Goal: Communication & Community: Share content

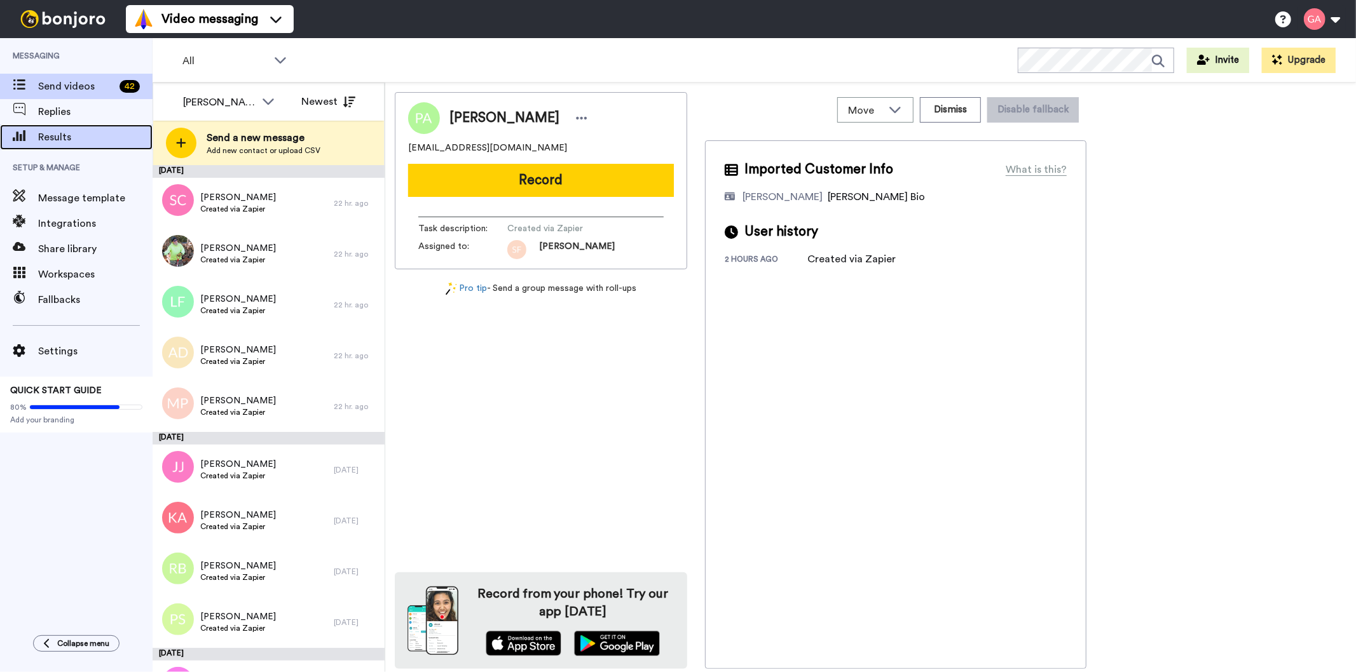
click at [49, 141] on span "Results" at bounding box center [95, 137] width 114 height 15
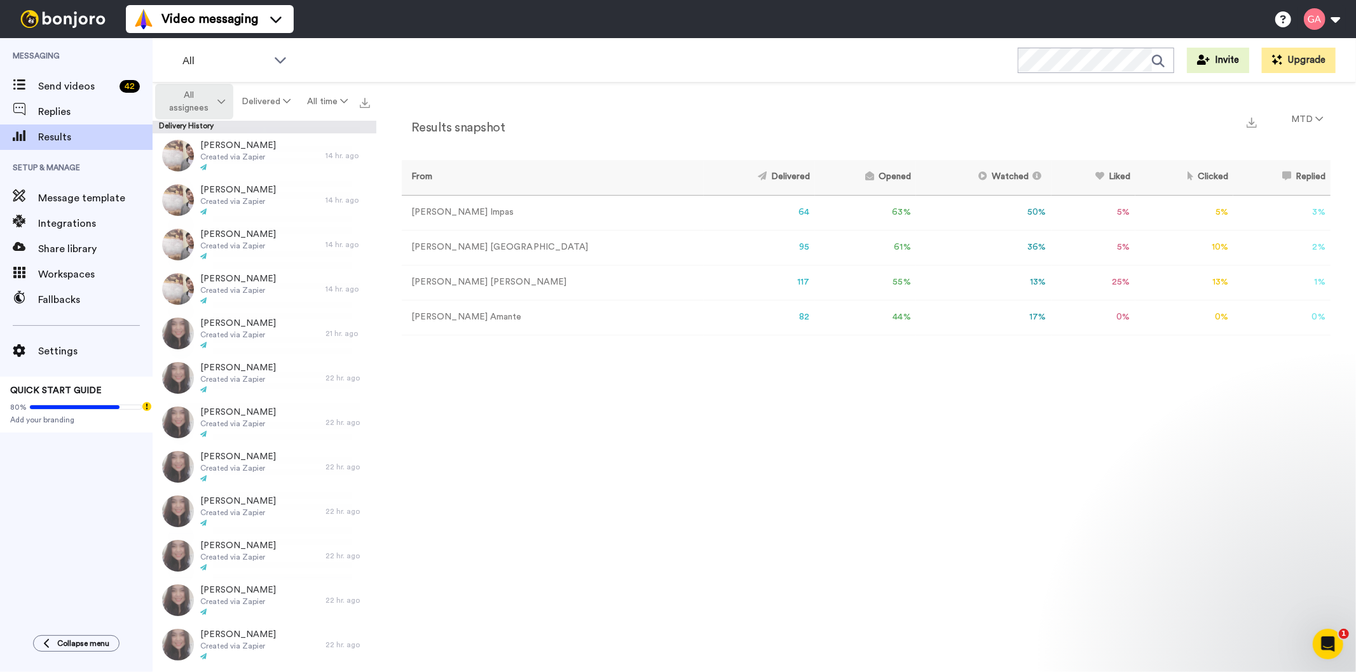
click at [197, 104] on span "All assignees" at bounding box center [188, 101] width 51 height 25
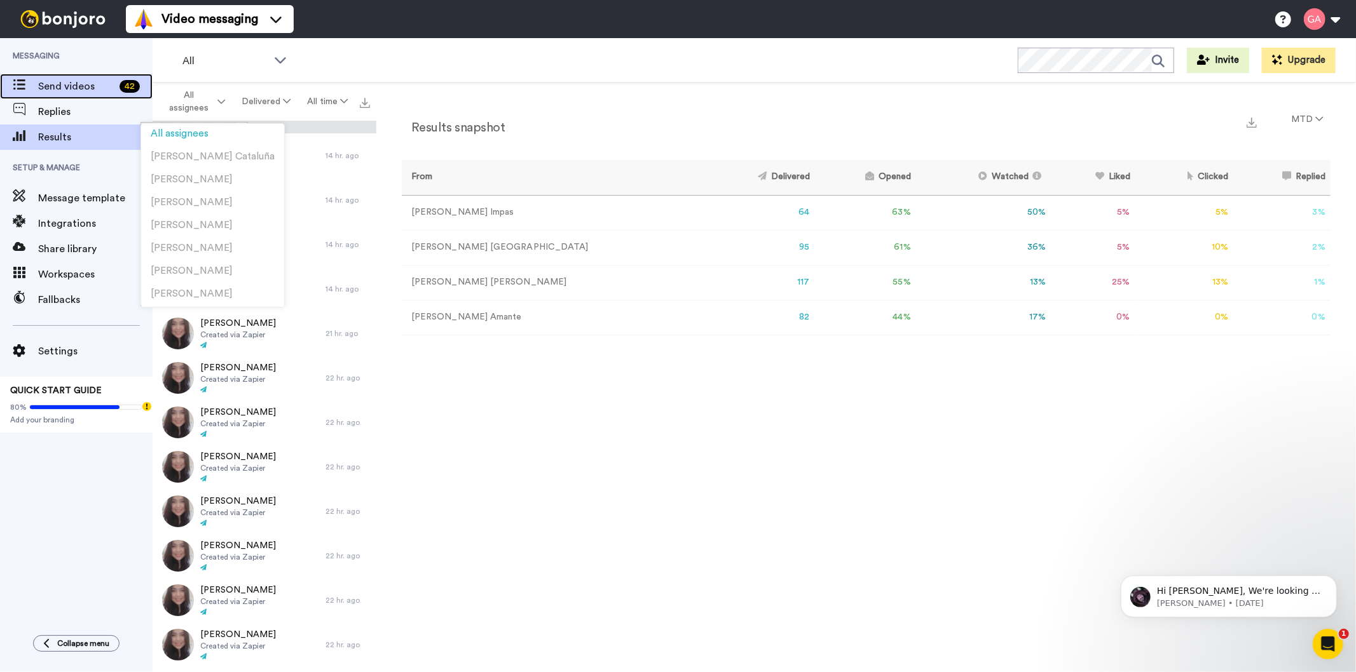
click at [67, 83] on span "Send videos" at bounding box center [76, 86] width 76 height 15
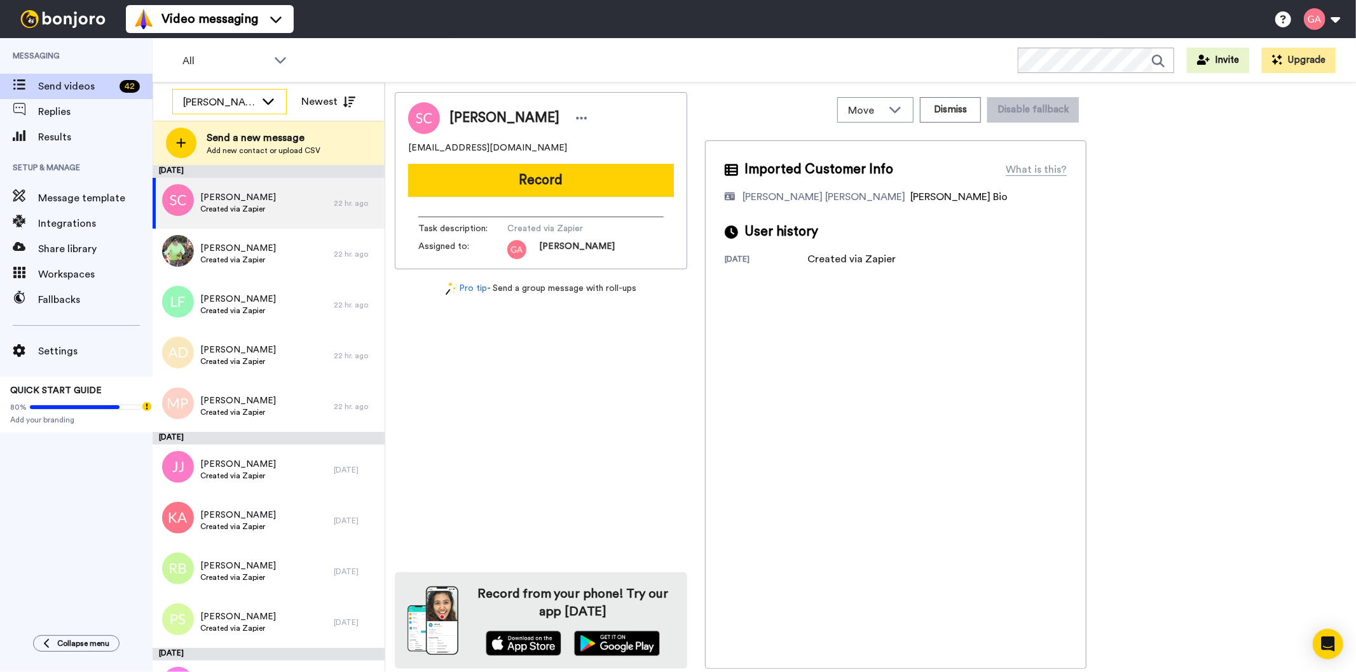
click at [217, 93] on div "[PERSON_NAME]" at bounding box center [229, 102] width 113 height 25
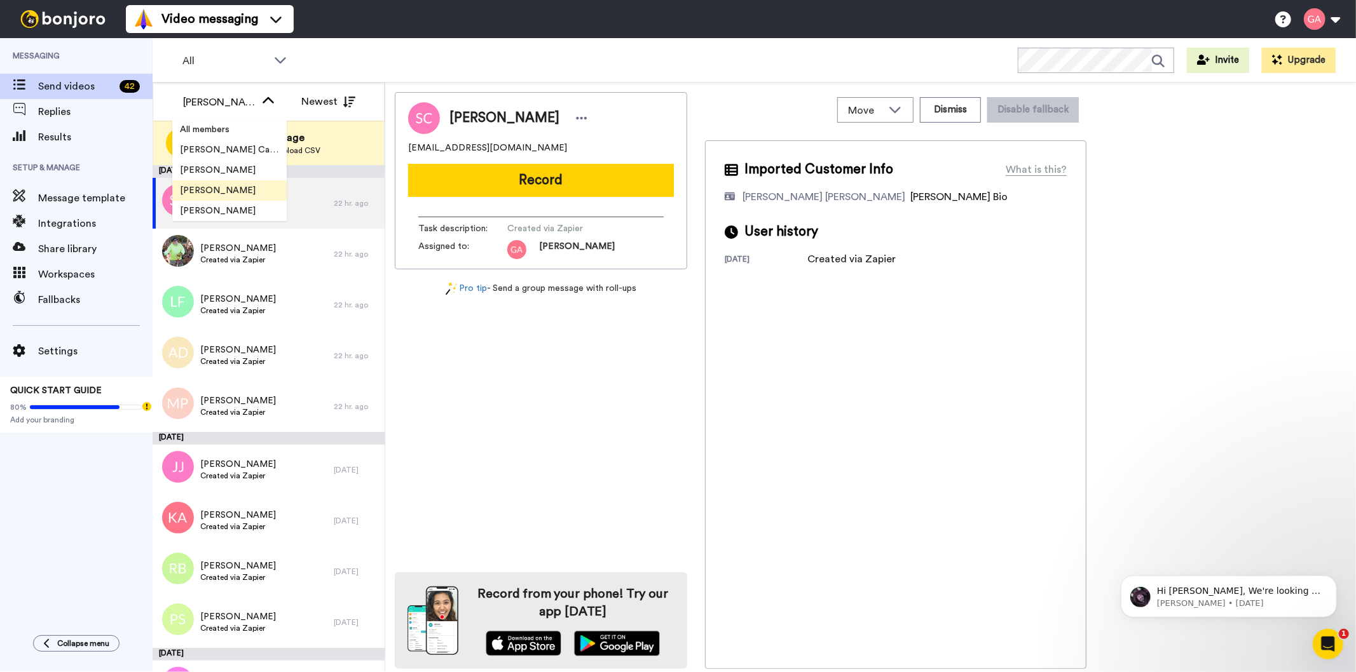
click at [231, 195] on span "[PERSON_NAME]" at bounding box center [217, 190] width 91 height 13
click at [492, 118] on span "Sylvia Cooper" at bounding box center [504, 118] width 110 height 19
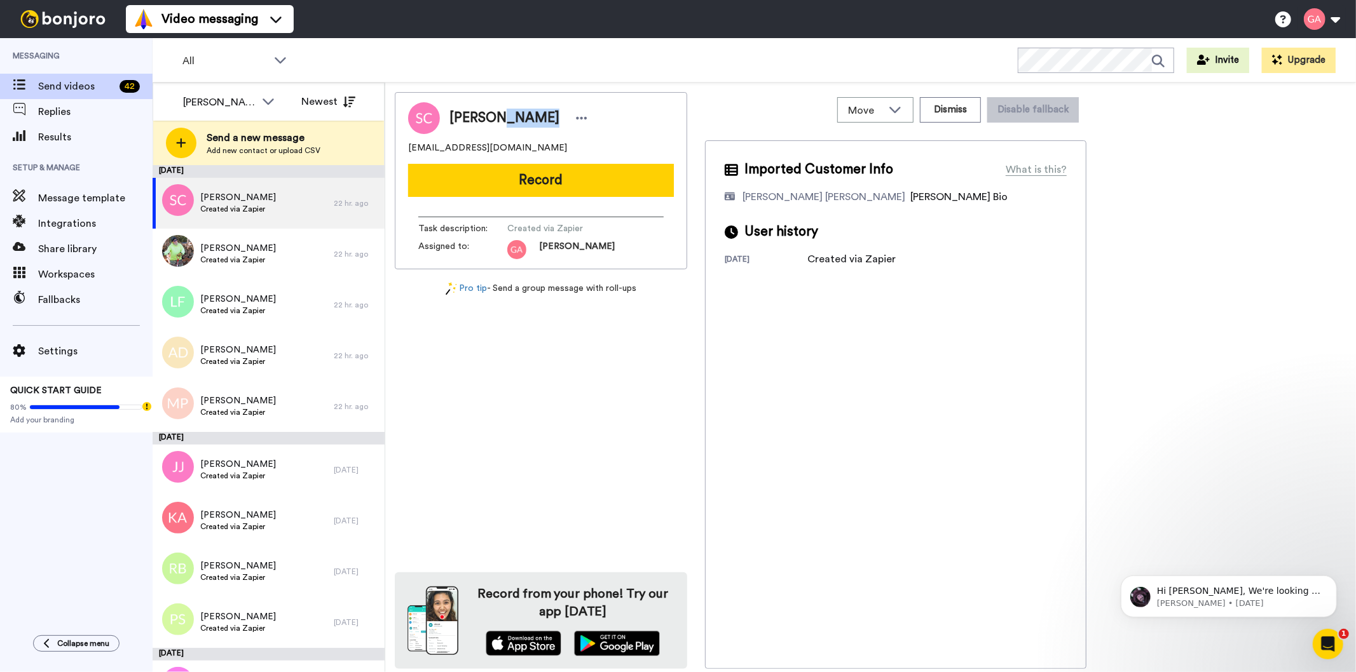
click at [492, 118] on span "Sylvia Cooper" at bounding box center [504, 118] width 110 height 19
click at [493, 112] on span "Sylvia Cooper" at bounding box center [504, 118] width 110 height 19
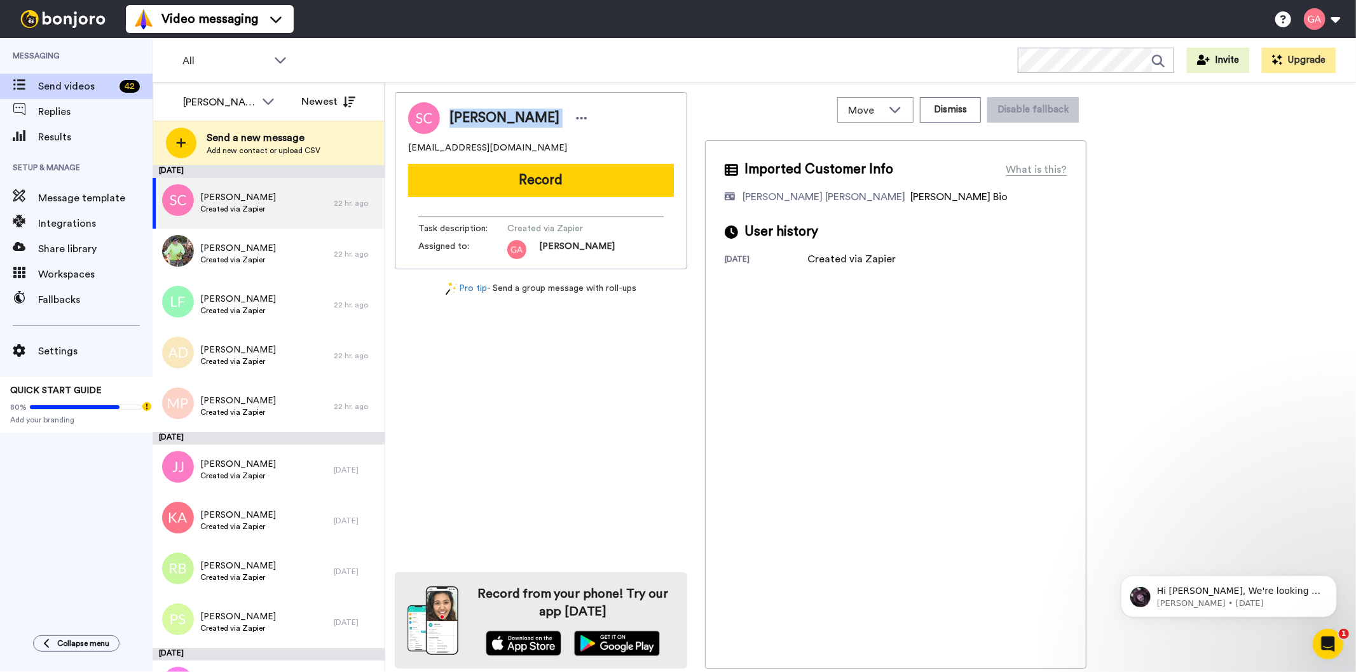
click at [493, 112] on span "Sylvia Cooper" at bounding box center [504, 118] width 110 height 19
copy div "Sylvia Cooper"
click at [951, 109] on button "Dismiss" at bounding box center [950, 109] width 61 height 25
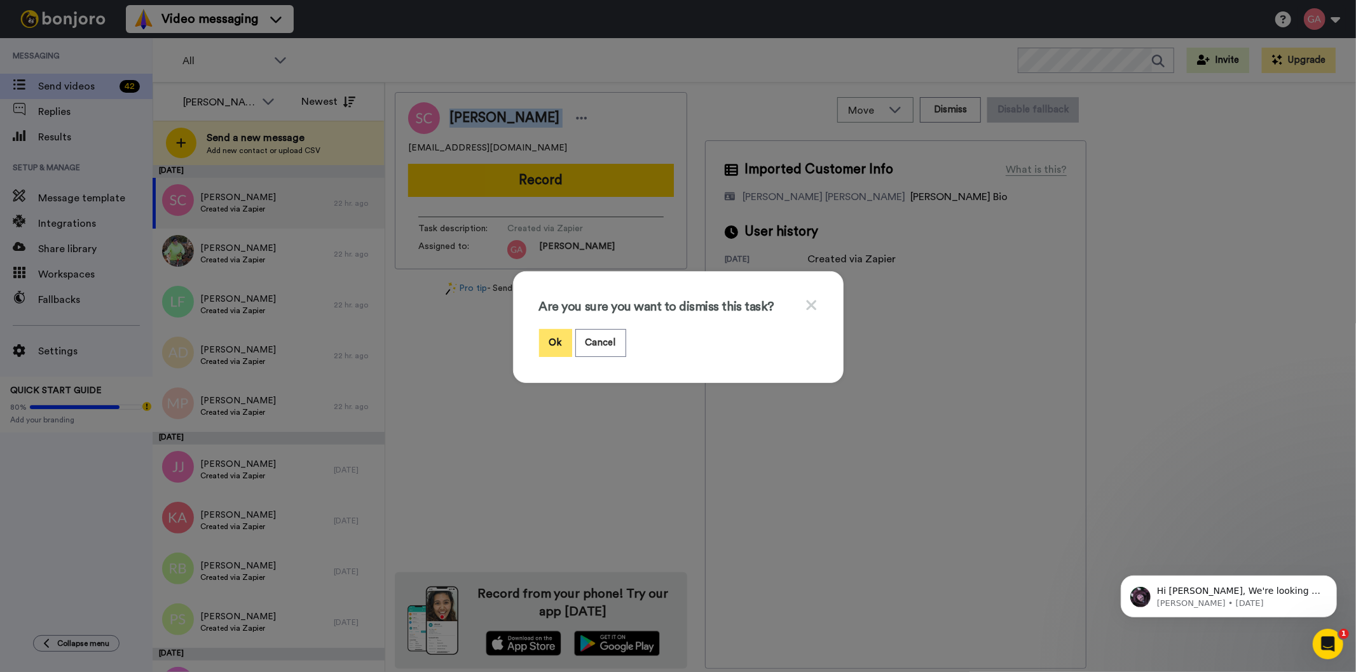
click at [559, 344] on button "Ok" at bounding box center [555, 342] width 33 height 27
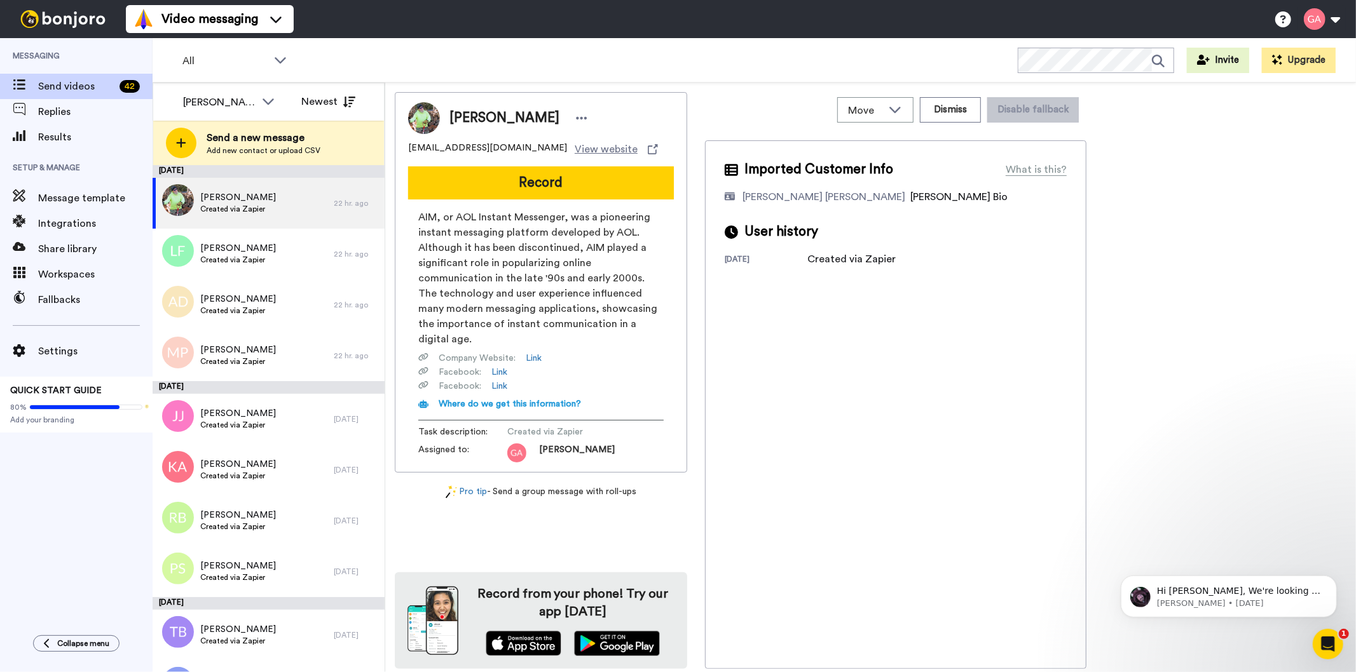
click at [506, 118] on span "Pietraallo Beverly" at bounding box center [504, 118] width 110 height 19
copy div "Pietraallo Beverly"
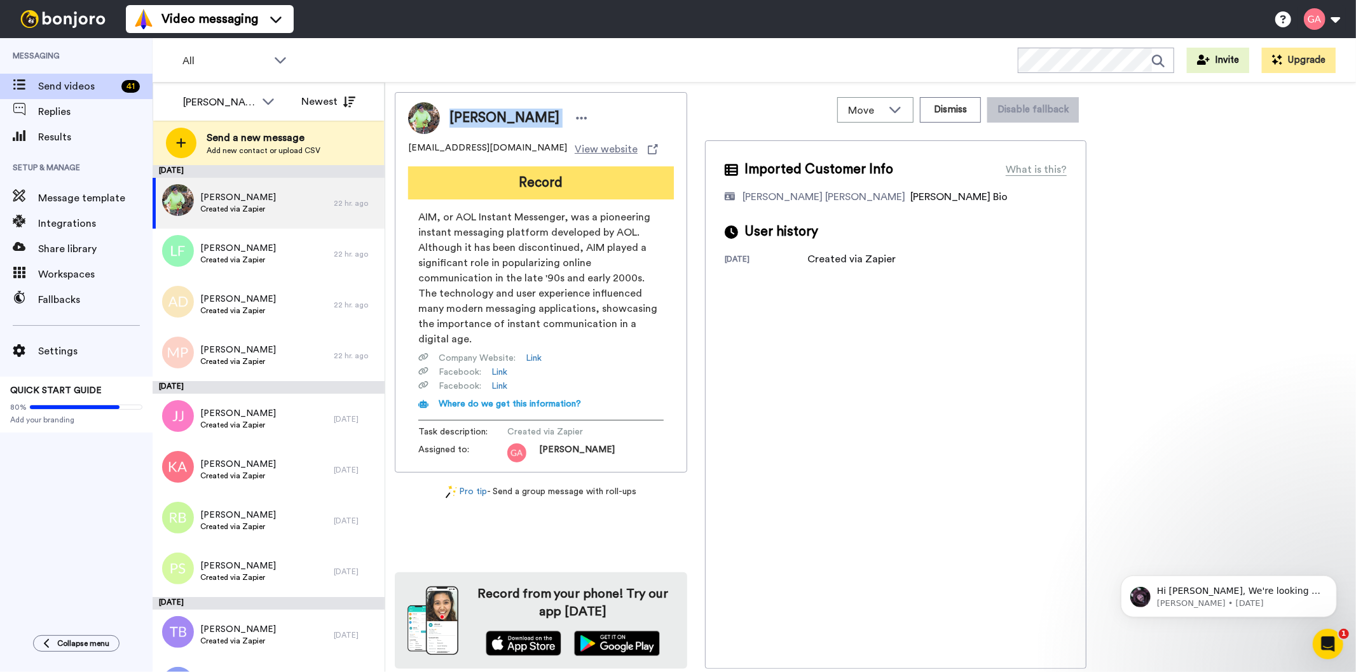
click at [671, 172] on button "Record" at bounding box center [541, 183] width 266 height 33
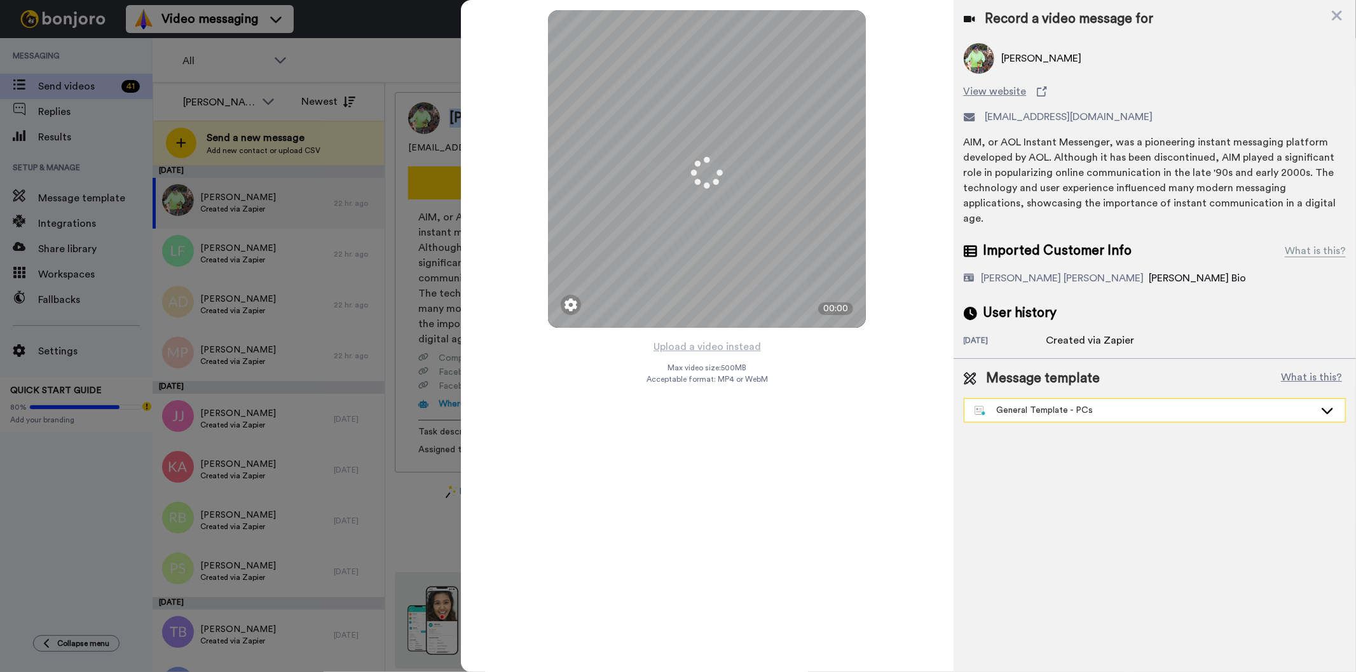
click at [1083, 404] on div "General Template - PCs" at bounding box center [1144, 410] width 340 height 13
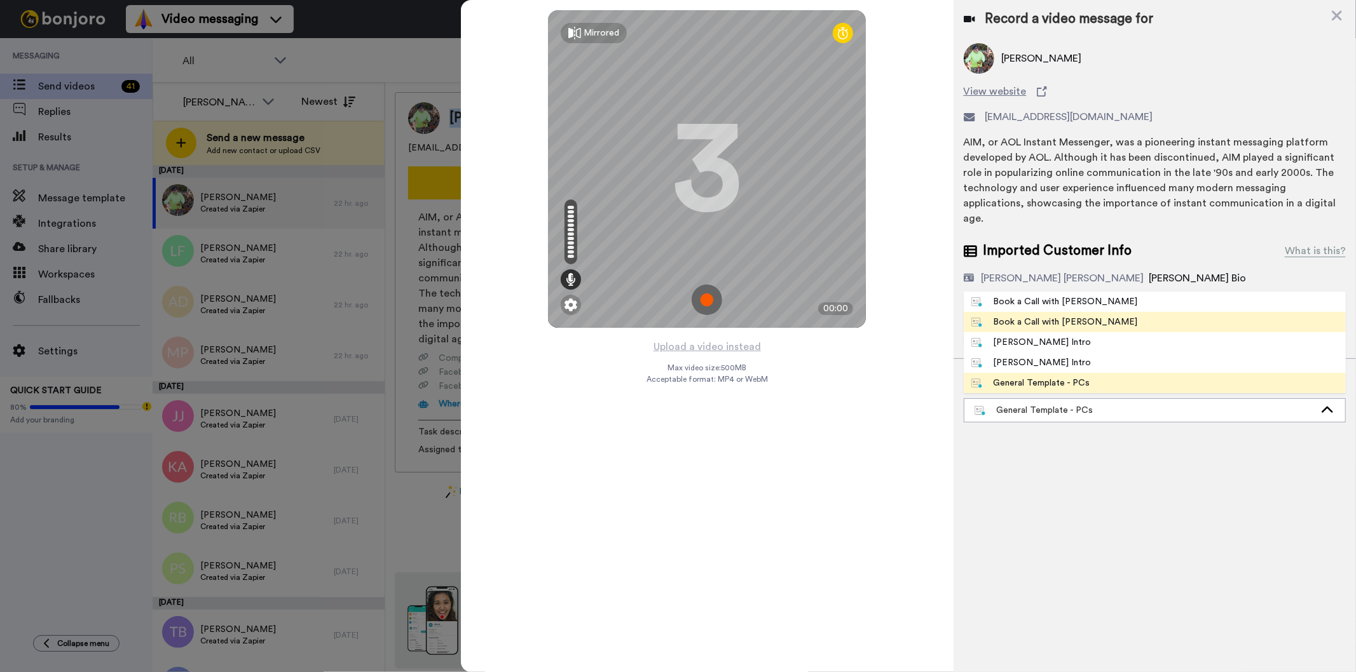
click at [1087, 316] on span "Book a Call with [PERSON_NAME]" at bounding box center [1055, 322] width 182 height 13
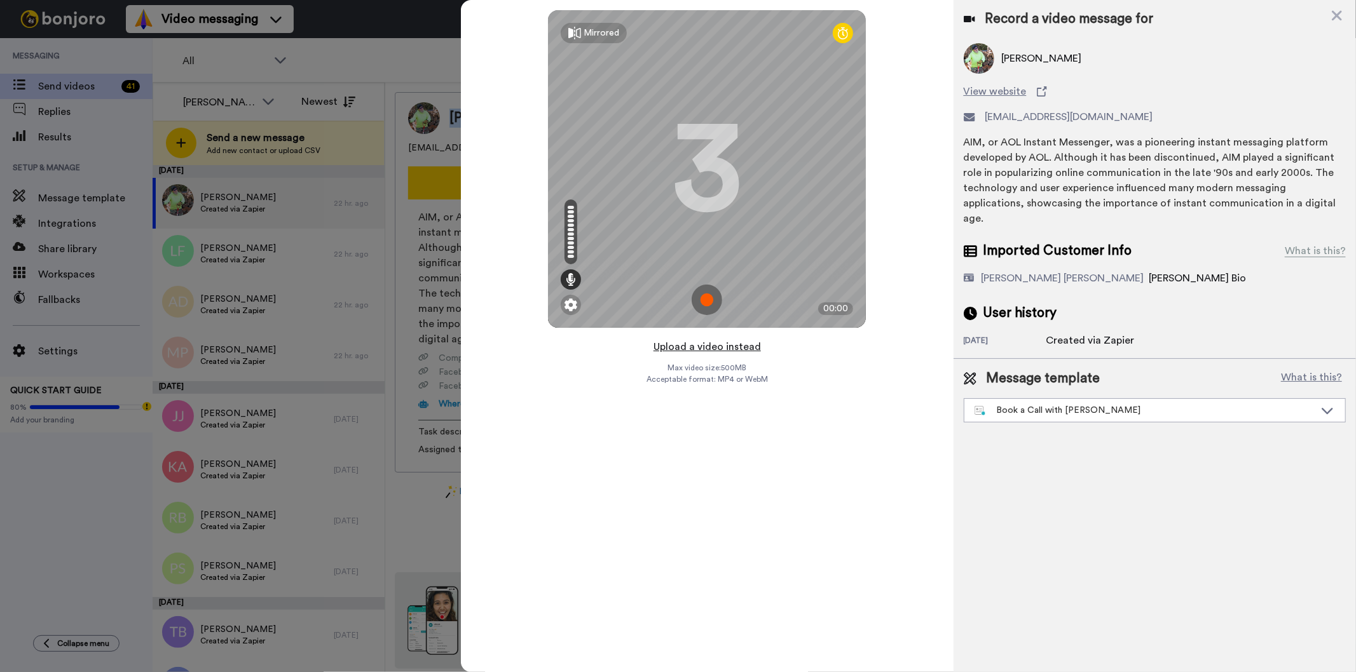
click at [717, 350] on button "Upload a video instead" at bounding box center [707, 347] width 115 height 17
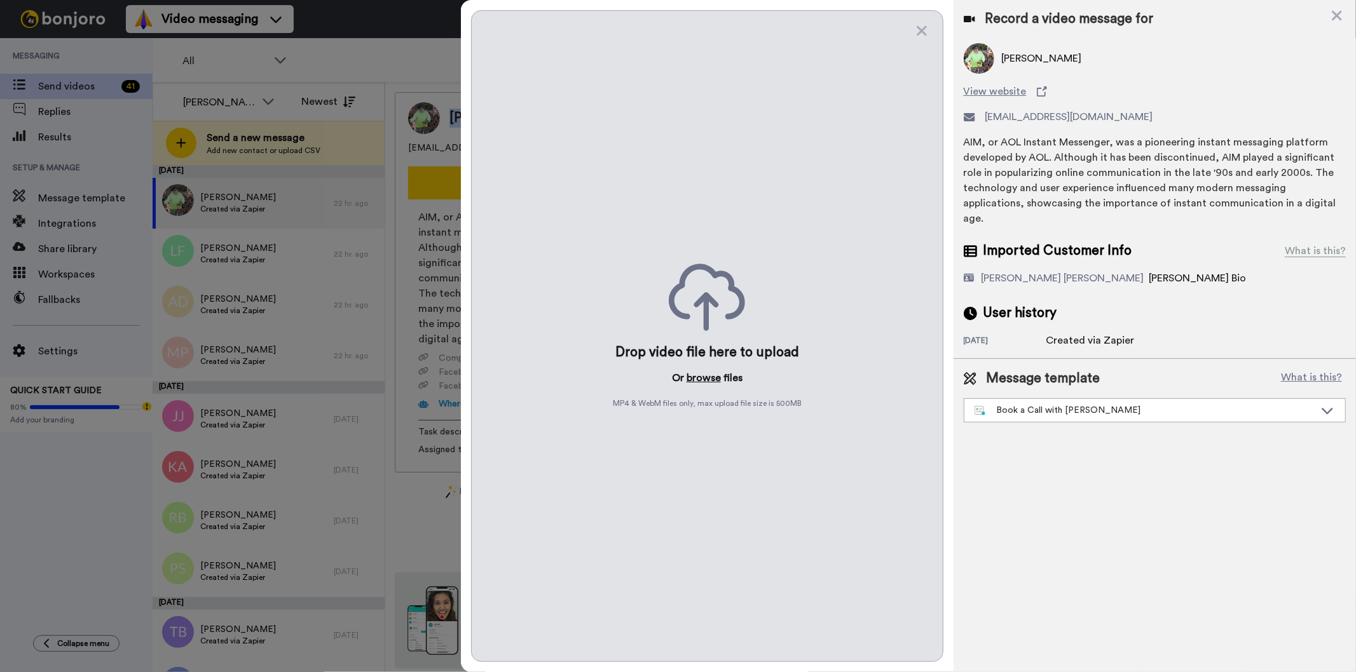
click at [699, 378] on button "browse" at bounding box center [703, 378] width 34 height 15
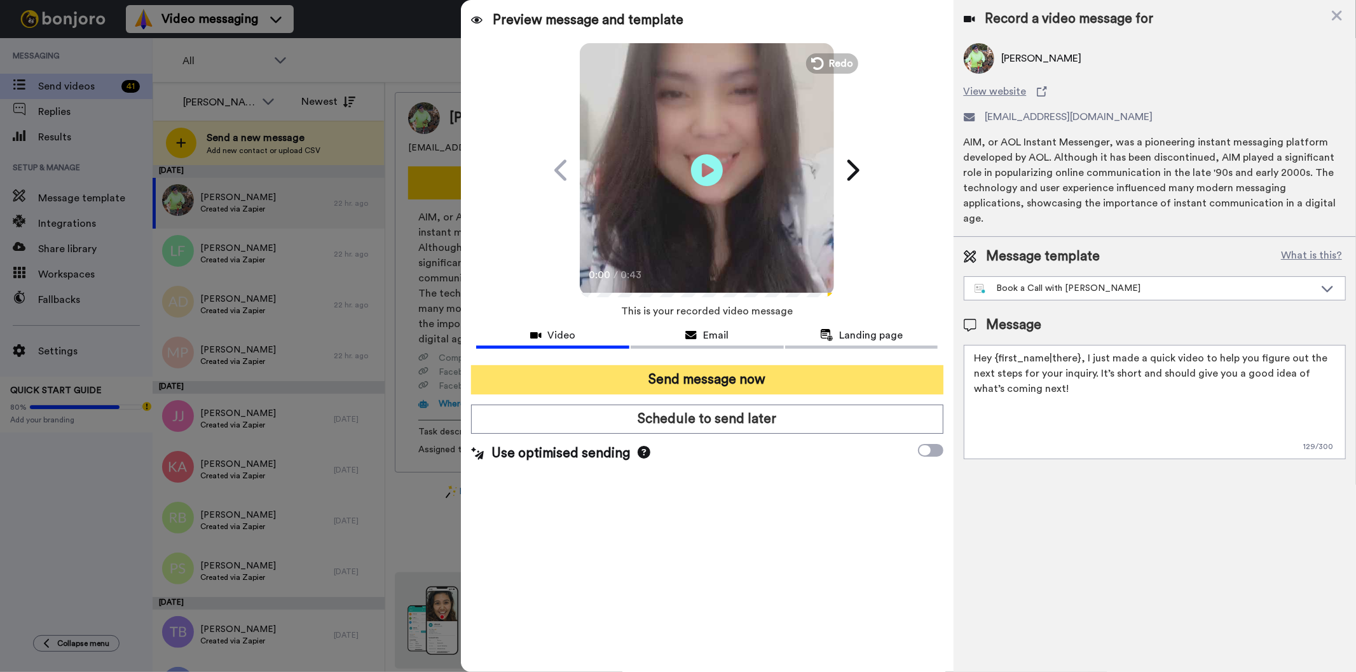
drag, startPoint x: 757, startPoint y: 403, endPoint x: 775, endPoint y: 380, distance: 29.4
click at [775, 380] on div "Send message now Schedule to send later Use optimised sending" at bounding box center [707, 414] width 492 height 118
click at [775, 380] on button "Send message now" at bounding box center [707, 379] width 472 height 29
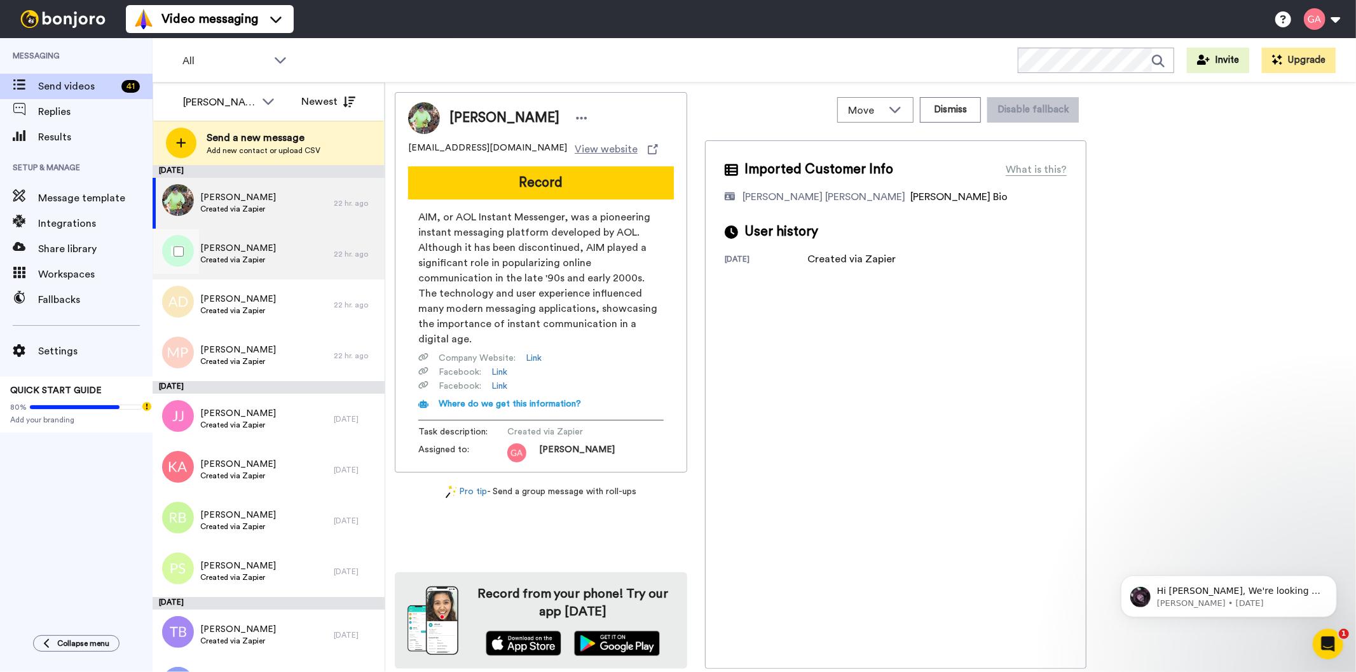
click at [264, 256] on div "Latonya Finley Created via Zapier" at bounding box center [243, 254] width 181 height 51
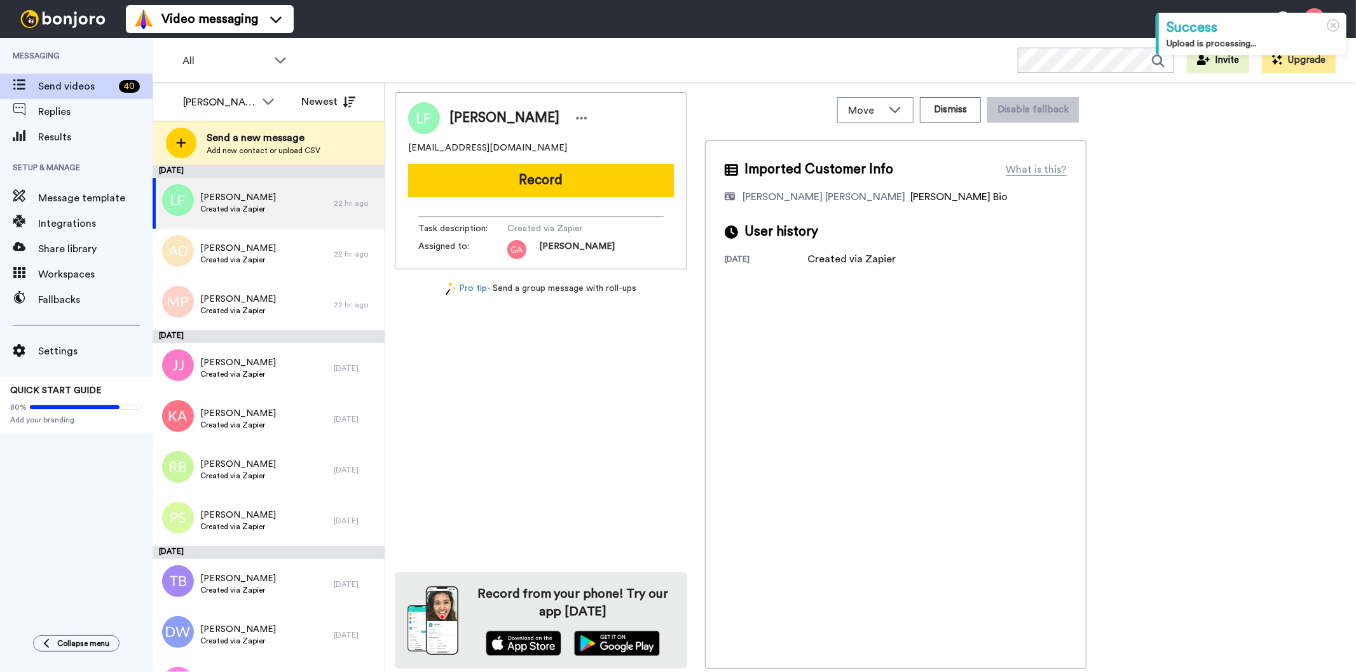
click at [505, 115] on span "Latonya Finley" at bounding box center [504, 118] width 110 height 19
copy div "Latonya Finley"
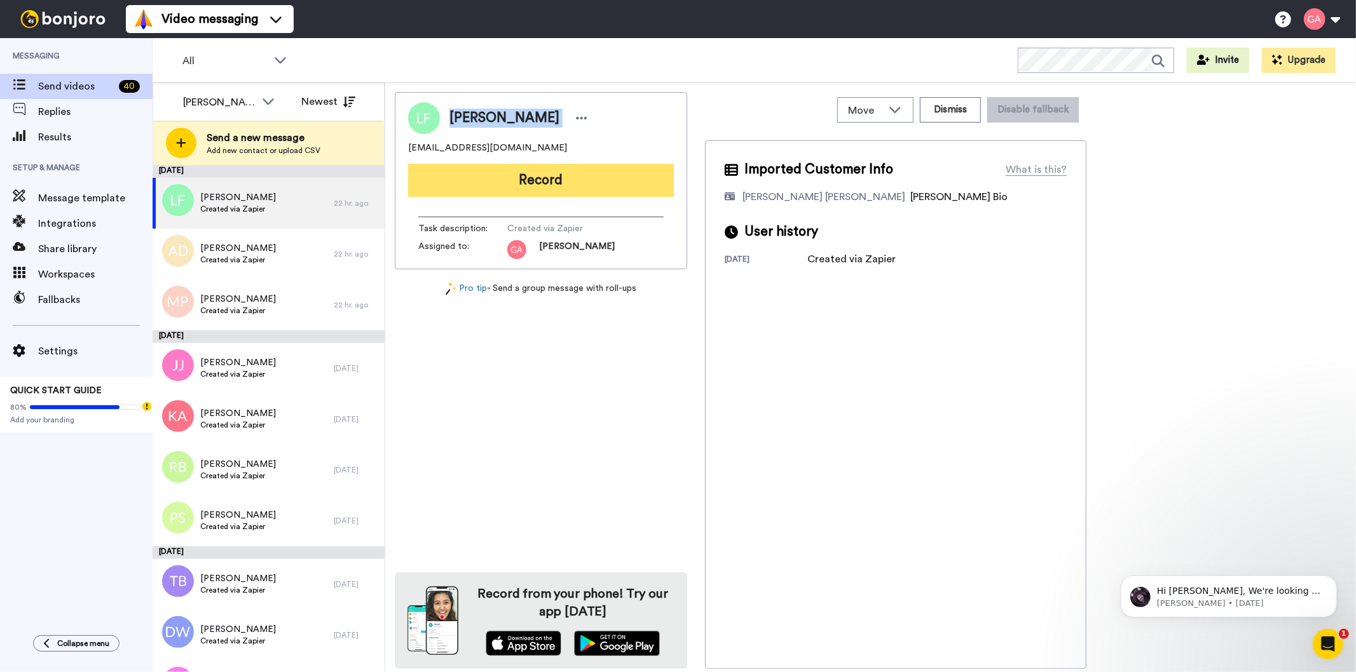
click at [652, 186] on button "Record" at bounding box center [541, 180] width 266 height 33
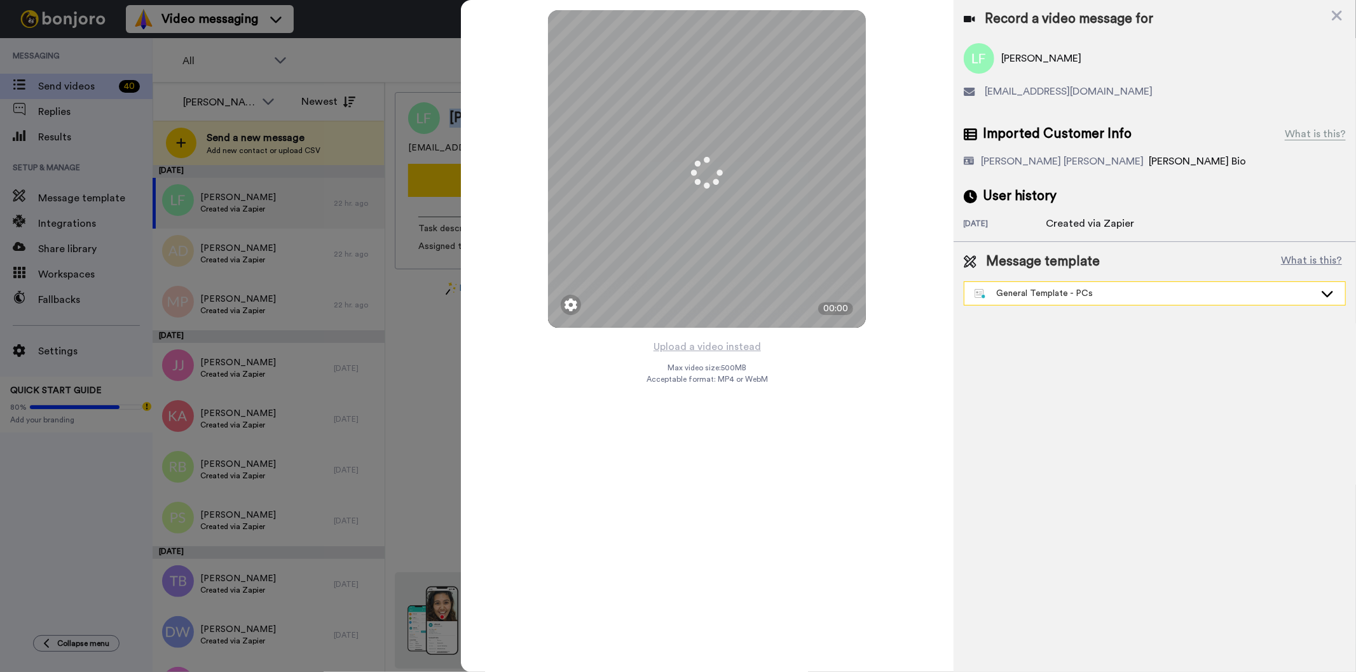
click at [1104, 290] on div "General Template - PCs" at bounding box center [1144, 293] width 340 height 13
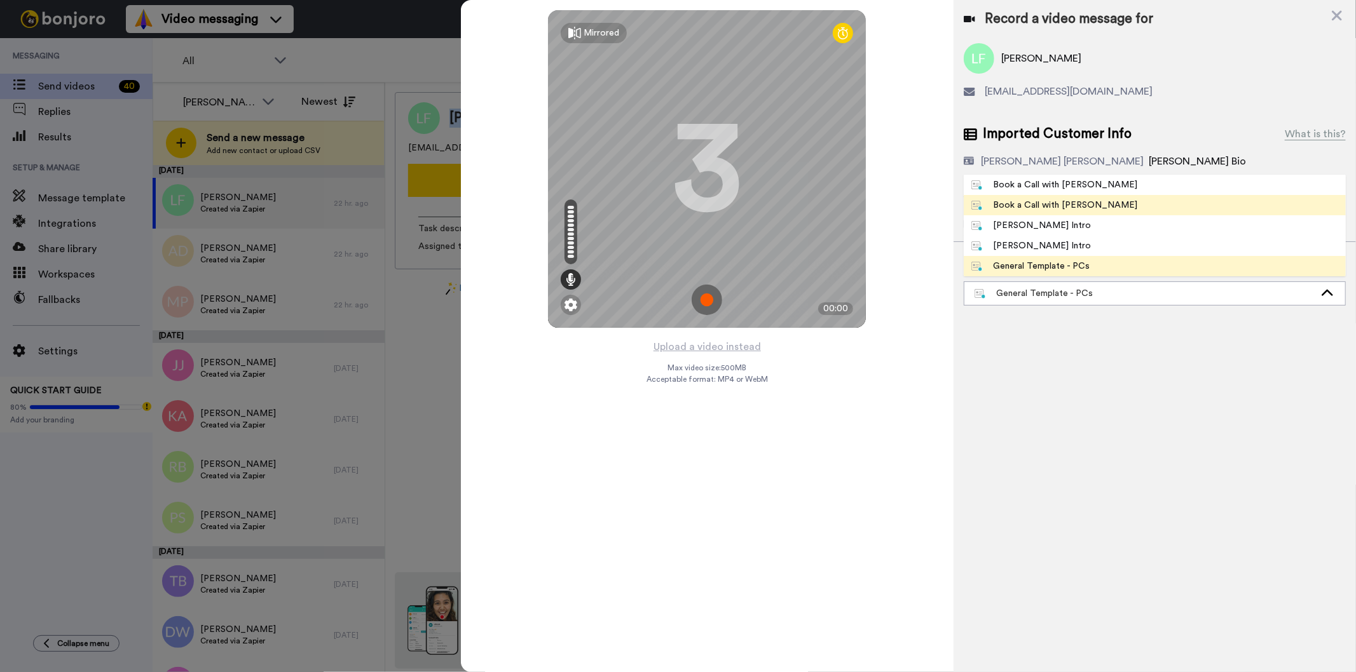
click at [1083, 205] on span "Book a Call with [PERSON_NAME]" at bounding box center [1055, 205] width 182 height 13
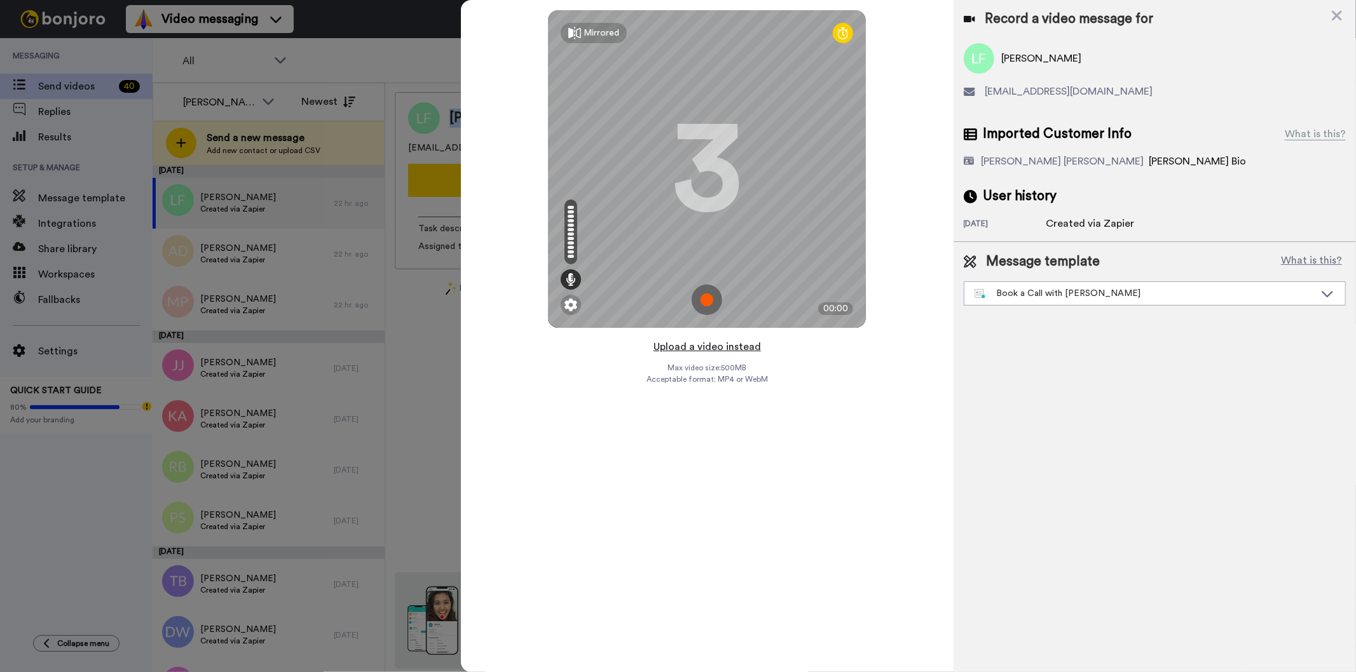
click at [726, 350] on button "Upload a video instead" at bounding box center [707, 347] width 115 height 17
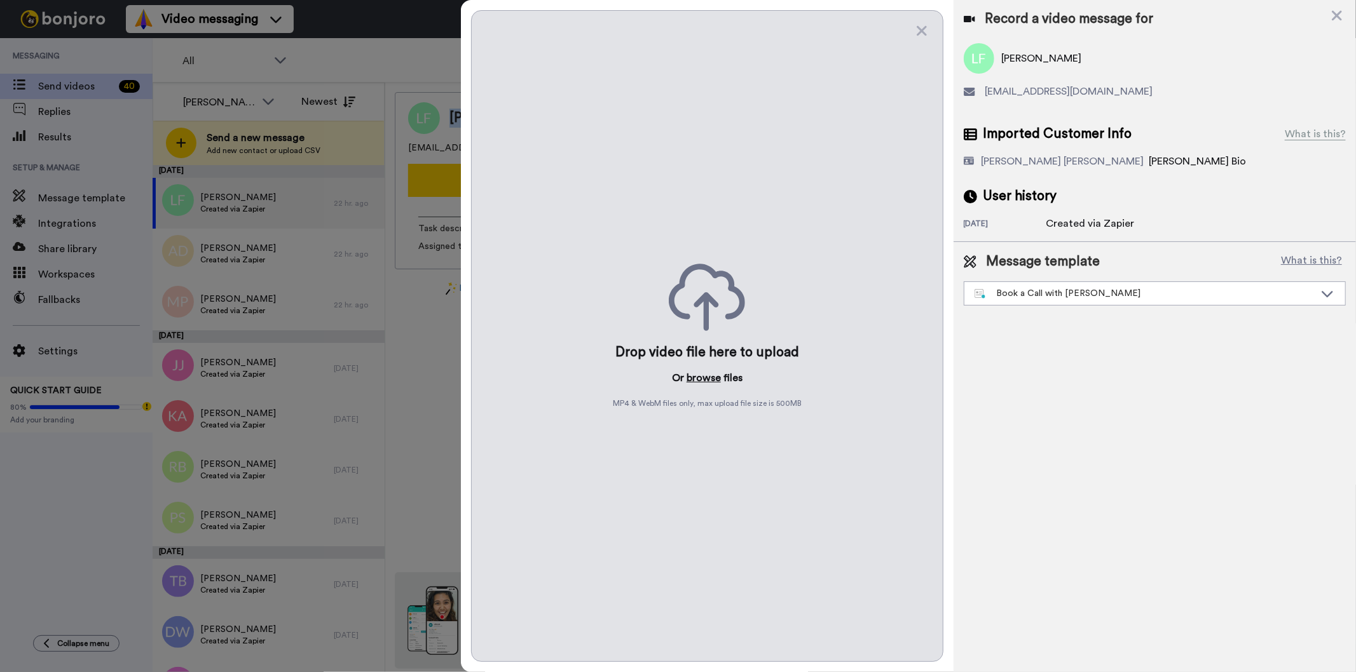
click at [703, 379] on button "browse" at bounding box center [703, 378] width 34 height 15
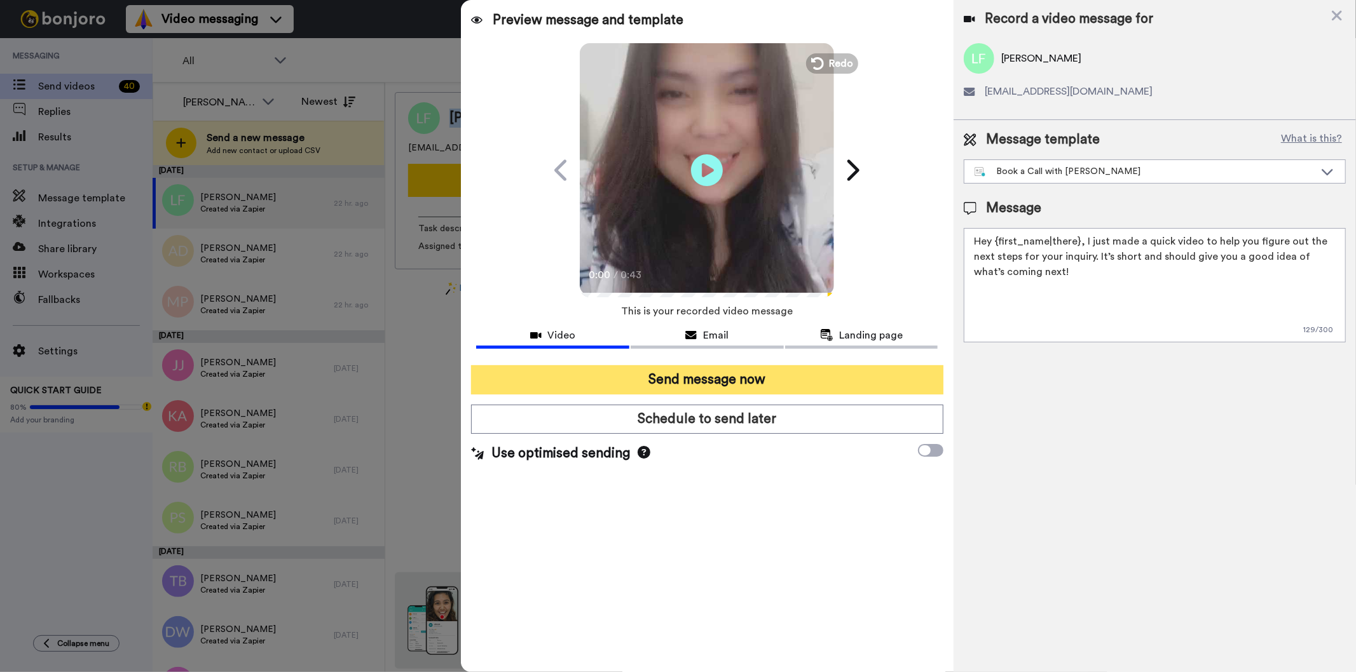
click at [776, 375] on button "Send message now" at bounding box center [707, 379] width 472 height 29
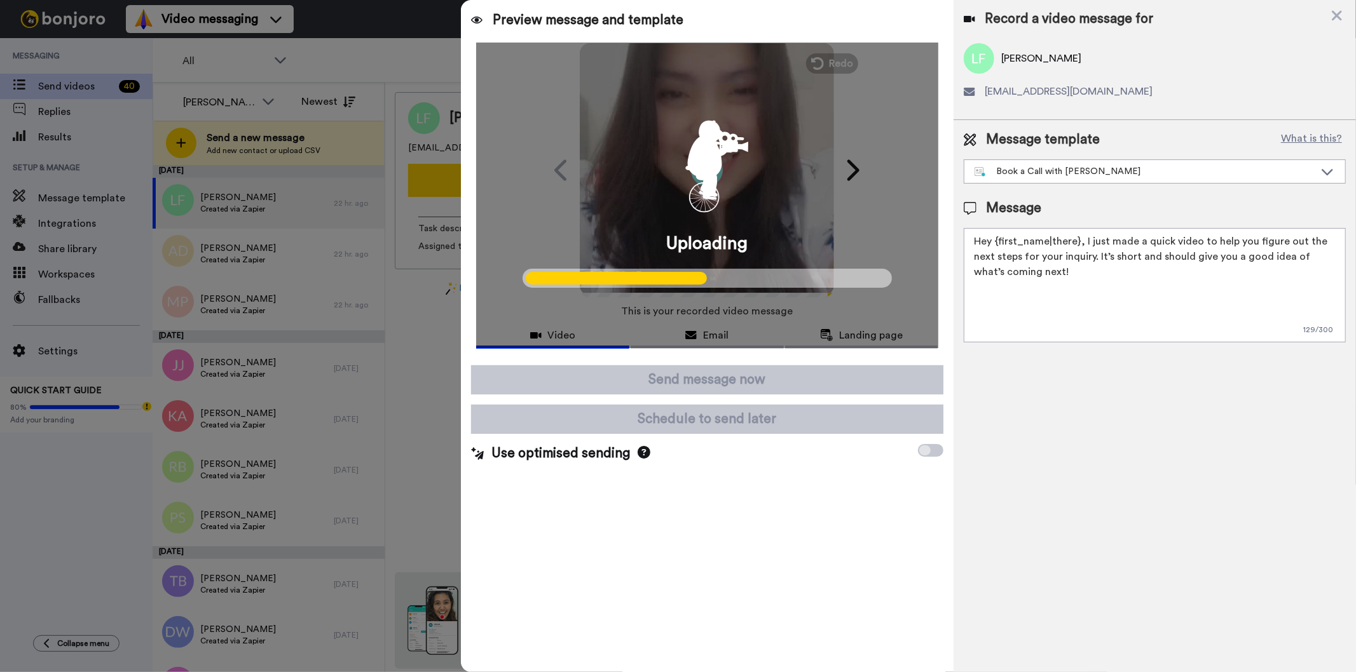
click at [262, 255] on div at bounding box center [678, 336] width 1356 height 672
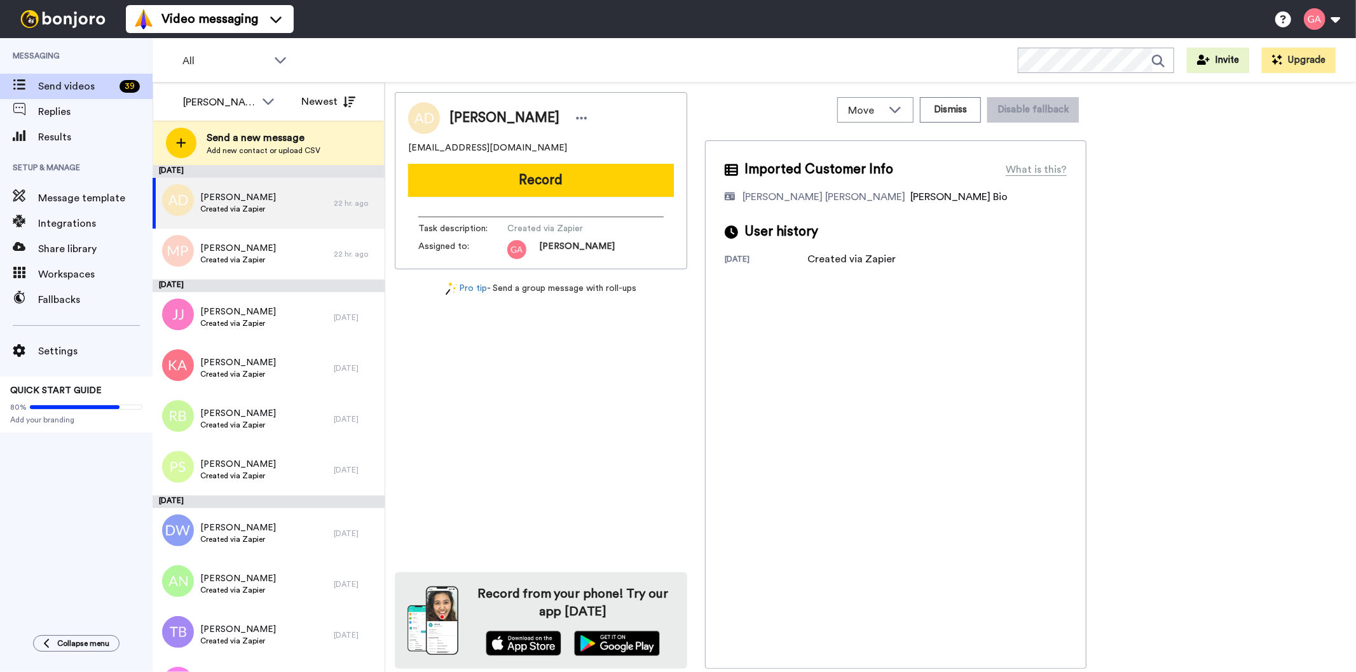
click at [913, 380] on div "Imported Customer Info What is this? [PERSON_NAME] [PERSON_NAME] Bonjoro Assign…" at bounding box center [895, 404] width 381 height 529
click at [960, 112] on button "Dismiss" at bounding box center [950, 109] width 61 height 25
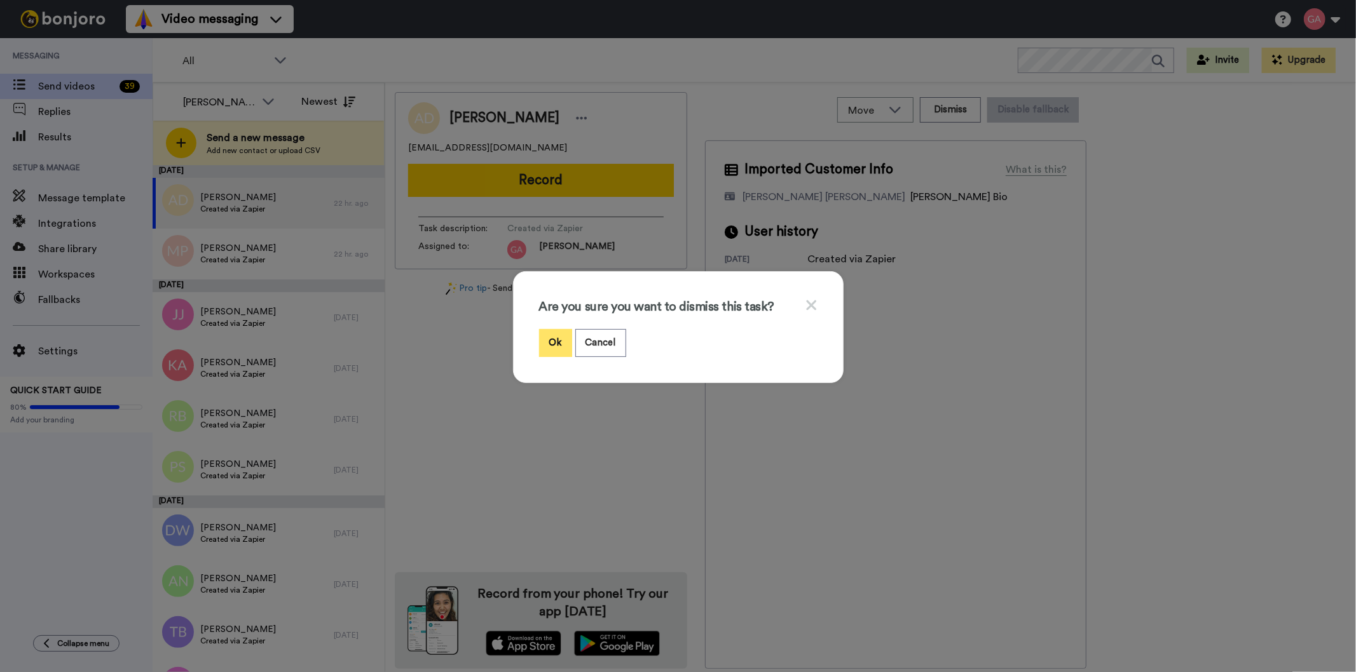
click at [556, 344] on button "Ok" at bounding box center [555, 342] width 33 height 27
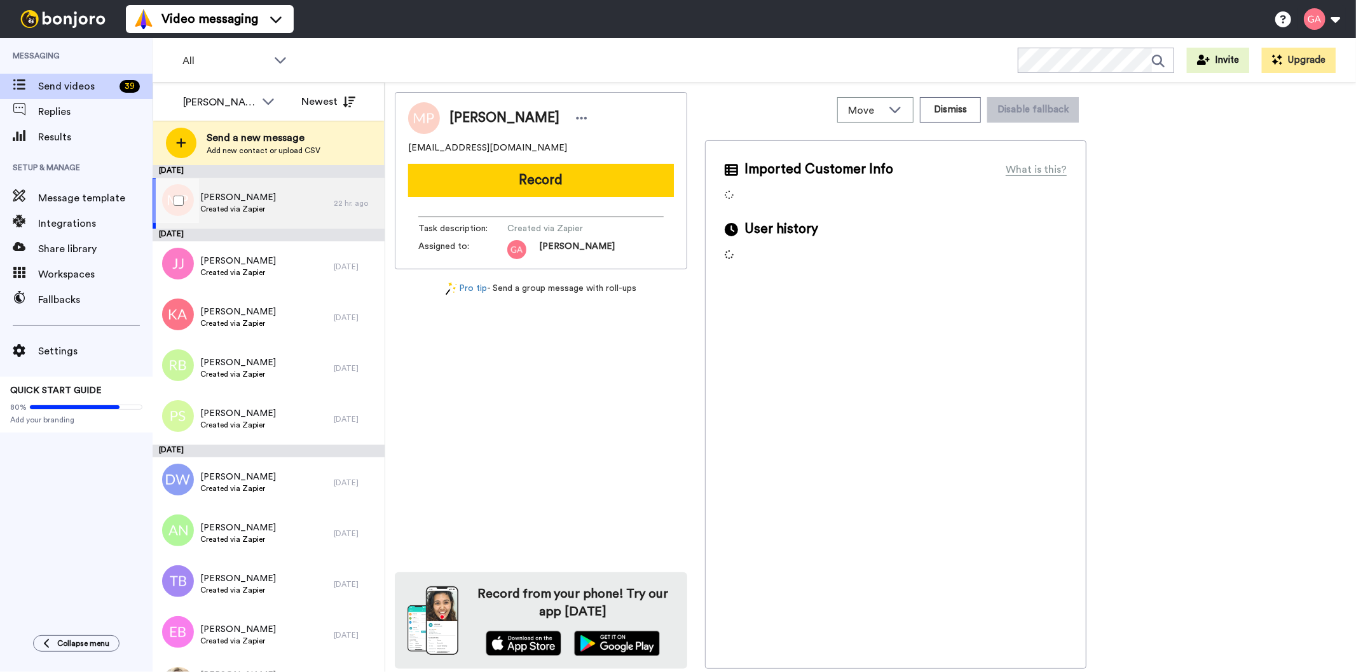
click at [261, 198] on span "[PERSON_NAME]" at bounding box center [238, 197] width 76 height 13
click at [484, 118] on span "[PERSON_NAME]" at bounding box center [504, 118] width 110 height 19
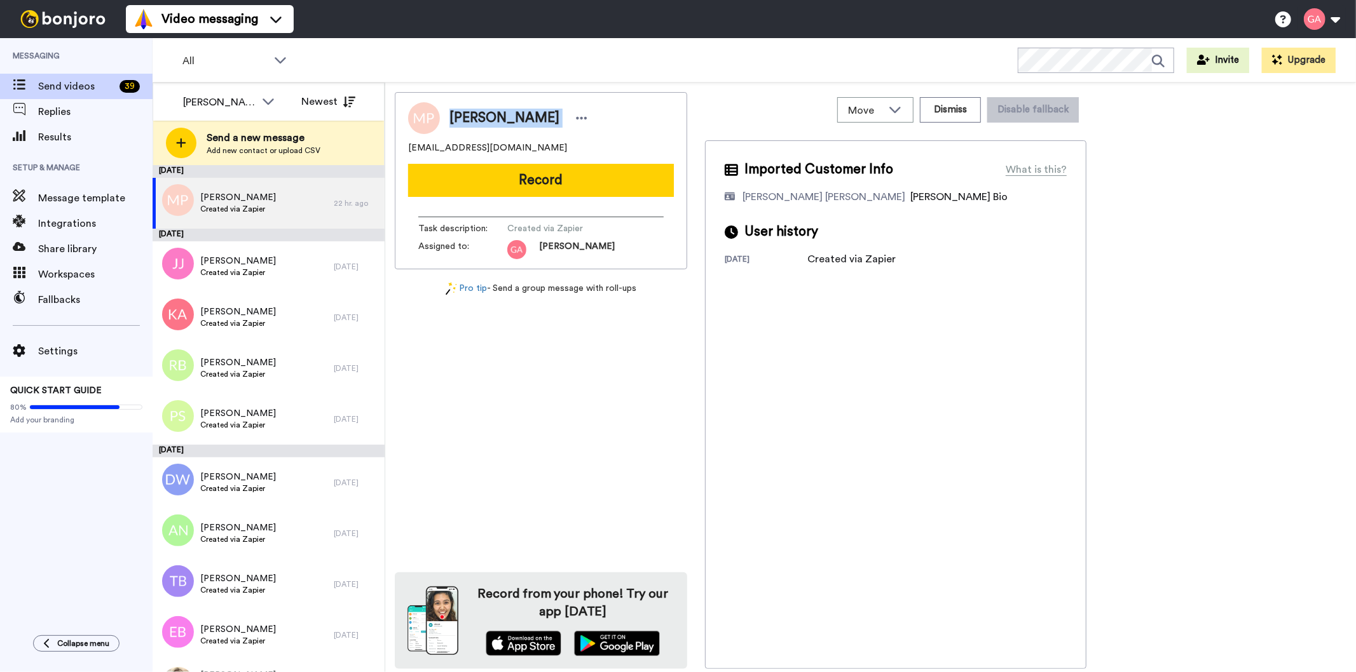
click at [484, 118] on span "[PERSON_NAME]" at bounding box center [504, 118] width 110 height 19
copy div "[PERSON_NAME]"
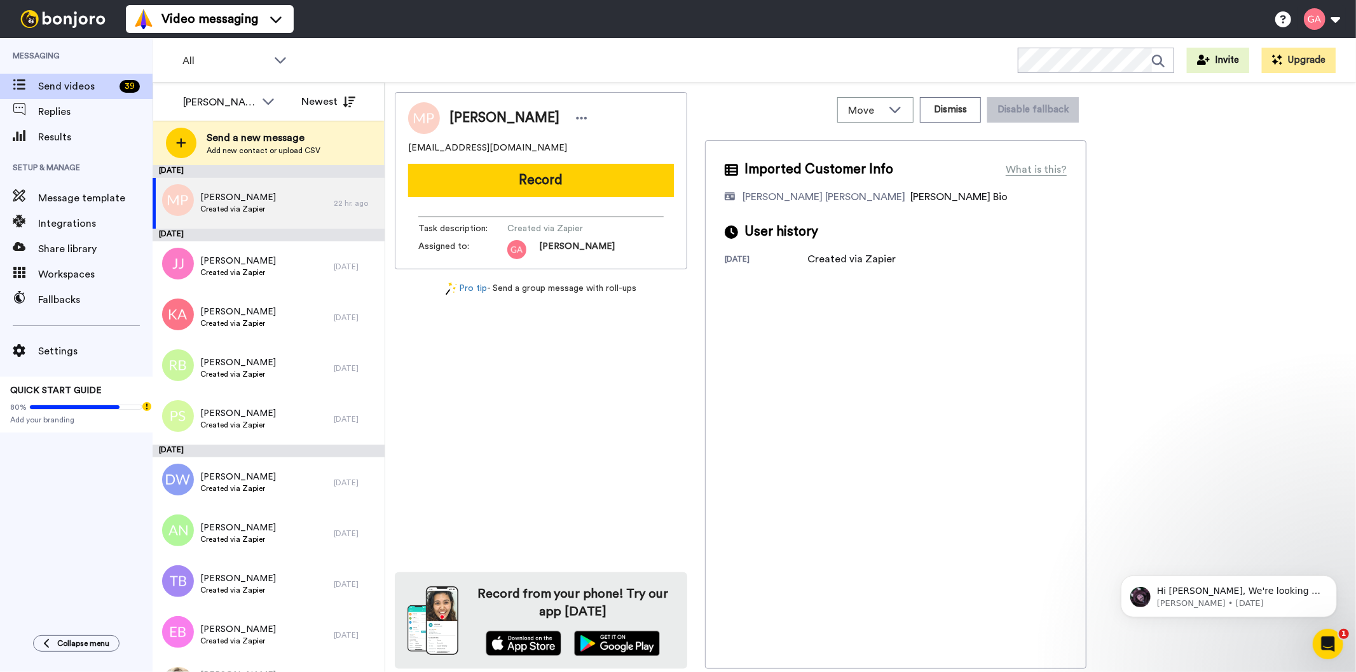
click at [583, 475] on div "Megan Phillips megantitus1988@gmail.com Record Task description : Created via Z…" at bounding box center [541, 380] width 292 height 577
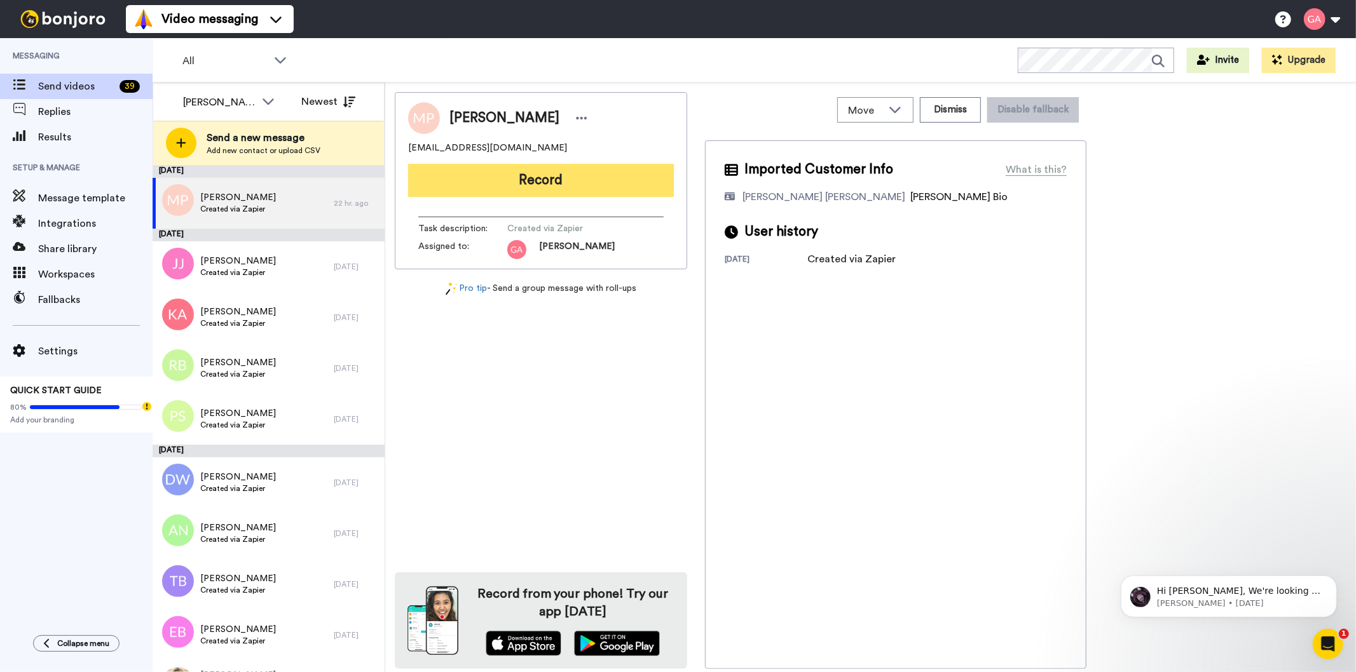
click at [604, 181] on button "Record" at bounding box center [541, 180] width 266 height 33
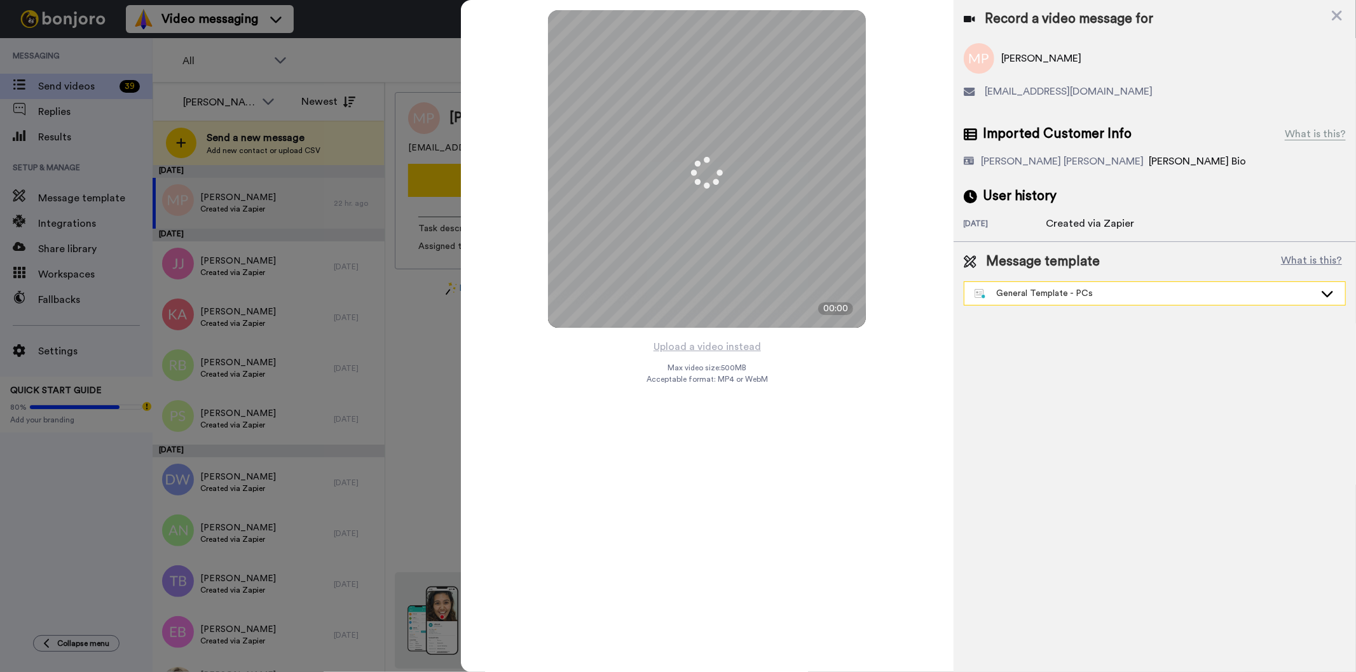
click at [1086, 294] on div "General Template - PCs" at bounding box center [1144, 293] width 340 height 13
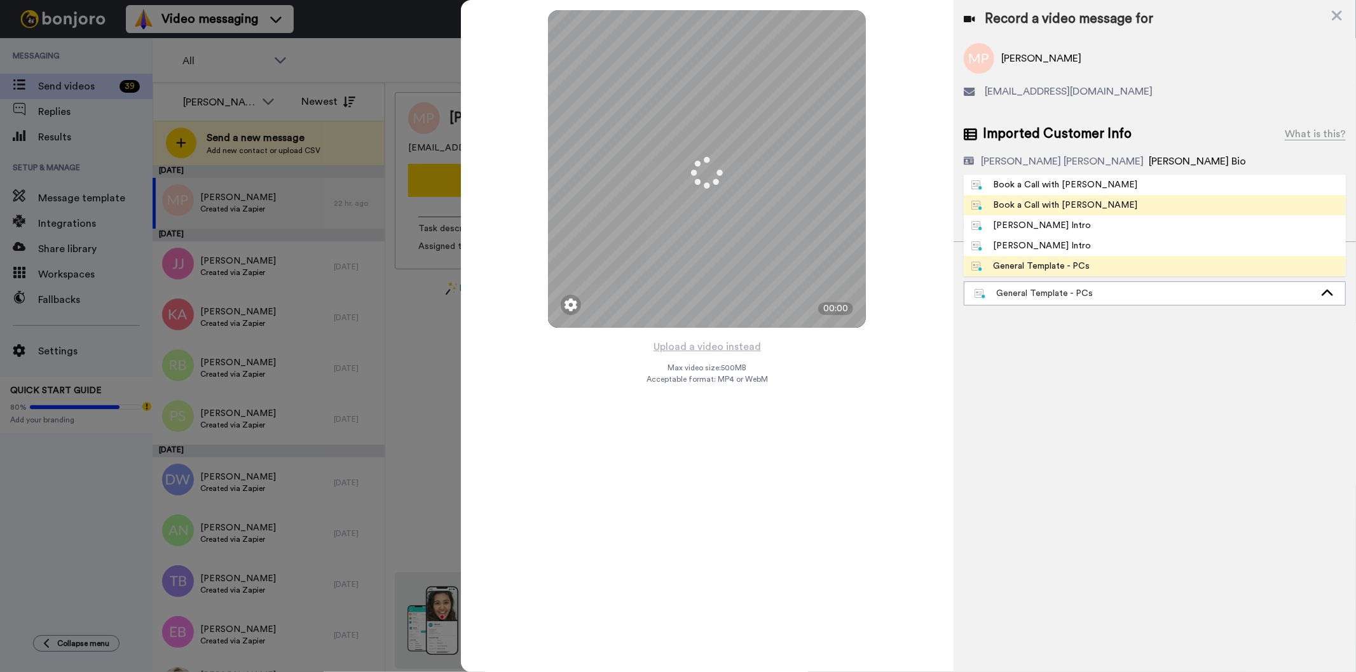
click at [1094, 204] on li "Book a Call with [PERSON_NAME]" at bounding box center [1155, 205] width 382 height 20
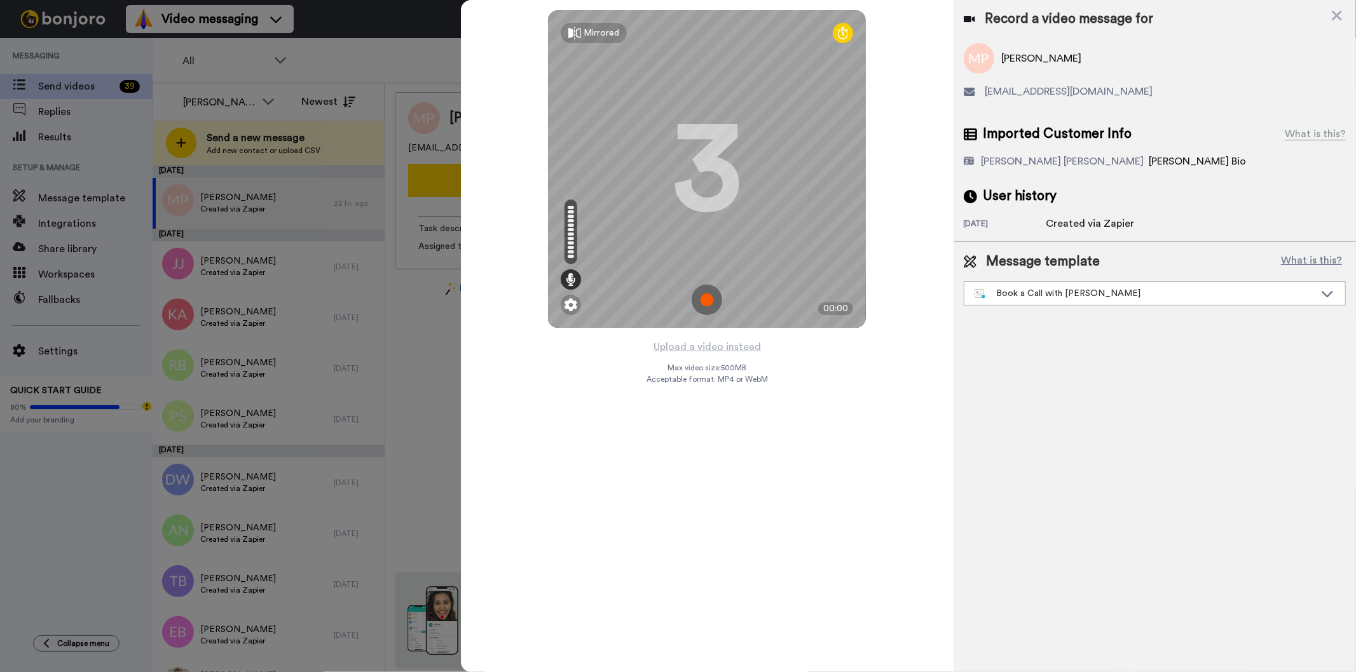
click at [1326, 21] on div "Record a video message for" at bounding box center [1155, 19] width 382 height 18
click at [1335, 16] on icon at bounding box center [1337, 16] width 10 height 10
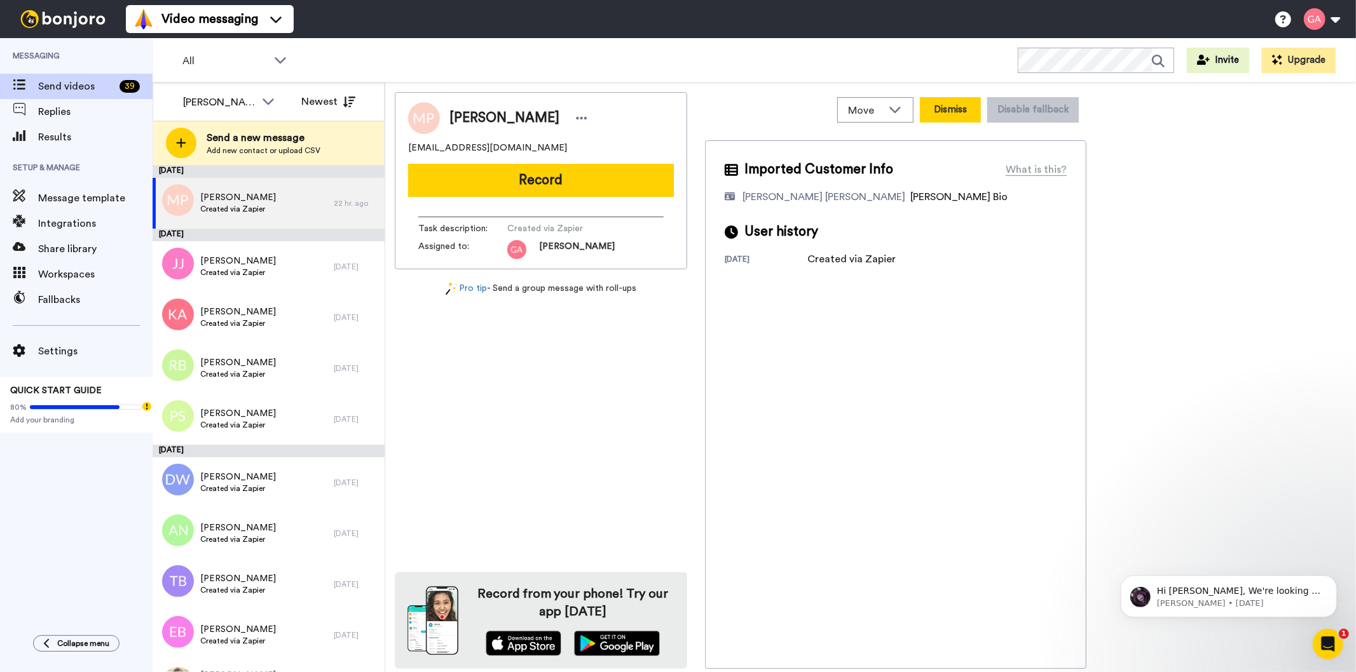
click at [952, 105] on button "Dismiss" at bounding box center [950, 109] width 61 height 25
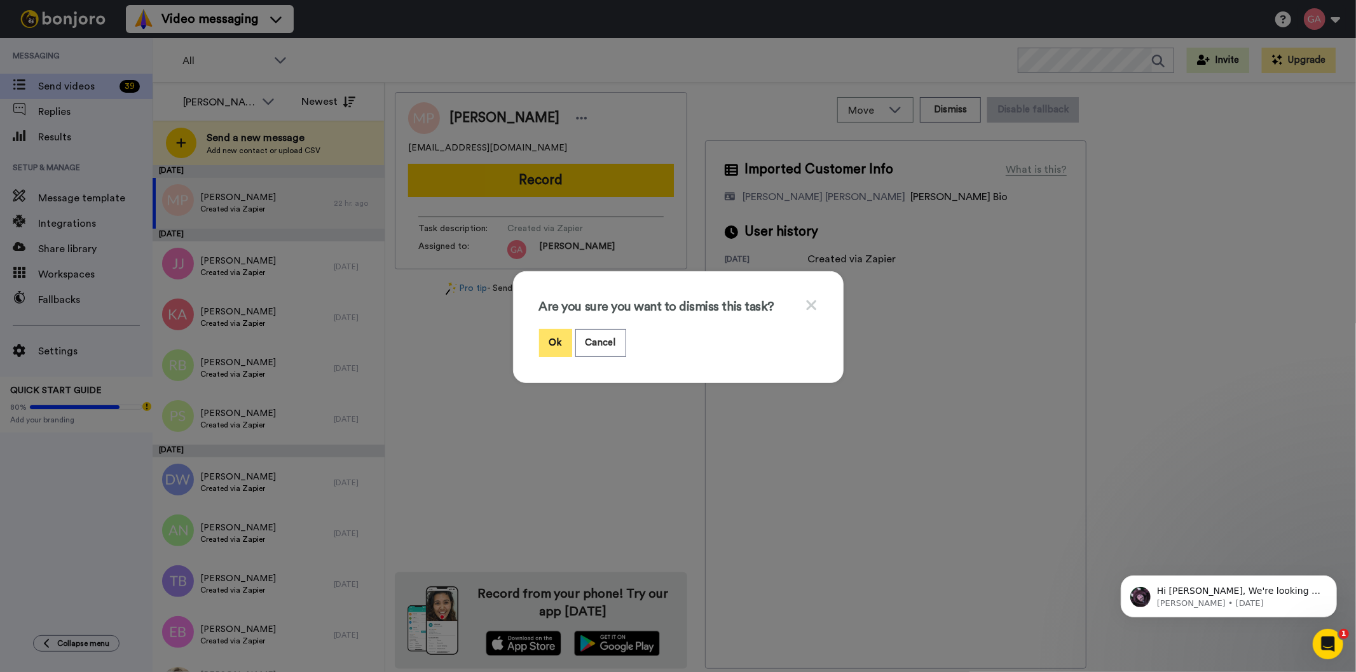
click at [545, 342] on button "Ok" at bounding box center [555, 342] width 33 height 27
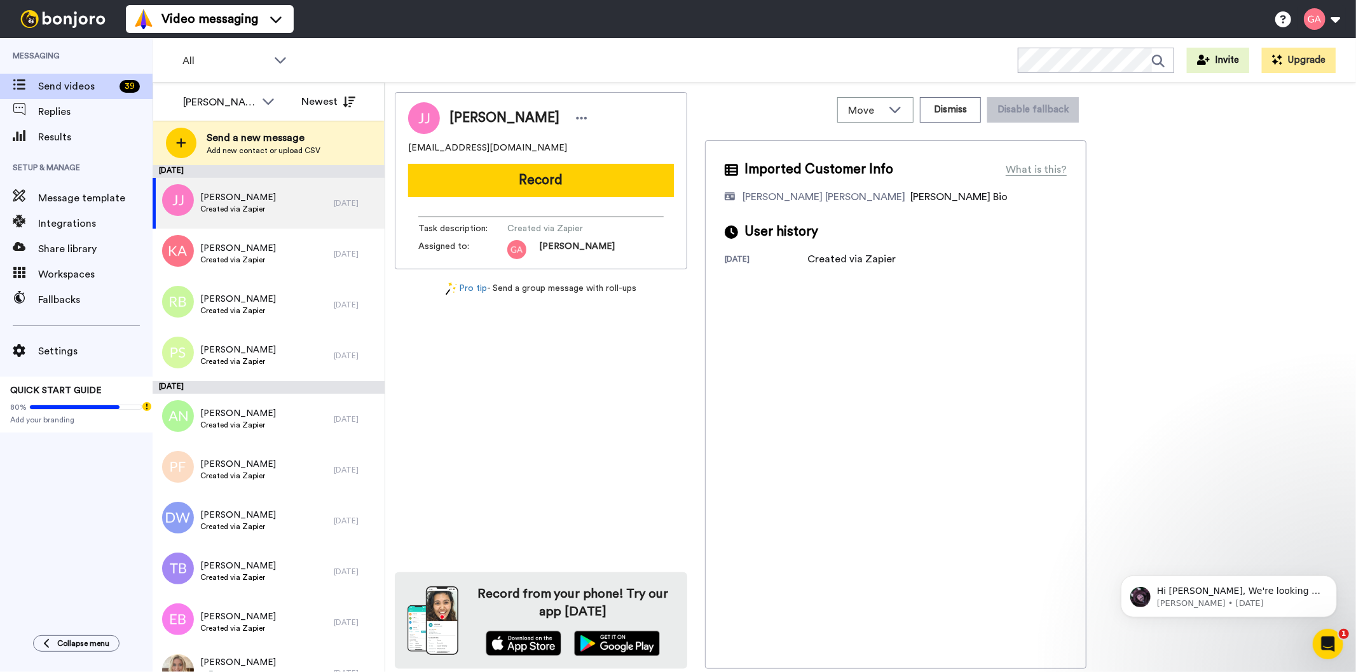
click at [507, 113] on span "Judy Johnson-Truitt" at bounding box center [504, 118] width 110 height 19
copy div "Judy Johnson-Truitt"
click at [594, 381] on div "Judy Johnson-Truitt butnowic1980@gmail.com Record Task description : Created vi…" at bounding box center [541, 380] width 292 height 577
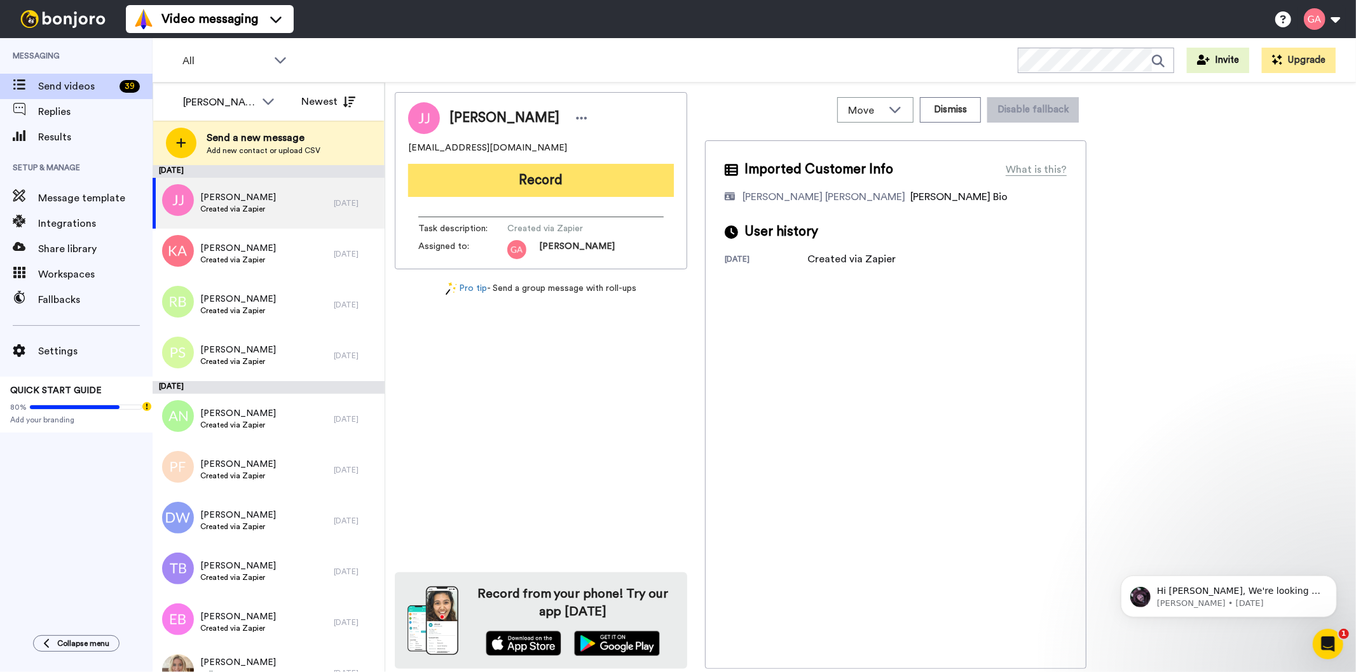
click at [632, 185] on button "Record" at bounding box center [541, 180] width 266 height 33
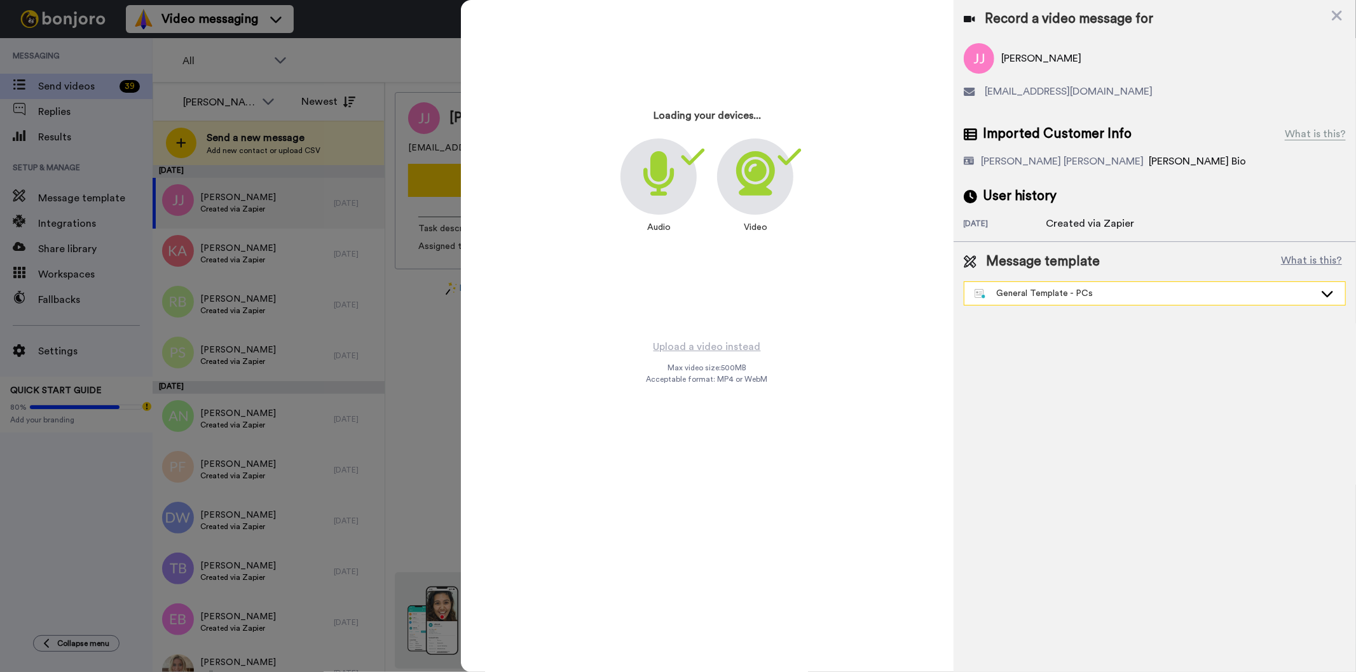
click at [1047, 288] on div "General Template - PCs" at bounding box center [1144, 293] width 340 height 13
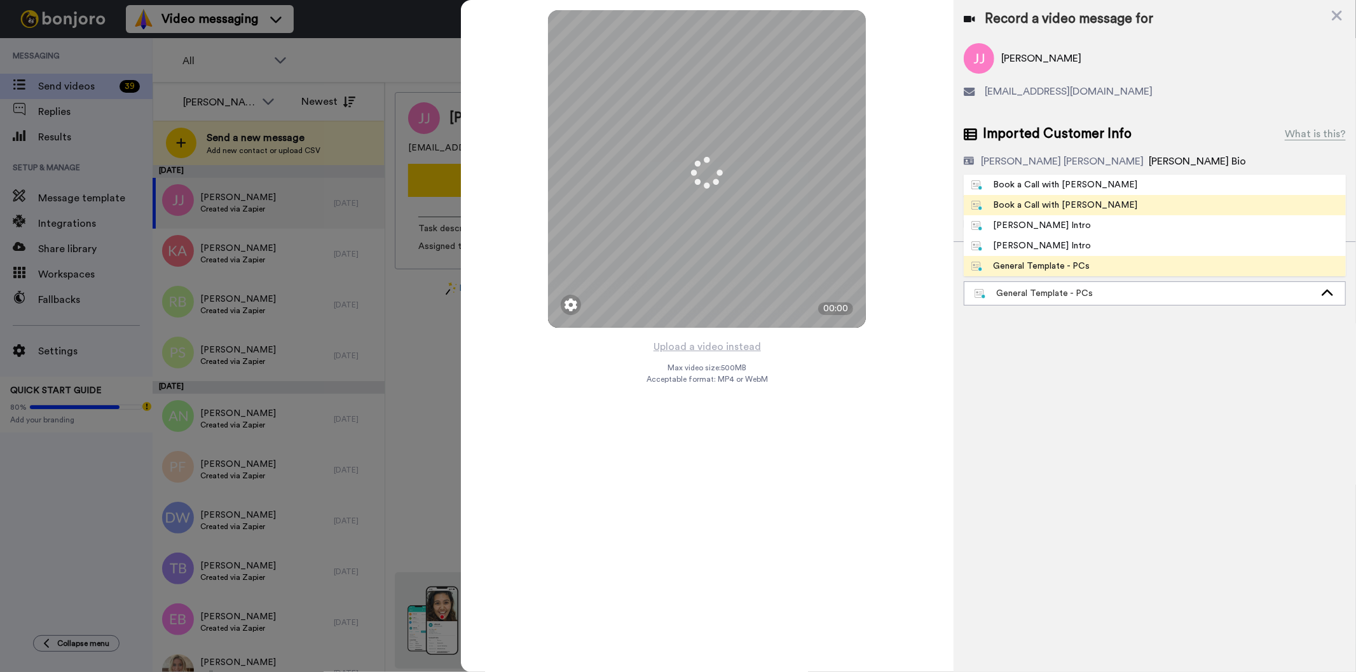
click at [1068, 205] on div "Book a Call with [PERSON_NAME]" at bounding box center [1054, 205] width 167 height 13
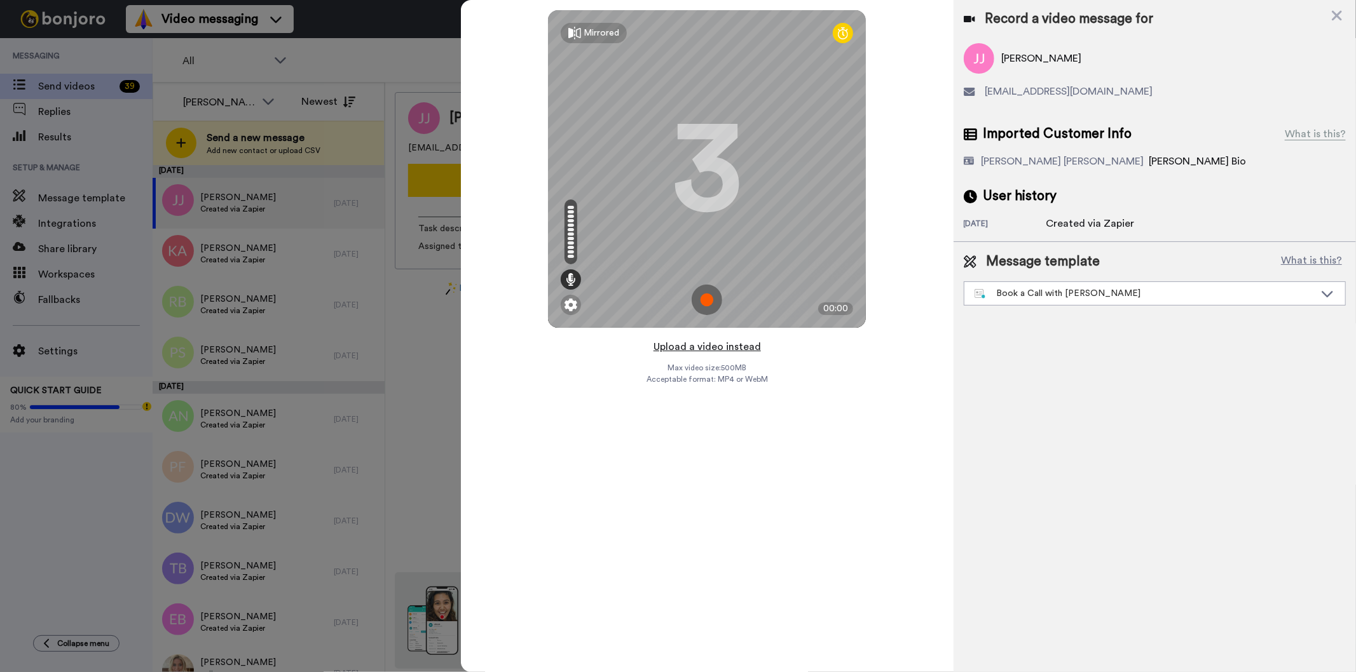
click at [725, 351] on button "Upload a video instead" at bounding box center [707, 347] width 115 height 17
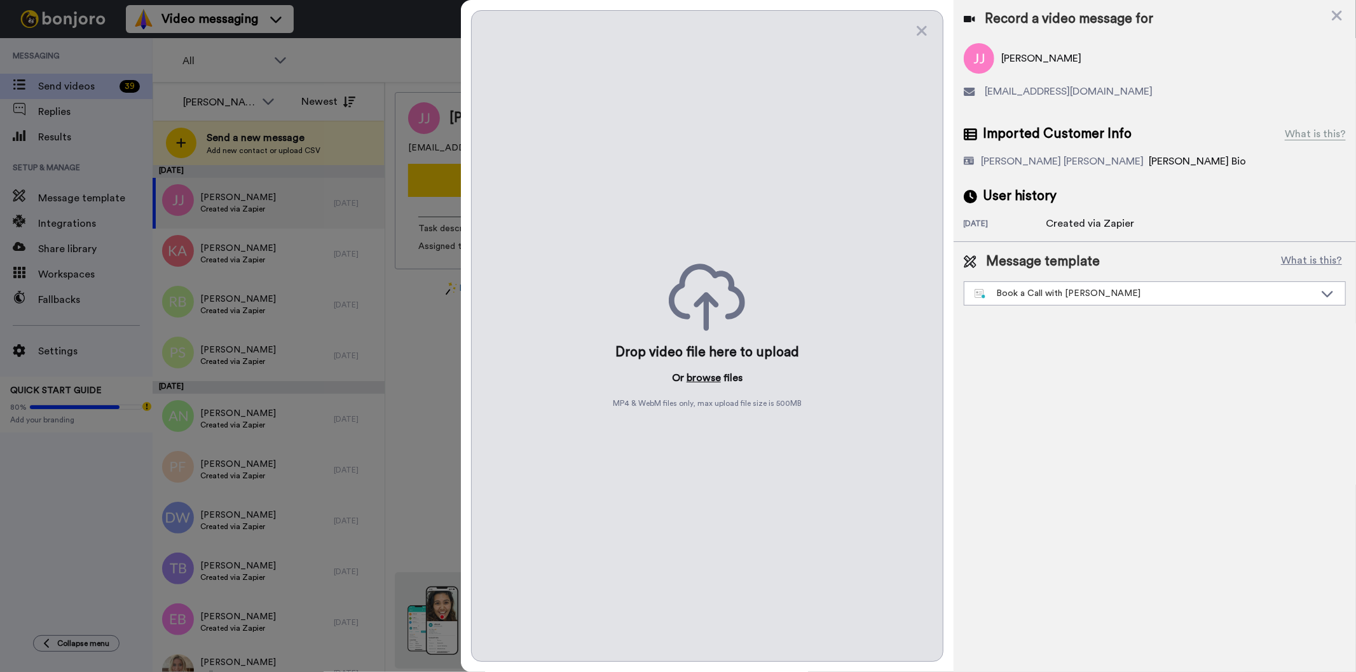
click at [707, 374] on button "browse" at bounding box center [703, 378] width 34 height 15
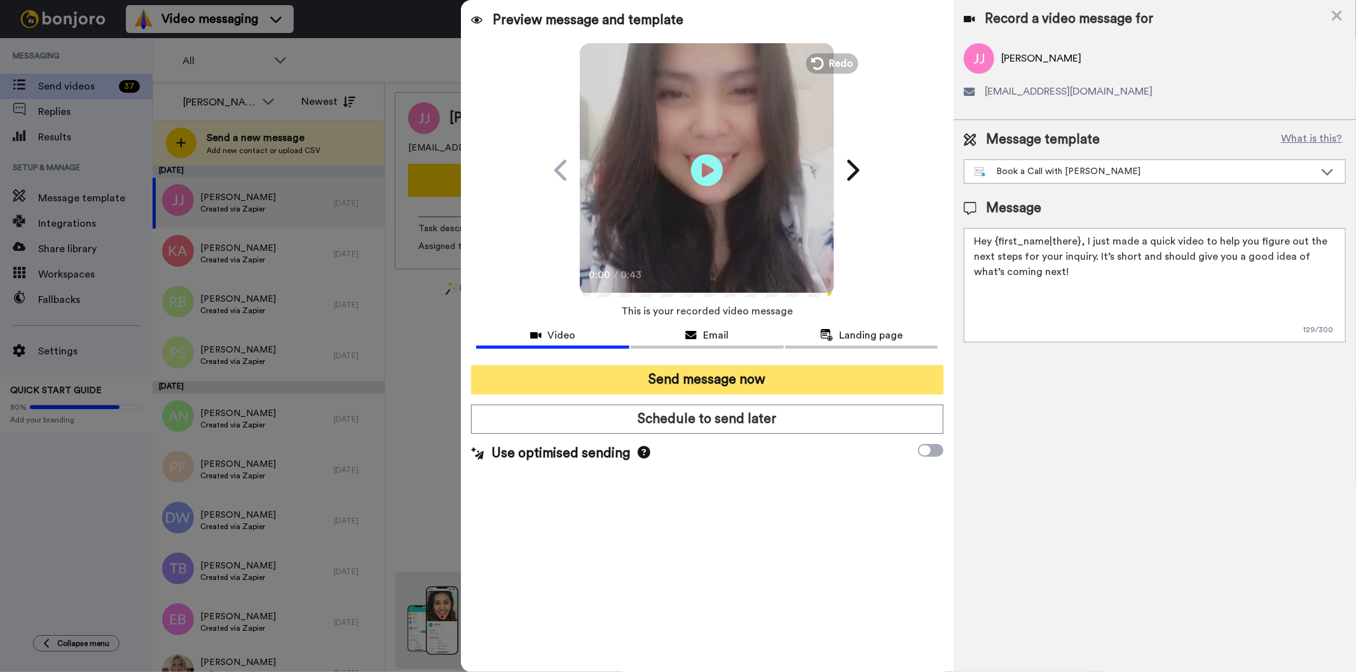
click at [803, 376] on button "Send message now" at bounding box center [707, 379] width 472 height 29
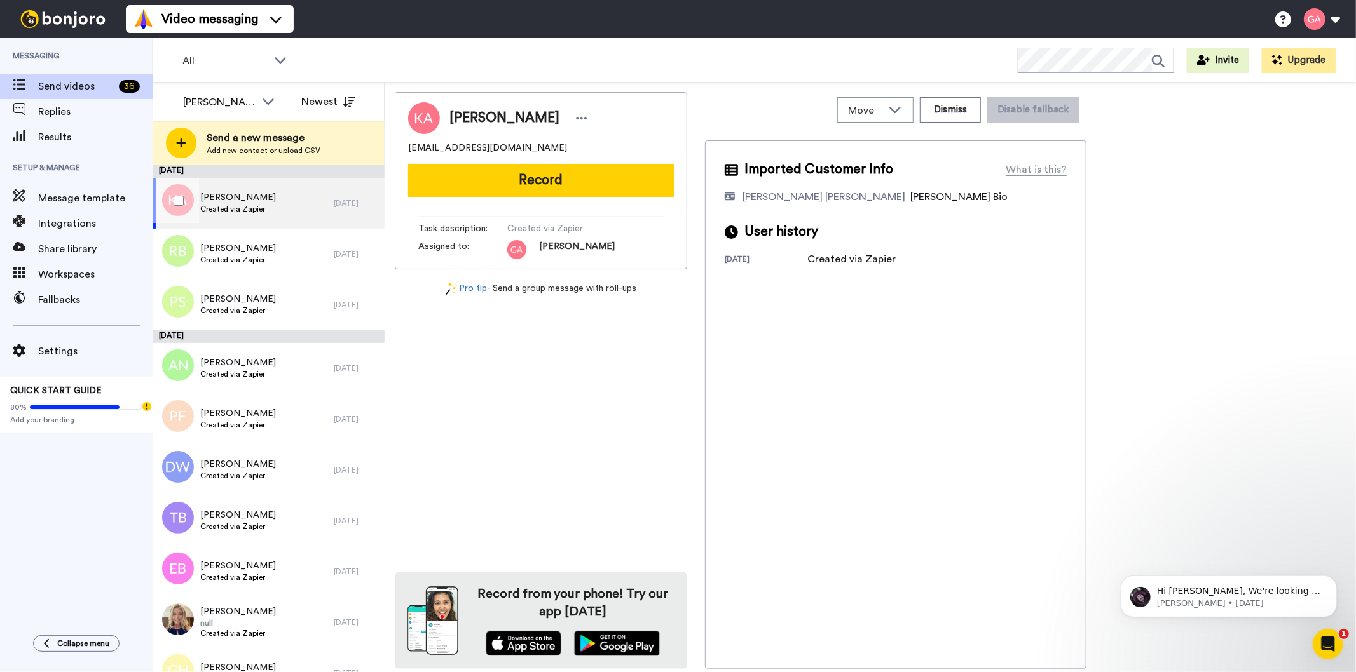
click at [257, 218] on div "[PERSON_NAME] Created via Zapier" at bounding box center [243, 203] width 181 height 51
click at [513, 119] on span "Katina Anderson" at bounding box center [504, 118] width 110 height 19
copy div "Katina Anderson"
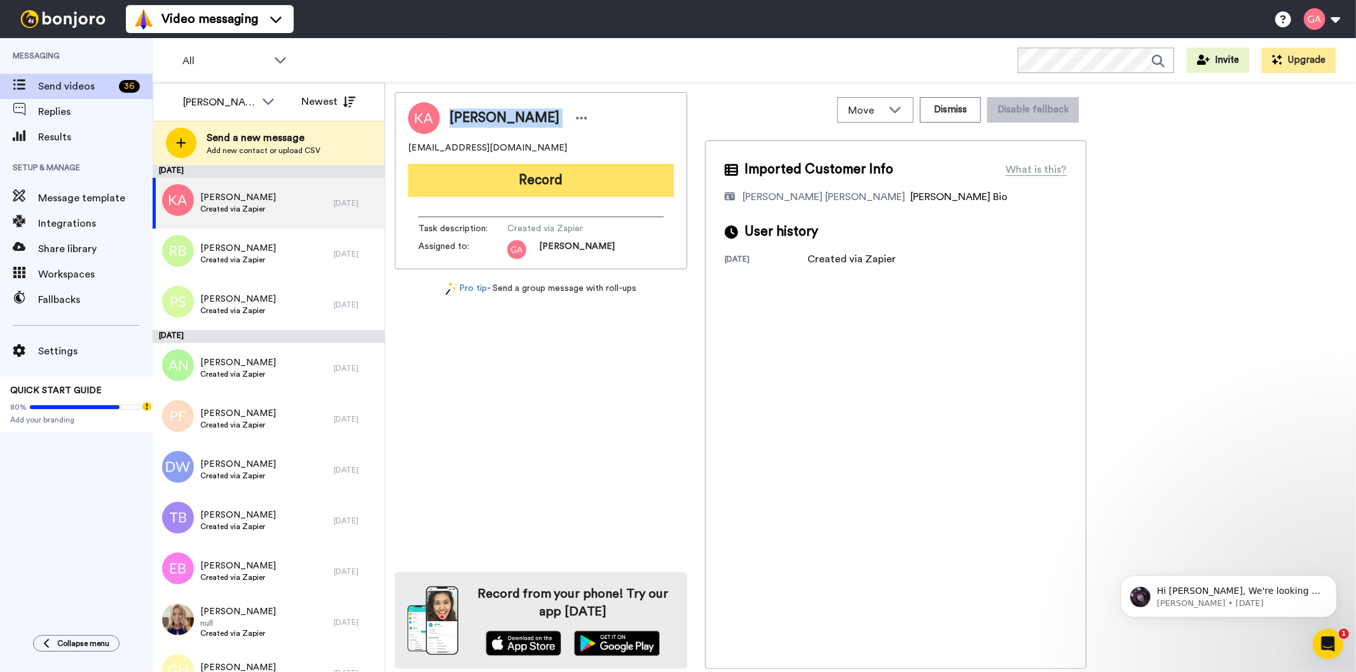
click at [549, 165] on button "Record" at bounding box center [541, 180] width 266 height 33
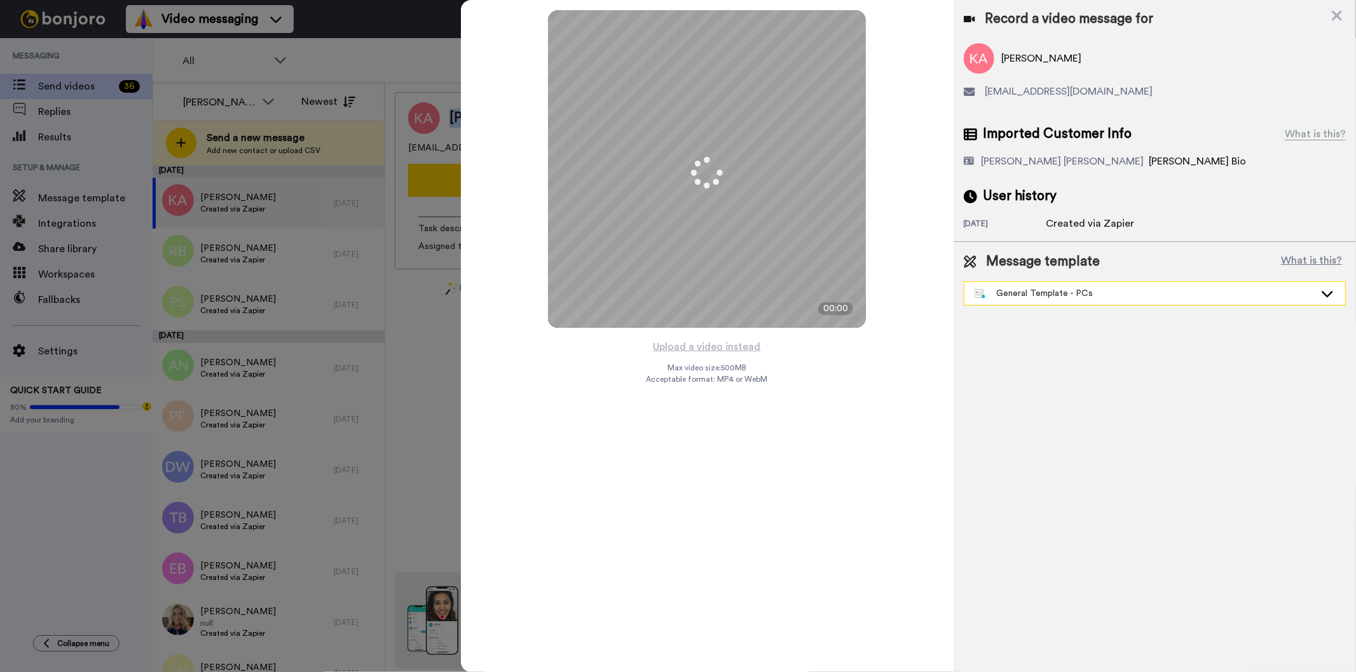
click at [1149, 296] on div "General Template - PCs" at bounding box center [1144, 293] width 340 height 13
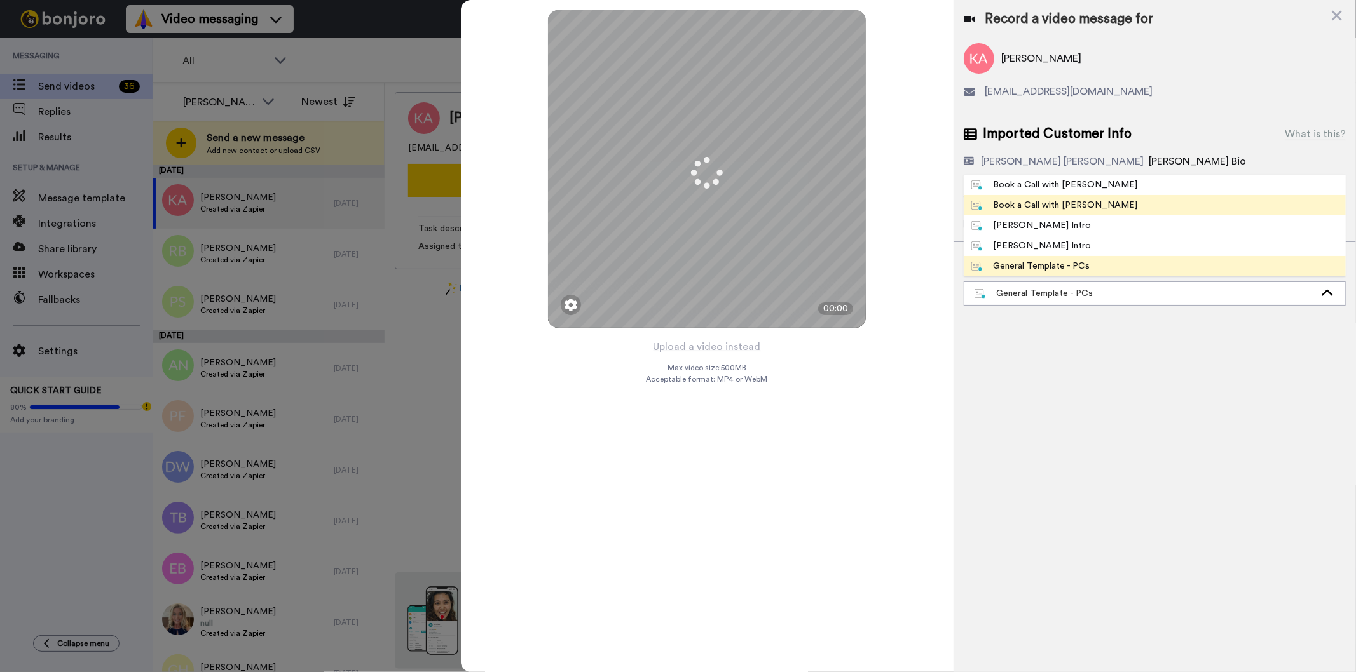
click at [1106, 207] on li "Book a Call with [PERSON_NAME]" at bounding box center [1155, 205] width 382 height 20
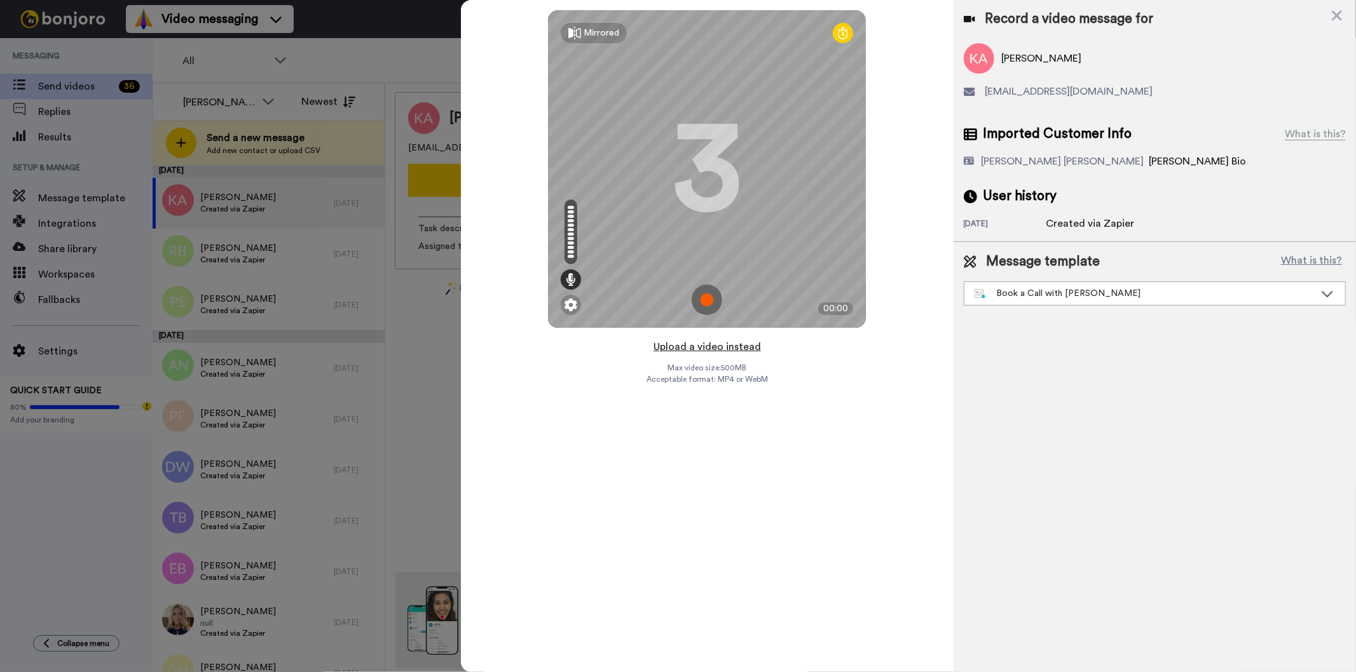
click at [693, 347] on button "Upload a video instead" at bounding box center [707, 347] width 115 height 17
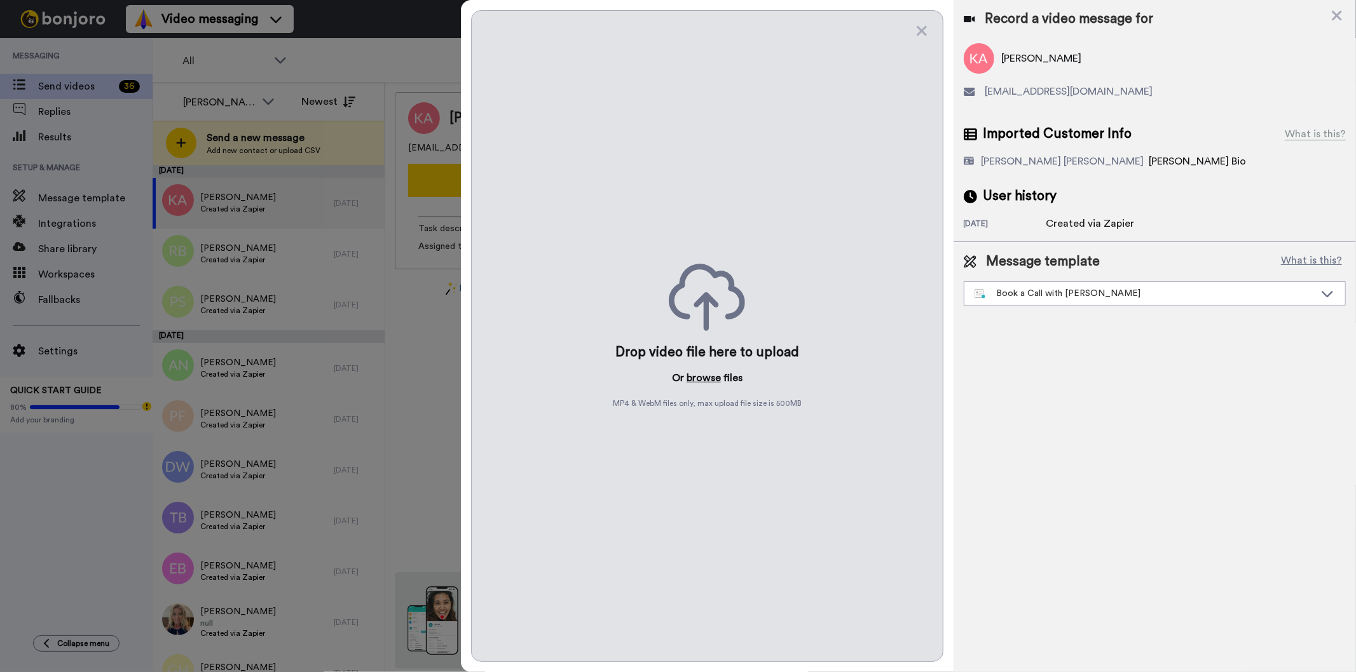
click at [691, 371] on button "browse" at bounding box center [703, 378] width 34 height 15
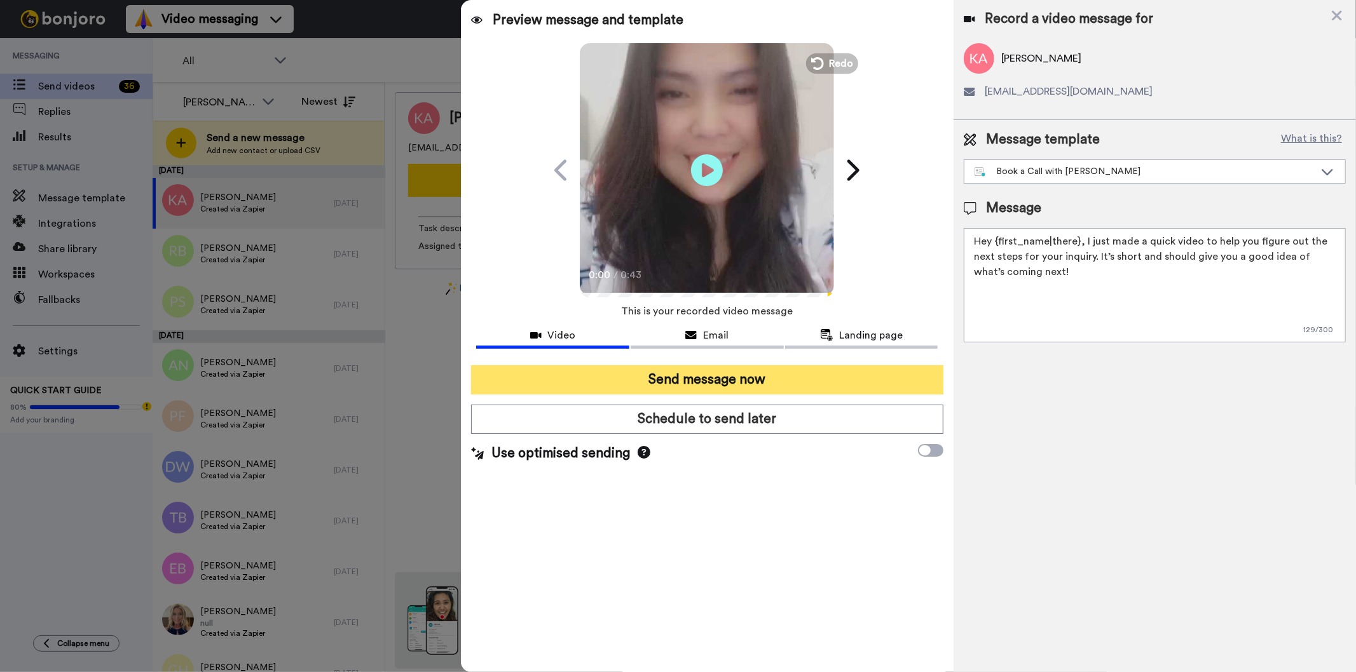
click at [700, 373] on button "Send message now" at bounding box center [707, 379] width 472 height 29
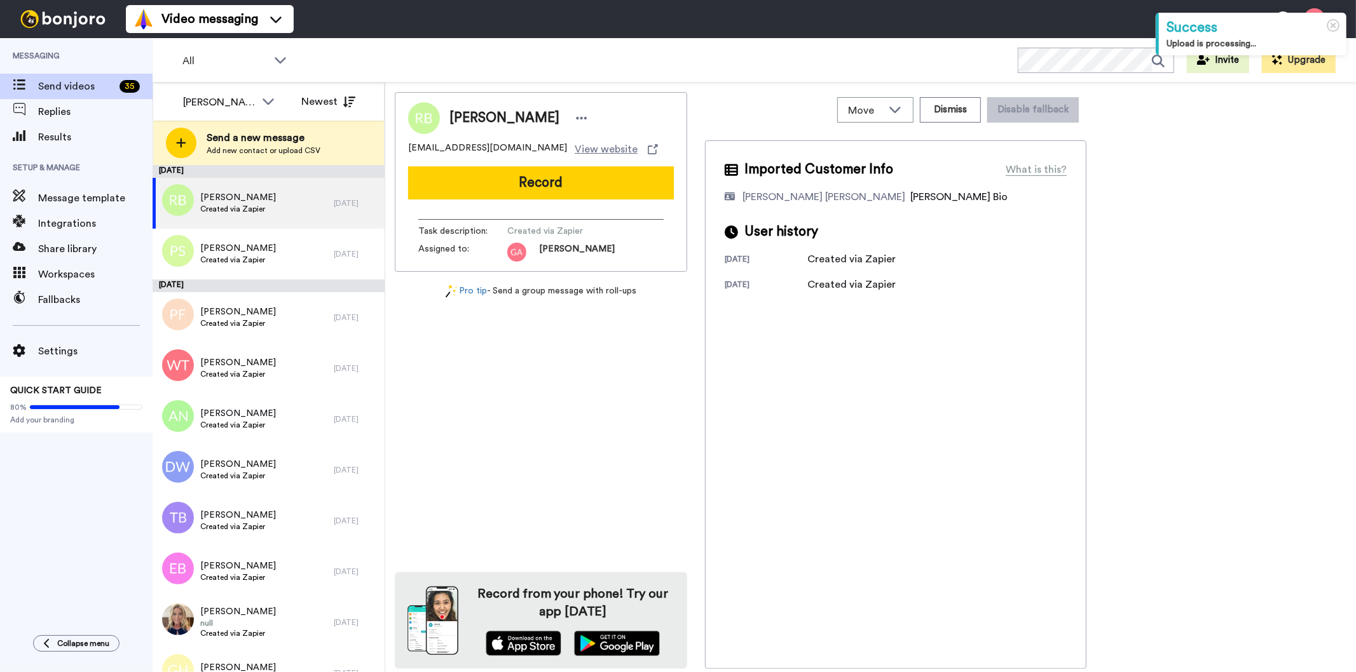
click at [460, 107] on div "[PERSON_NAME]" at bounding box center [541, 118] width 266 height 32
copy div "[PERSON_NAME]"
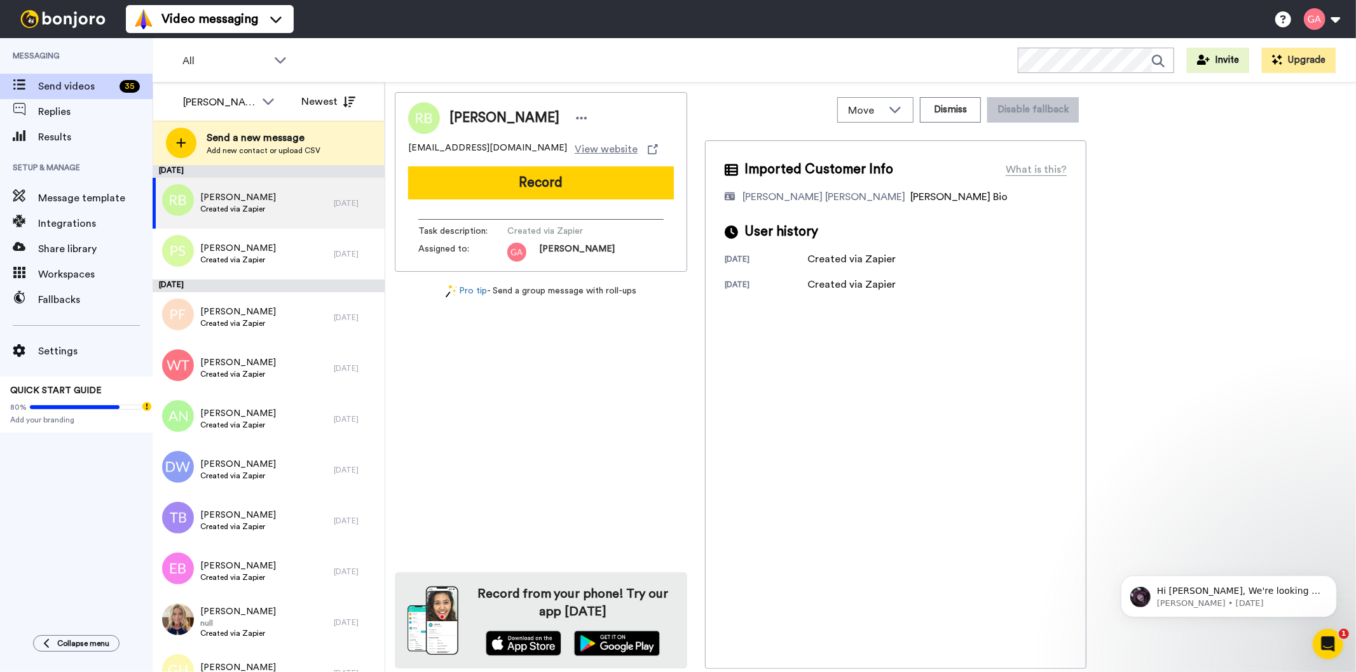
click at [601, 433] on div "[PERSON_NAME] [EMAIL_ADDRESS][DOMAIN_NAME] View website Record Task description…" at bounding box center [541, 380] width 292 height 577
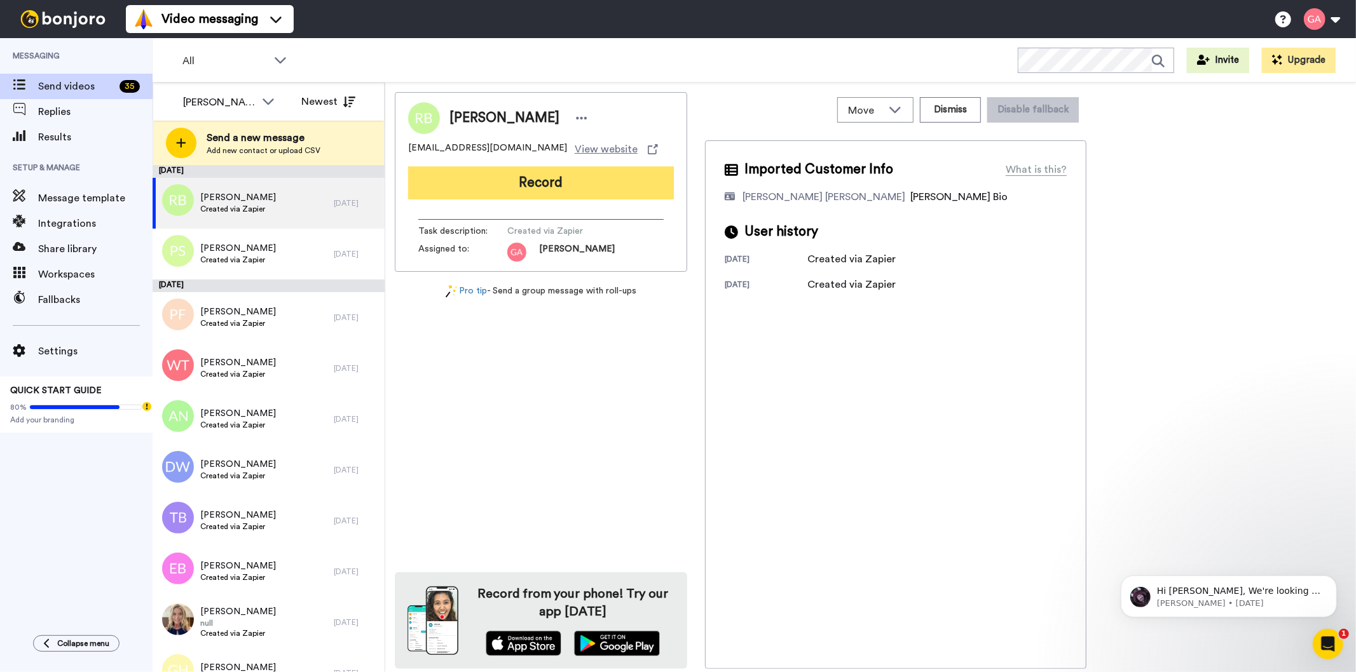
click at [543, 183] on button "Record" at bounding box center [541, 183] width 266 height 33
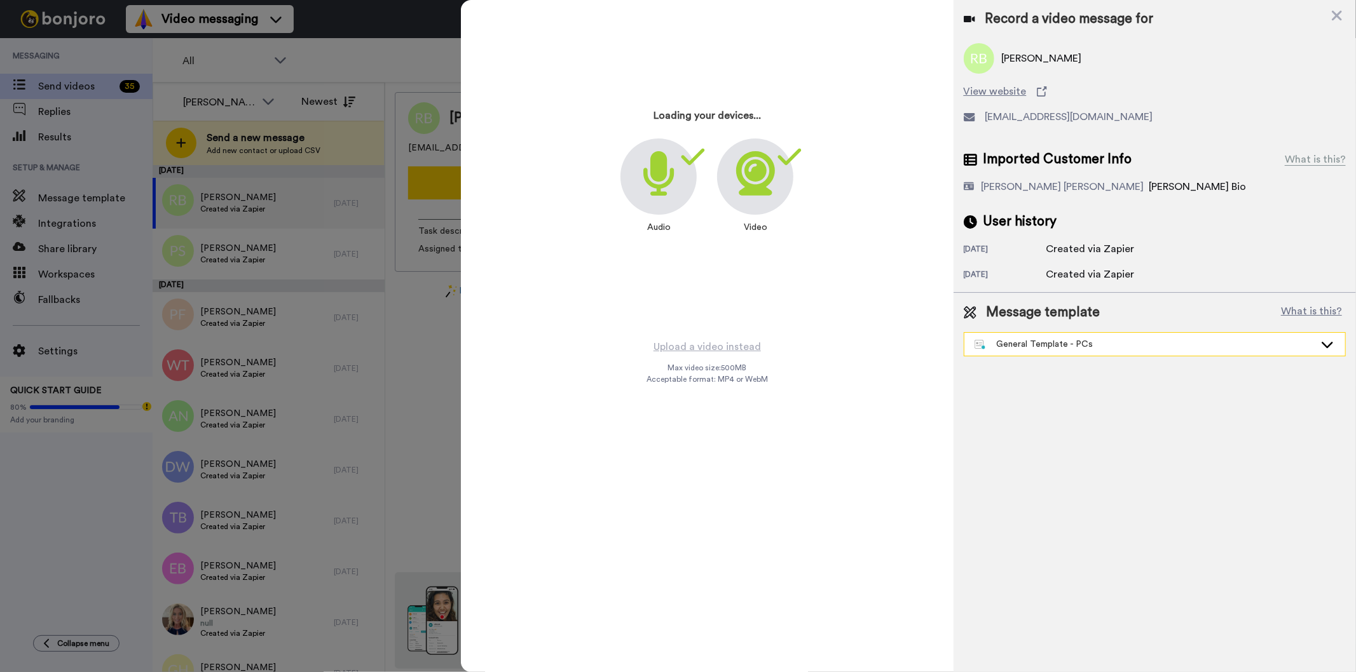
click at [1070, 350] on div "General Template - PCs" at bounding box center [1144, 344] width 340 height 13
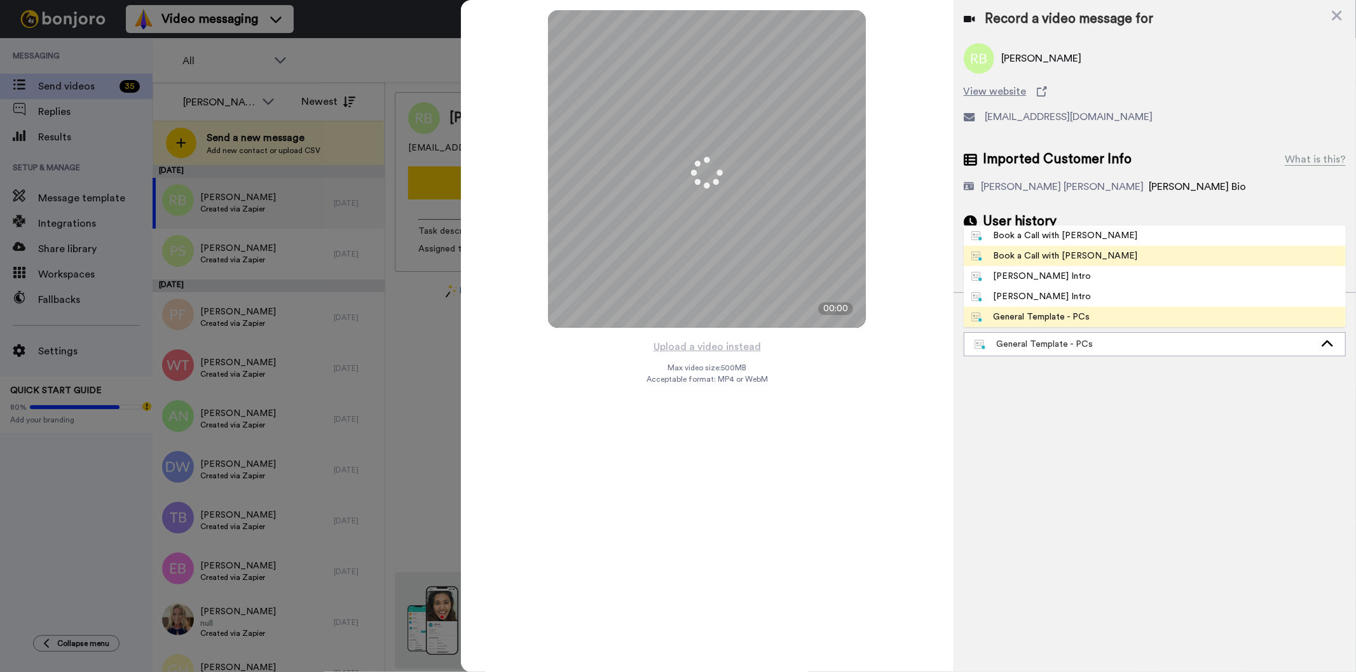
click at [1063, 253] on div "Book a Call with [PERSON_NAME]" at bounding box center [1054, 256] width 167 height 13
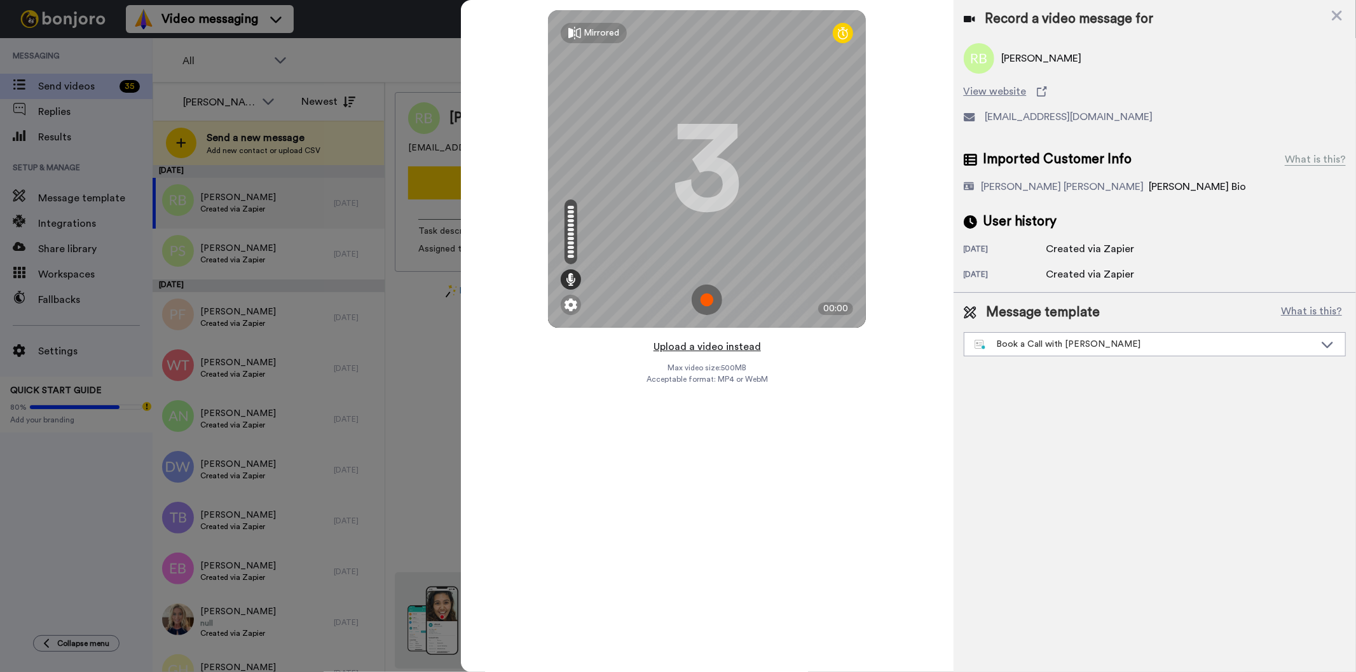
click at [739, 346] on button "Upload a video instead" at bounding box center [707, 347] width 115 height 17
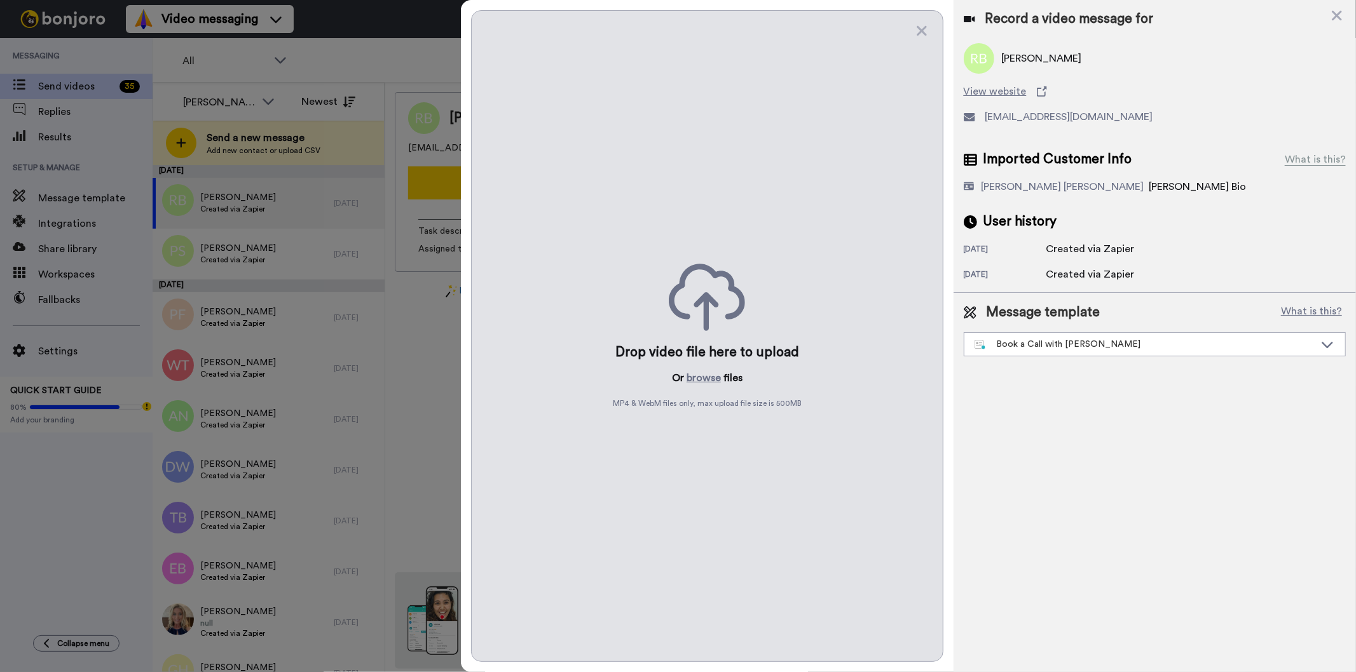
click at [706, 390] on div "Drop video file here to upload Or browse files MP4 & WebM files only, max uploa…" at bounding box center [707, 336] width 472 height 652
click at [707, 383] on button "browse" at bounding box center [703, 378] width 34 height 15
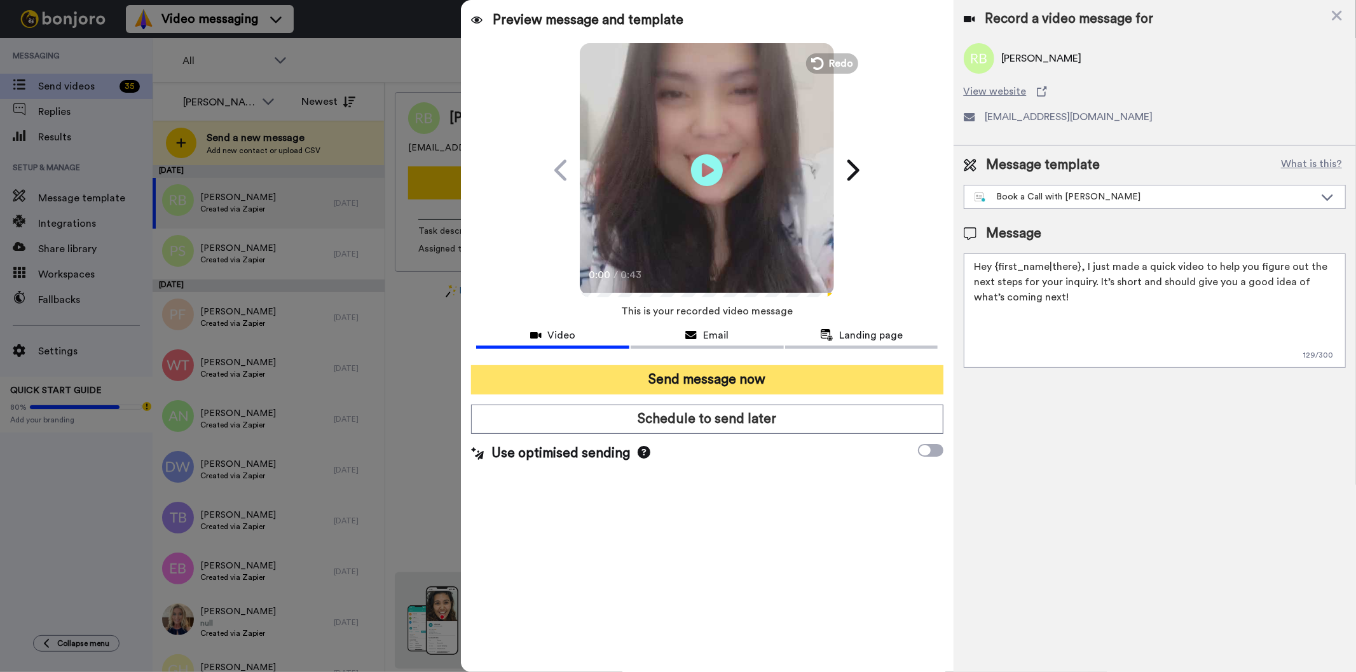
click at [815, 369] on button "Send message now" at bounding box center [707, 379] width 472 height 29
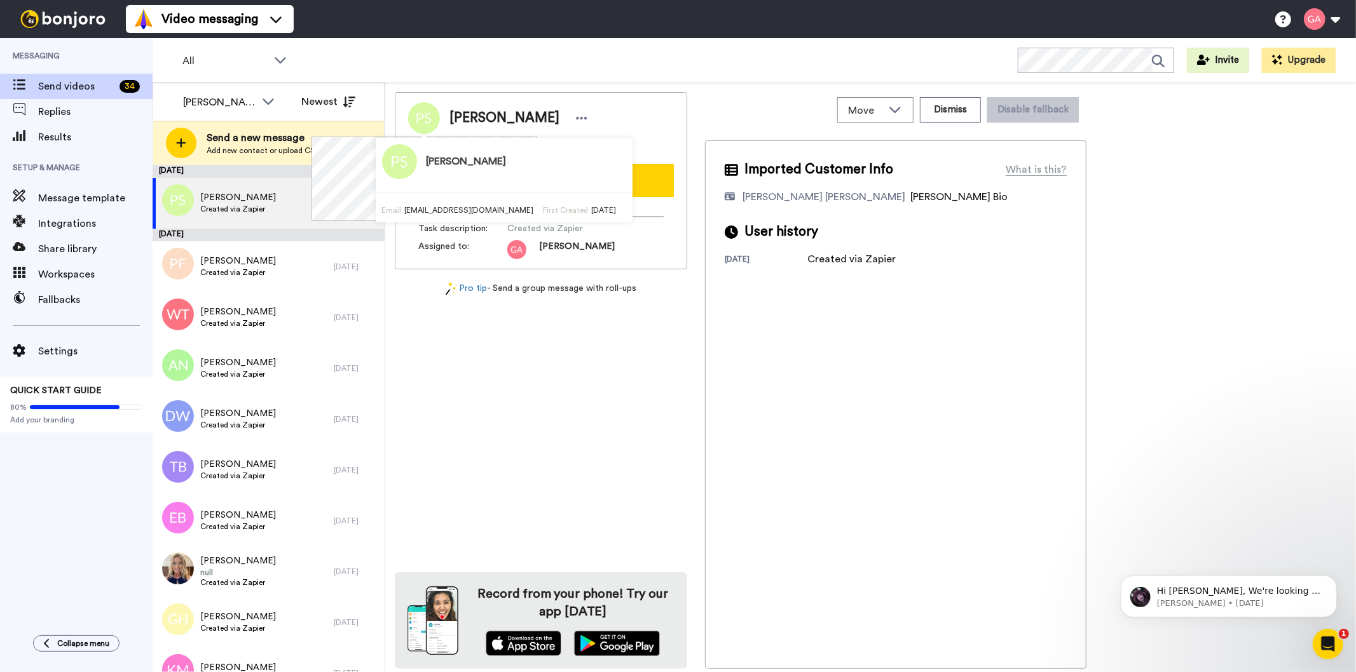
click at [503, 137] on div "Patricia Smith Email patsmith9299@gmail.com First Created 3 days ago" at bounding box center [439, 179] width 257 height 85
click at [501, 122] on span "Patricia Smith" at bounding box center [504, 118] width 110 height 19
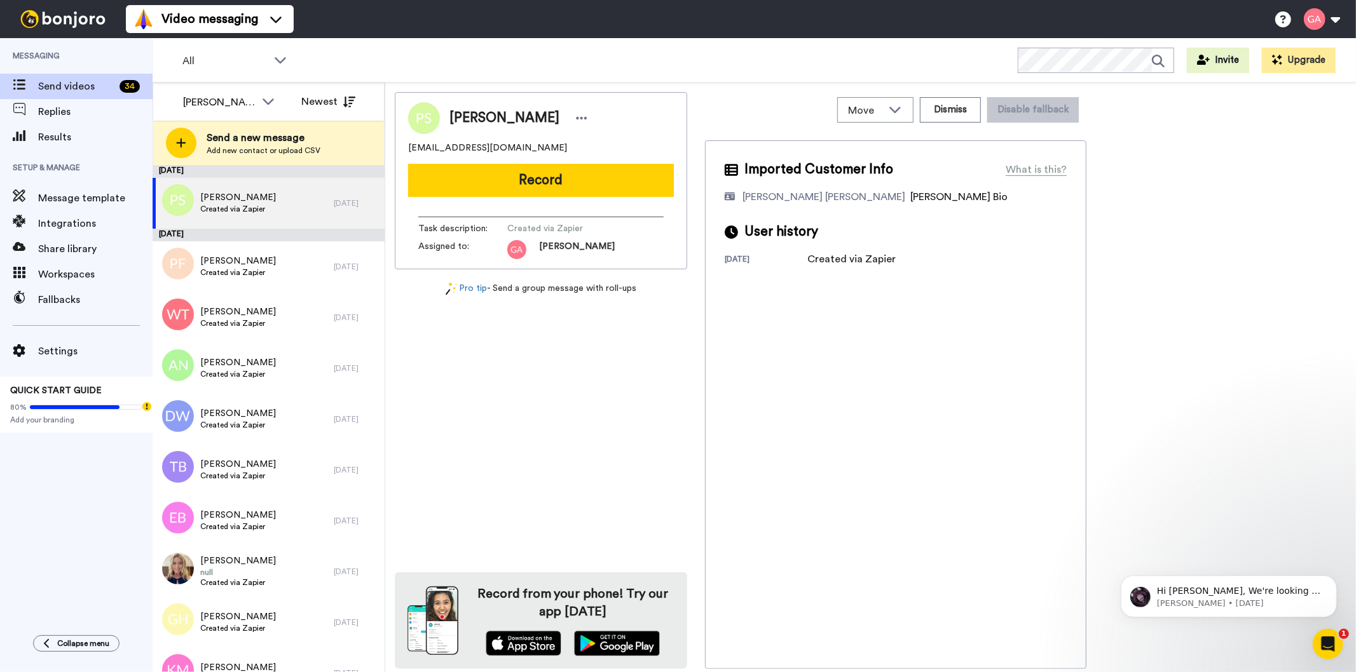
click at [501, 122] on span "Patricia Smith" at bounding box center [504, 118] width 110 height 19
copy div "Patricia Smith"
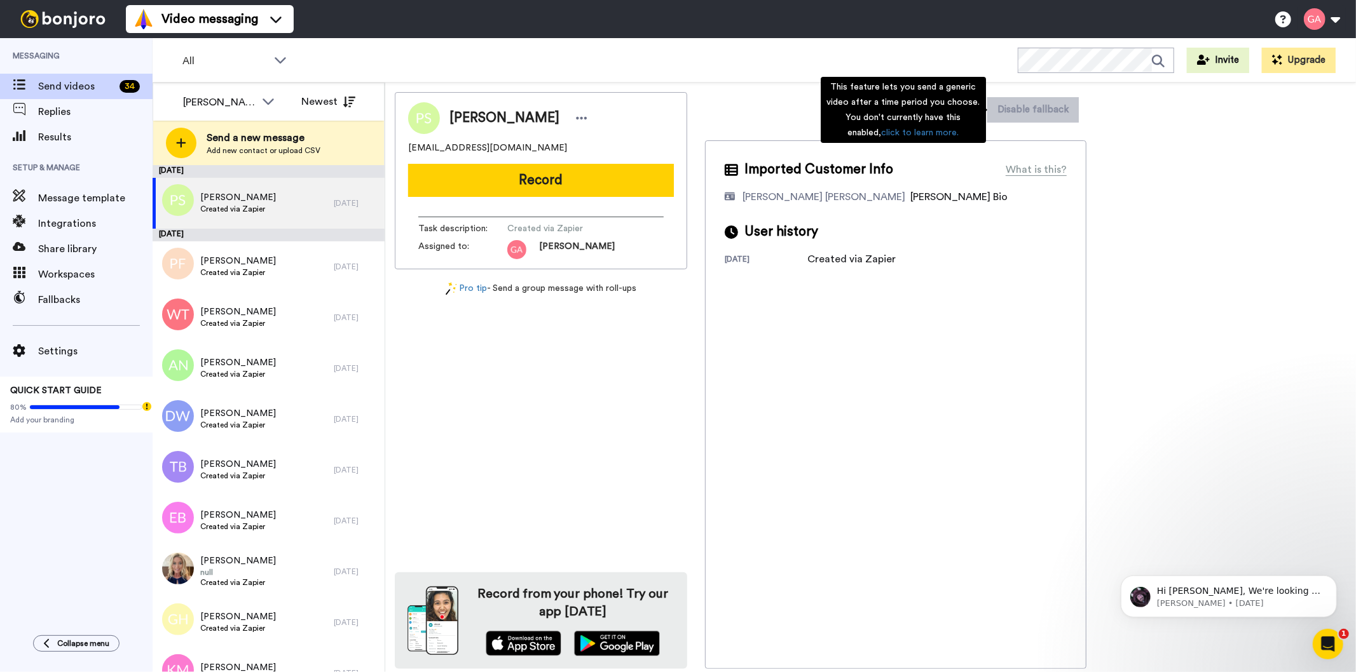
click at [967, 461] on div "Imported Customer Info What is this? Gilda De Varon Amante Bonjoro Assignee Bio…" at bounding box center [895, 404] width 381 height 529
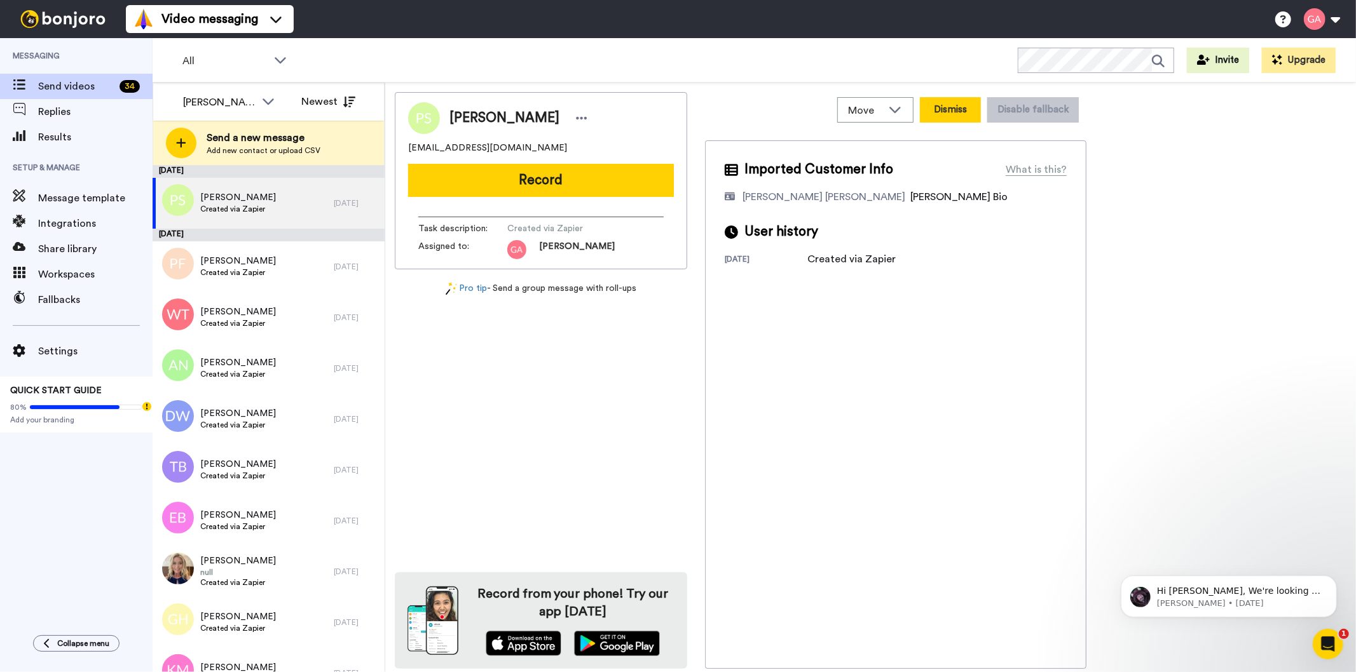
click at [960, 107] on button "Dismiss" at bounding box center [950, 109] width 61 height 25
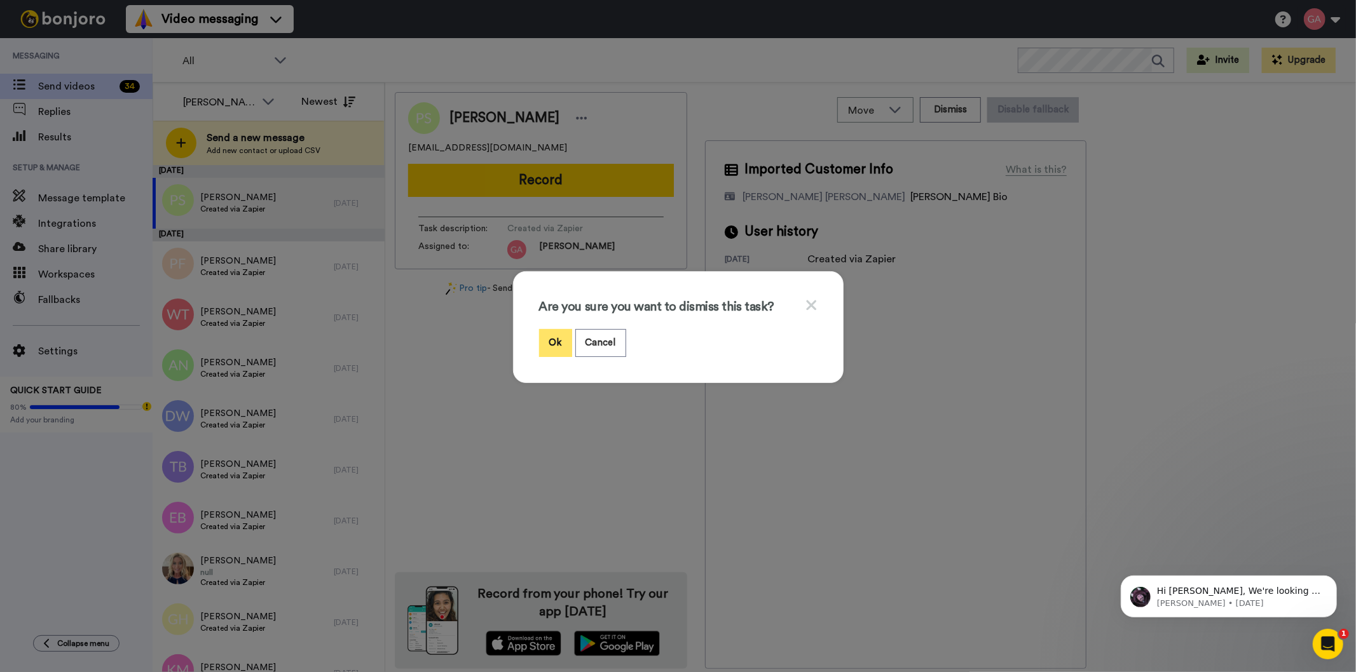
click at [545, 339] on button "Ok" at bounding box center [555, 342] width 33 height 27
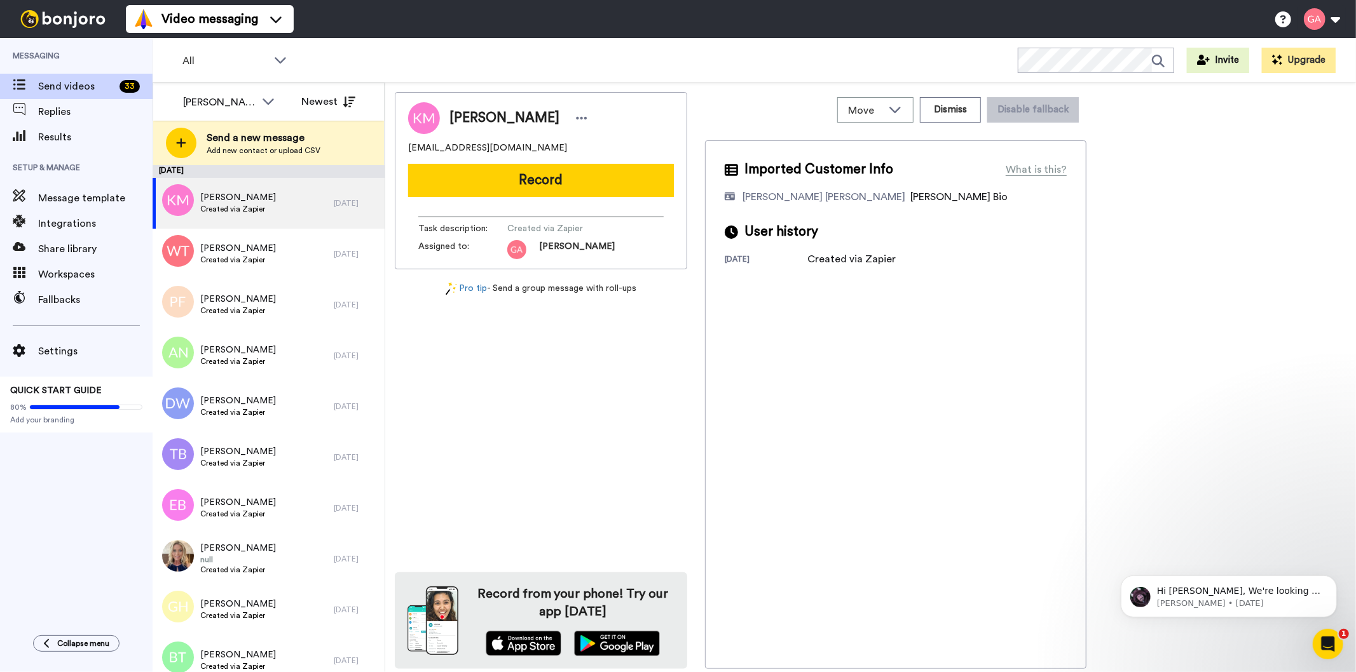
click at [477, 111] on span "Kiana Moore" at bounding box center [504, 118] width 110 height 19
copy div "Kiana Moore"
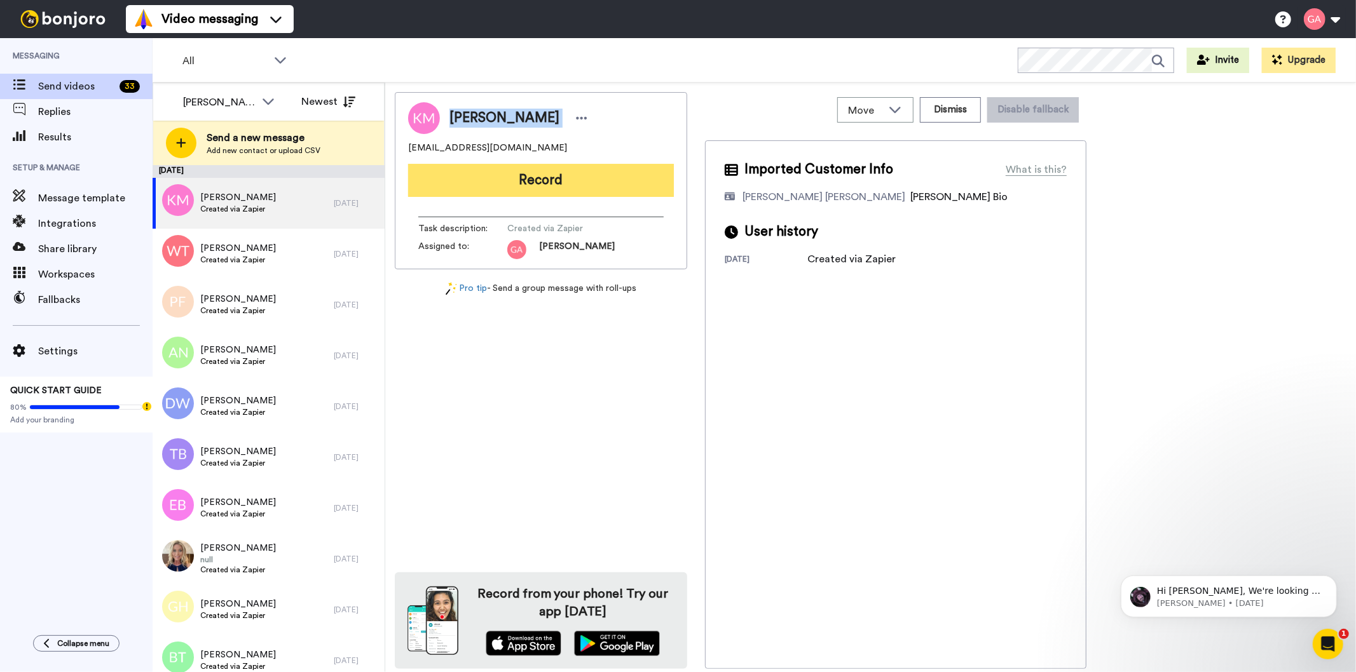
click at [551, 192] on button "Record" at bounding box center [541, 180] width 266 height 33
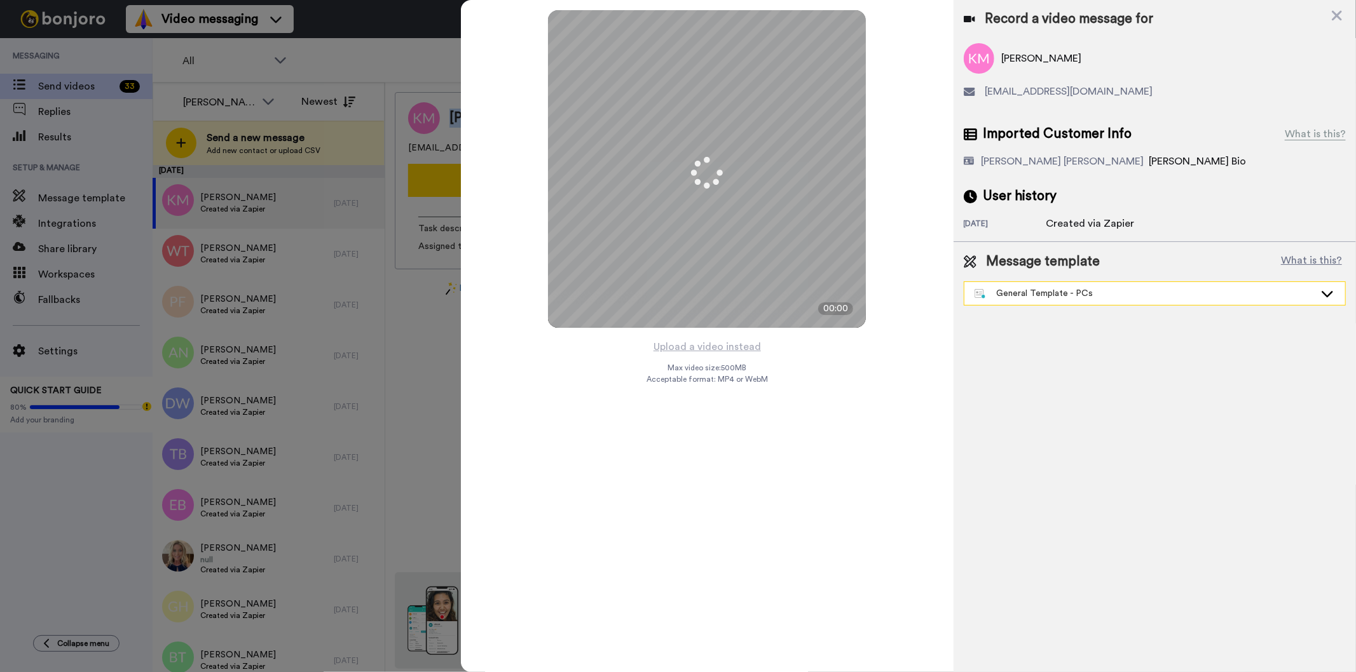
click at [1082, 297] on div "General Template - PCs" at bounding box center [1144, 293] width 340 height 13
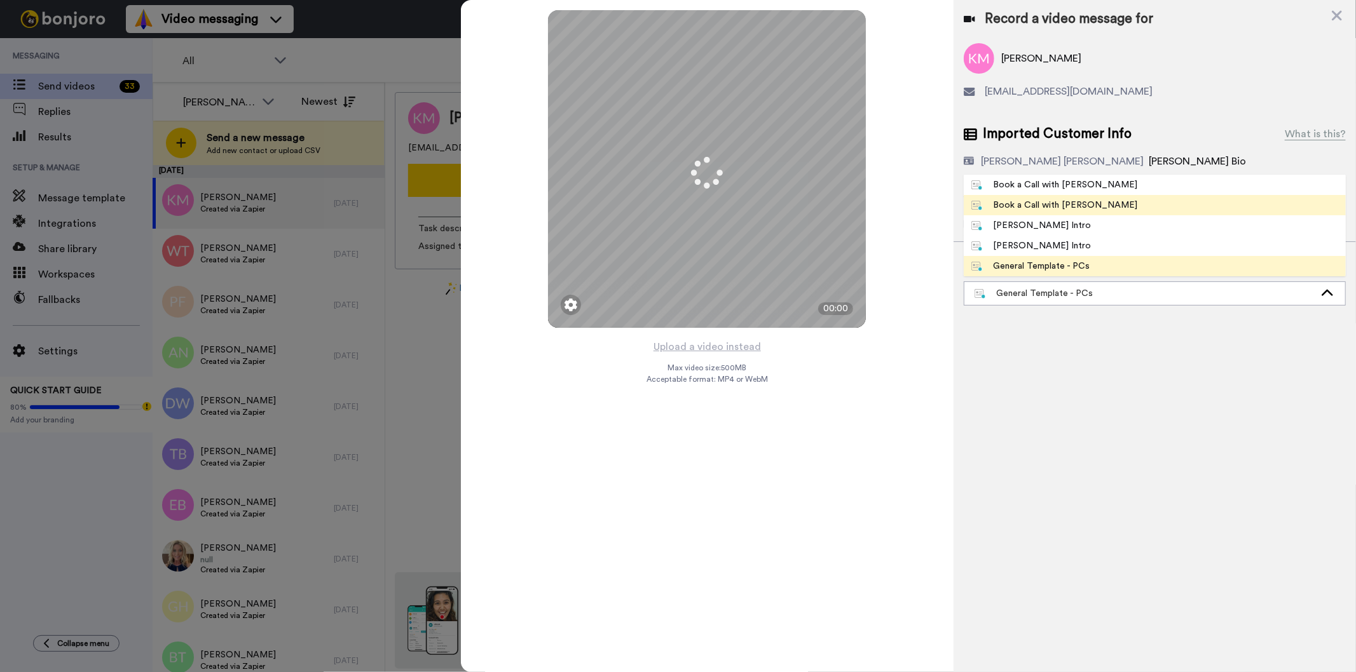
click at [1098, 196] on li "Book a Call with [PERSON_NAME]" at bounding box center [1155, 205] width 382 height 20
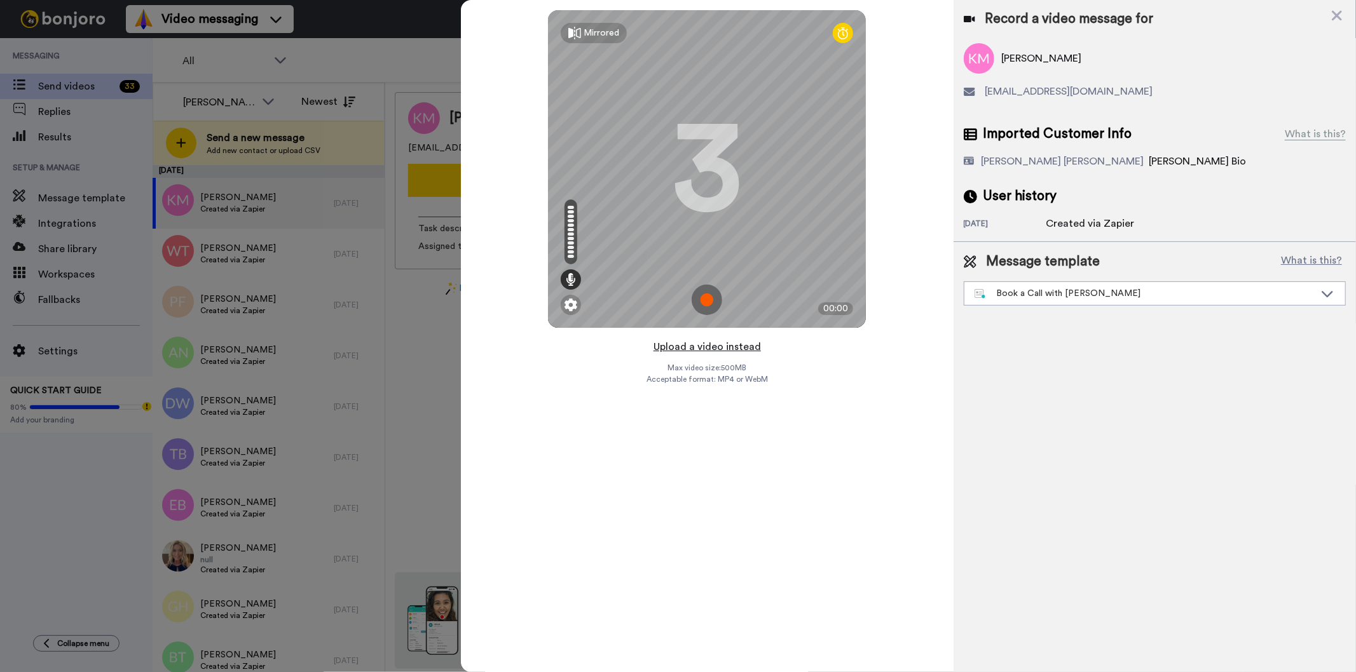
click at [692, 348] on button "Upload a video instead" at bounding box center [707, 347] width 115 height 17
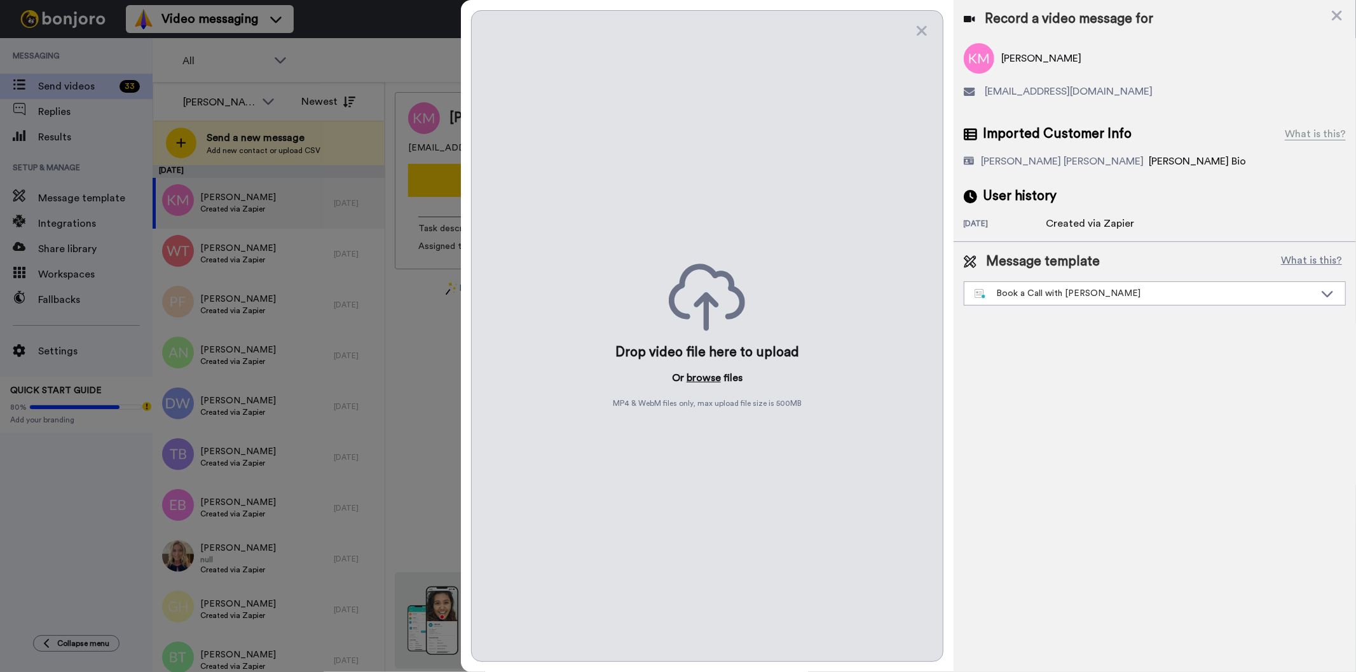
click at [712, 375] on button "browse" at bounding box center [703, 378] width 34 height 15
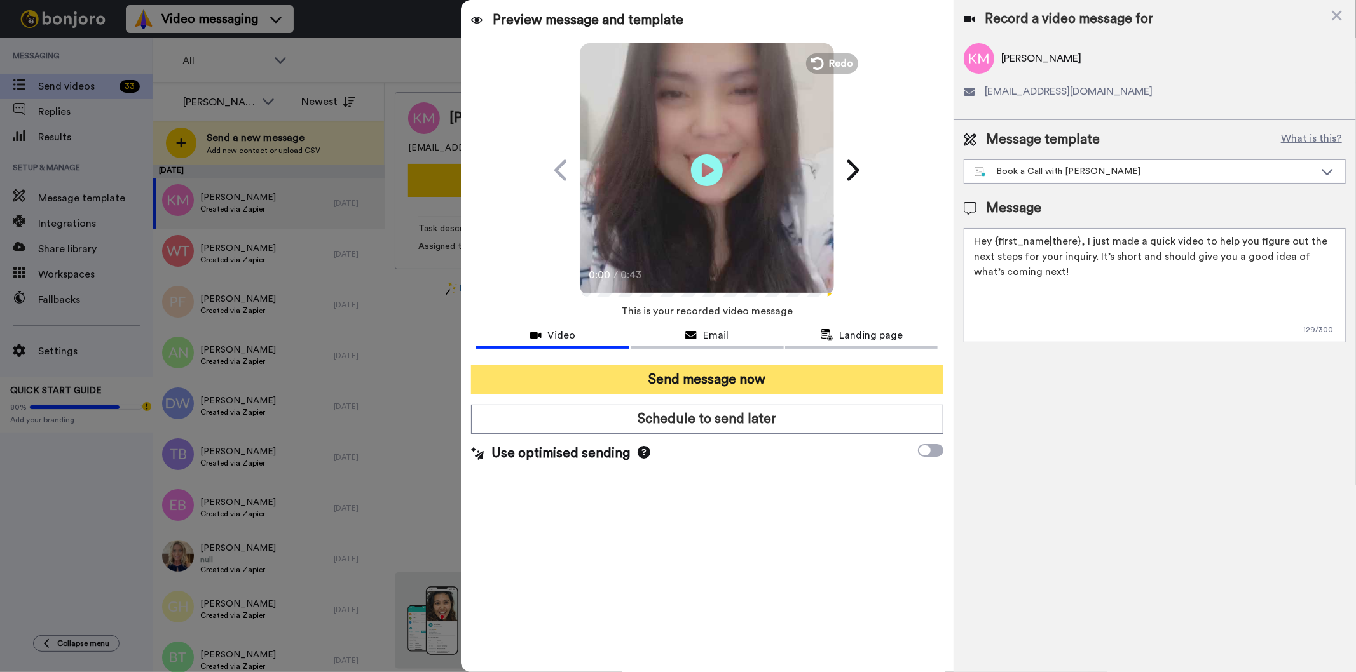
click at [770, 376] on button "Send message now" at bounding box center [707, 379] width 472 height 29
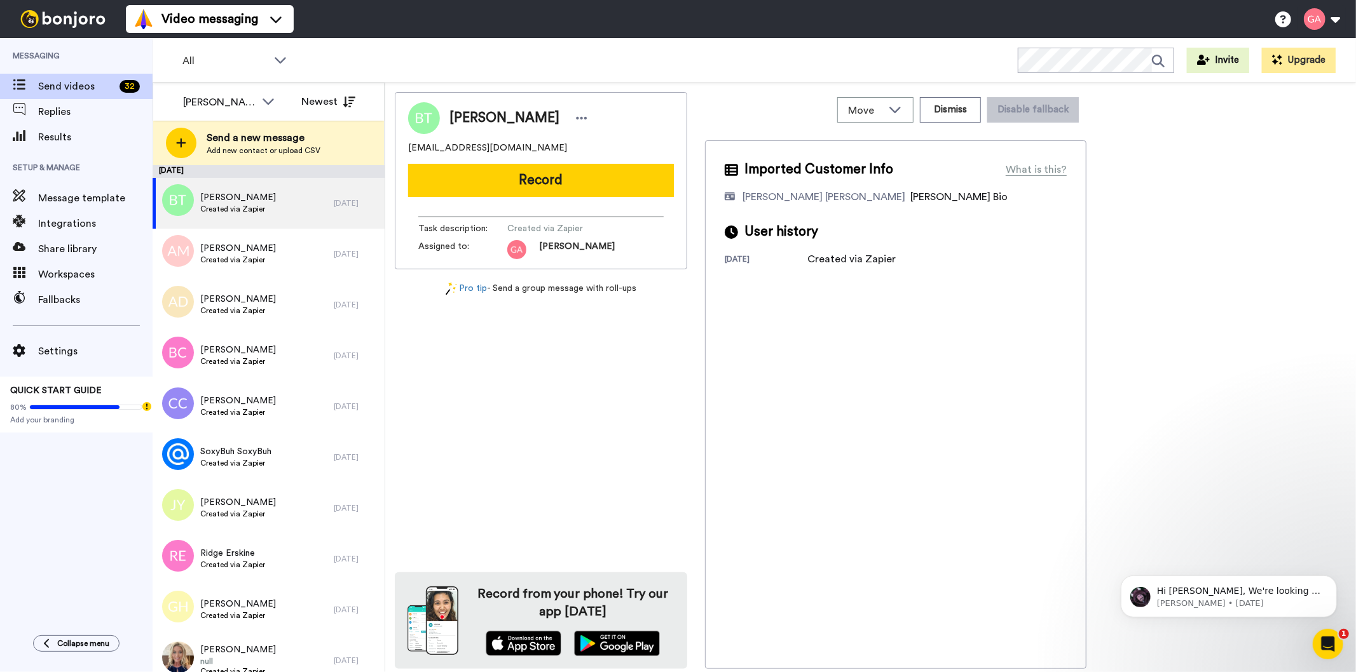
click at [610, 516] on div "[PERSON_NAME] [EMAIL_ADDRESS][DOMAIN_NAME] Record Task description : Created vi…" at bounding box center [541, 380] width 292 height 577
click at [487, 106] on div "[PERSON_NAME]" at bounding box center [541, 118] width 266 height 32
click at [487, 121] on span "[PERSON_NAME]" at bounding box center [504, 118] width 110 height 19
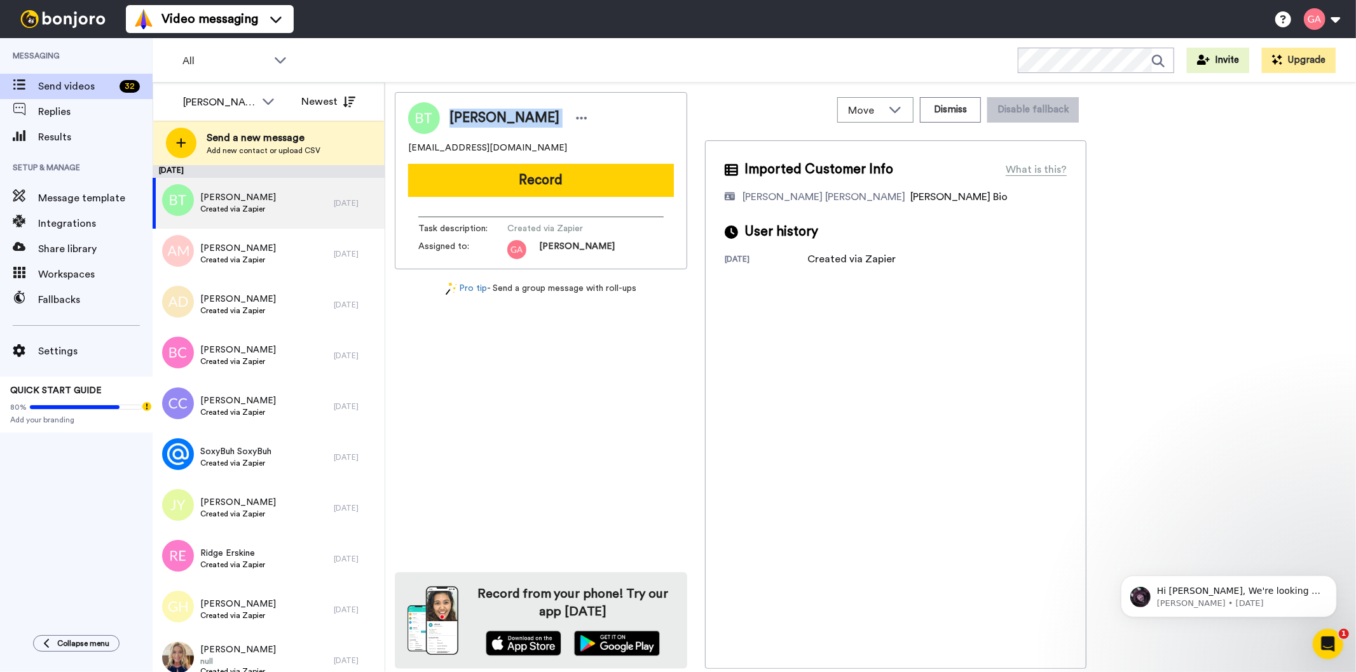
copy div "[PERSON_NAME]"
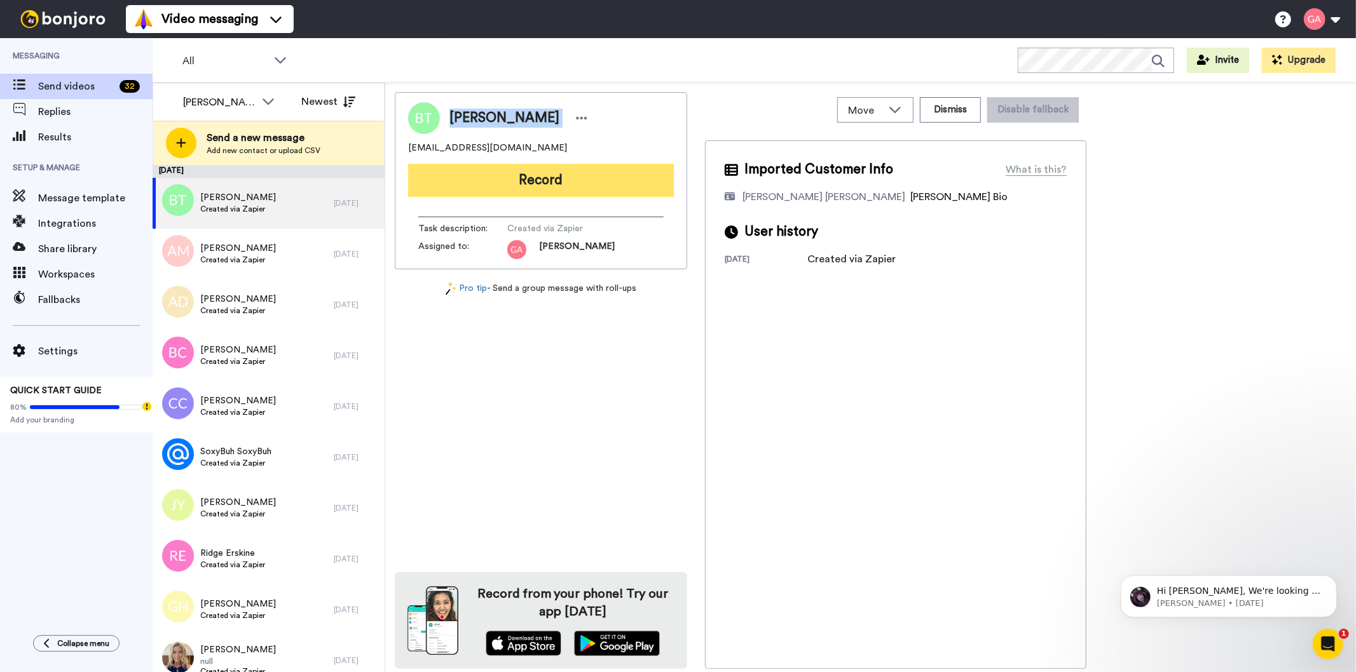
click at [634, 192] on button "Record" at bounding box center [541, 180] width 266 height 33
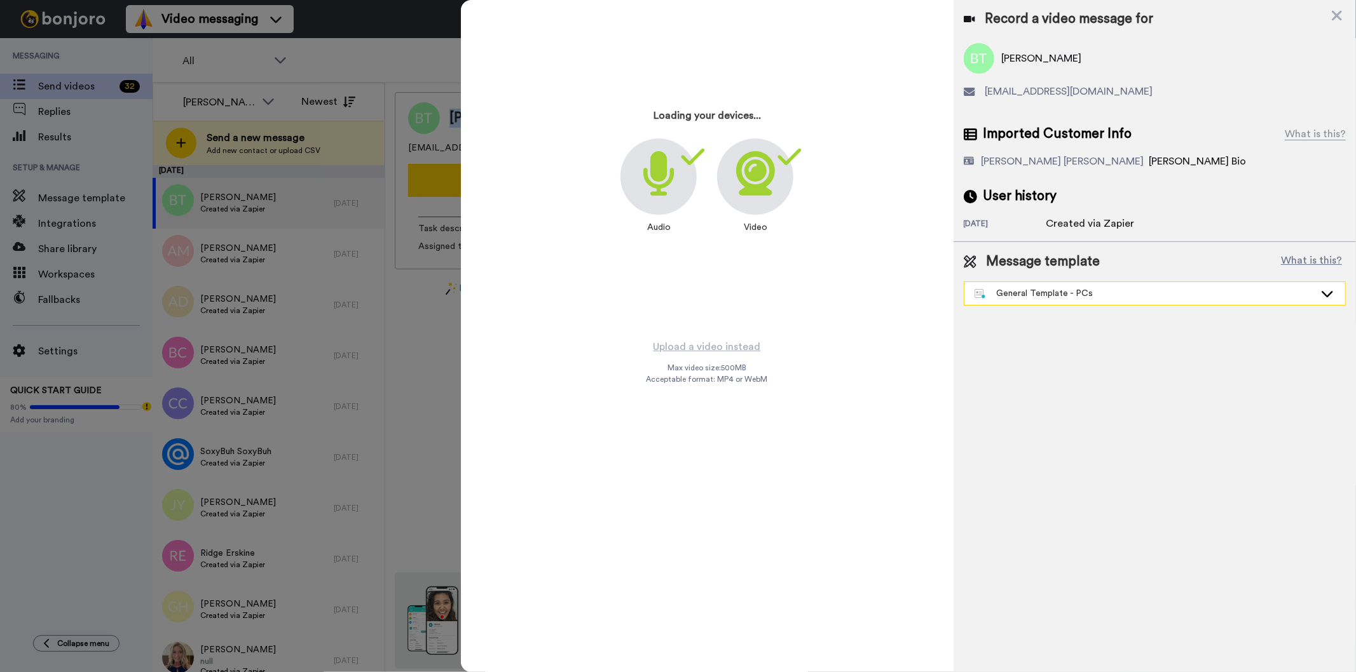
click at [1101, 295] on div "General Template - PCs" at bounding box center [1144, 293] width 340 height 13
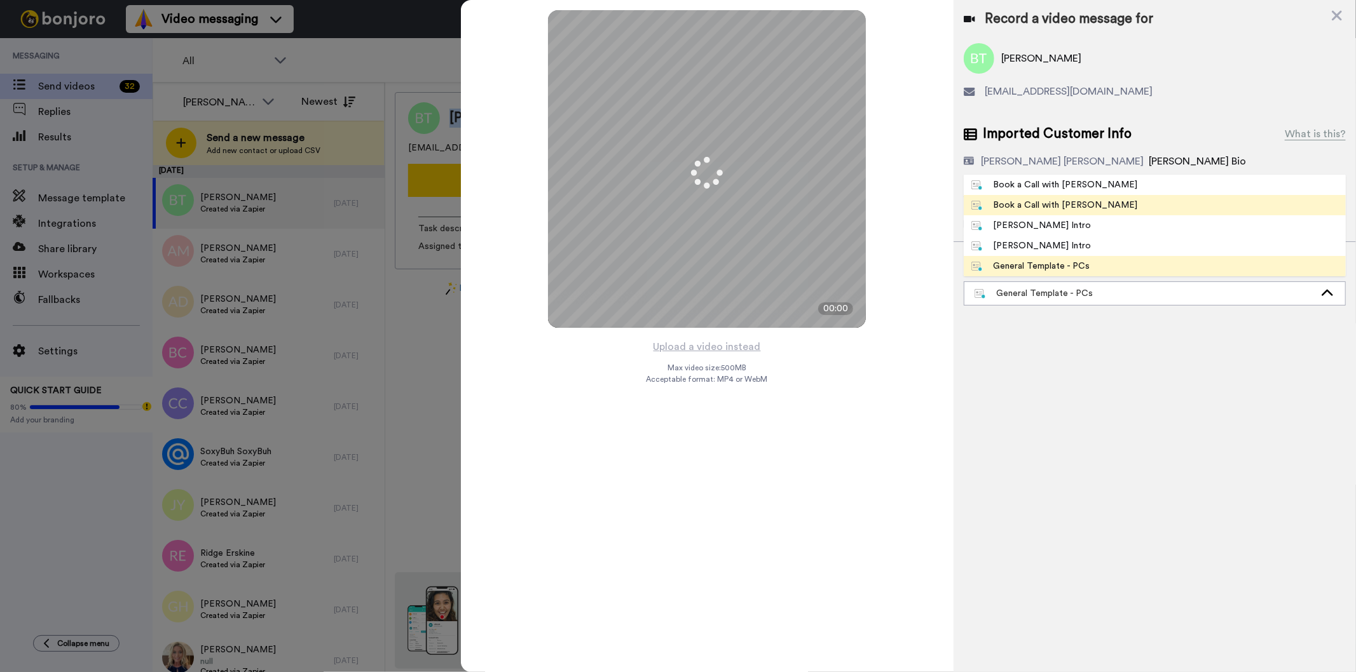
click at [1086, 208] on span "Book a Call with [PERSON_NAME]" at bounding box center [1055, 205] width 182 height 13
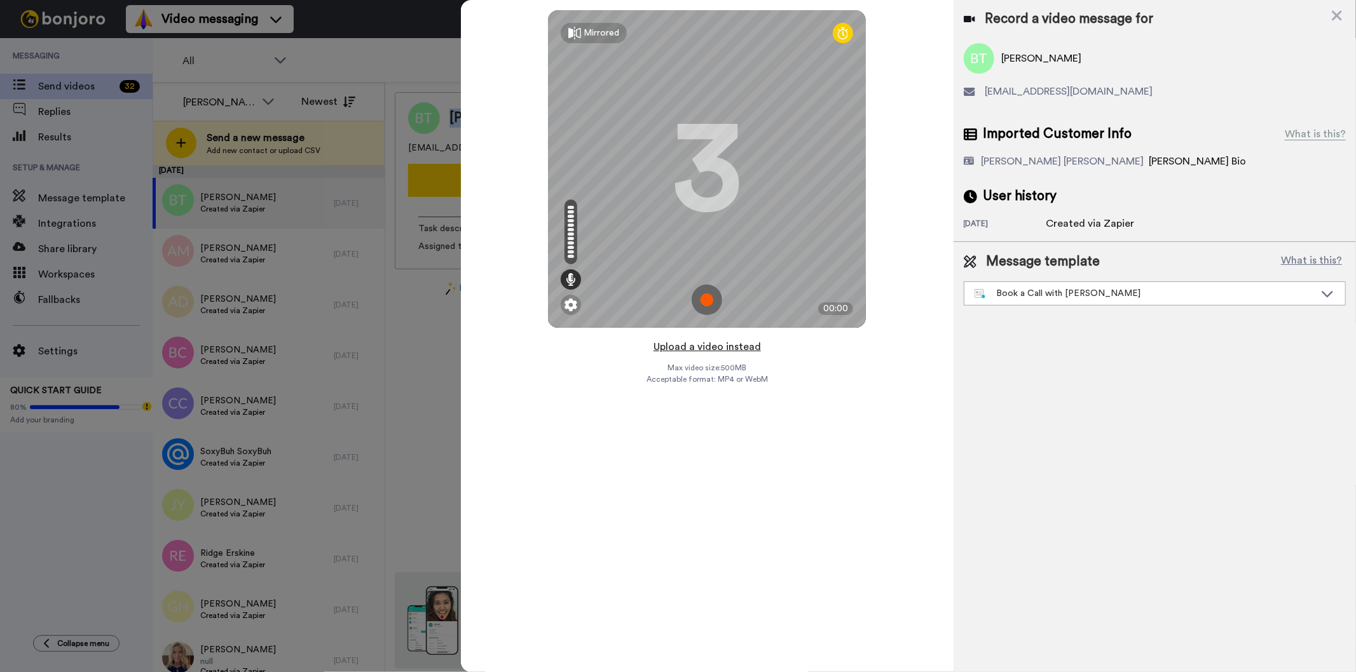
click at [685, 346] on button "Upload a video instead" at bounding box center [707, 347] width 115 height 17
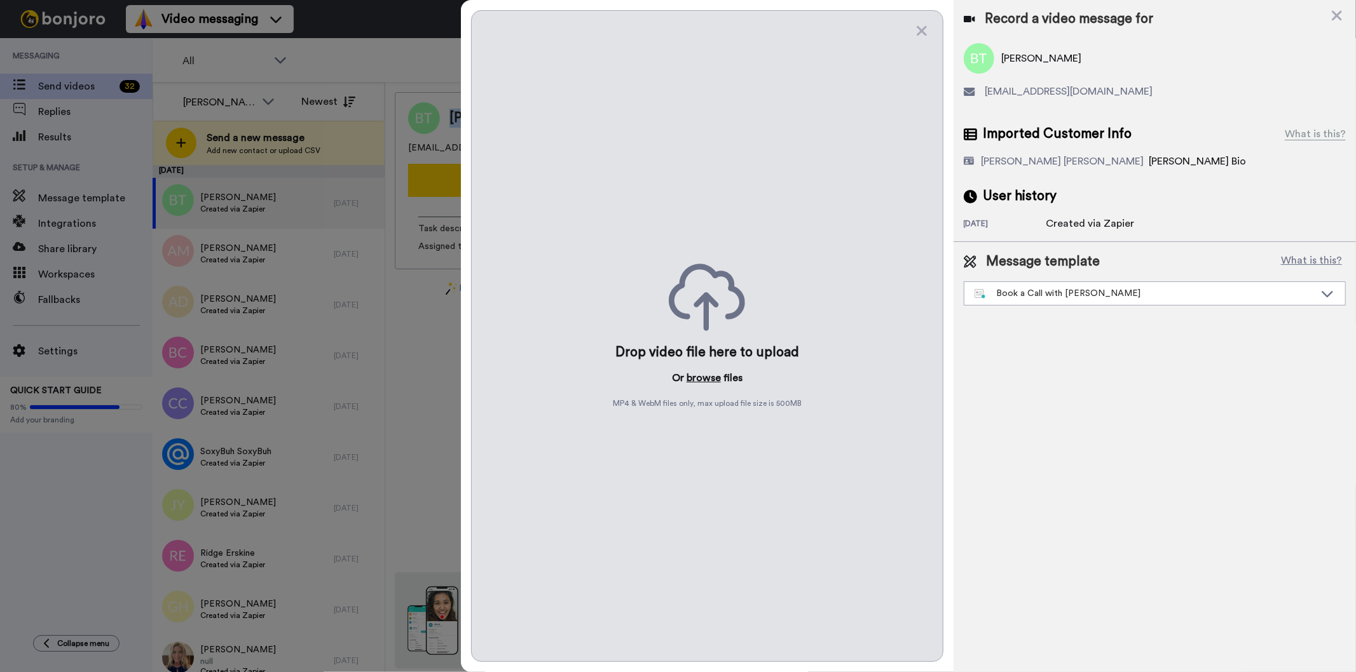
click at [692, 376] on button "browse" at bounding box center [703, 378] width 34 height 15
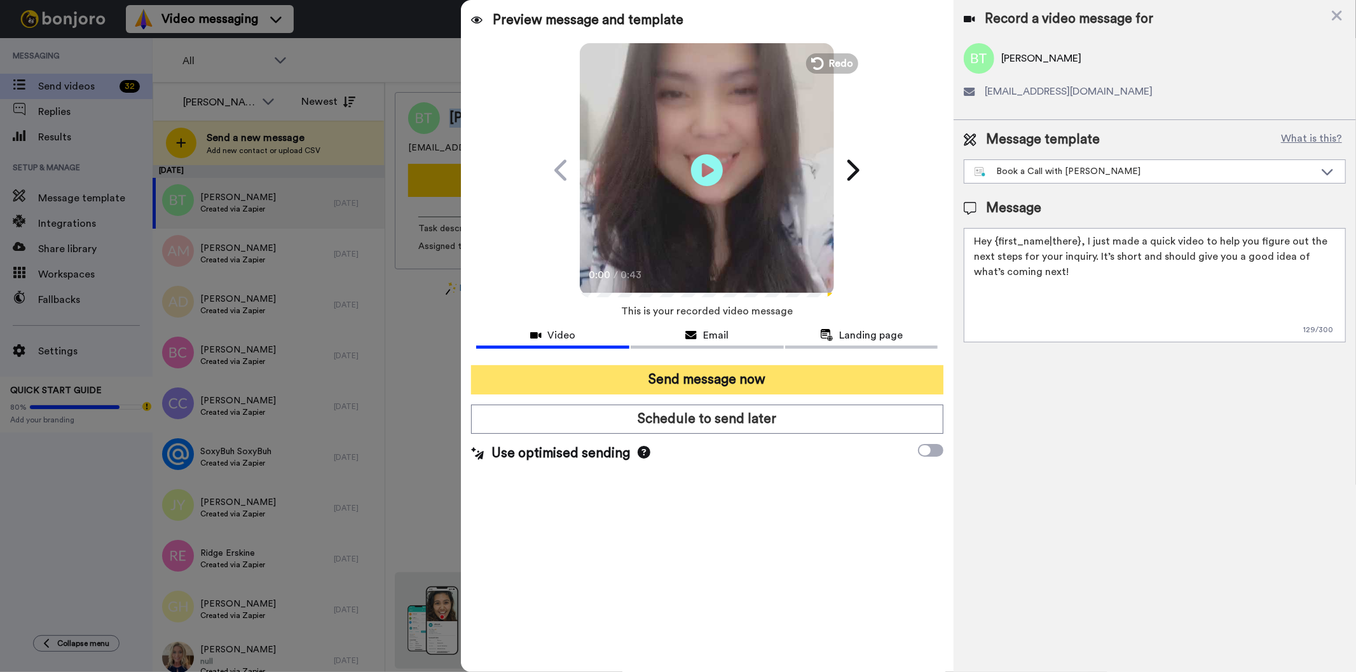
click at [796, 378] on button "Send message now" at bounding box center [707, 379] width 472 height 29
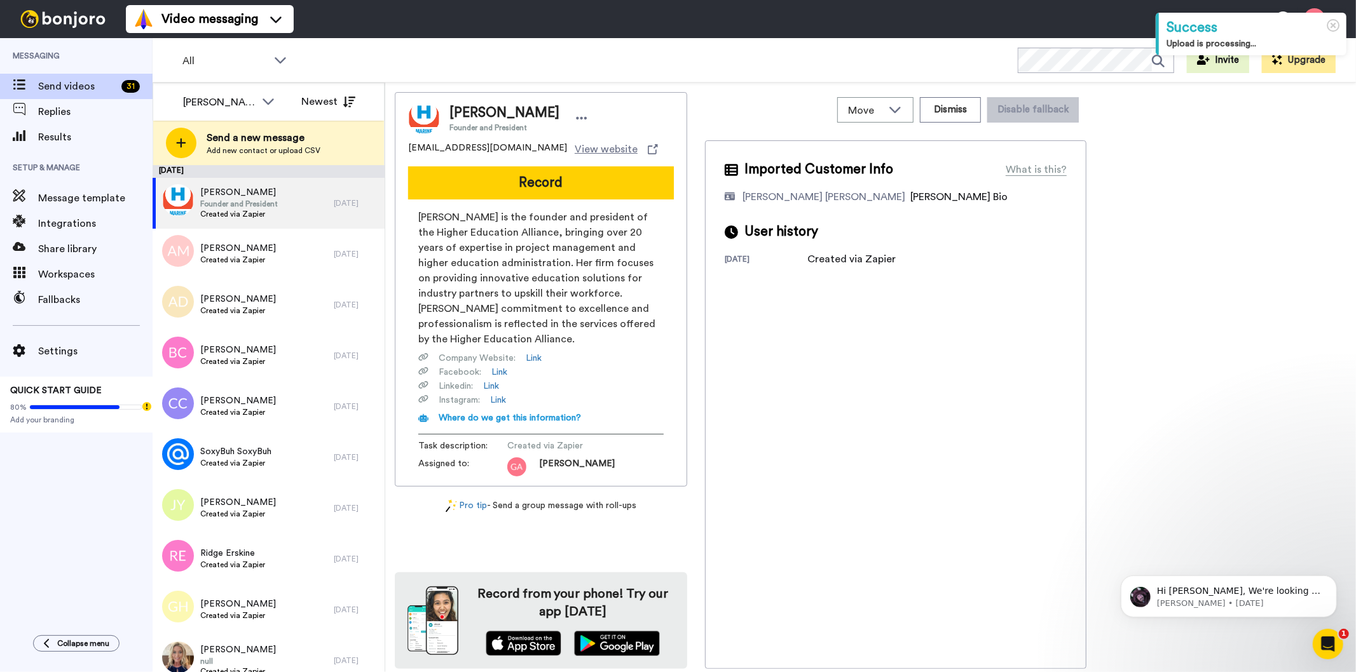
click at [481, 108] on span "Ann Joyce" at bounding box center [504, 113] width 110 height 19
click at [481, 107] on span "Ann Joyce" at bounding box center [504, 113] width 110 height 19
copy span "Ann Joyce"
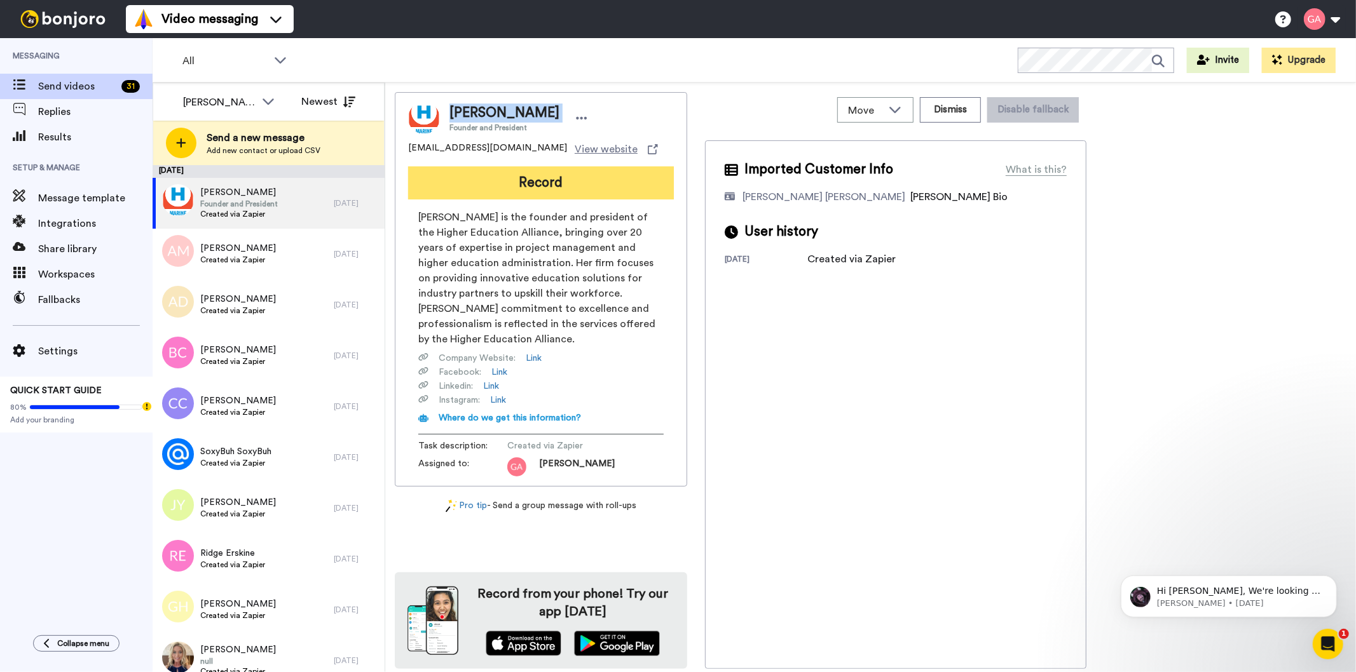
click at [596, 185] on button "Record" at bounding box center [541, 183] width 266 height 33
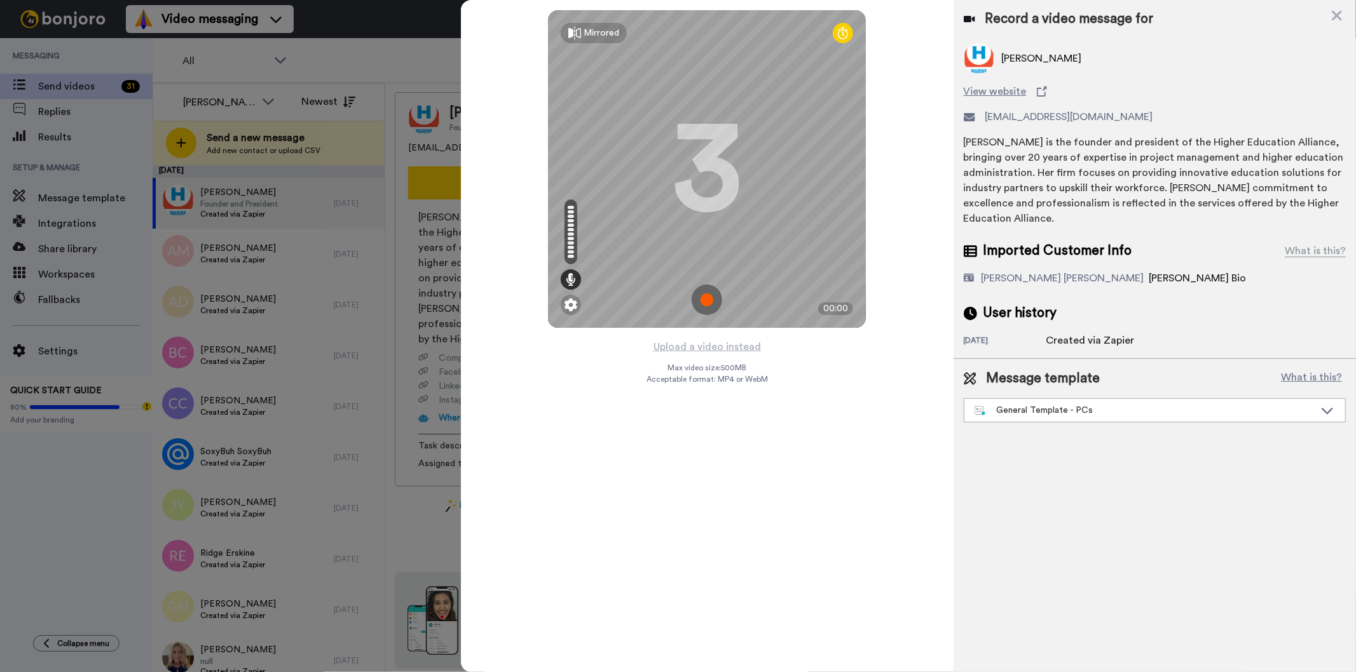
click at [1079, 426] on div "Message template What is this? General Template - PCs Book a Call with Bruce Bo…" at bounding box center [1154, 396] width 402 height 74
click at [1079, 422] on div "General Template - PCs" at bounding box center [1155, 411] width 382 height 24
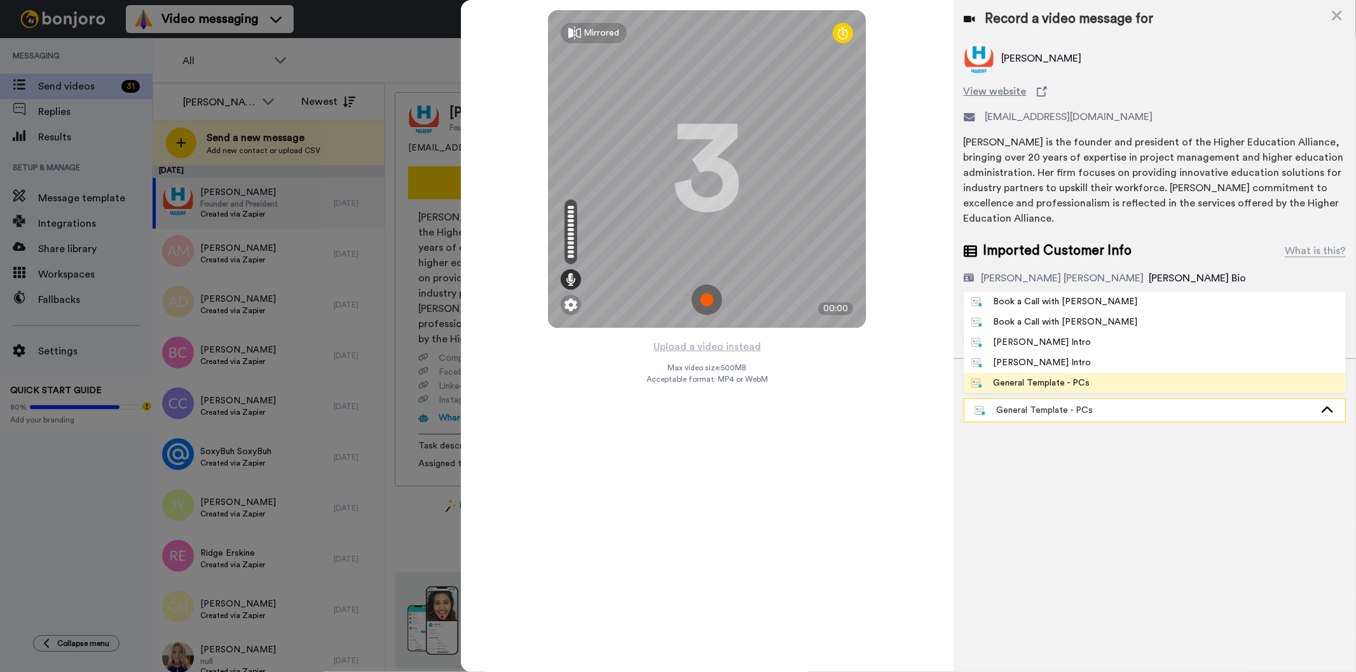
click at [1080, 417] on div "General Template - PCs" at bounding box center [1154, 410] width 381 height 23
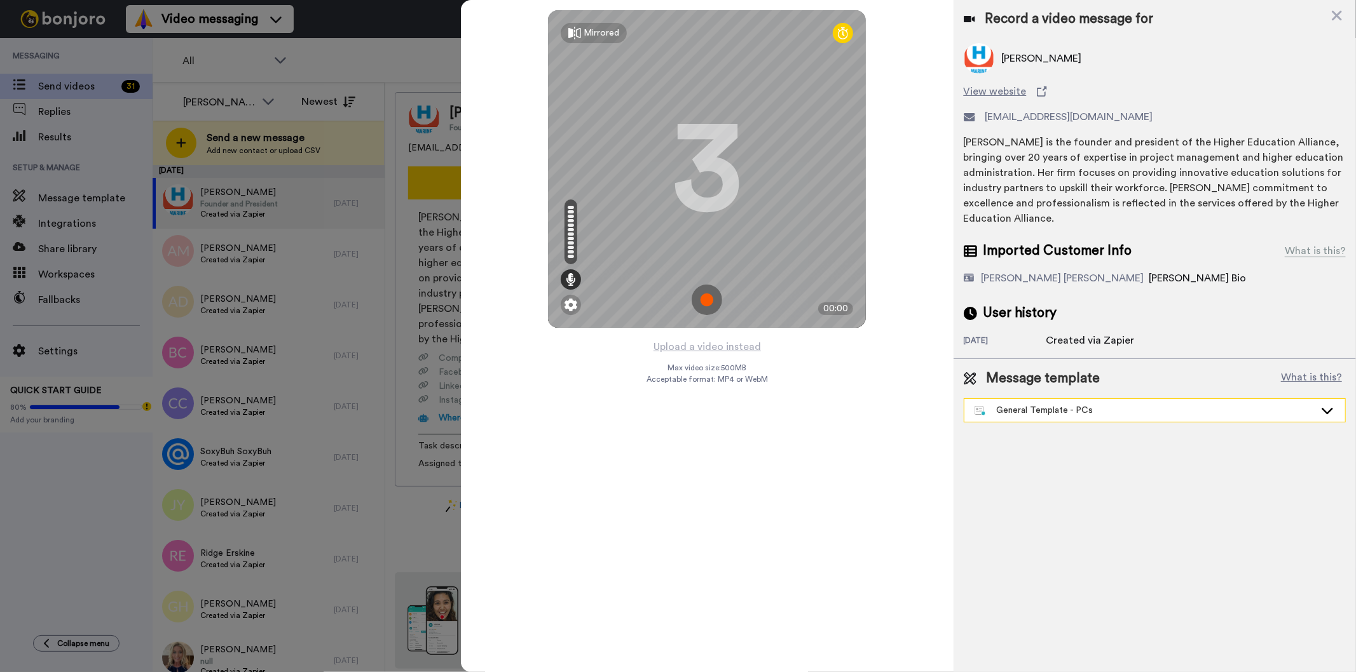
click at [1083, 410] on div "General Template - PCs" at bounding box center [1144, 410] width 340 height 13
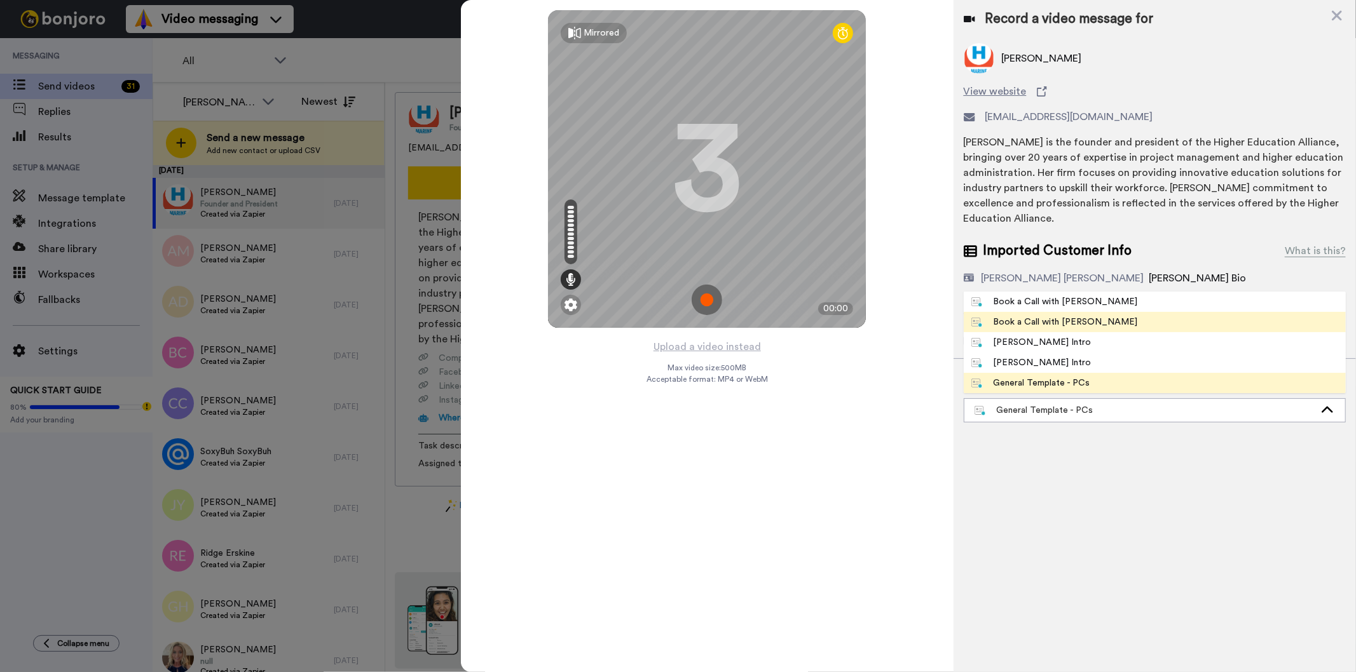
click at [1087, 319] on span "Book a Call with [PERSON_NAME]" at bounding box center [1055, 322] width 182 height 13
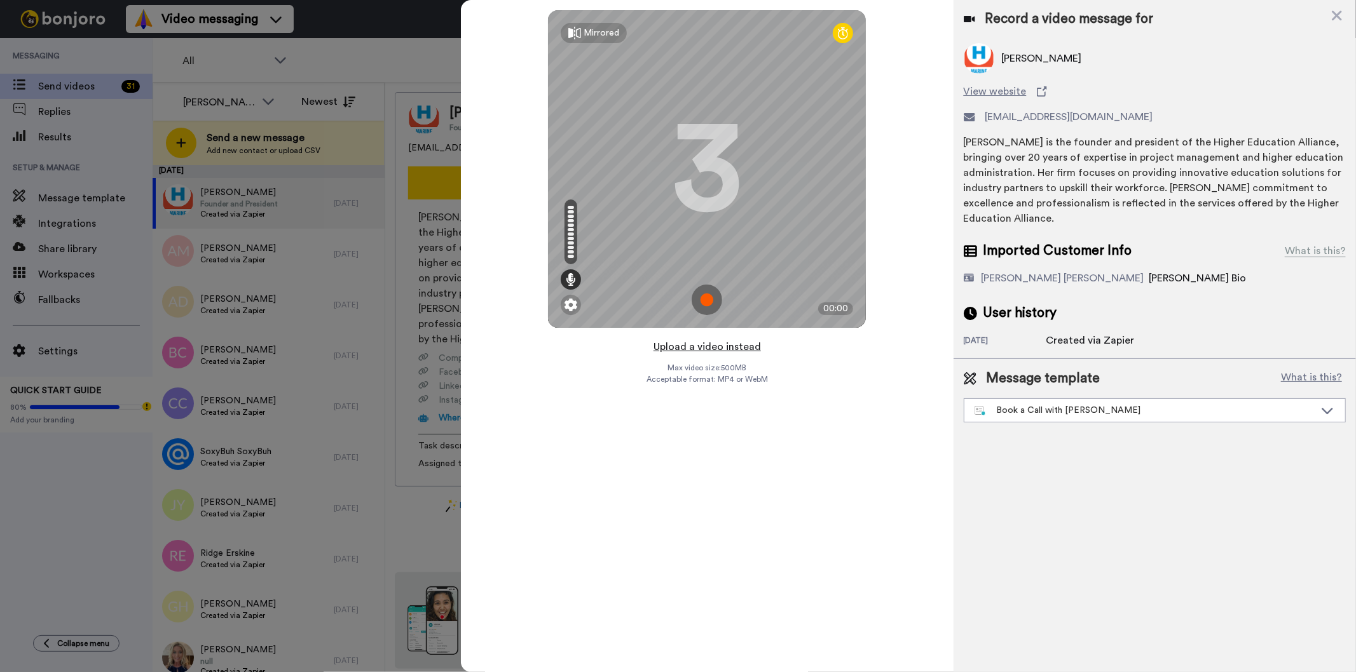
click at [725, 347] on button "Upload a video instead" at bounding box center [707, 347] width 115 height 17
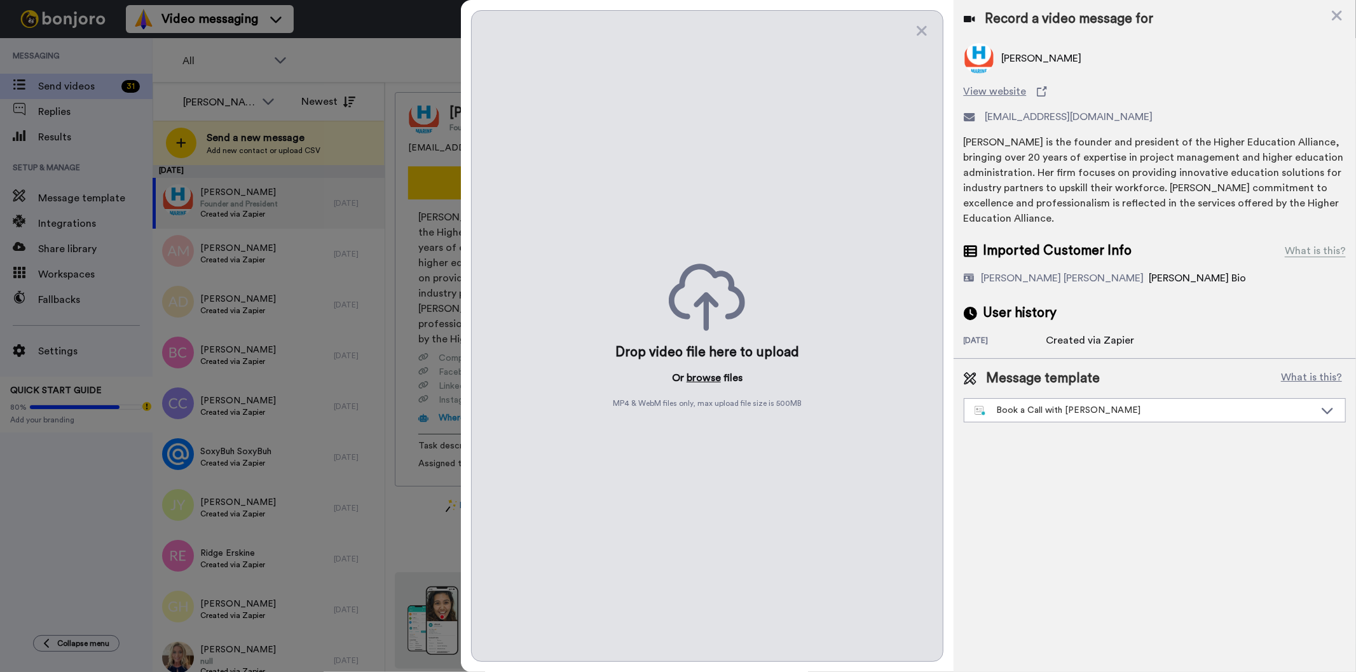
click at [708, 385] on button "browse" at bounding box center [703, 378] width 34 height 15
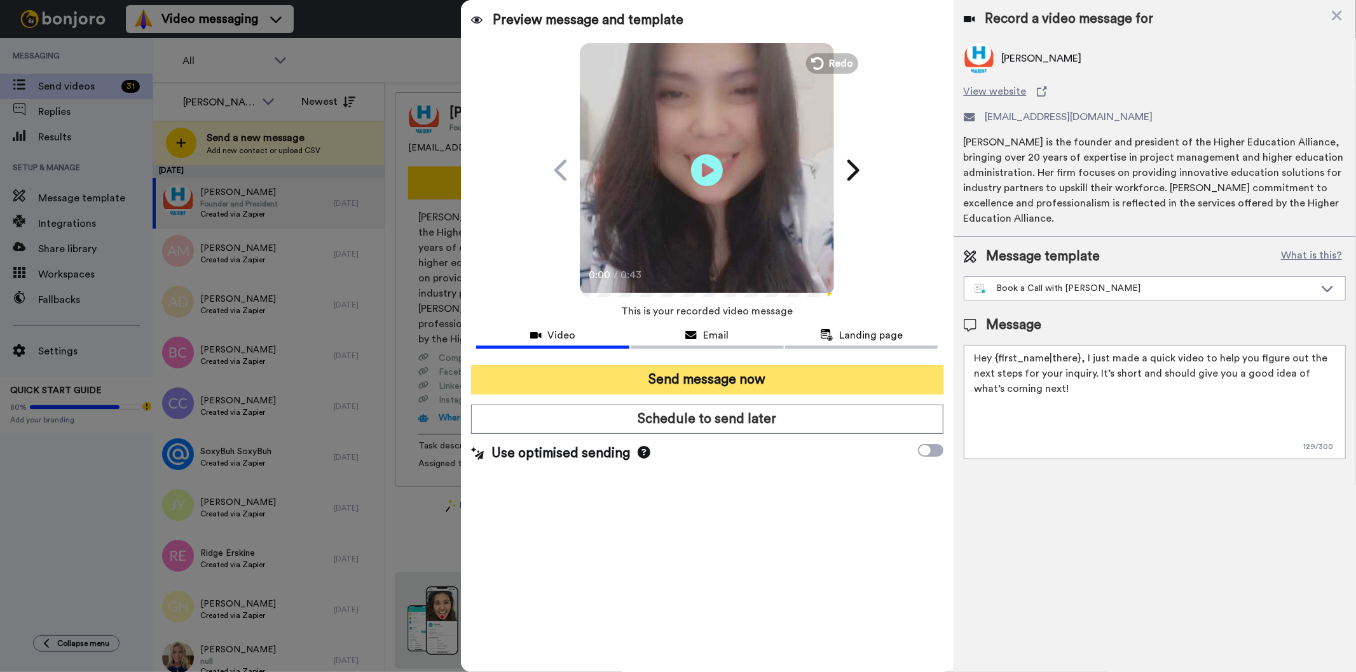
click at [666, 373] on button "Send message now" at bounding box center [707, 379] width 472 height 29
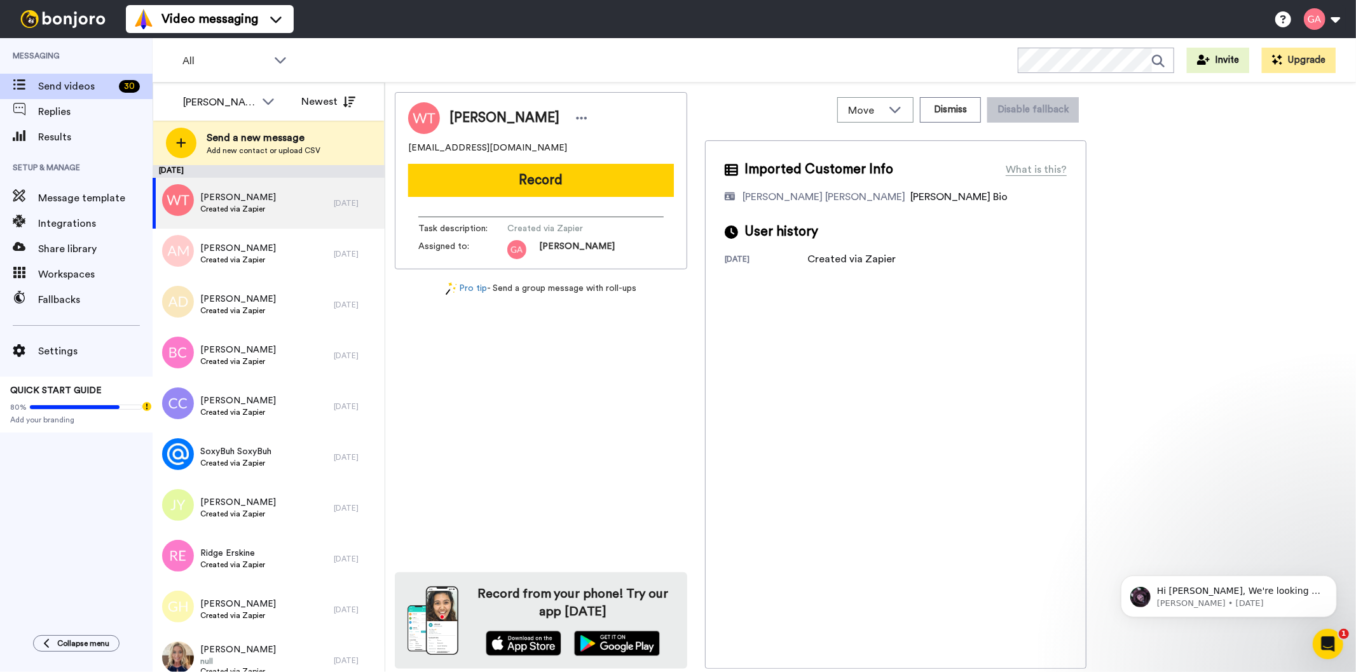
click at [496, 106] on div "William Triplett" at bounding box center [541, 118] width 266 height 32
click at [496, 117] on span "William Triplett" at bounding box center [504, 118] width 110 height 19
copy div "William Triplett"
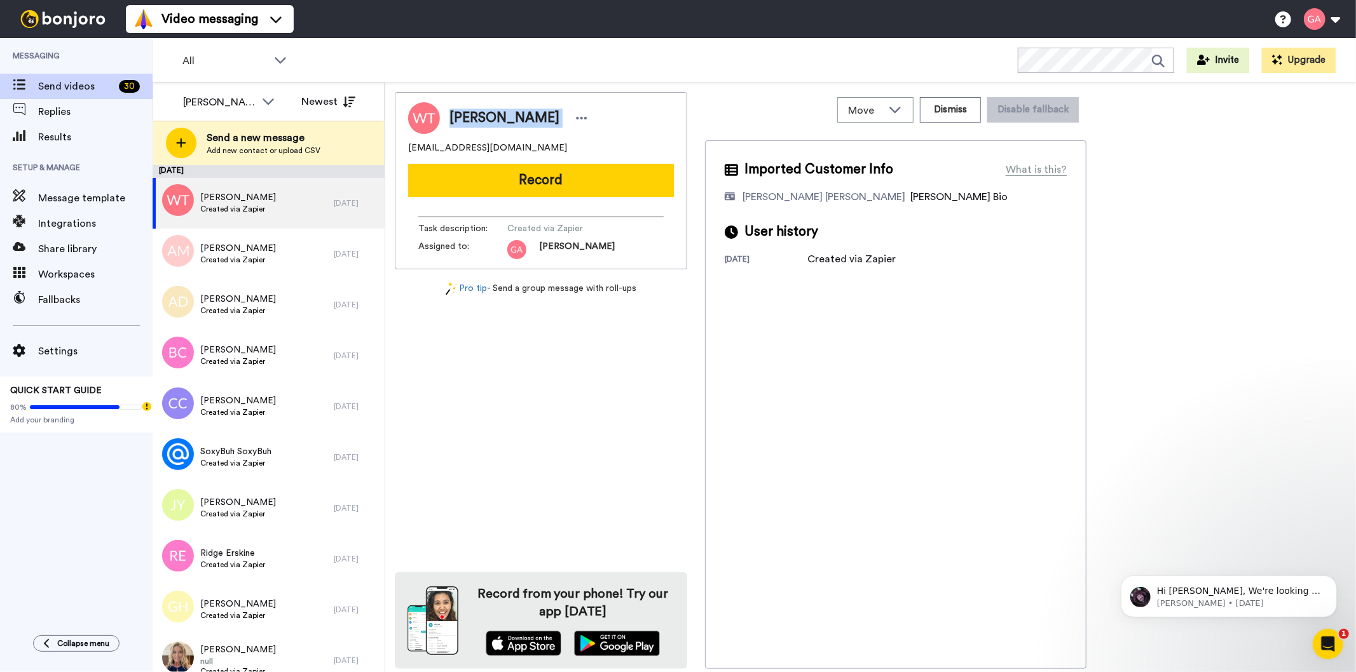
drag, startPoint x: 612, startPoint y: 187, endPoint x: 552, endPoint y: 606, distance: 423.8
click at [612, 186] on button "Record" at bounding box center [541, 180] width 266 height 33
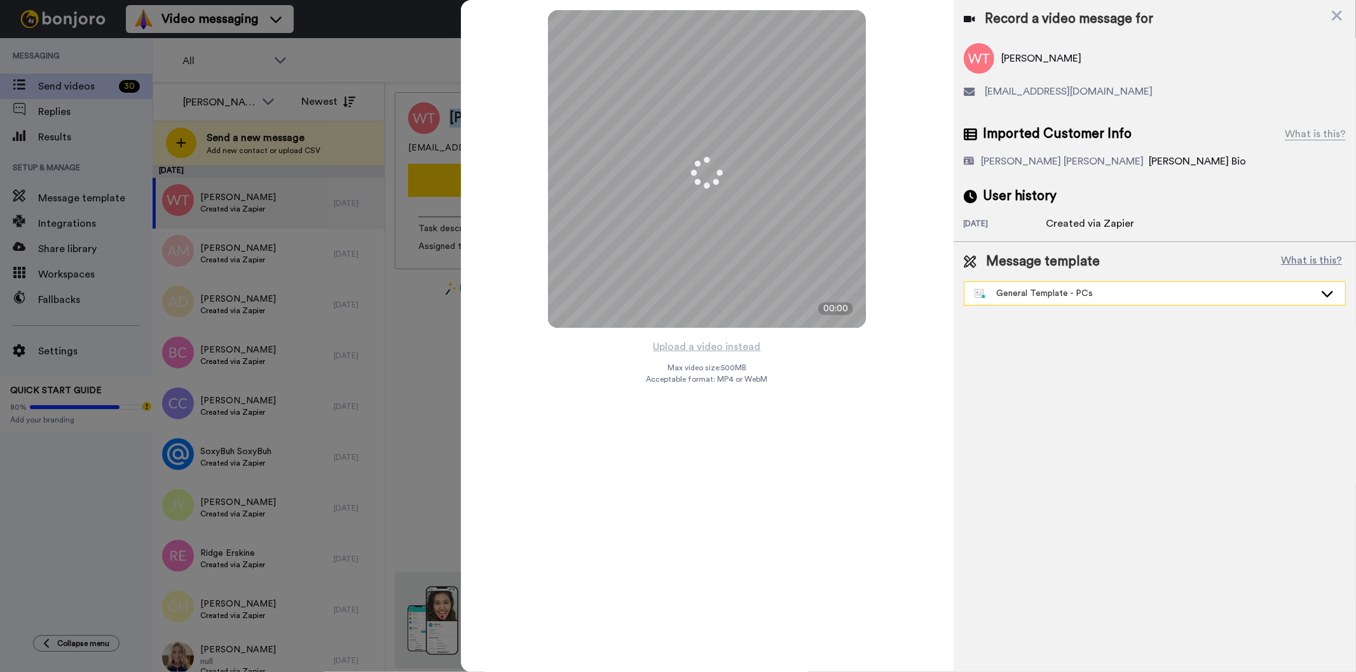
click at [1087, 294] on div "General Template - PCs" at bounding box center [1144, 293] width 340 height 13
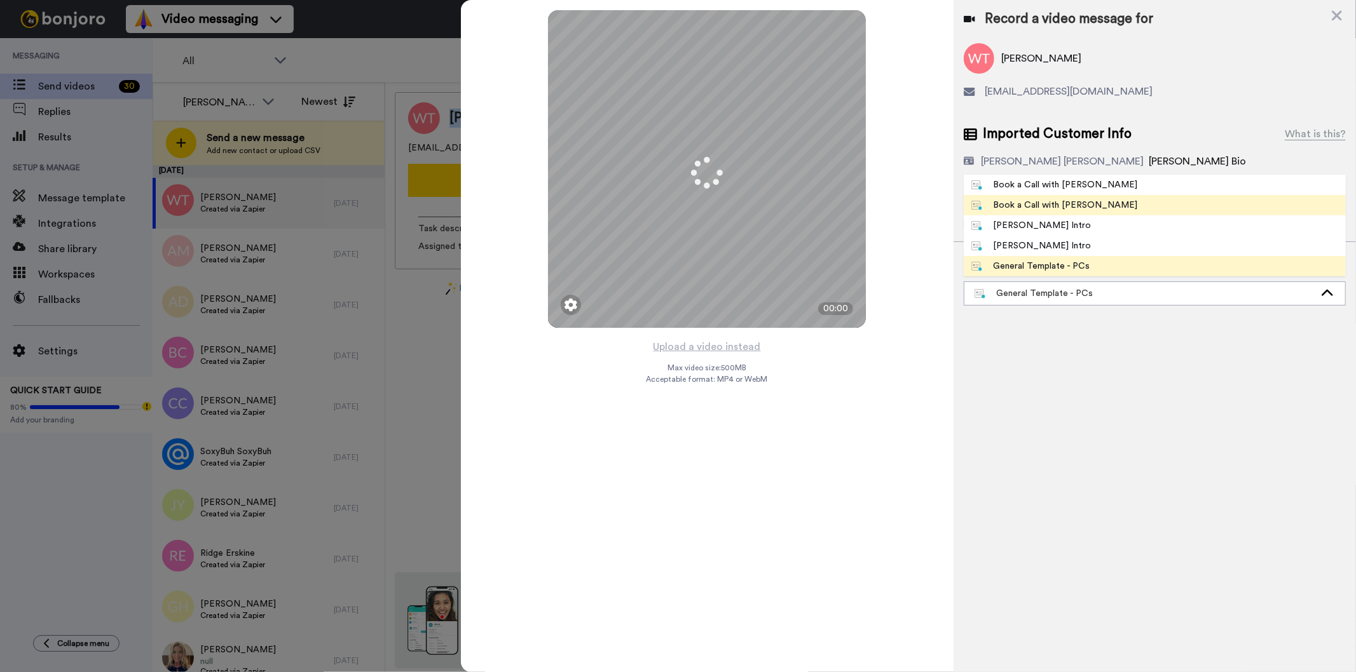
click at [1063, 205] on div "Book a Call with [PERSON_NAME]" at bounding box center [1054, 205] width 167 height 13
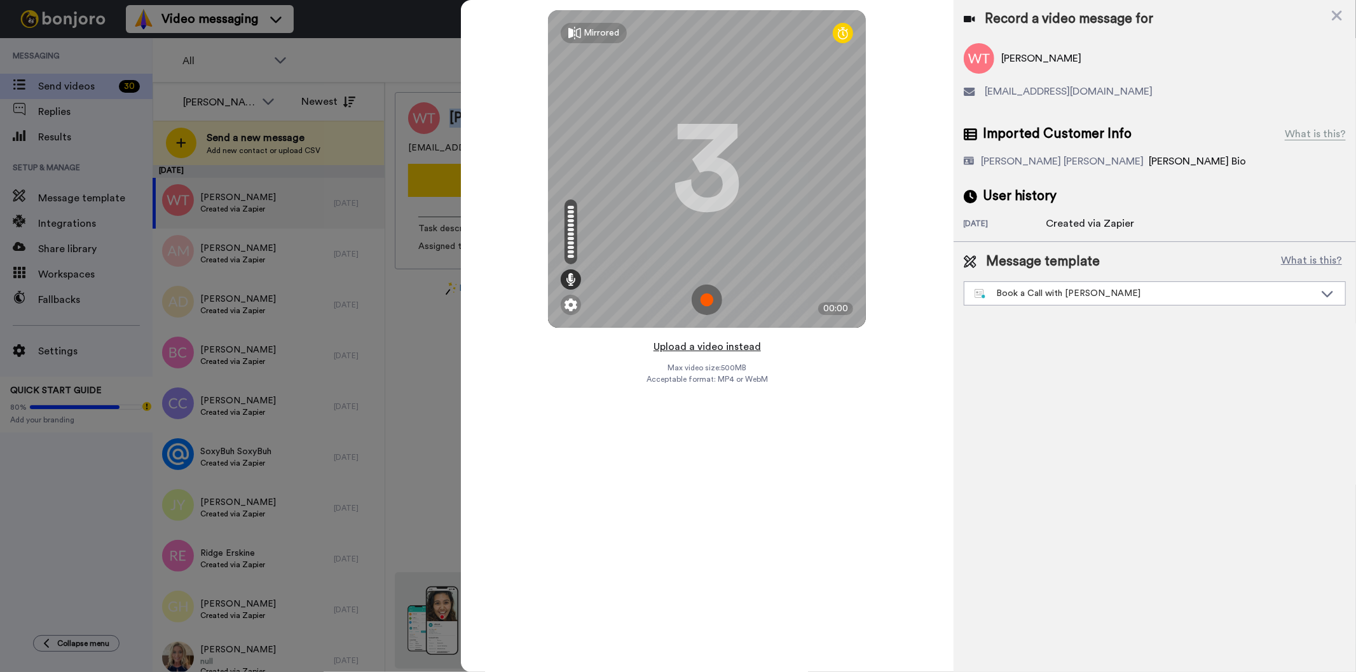
click at [735, 344] on button "Upload a video instead" at bounding box center [707, 347] width 115 height 17
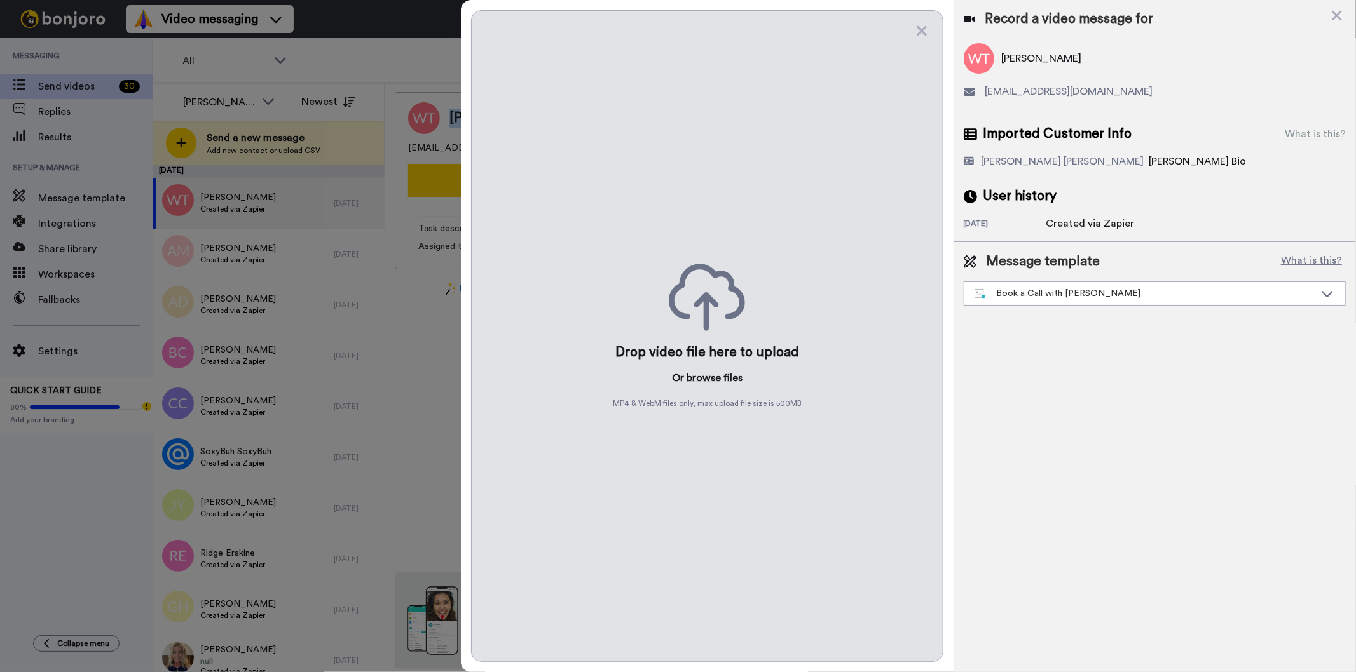
click at [704, 378] on button "browse" at bounding box center [703, 378] width 34 height 15
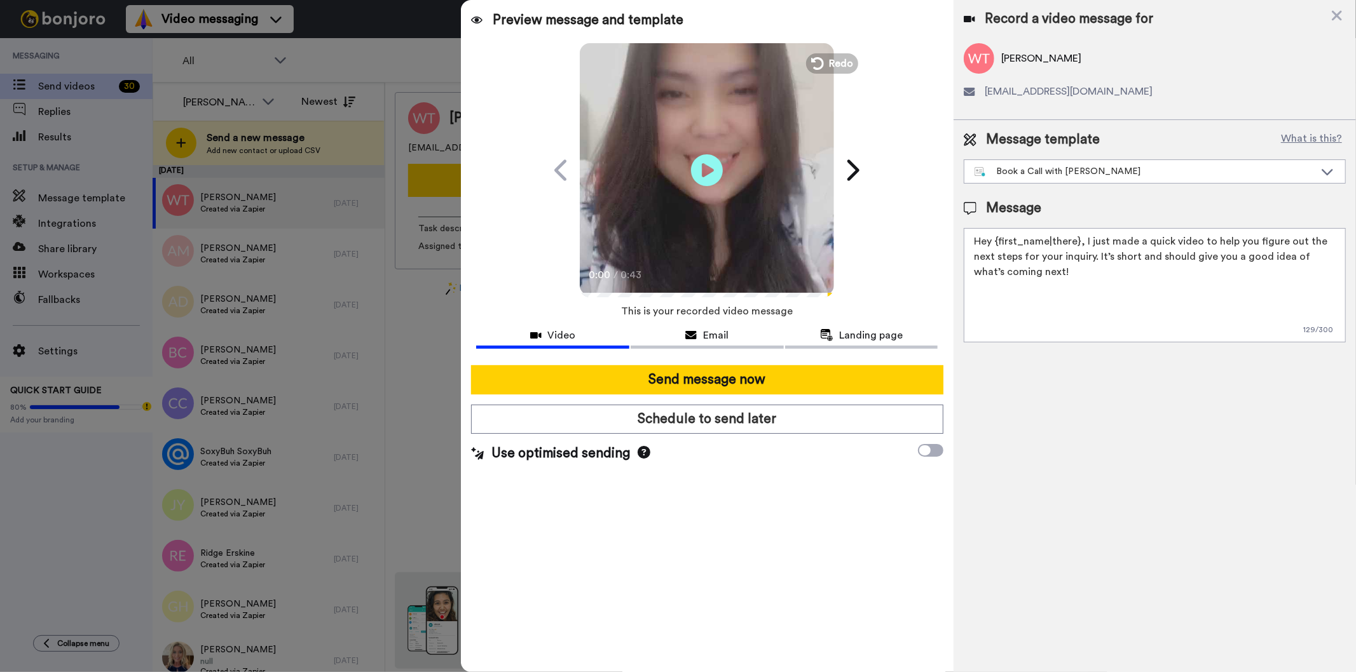
click at [742, 403] on div "Send message now Schedule to send later Use optimised sending" at bounding box center [707, 414] width 492 height 118
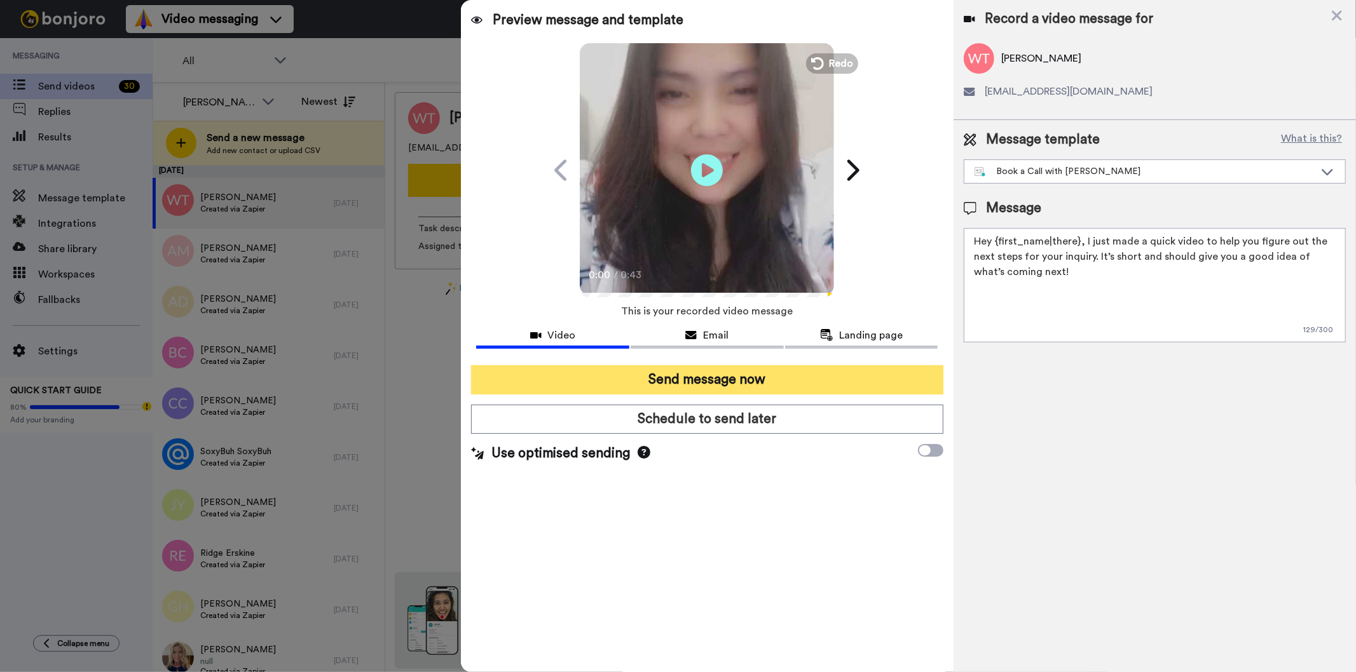
click at [759, 374] on button "Send message now" at bounding box center [707, 379] width 472 height 29
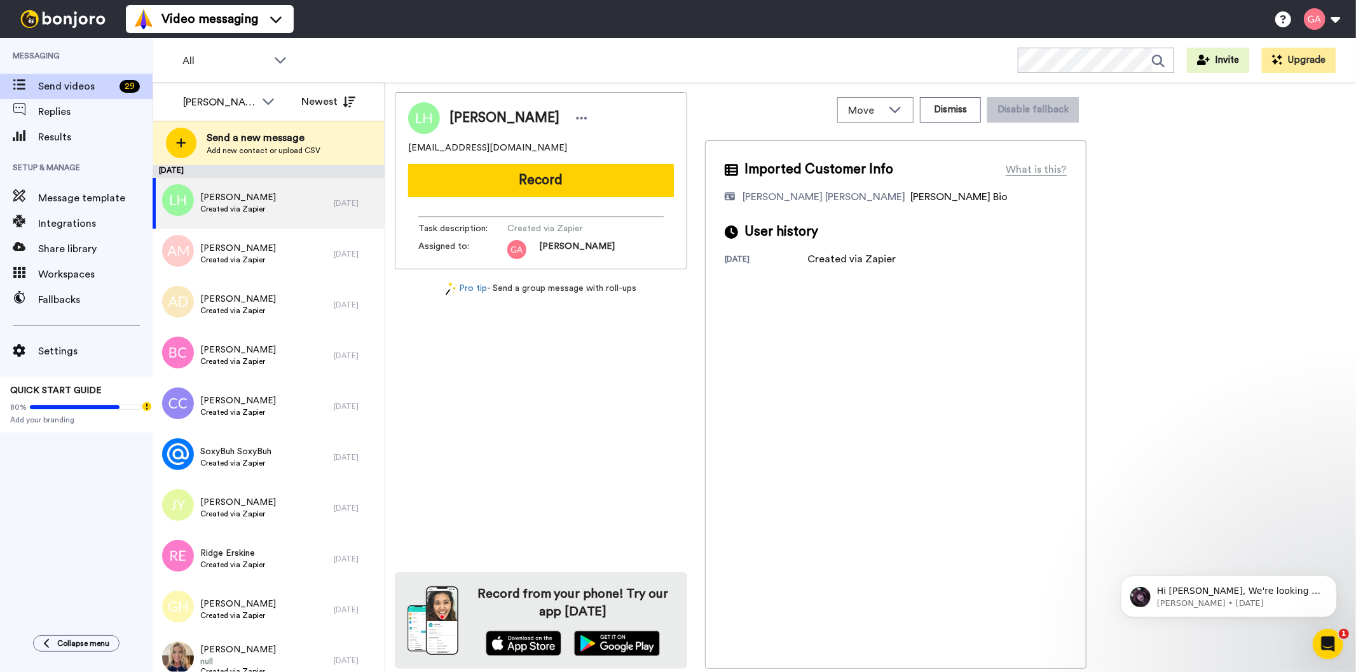
click at [480, 121] on span "[PERSON_NAME]" at bounding box center [504, 118] width 110 height 19
copy div "[PERSON_NAME]"
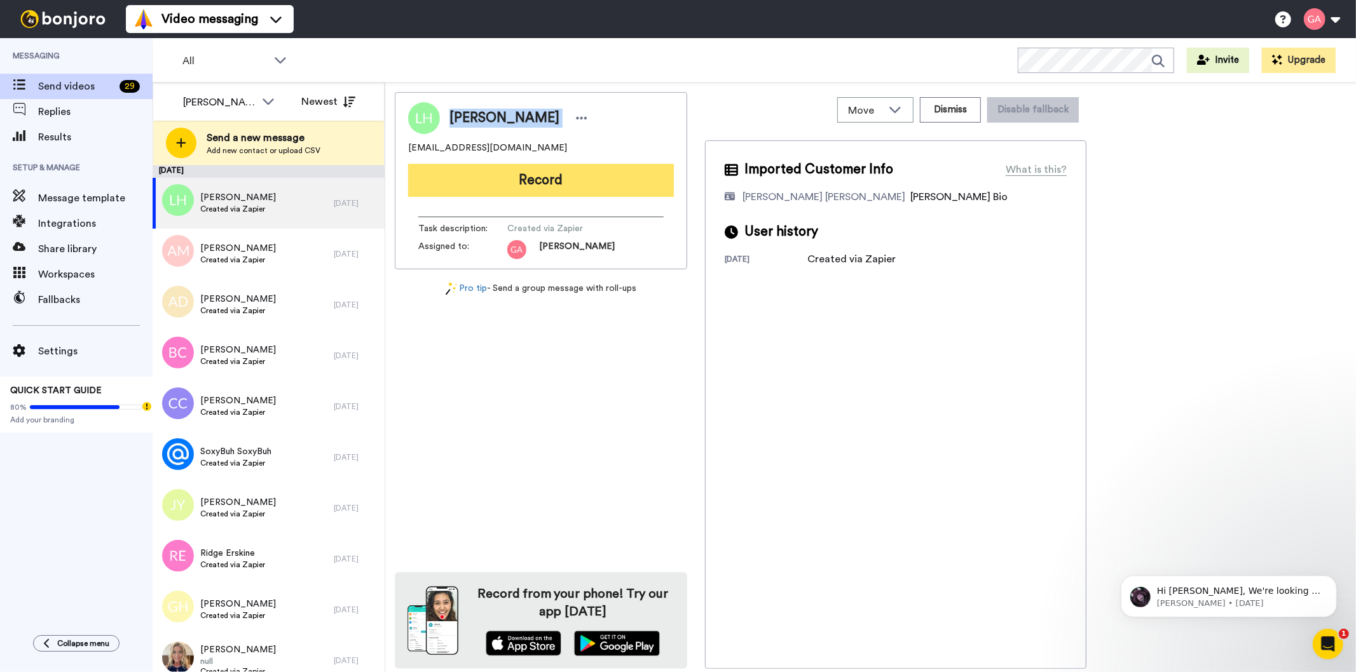
click at [491, 175] on button "Record" at bounding box center [541, 180] width 266 height 33
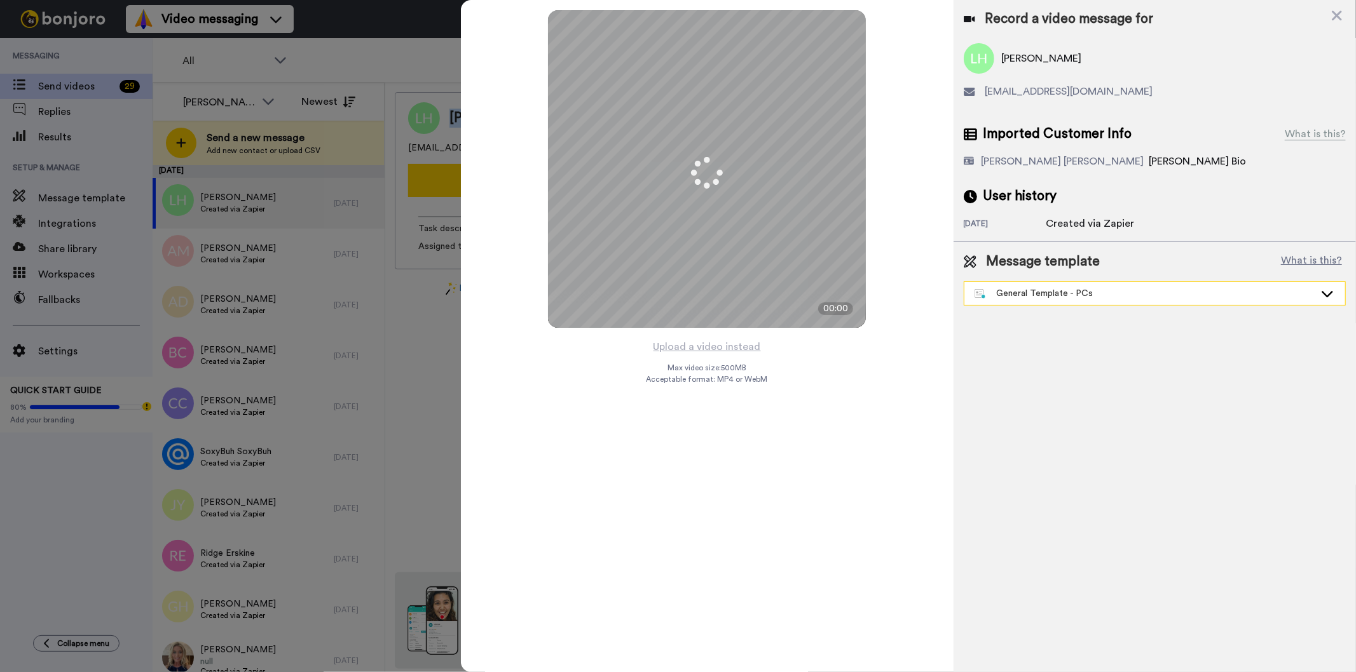
click at [1089, 300] on div "General Template - PCs" at bounding box center [1154, 293] width 381 height 23
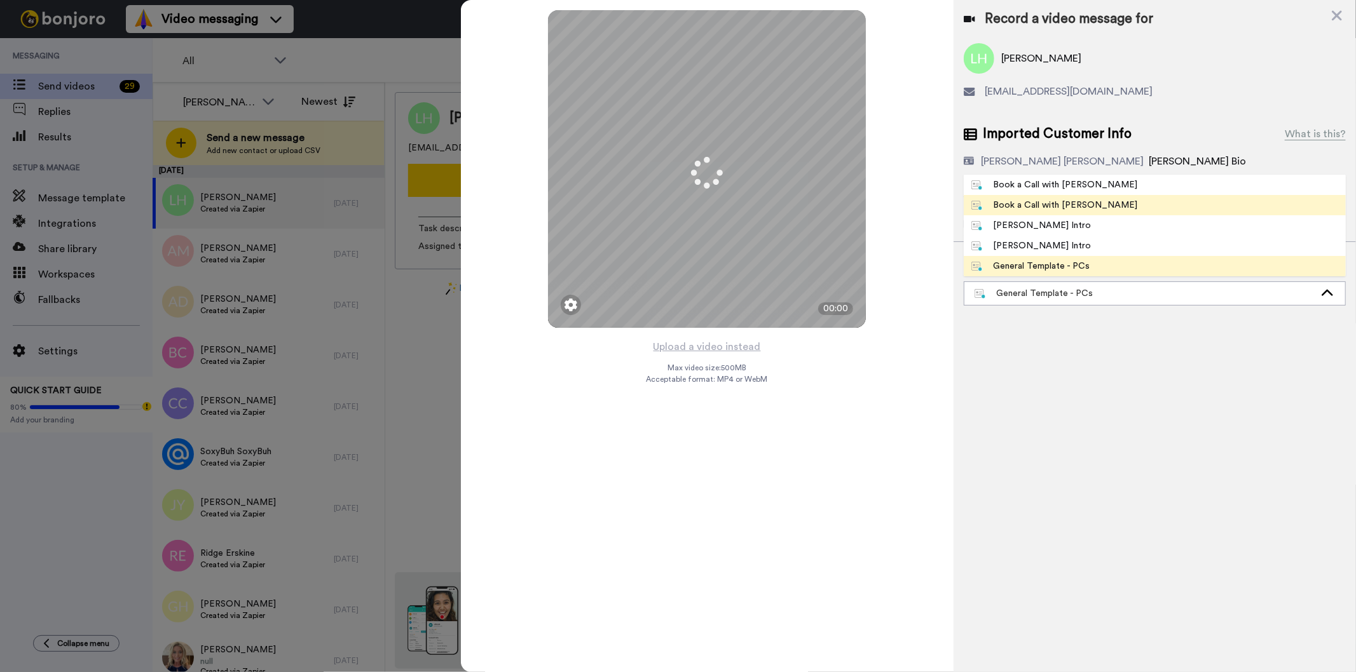
click at [1089, 211] on li "Book a Call with [PERSON_NAME]" at bounding box center [1155, 205] width 382 height 20
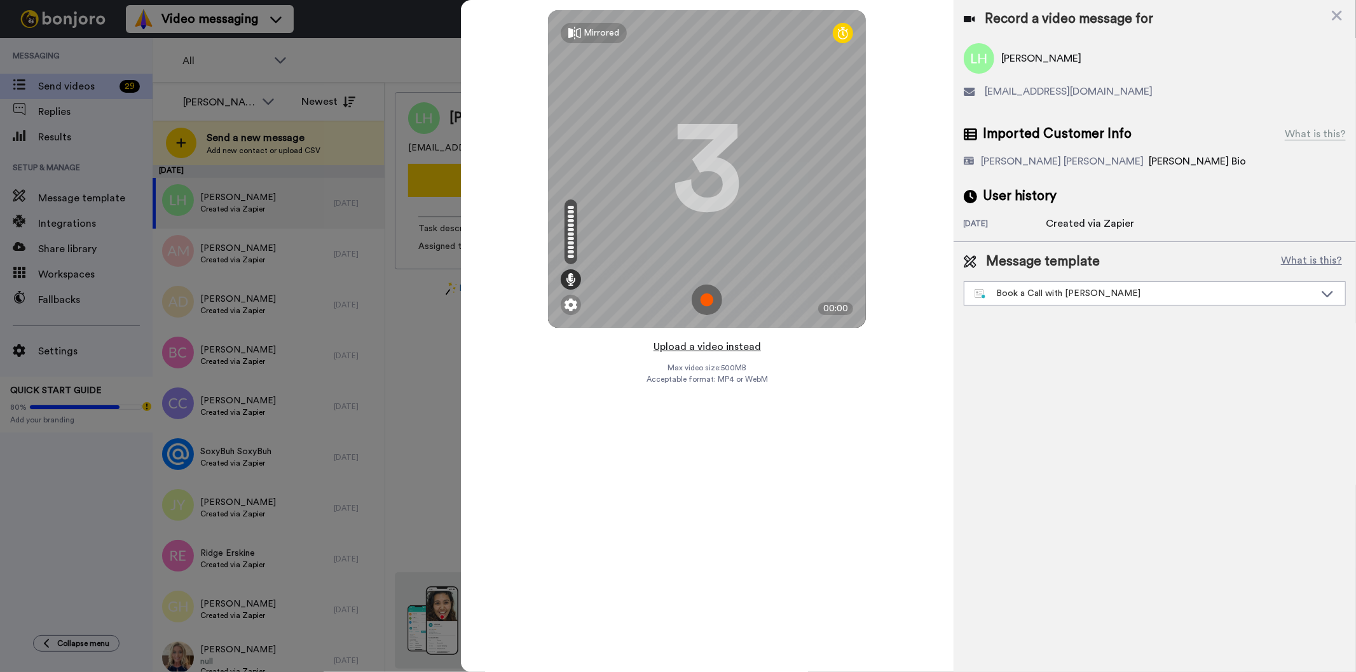
click at [710, 350] on button "Upload a video instead" at bounding box center [707, 347] width 115 height 17
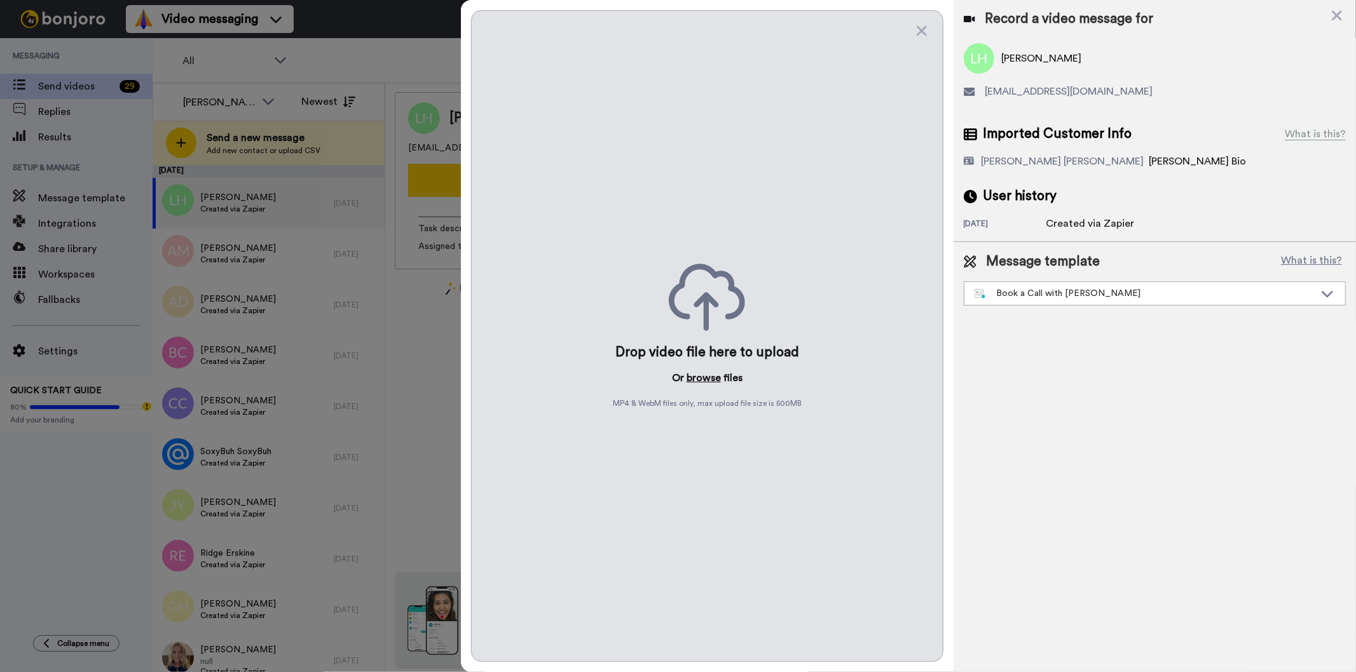
click at [702, 376] on button "browse" at bounding box center [703, 378] width 34 height 15
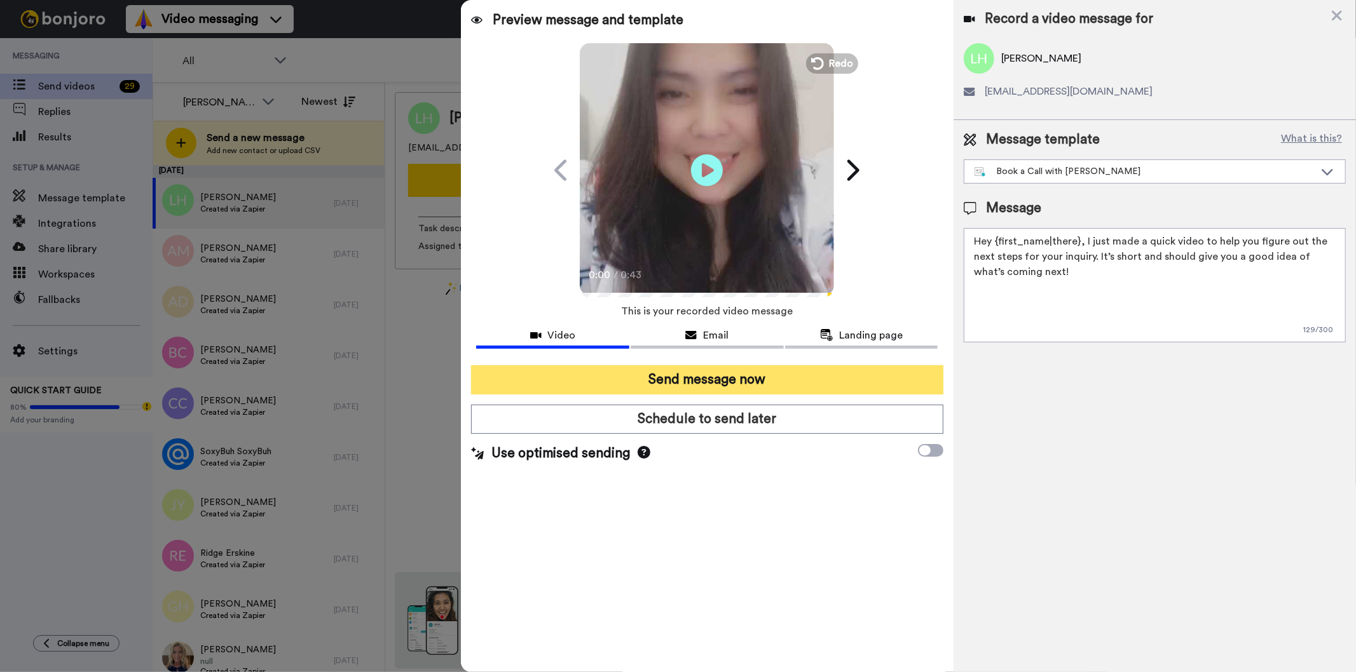
click at [707, 377] on button "Send message now" at bounding box center [707, 379] width 472 height 29
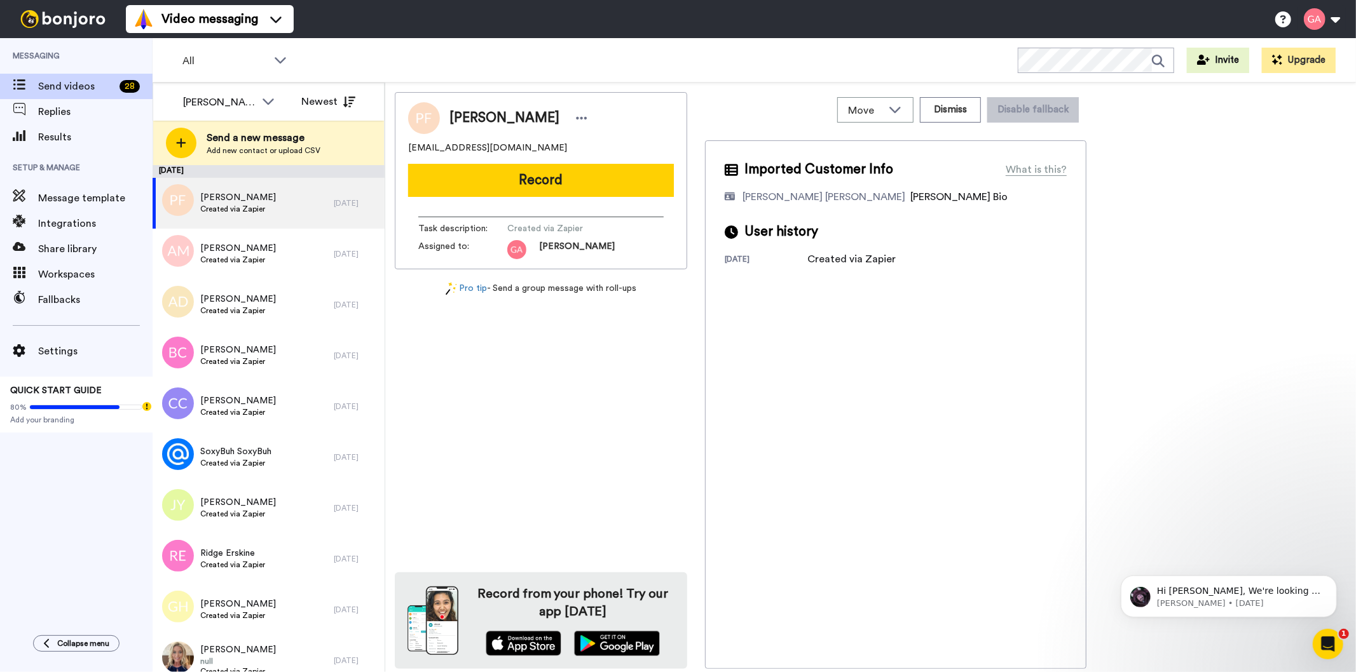
click at [486, 114] on span "[PERSON_NAME]" at bounding box center [504, 118] width 110 height 19
copy div "[PERSON_NAME]"
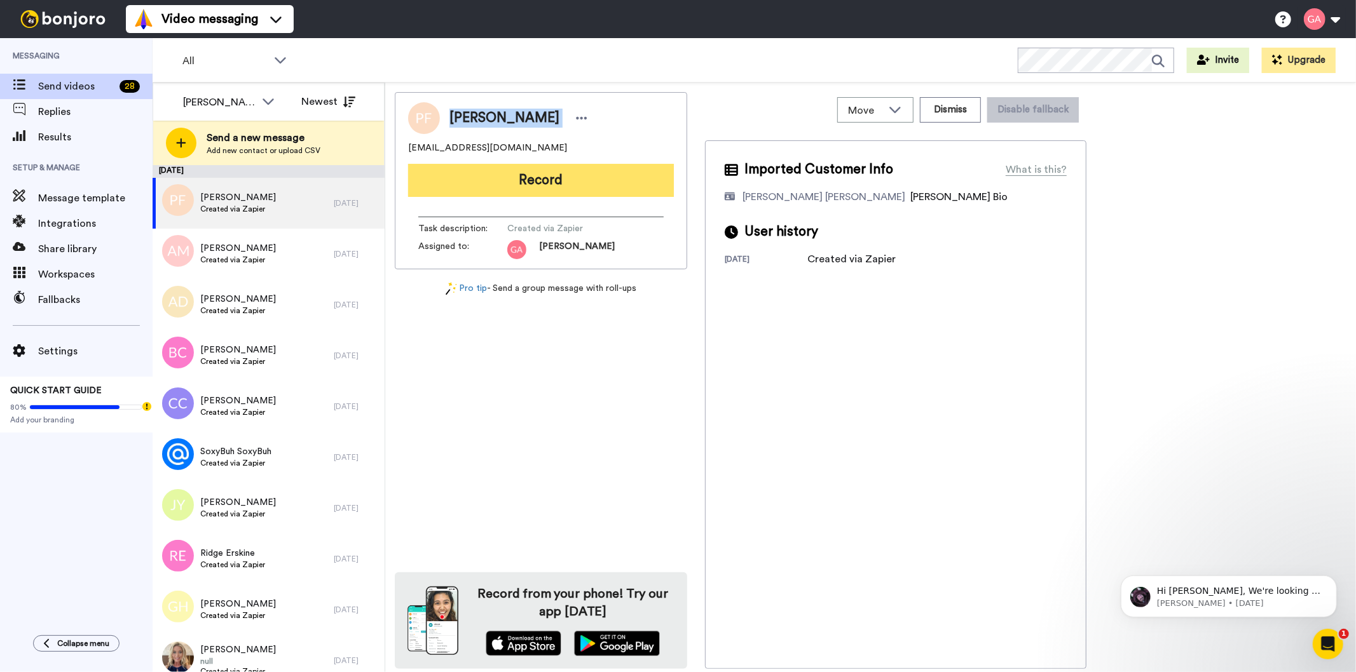
click at [539, 177] on button "Record" at bounding box center [541, 180] width 266 height 33
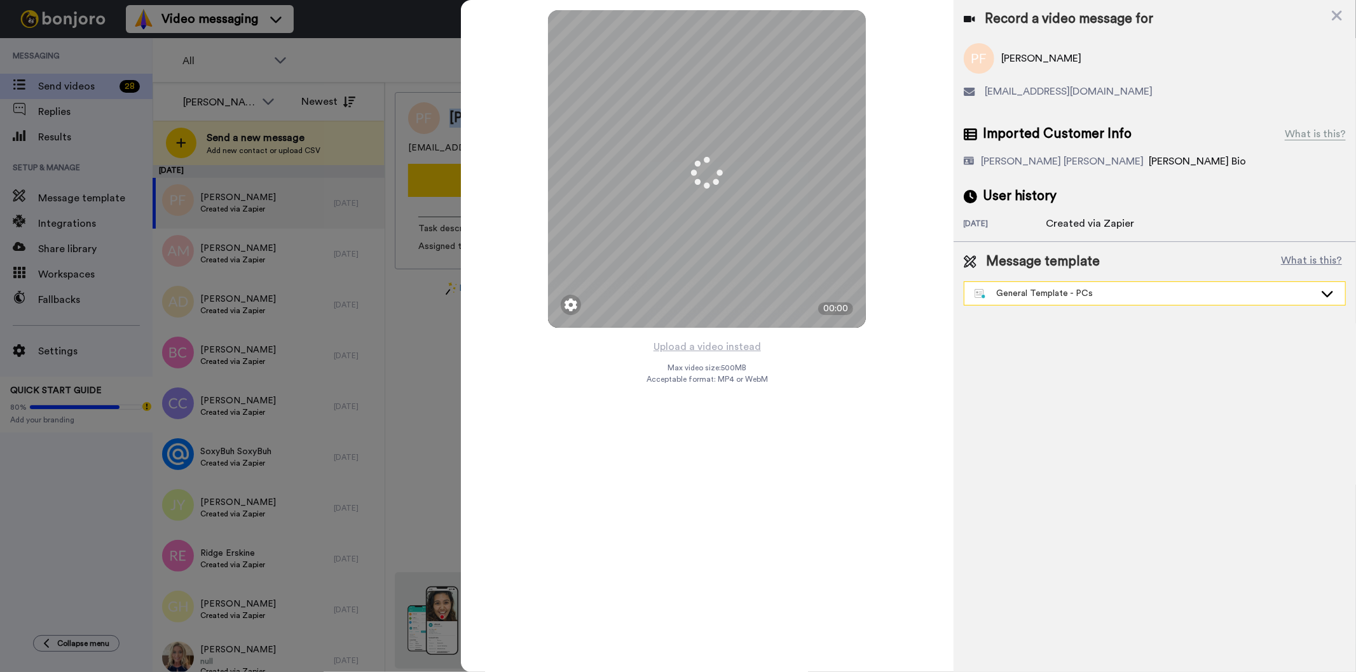
click at [1025, 296] on div "General Template - PCs" at bounding box center [1144, 293] width 340 height 13
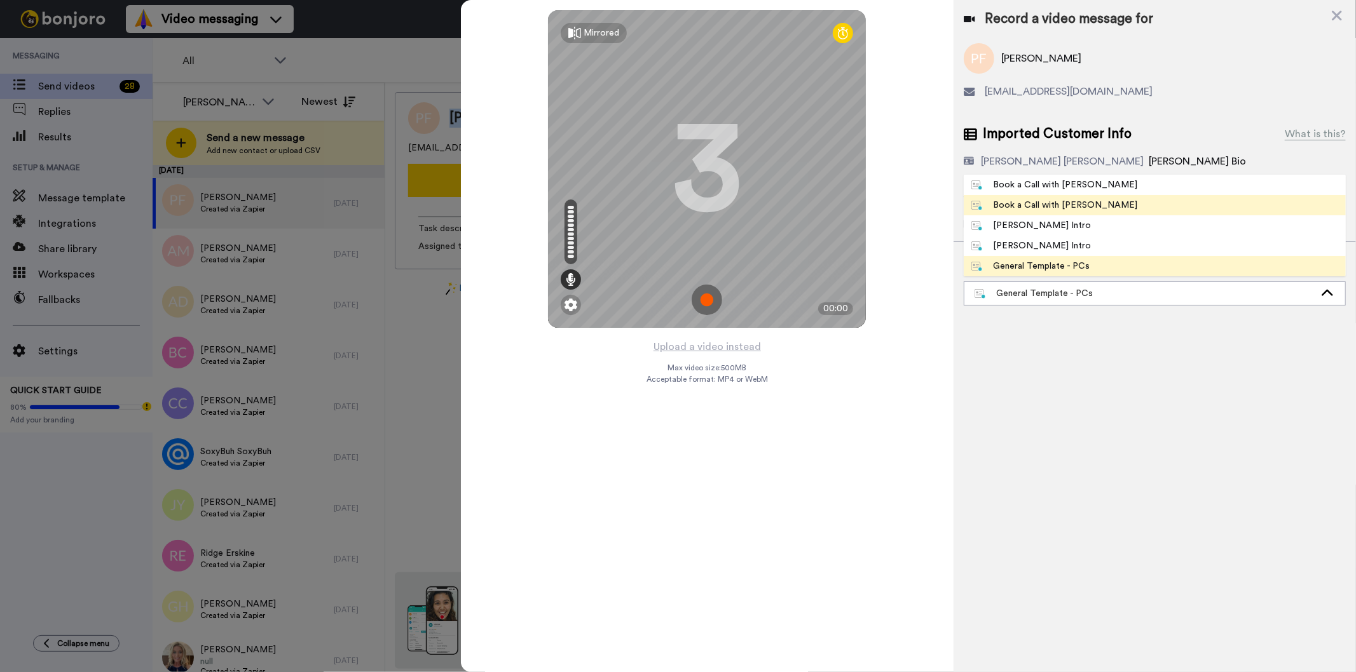
click at [1058, 205] on div "Book a Call with [PERSON_NAME]" at bounding box center [1054, 205] width 167 height 13
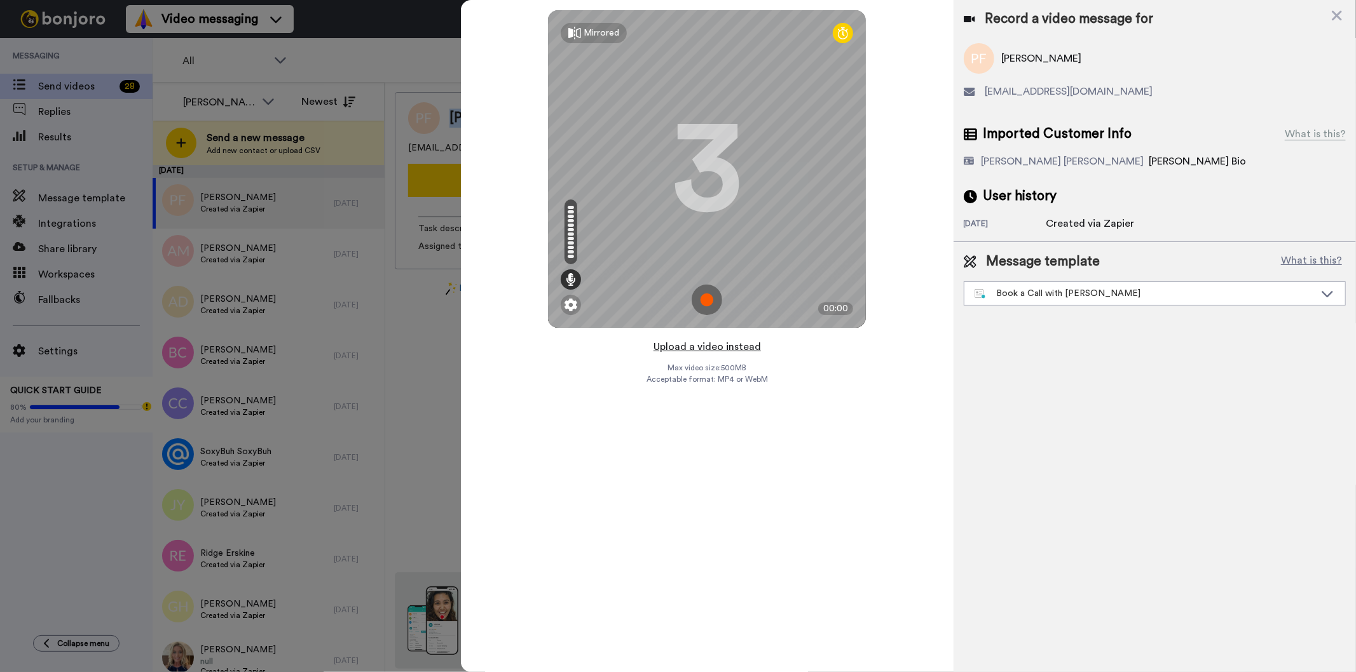
click at [718, 350] on button "Upload a video instead" at bounding box center [707, 347] width 115 height 17
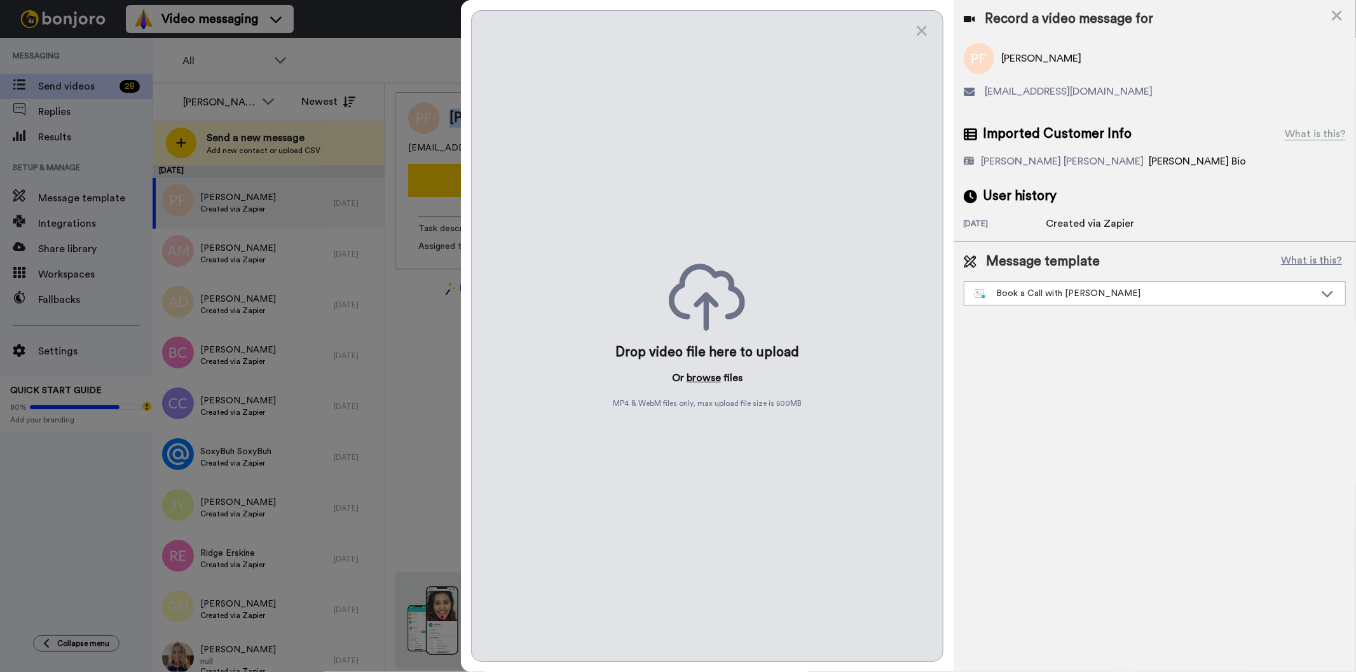
click at [709, 374] on button "browse" at bounding box center [703, 378] width 34 height 15
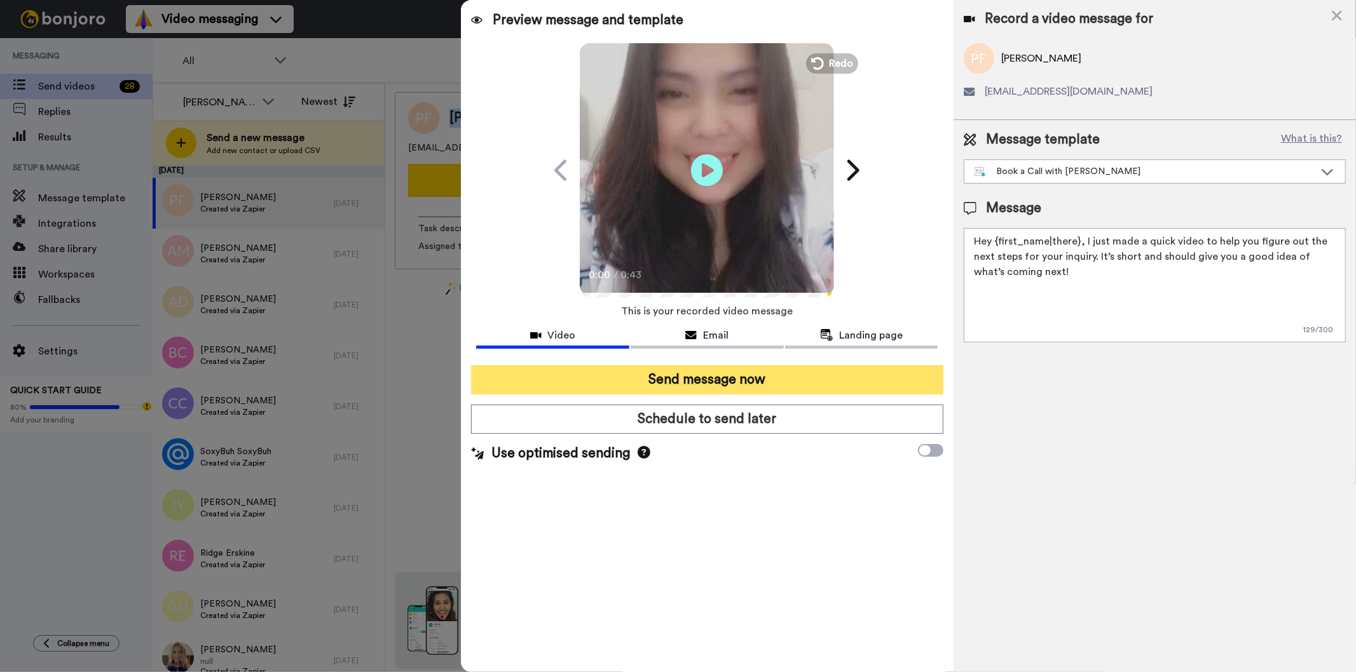
click at [664, 376] on button "Send message now" at bounding box center [707, 379] width 472 height 29
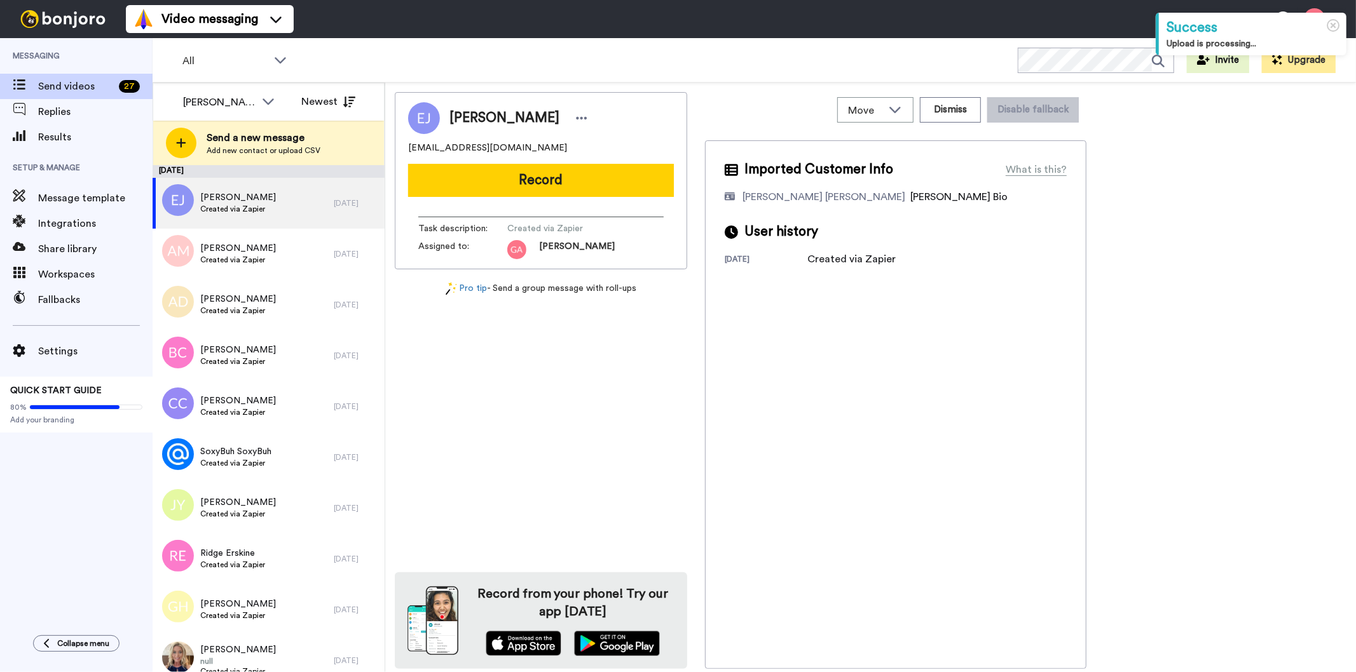
click at [496, 114] on span "[PERSON_NAME]" at bounding box center [504, 118] width 110 height 19
copy div "[PERSON_NAME]"
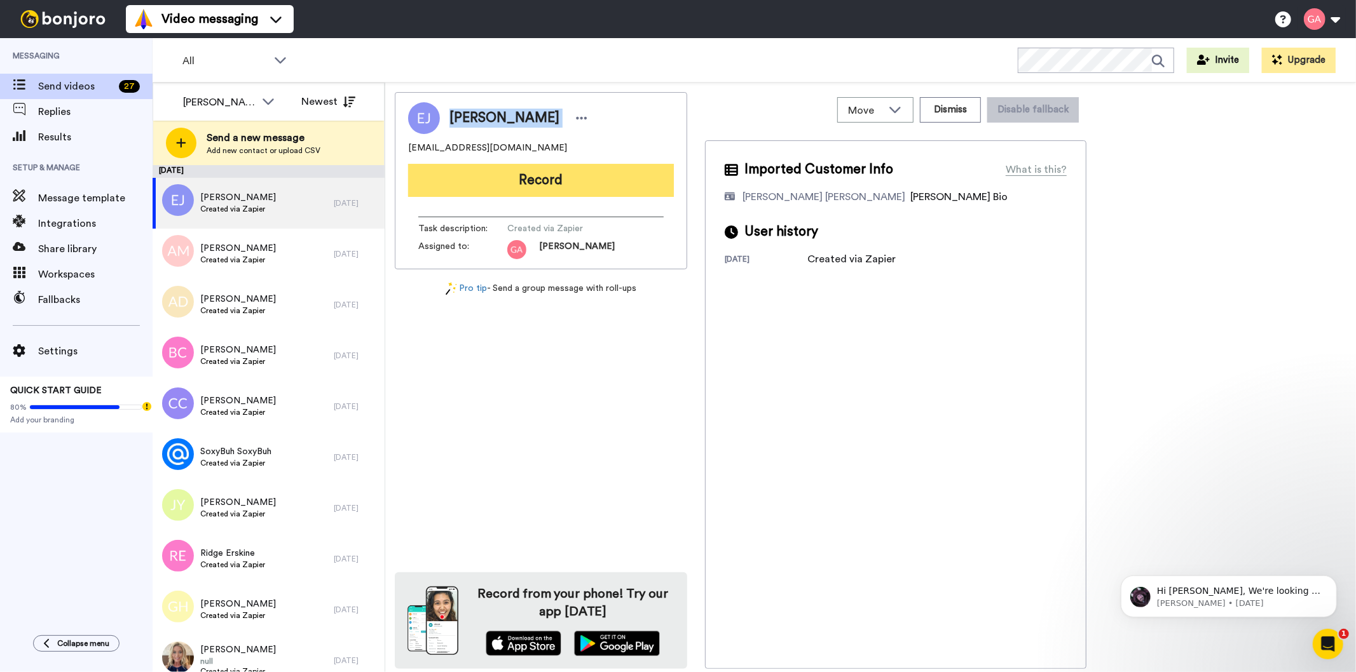
click at [621, 172] on button "Record" at bounding box center [541, 180] width 266 height 33
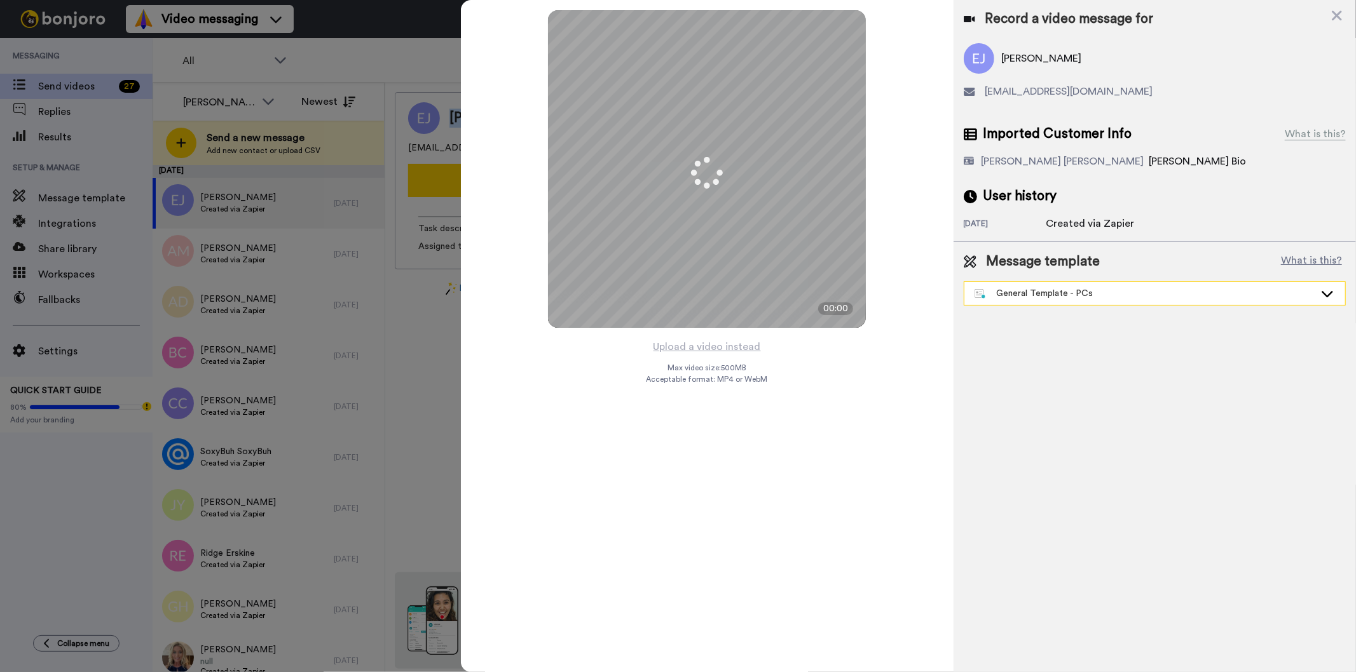
click at [1006, 295] on div "General Template - PCs" at bounding box center [1144, 293] width 340 height 13
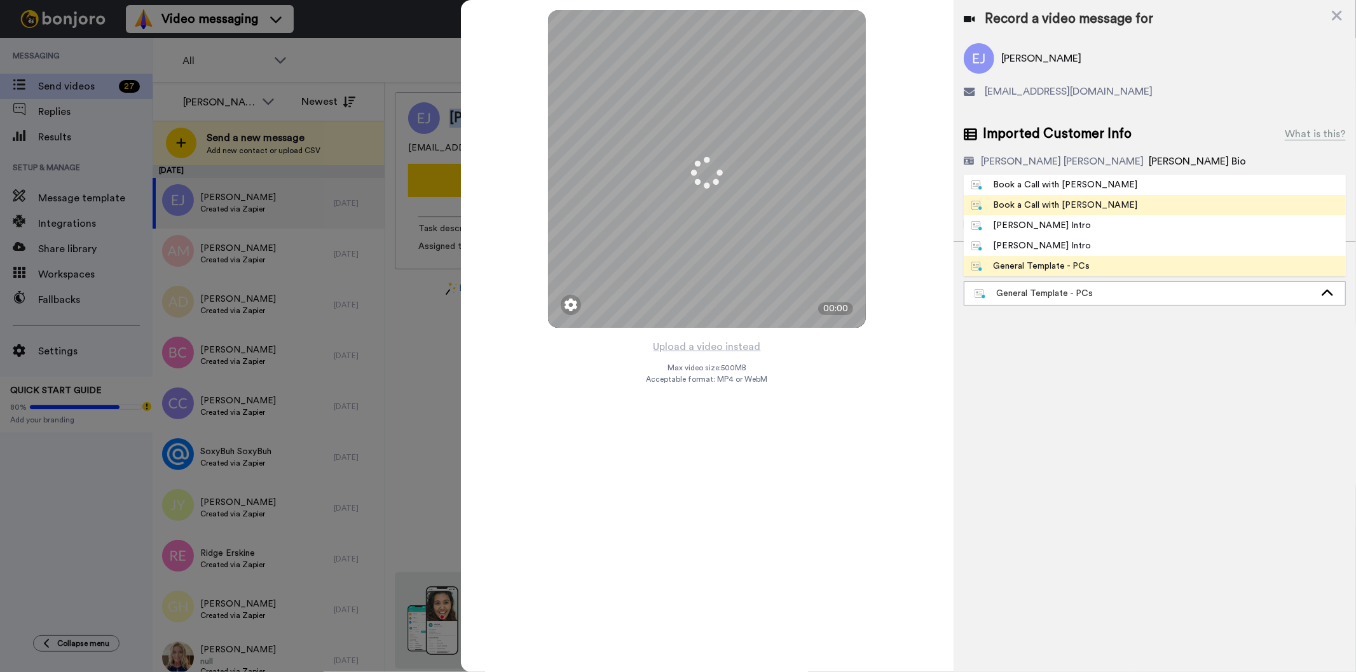
click at [1049, 205] on div "Book a Call with [PERSON_NAME]" at bounding box center [1054, 205] width 167 height 13
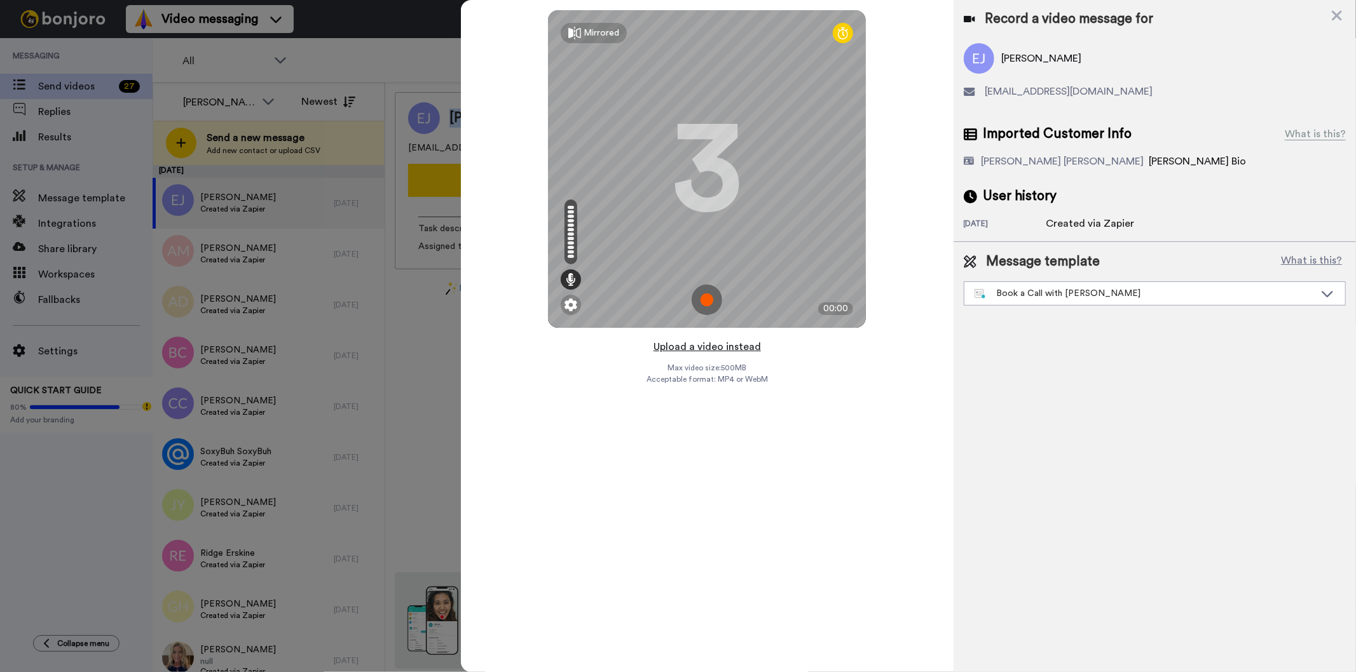
click at [691, 346] on button "Upload a video instead" at bounding box center [707, 347] width 115 height 17
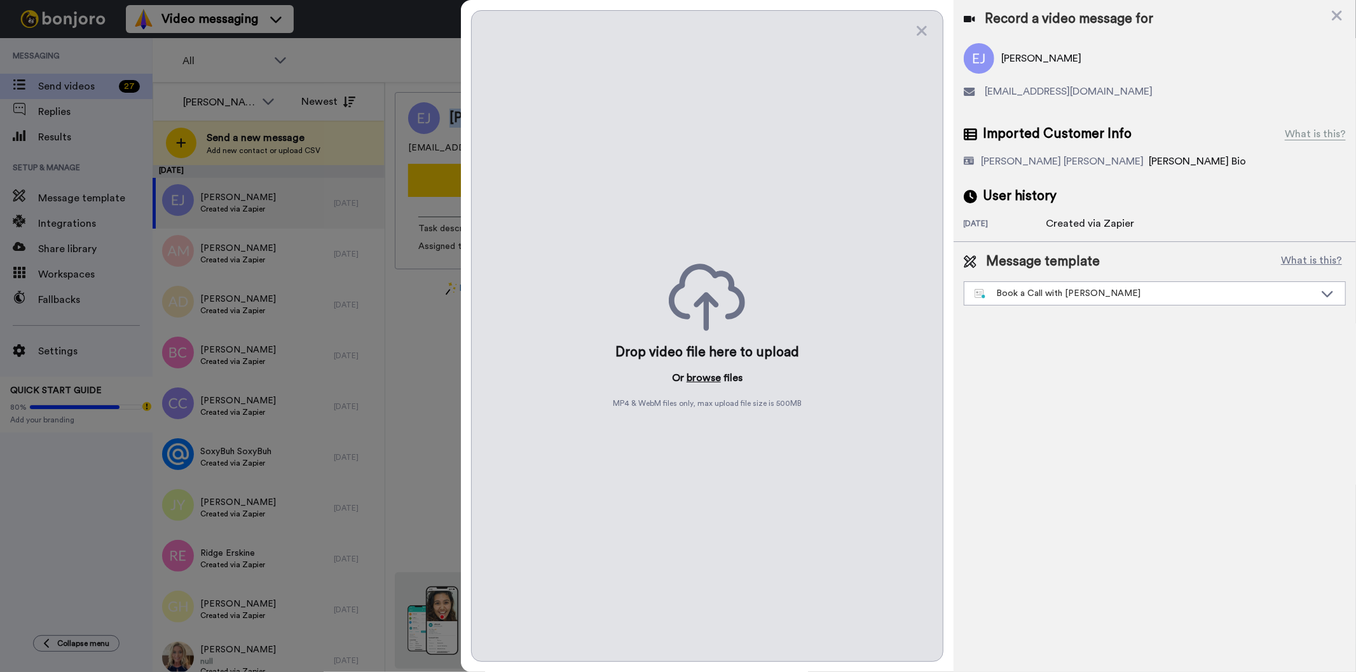
click at [704, 378] on button "browse" at bounding box center [703, 378] width 34 height 15
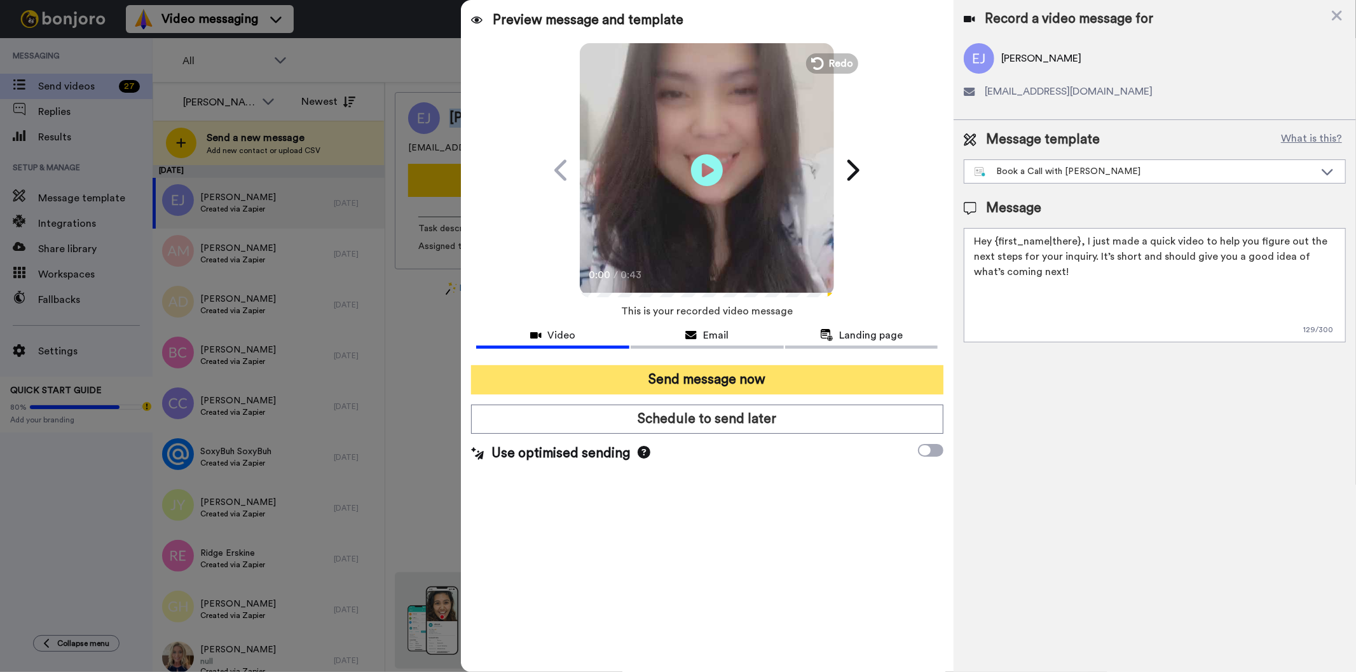
click at [855, 372] on button "Send message now" at bounding box center [707, 379] width 472 height 29
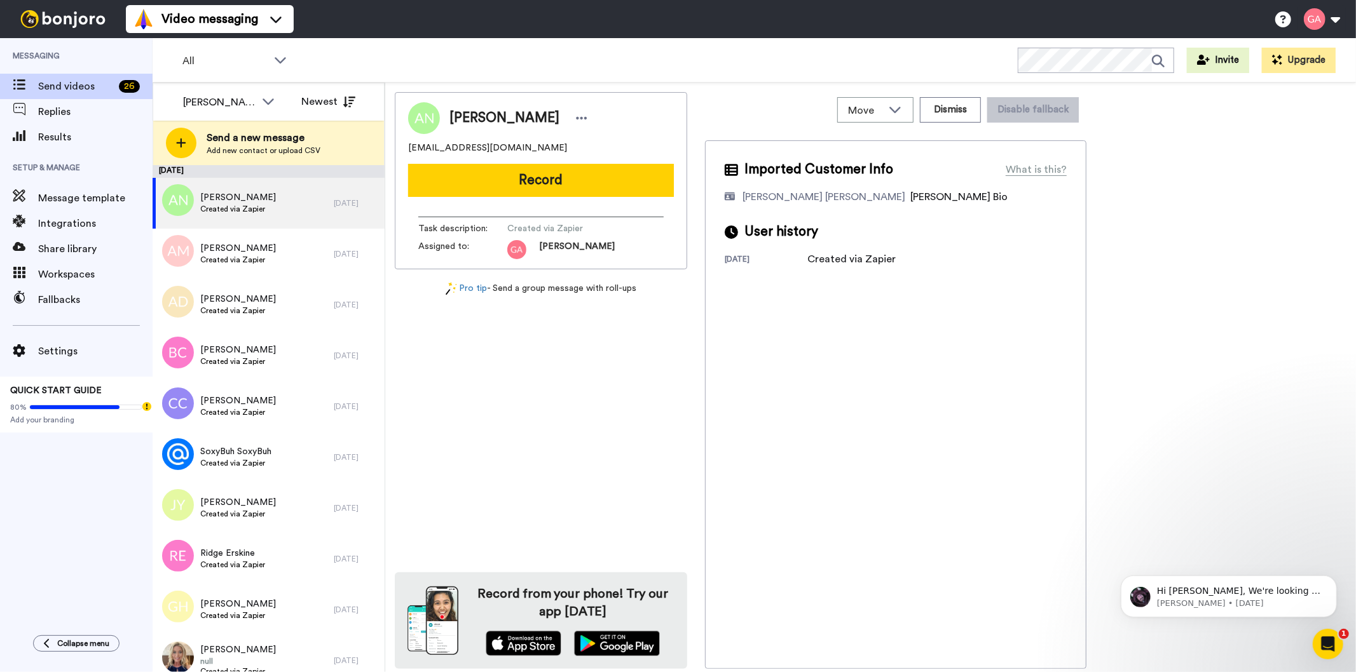
click at [512, 122] on span "Alfredo Narvaez Sr" at bounding box center [504, 118] width 110 height 19
copy div "Alfredo Narvaez Sr"
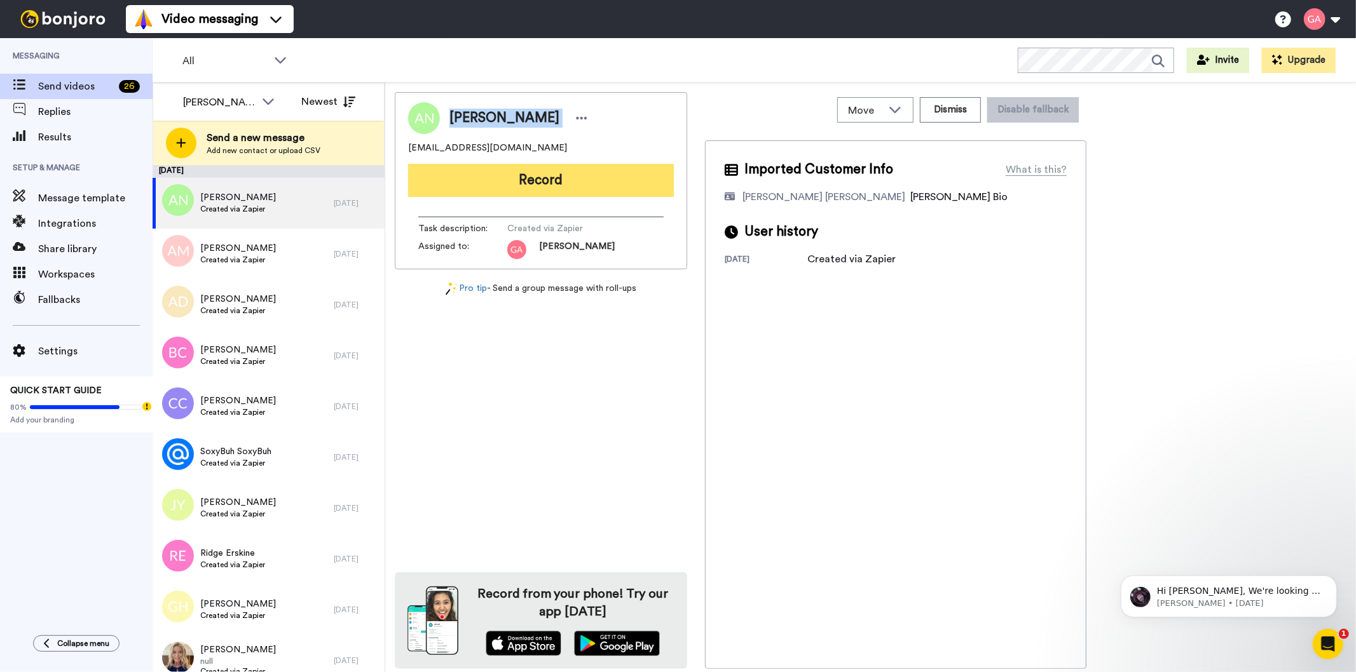
click at [583, 186] on button "Record" at bounding box center [541, 180] width 266 height 33
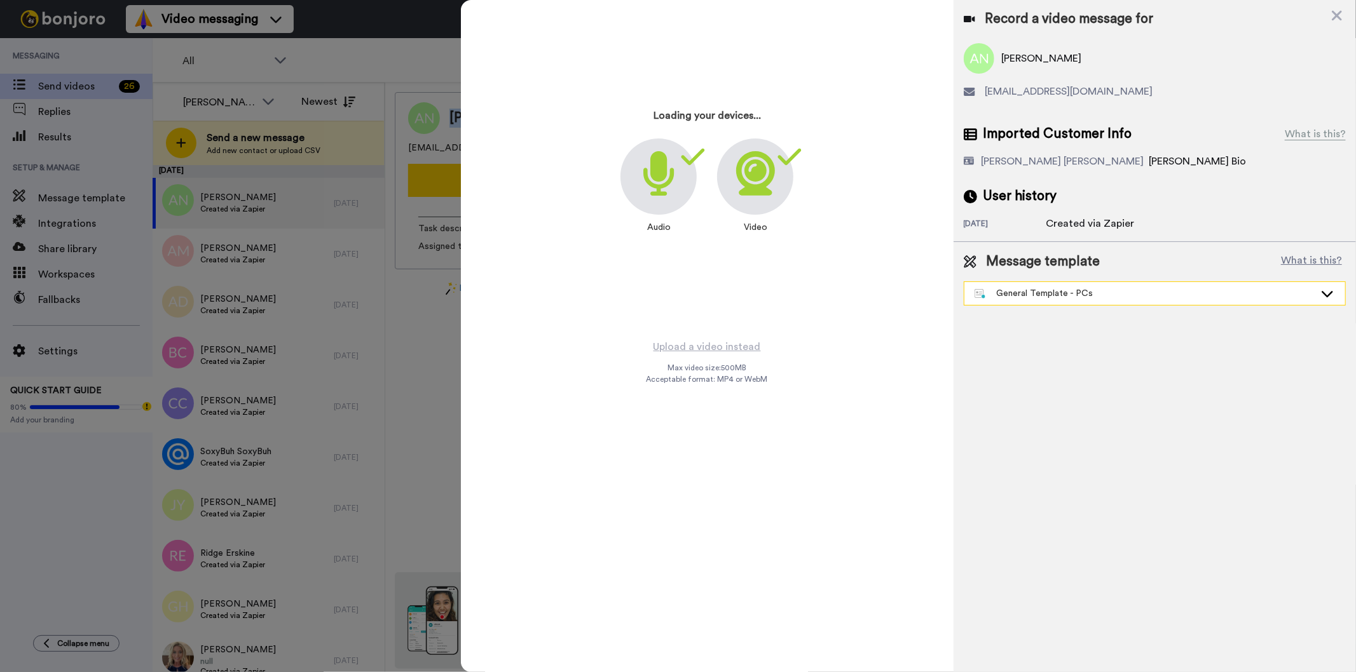
click at [1076, 299] on div "General Template - PCs" at bounding box center [1144, 293] width 340 height 13
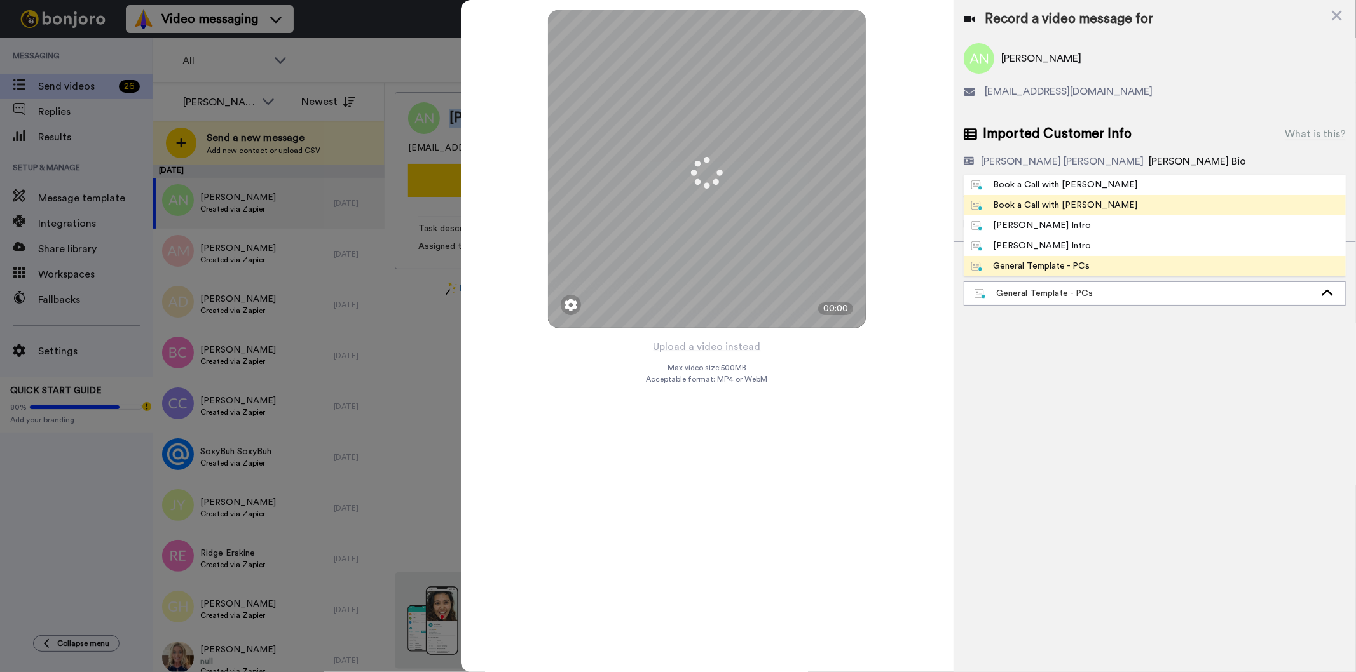
click at [1083, 207] on span "Book a Call with [PERSON_NAME]" at bounding box center [1055, 205] width 182 height 13
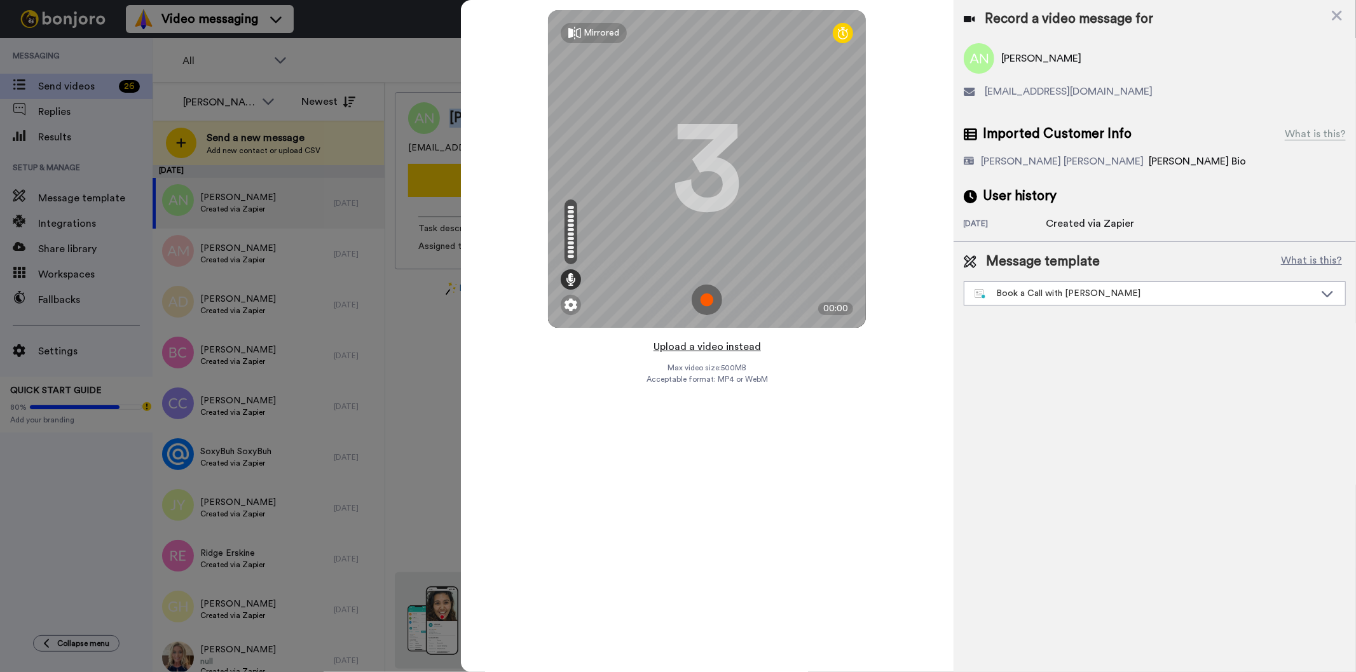
click at [714, 347] on button "Upload a video instead" at bounding box center [707, 347] width 115 height 17
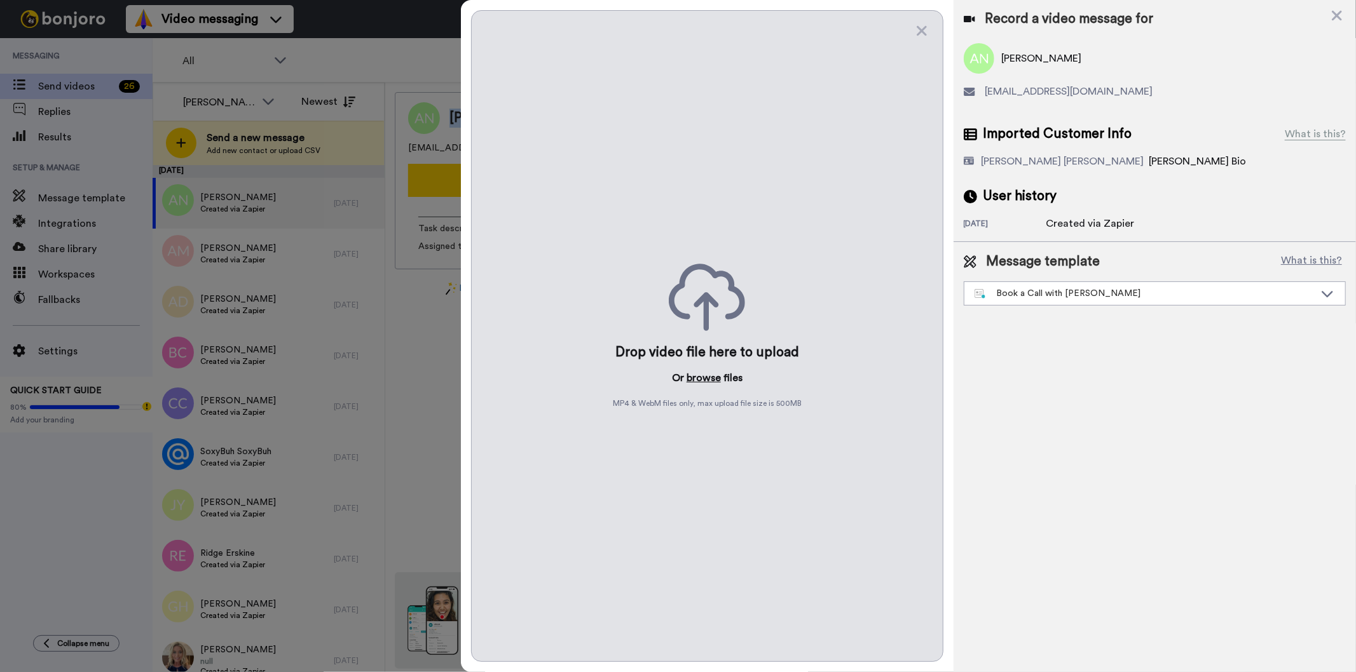
click at [694, 382] on button "browse" at bounding box center [703, 378] width 34 height 15
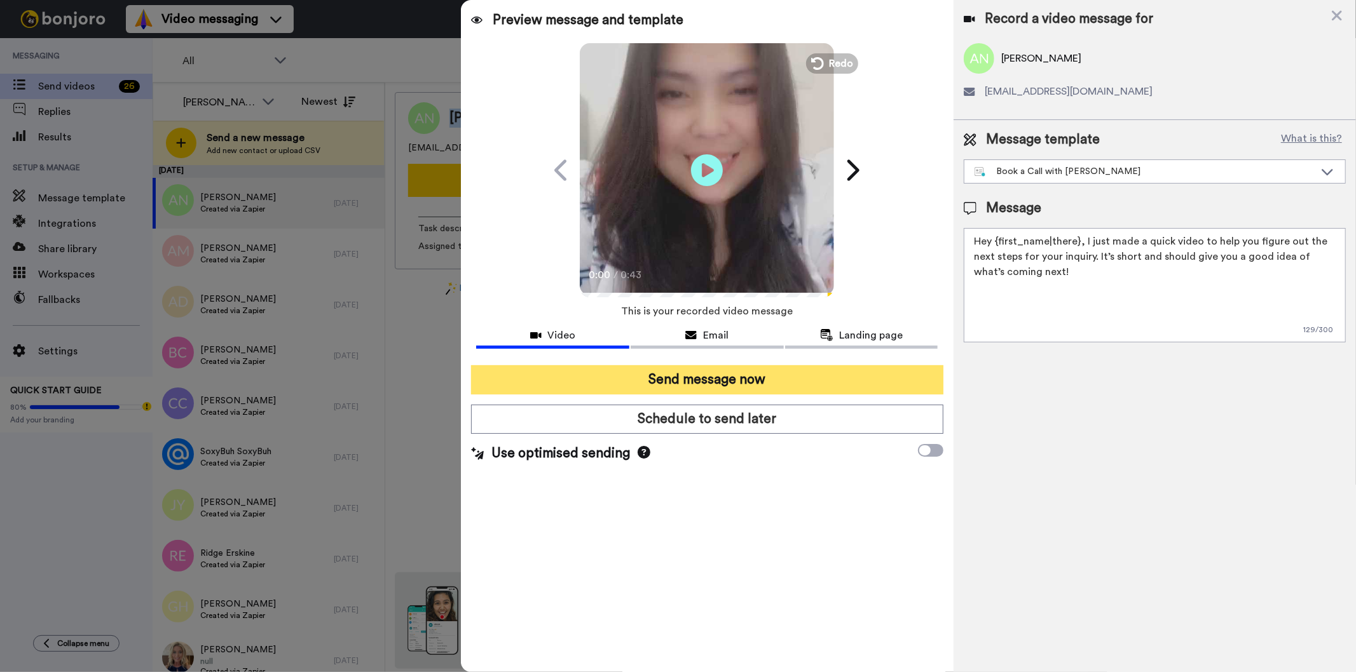
click at [784, 385] on button "Send message now" at bounding box center [707, 379] width 472 height 29
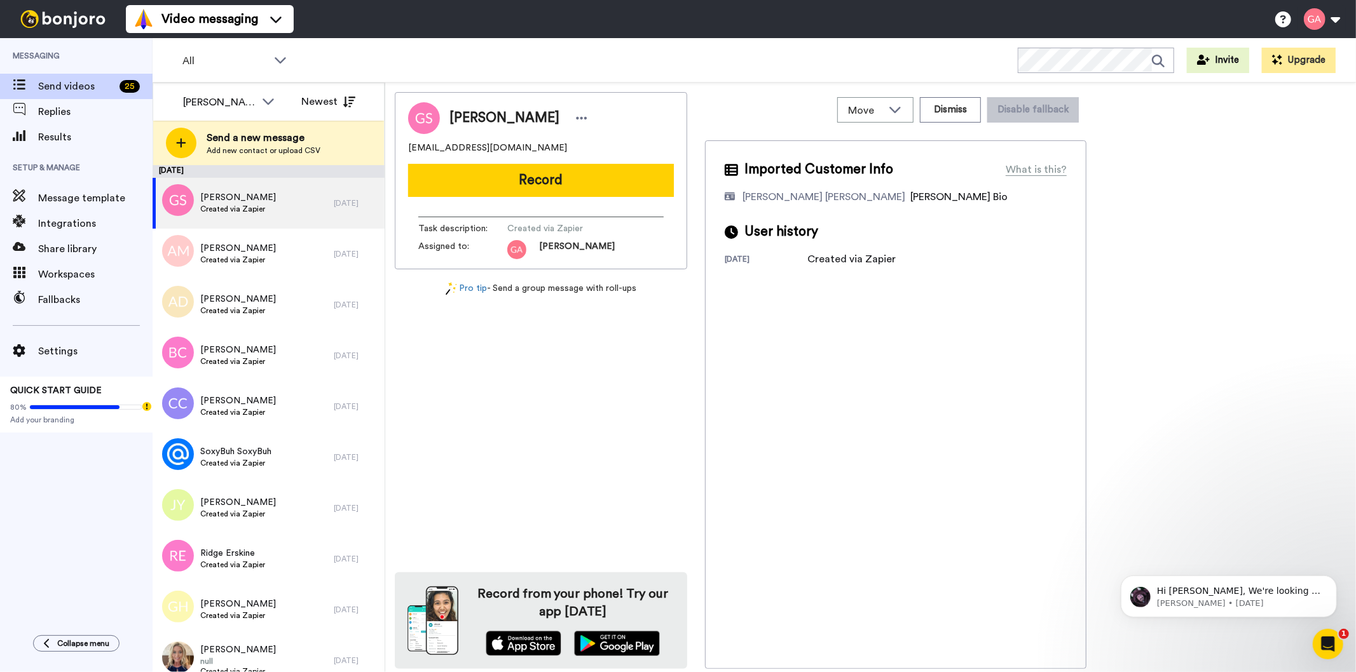
click at [490, 115] on span "[PERSON_NAME]" at bounding box center [504, 118] width 110 height 19
copy div "[PERSON_NAME]"
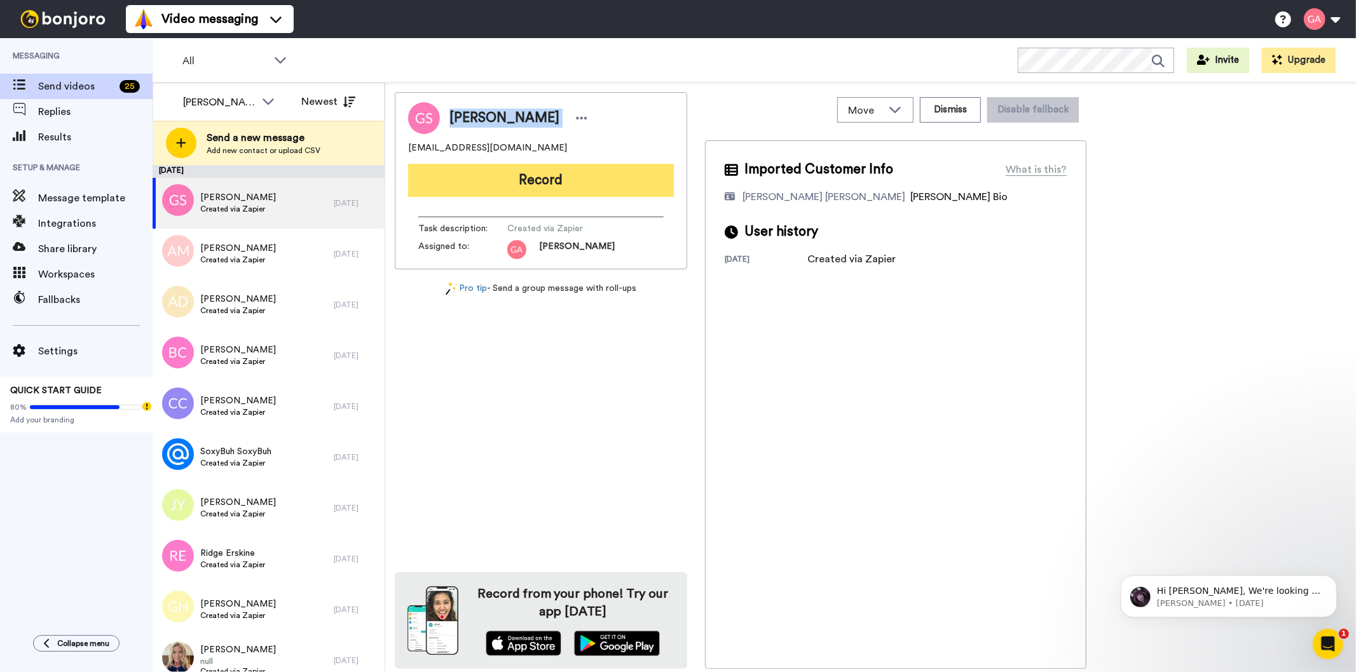
click at [606, 181] on button "Record" at bounding box center [541, 180] width 266 height 33
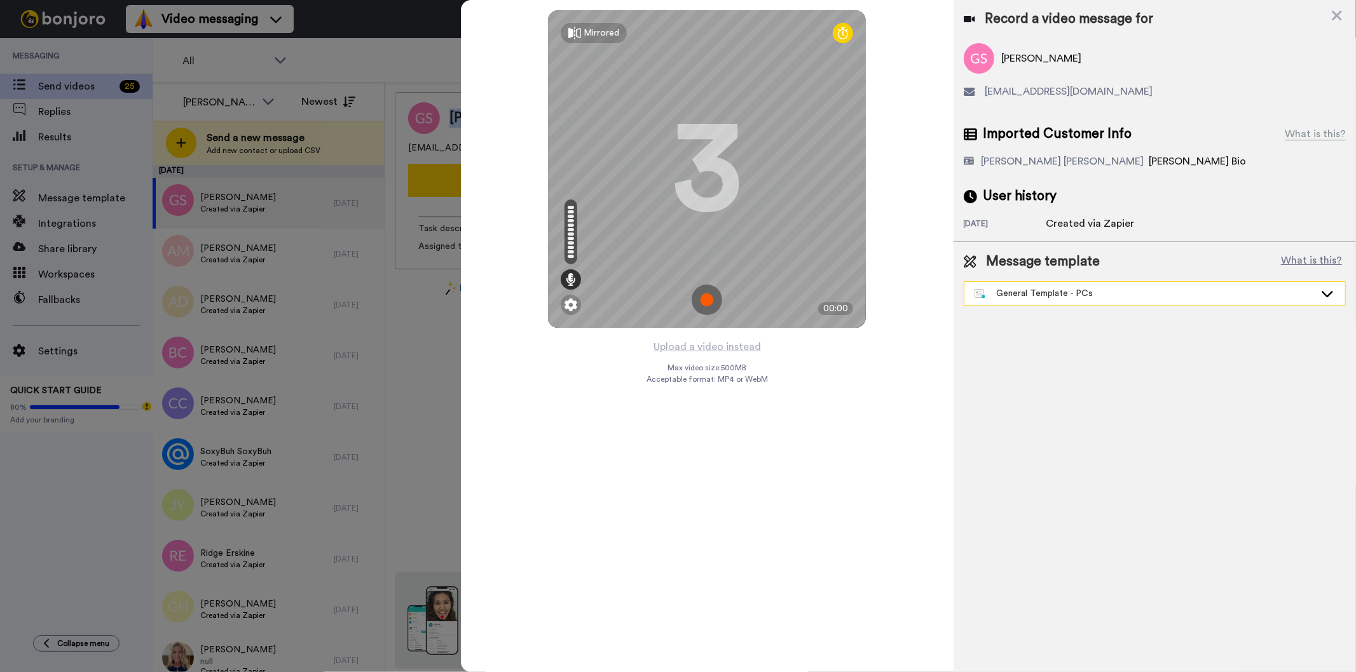
click at [1031, 297] on div "General Template - PCs" at bounding box center [1144, 293] width 340 height 13
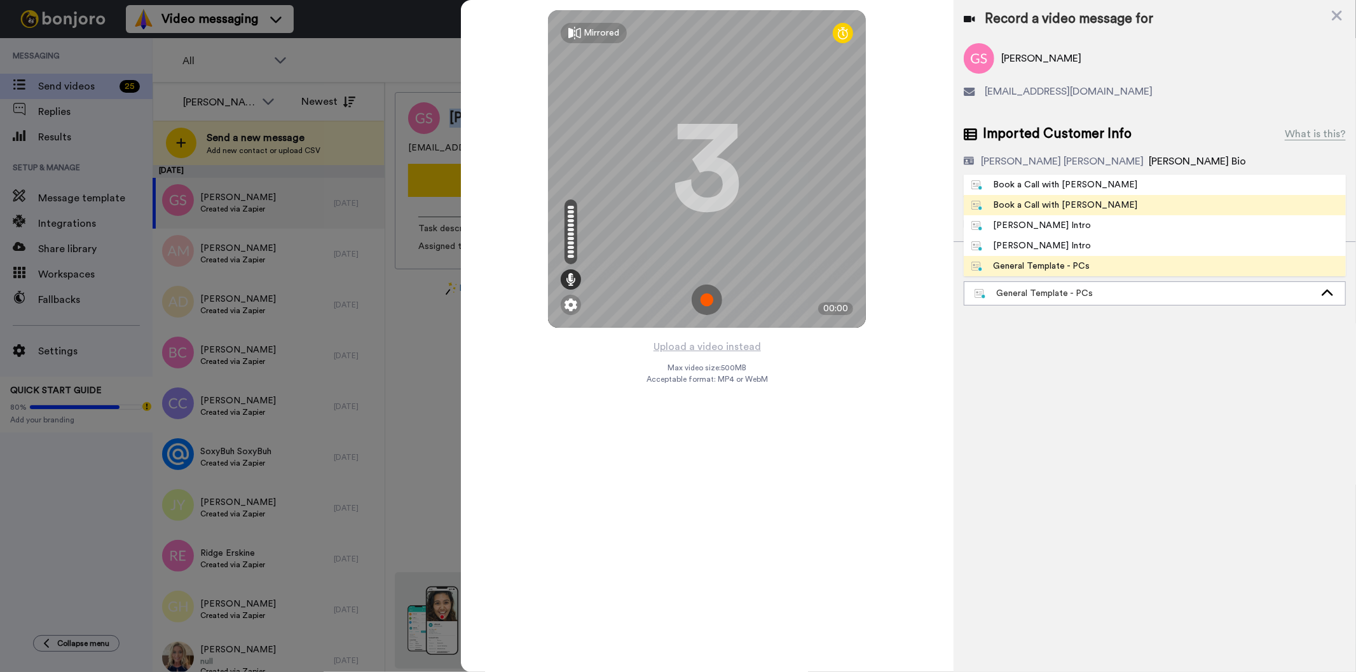
click at [1044, 201] on div "Book a Call with [PERSON_NAME]" at bounding box center [1054, 205] width 167 height 13
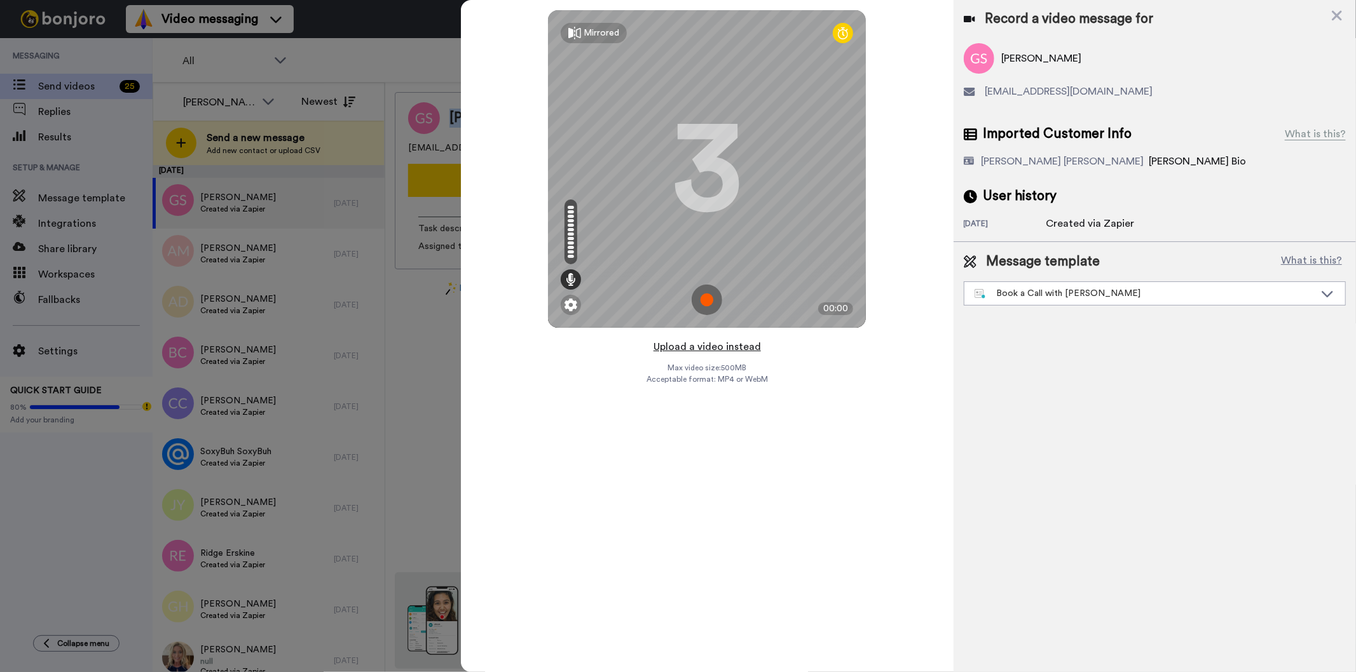
click at [736, 346] on button "Upload a video instead" at bounding box center [707, 347] width 115 height 17
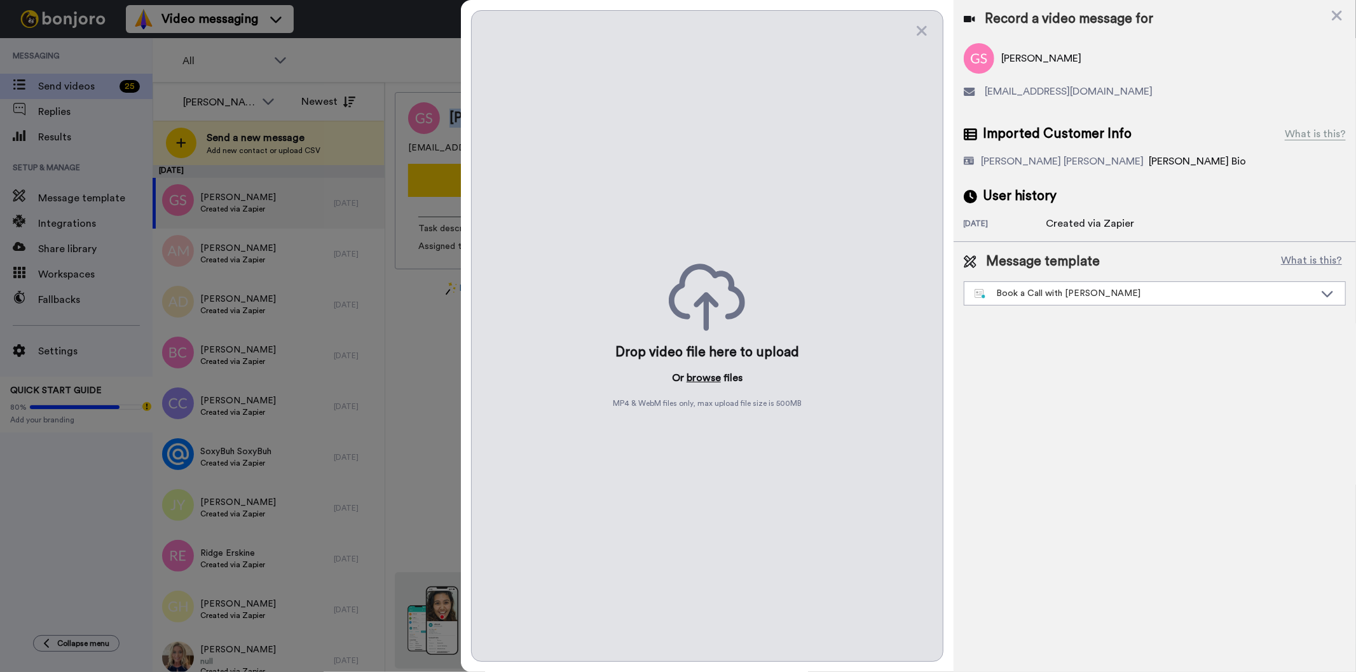
click at [701, 385] on button "browse" at bounding box center [703, 378] width 34 height 15
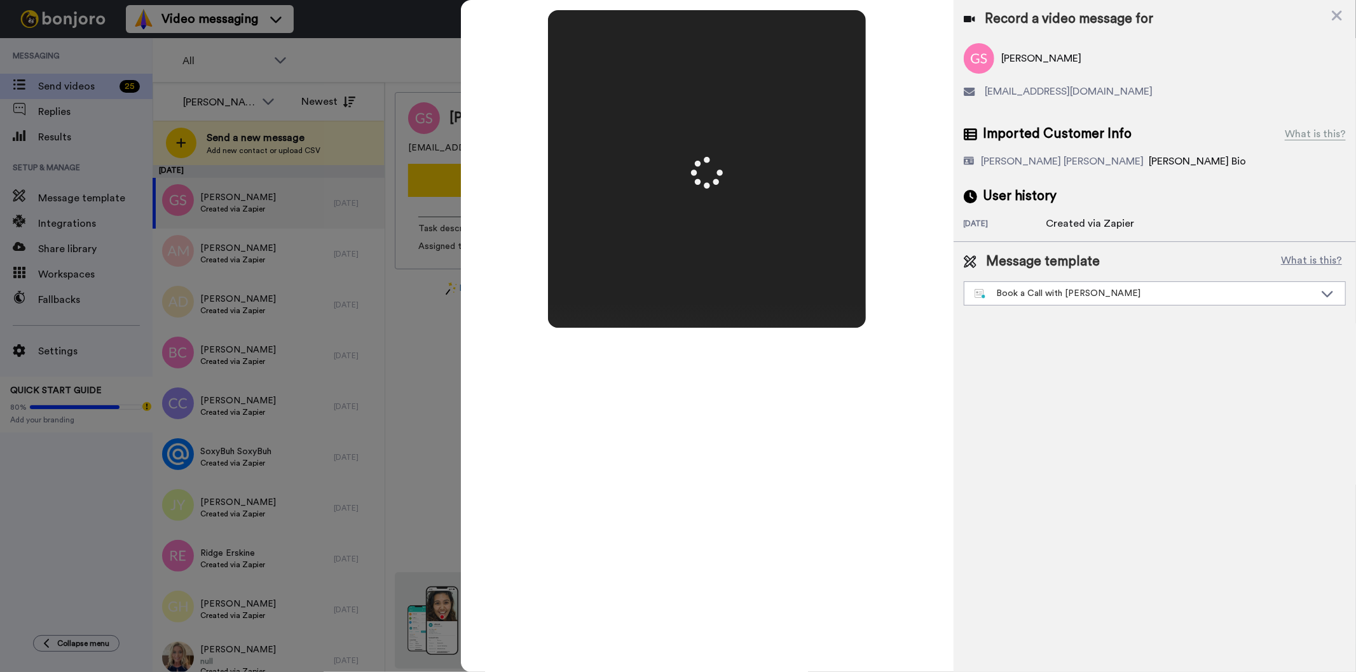
click at [1189, 506] on div "Record a video message for [PERSON_NAME] [EMAIL_ADDRESS][DOMAIN_NAME] Imported …" at bounding box center [1154, 336] width 402 height 672
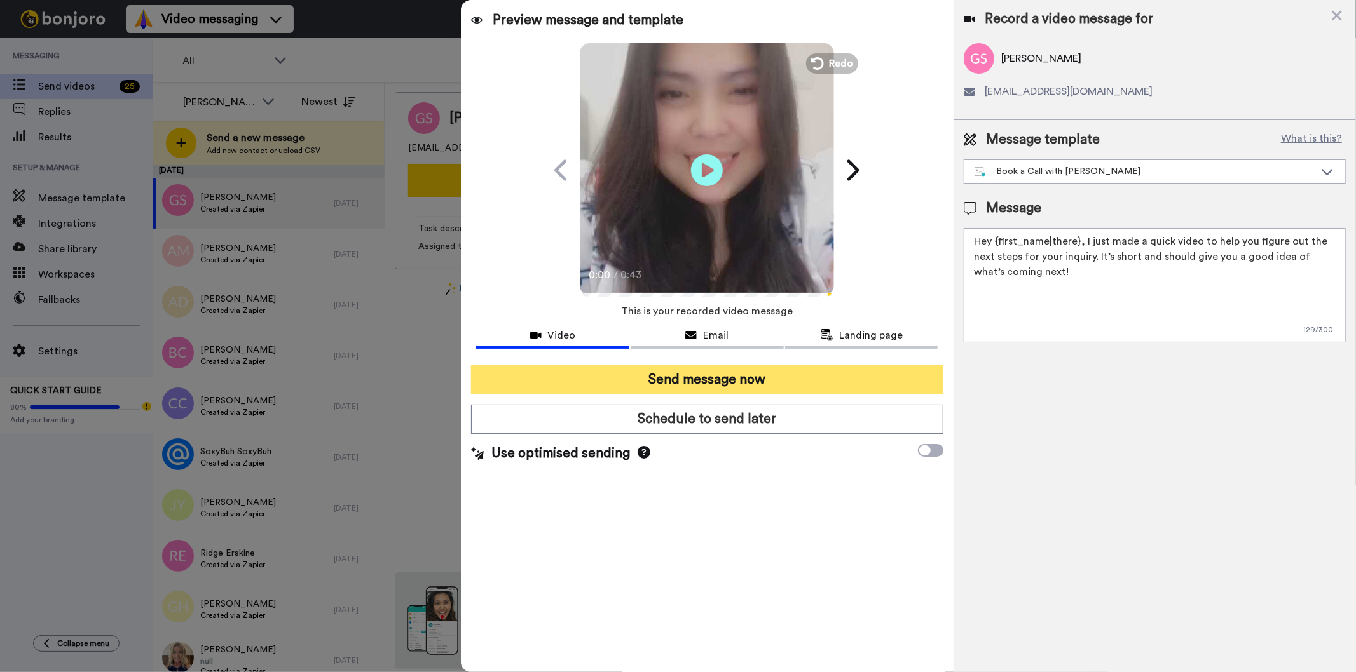
click at [758, 373] on button "Send message now" at bounding box center [707, 379] width 472 height 29
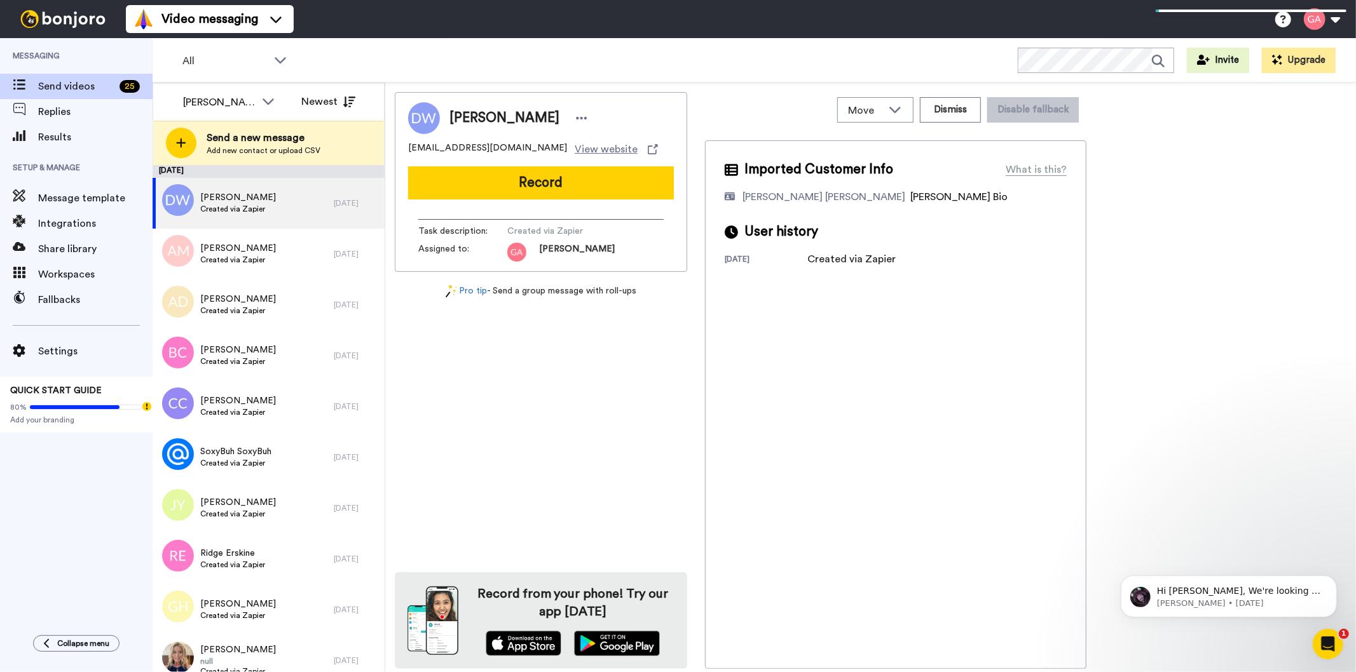
click at [507, 433] on div "D'Andre Wrighy DreVibesArtistry@icloud.com View website Record Task description…" at bounding box center [541, 380] width 292 height 577
click at [493, 106] on div "D'Andre Wrighy" at bounding box center [541, 118] width 266 height 32
copy div "D'Andre Wrighy"
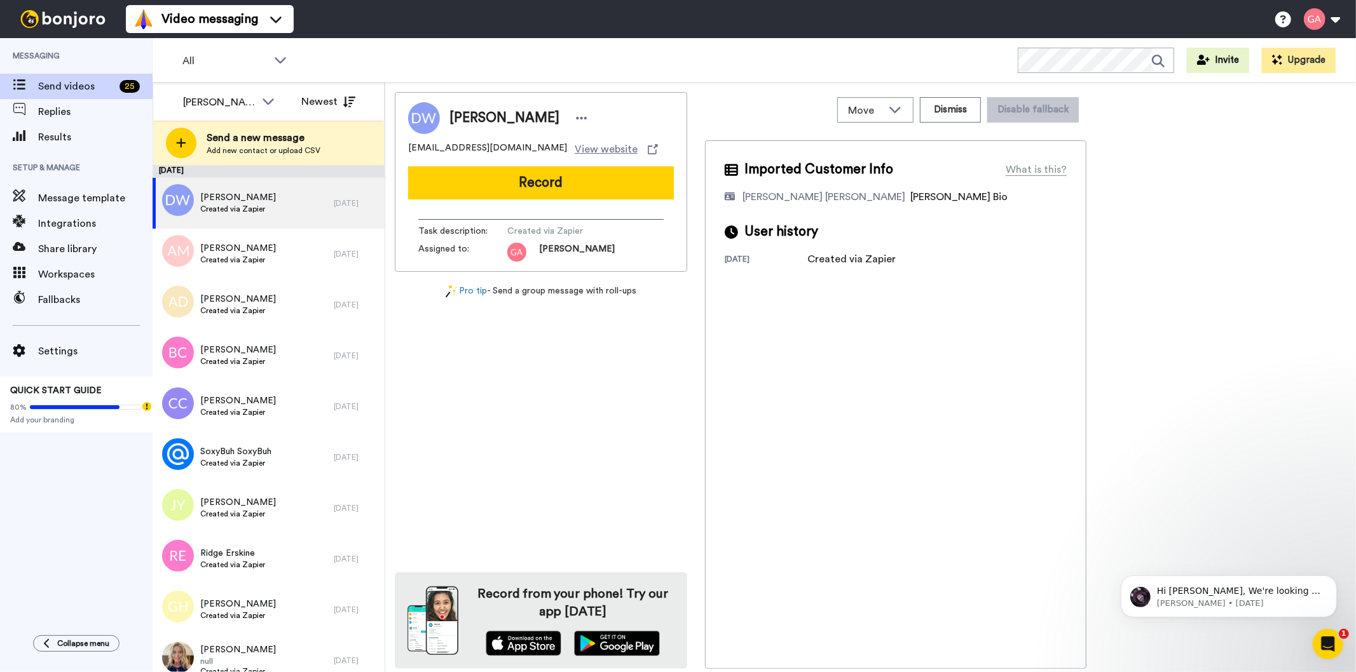
click at [865, 360] on div "Imported Customer Info What is this? Gilda De Varon Amante Bonjoro Assignee Bio…" at bounding box center [895, 404] width 381 height 529
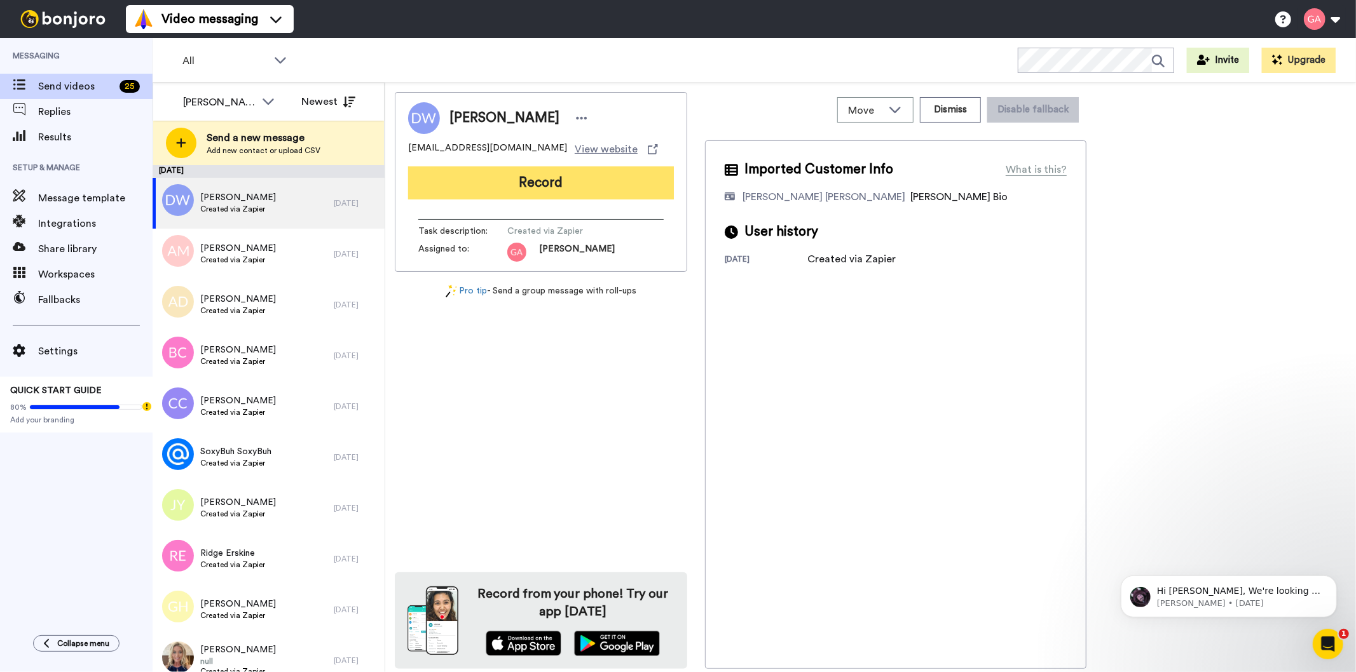
click at [514, 191] on button "Record" at bounding box center [541, 183] width 266 height 33
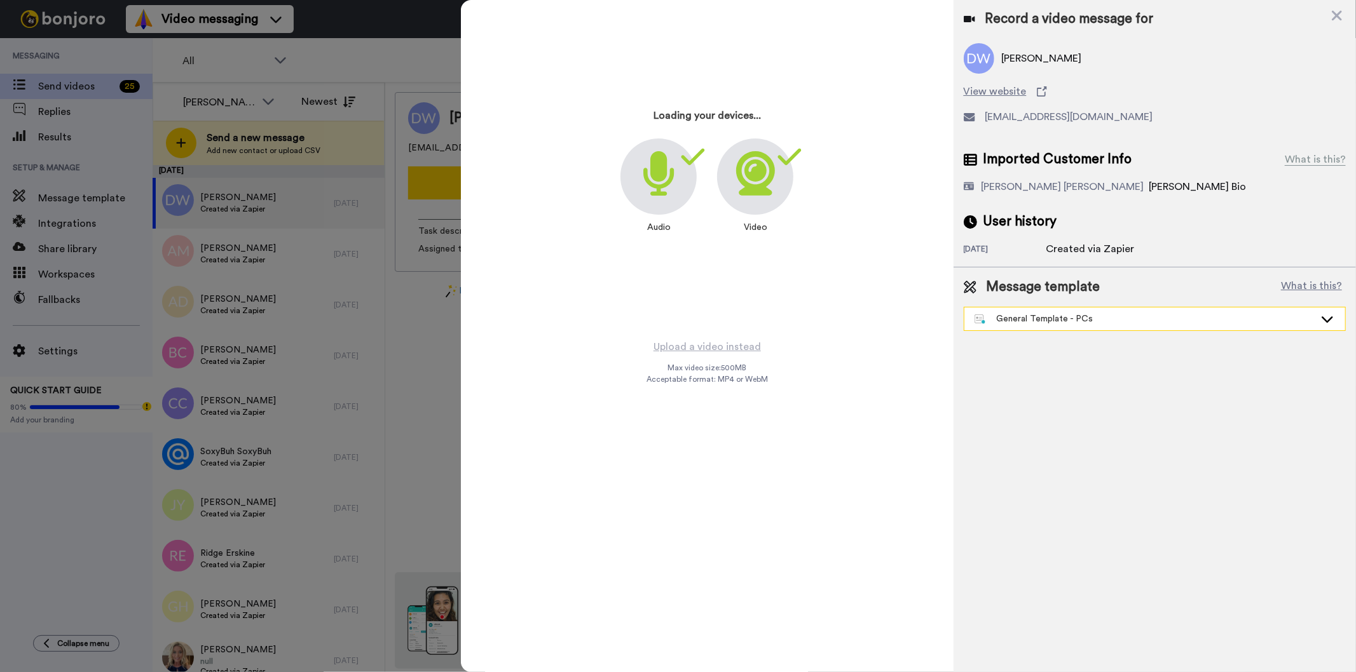
click at [1076, 315] on div "General Template - PCs" at bounding box center [1144, 319] width 340 height 13
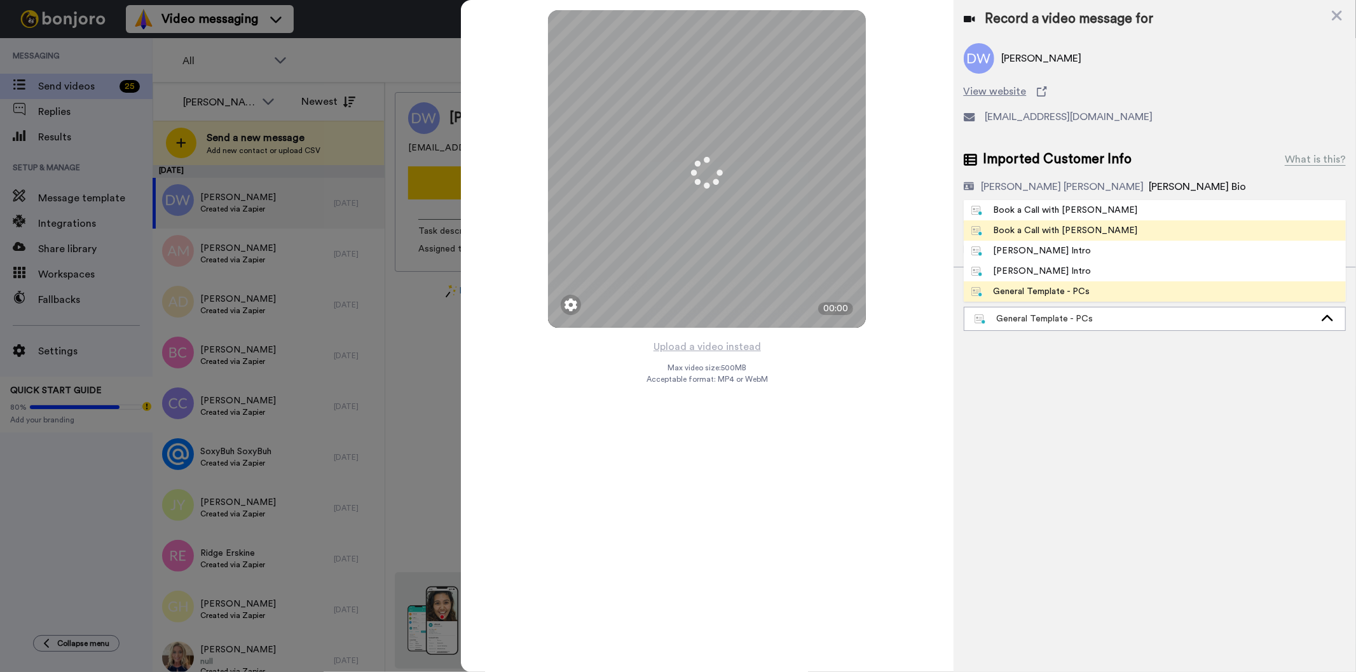
click at [1058, 232] on div "Book a Call with Gilda" at bounding box center [1054, 230] width 167 height 13
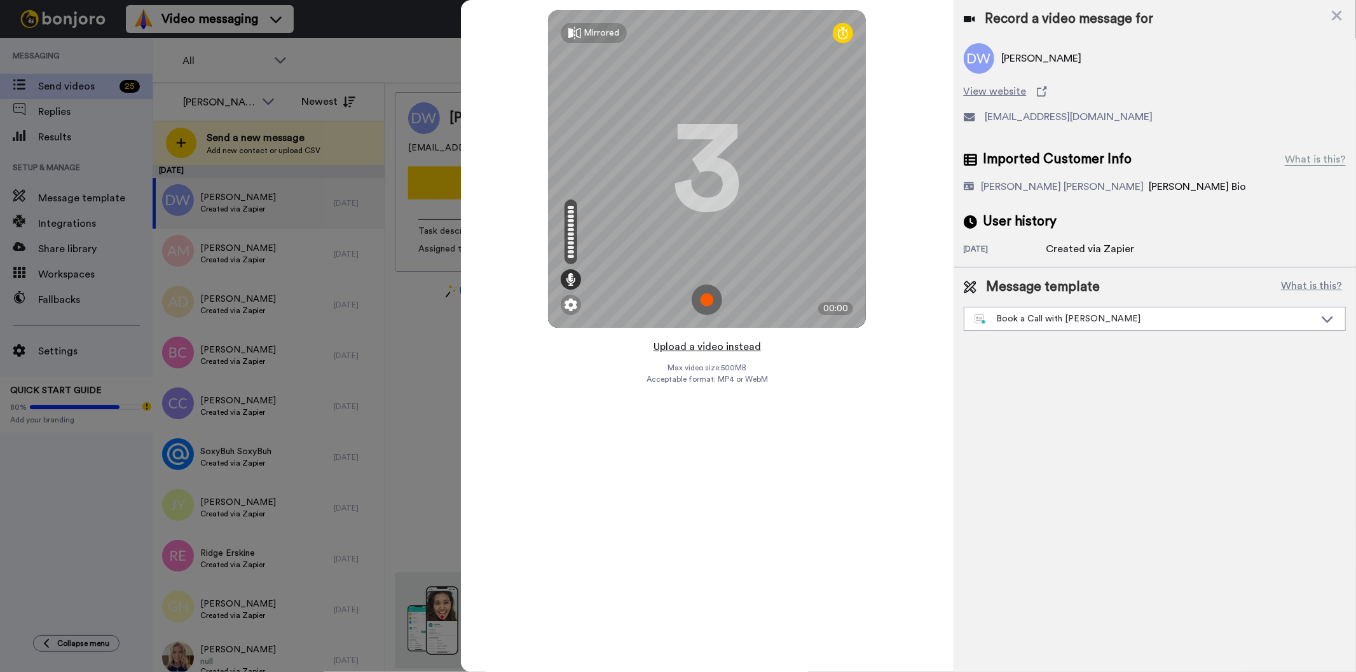
click at [732, 345] on button "Upload a video instead" at bounding box center [707, 347] width 115 height 17
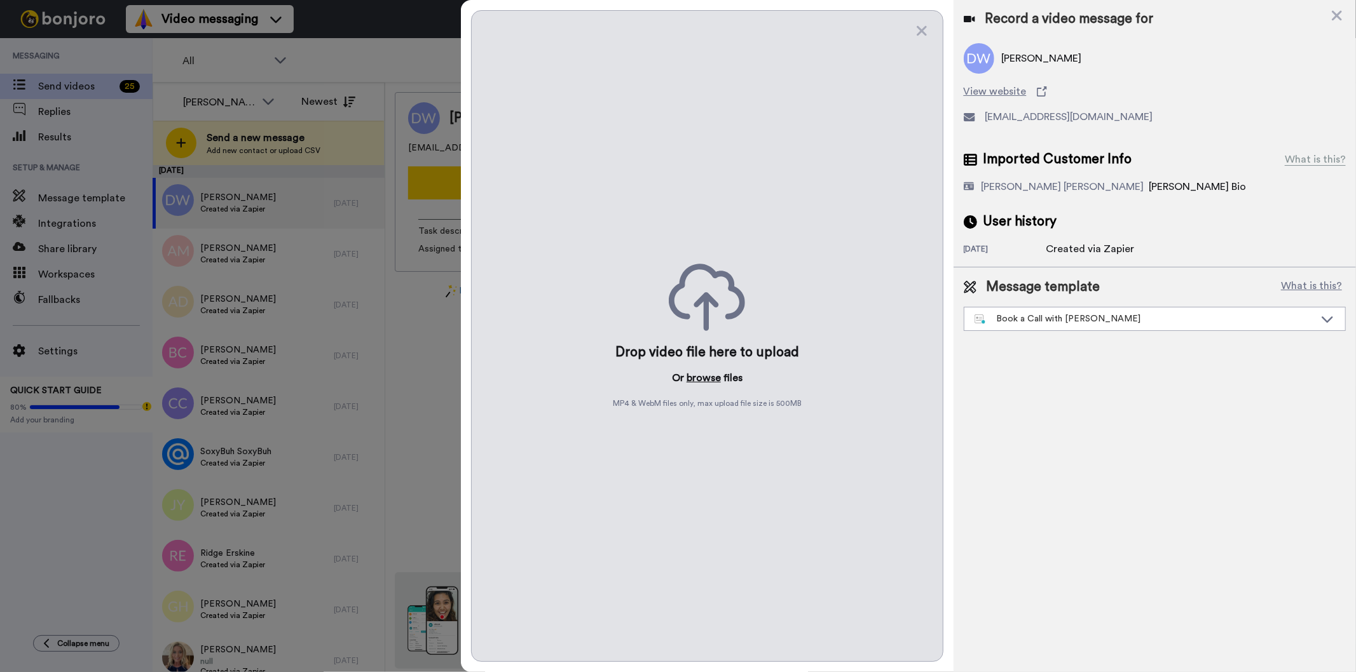
click at [712, 384] on button "browse" at bounding box center [703, 378] width 34 height 15
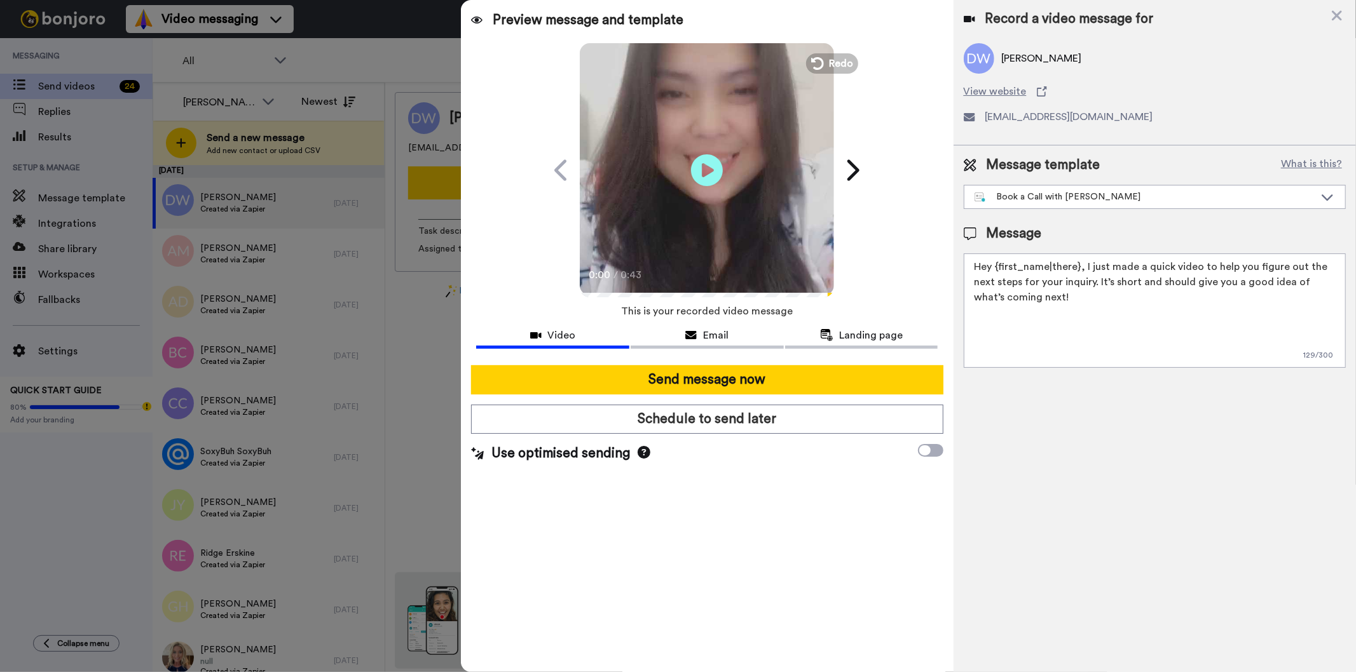
click at [1113, 585] on div "Record a video message for D'Andre Wrighy View website DreVibesArtistry@icloud.…" at bounding box center [1154, 336] width 402 height 672
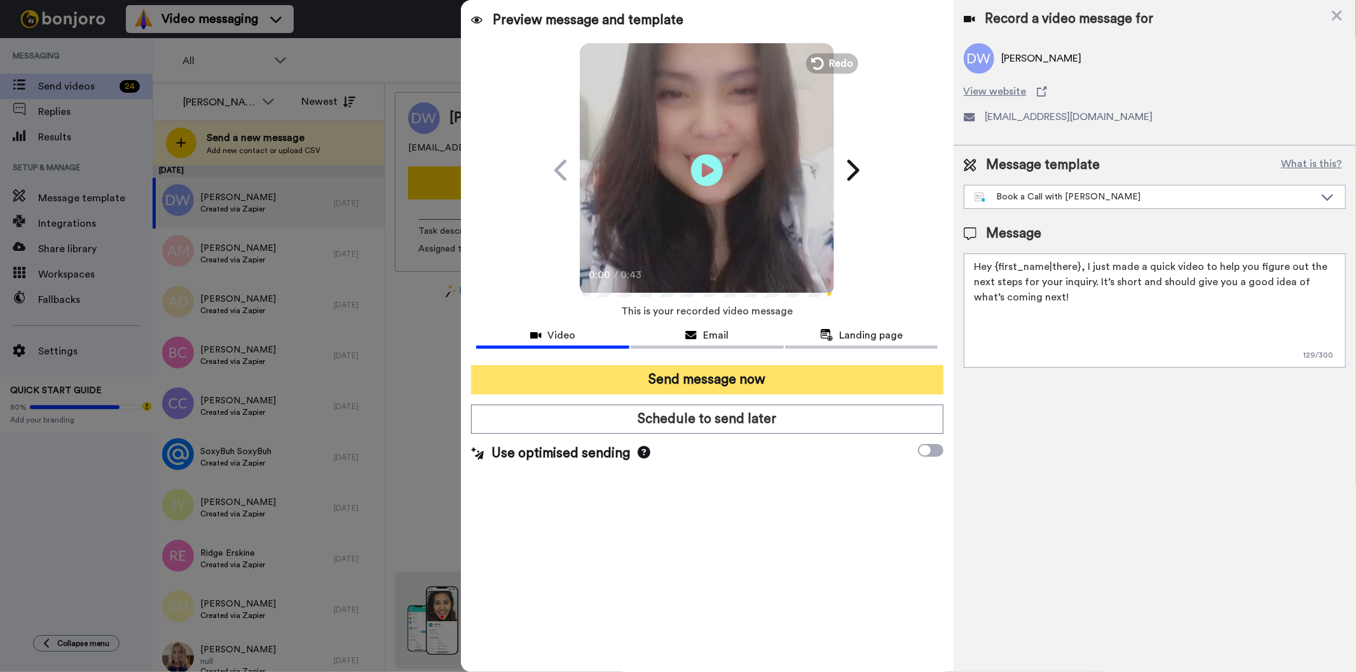
click at [706, 383] on button "Send message now" at bounding box center [707, 379] width 472 height 29
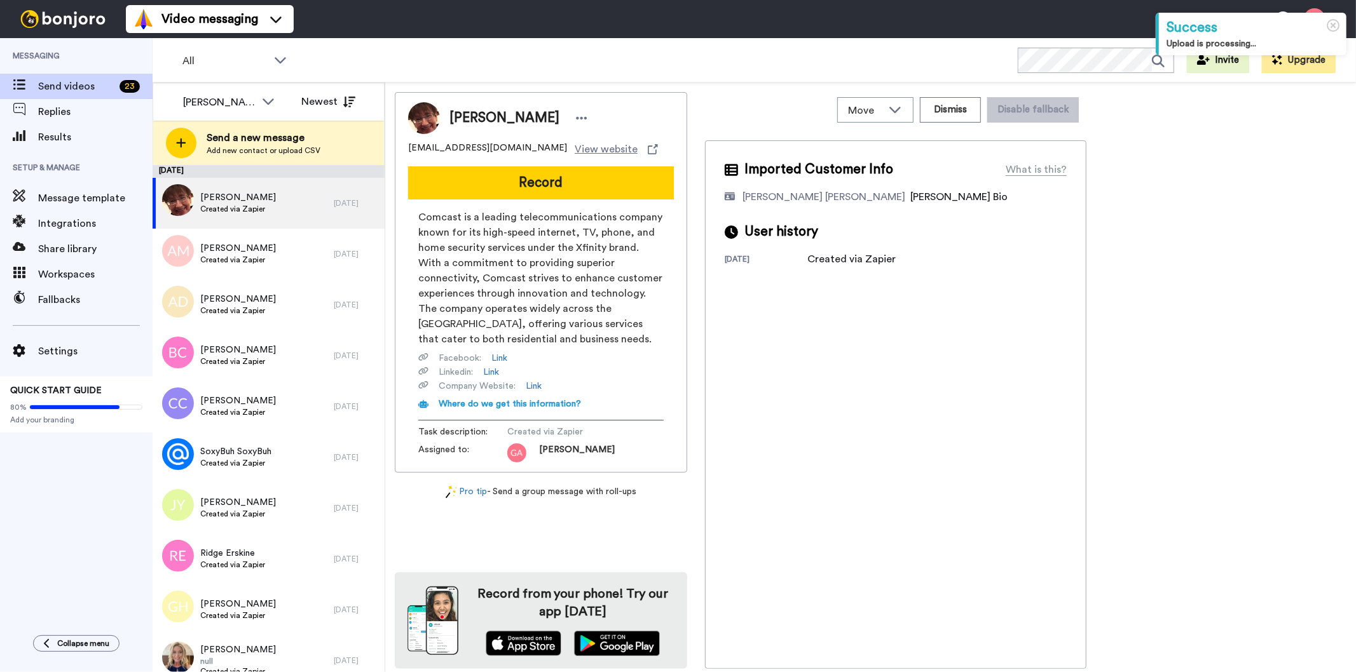
click at [493, 112] on span "[PERSON_NAME]" at bounding box center [504, 118] width 110 height 19
click at [493, 112] on span "Doris Black" at bounding box center [504, 118] width 110 height 19
copy div "Doris Black"
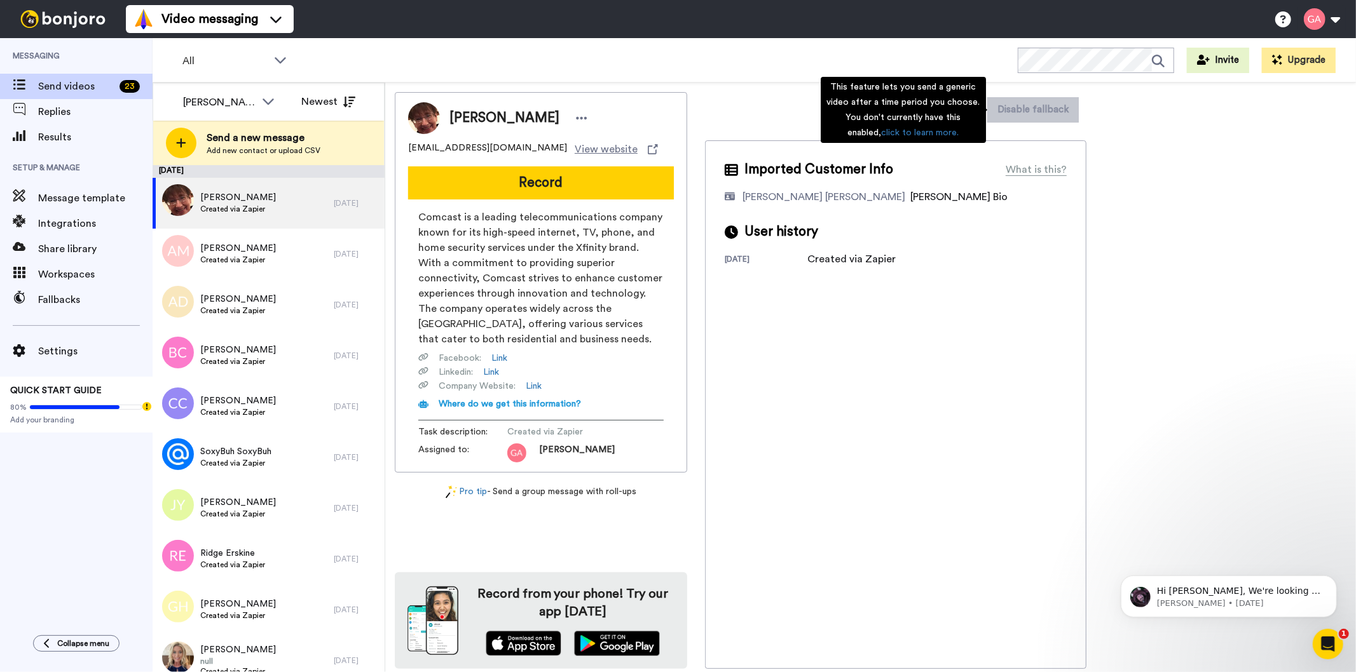
click at [958, 108] on div "This feature lets you send a generic video after a time period you choose. You …" at bounding box center [903, 110] width 165 height 66
click at [920, 437] on div "Imported Customer Info What is this? Gilda De Varon Amante Bonjoro Assignee Bio…" at bounding box center [895, 404] width 381 height 529
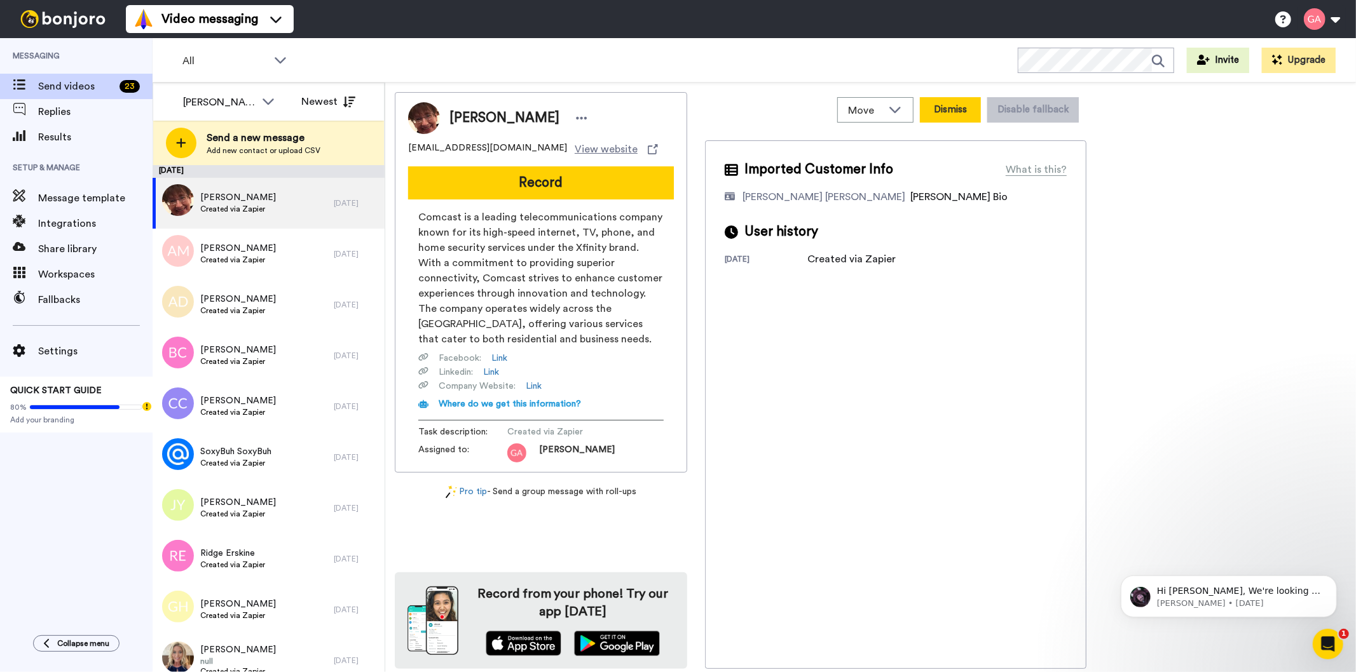
click at [942, 109] on button "Dismiss" at bounding box center [950, 109] width 61 height 25
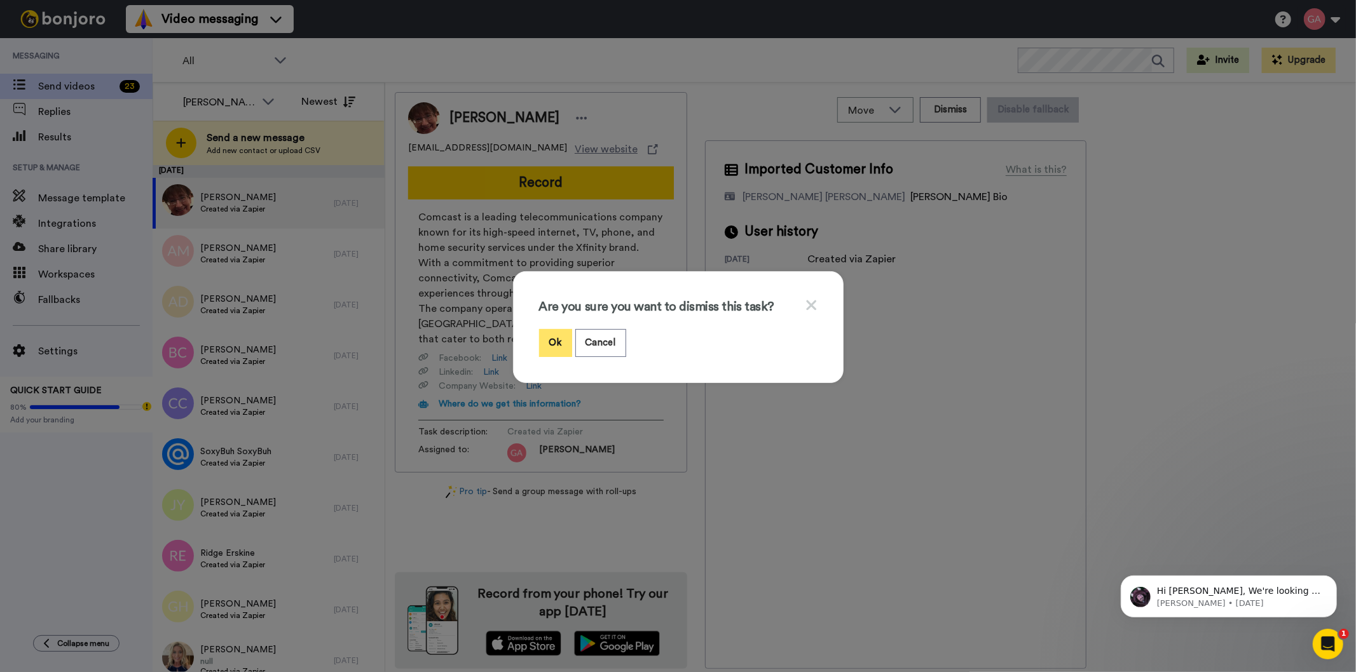
click at [542, 340] on button "Ok" at bounding box center [555, 342] width 33 height 27
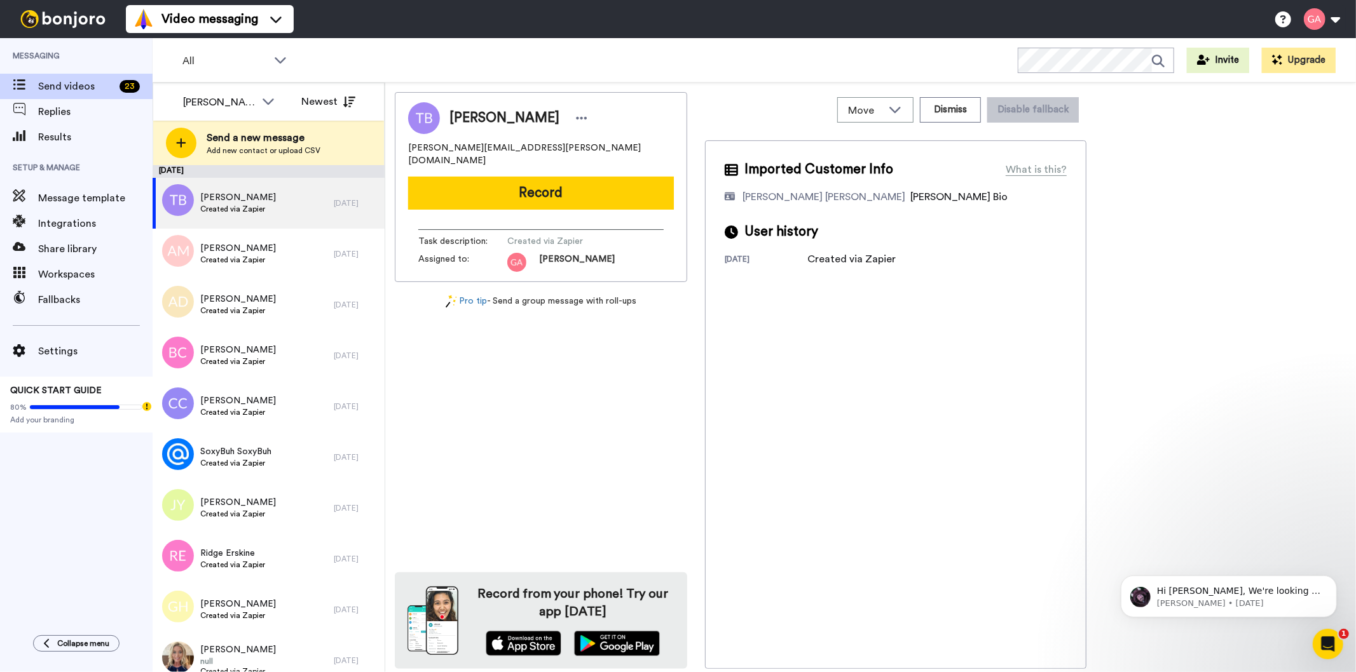
click at [535, 446] on div "Tameka Butler tameka.gantt@yahoo.com Record Task description : Created via Zapi…" at bounding box center [541, 380] width 292 height 577
click at [275, 219] on div "Tameka Butler Created via Zapier" at bounding box center [243, 203] width 181 height 51
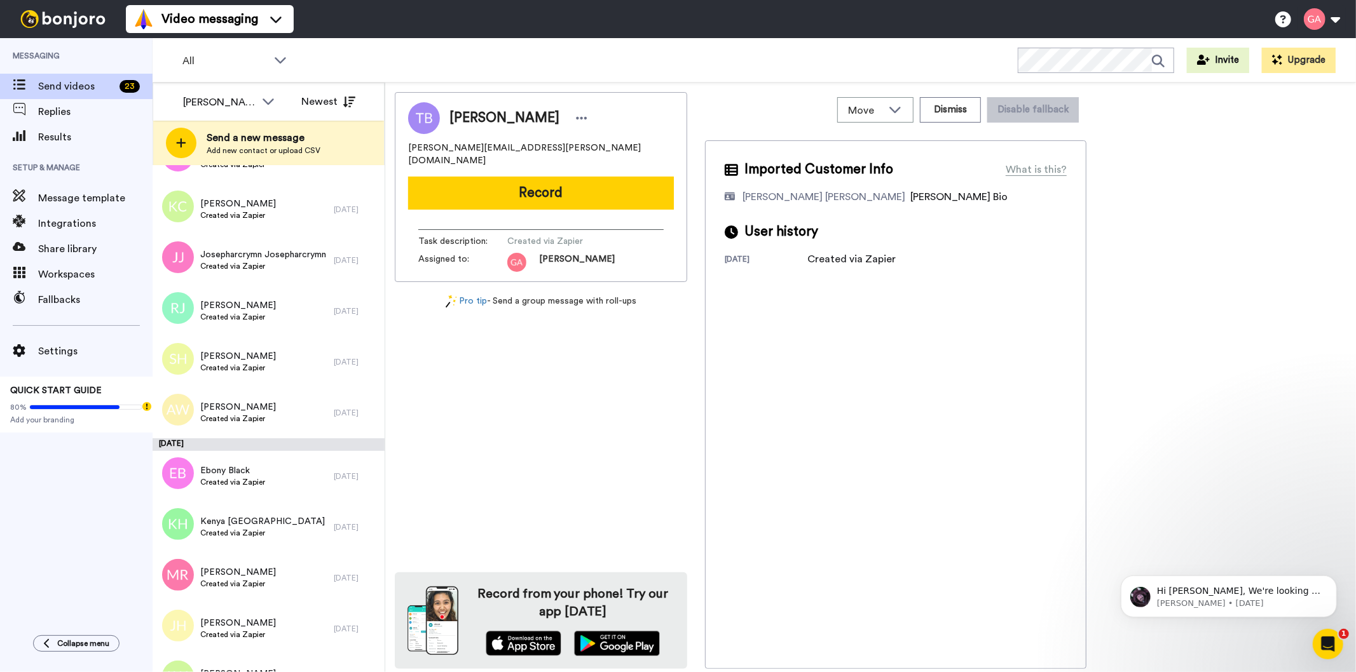
scroll to position [636, 0]
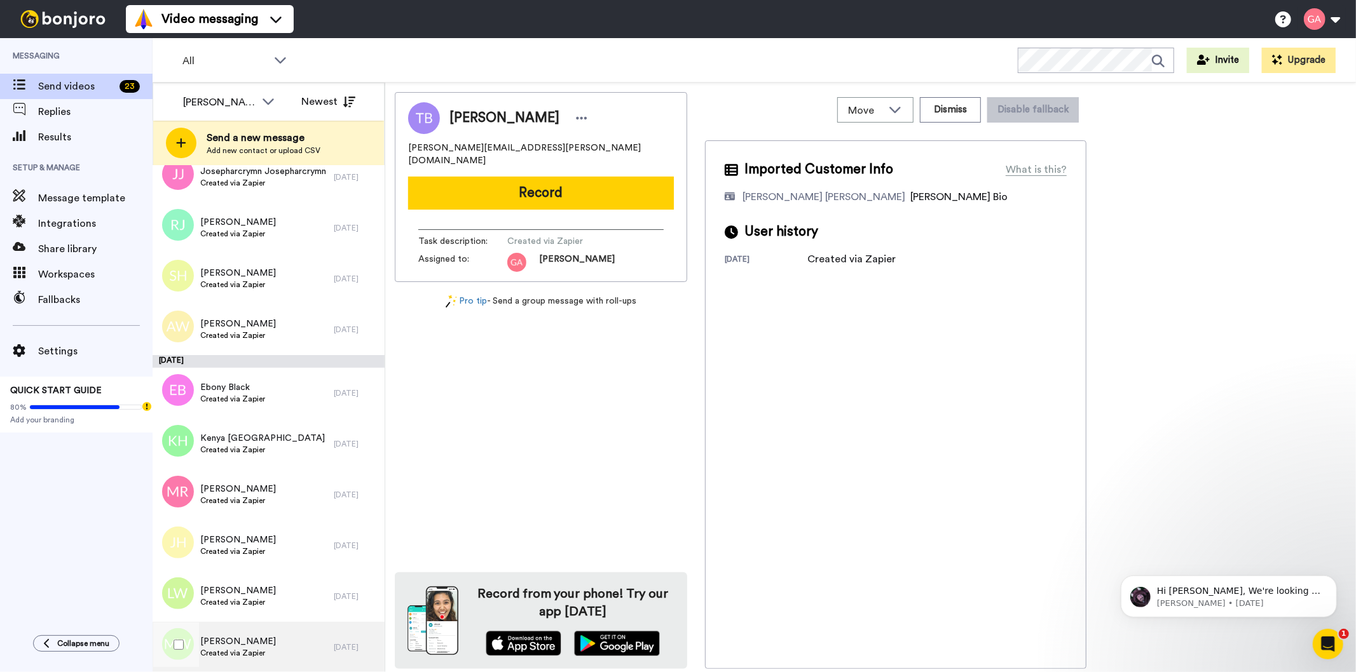
click at [243, 643] on span "Michelle West" at bounding box center [238, 642] width 76 height 13
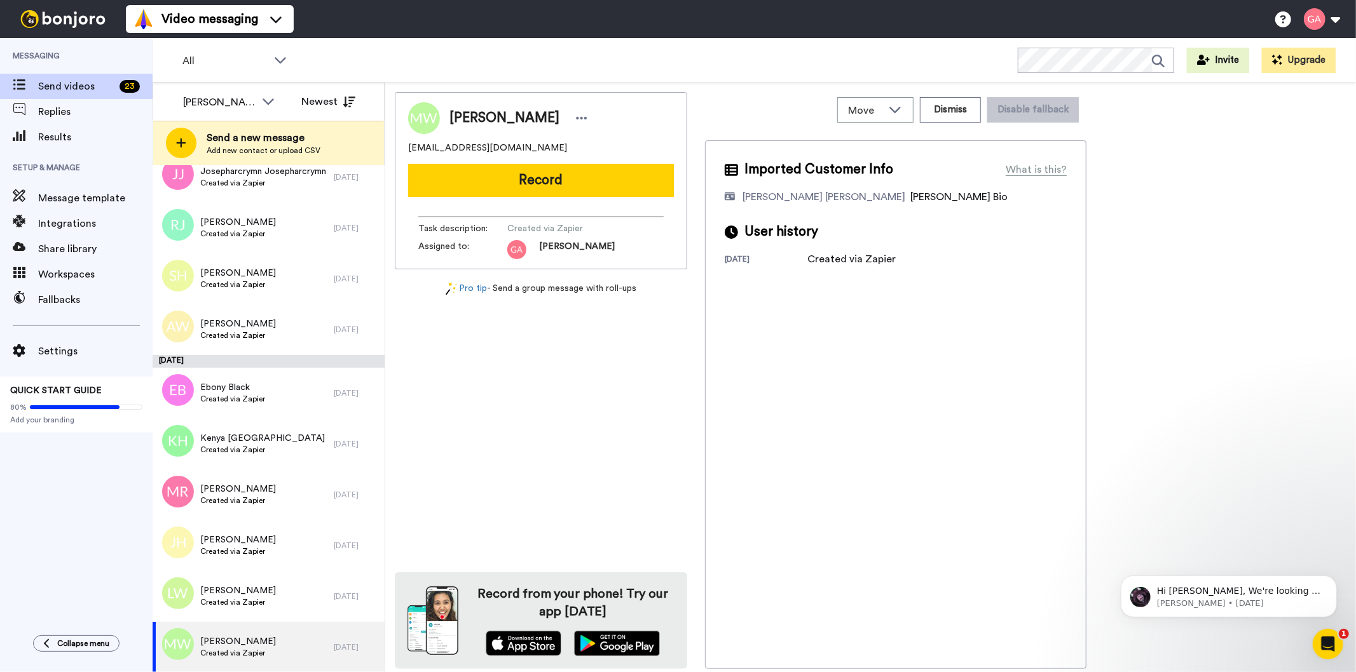
click at [487, 112] on span "Michelle West" at bounding box center [504, 118] width 110 height 19
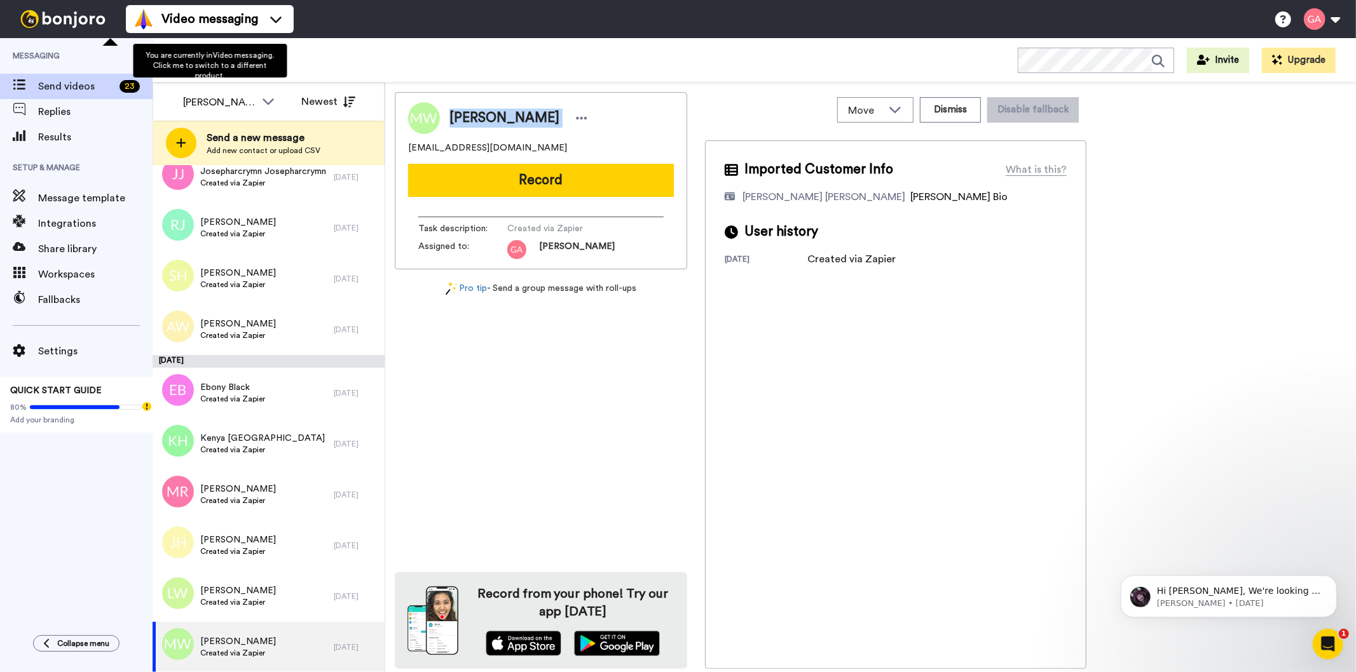
copy div "Michelle West"
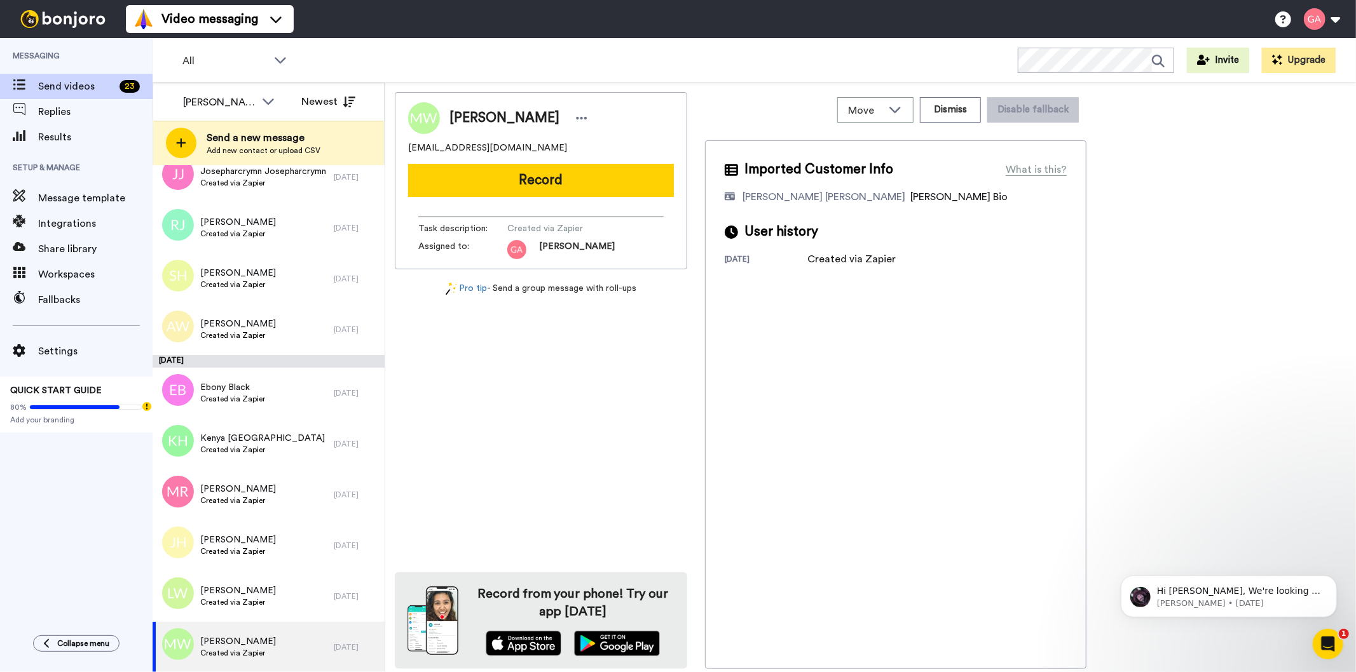
click at [941, 366] on div "Imported Customer Info What is this? Gilda De Varon Amante Bonjoro Assignee Bio…" at bounding box center [895, 404] width 381 height 529
click at [948, 111] on button "Dismiss" at bounding box center [950, 109] width 61 height 25
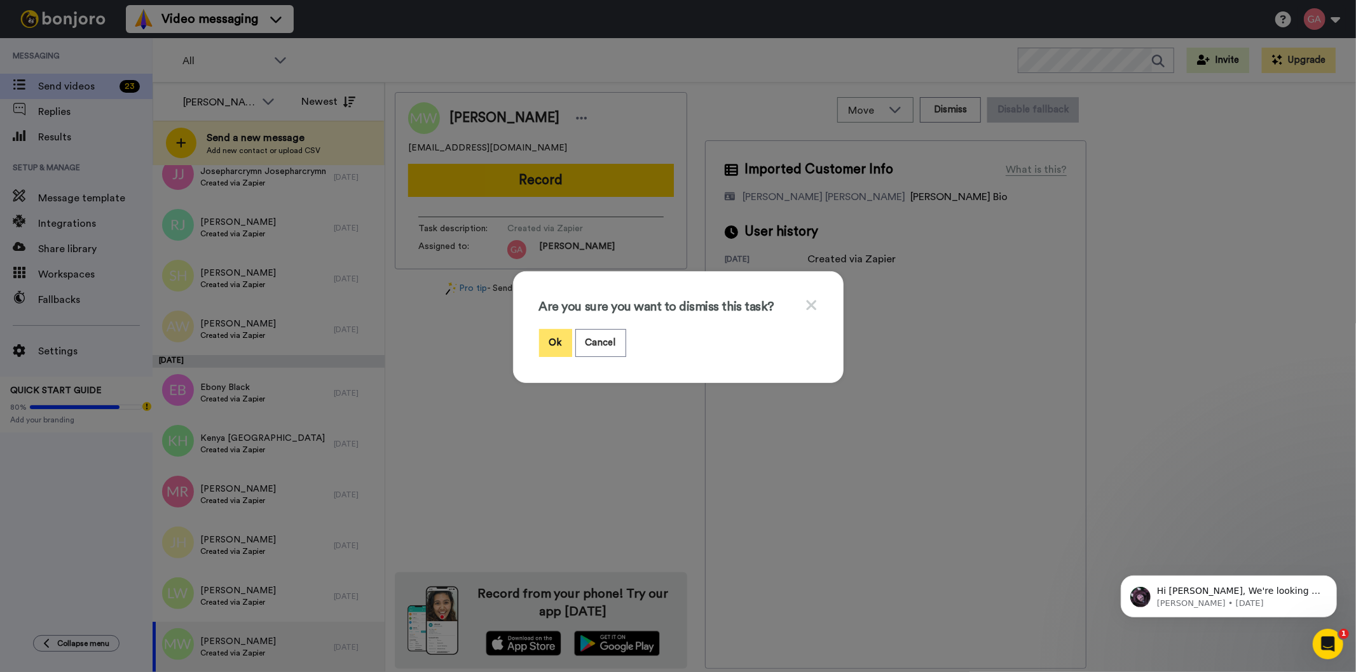
click at [554, 344] on button "Ok" at bounding box center [555, 342] width 33 height 27
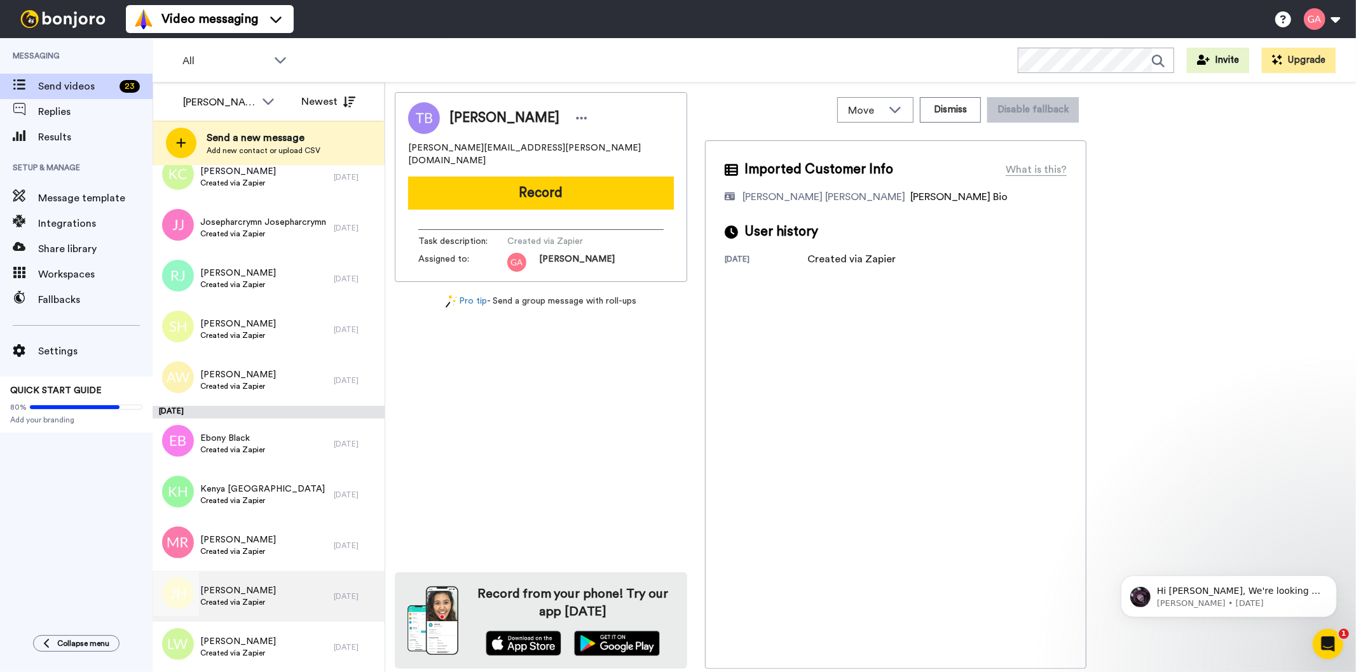
scroll to position [585, 0]
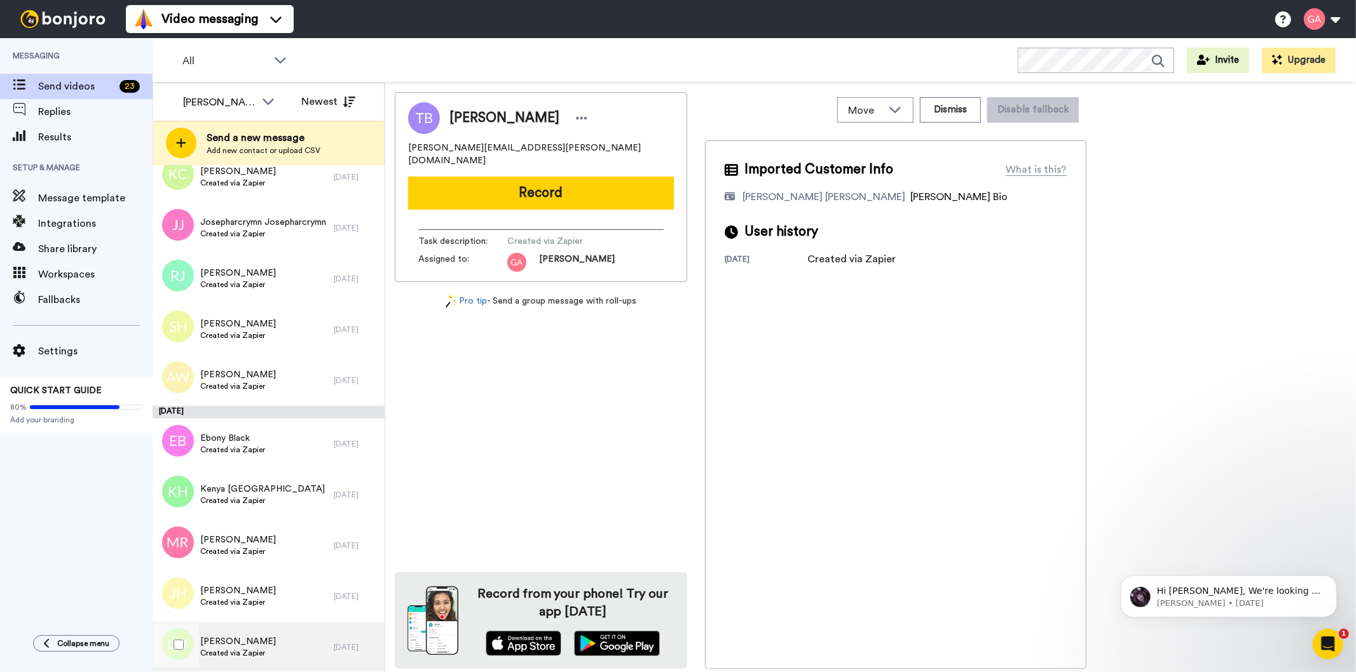
click at [254, 658] on div "Logan Witt Created via Zapier" at bounding box center [238, 648] width 76 height 24
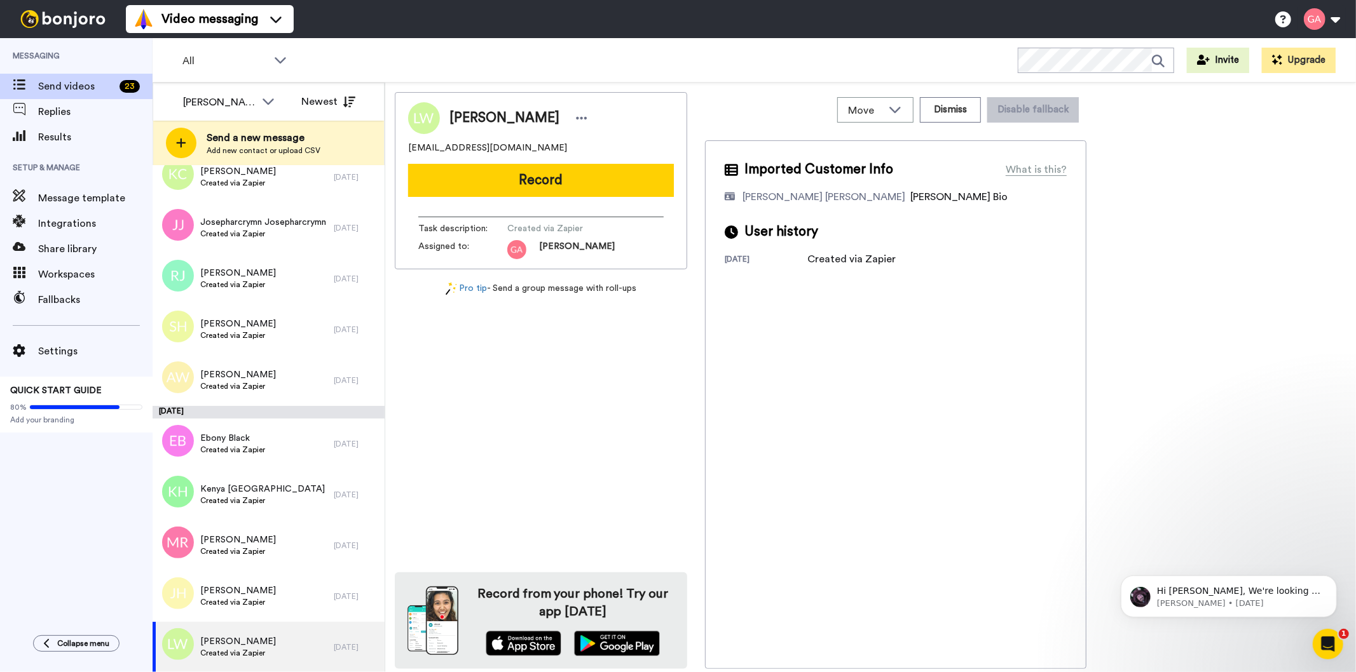
click at [488, 112] on span "Logan Witt" at bounding box center [504, 118] width 110 height 19
copy div "Logan Witt"
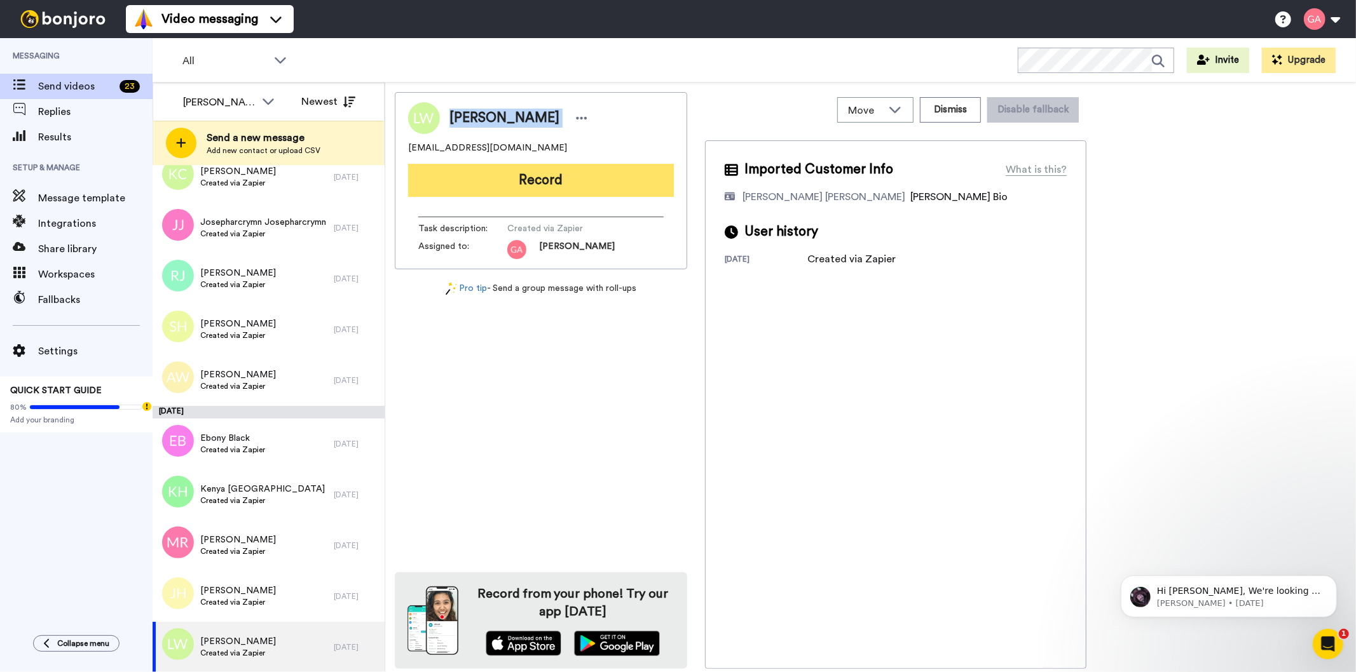
click at [608, 175] on button "Record" at bounding box center [541, 180] width 266 height 33
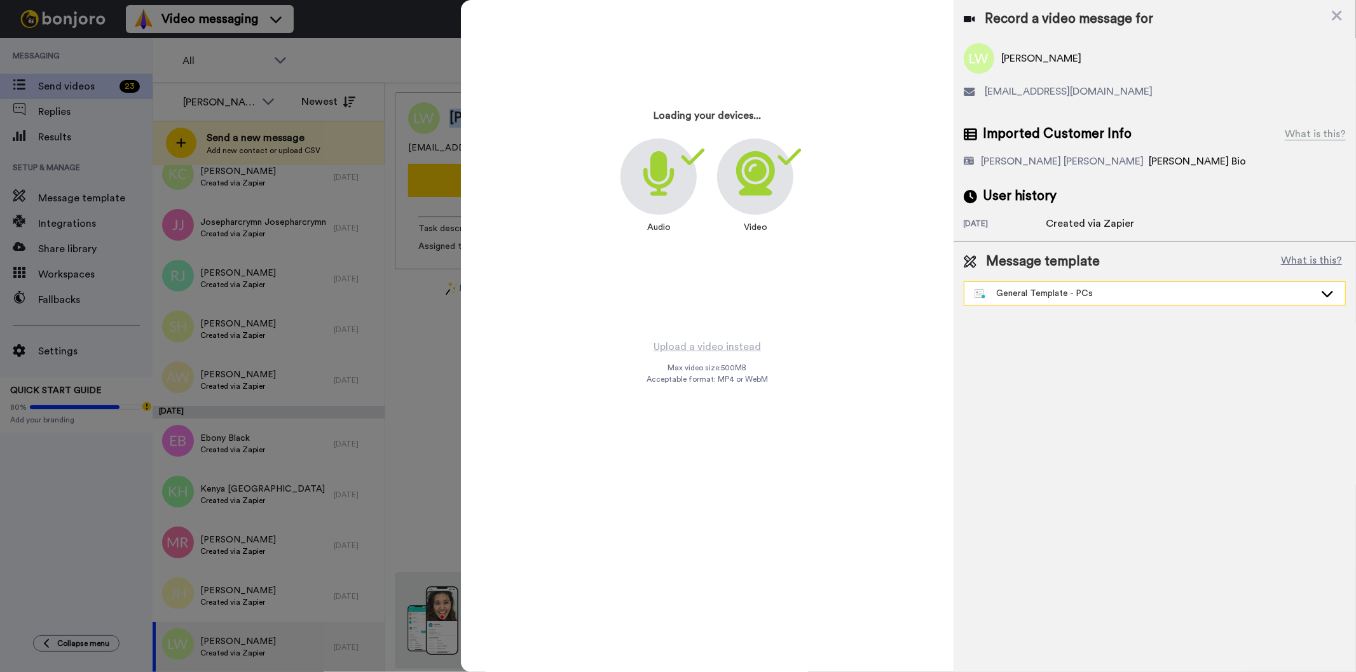
click at [1067, 297] on div "General Template - PCs" at bounding box center [1144, 293] width 340 height 13
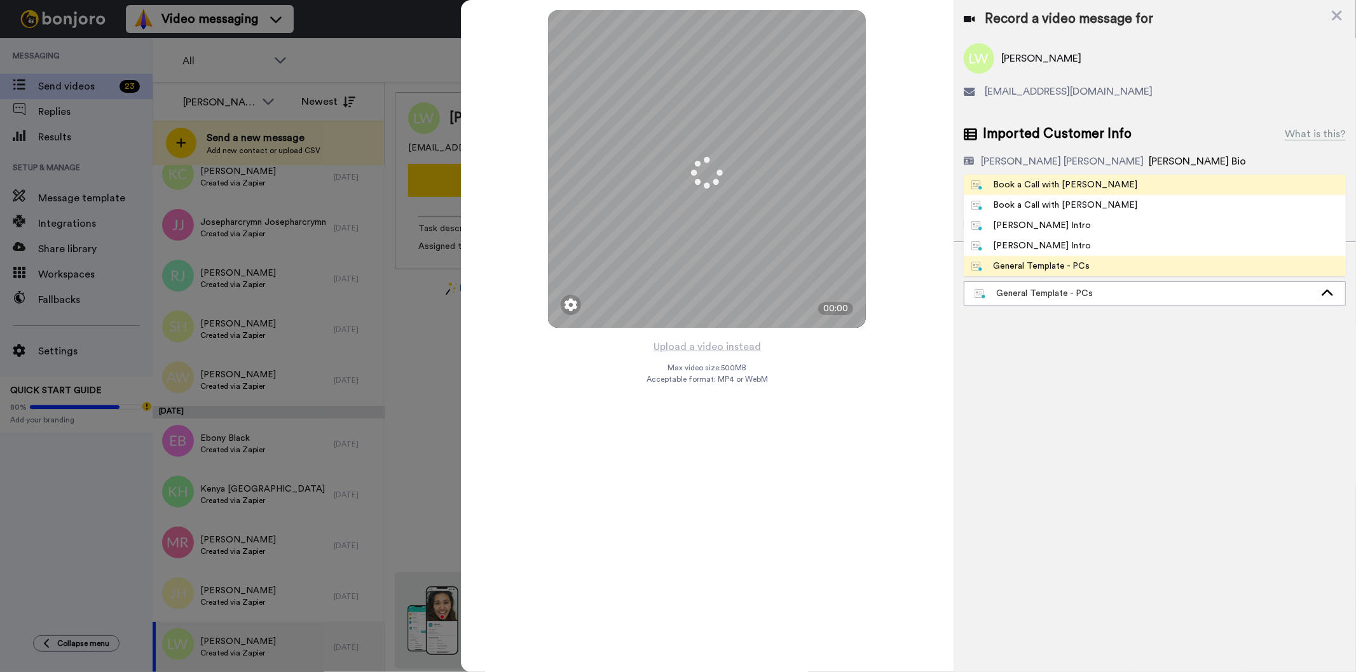
click at [1070, 194] on li "Book a Call with [PERSON_NAME]" at bounding box center [1155, 185] width 382 height 20
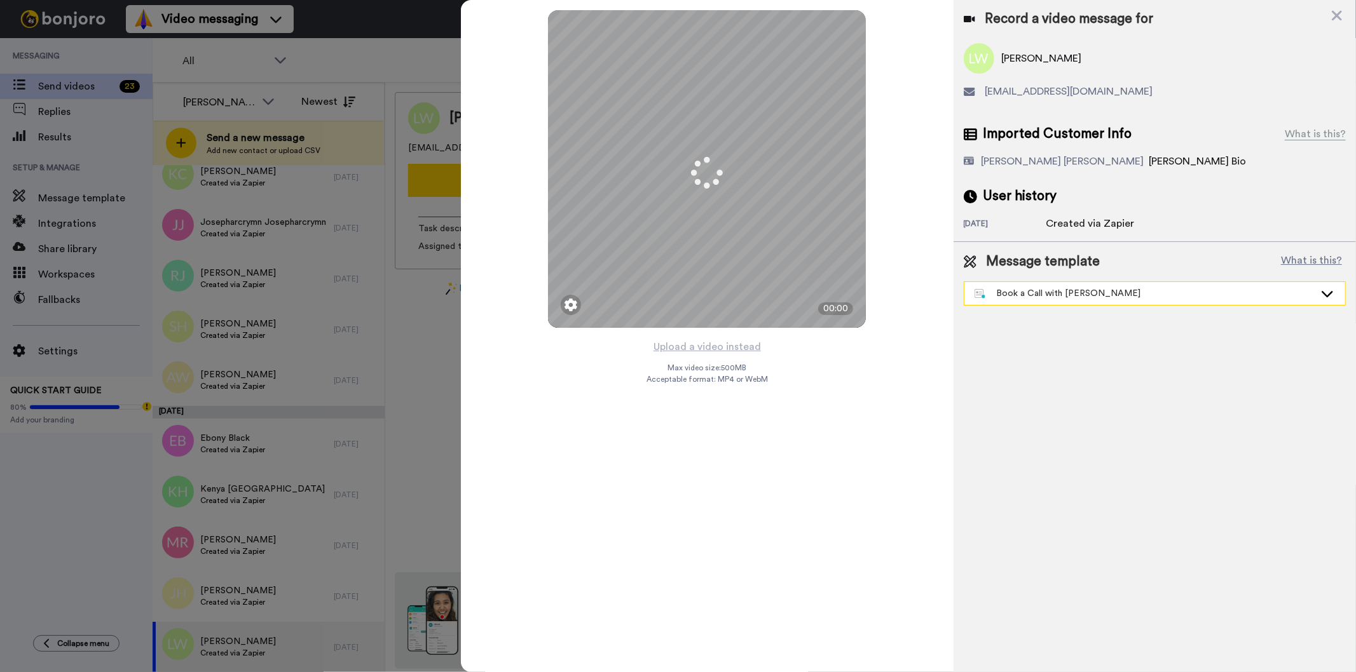
click at [1076, 289] on div "Book a Call with [PERSON_NAME]" at bounding box center [1144, 293] width 340 height 13
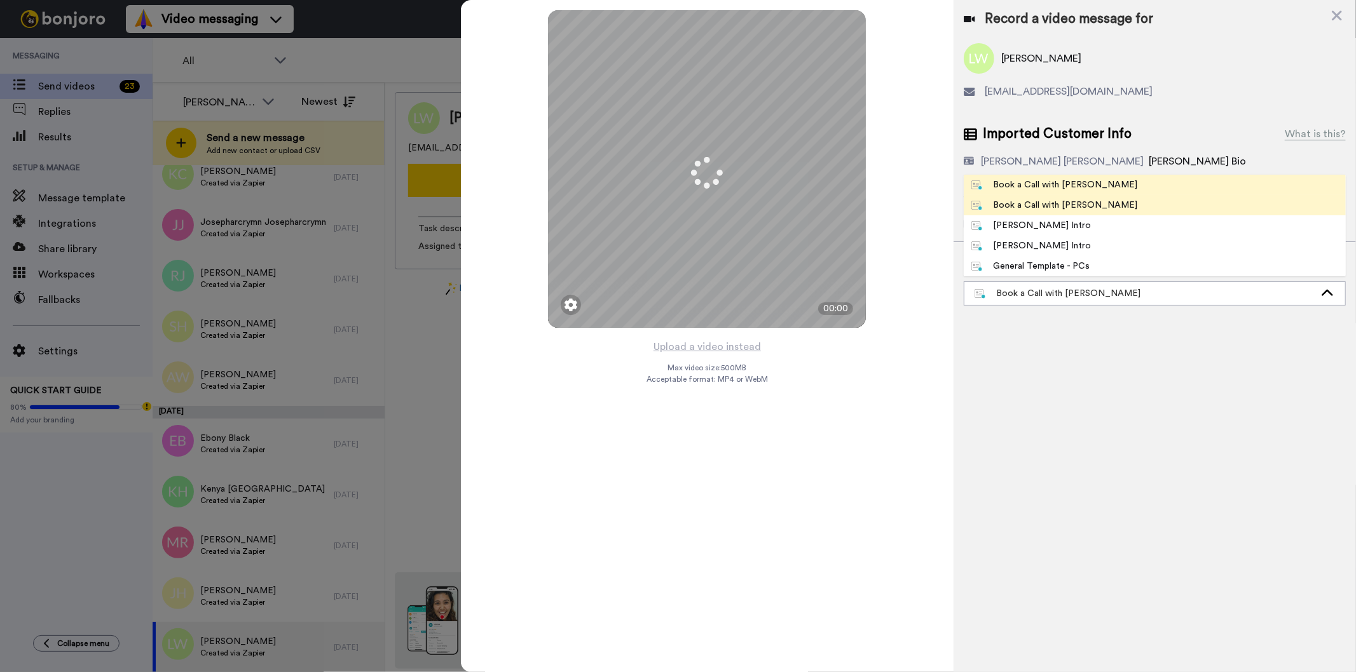
click at [1084, 205] on span "Book a Call with [PERSON_NAME]" at bounding box center [1055, 205] width 182 height 13
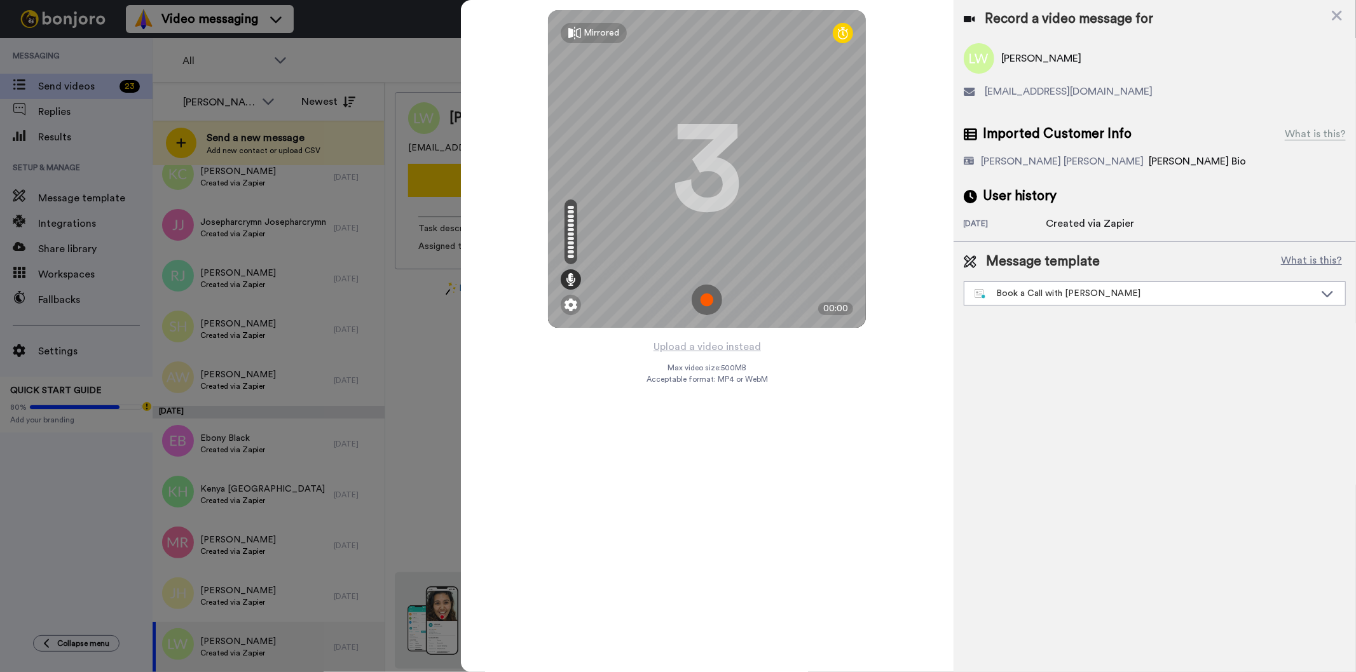
click at [1034, 437] on div "Record a video message for Logan Witt loganwitt45@gmail.com Imported Customer I…" at bounding box center [1154, 336] width 402 height 672
click at [722, 348] on button "Upload a video instead" at bounding box center [707, 347] width 115 height 17
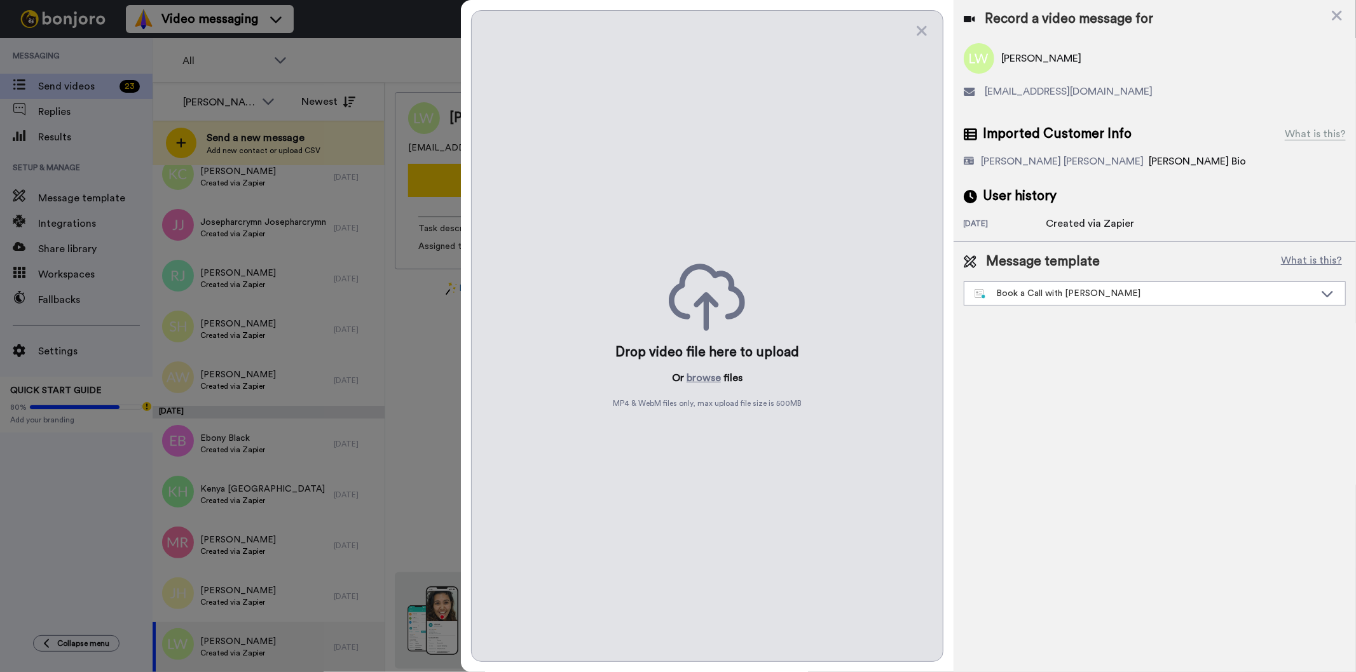
click at [701, 370] on div "Drop video file here to upload Or browse files MP4 & WebM files only, max uploa…" at bounding box center [707, 336] width 472 height 652
click at [701, 377] on button "browse" at bounding box center [703, 378] width 34 height 15
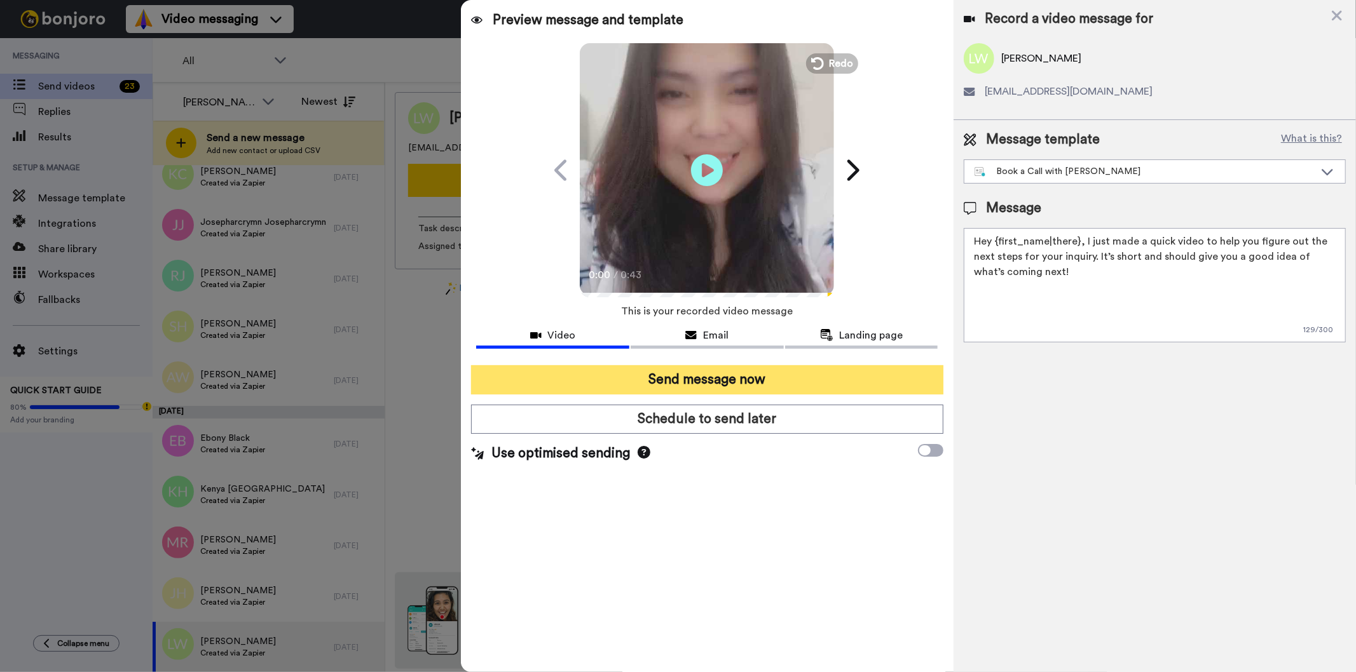
click at [702, 378] on button "Send message now" at bounding box center [707, 379] width 472 height 29
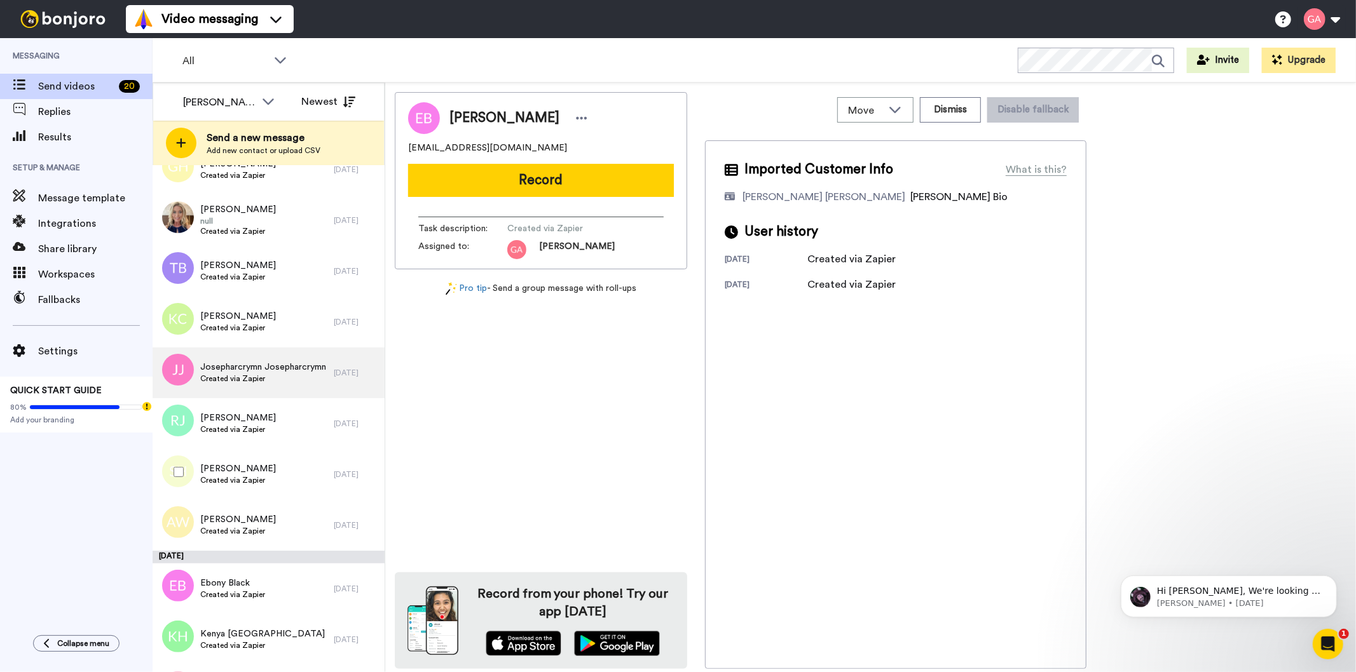
scroll to position [535, 0]
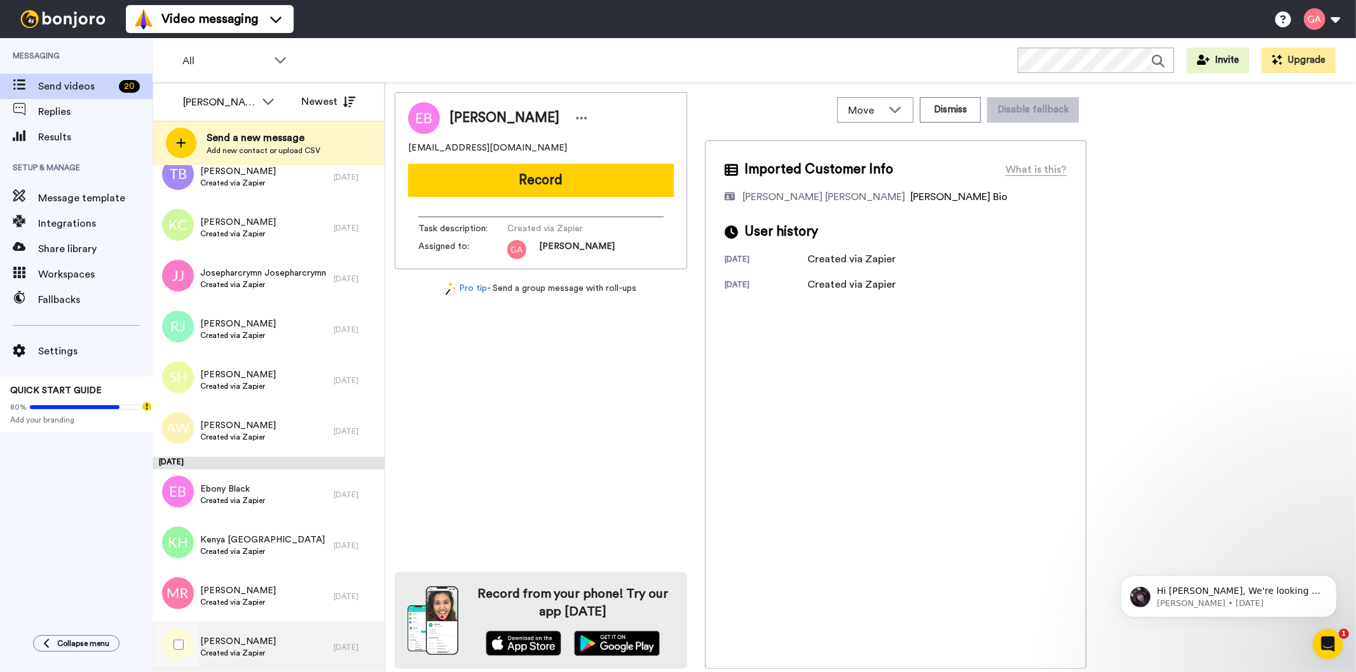
click at [233, 639] on span "[PERSON_NAME]" at bounding box center [238, 642] width 76 height 13
click at [475, 108] on div "[PERSON_NAME]" at bounding box center [541, 118] width 266 height 32
copy div "[PERSON_NAME]"
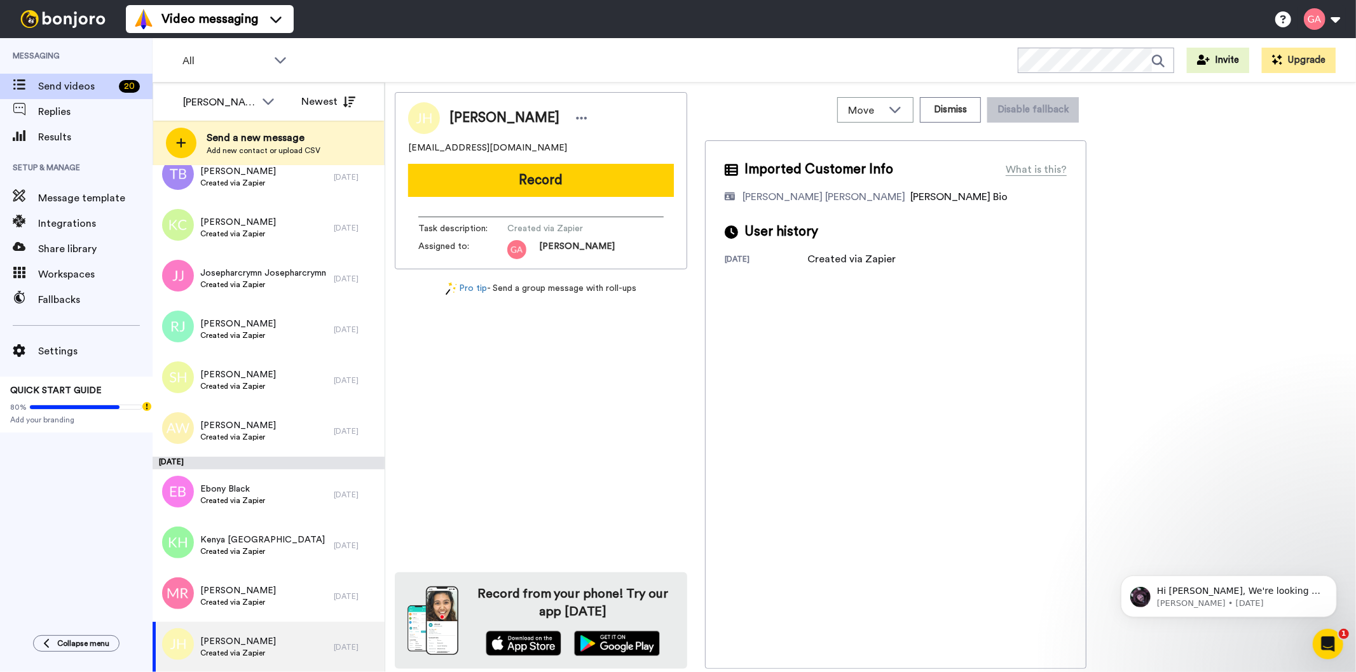
click at [606, 428] on div "John Huddlestone jch5463@yahoo.com Record Task description : Created via Zapier…" at bounding box center [541, 380] width 292 height 577
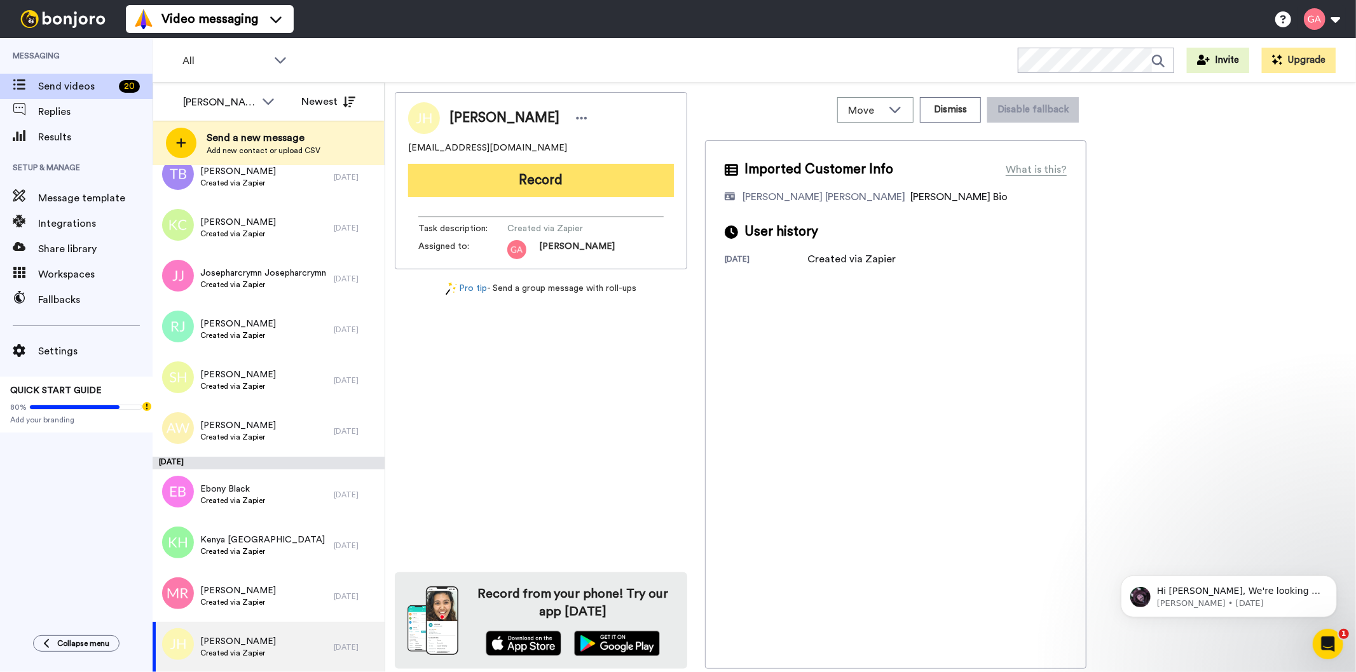
click at [552, 176] on button "Record" at bounding box center [541, 180] width 266 height 33
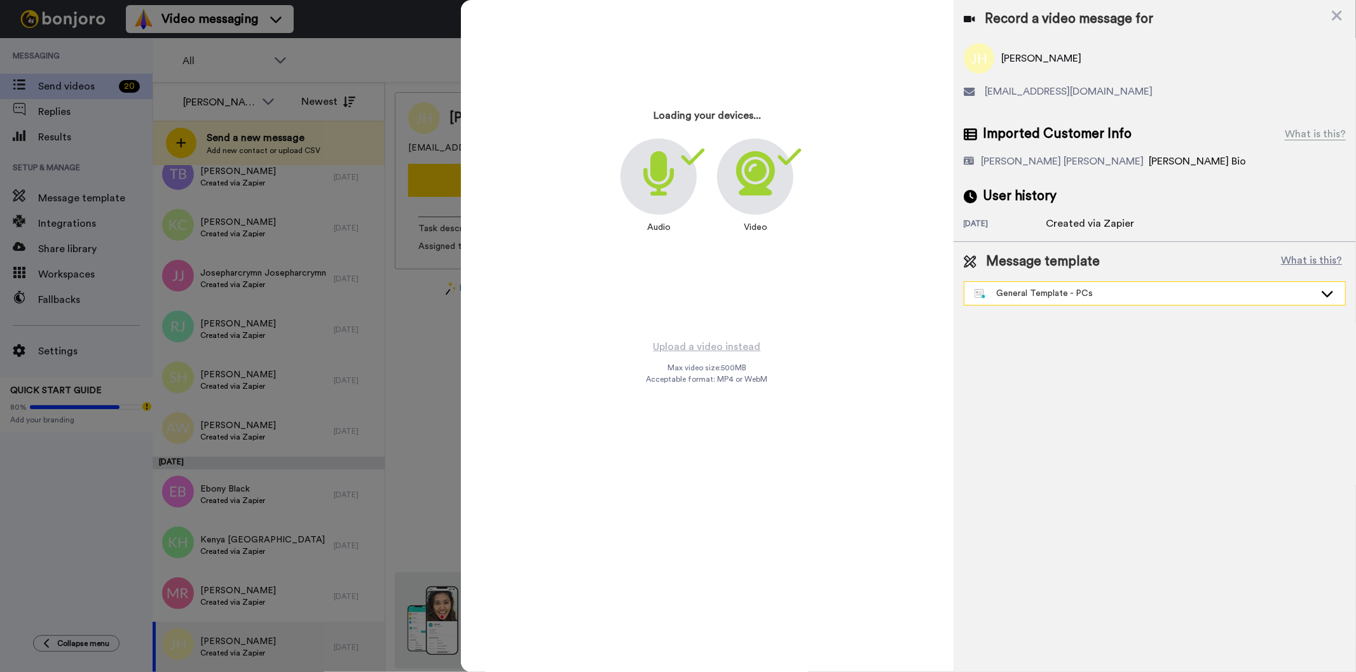
click at [1115, 290] on div "General Template - PCs" at bounding box center [1144, 293] width 340 height 13
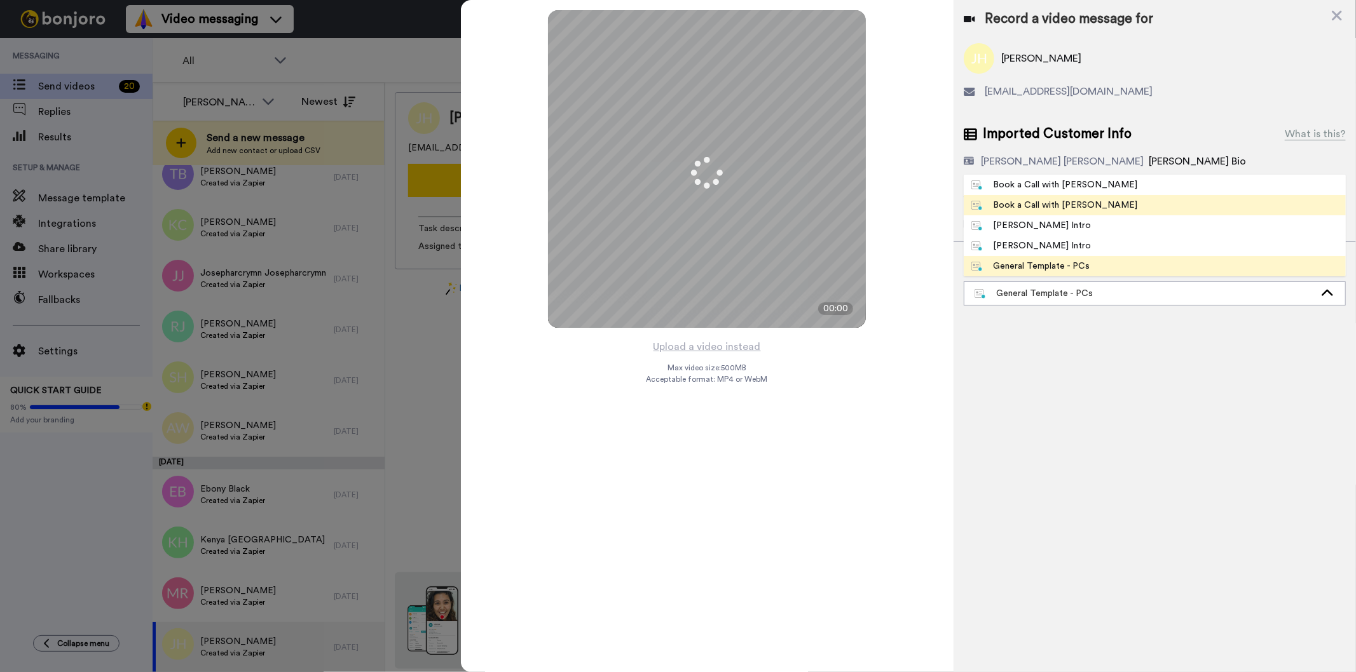
click at [1108, 207] on li "Book a Call with [PERSON_NAME]" at bounding box center [1155, 205] width 382 height 20
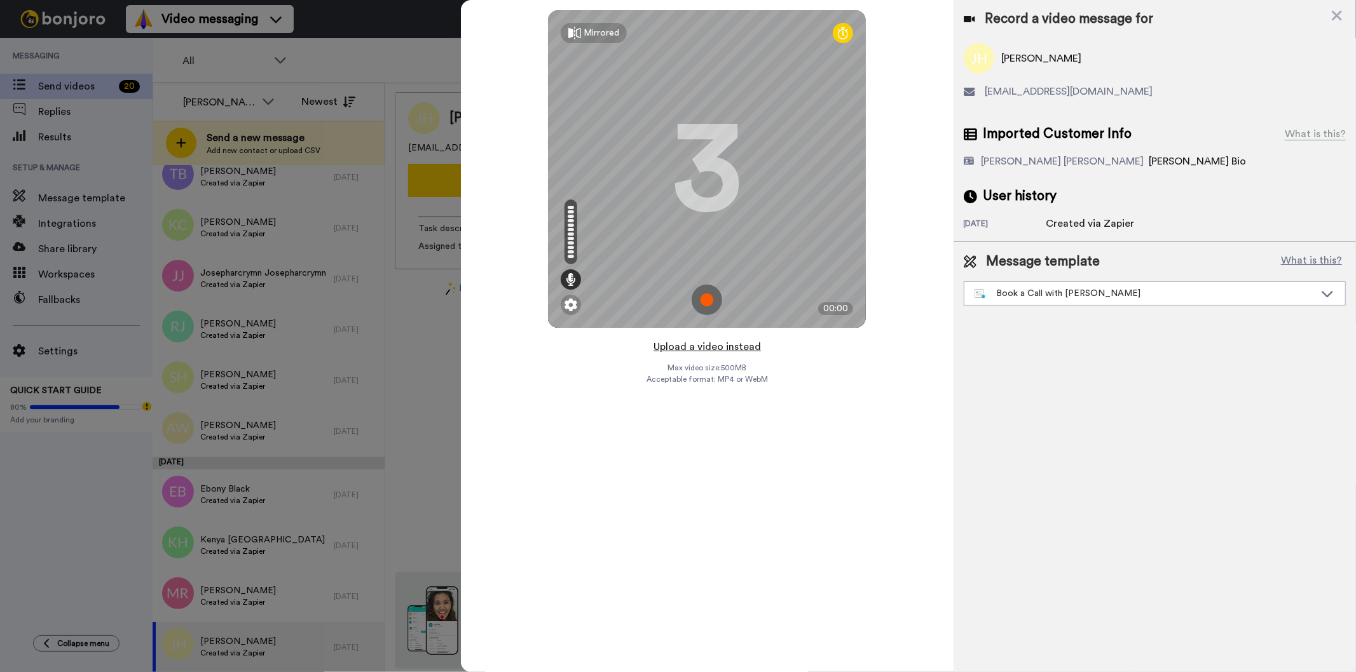
click at [723, 343] on button "Upload a video instead" at bounding box center [707, 347] width 115 height 17
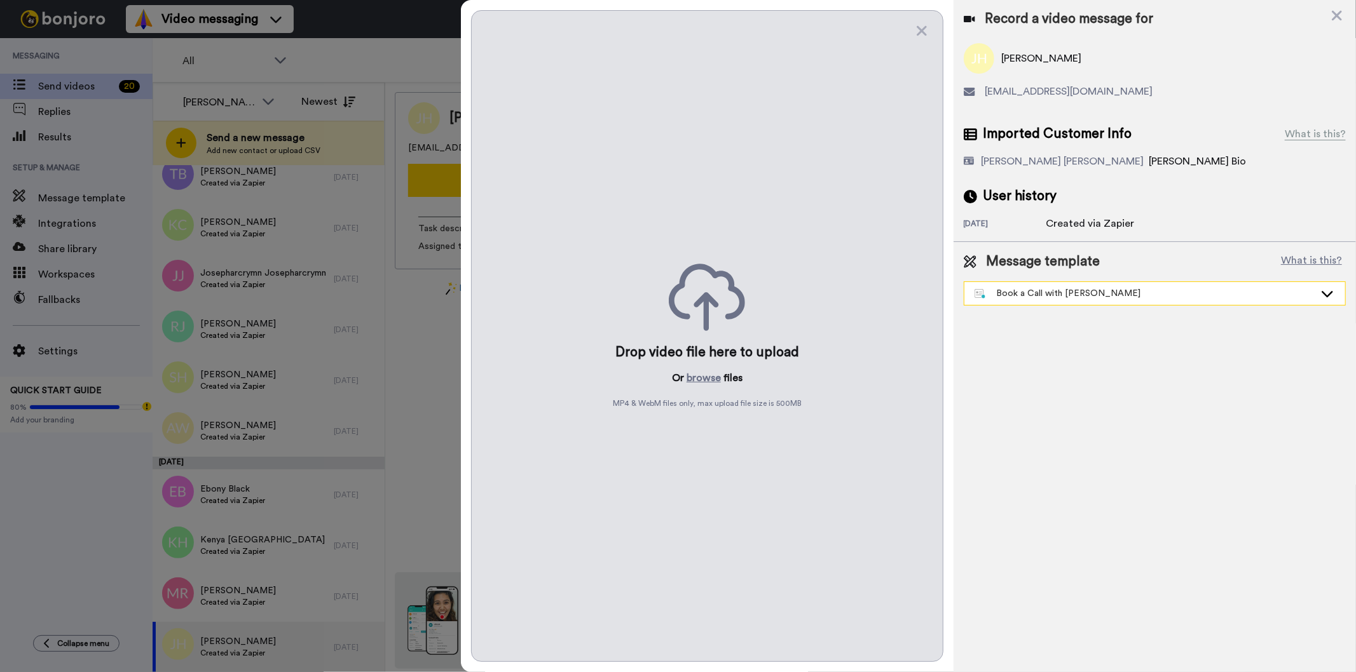
click at [1107, 300] on div "Book a Call with [PERSON_NAME]" at bounding box center [1154, 293] width 381 height 23
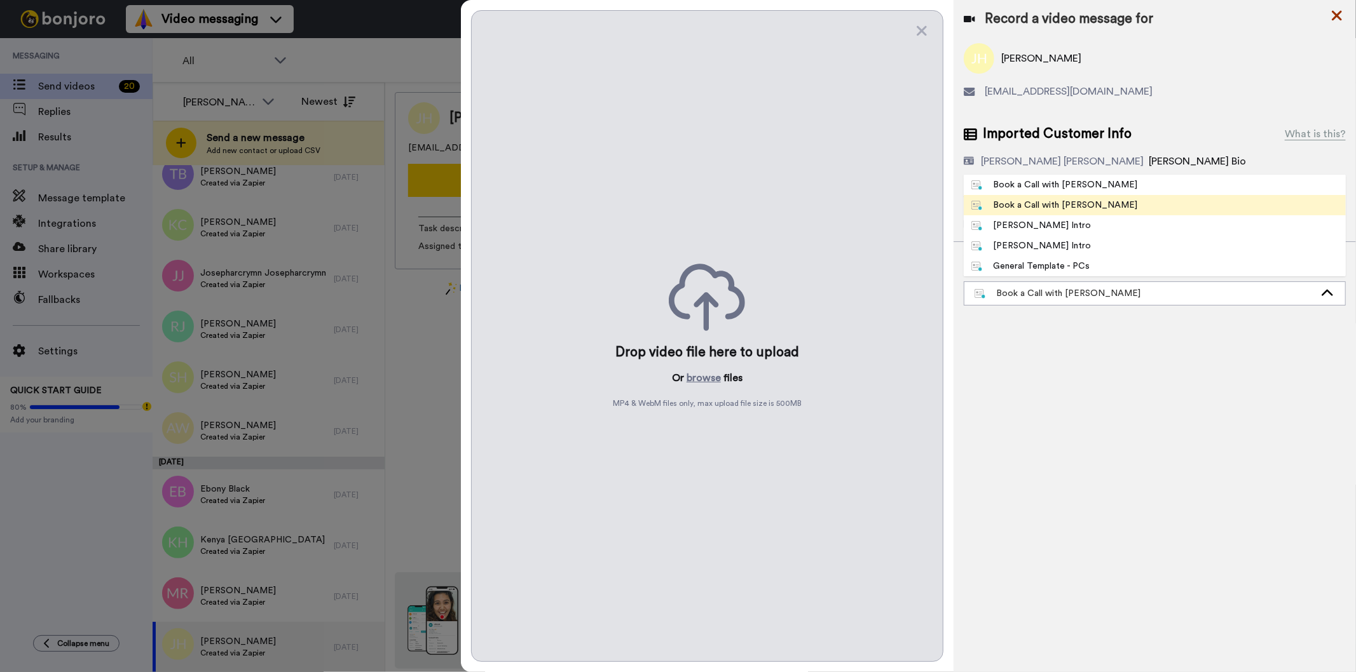
click at [1340, 13] on icon at bounding box center [1337, 16] width 10 height 10
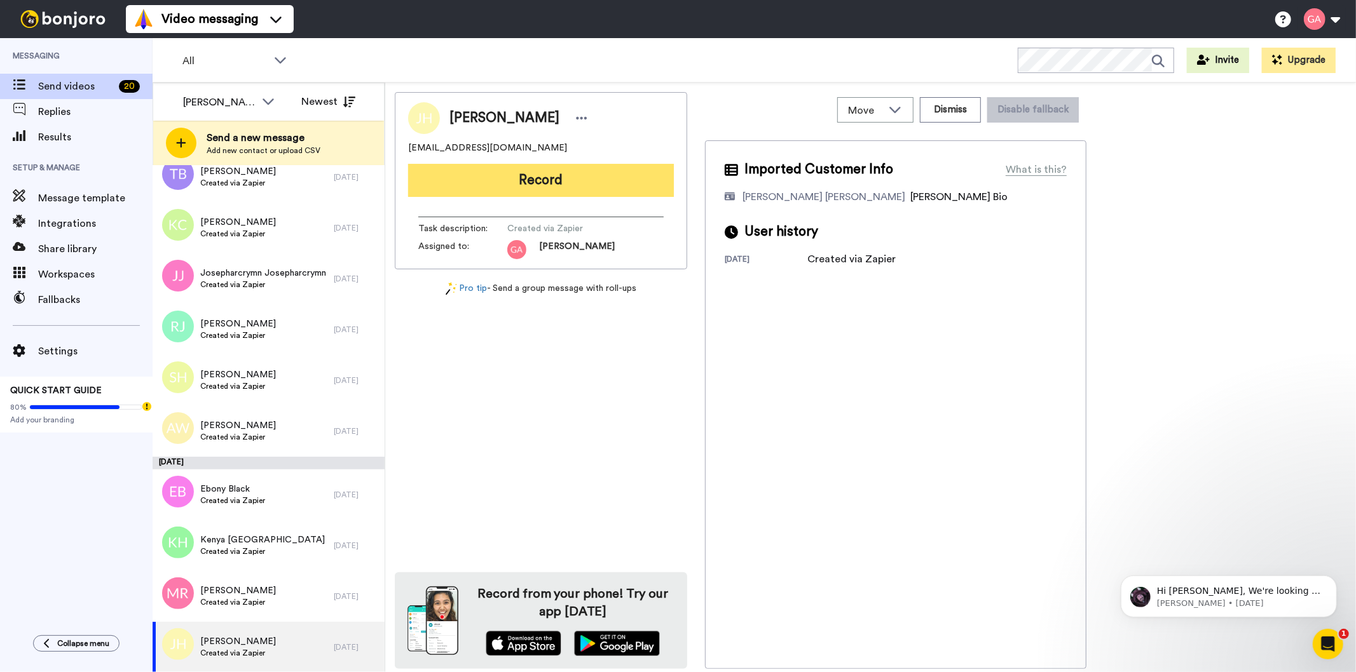
click at [509, 175] on button "Record" at bounding box center [541, 180] width 266 height 33
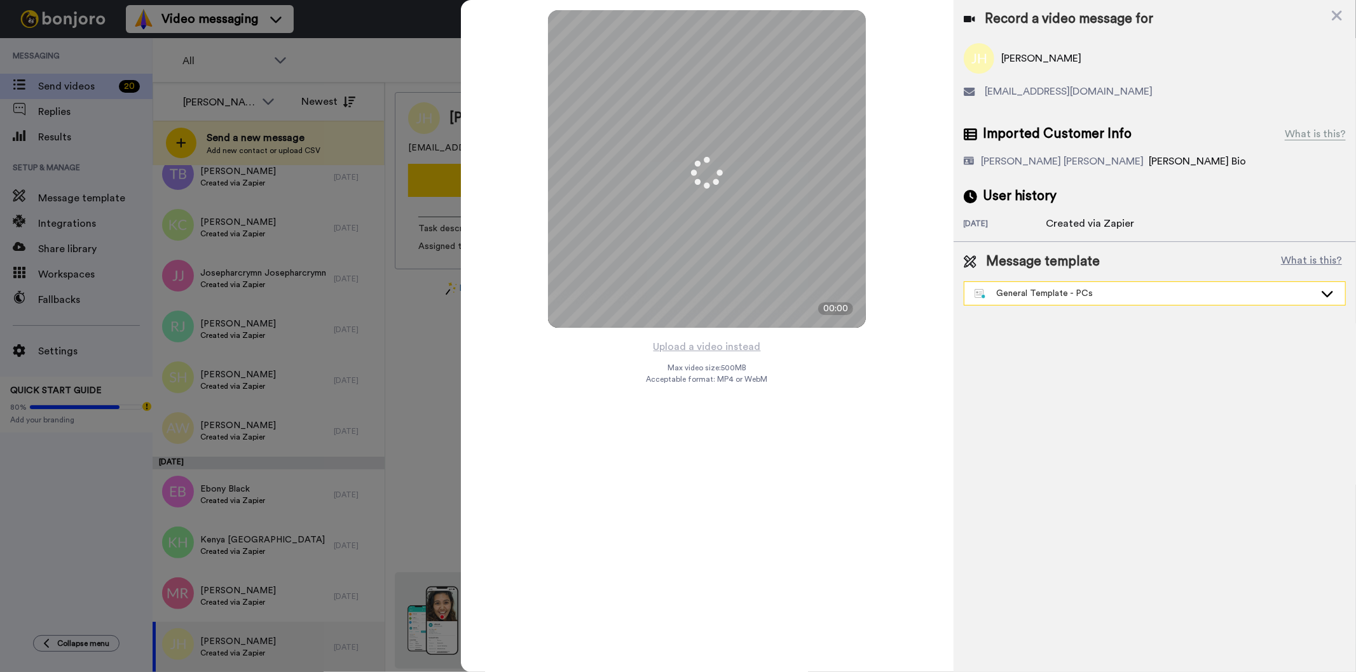
click at [1117, 296] on div "General Template - PCs" at bounding box center [1144, 293] width 340 height 13
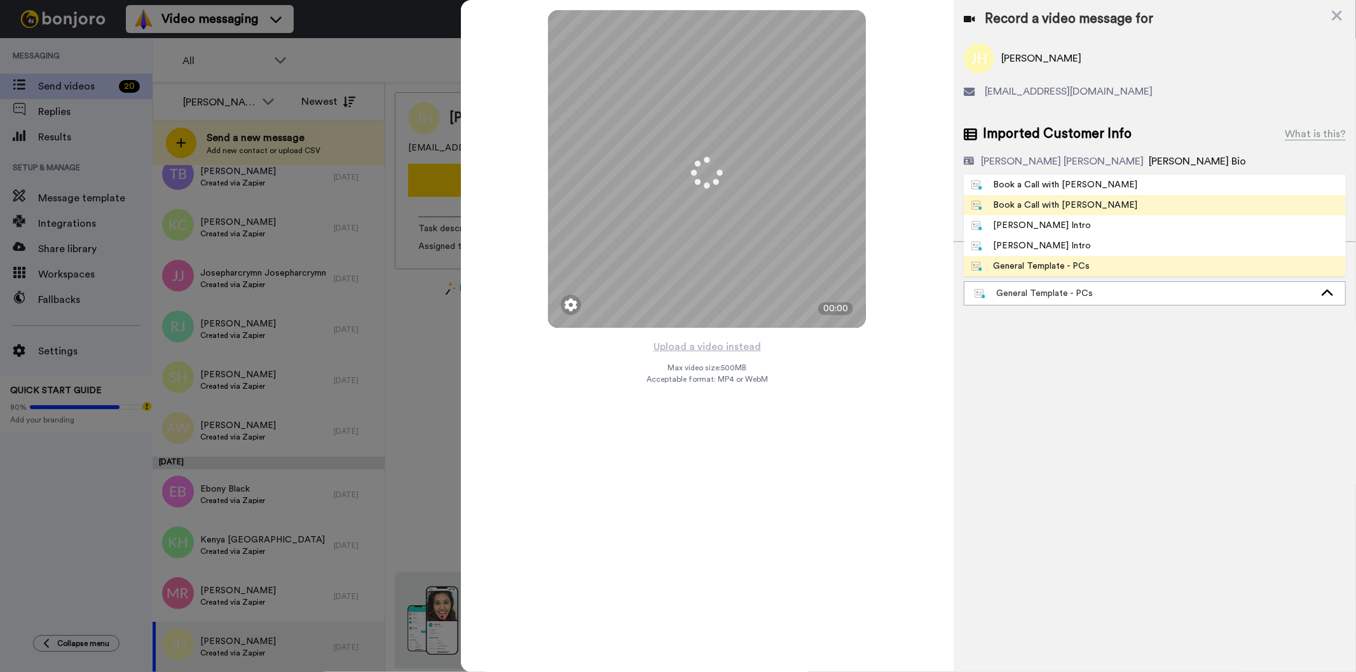
click at [1129, 199] on li "Book a Call with [PERSON_NAME]" at bounding box center [1155, 205] width 382 height 20
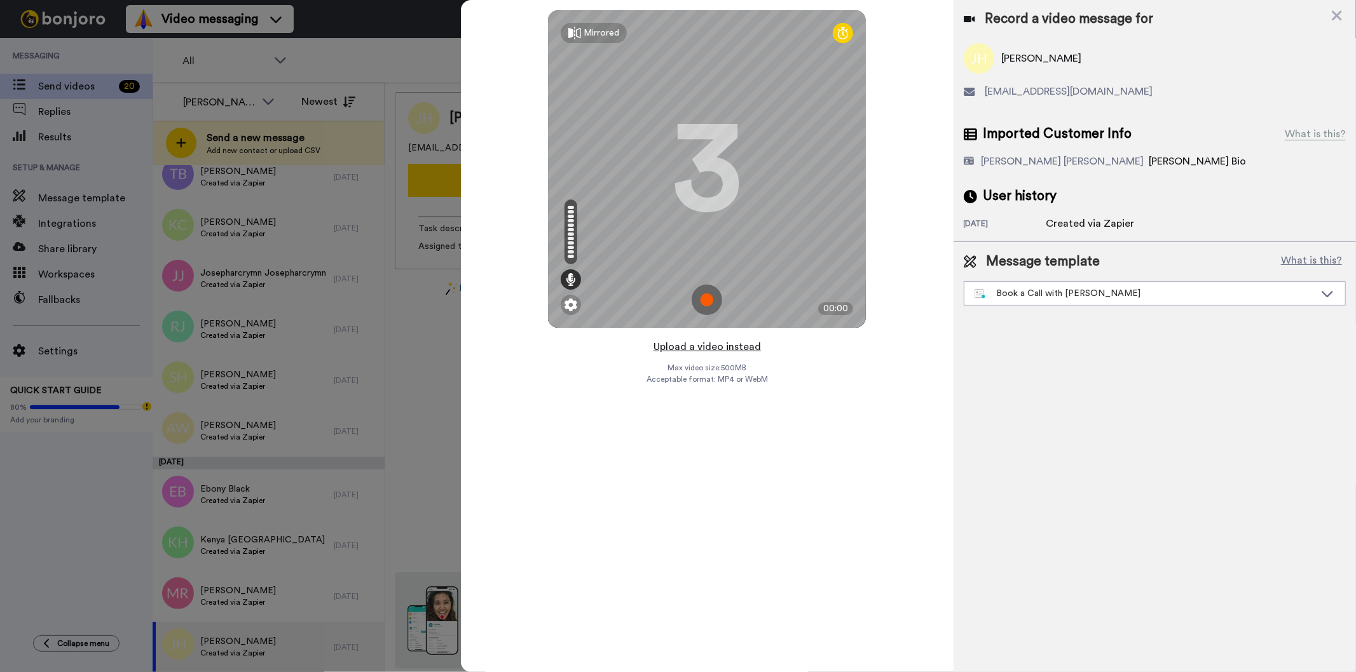
click at [681, 352] on button "Upload a video instead" at bounding box center [707, 347] width 115 height 17
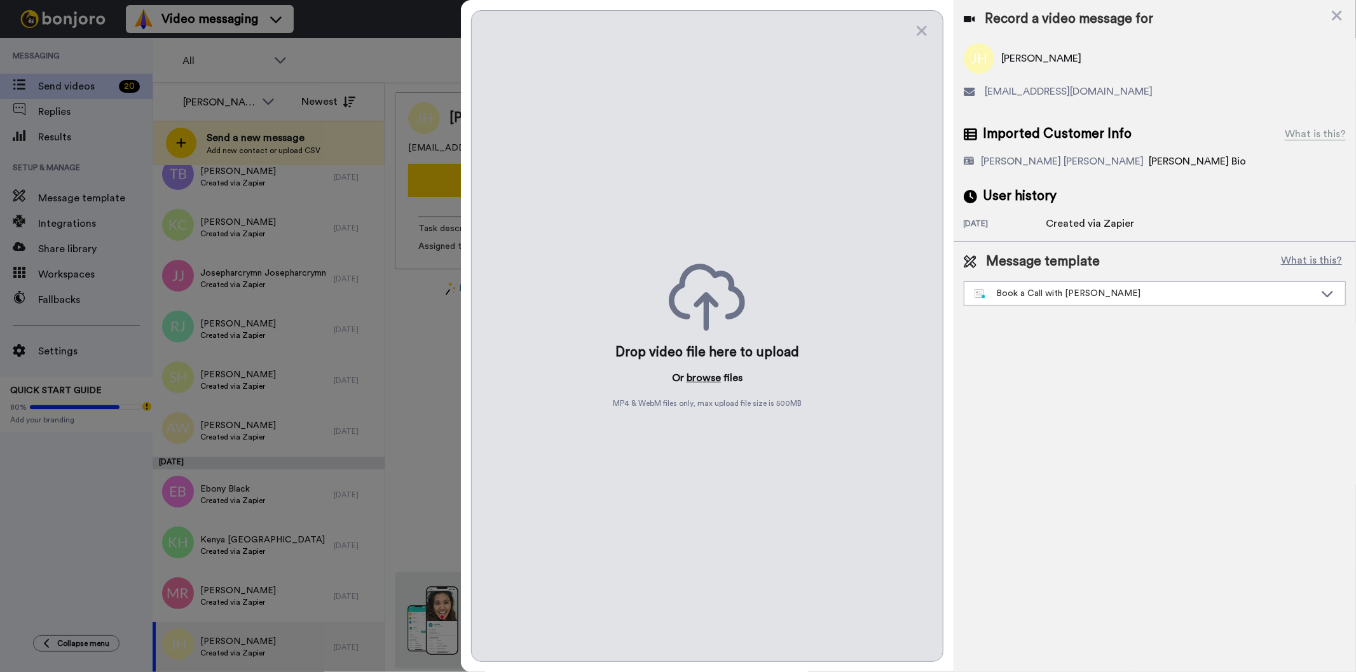
click at [702, 377] on button "browse" at bounding box center [703, 378] width 34 height 15
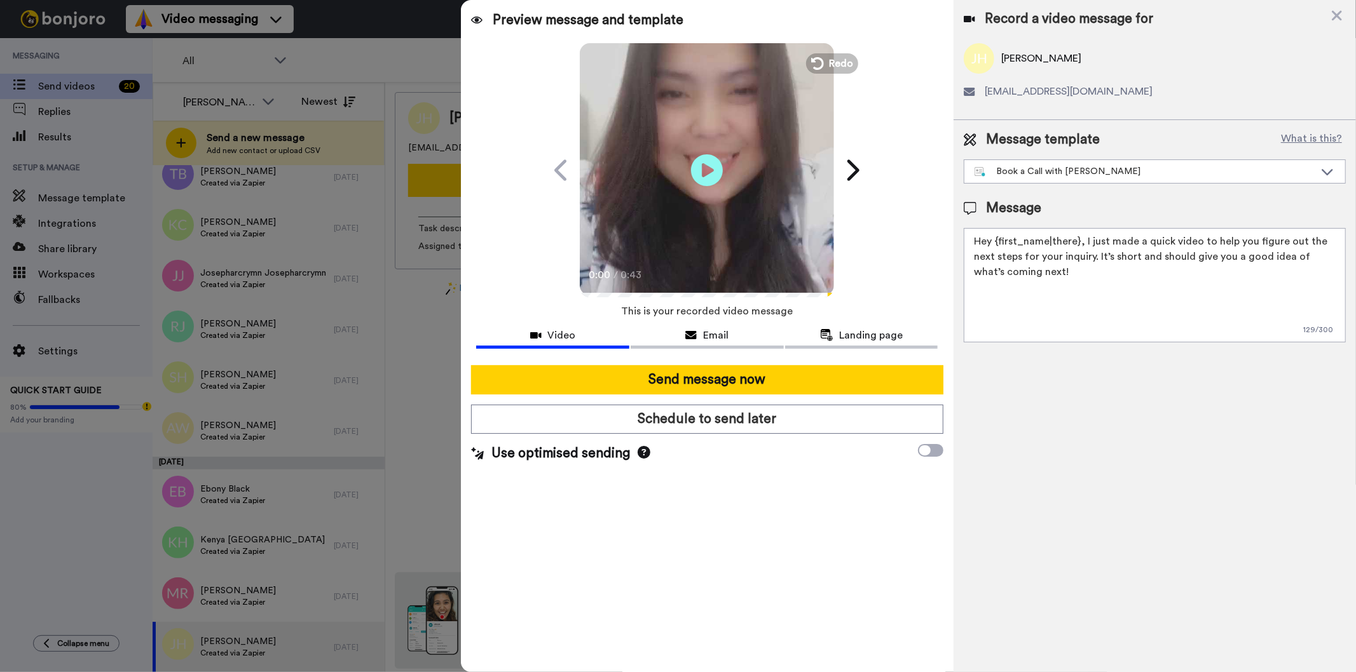
click at [1126, 615] on div "Record a video message for John Huddlestone jch5463@yahoo.com Message template …" at bounding box center [1154, 336] width 402 height 672
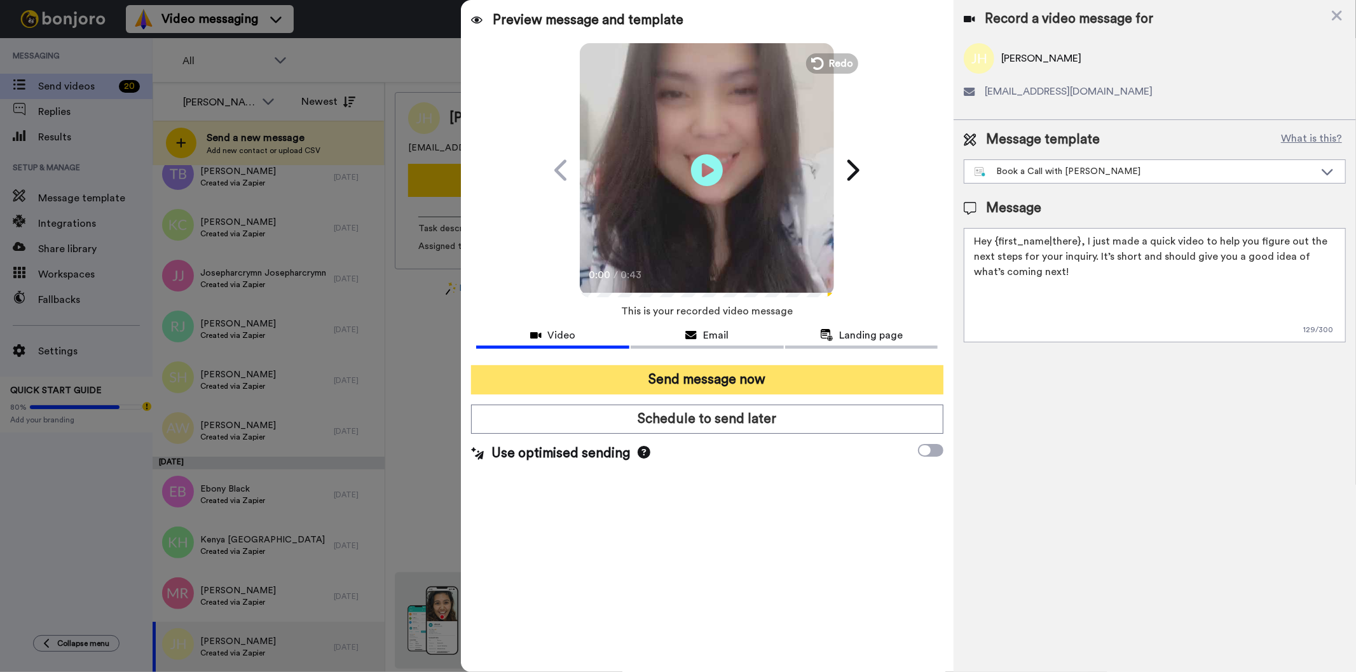
click at [862, 378] on button "Send message now" at bounding box center [707, 379] width 472 height 29
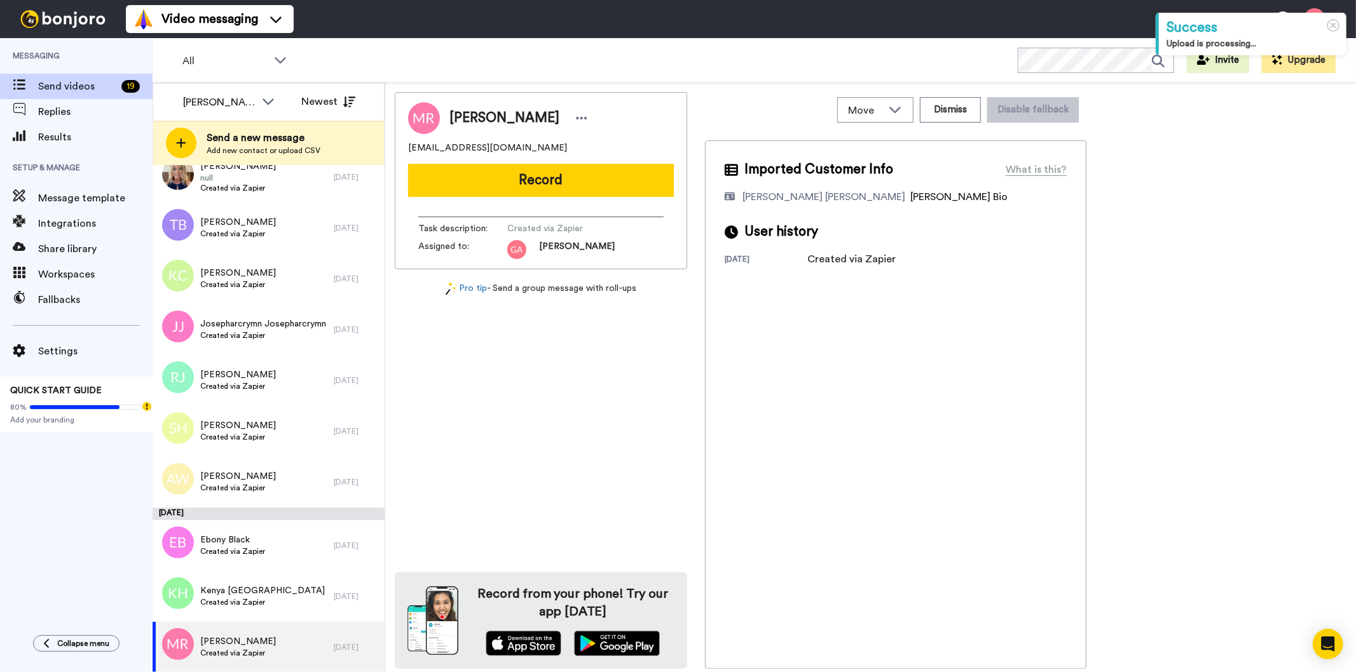
click at [499, 116] on span "[PERSON_NAME]" at bounding box center [504, 118] width 110 height 19
copy div "[PERSON_NAME]"
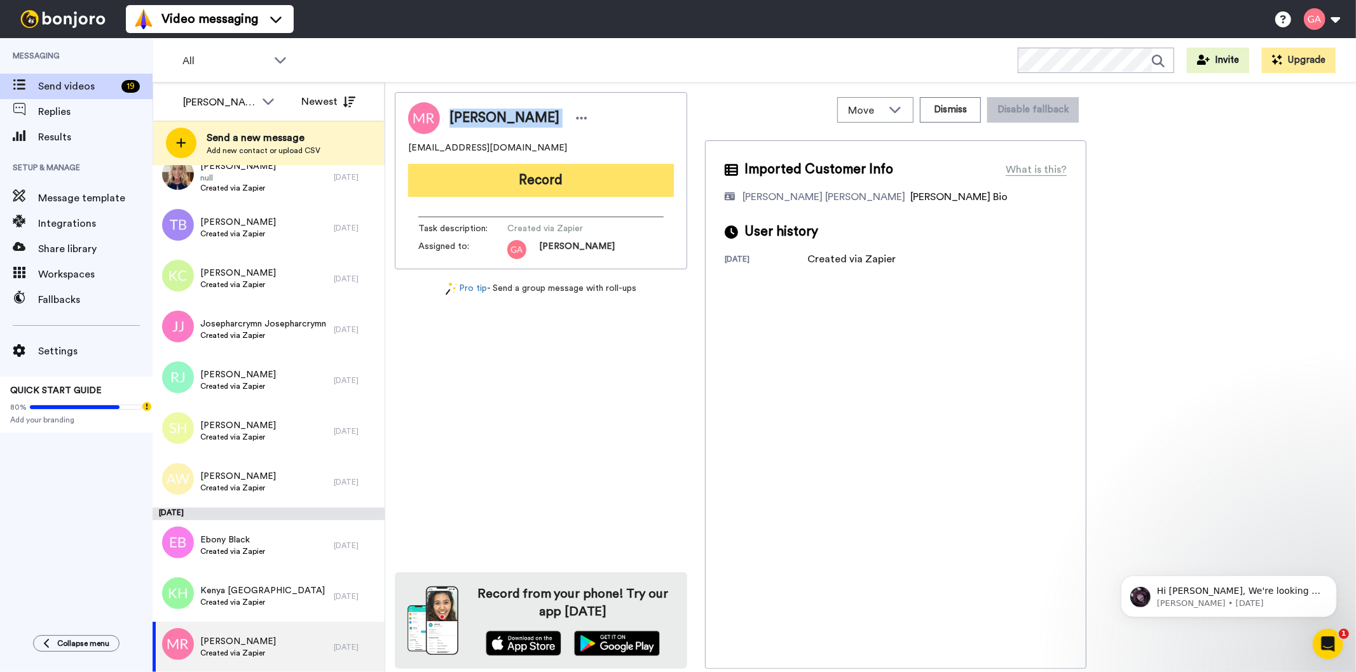
click at [574, 172] on button "Record" at bounding box center [541, 180] width 266 height 33
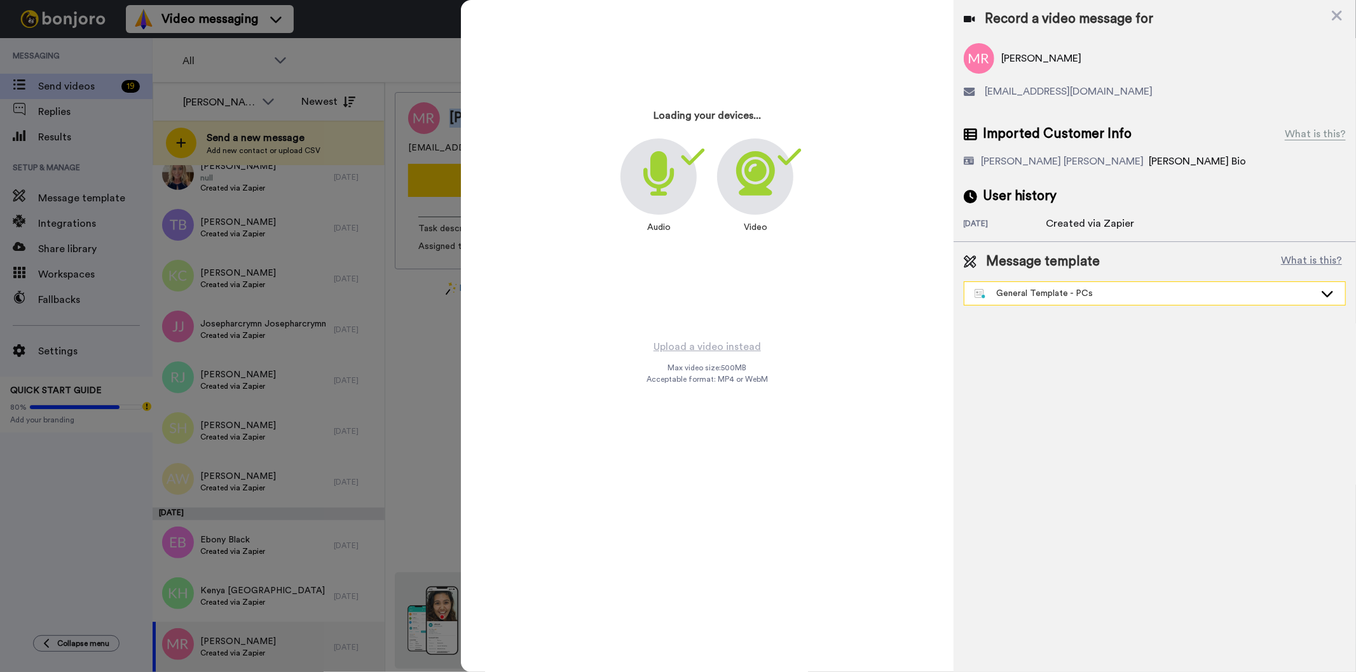
click at [1058, 287] on div "General Template - PCs" at bounding box center [1144, 293] width 340 height 13
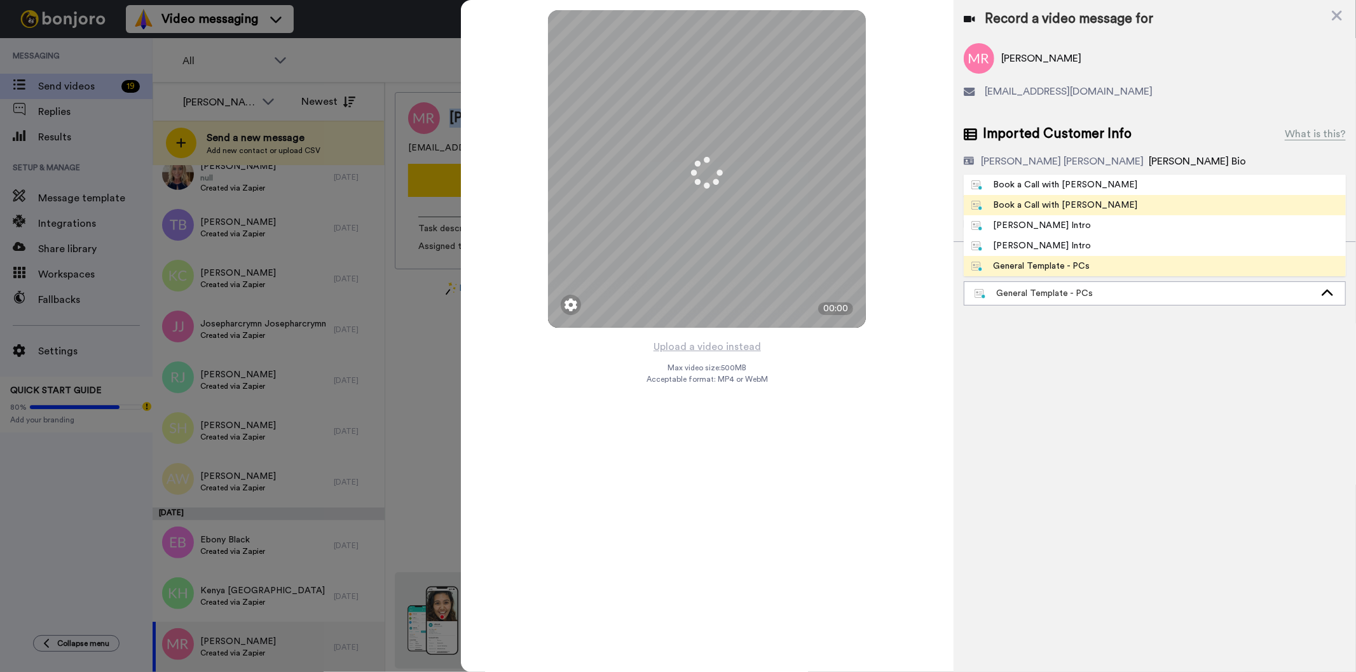
click at [1032, 205] on div "Book a Call with [PERSON_NAME]" at bounding box center [1054, 205] width 167 height 13
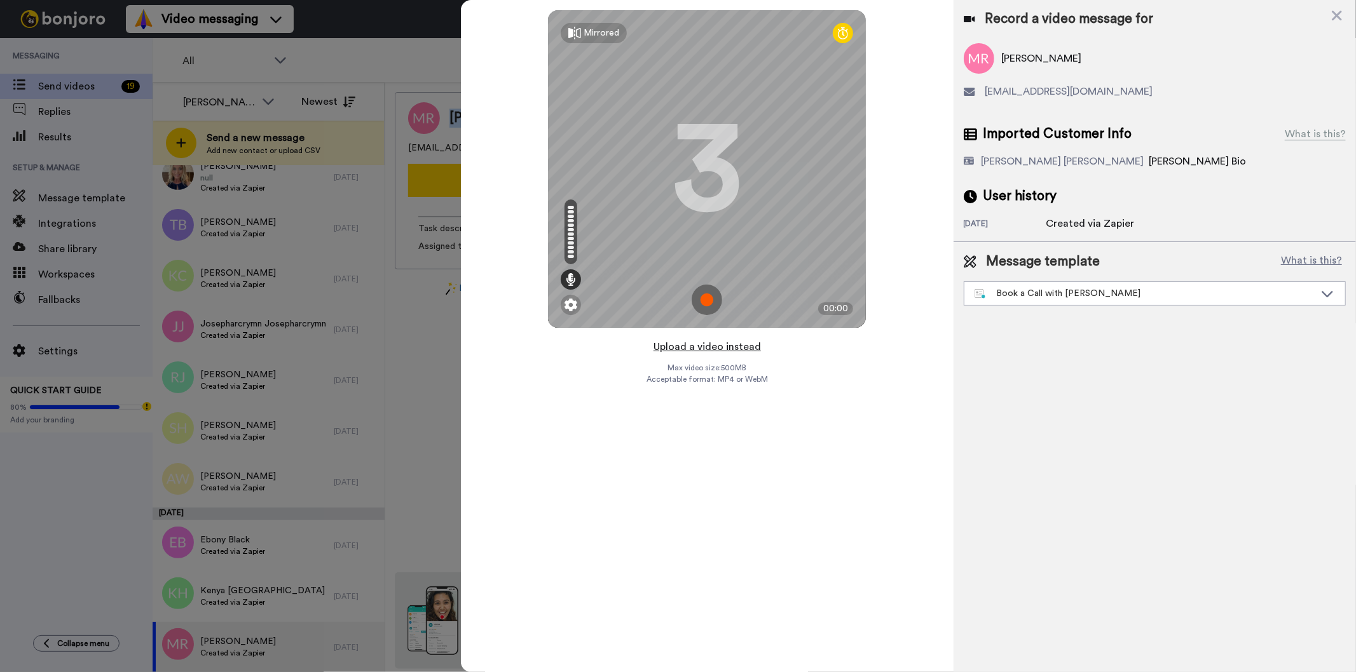
click at [717, 350] on button "Upload a video instead" at bounding box center [707, 347] width 115 height 17
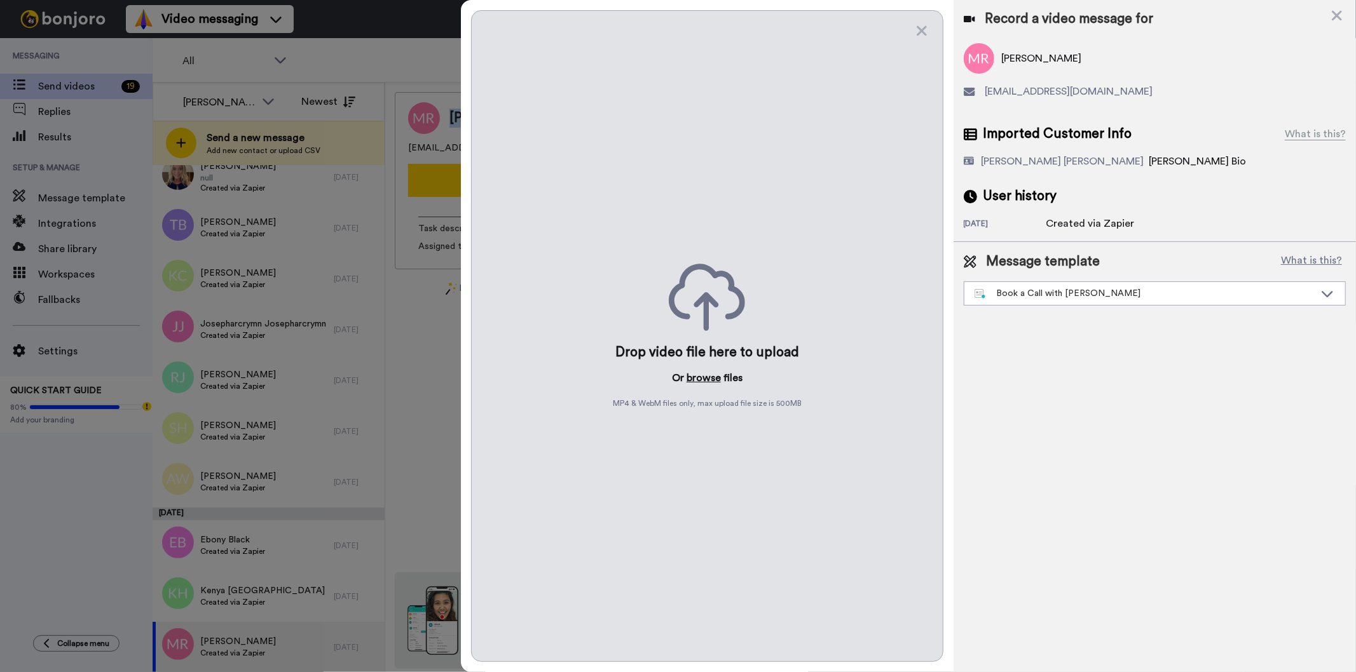
click at [712, 380] on button "browse" at bounding box center [703, 378] width 34 height 15
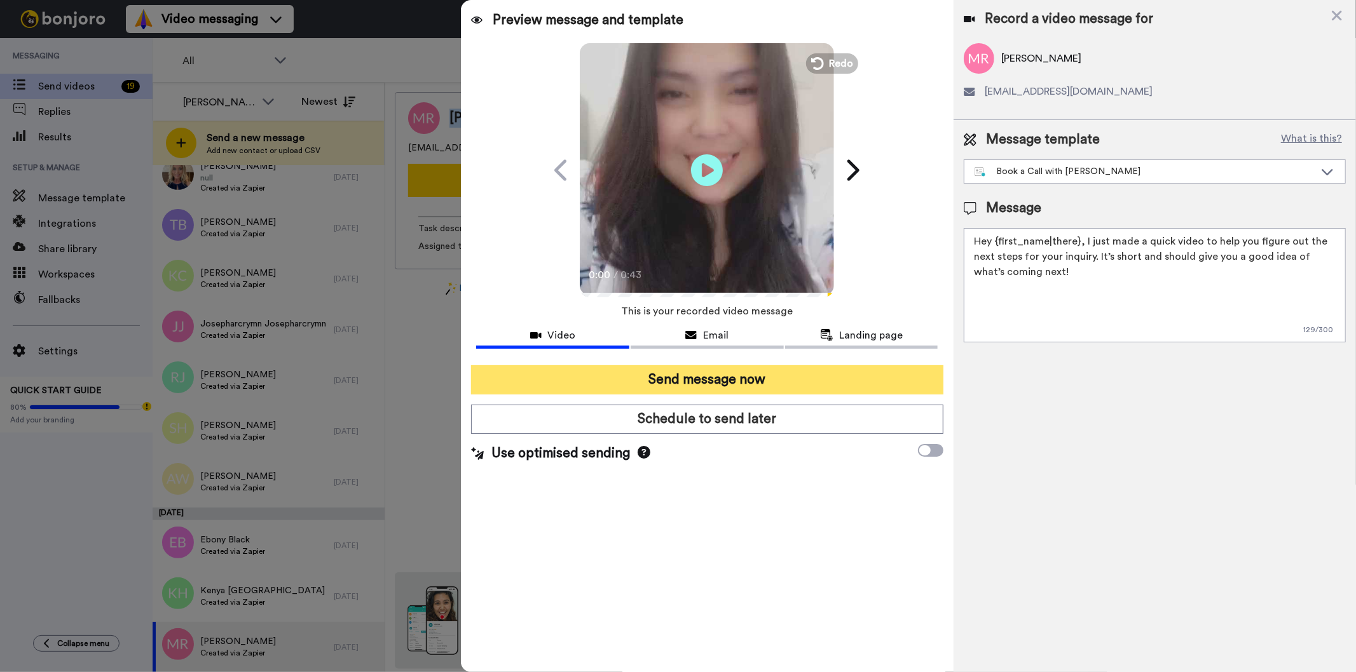
click at [869, 383] on button "Send message now" at bounding box center [707, 379] width 472 height 29
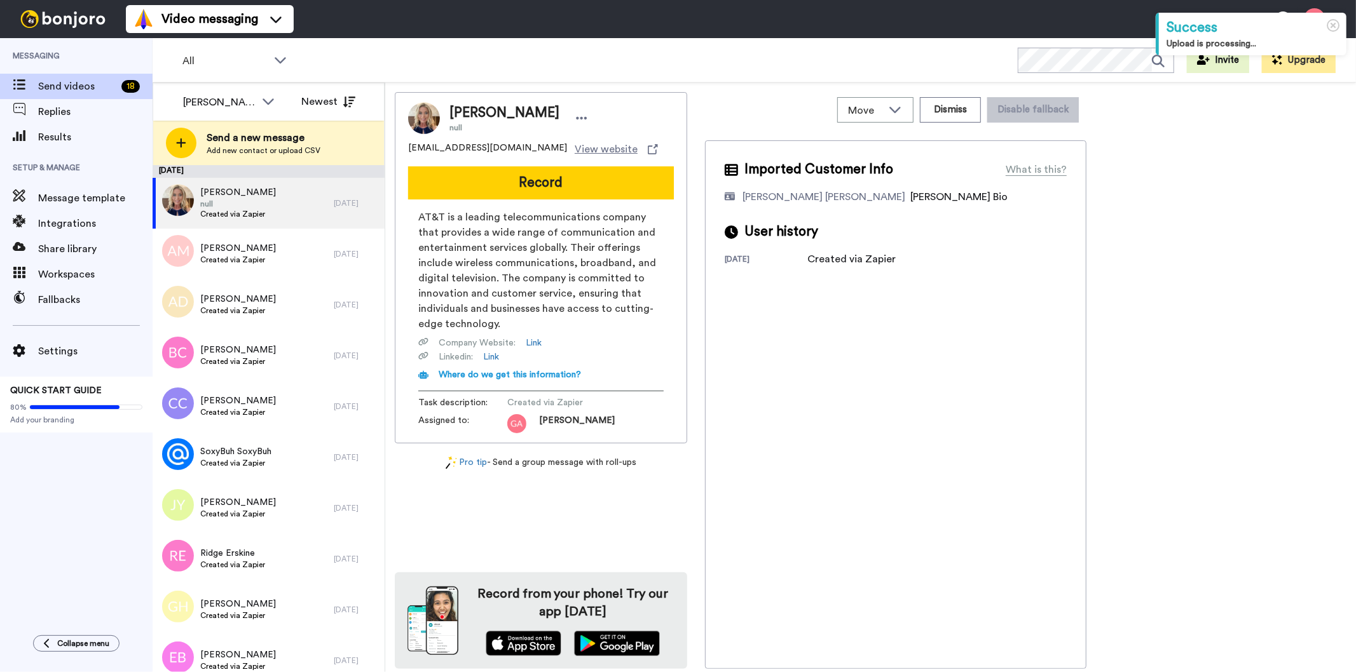
click at [505, 117] on span "[PERSON_NAME]" at bounding box center [504, 113] width 110 height 19
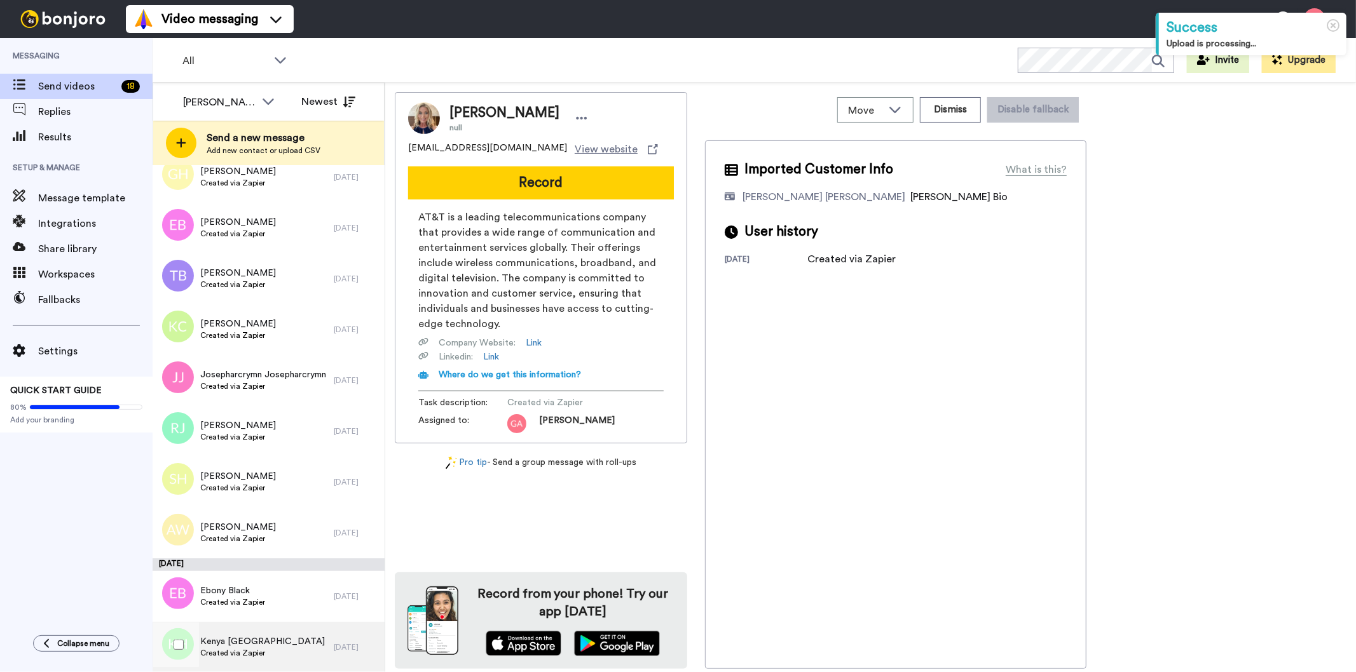
click at [256, 653] on span "Created via Zapier" at bounding box center [262, 653] width 125 height 10
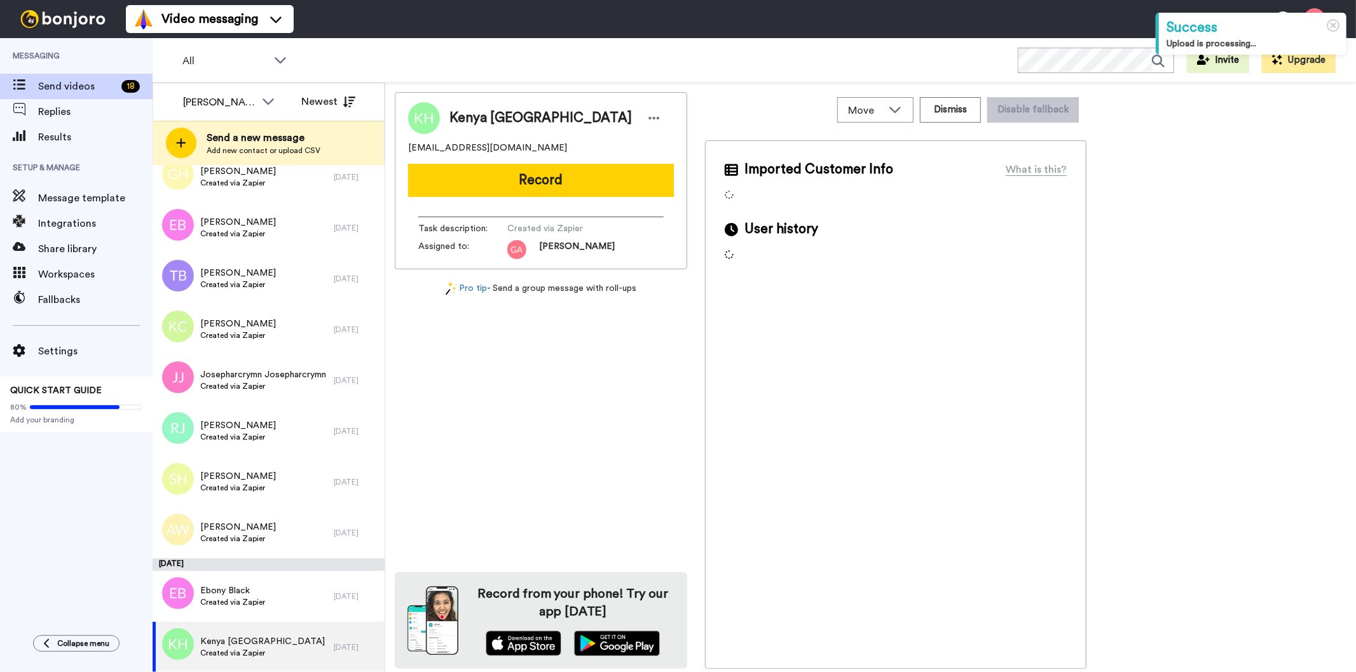
click at [491, 116] on span "Kenya Houston" at bounding box center [540, 118] width 182 height 19
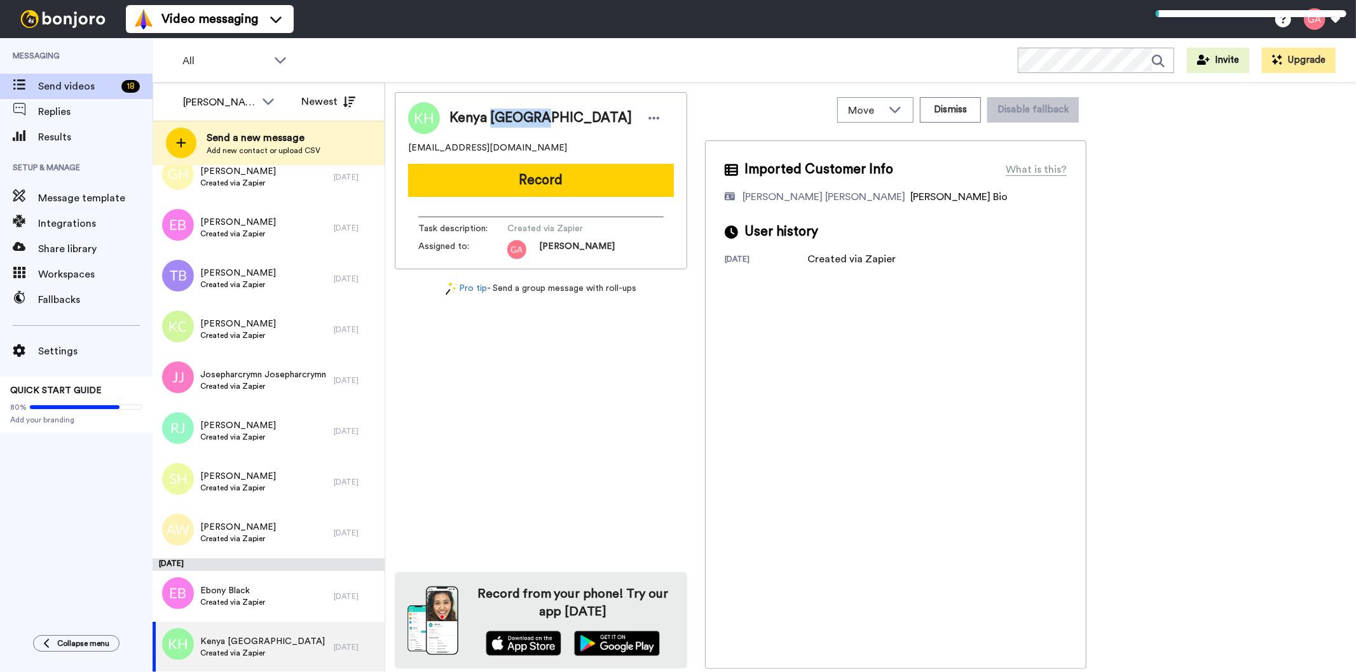
click at [491, 116] on span "Kenya Houston" at bounding box center [540, 118] width 182 height 19
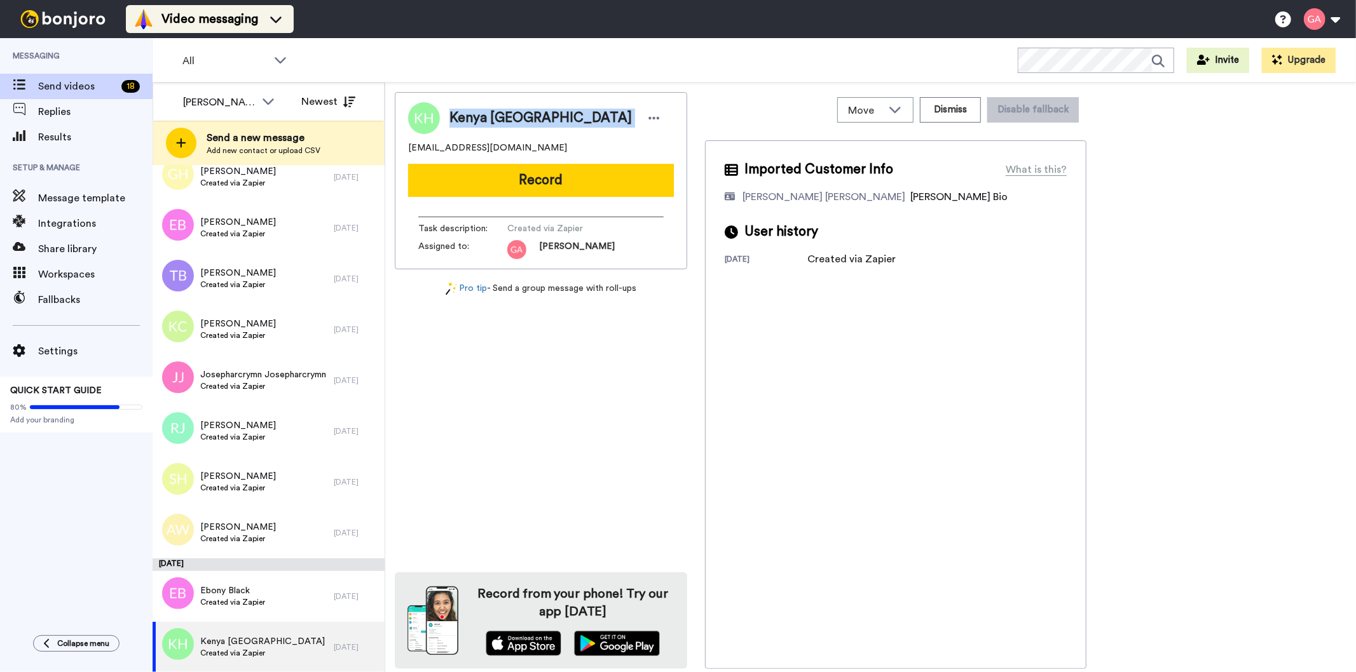
copy div "Kenya Houston"
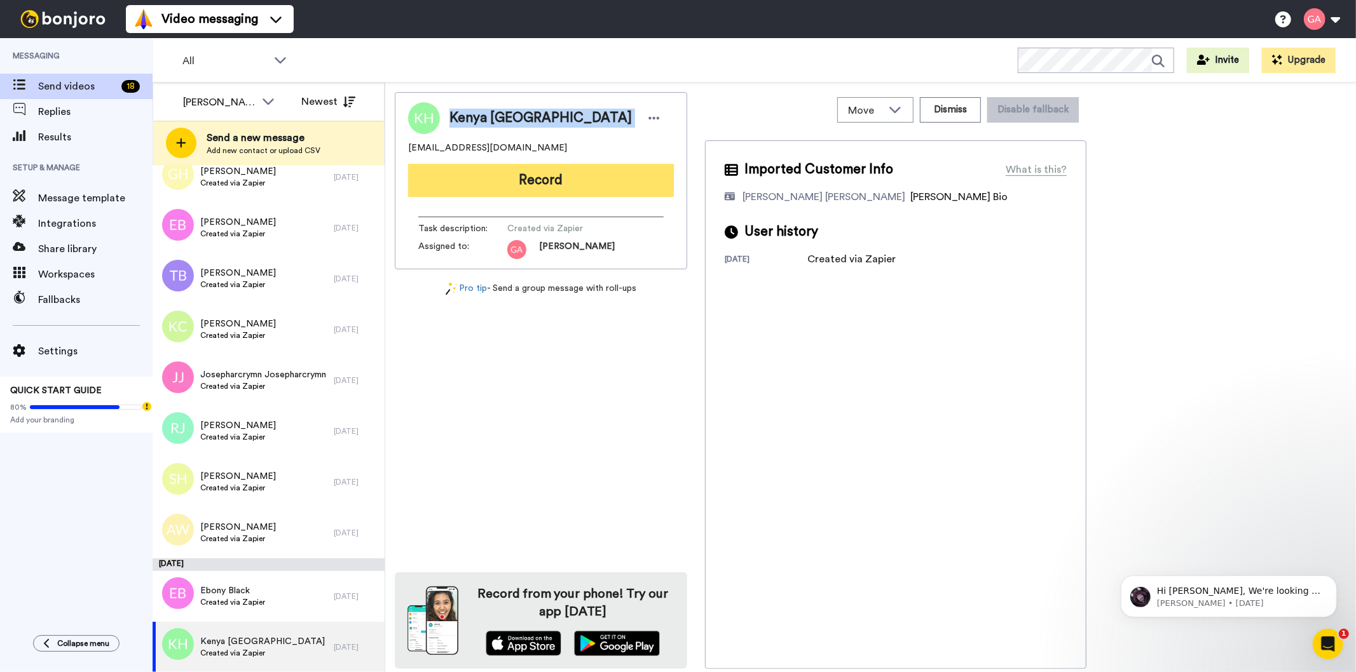
click at [662, 180] on button "Record" at bounding box center [541, 180] width 266 height 33
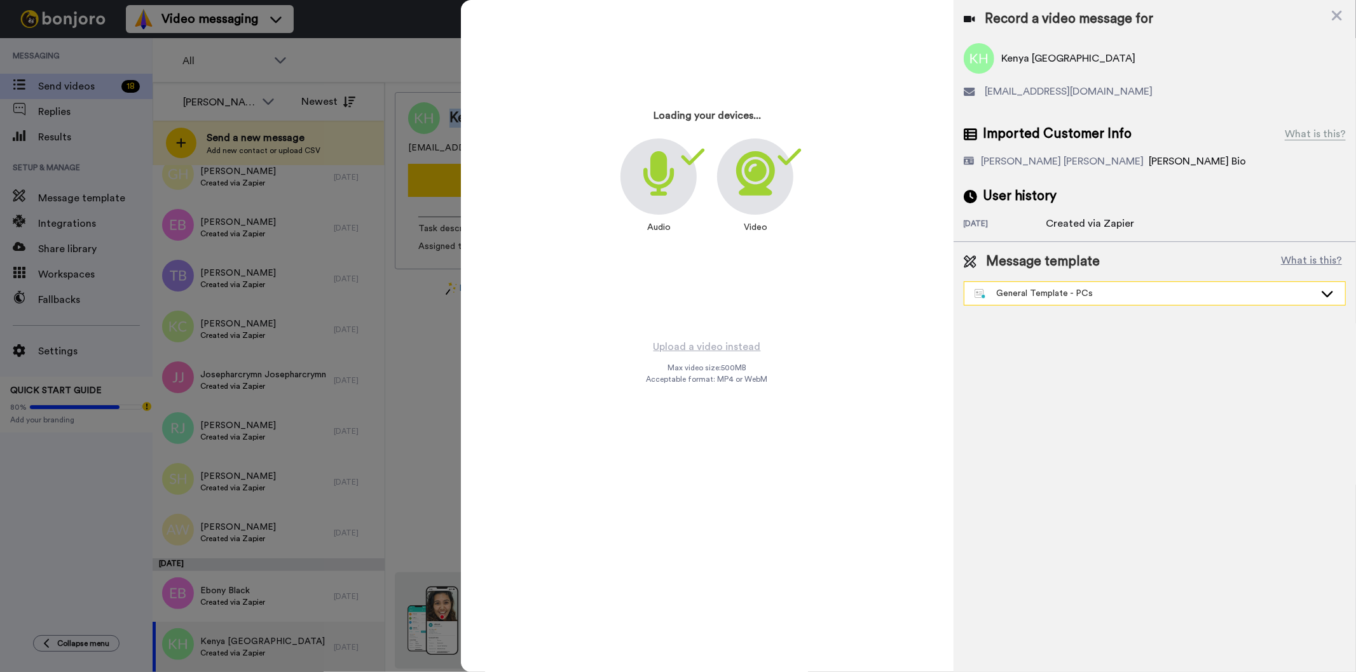
click at [1092, 291] on div "General Template - PCs" at bounding box center [1144, 293] width 340 height 13
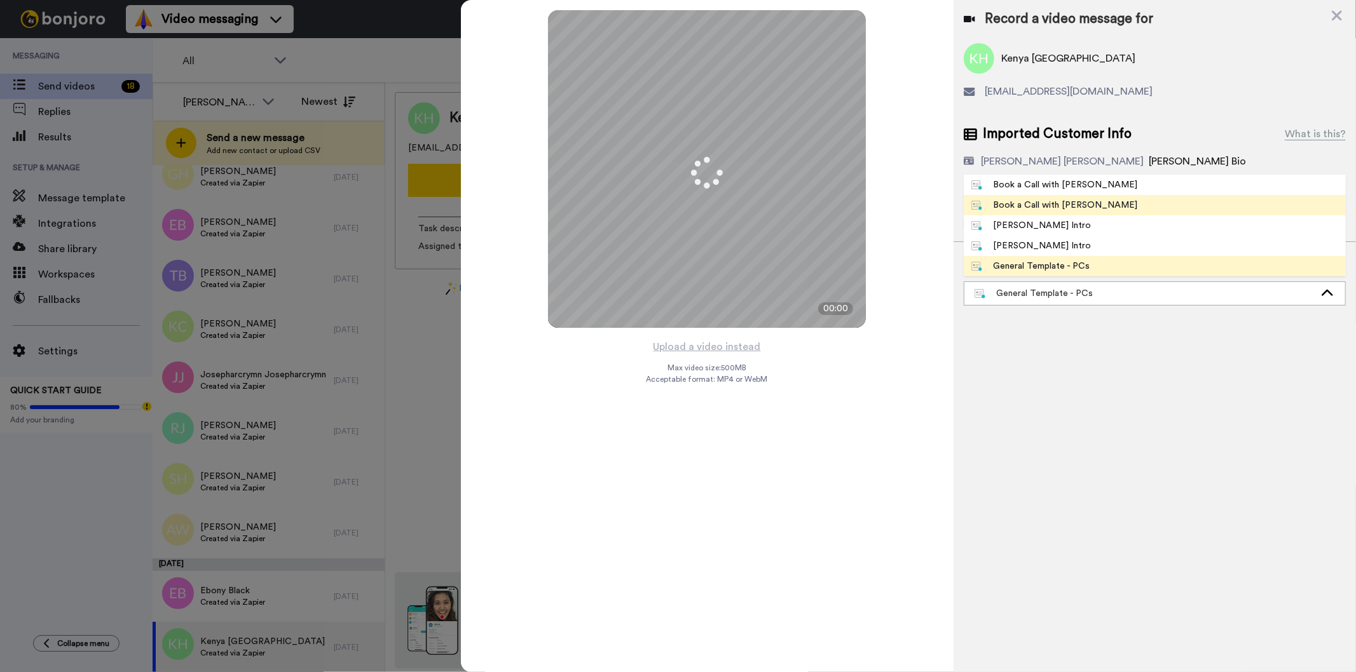
click at [1089, 202] on li "Book a Call with [PERSON_NAME]" at bounding box center [1155, 205] width 382 height 20
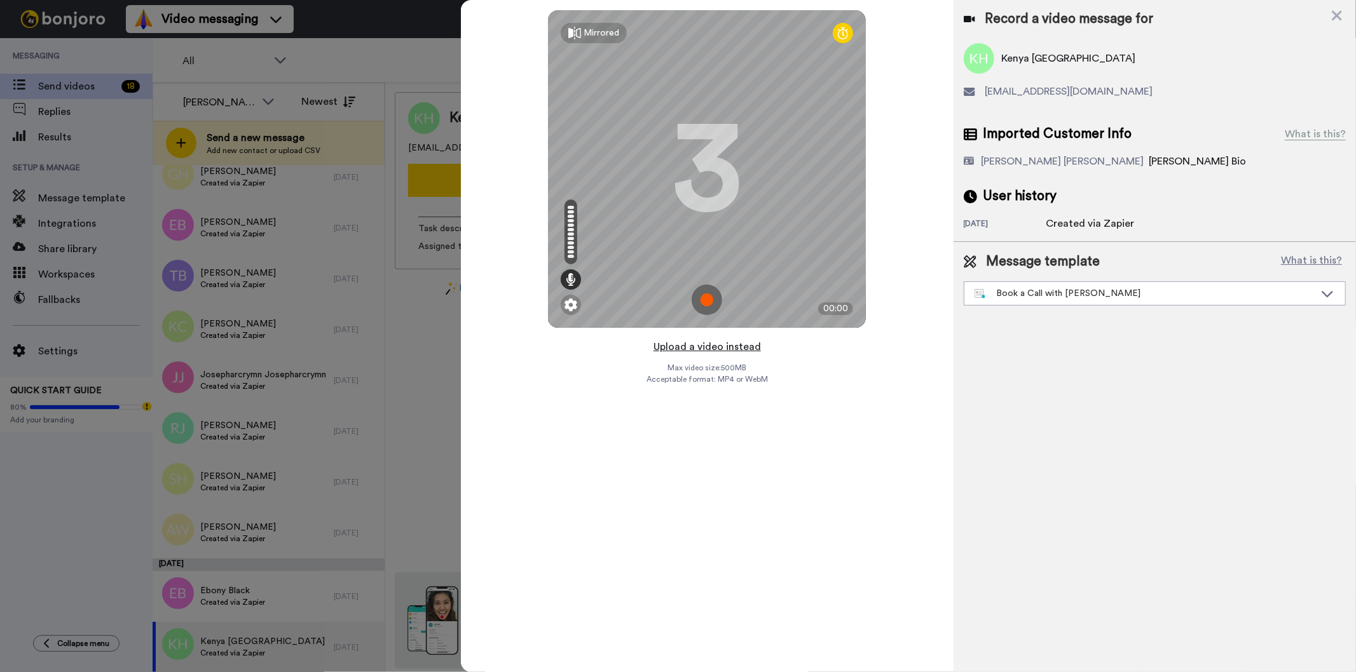
click at [702, 347] on button "Upload a video instead" at bounding box center [707, 347] width 115 height 17
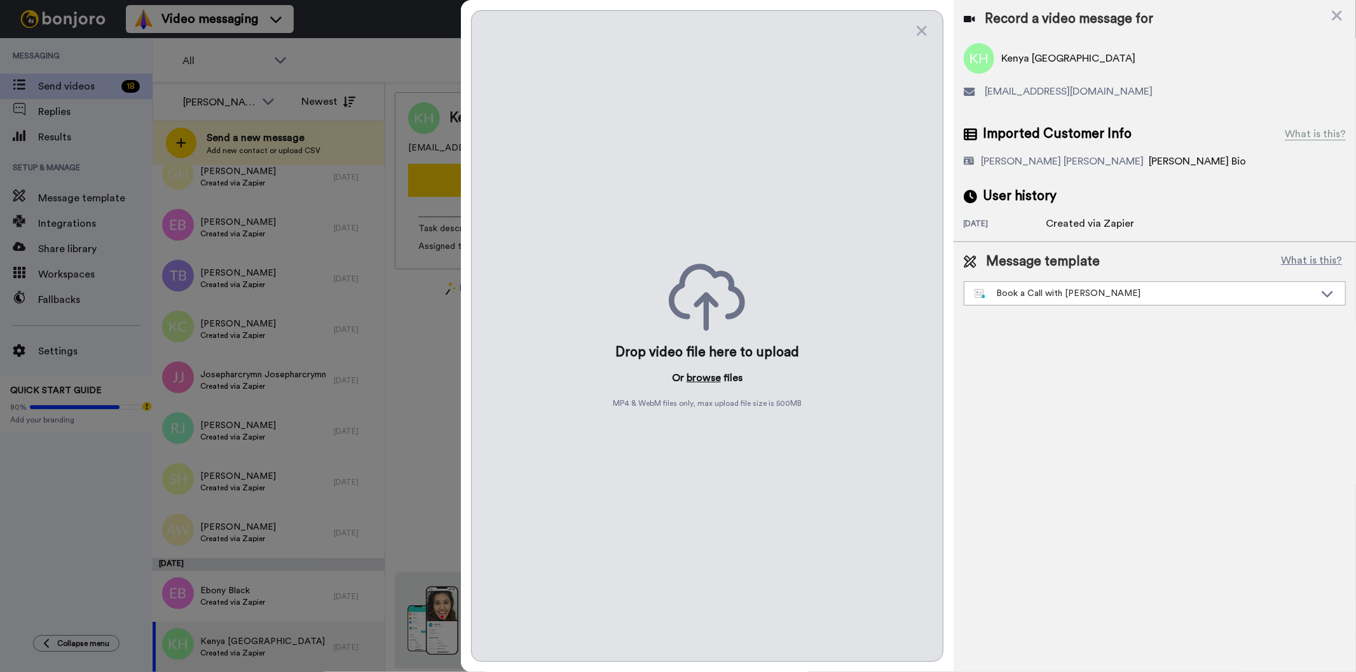
click at [700, 378] on button "browse" at bounding box center [703, 378] width 34 height 15
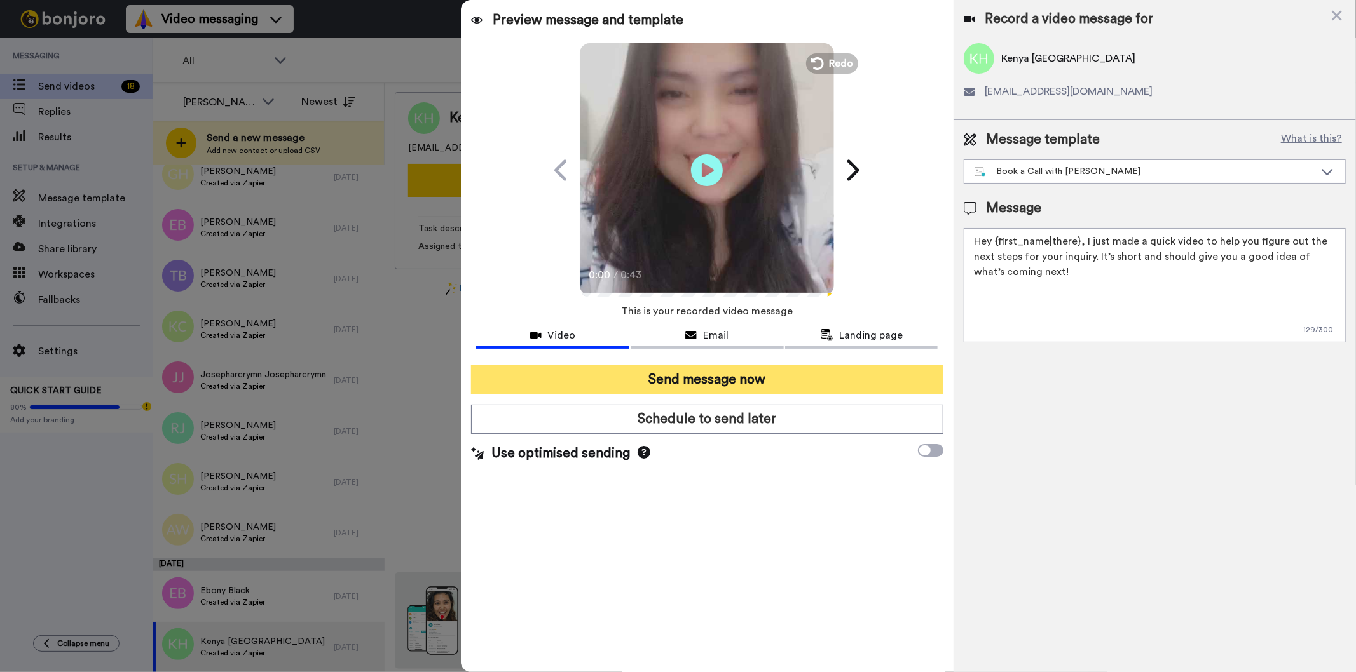
click at [807, 379] on button "Send message now" at bounding box center [707, 379] width 472 height 29
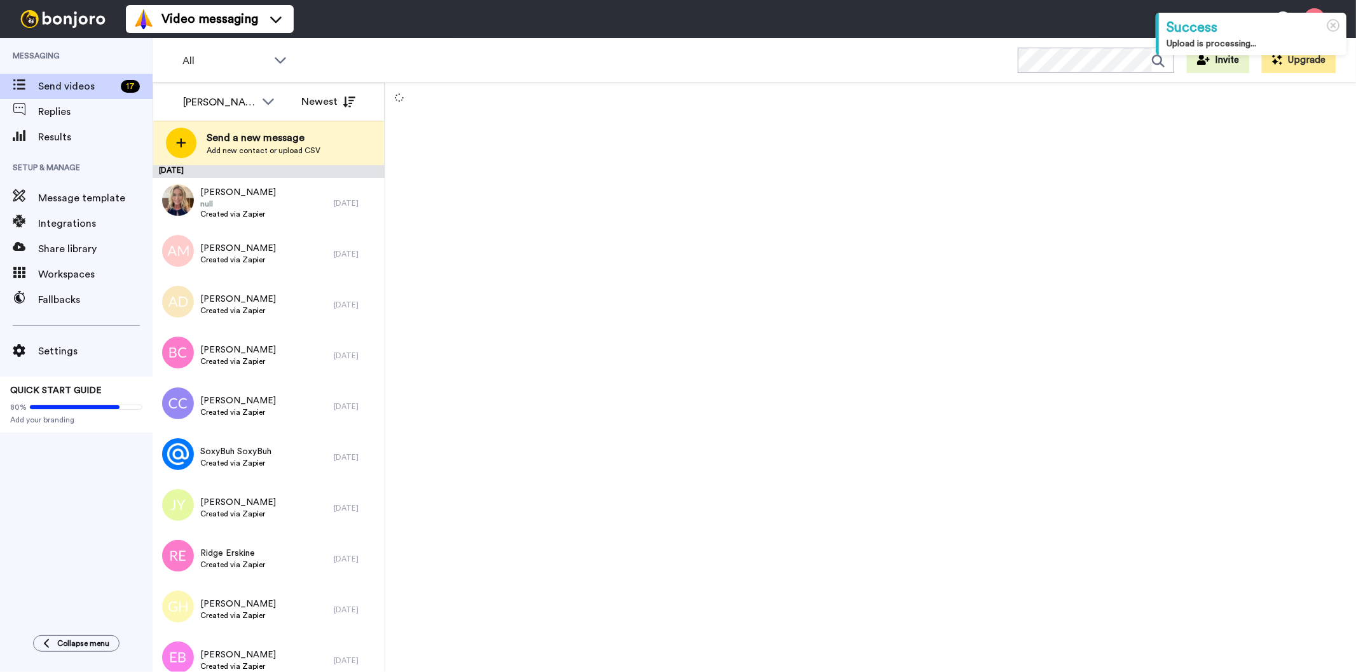
scroll to position [382, 0]
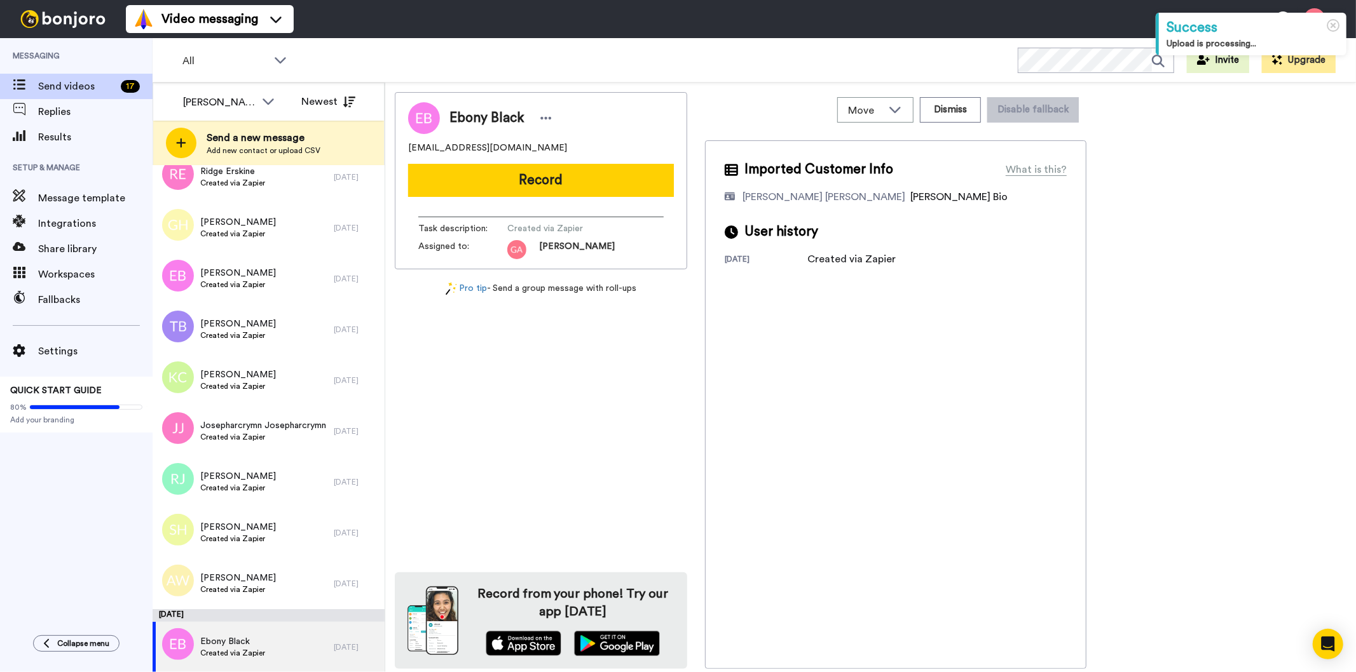
click at [494, 105] on div "Ebony Black" at bounding box center [541, 118] width 266 height 32
copy div "Ebony Black"
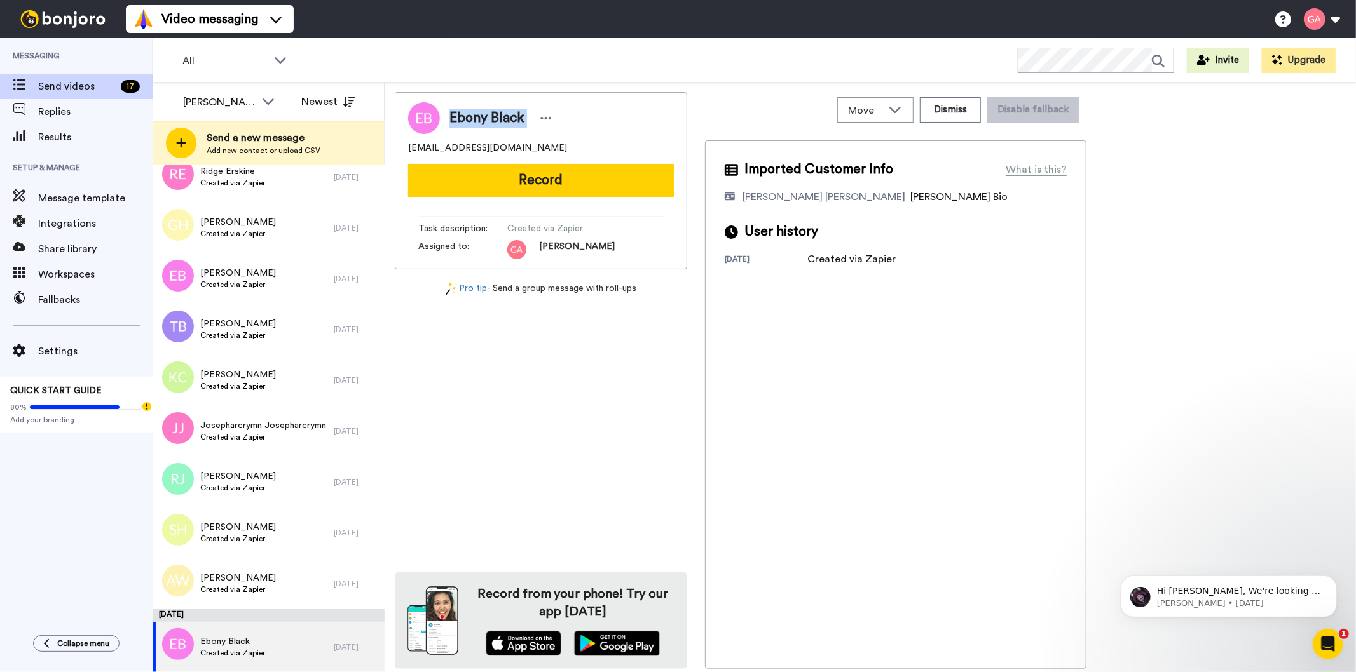
scroll to position [0, 0]
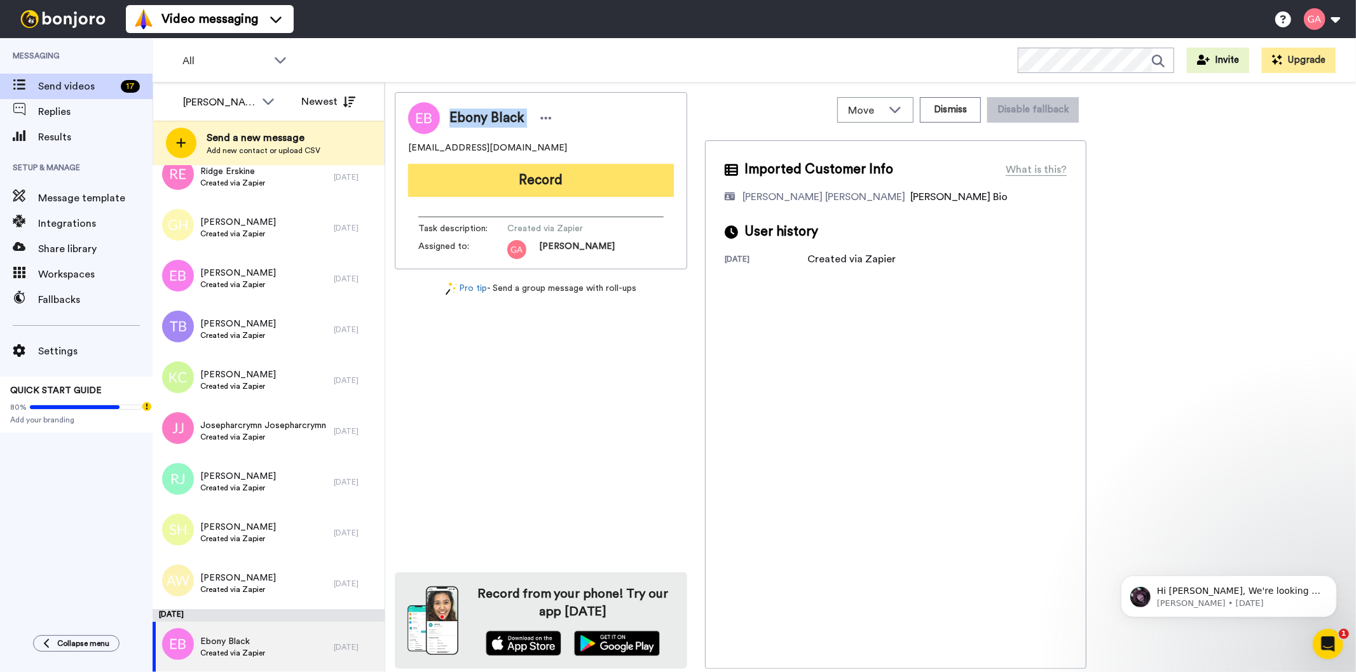
click at [607, 182] on button "Record" at bounding box center [541, 180] width 266 height 33
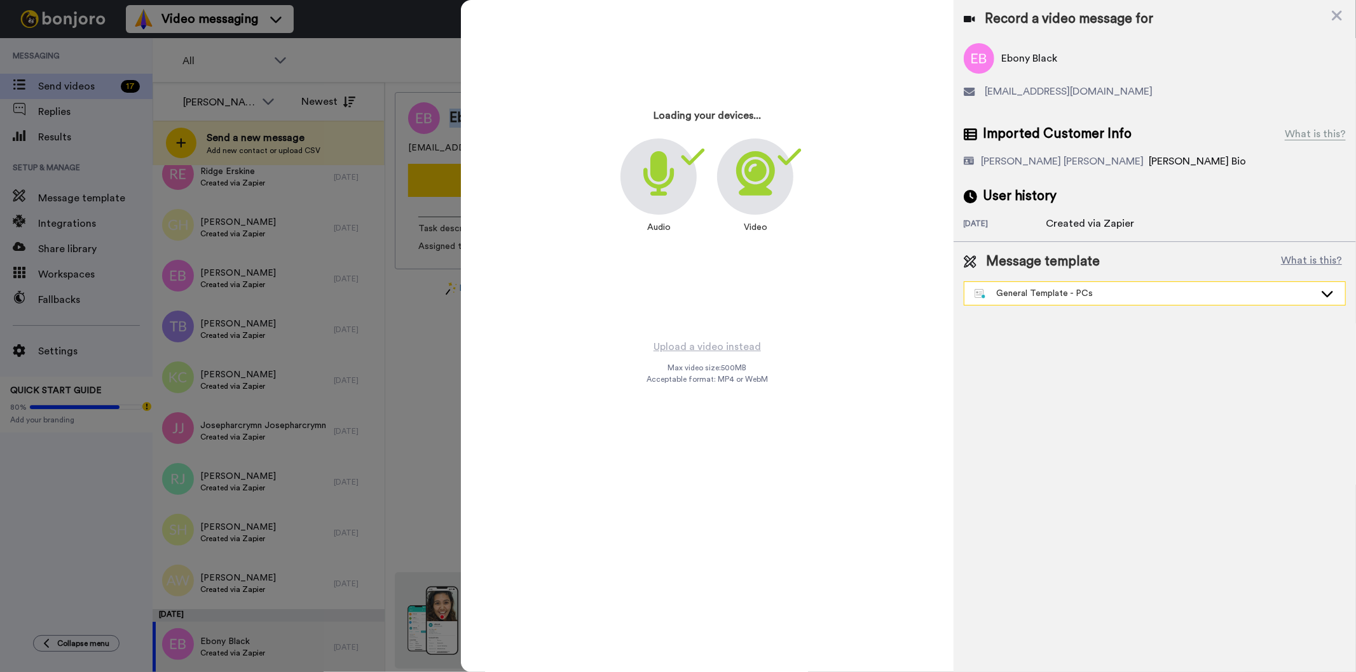
click at [1104, 287] on div "General Template - PCs" at bounding box center [1144, 293] width 340 height 13
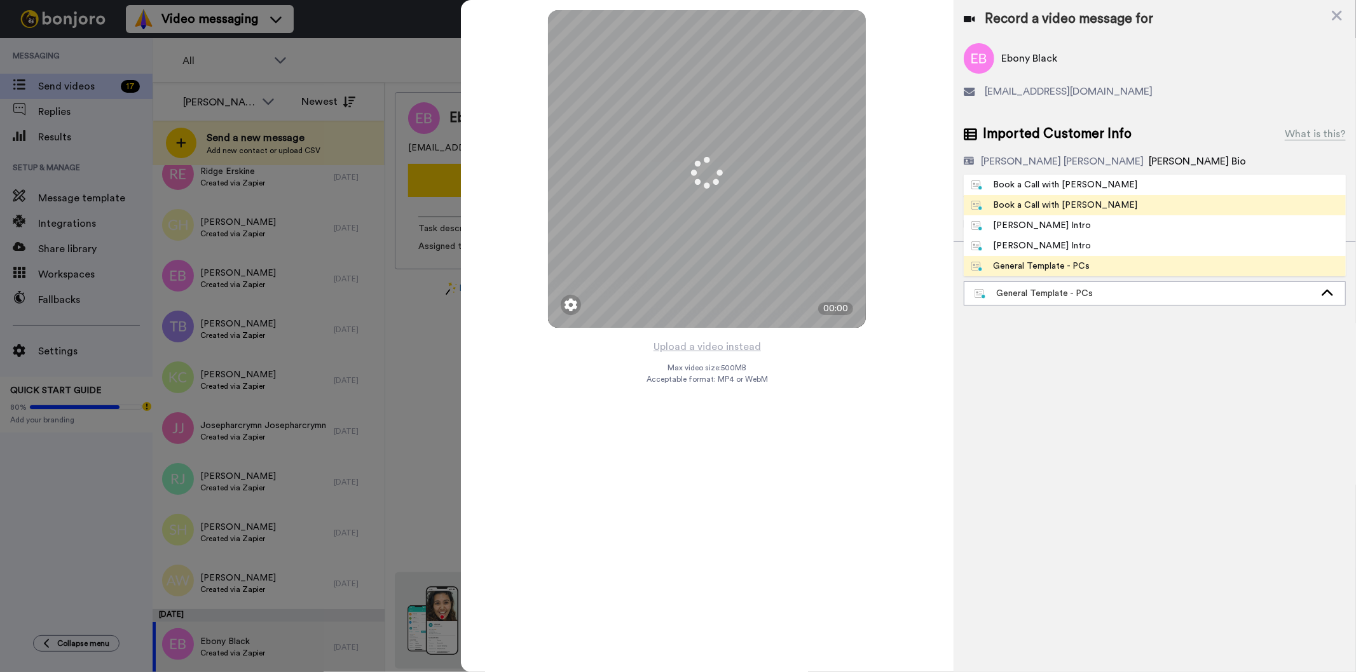
click at [1100, 212] on li "Book a Call with [PERSON_NAME]" at bounding box center [1155, 205] width 382 height 20
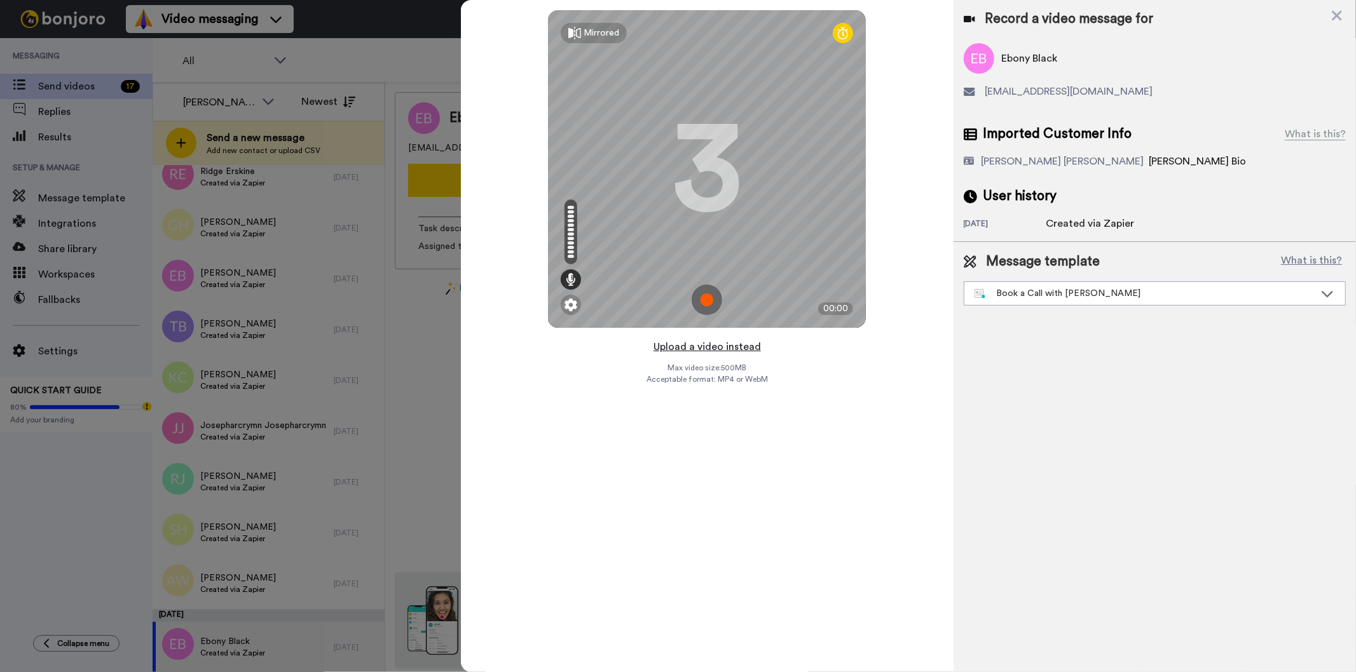
click at [681, 350] on button "Upload a video instead" at bounding box center [707, 347] width 115 height 17
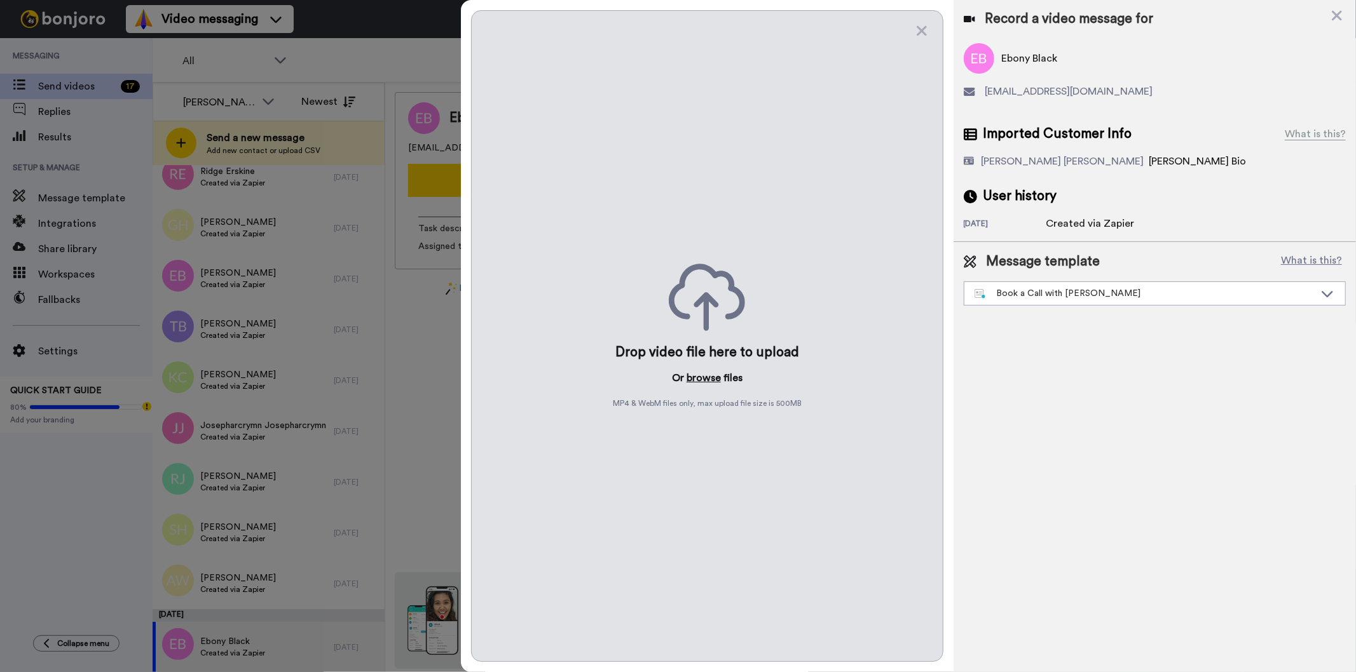
click at [715, 379] on button "browse" at bounding box center [703, 378] width 34 height 15
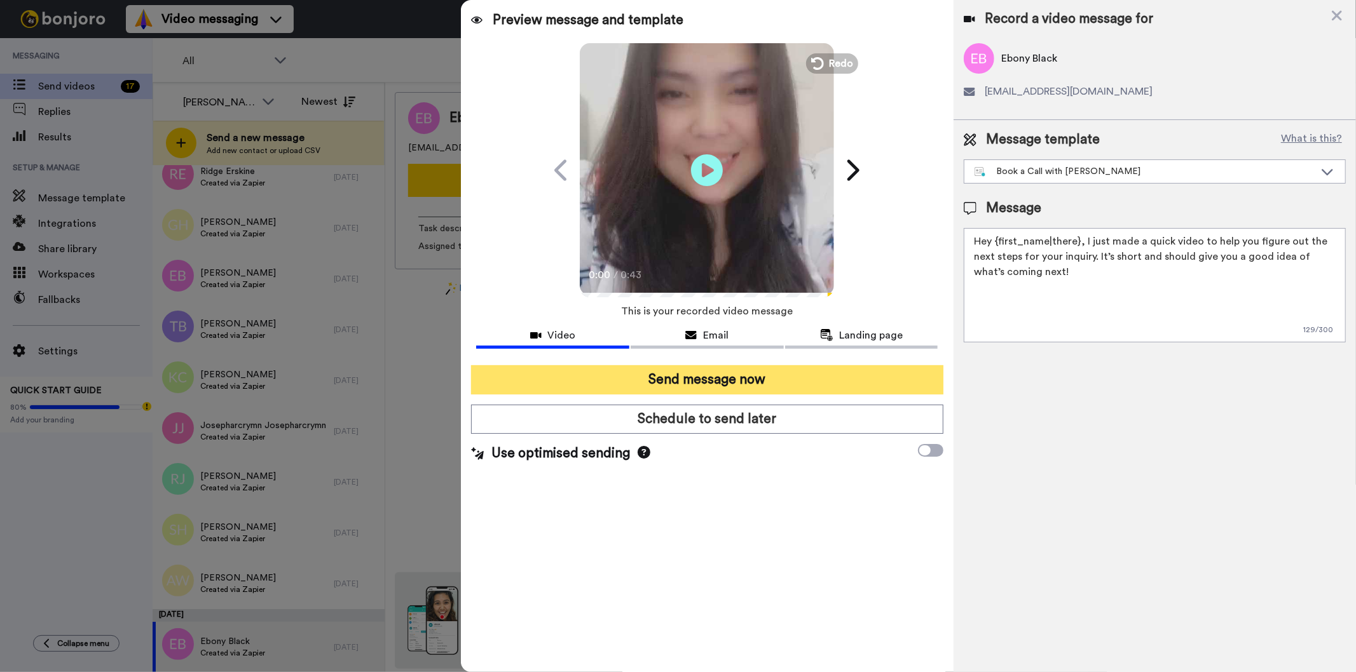
click at [825, 376] on button "Send message now" at bounding box center [707, 379] width 472 height 29
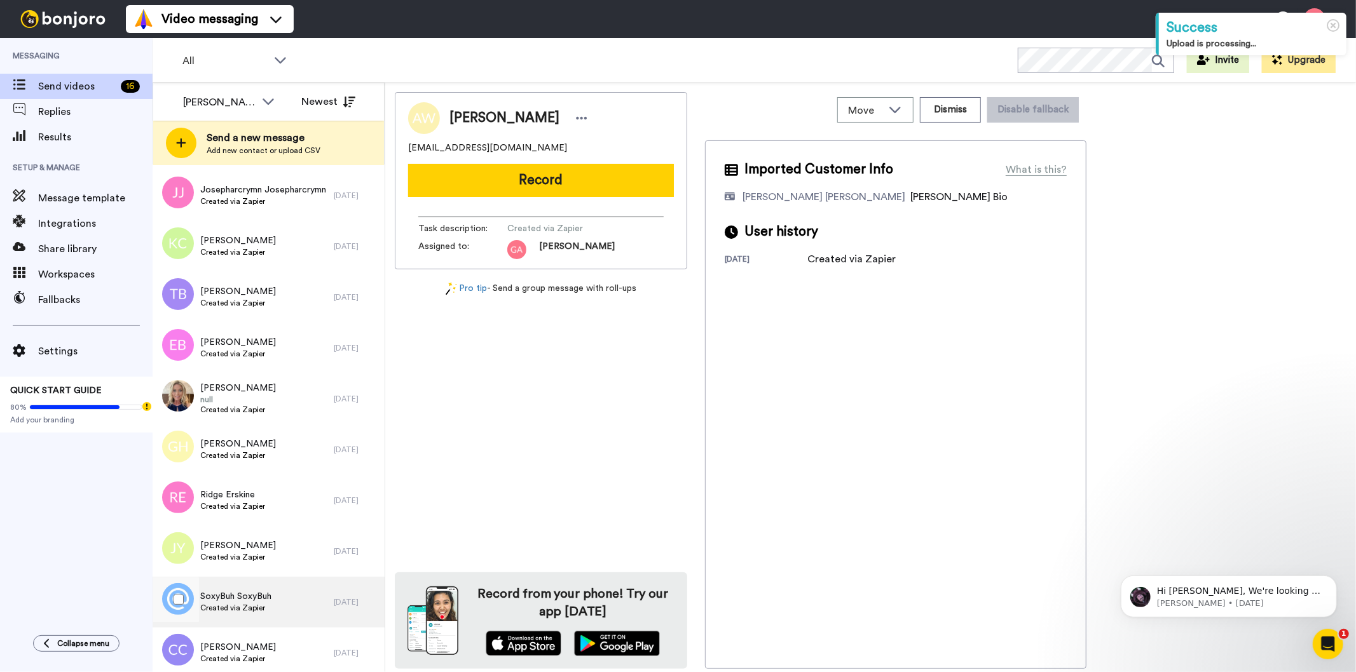
scroll to position [318, 0]
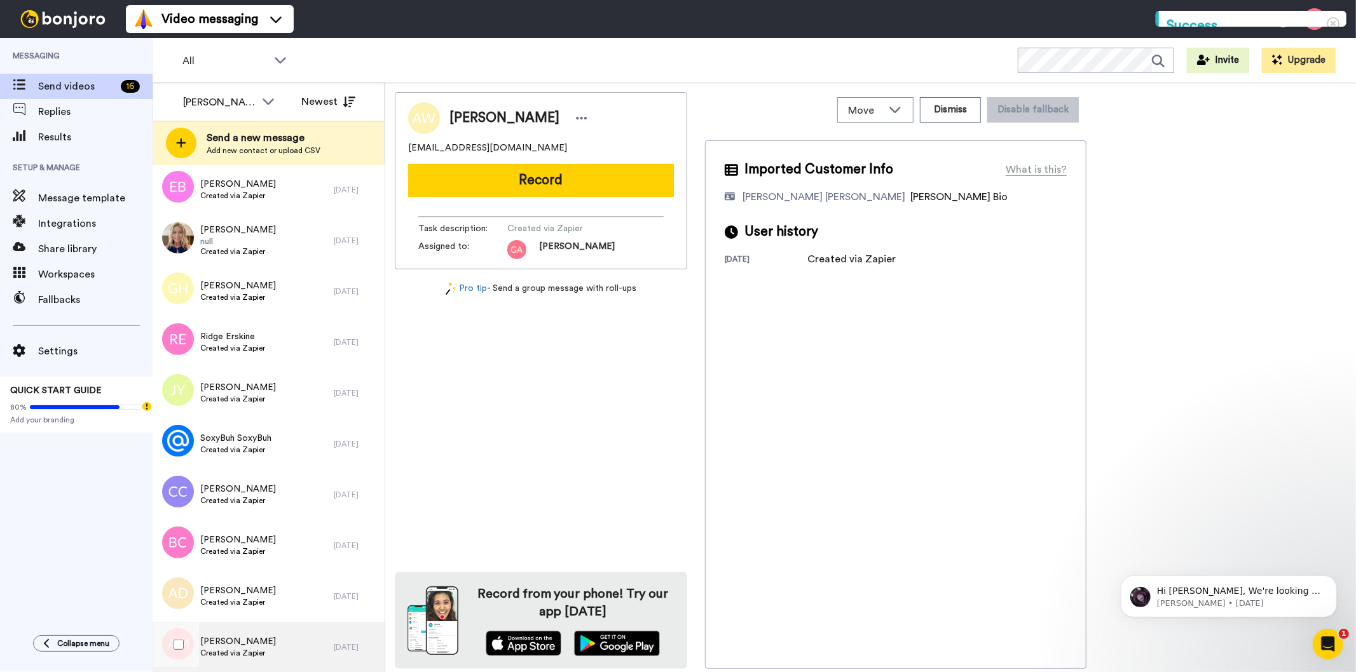
click at [224, 640] on span "[PERSON_NAME]" at bounding box center [238, 642] width 76 height 13
click at [494, 121] on span "[PERSON_NAME]" at bounding box center [504, 118] width 110 height 19
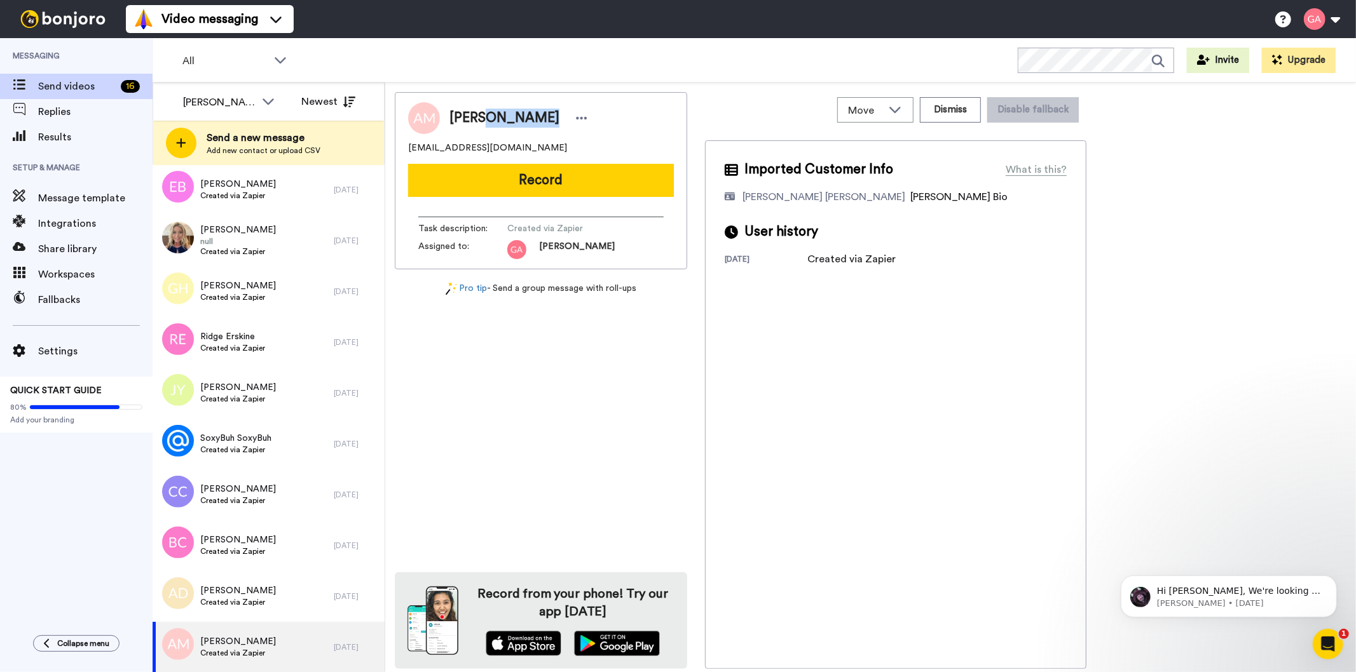
click at [494, 121] on span "Anne Mailloux" at bounding box center [504, 118] width 110 height 19
copy div "Anne Mailloux"
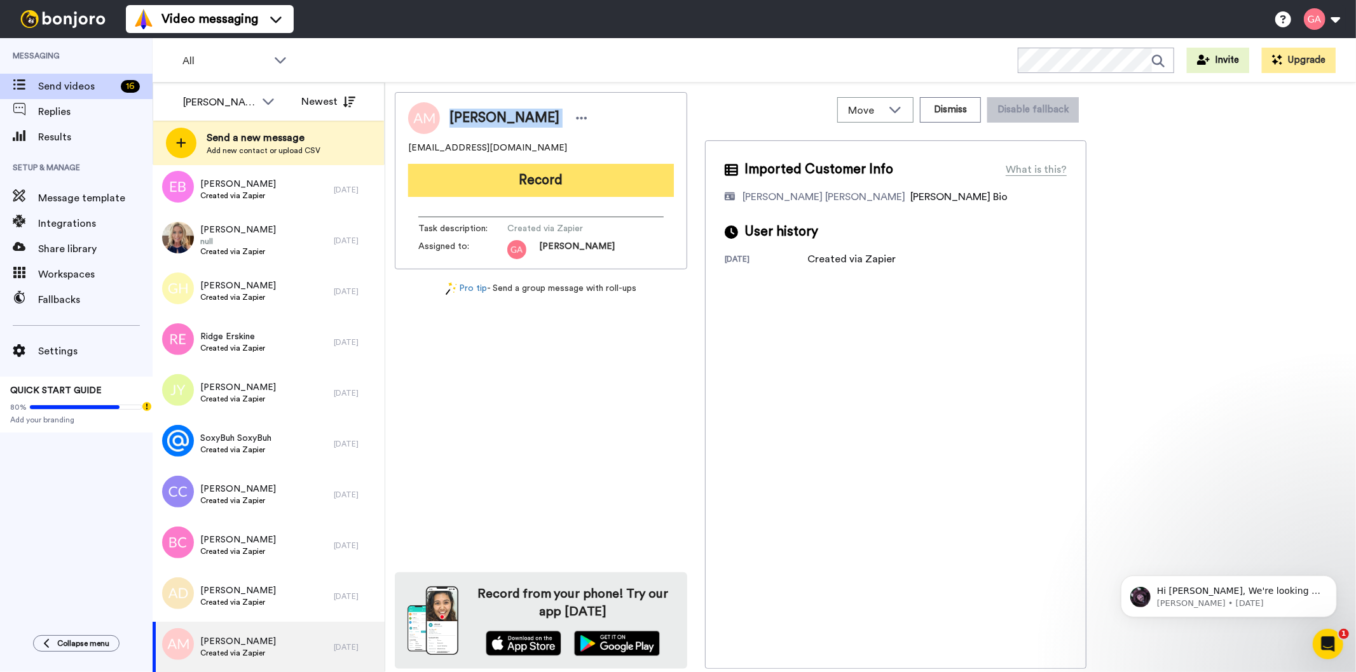
click at [522, 179] on button "Record" at bounding box center [541, 180] width 266 height 33
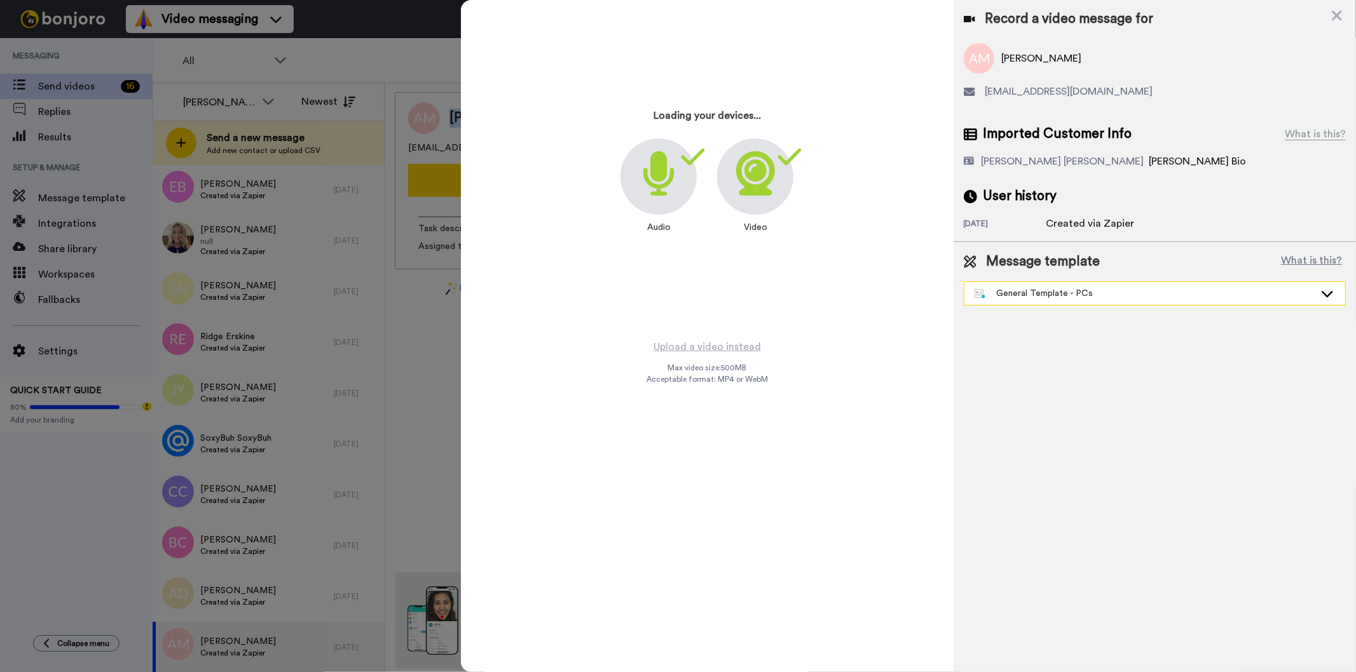
click at [1119, 290] on div "General Template - PCs" at bounding box center [1144, 293] width 340 height 13
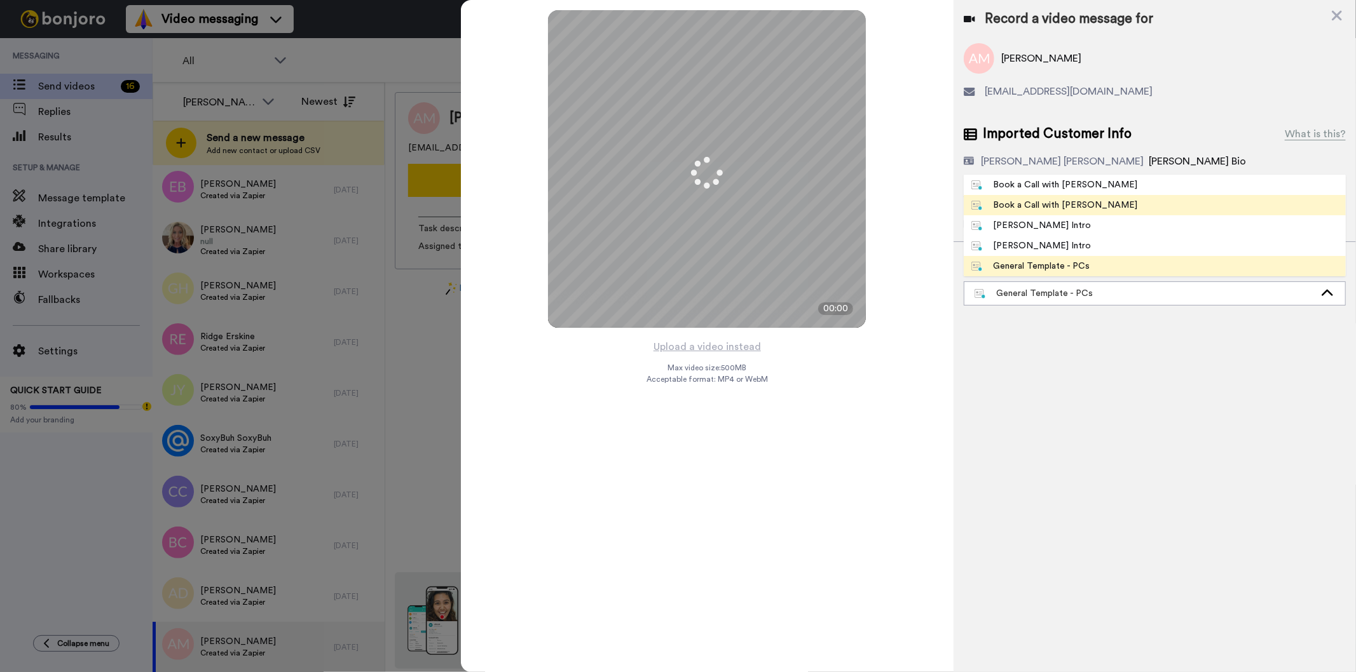
click at [1100, 212] on li "Book a Call with [PERSON_NAME]" at bounding box center [1155, 205] width 382 height 20
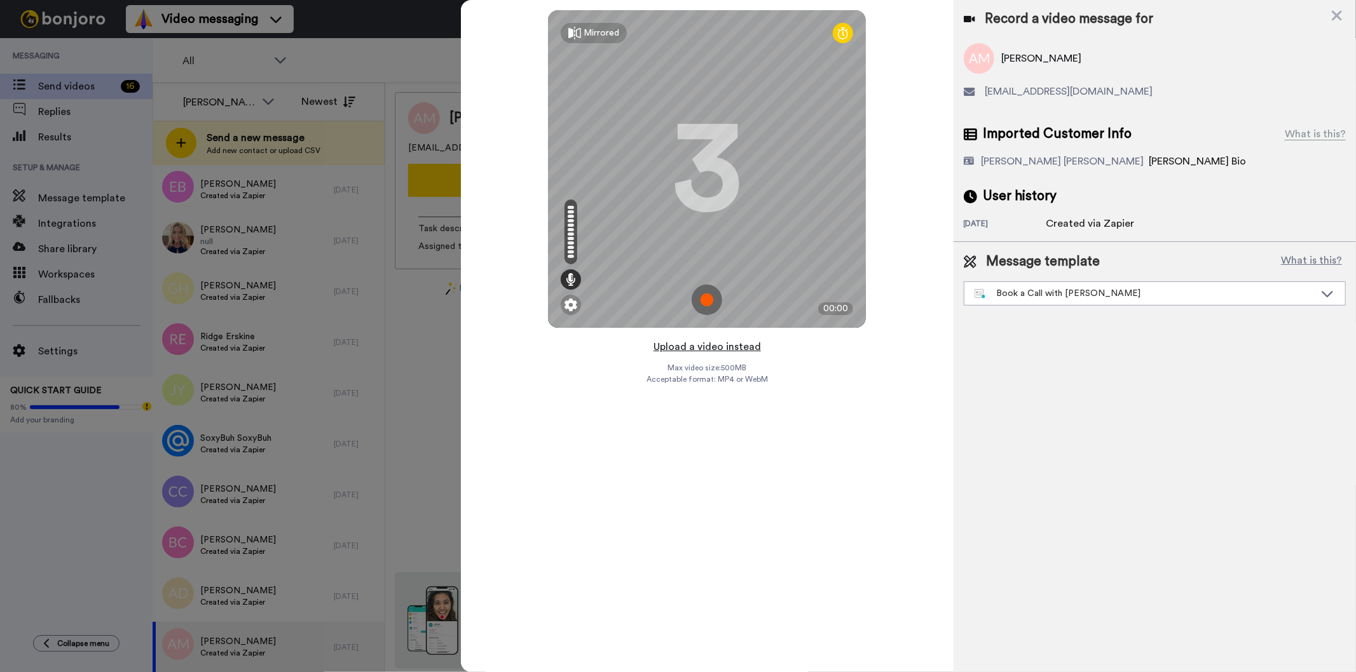
click at [719, 348] on button "Upload a video instead" at bounding box center [707, 347] width 115 height 17
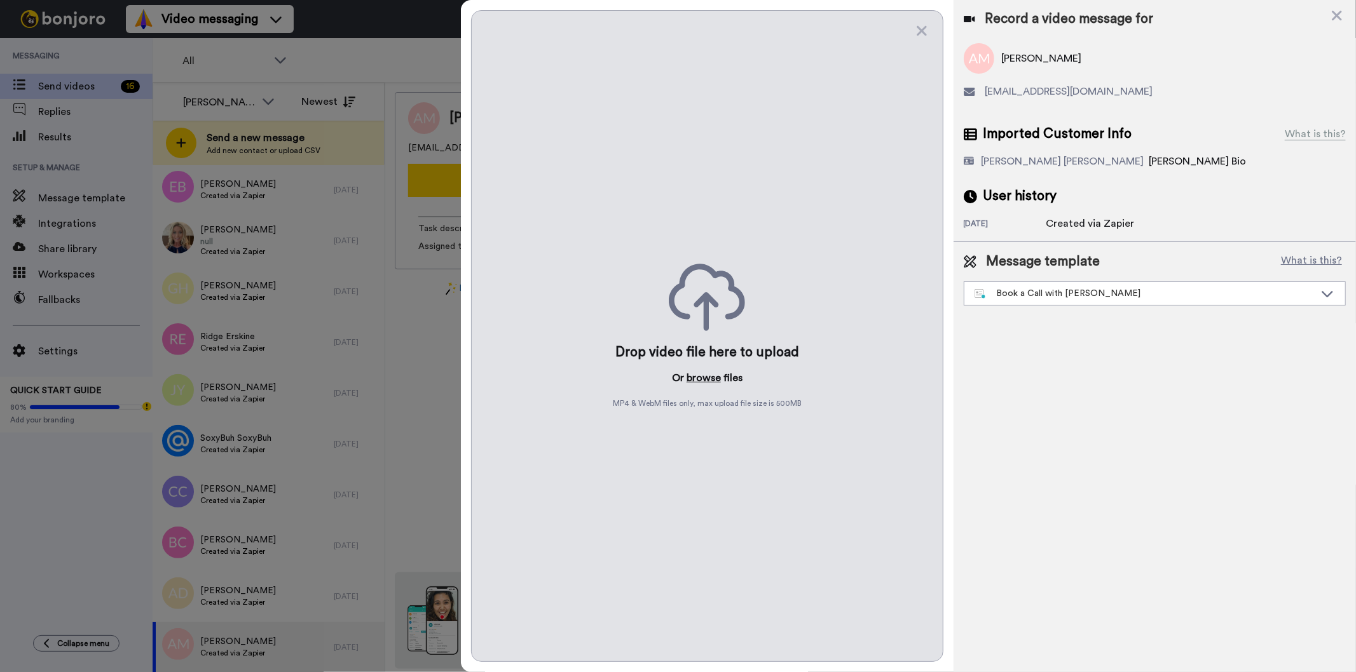
click at [706, 380] on button "browse" at bounding box center [703, 378] width 34 height 15
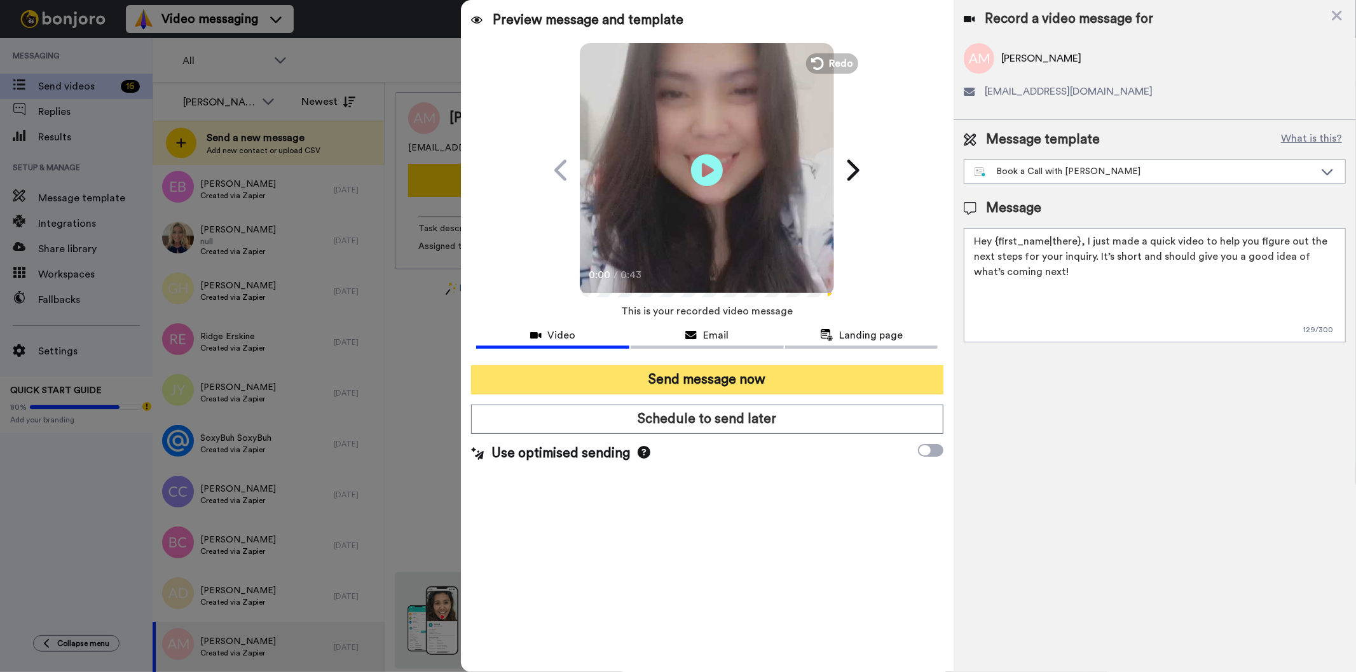
click at [787, 376] on button "Send message now" at bounding box center [707, 379] width 472 height 29
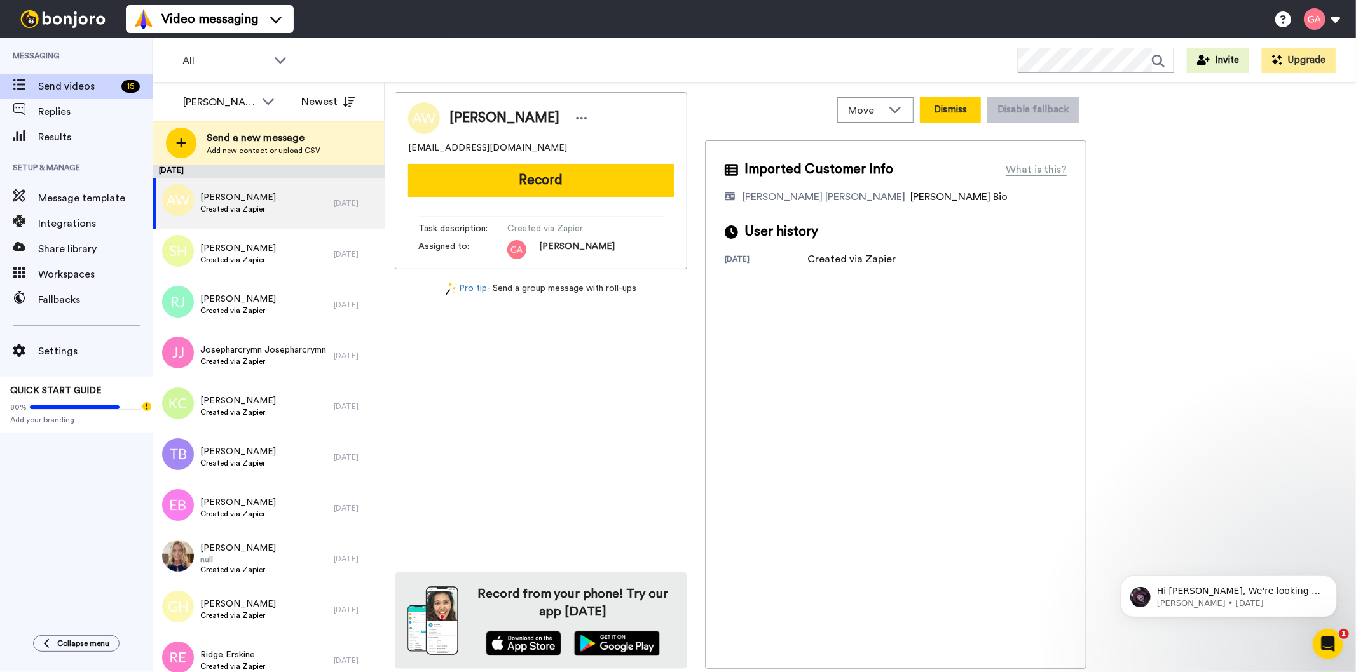
click at [958, 105] on button "Dismiss" at bounding box center [950, 109] width 61 height 25
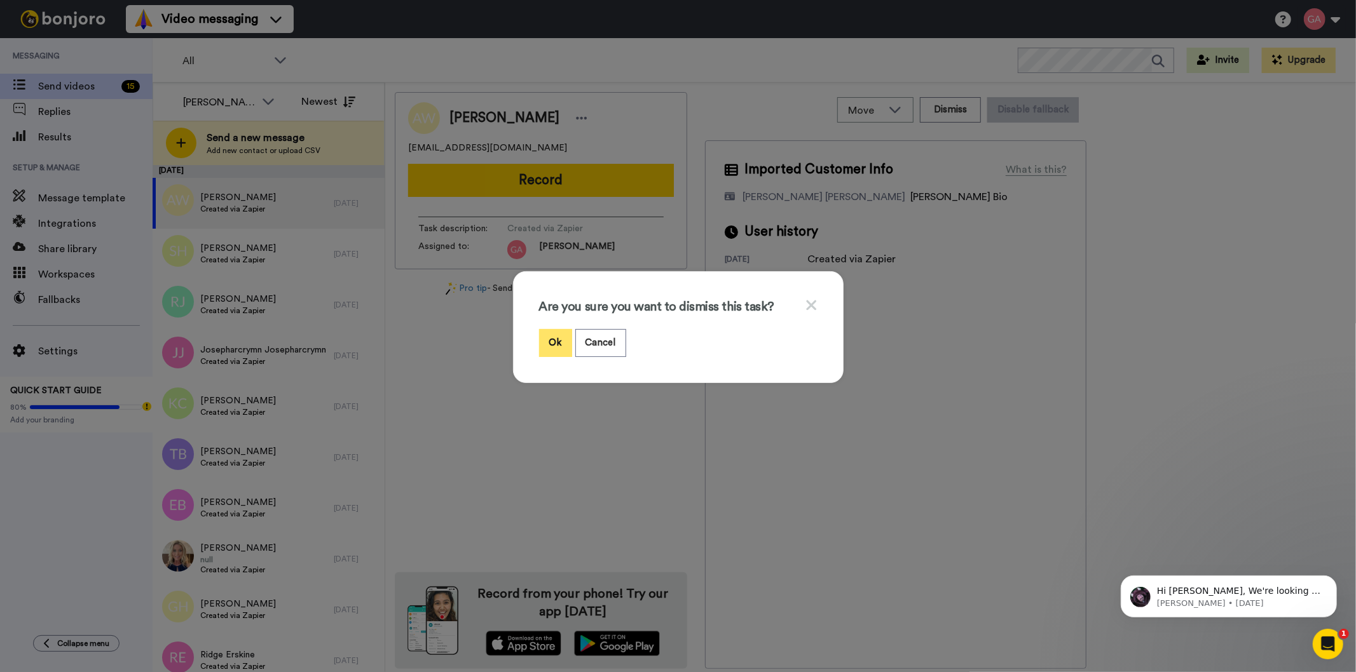
click at [545, 341] on button "Ok" at bounding box center [555, 342] width 33 height 27
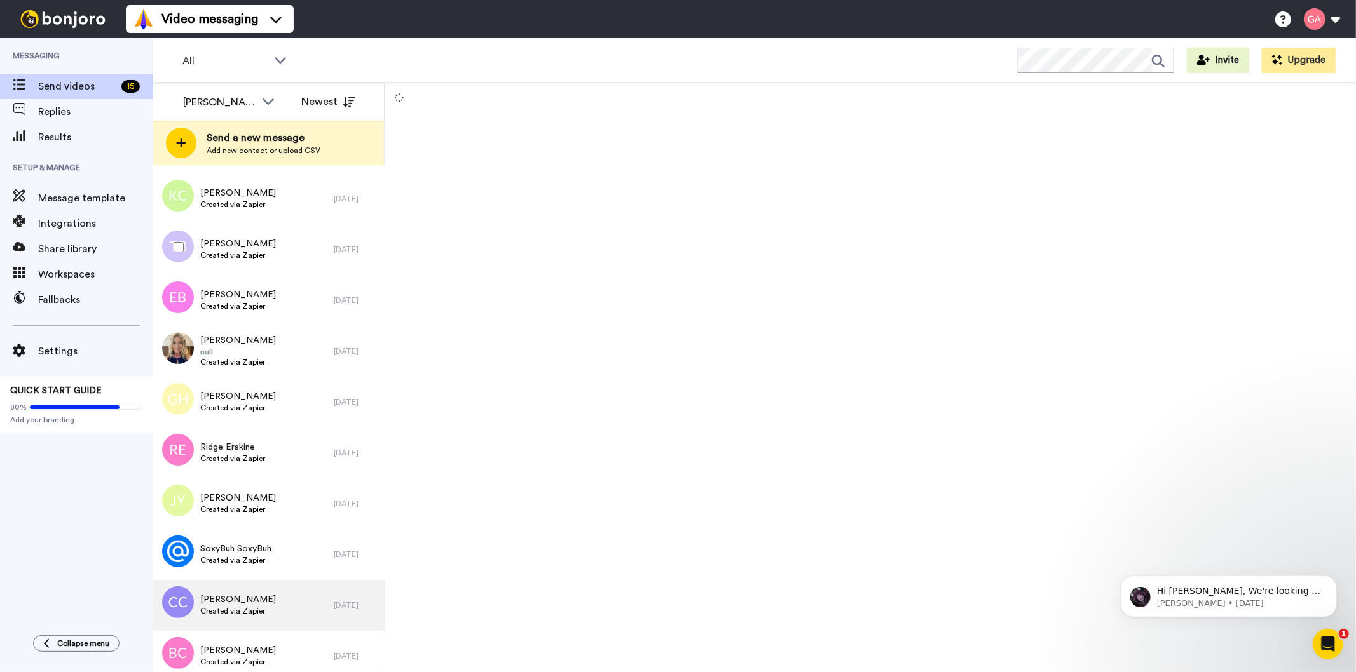
scroll to position [217, 0]
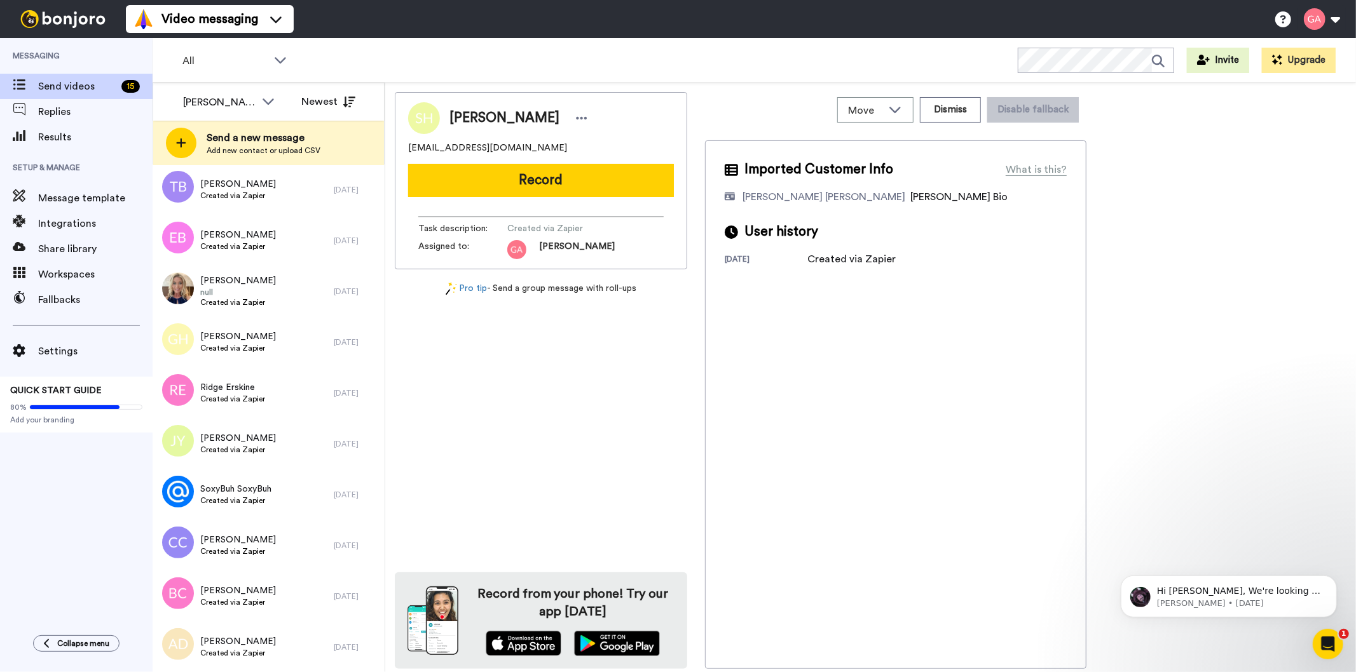
click at [611, 394] on div "[PERSON_NAME] [EMAIL_ADDRESS][DOMAIN_NAME] Record Task description : Created vi…" at bounding box center [541, 380] width 292 height 577
click at [242, 637] on span "[PERSON_NAME]" at bounding box center [238, 642] width 76 height 13
click at [496, 118] on span "Ashley Donnell" at bounding box center [504, 118] width 110 height 19
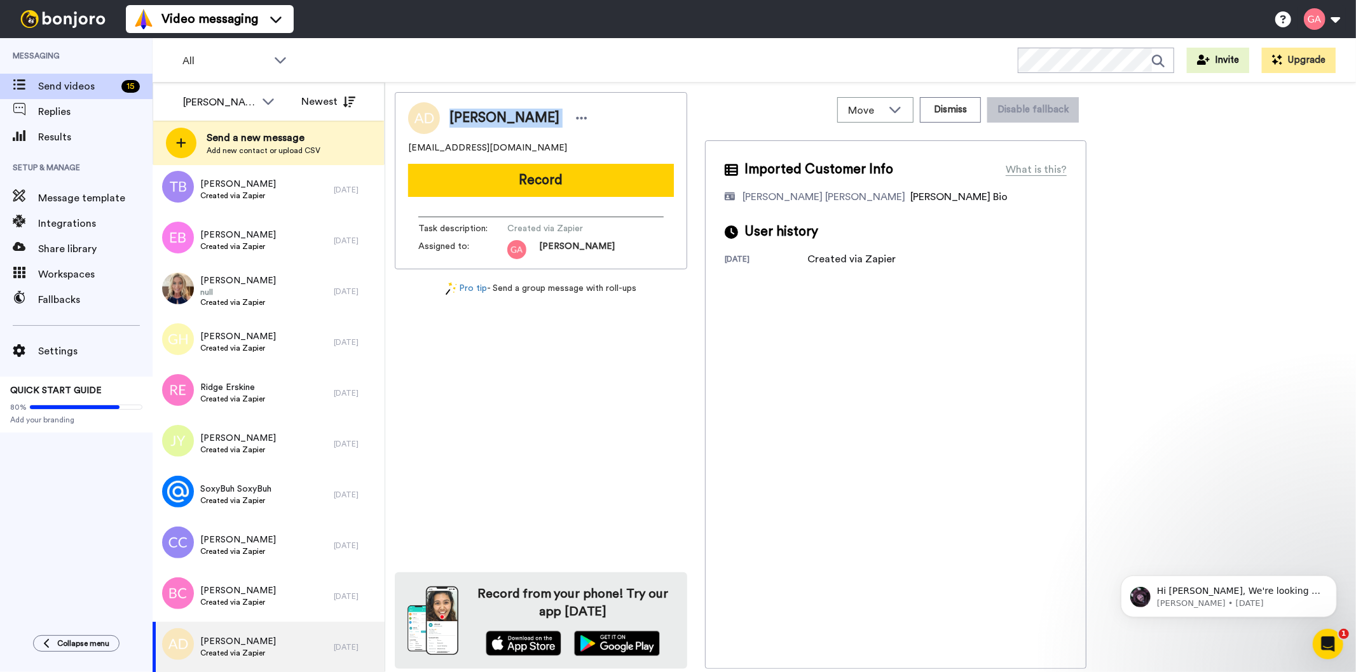
click at [496, 118] on span "Ashley Donnell" at bounding box center [504, 118] width 110 height 19
copy div "Ashley Donnell"
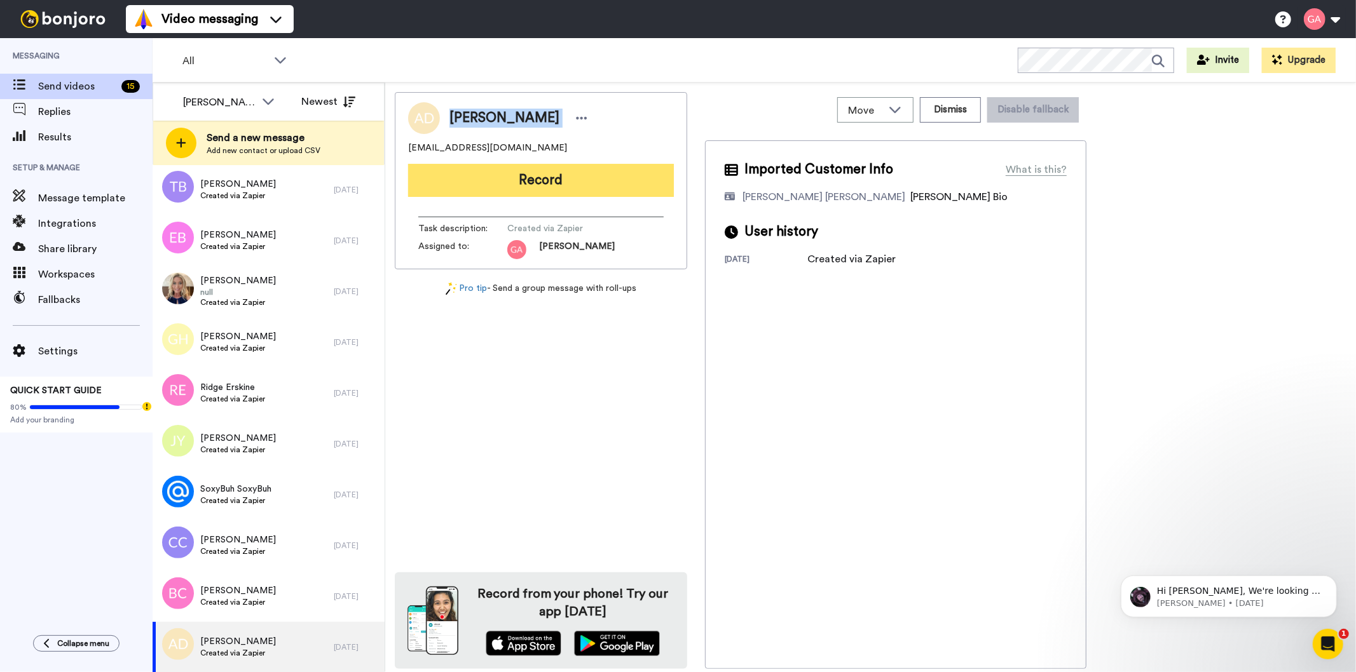
click at [585, 173] on button "Record" at bounding box center [541, 180] width 266 height 33
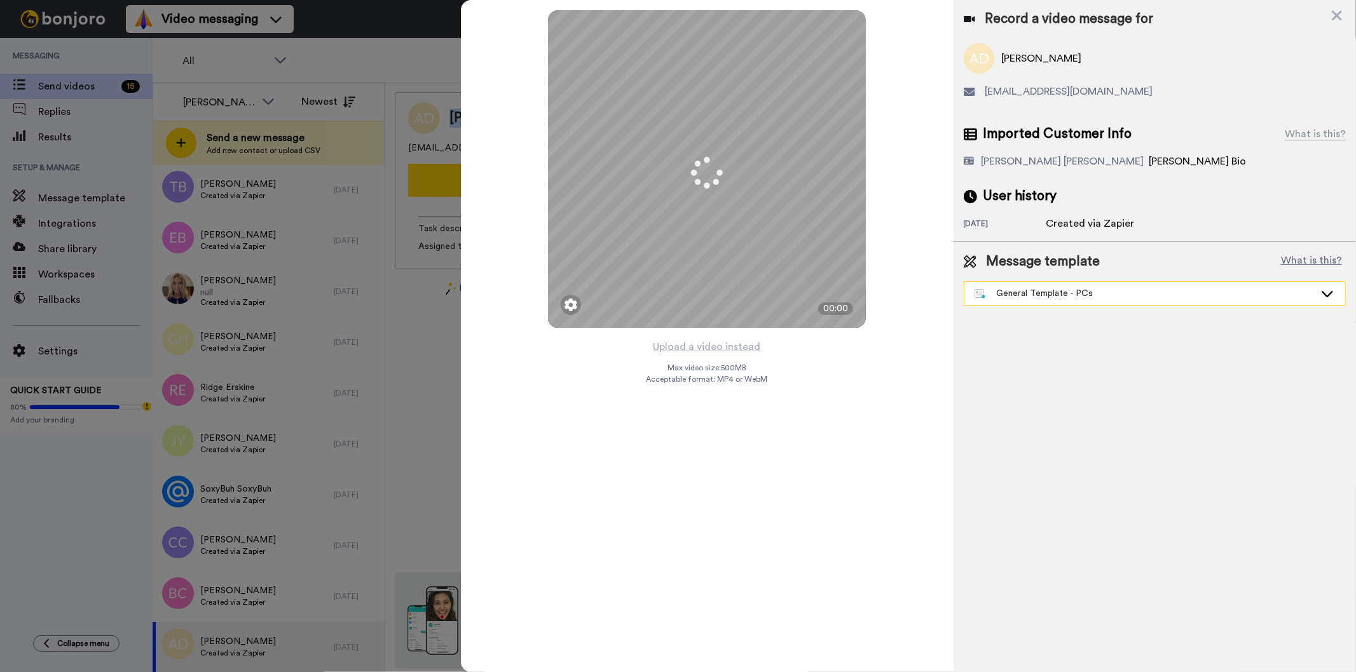
click at [1123, 294] on div "General Template - PCs" at bounding box center [1144, 293] width 340 height 13
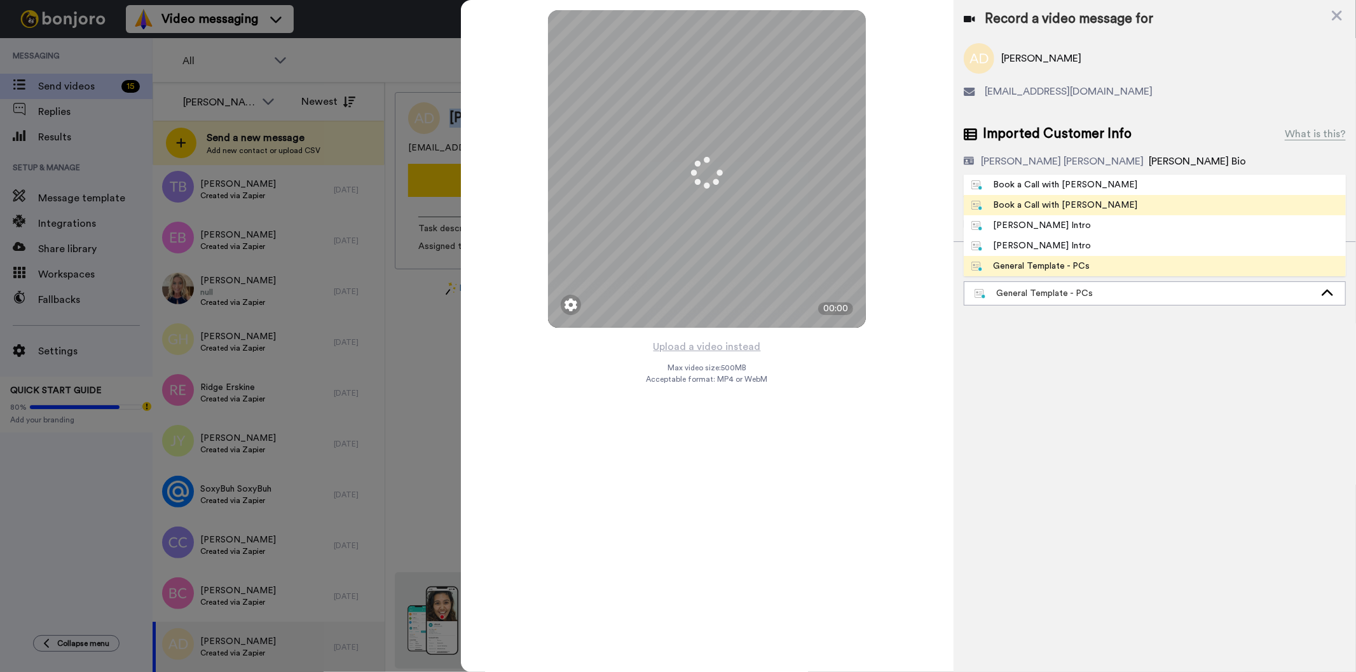
click at [1066, 199] on div "Book a Call with [PERSON_NAME]" at bounding box center [1054, 205] width 167 height 13
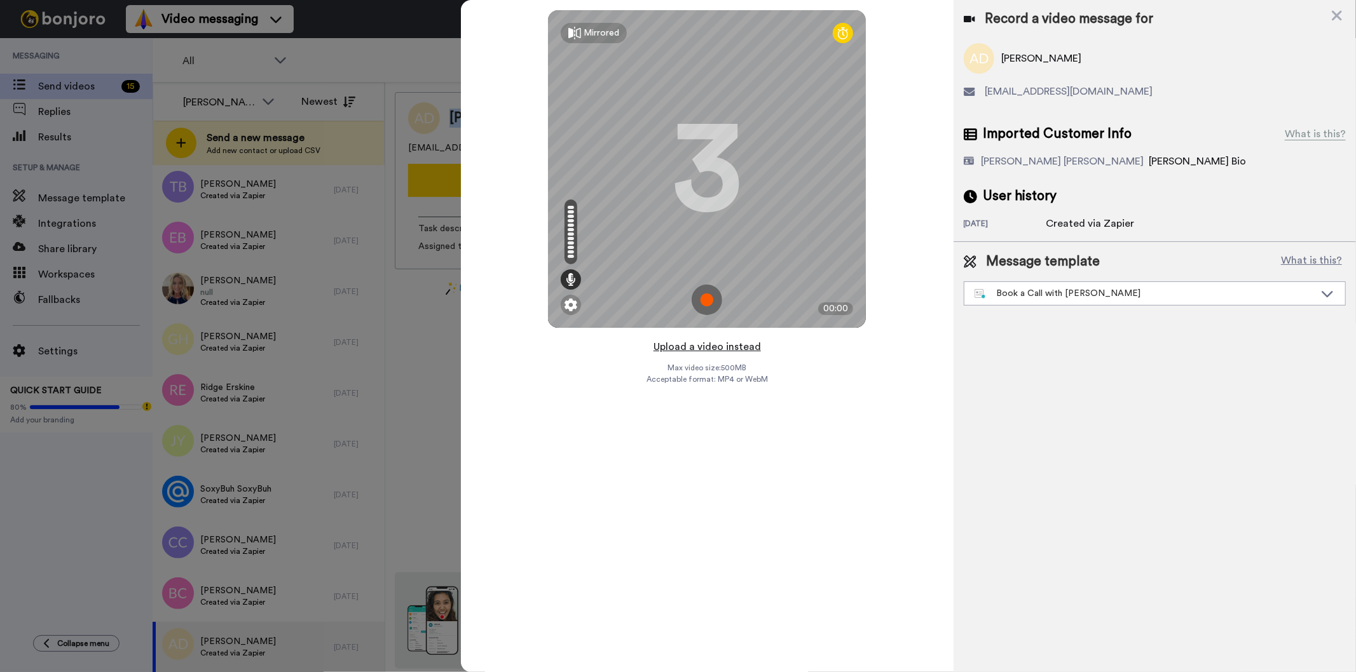
click at [707, 344] on button "Upload a video instead" at bounding box center [707, 347] width 115 height 17
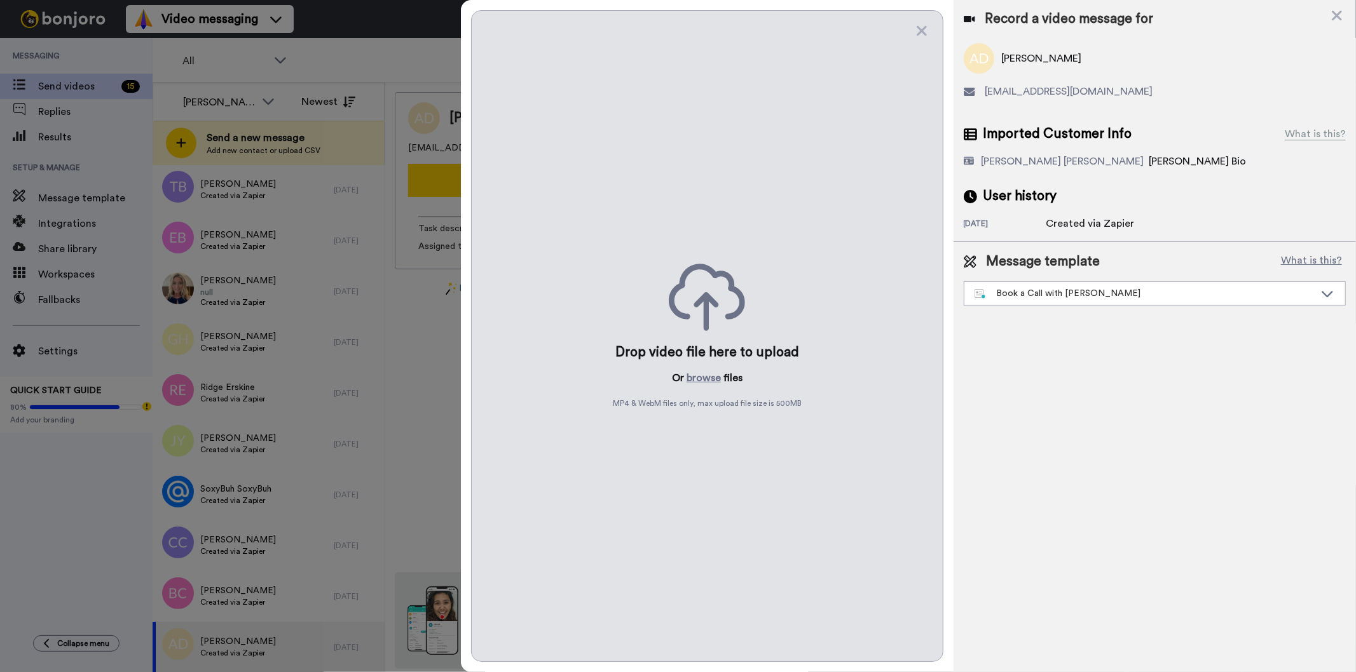
click at [685, 375] on p "Or browse files" at bounding box center [707, 378] width 71 height 15
click at [690, 375] on button "browse" at bounding box center [703, 378] width 34 height 15
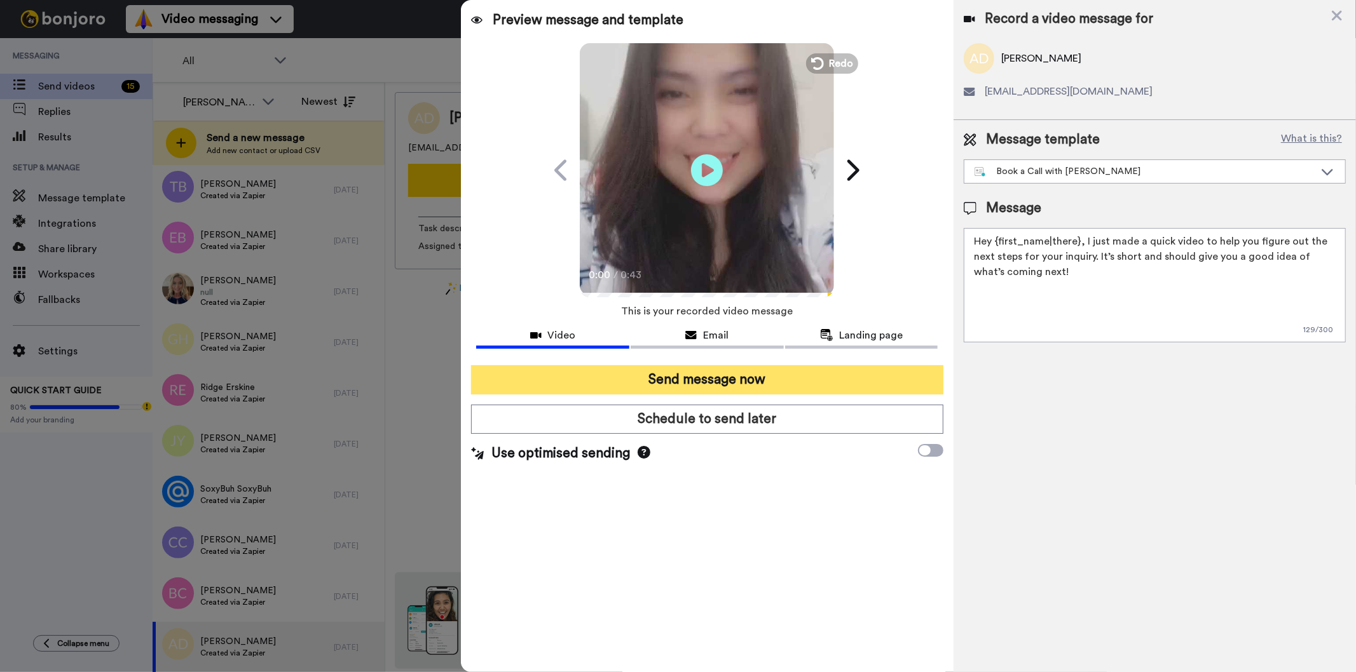
click at [853, 380] on button "Send message now" at bounding box center [707, 379] width 472 height 29
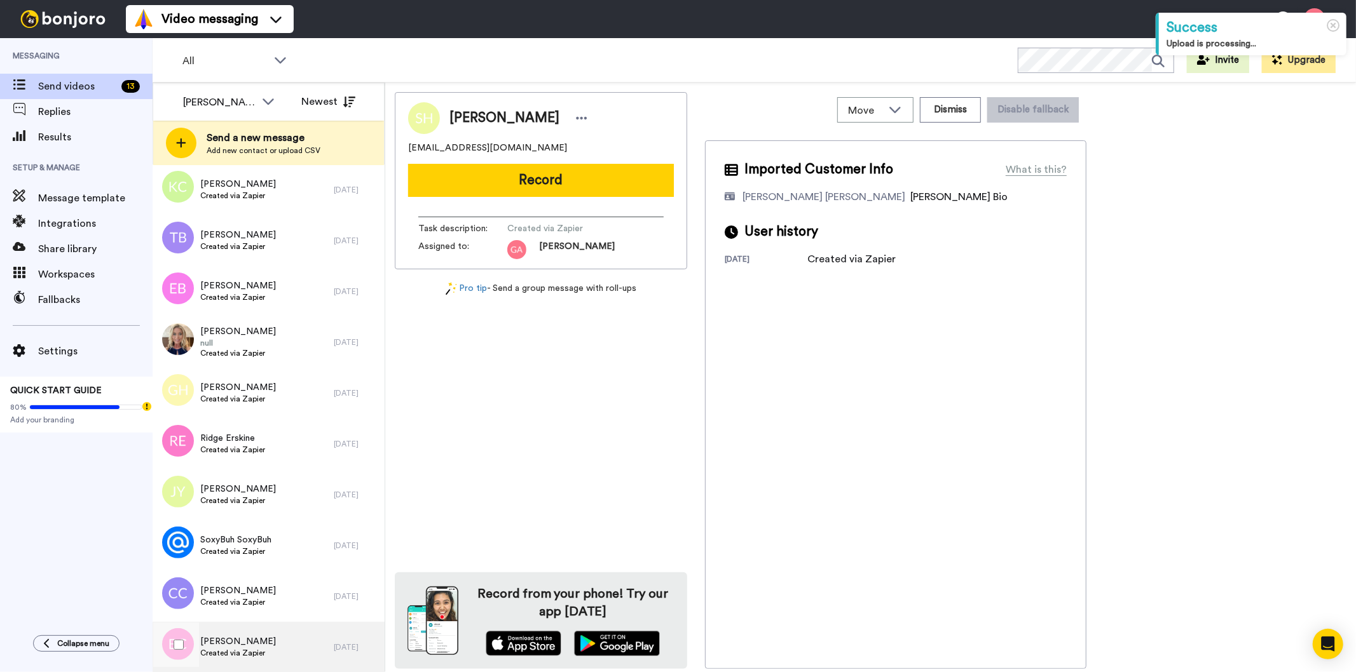
click at [243, 646] on span "[PERSON_NAME]" at bounding box center [238, 642] width 76 height 13
click at [467, 109] on span "[PERSON_NAME]" at bounding box center [504, 118] width 110 height 19
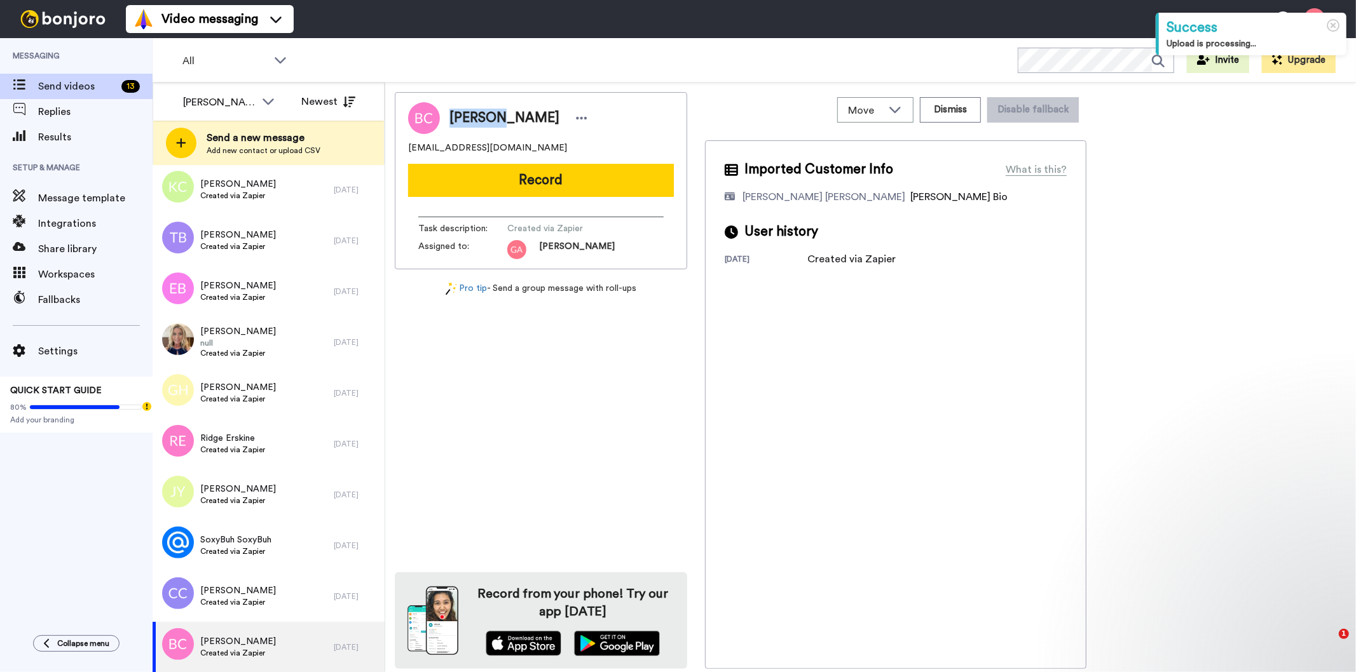
click at [467, 109] on span "[PERSON_NAME]" at bounding box center [504, 118] width 110 height 19
copy div "[PERSON_NAME]"
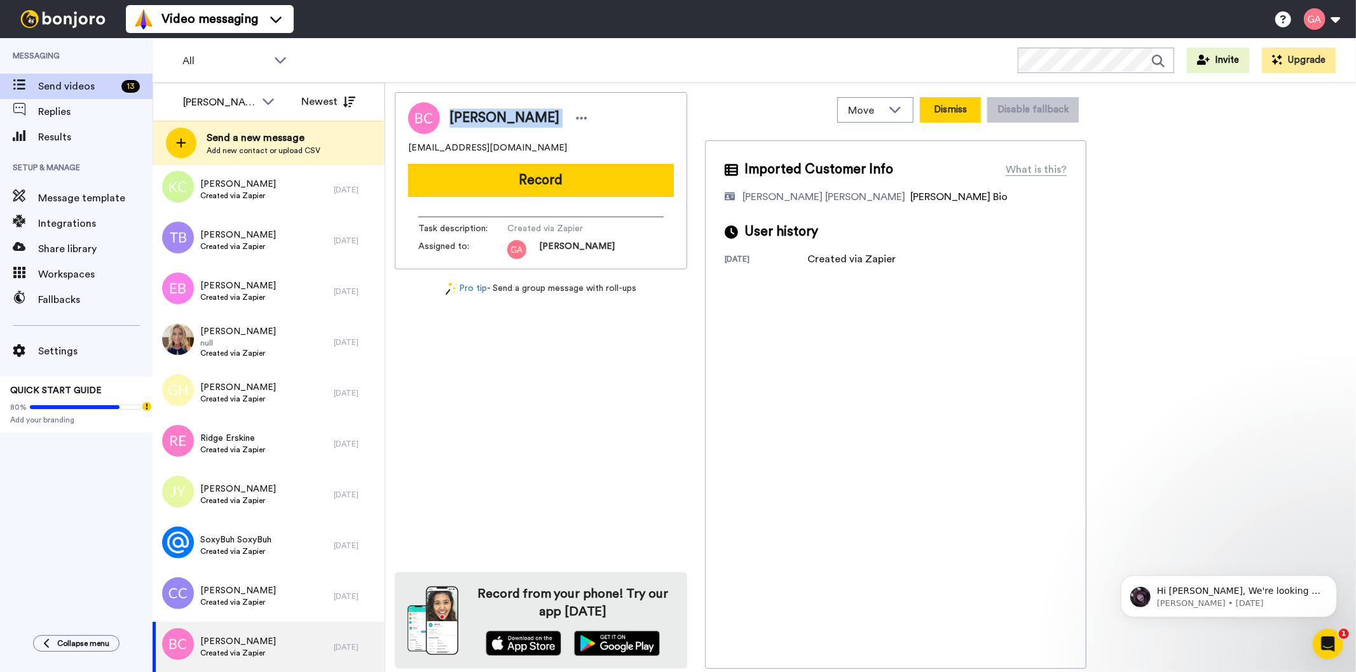
click at [964, 110] on button "Dismiss" at bounding box center [950, 109] width 61 height 25
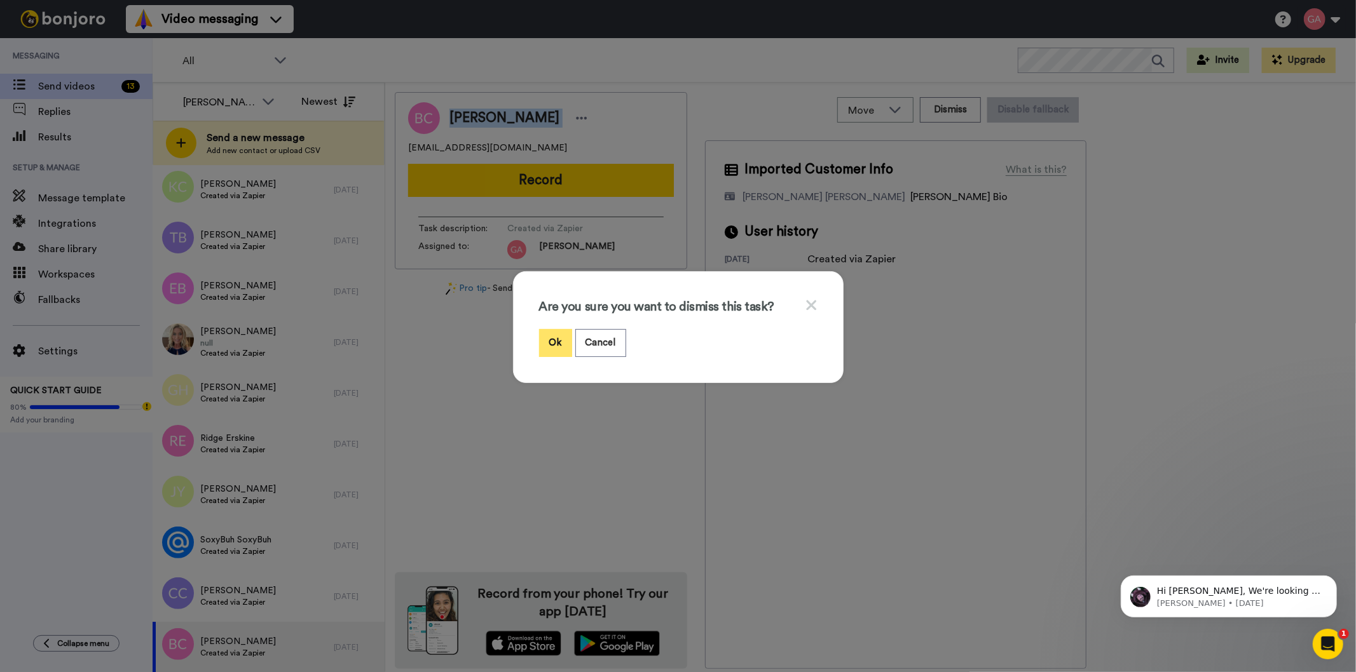
click at [544, 350] on button "Ok" at bounding box center [555, 342] width 33 height 27
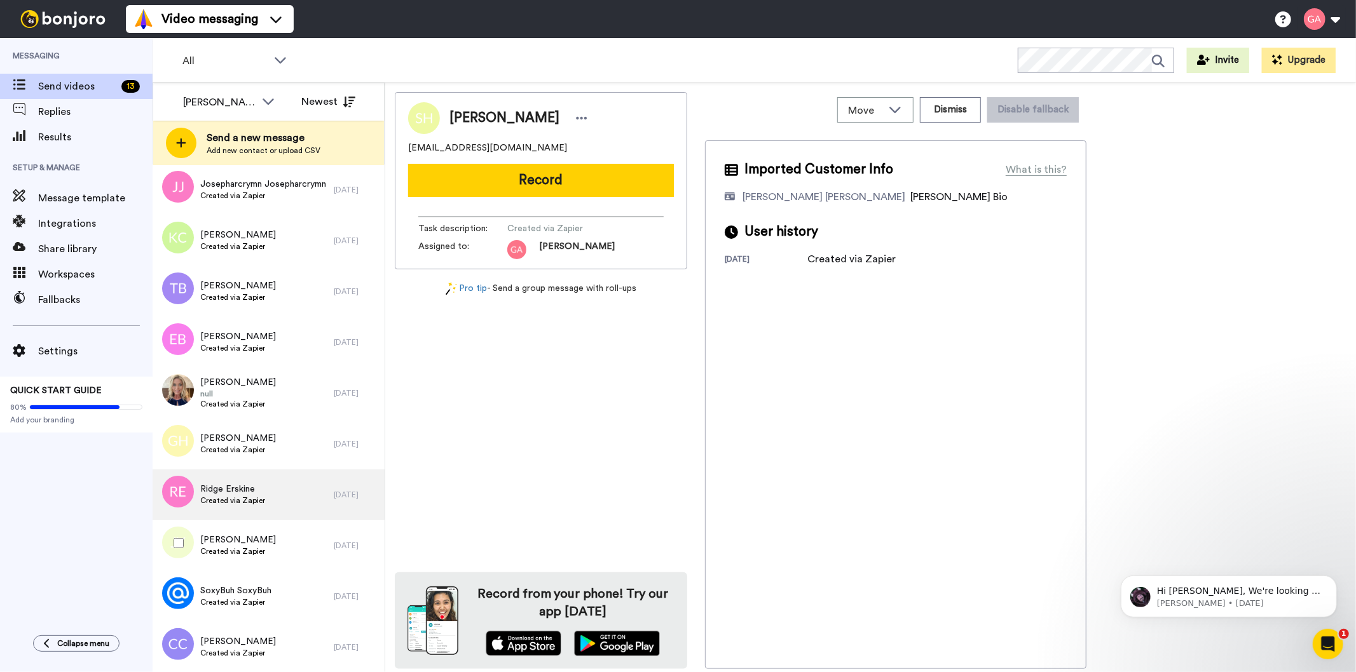
scroll to position [115, 0]
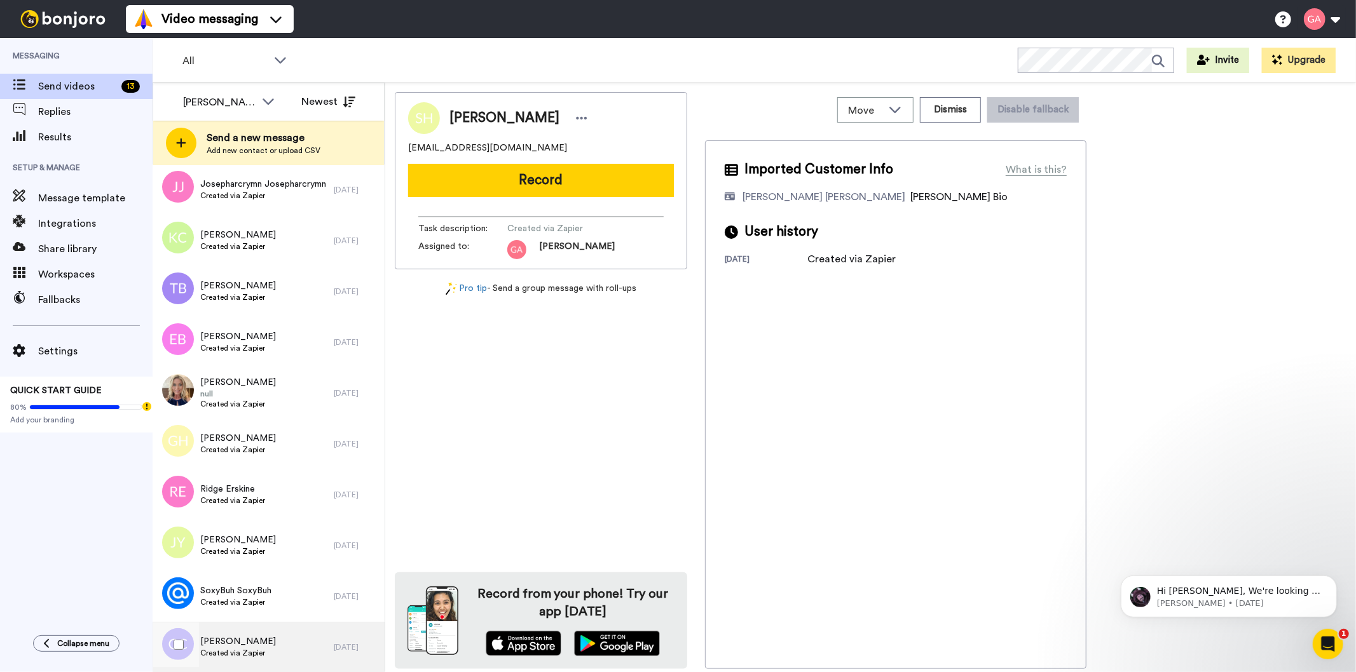
click at [265, 647] on div "[PERSON_NAME] Created via Zapier" at bounding box center [243, 647] width 181 height 51
click at [497, 116] on span "[PERSON_NAME]" at bounding box center [504, 118] width 110 height 19
copy div "[PERSON_NAME]"
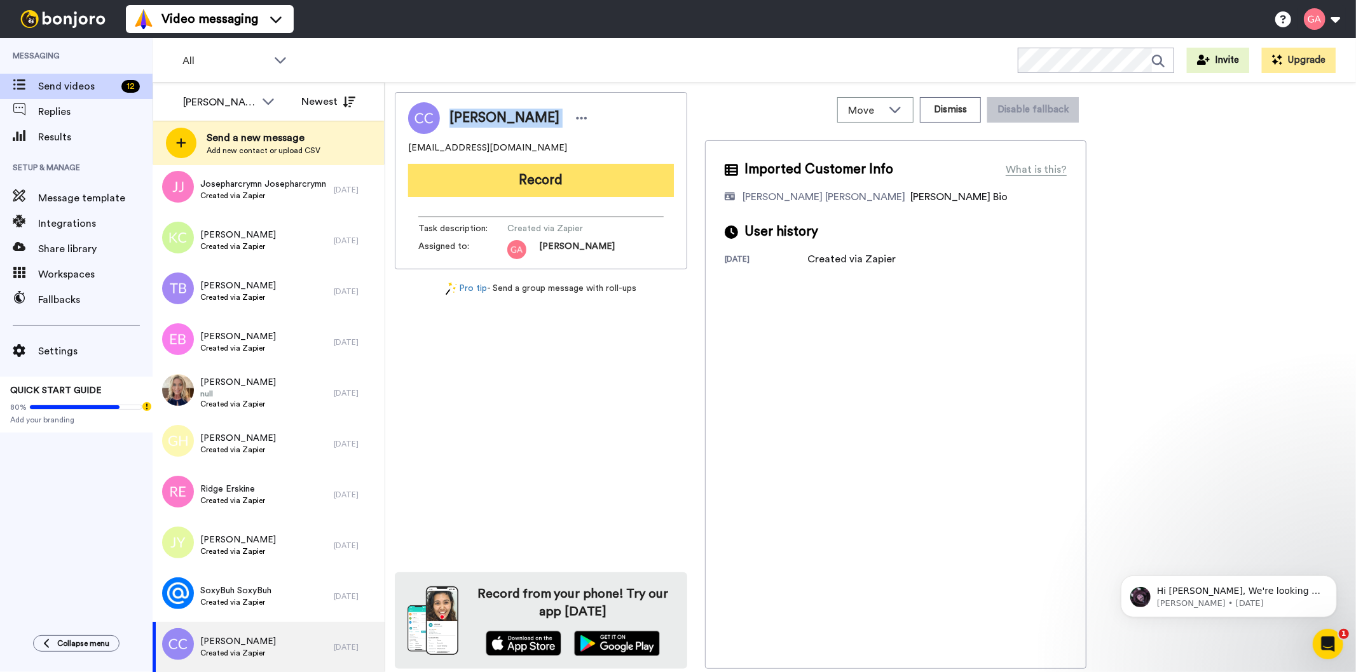
click at [628, 181] on button "Record" at bounding box center [541, 180] width 266 height 33
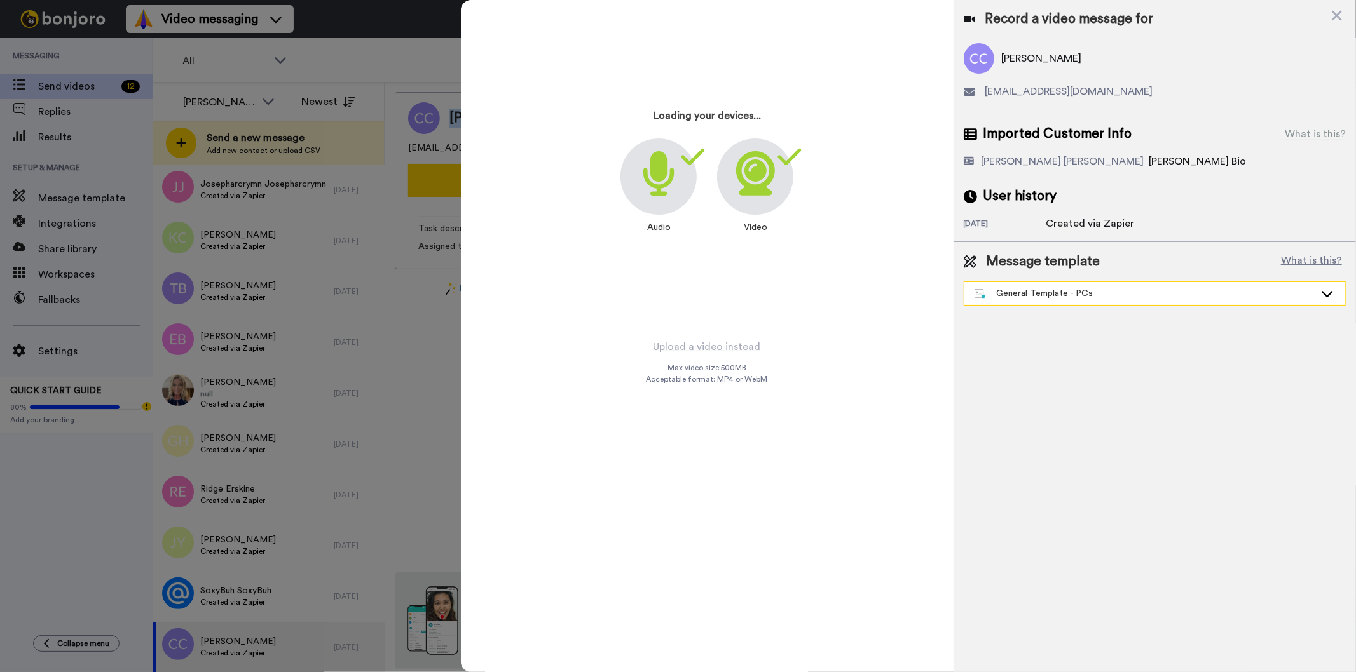
click at [1066, 296] on div "General Template - PCs" at bounding box center [1144, 293] width 340 height 13
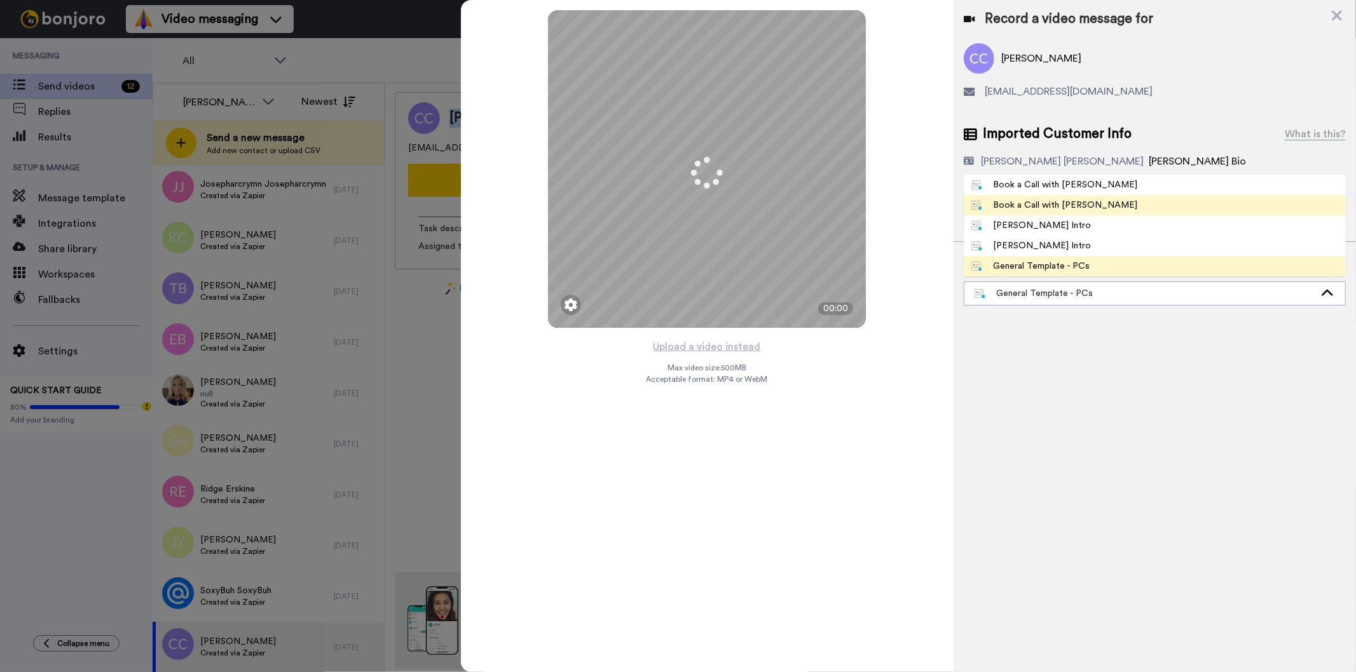
click at [1072, 202] on div "Book a Call with [PERSON_NAME]" at bounding box center [1054, 205] width 167 height 13
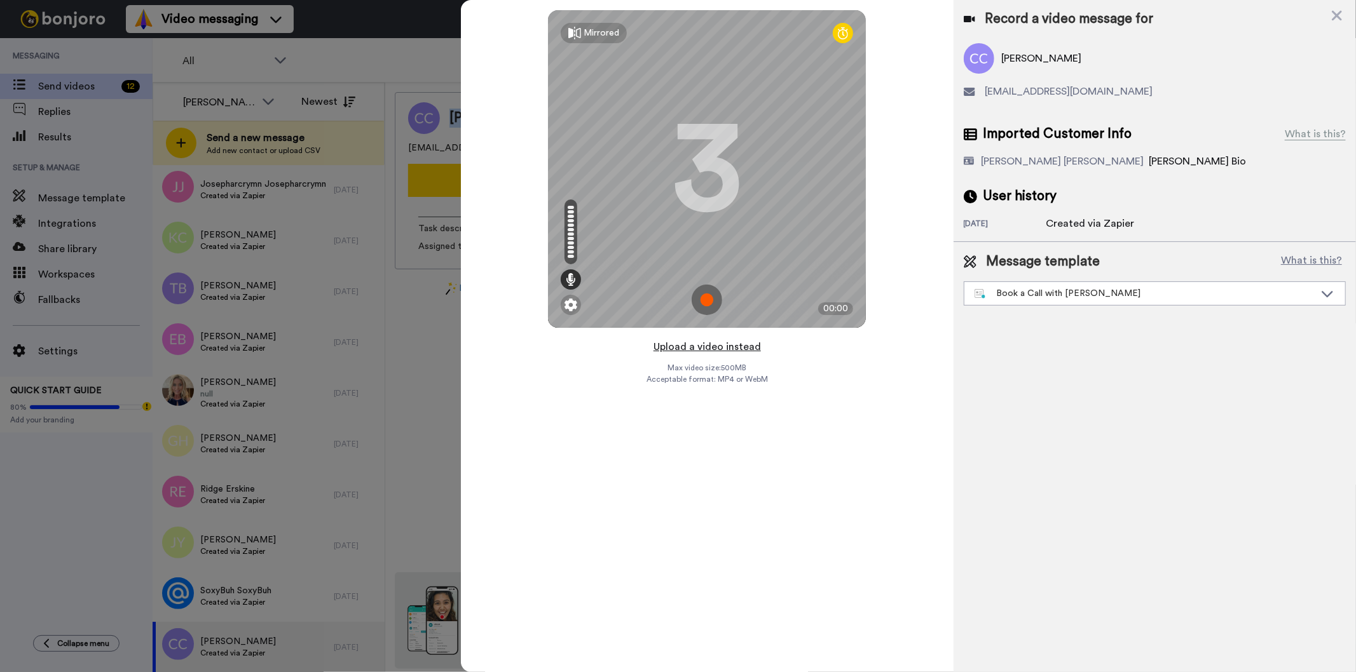
click at [716, 344] on button "Upload a video instead" at bounding box center [707, 347] width 115 height 17
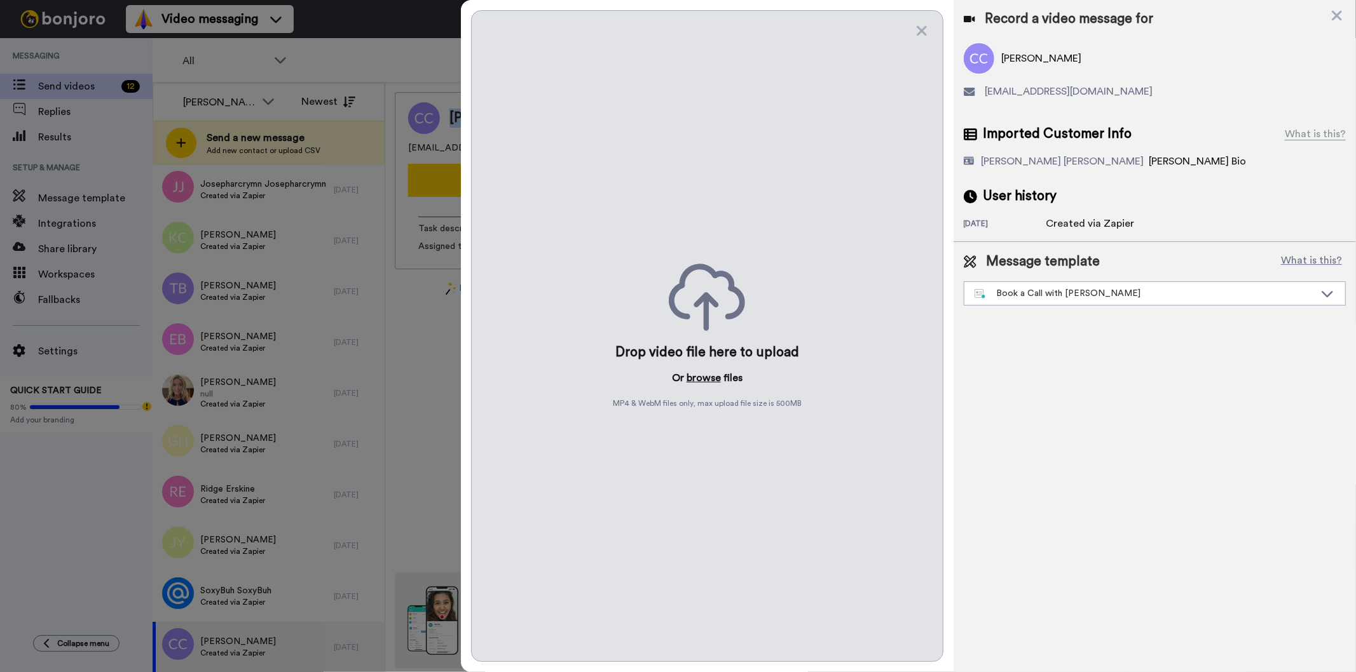
click at [700, 376] on button "browse" at bounding box center [703, 378] width 34 height 15
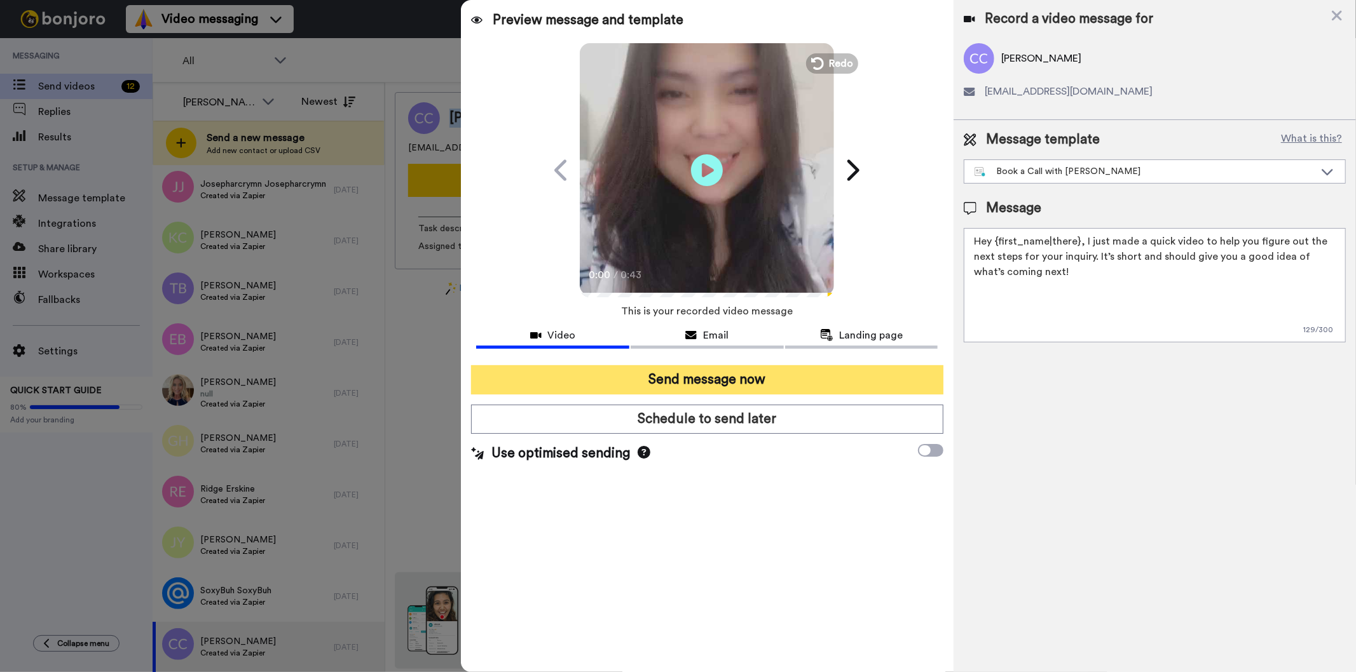
click at [721, 382] on button "Send message now" at bounding box center [707, 379] width 472 height 29
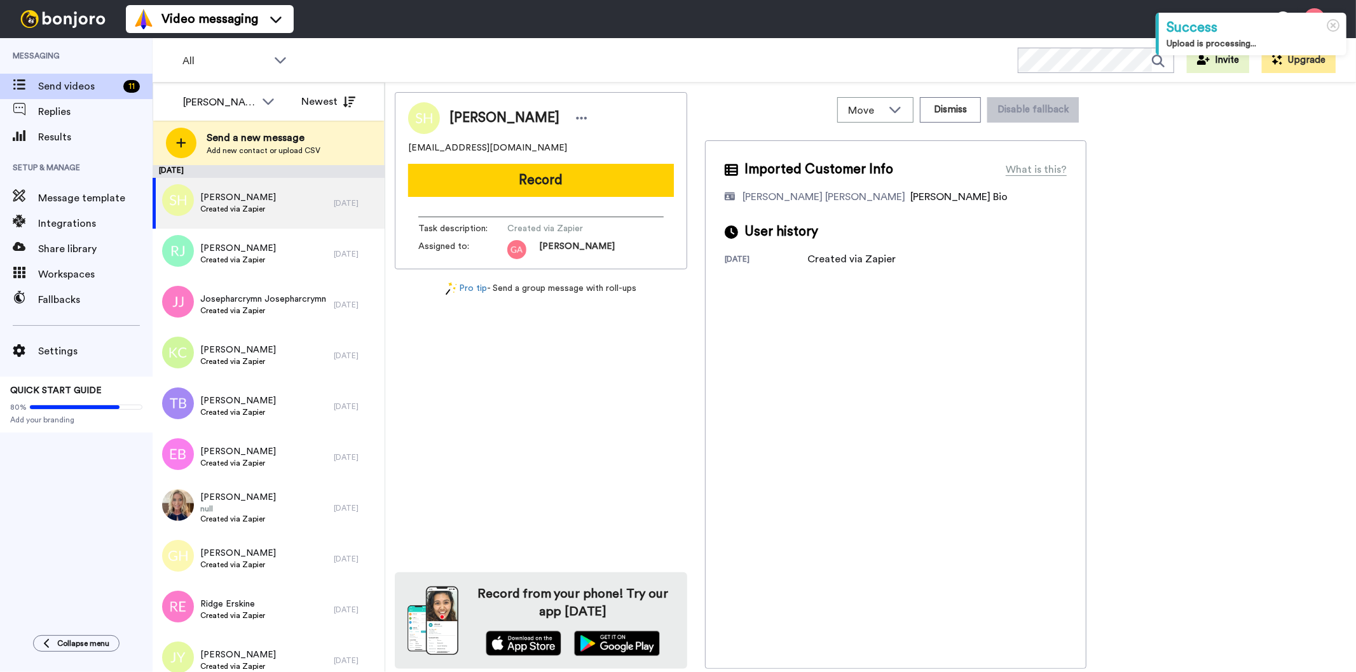
click at [488, 126] on span "[PERSON_NAME]" at bounding box center [504, 118] width 110 height 19
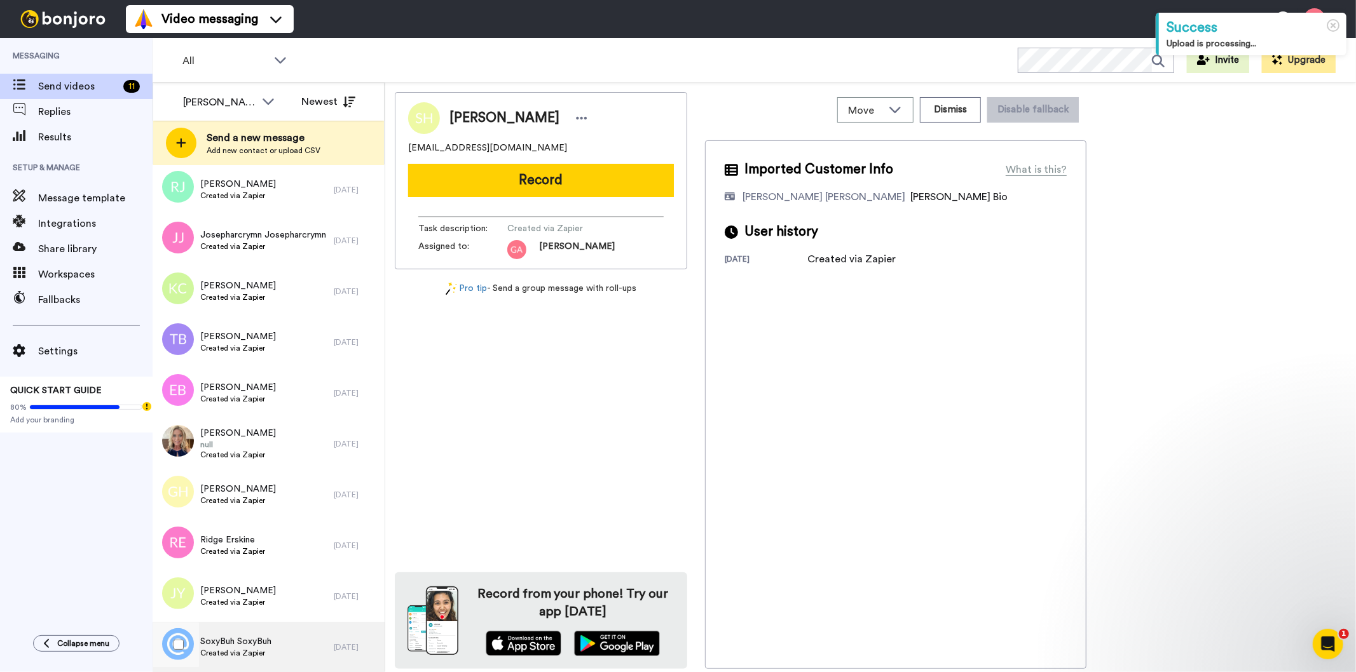
click at [261, 653] on span "Created via Zapier" at bounding box center [235, 653] width 71 height 10
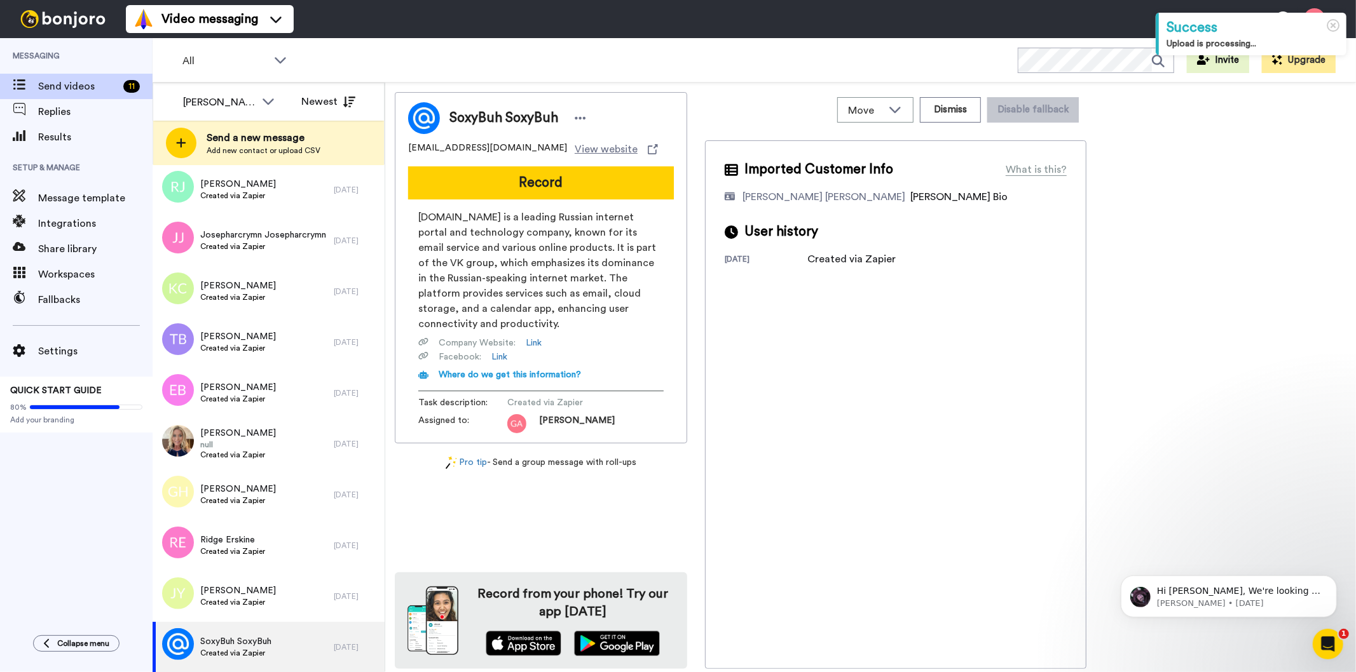
click at [493, 114] on span "SoxyBuh SoxyBuh" at bounding box center [503, 118] width 109 height 19
copy div "SoxyBuh SoxyBuh"
click at [933, 487] on div "Imported Customer Info What is this? Gilda De Varon Amante Bonjoro Assignee Bio…" at bounding box center [895, 404] width 381 height 529
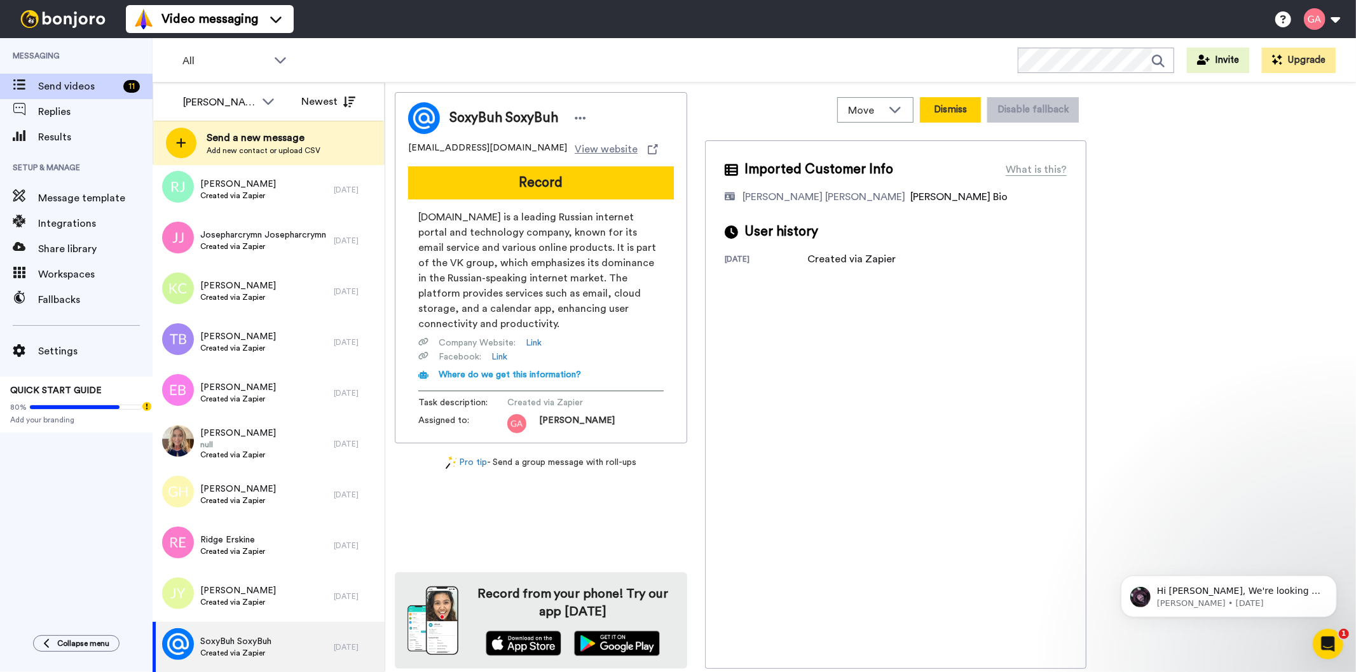
click at [946, 100] on button "Dismiss" at bounding box center [950, 109] width 61 height 25
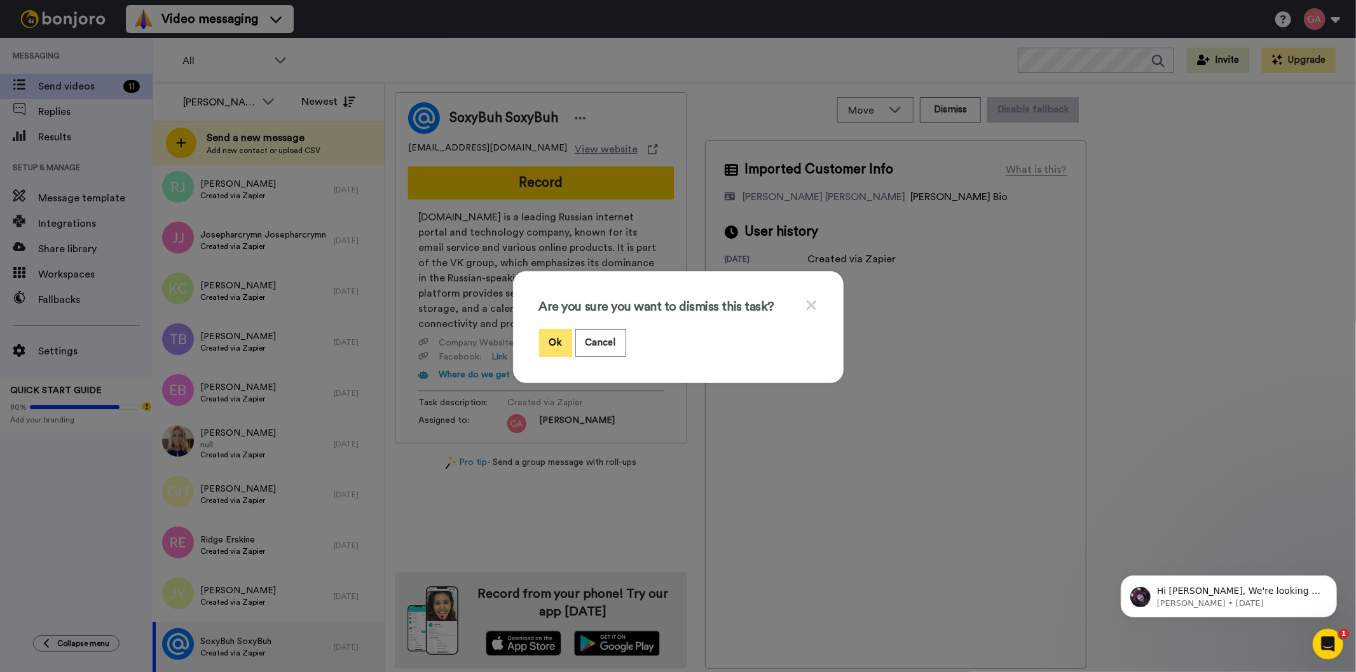
click at [555, 334] on button "Ok" at bounding box center [555, 342] width 33 height 27
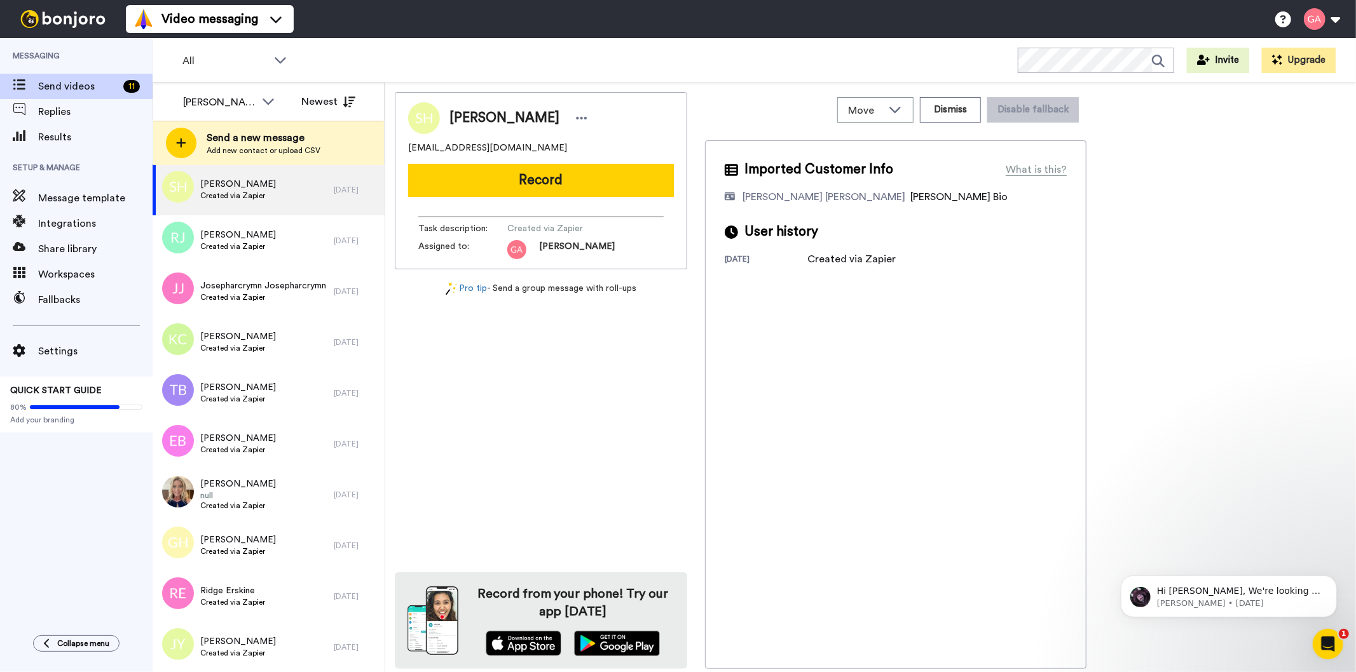
scroll to position [13, 0]
click at [262, 655] on span "Created via Zapier" at bounding box center [238, 653] width 76 height 10
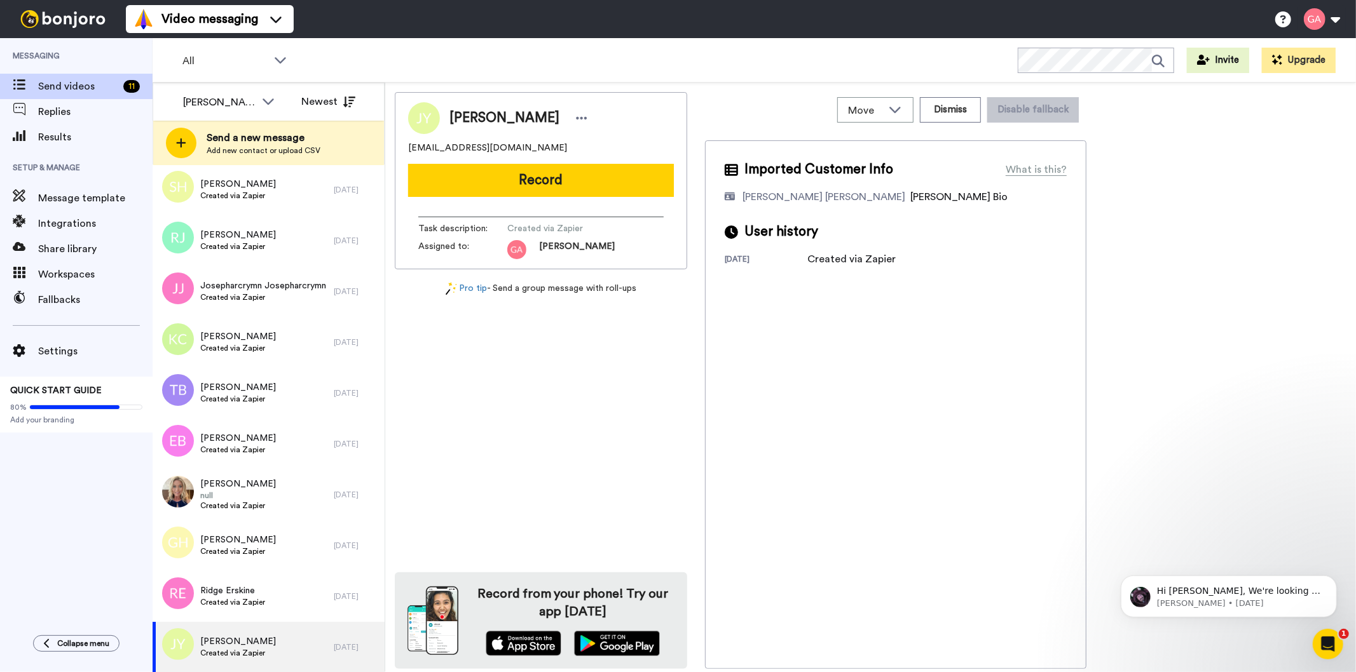
click at [508, 115] on span "James W Young III" at bounding box center [504, 118] width 110 height 19
copy div "James W Young III"
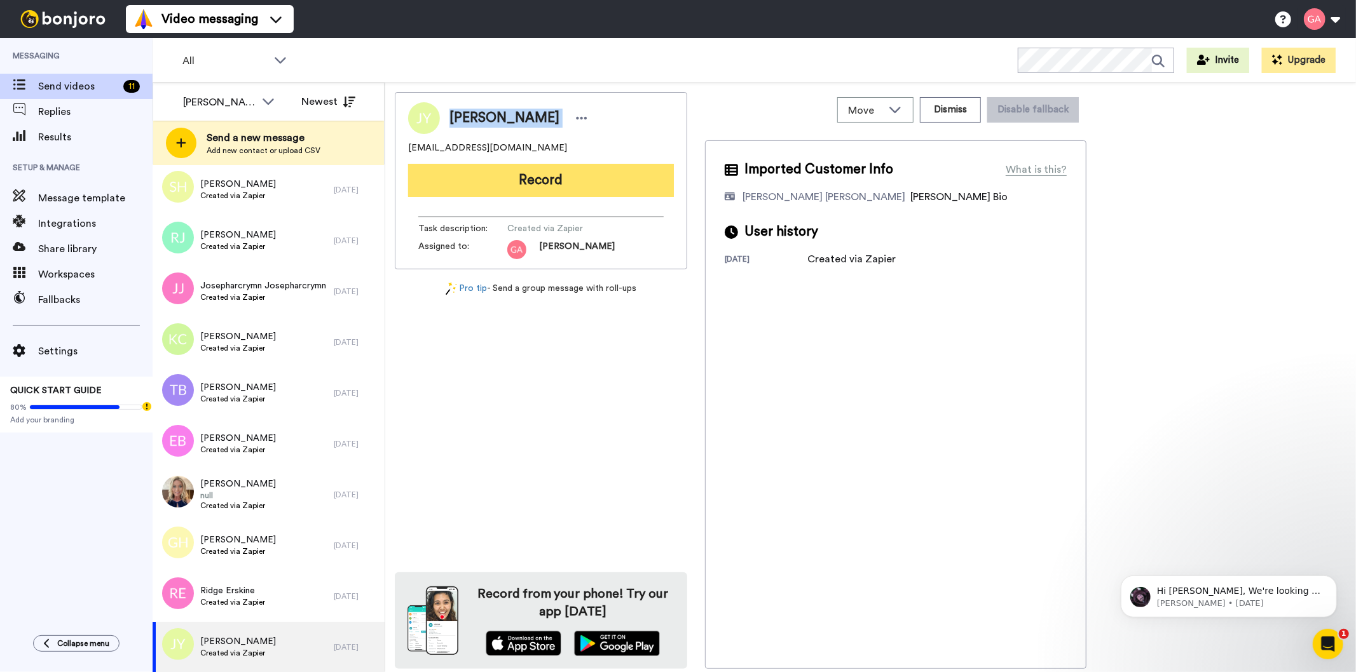
click at [572, 181] on button "Record" at bounding box center [541, 180] width 266 height 33
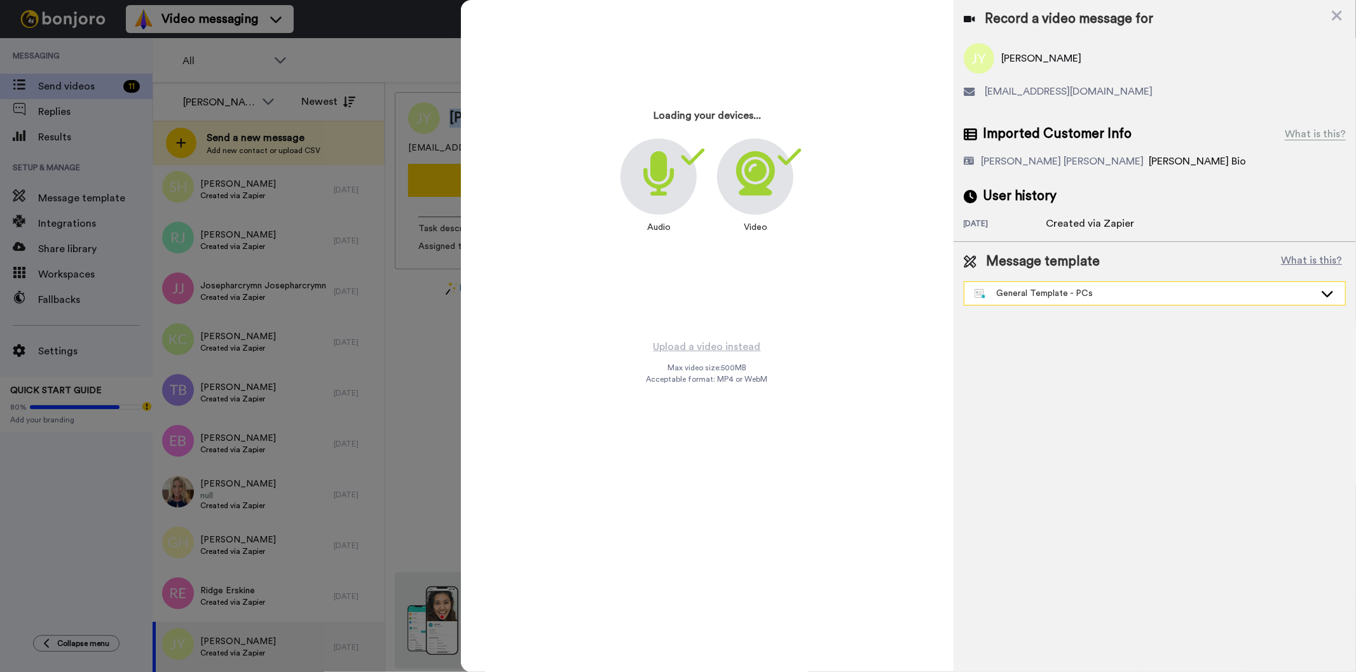
click at [1028, 282] on div "General Template - PCs" at bounding box center [1154, 293] width 381 height 23
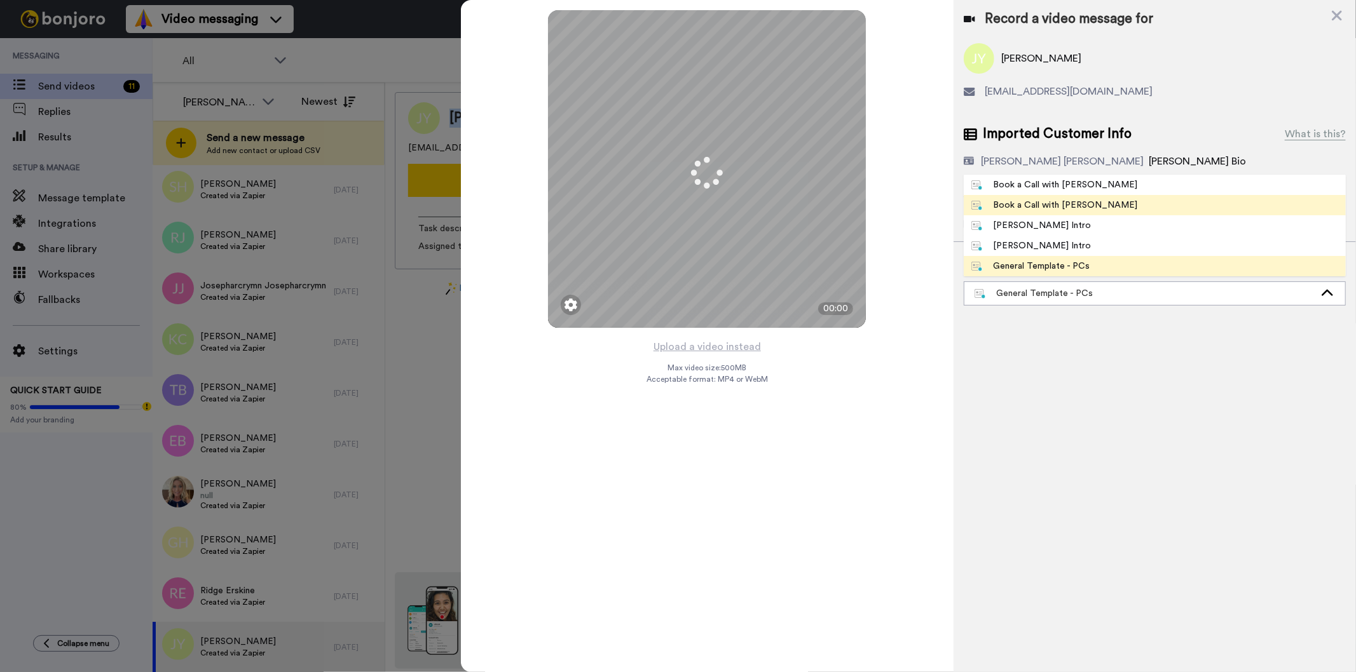
click at [1050, 210] on div "Book a Call with [PERSON_NAME]" at bounding box center [1054, 205] width 167 height 13
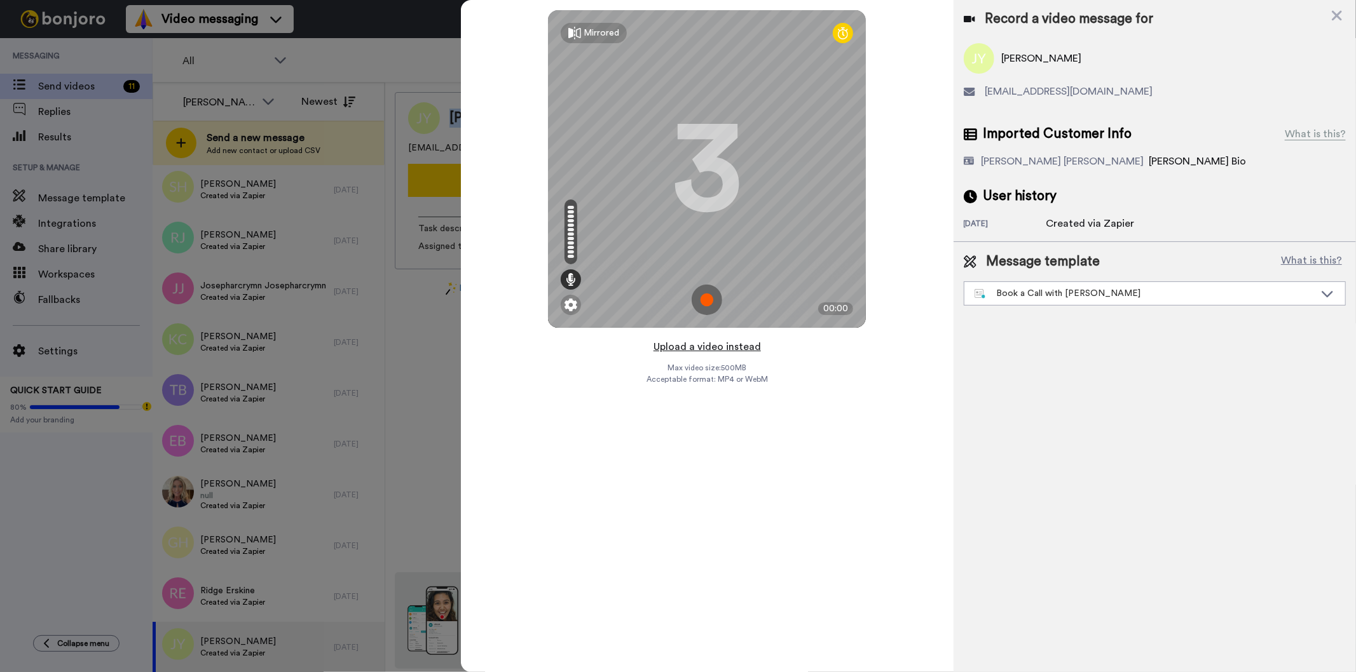
click at [717, 350] on button "Upload a video instead" at bounding box center [707, 347] width 115 height 17
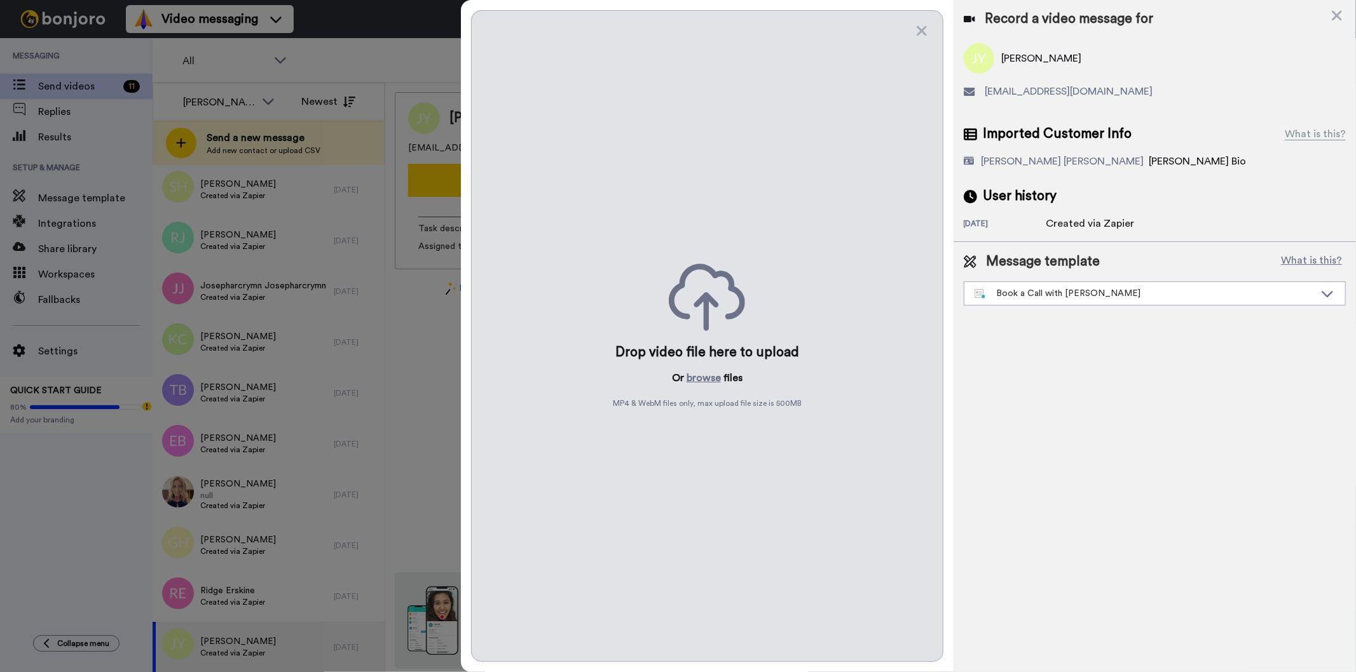
click at [707, 369] on div "Drop video file here to upload Or browse files MP4 & WebM files only, max uploa…" at bounding box center [707, 336] width 472 height 652
click at [702, 379] on button "browse" at bounding box center [703, 378] width 34 height 15
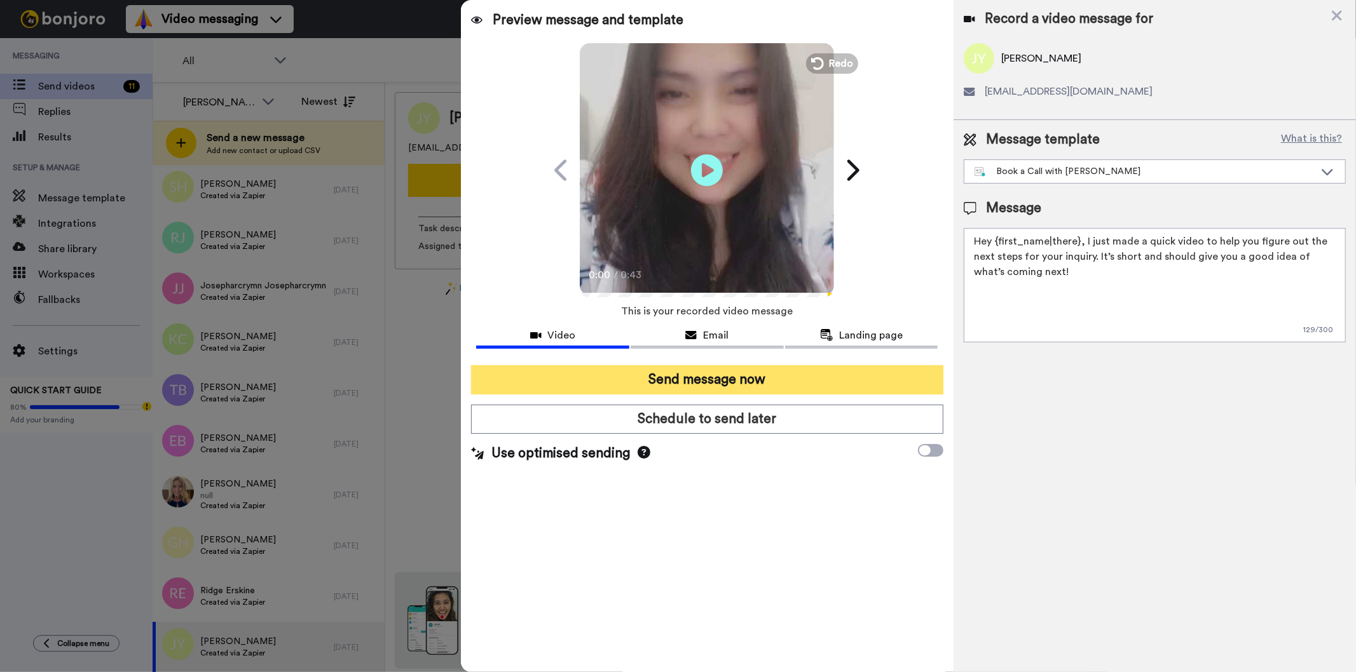
click at [824, 388] on button "Send message now" at bounding box center [707, 379] width 472 height 29
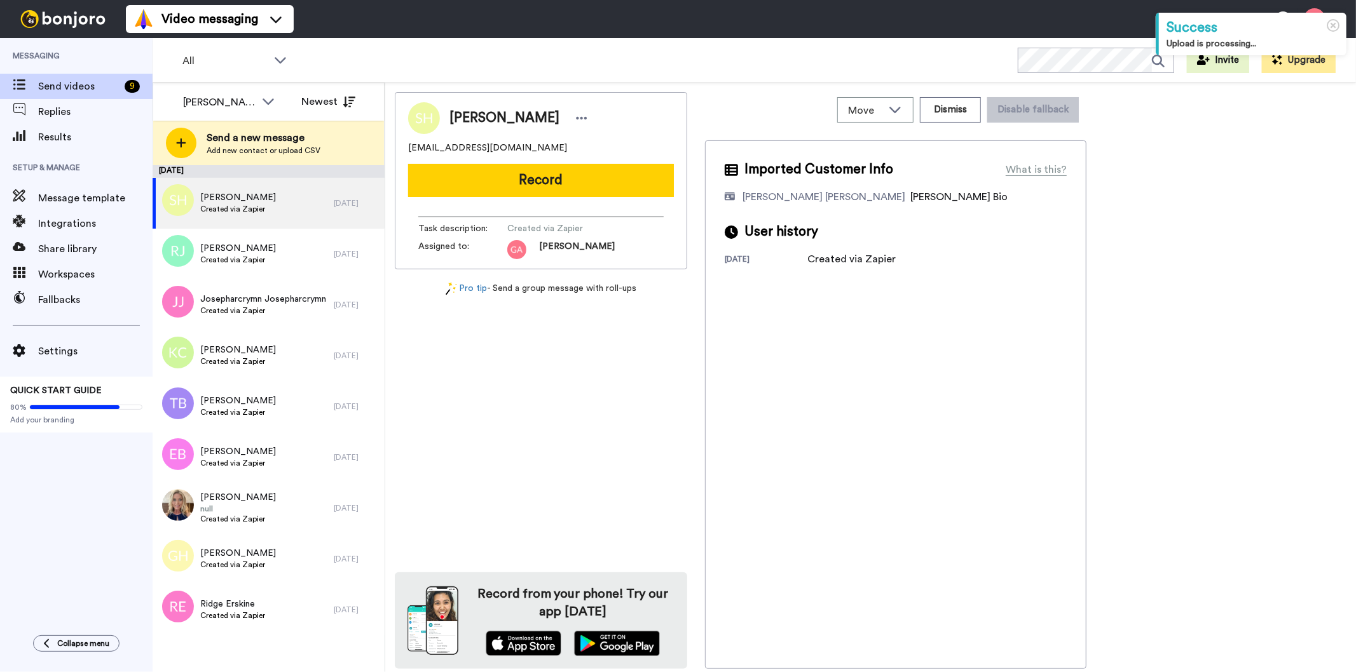
click at [639, 394] on div "[PERSON_NAME] [EMAIL_ADDRESS][DOMAIN_NAME] Record Task description : Created vi…" at bounding box center [541, 380] width 292 height 577
click at [249, 95] on div "[PERSON_NAME]" at bounding box center [219, 102] width 72 height 15
click at [67, 132] on span "Results" at bounding box center [95, 137] width 114 height 15
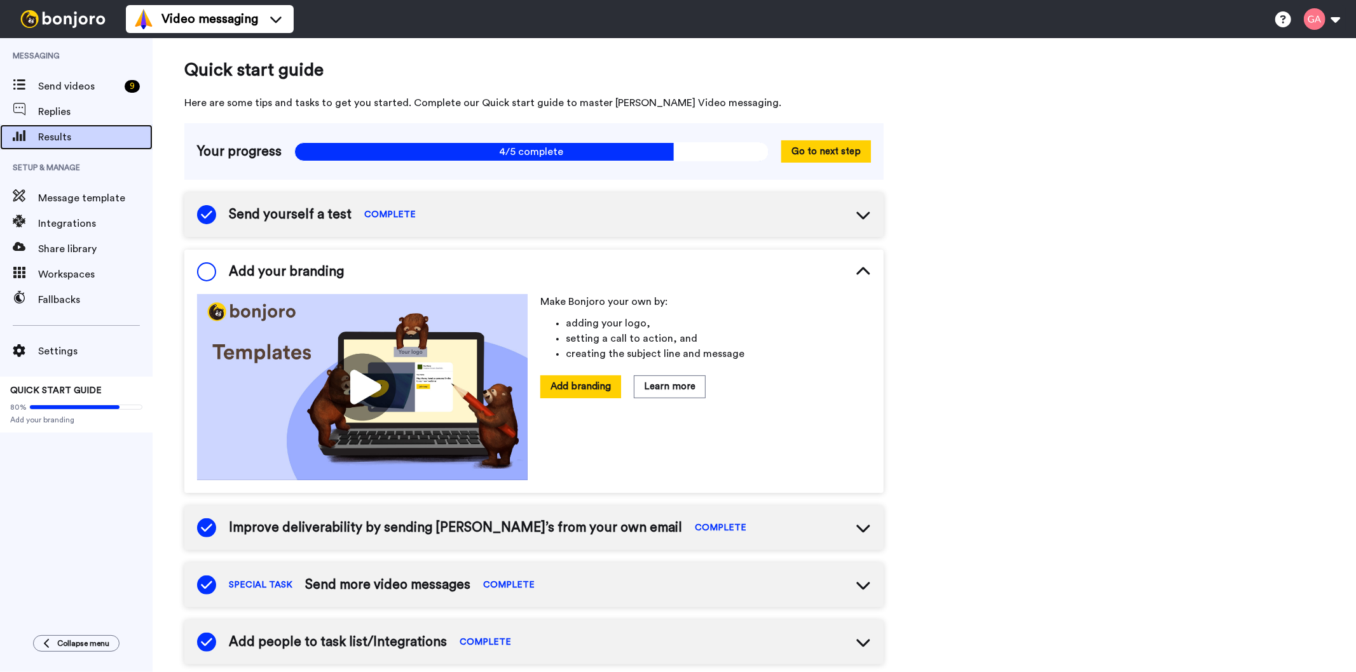
click at [50, 133] on span "Results" at bounding box center [95, 137] width 114 height 15
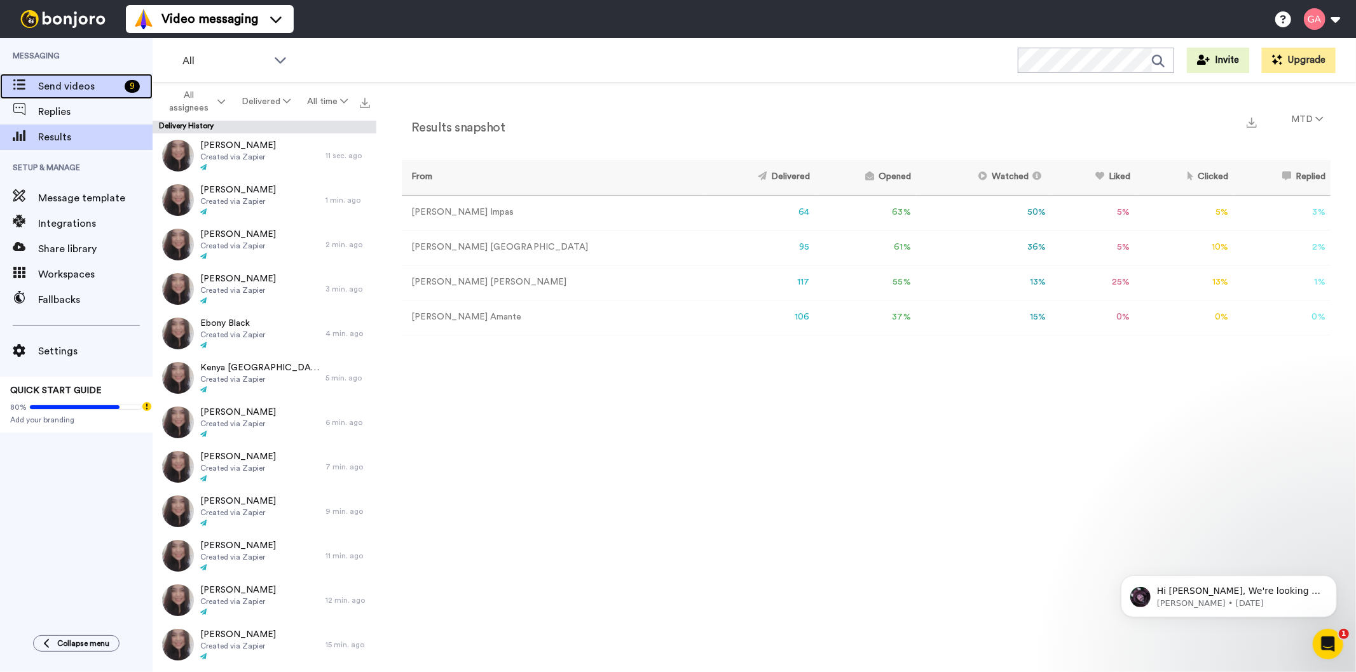
click at [88, 88] on span "Send videos" at bounding box center [78, 86] width 81 height 15
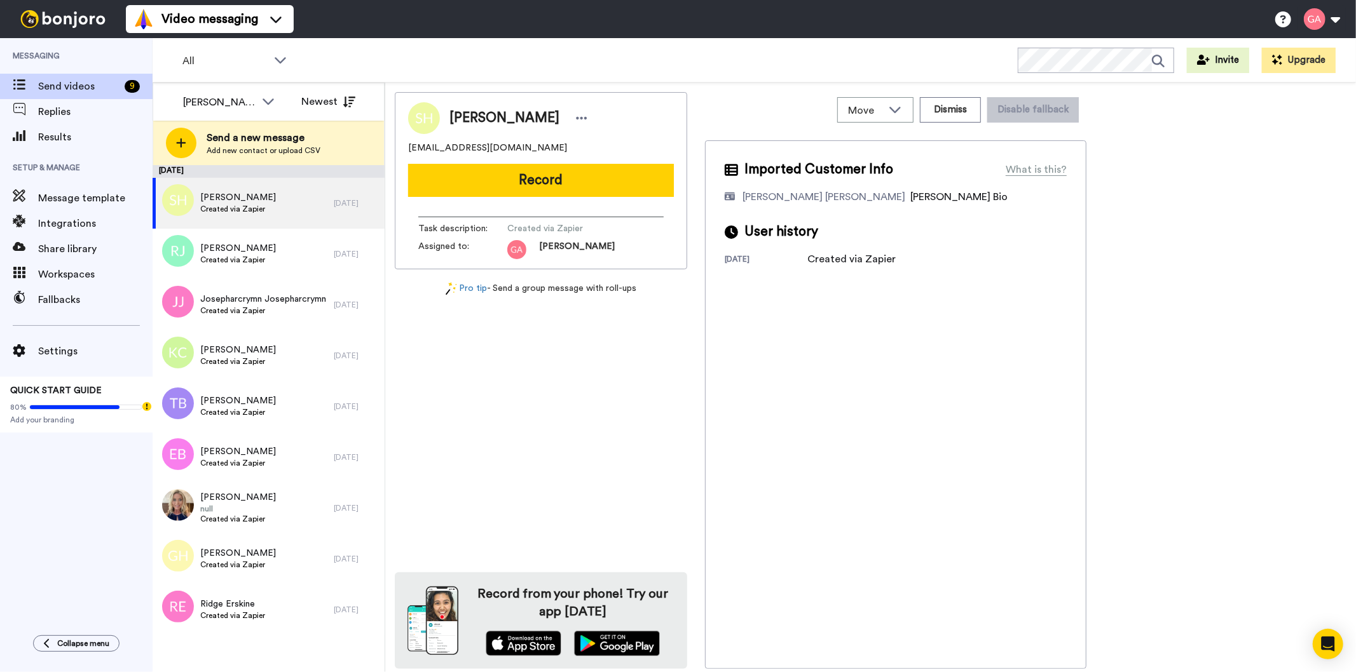
click at [505, 426] on div "[PERSON_NAME] [EMAIL_ADDRESS][DOMAIN_NAME] Record Task description : Created vi…" at bounding box center [541, 380] width 292 height 577
click at [258, 623] on div "Ridge Erskine Created via Zapier" at bounding box center [243, 610] width 181 height 51
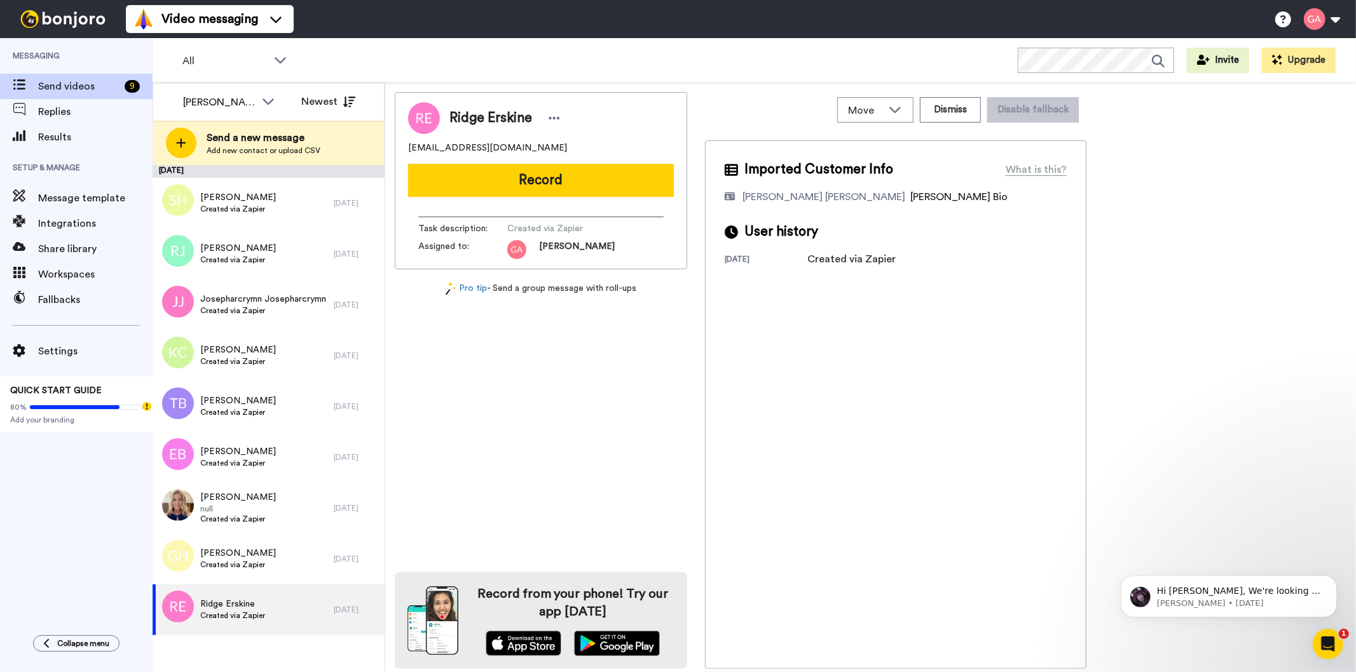
click at [469, 116] on span "Ridge Erskine" at bounding box center [490, 118] width 83 height 19
click at [470, 116] on span "Ridge Erskine" at bounding box center [490, 118] width 83 height 19
copy div "Ridge Erskine"
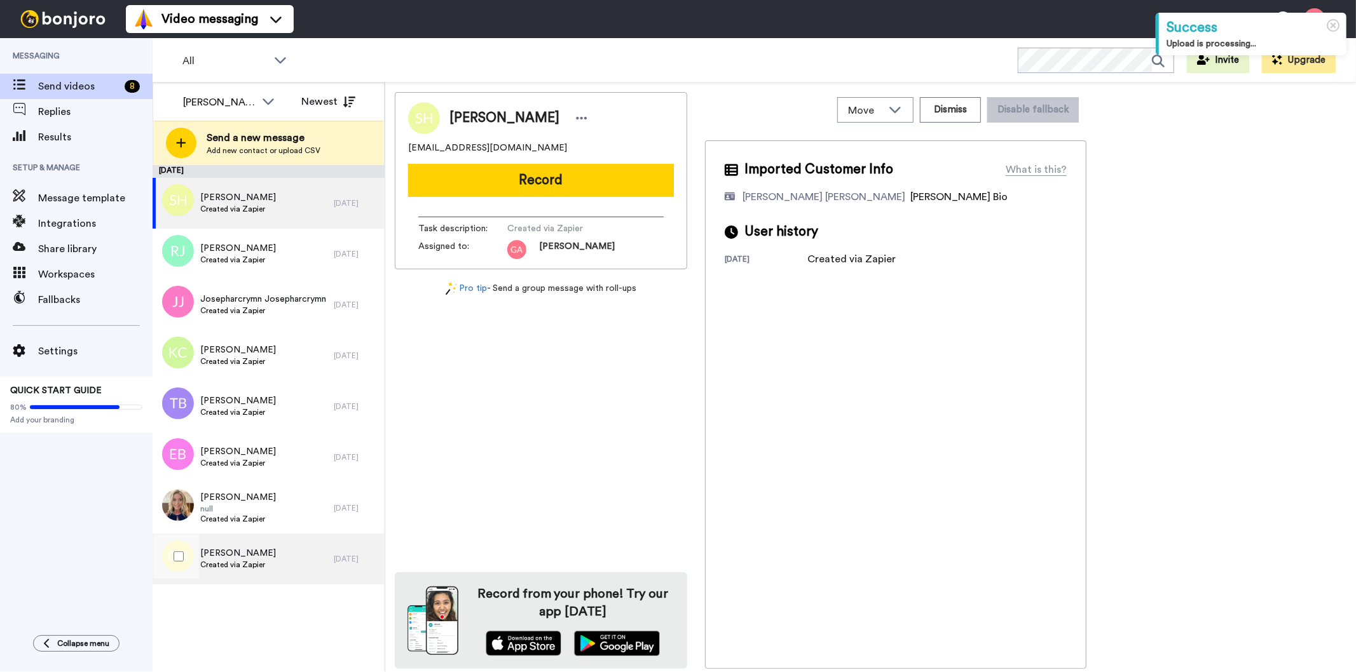
click at [249, 566] on span "Created via Zapier" at bounding box center [238, 565] width 76 height 10
click at [469, 113] on span "[PERSON_NAME]" at bounding box center [504, 118] width 110 height 19
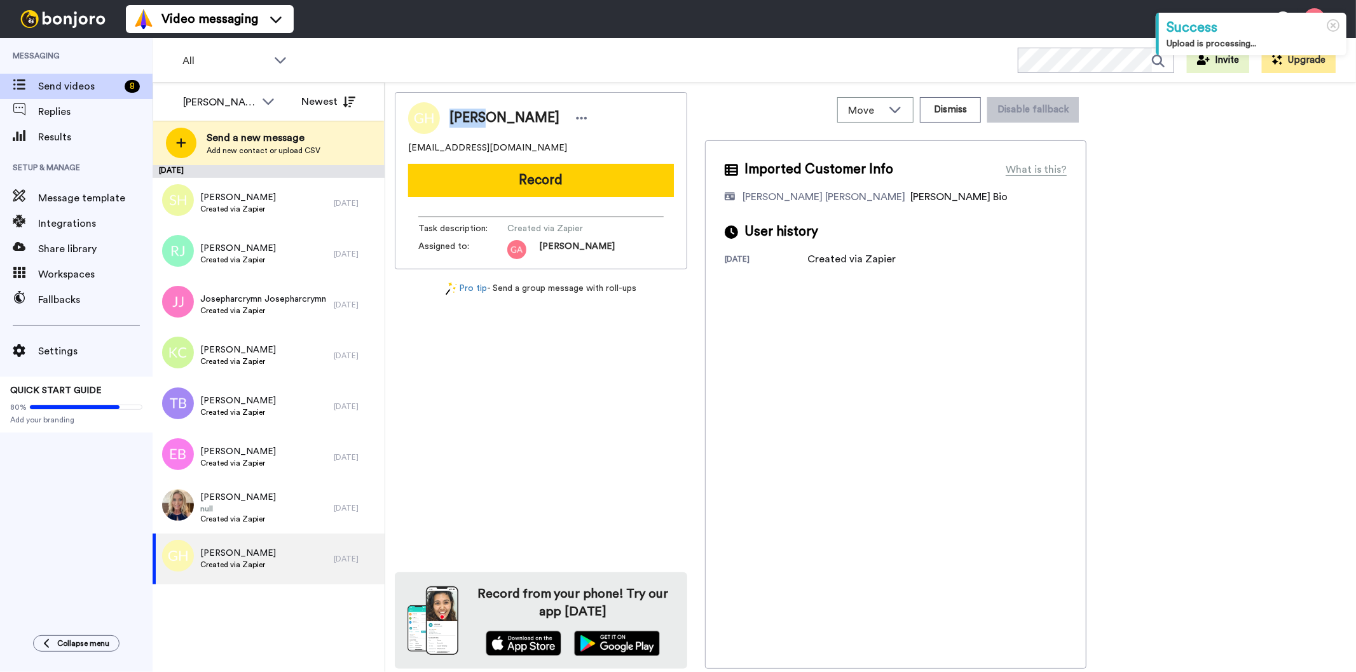
click at [469, 113] on span "[PERSON_NAME]" at bounding box center [504, 118] width 110 height 19
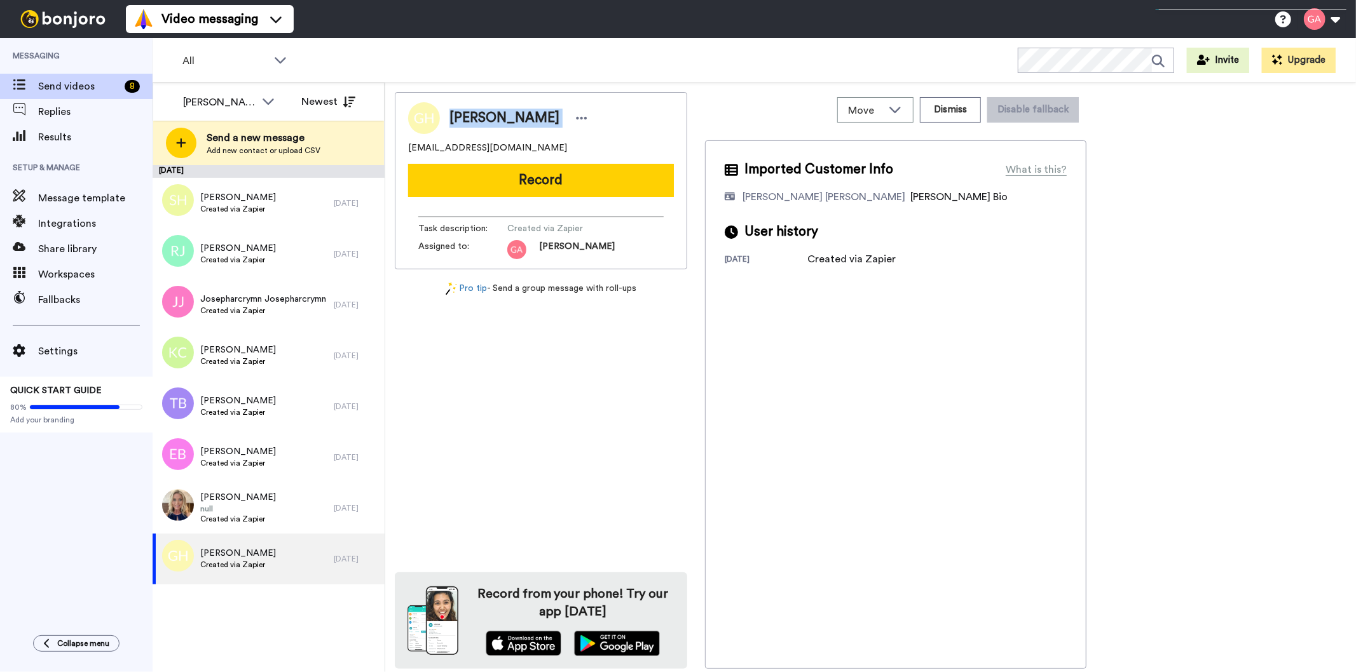
copy div "[PERSON_NAME]"
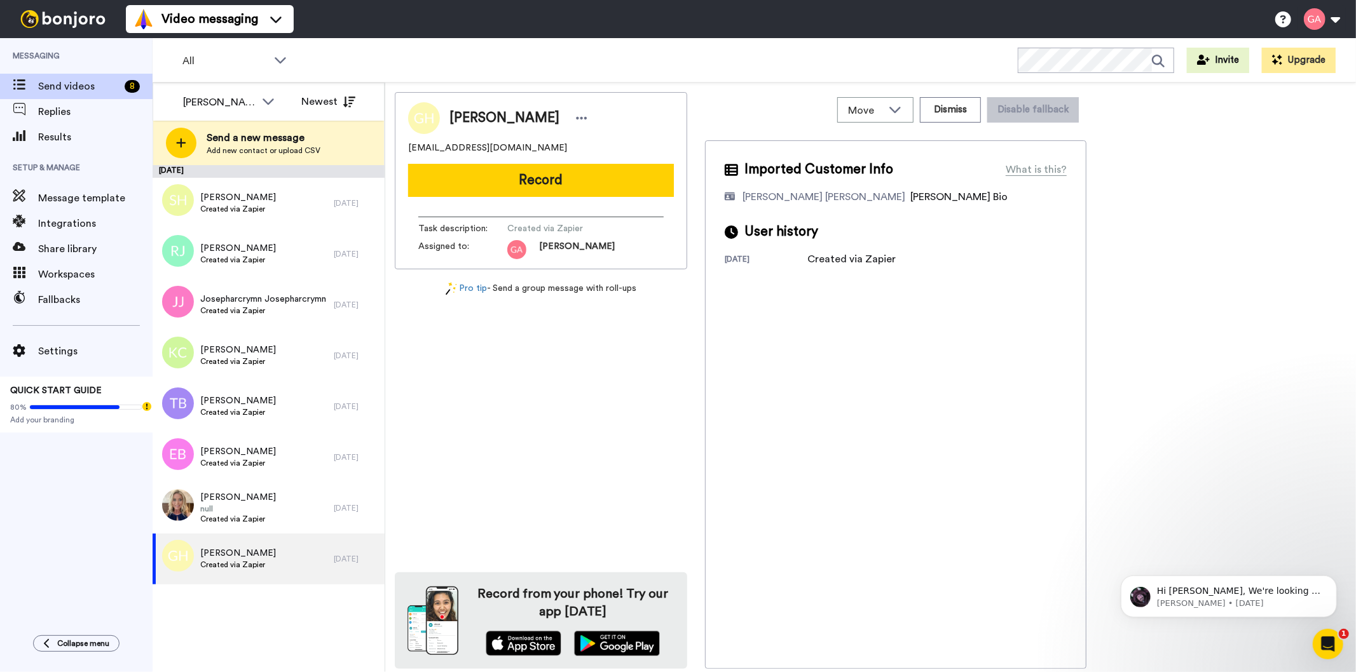
click at [939, 494] on div "Imported Customer Info What is this? [PERSON_NAME] [PERSON_NAME] Bonjoro Assign…" at bounding box center [895, 404] width 381 height 529
click at [937, 112] on button "Dismiss" at bounding box center [950, 109] width 61 height 25
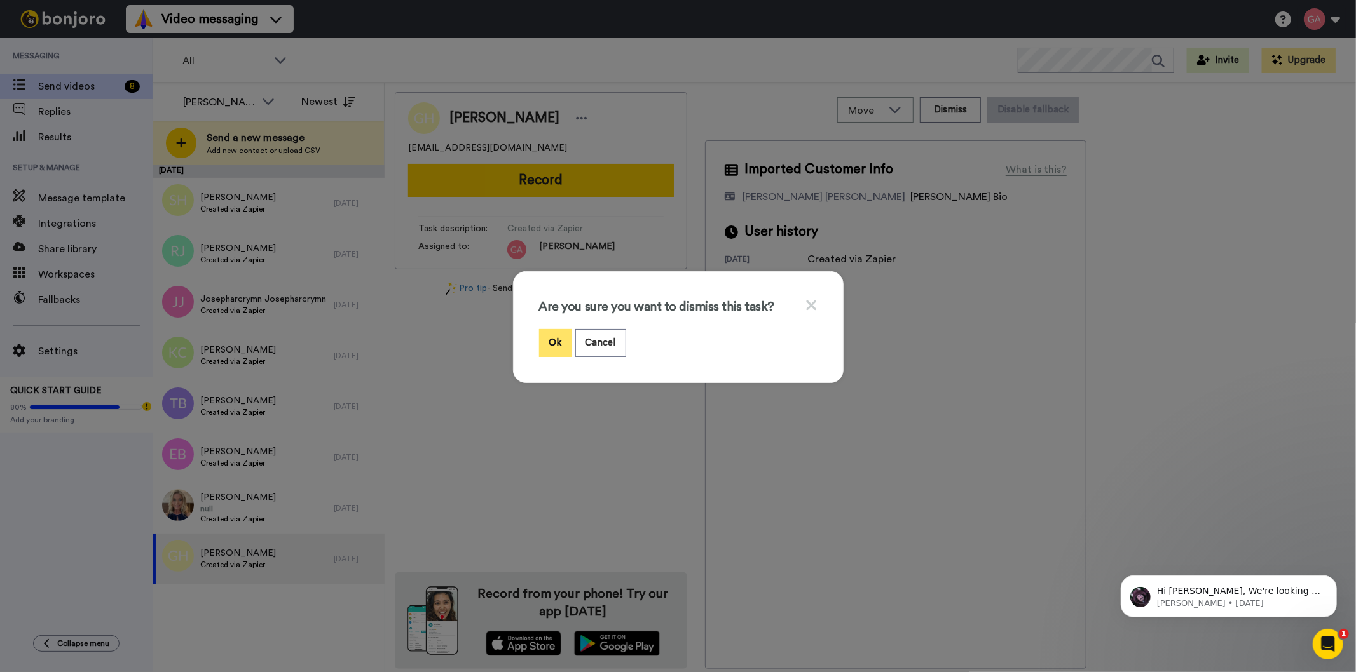
click at [539, 335] on button "Ok" at bounding box center [555, 342] width 33 height 27
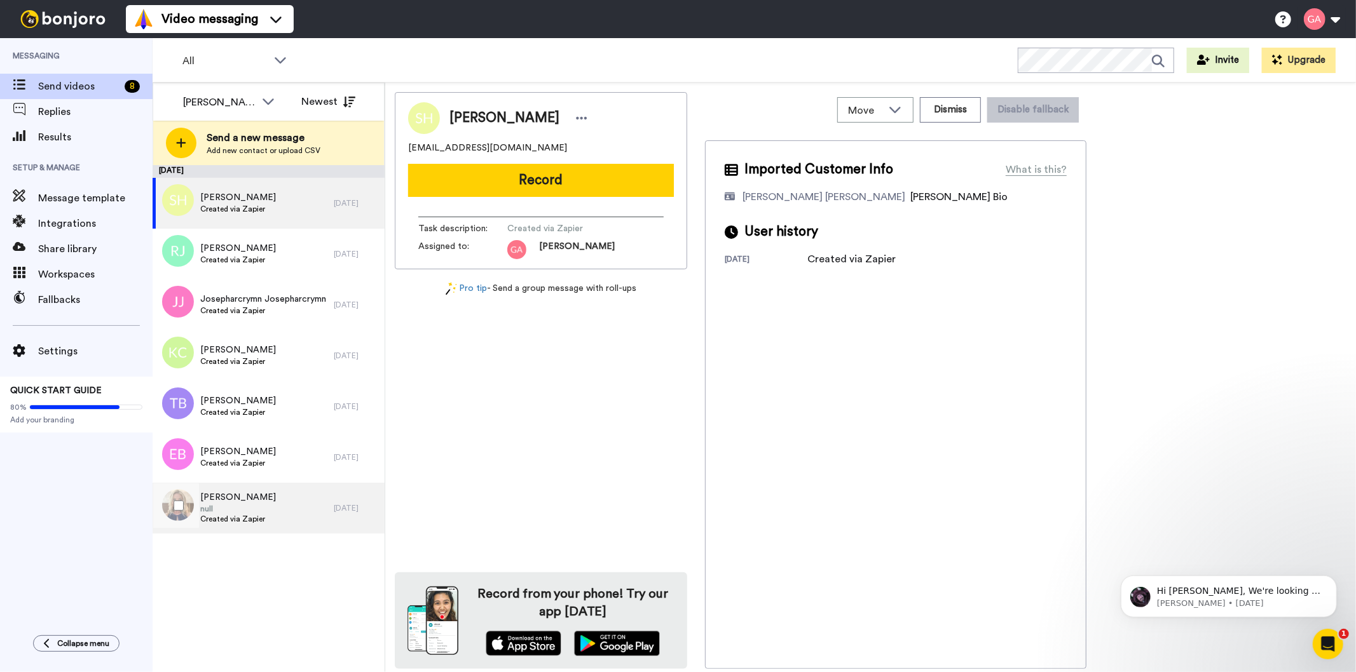
click at [275, 515] on div "[PERSON_NAME] null Created via Zapier" at bounding box center [243, 508] width 181 height 51
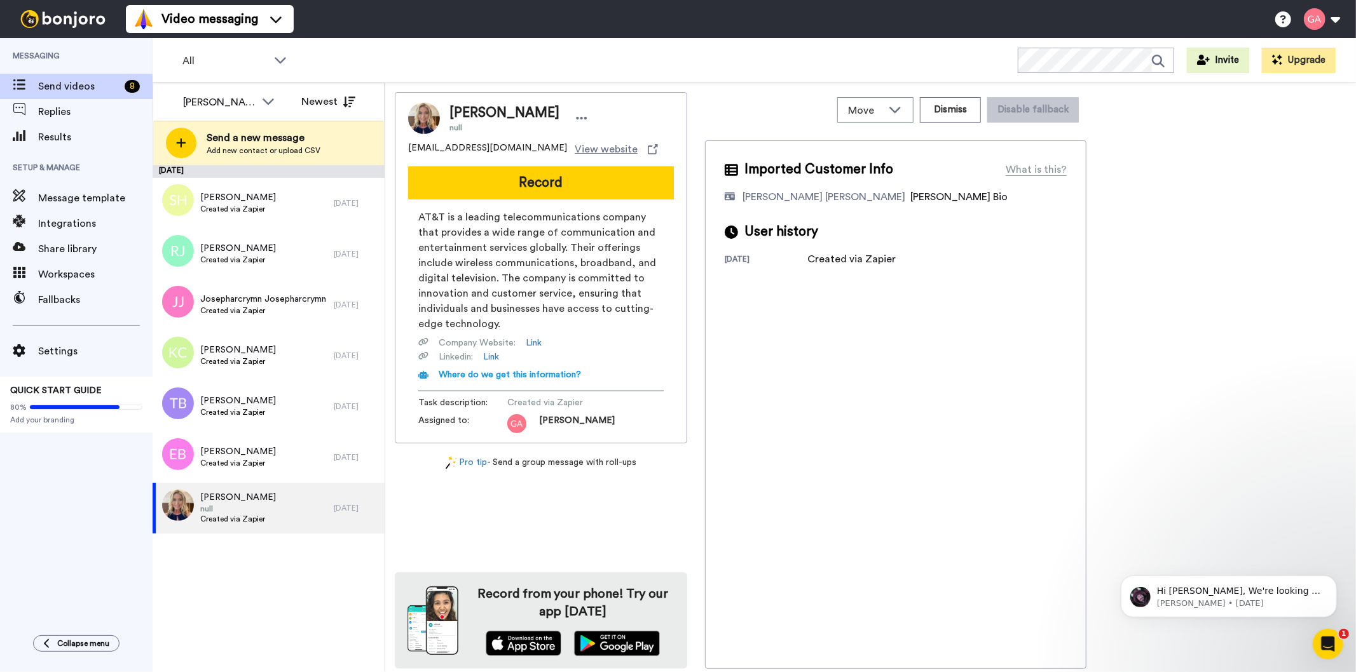
click at [507, 112] on span "[PERSON_NAME]" at bounding box center [504, 113] width 110 height 19
copy span "[PERSON_NAME]"
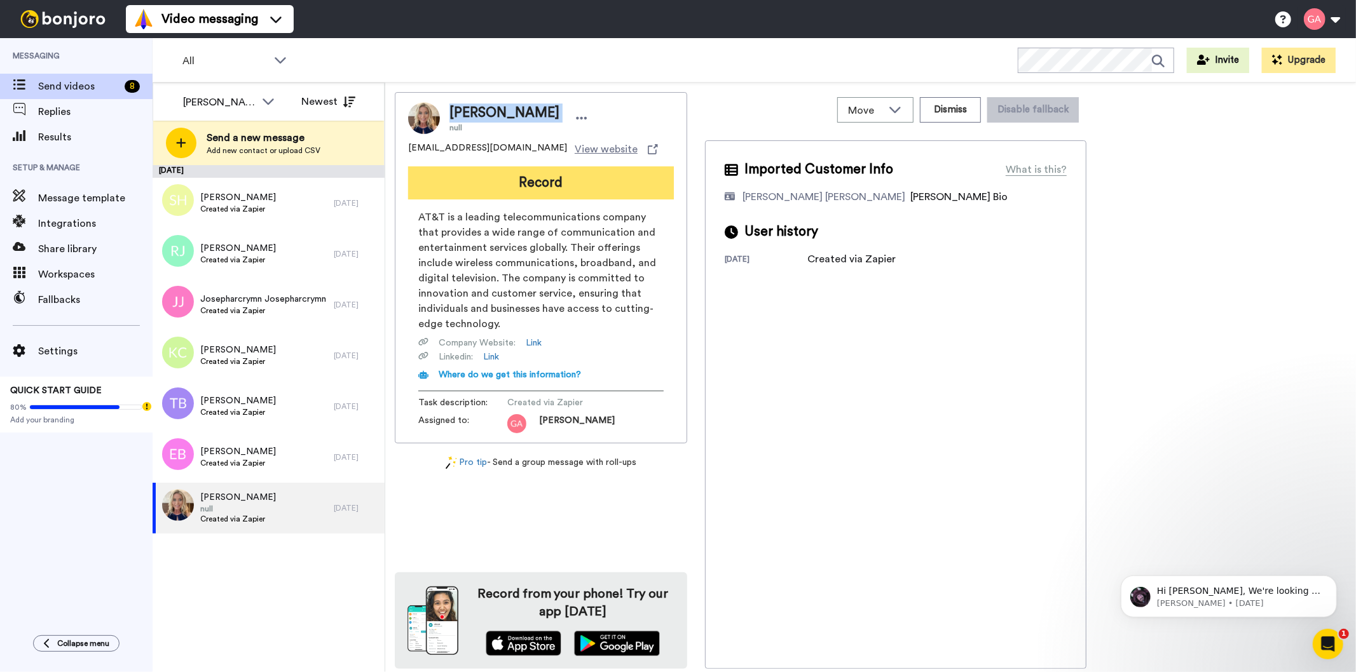
click at [580, 181] on button "Record" at bounding box center [541, 183] width 266 height 33
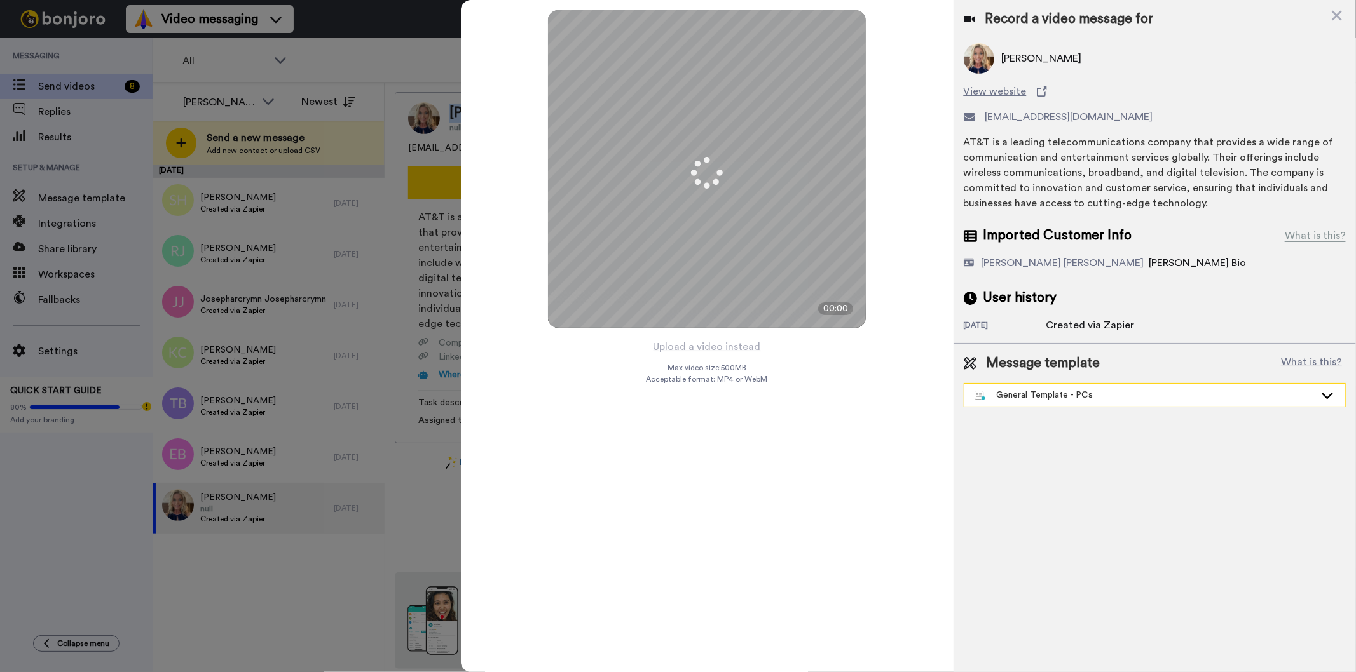
click at [1096, 395] on div "General Template - PCs" at bounding box center [1144, 395] width 340 height 13
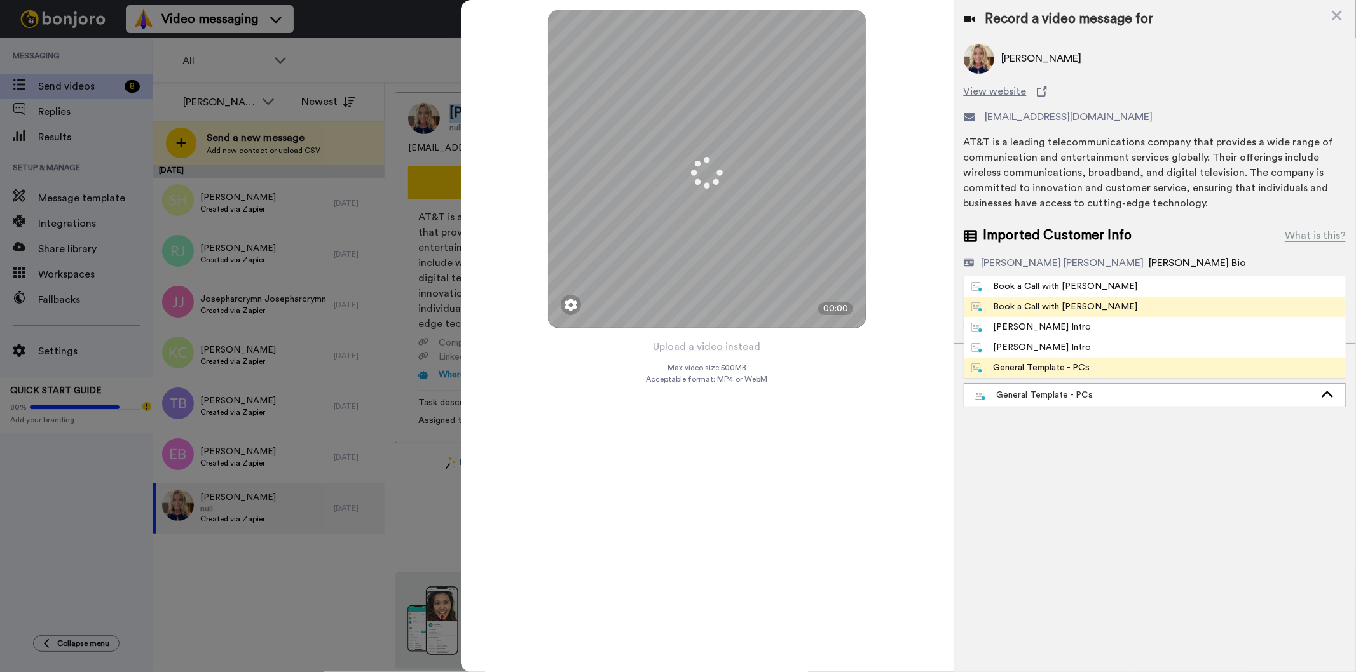
click at [1078, 308] on div "Book a Call with [PERSON_NAME]" at bounding box center [1054, 307] width 167 height 13
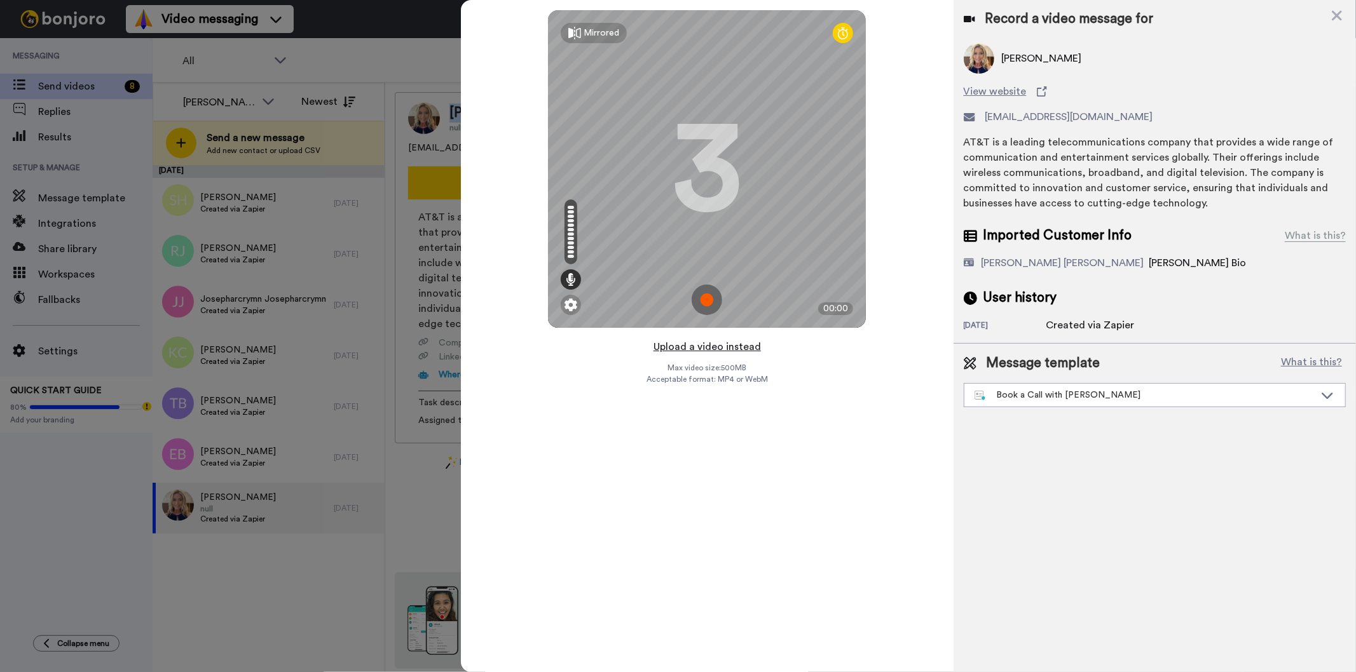
click at [698, 348] on button "Upload a video instead" at bounding box center [707, 347] width 115 height 17
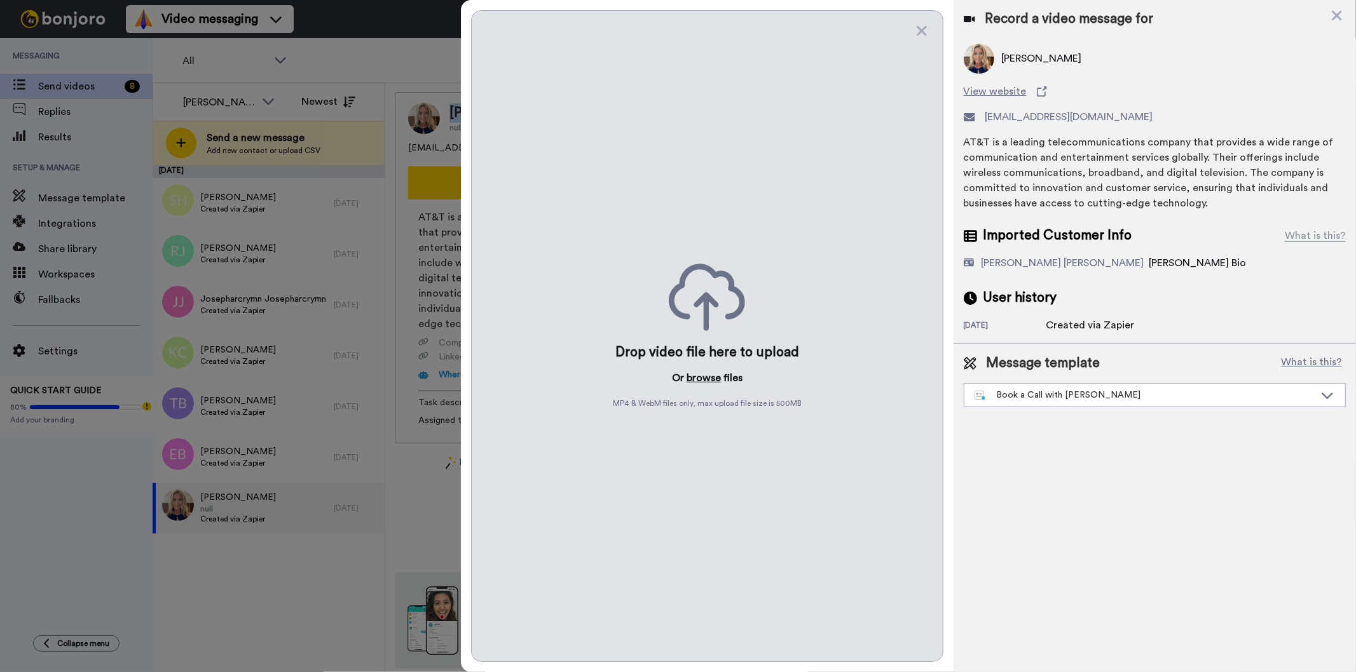
click at [697, 381] on button "browse" at bounding box center [703, 378] width 34 height 15
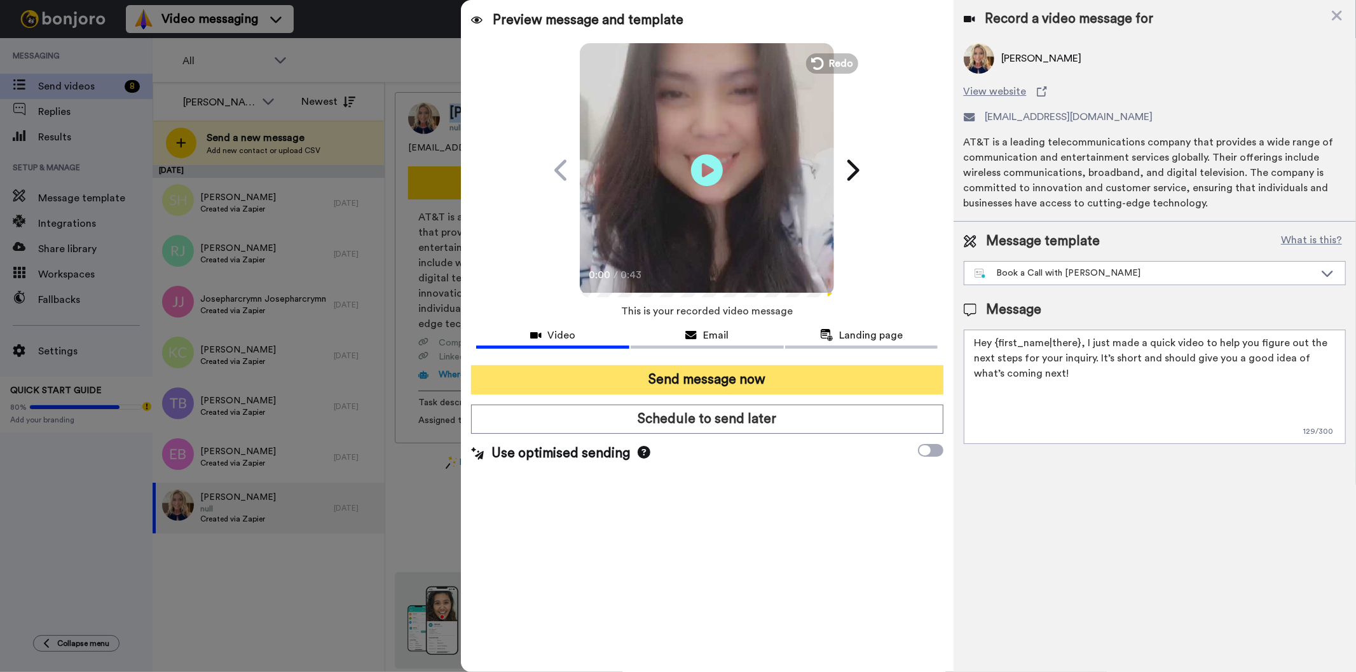
click at [843, 367] on button "Send message now" at bounding box center [707, 379] width 472 height 29
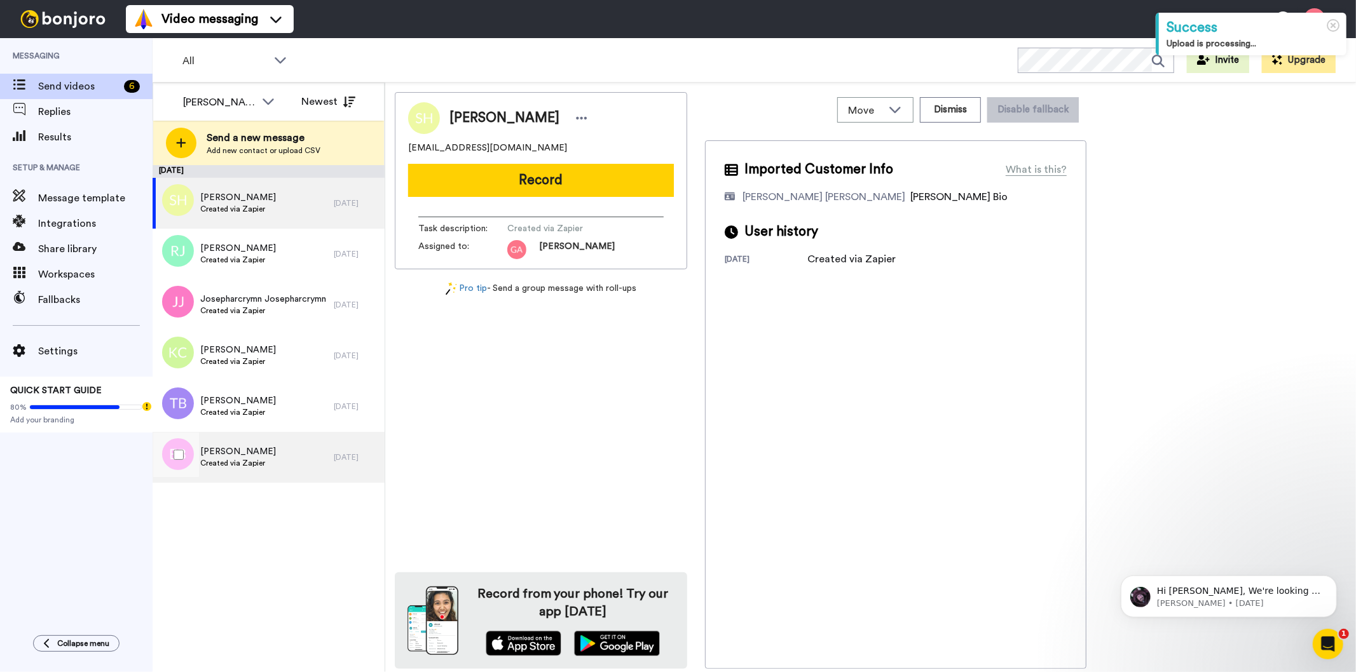
click at [250, 466] on span "Created via Zapier" at bounding box center [238, 463] width 76 height 10
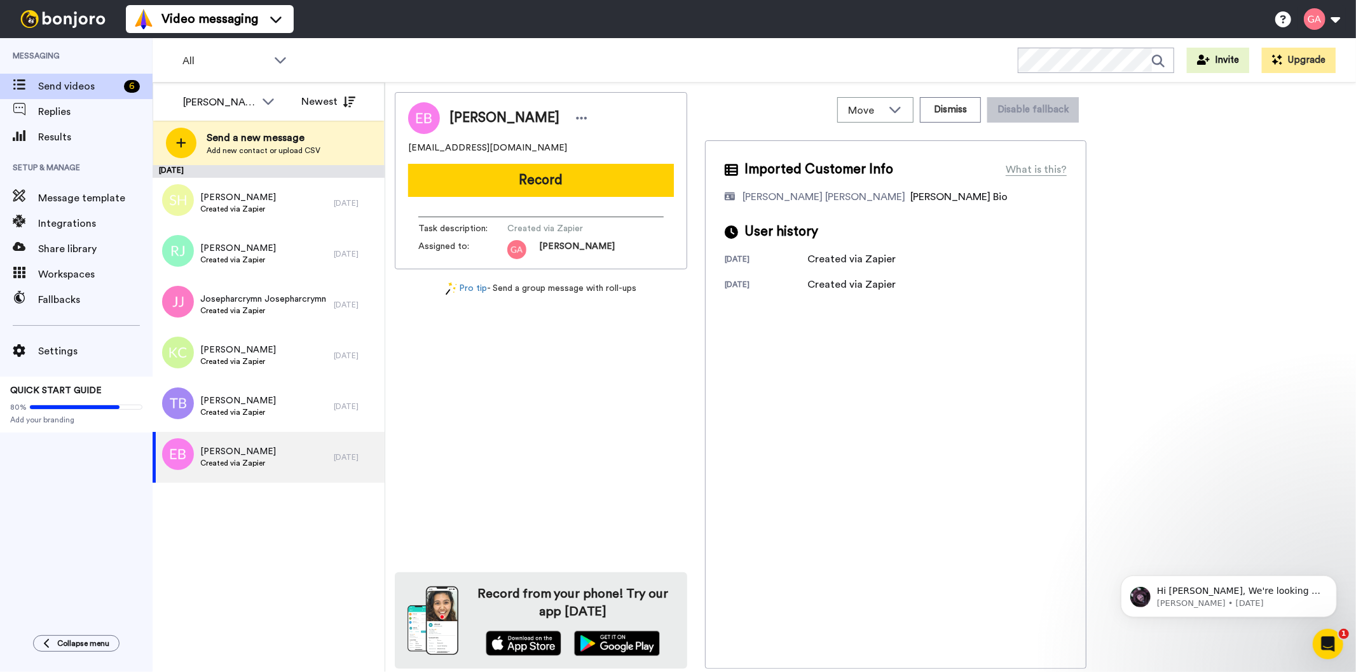
click at [481, 119] on span "Eric Beers" at bounding box center [504, 118] width 110 height 19
copy div "Eric Beers"
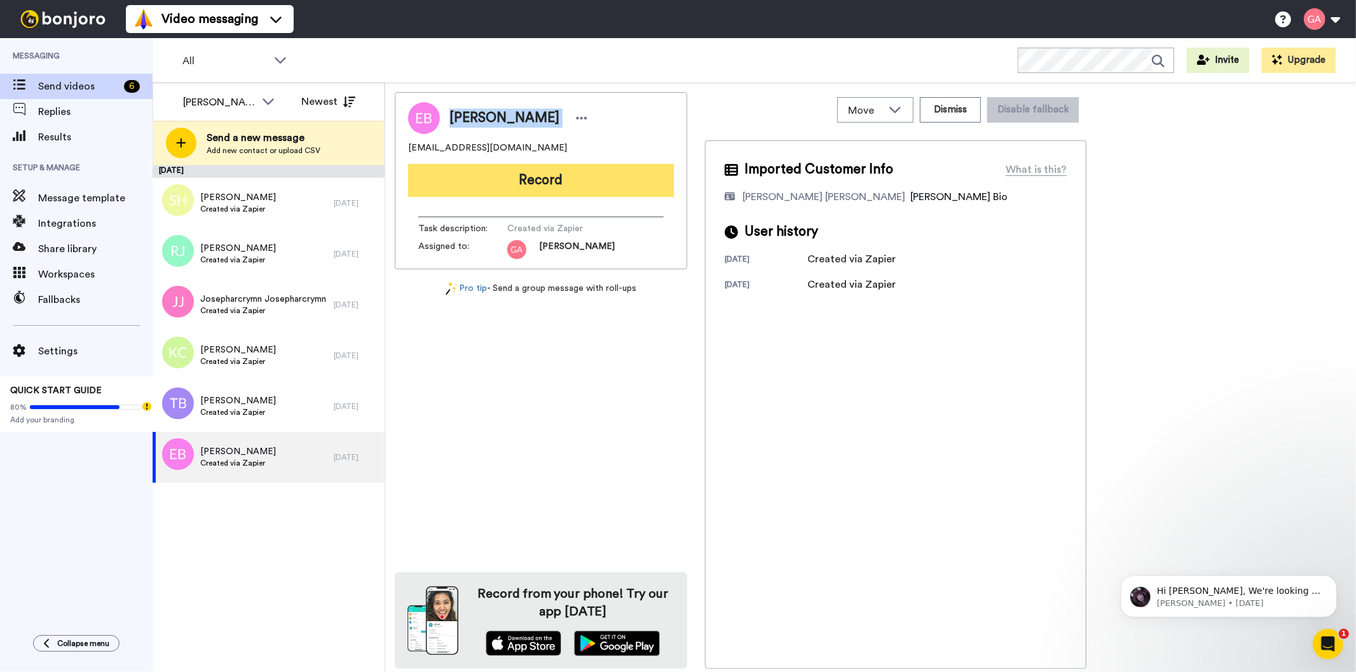
click at [582, 187] on button "Record" at bounding box center [541, 180] width 266 height 33
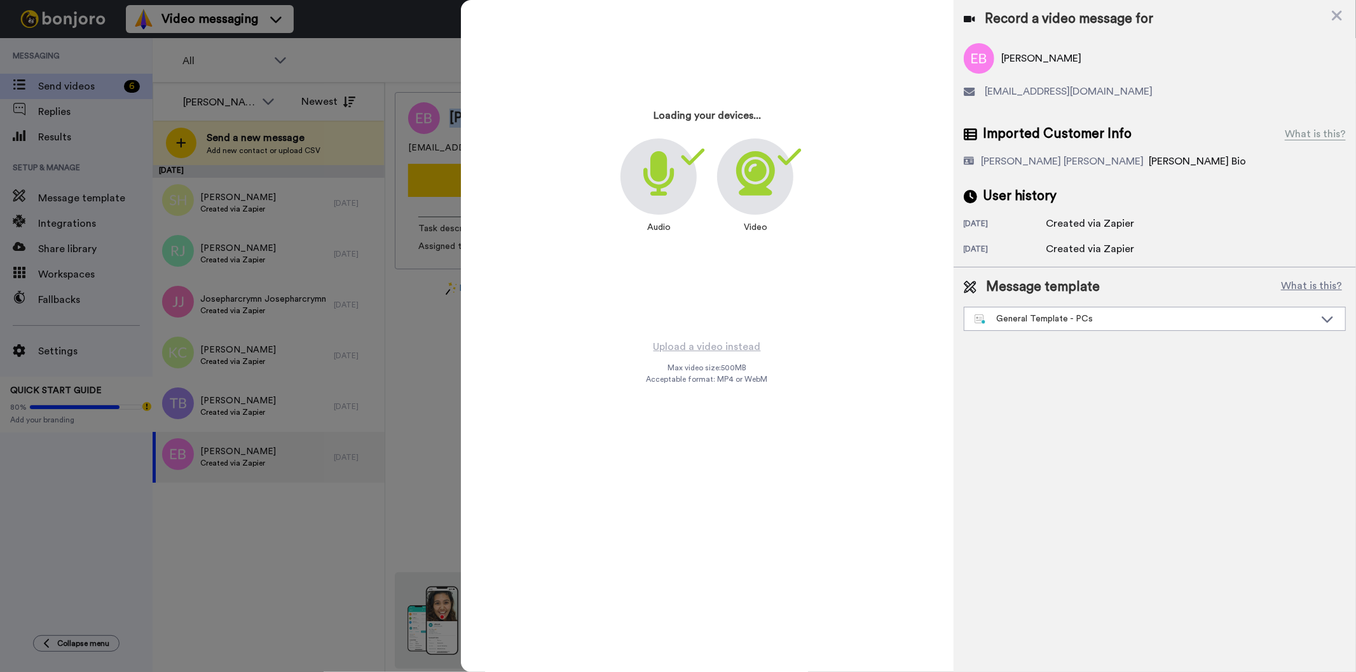
click at [1050, 318] on div "General Template - PCs" at bounding box center [1144, 319] width 340 height 13
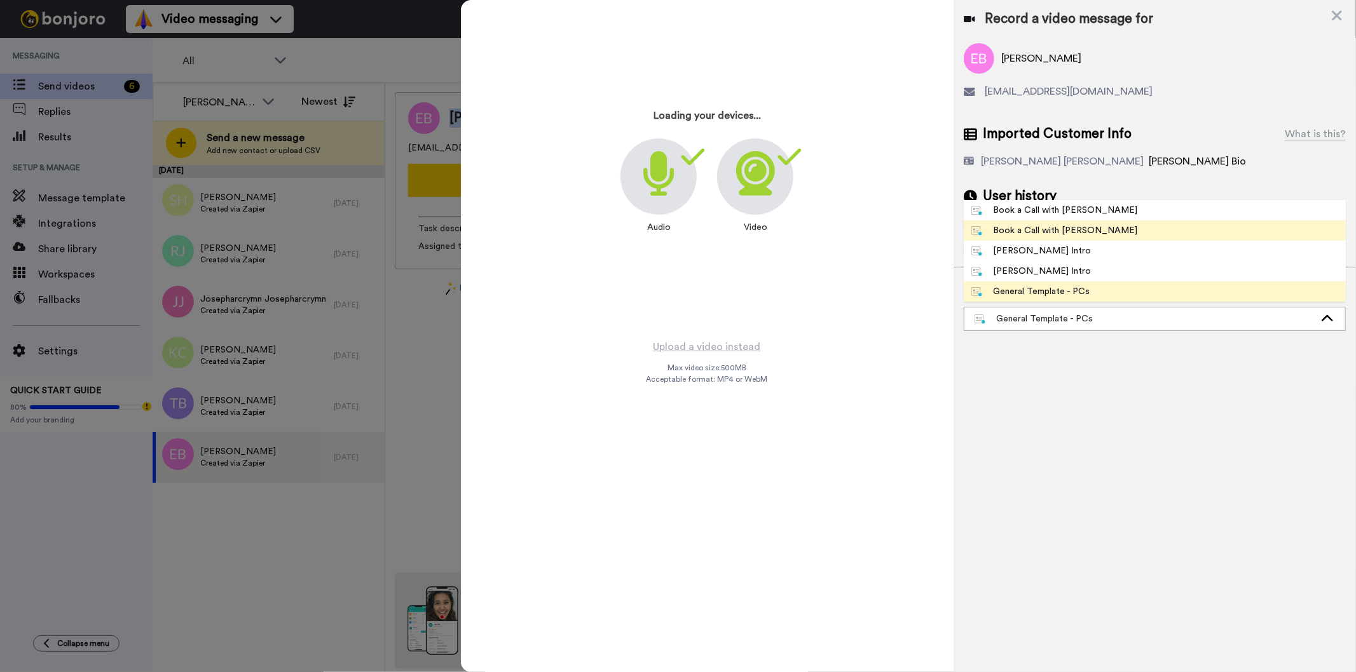
click at [1046, 228] on div "Book a Call with [PERSON_NAME]" at bounding box center [1054, 230] width 167 height 13
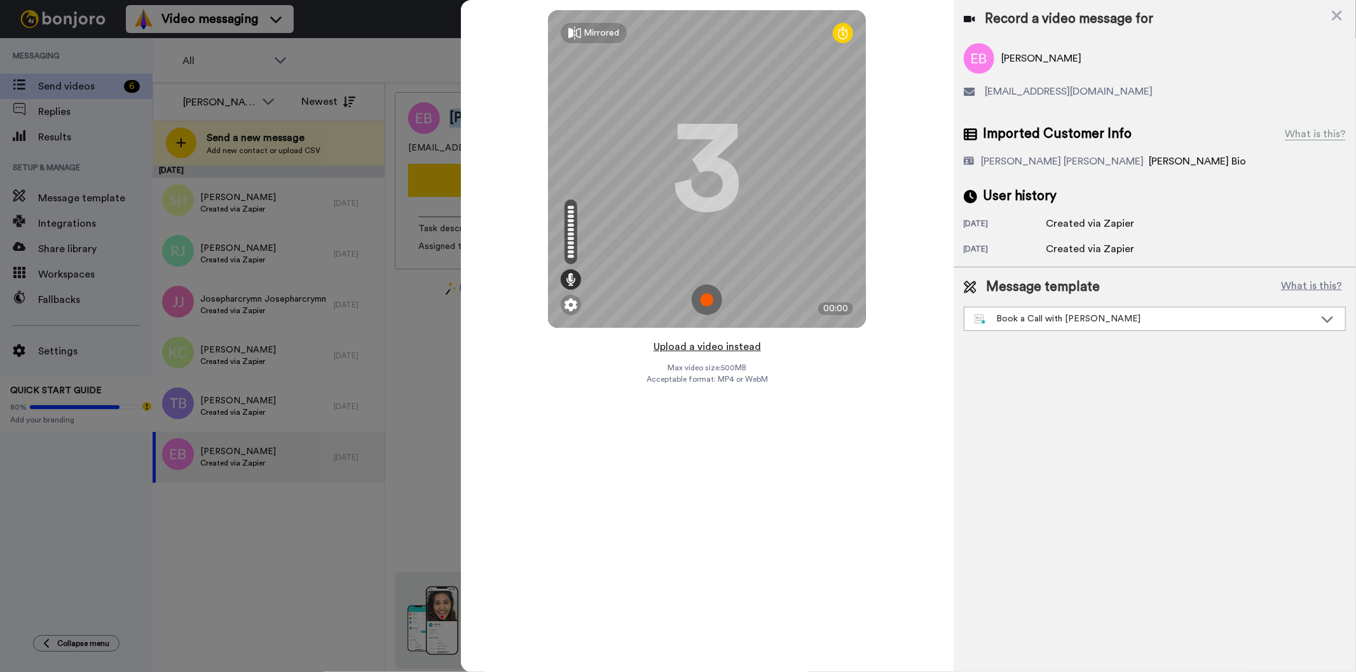
click at [716, 341] on button "Upload a video instead" at bounding box center [707, 347] width 115 height 17
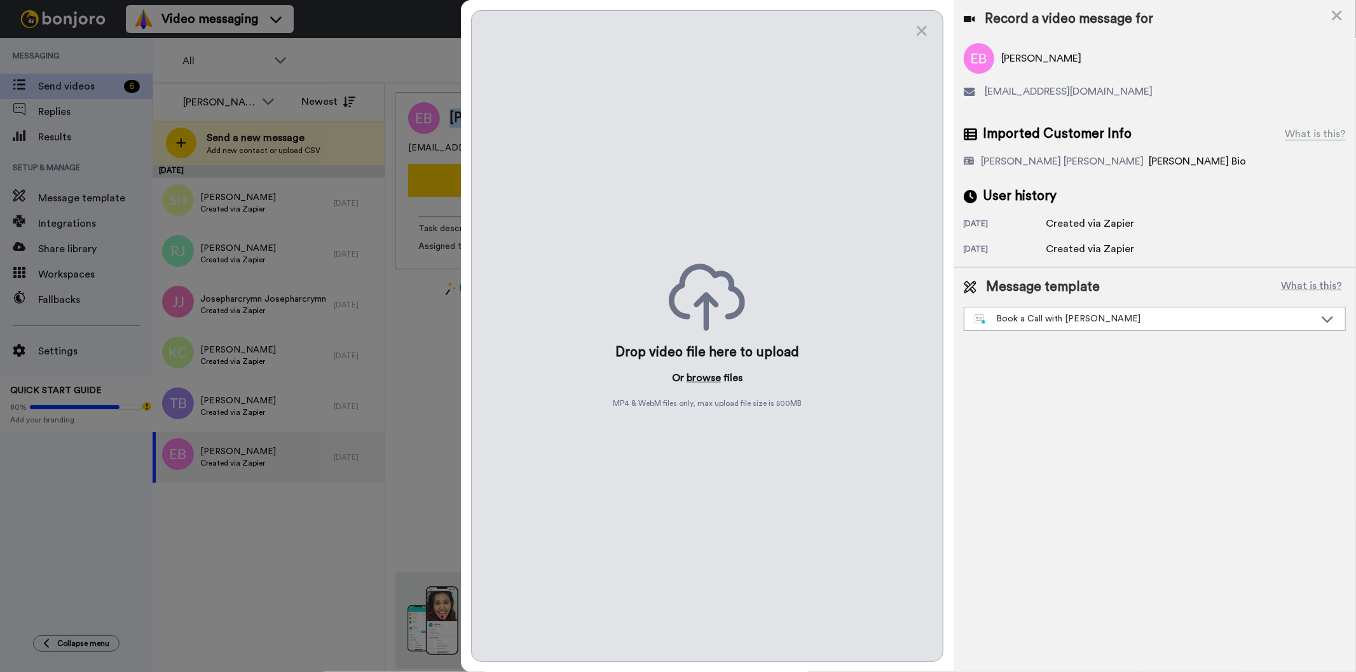
click at [702, 381] on button "browse" at bounding box center [703, 378] width 34 height 15
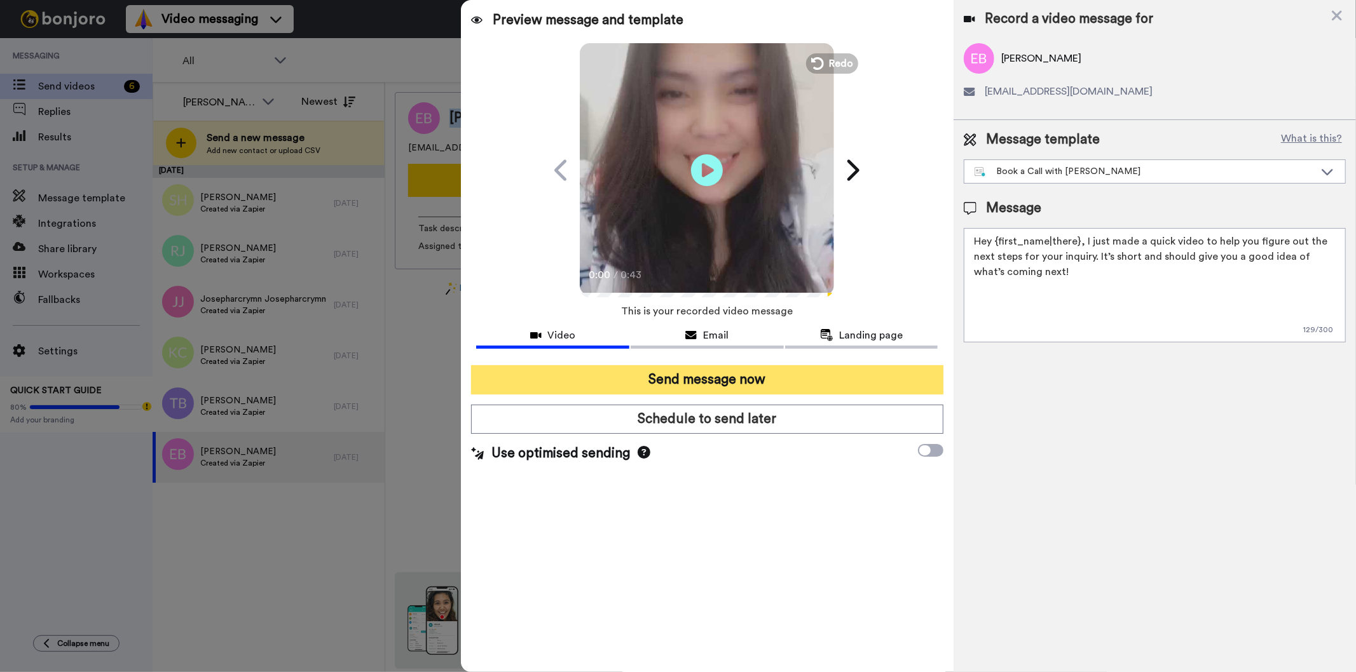
click at [774, 378] on button "Send message now" at bounding box center [707, 379] width 472 height 29
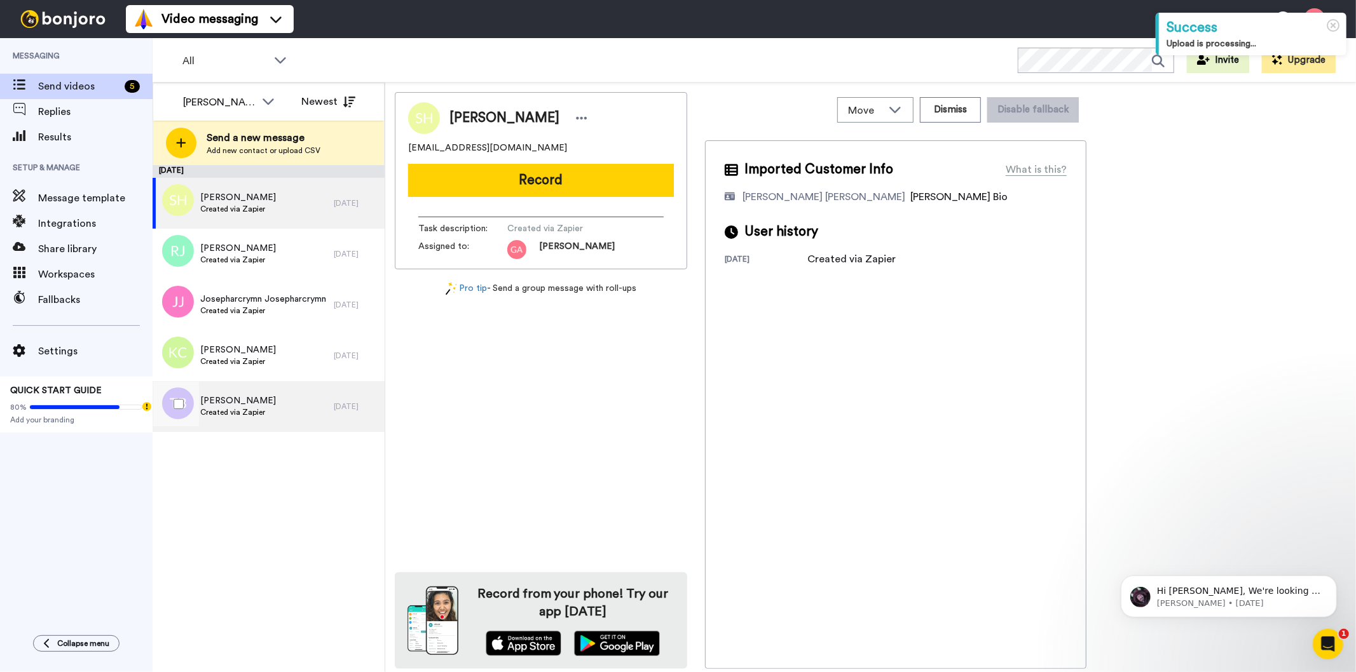
click at [245, 397] on span "[PERSON_NAME]" at bounding box center [238, 401] width 76 height 13
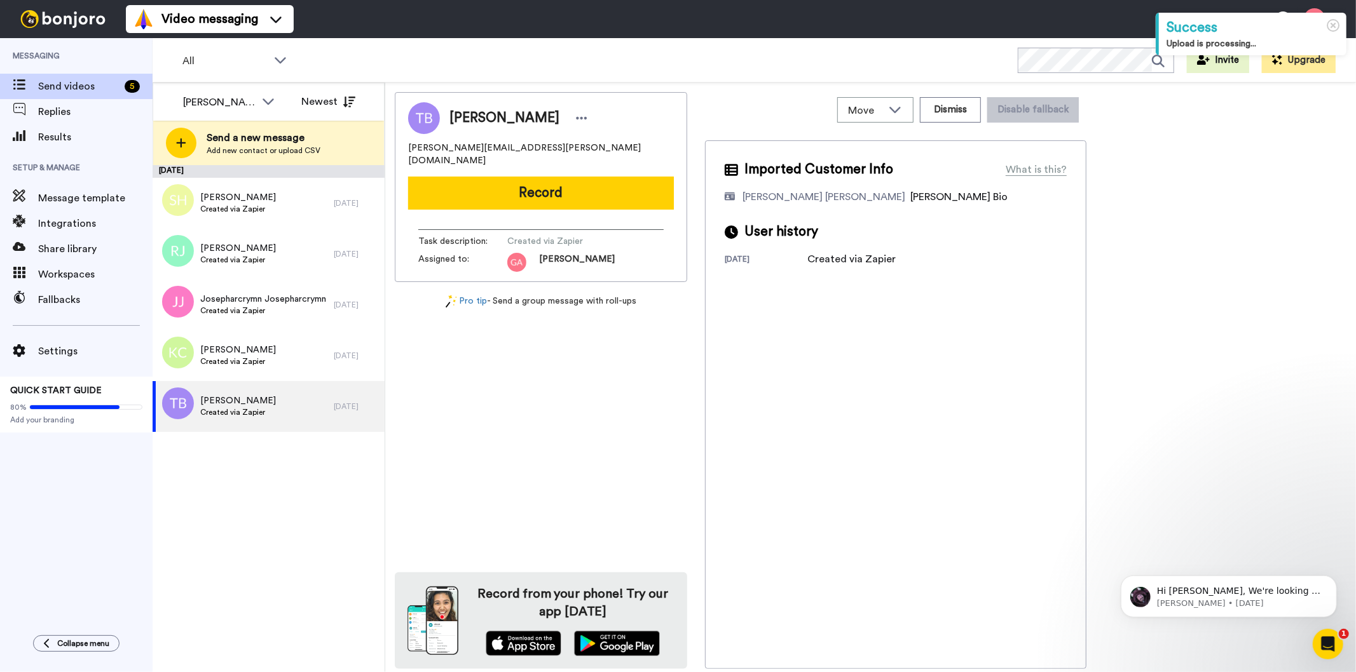
click at [464, 110] on span "[PERSON_NAME]" at bounding box center [504, 118] width 110 height 19
copy div "Tameka Butler"
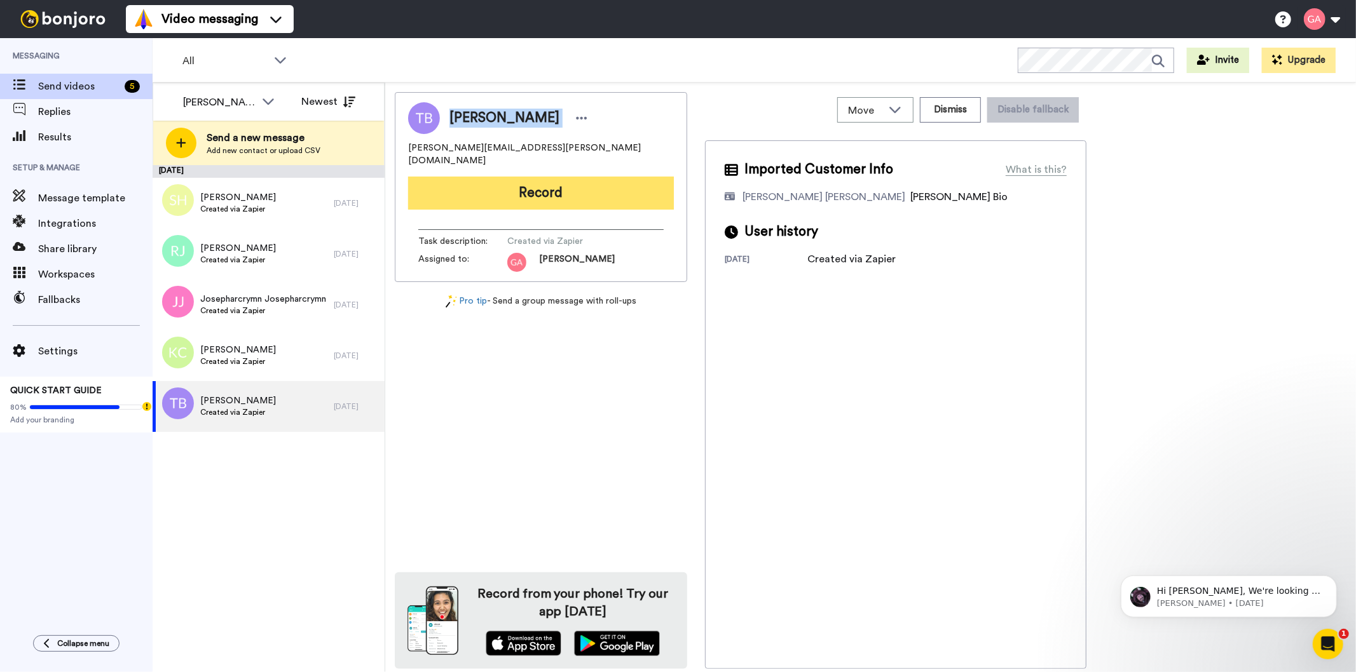
click at [601, 177] on button "Record" at bounding box center [541, 193] width 266 height 33
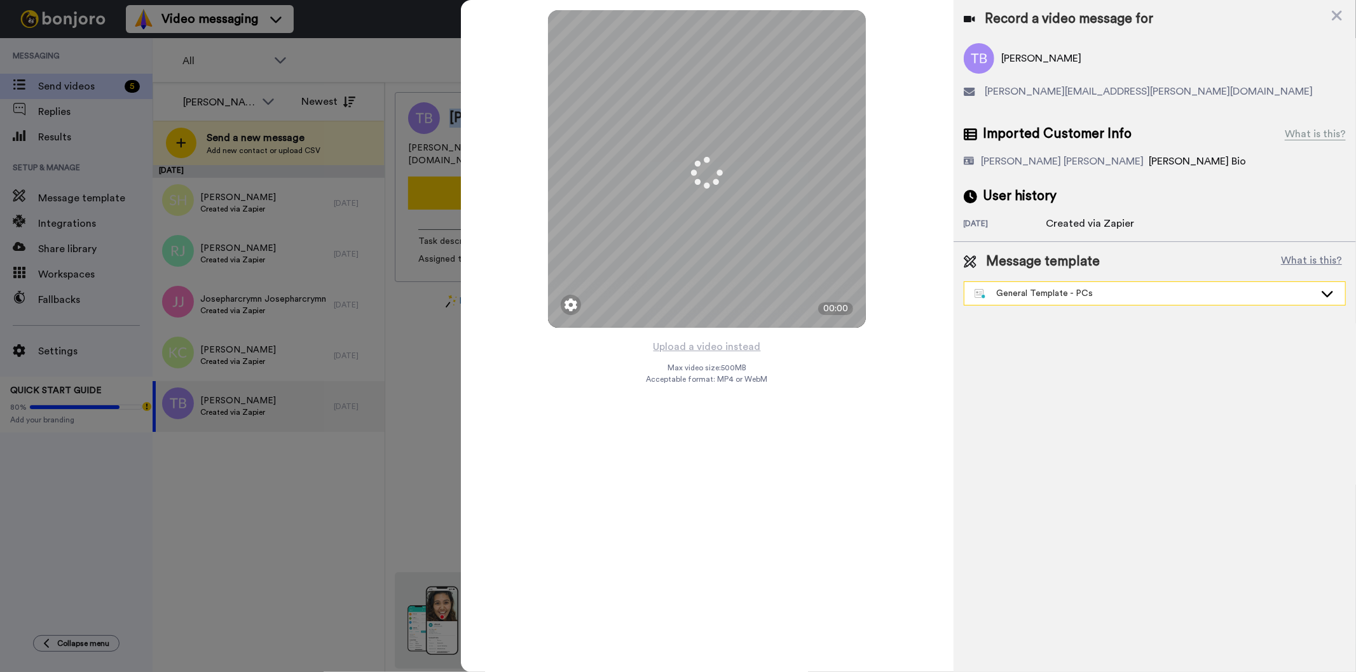
click at [1066, 289] on div "General Template - PCs" at bounding box center [1144, 293] width 340 height 13
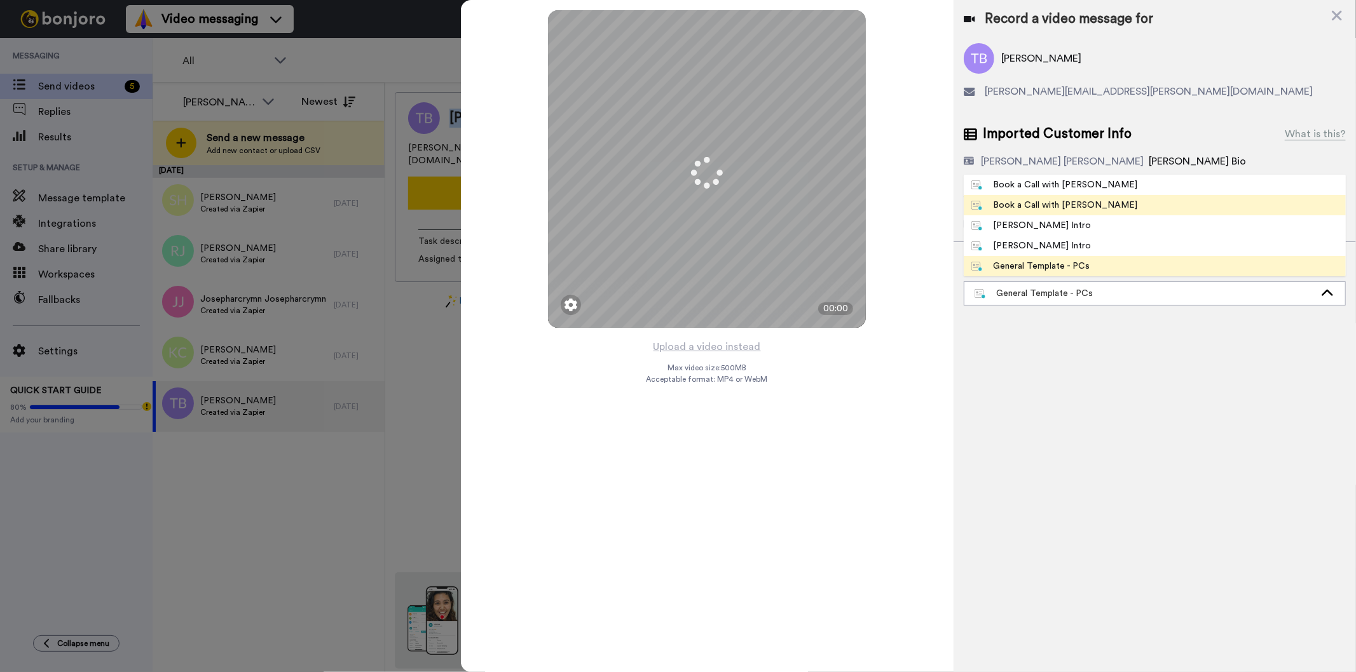
click at [1068, 202] on div "Book a Call with [PERSON_NAME]" at bounding box center [1054, 205] width 167 height 13
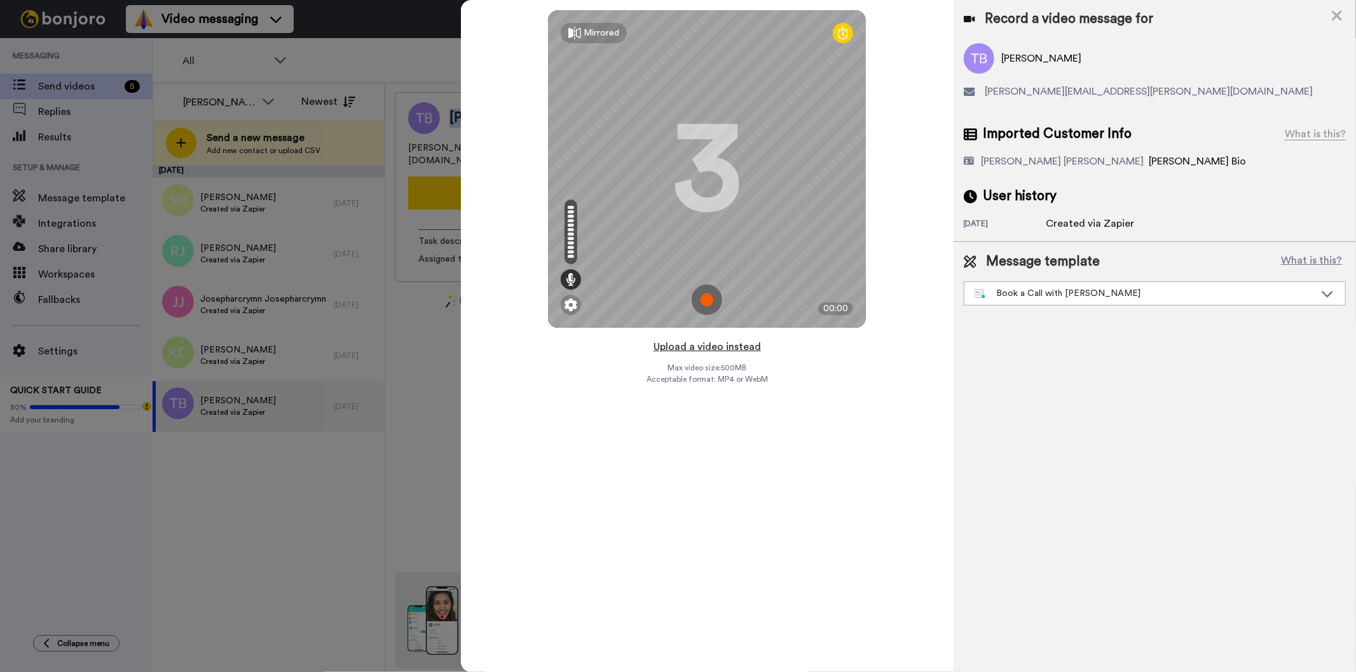
click at [707, 344] on button "Upload a video instead" at bounding box center [707, 347] width 115 height 17
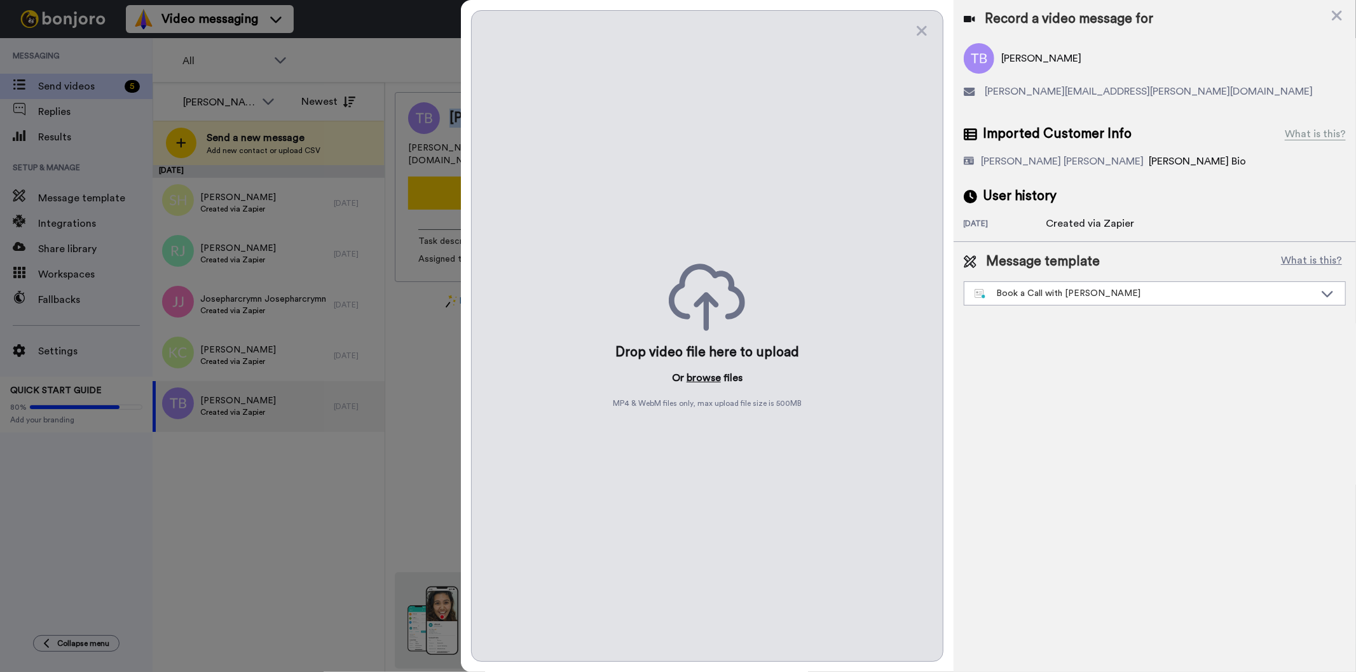
click at [703, 379] on button "browse" at bounding box center [703, 378] width 34 height 15
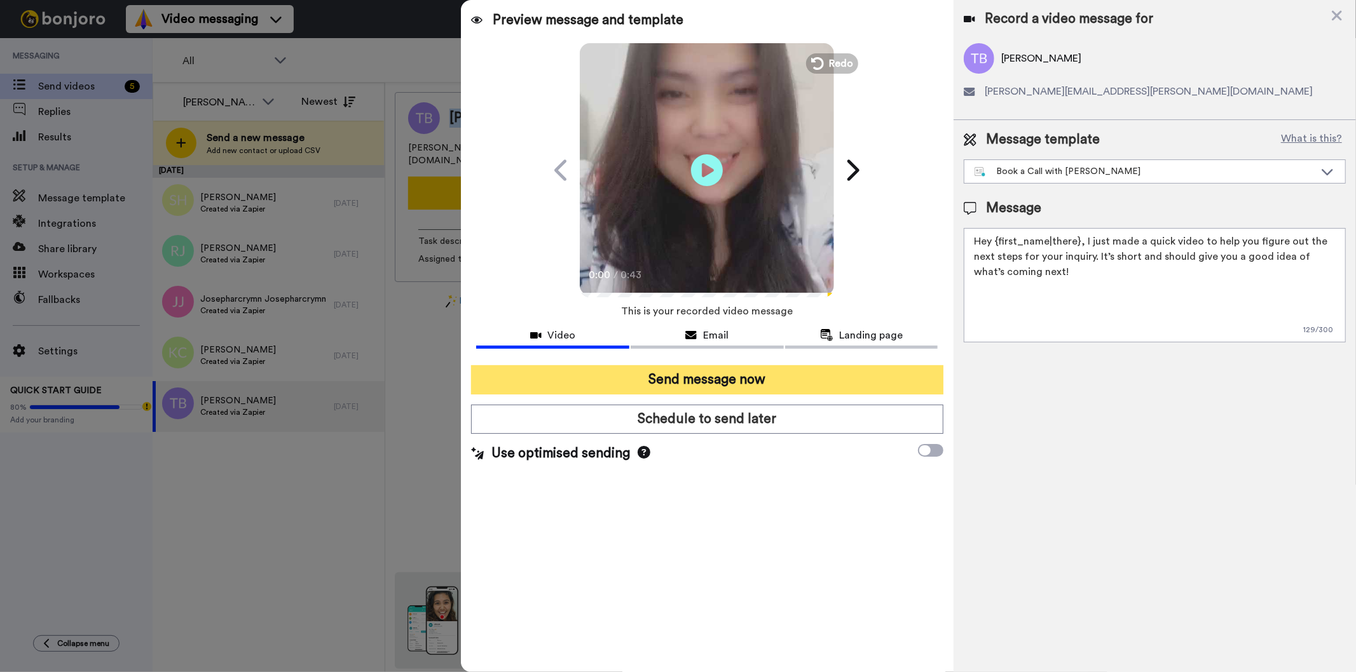
click at [811, 372] on button "Send message now" at bounding box center [707, 379] width 472 height 29
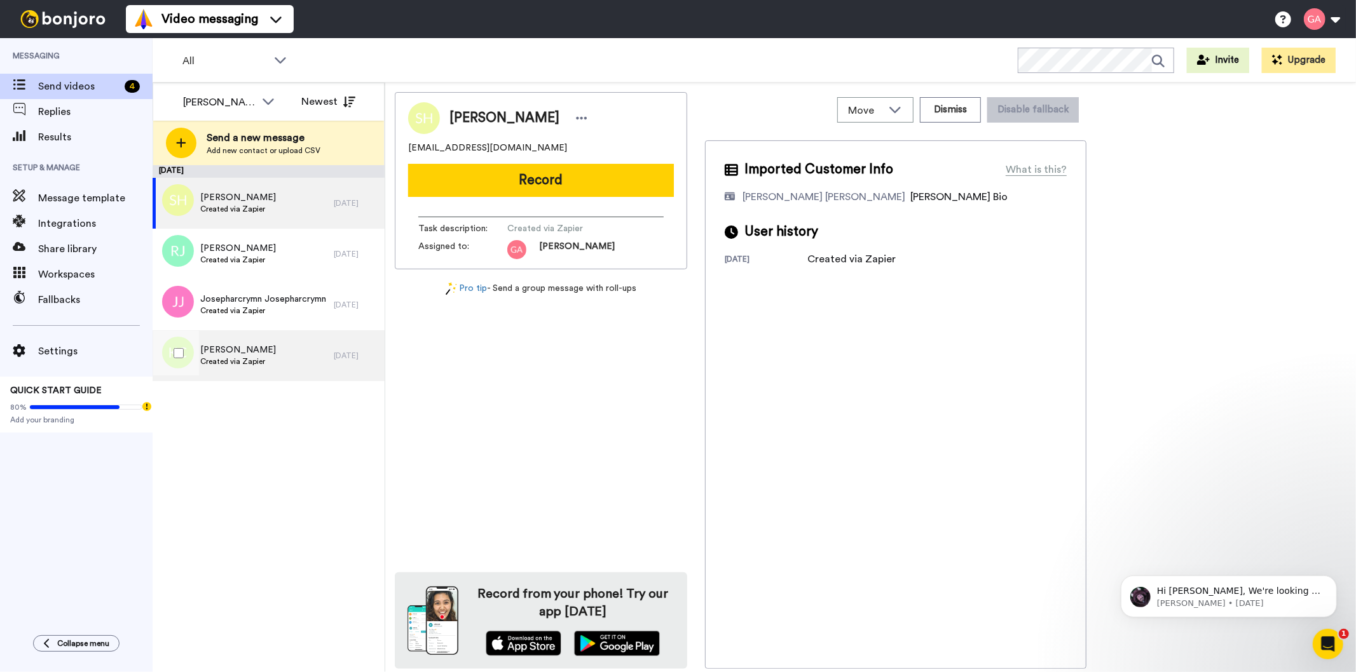
click at [295, 360] on div "[PERSON_NAME] Created via Zapier" at bounding box center [243, 356] width 181 height 51
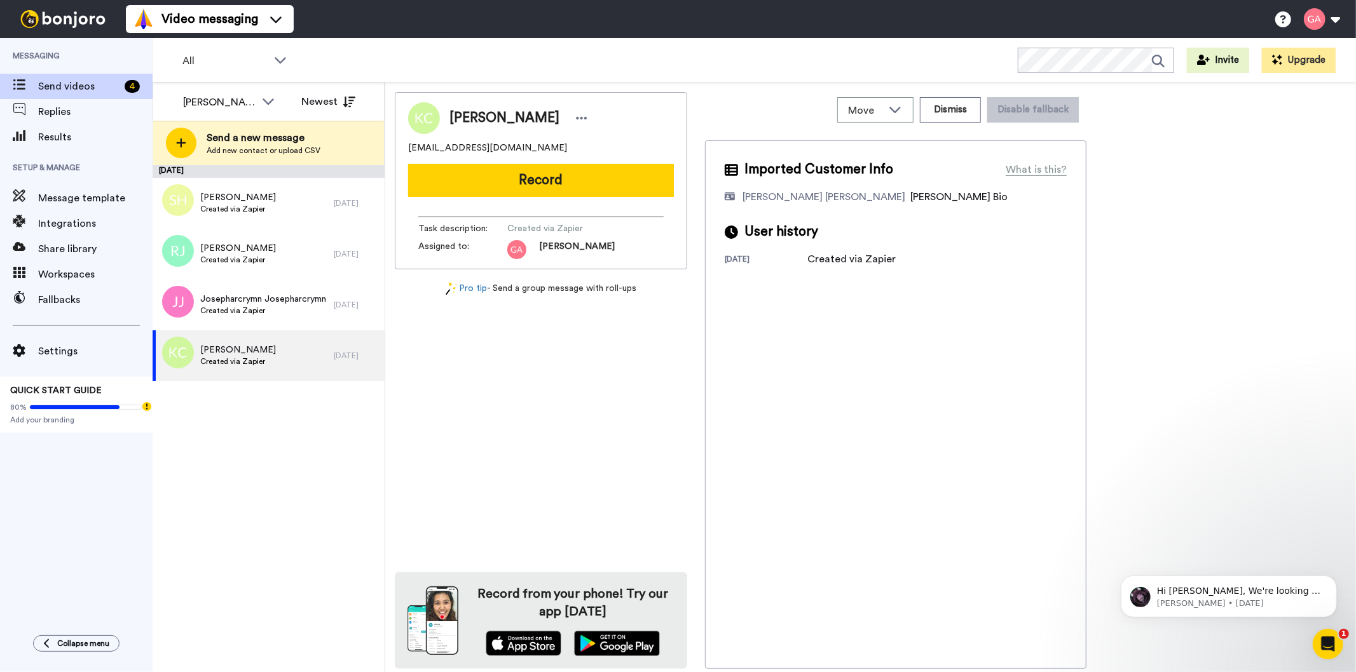
click at [519, 119] on span "[PERSON_NAME]" at bounding box center [504, 118] width 110 height 19
copy div "[PERSON_NAME]"
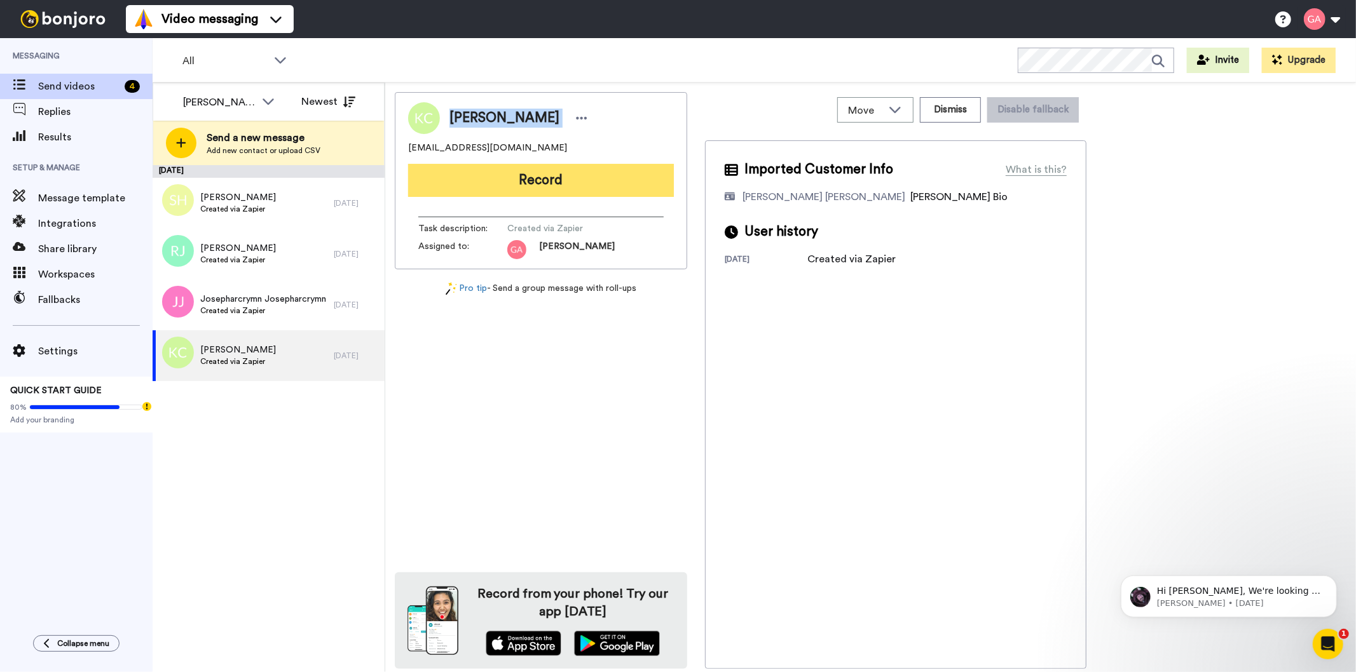
click at [551, 194] on button "Record" at bounding box center [541, 180] width 266 height 33
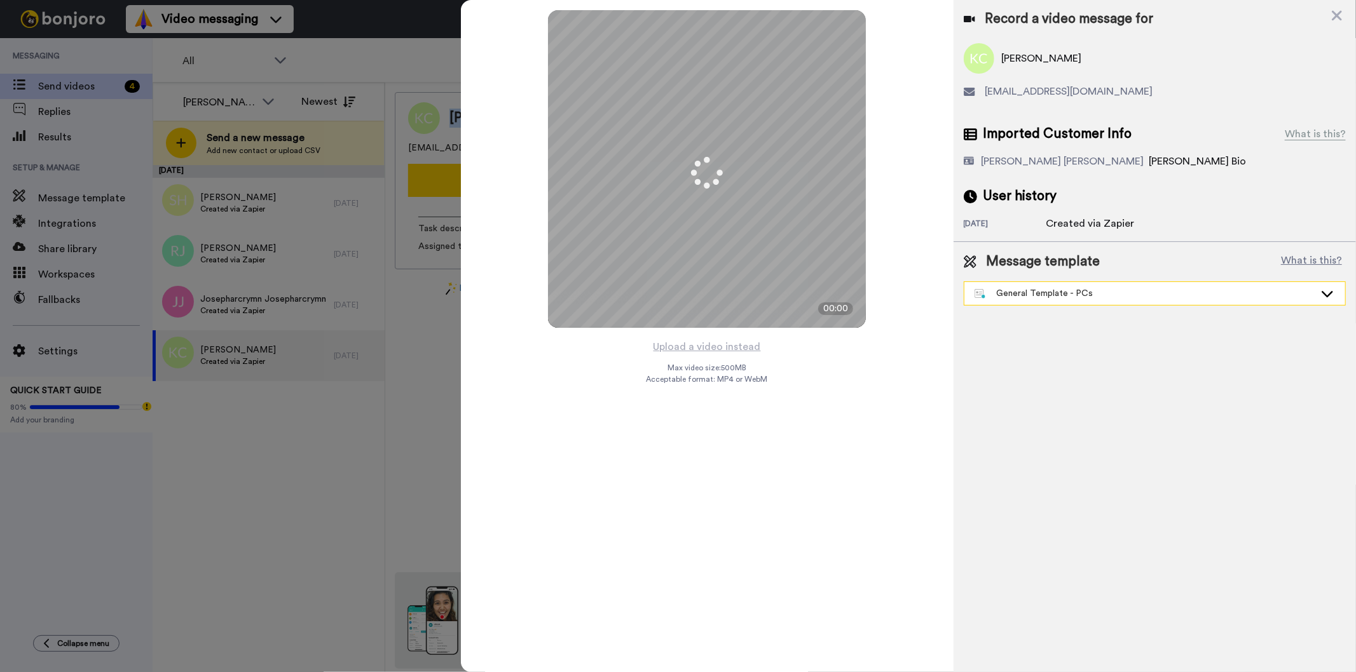
click at [1150, 290] on div "General Template - PCs" at bounding box center [1144, 293] width 340 height 13
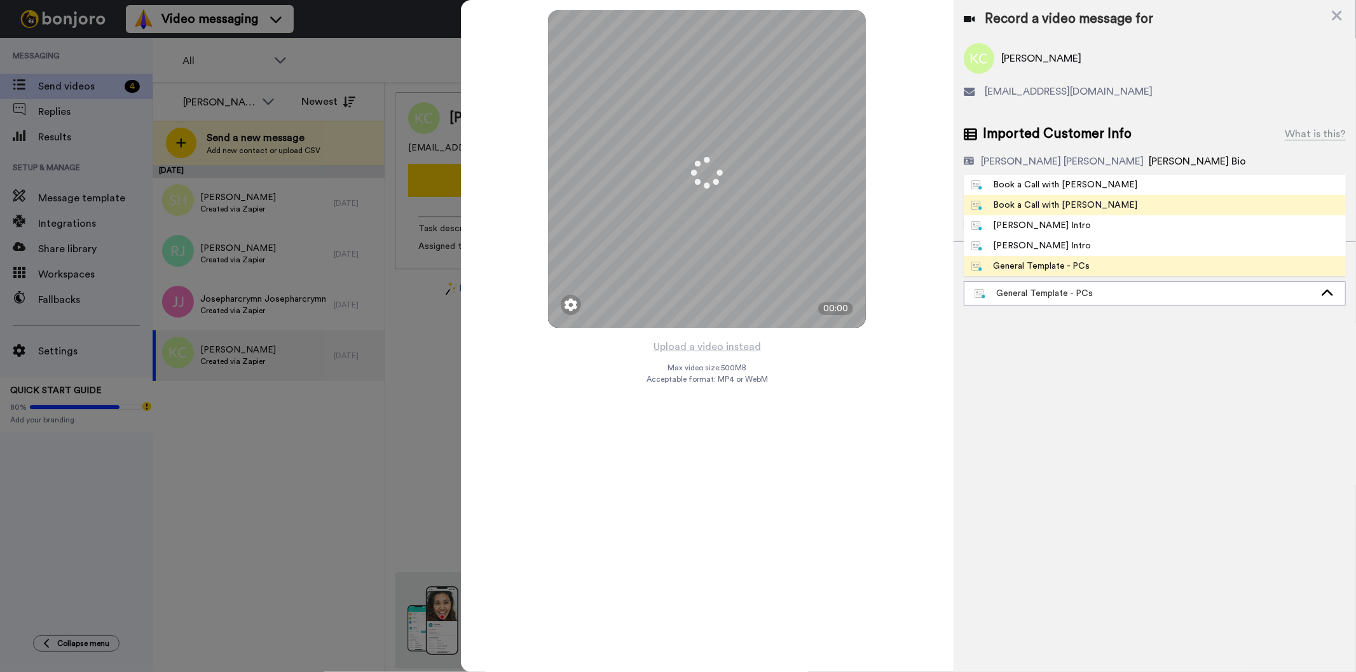
click at [1074, 198] on li "Book a Call with [PERSON_NAME]" at bounding box center [1155, 205] width 382 height 20
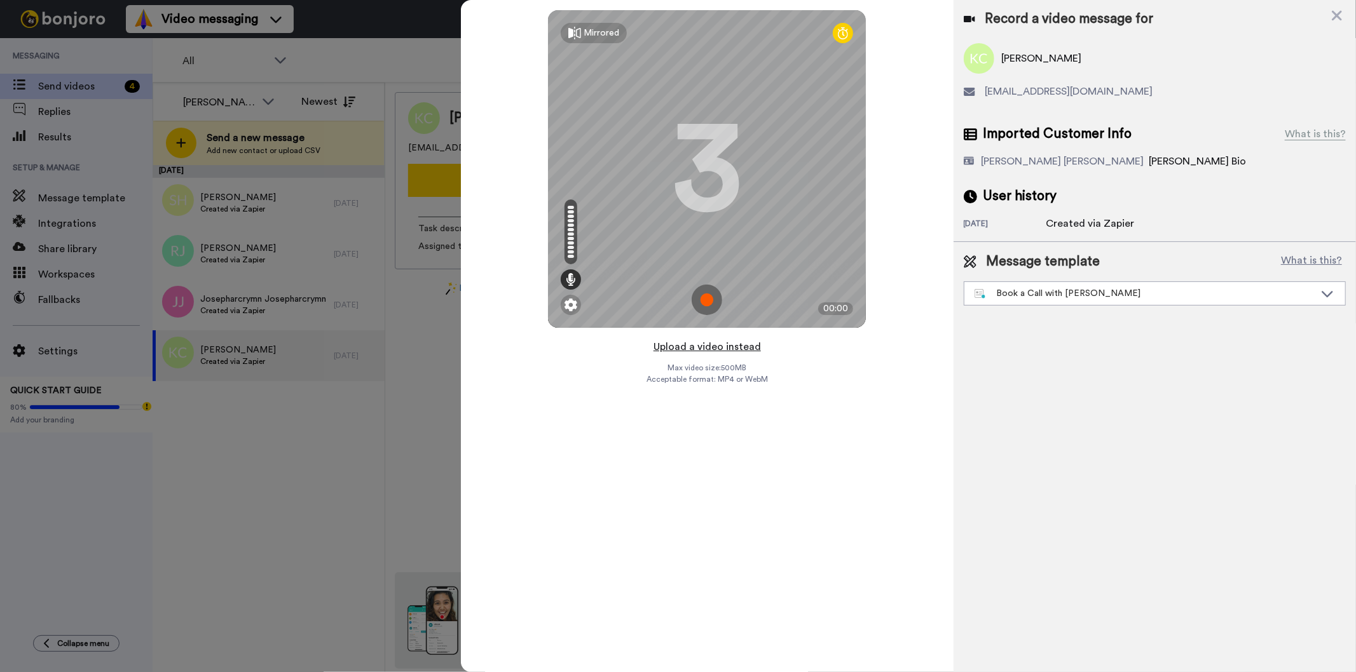
click at [714, 345] on button "Upload a video instead" at bounding box center [707, 347] width 115 height 17
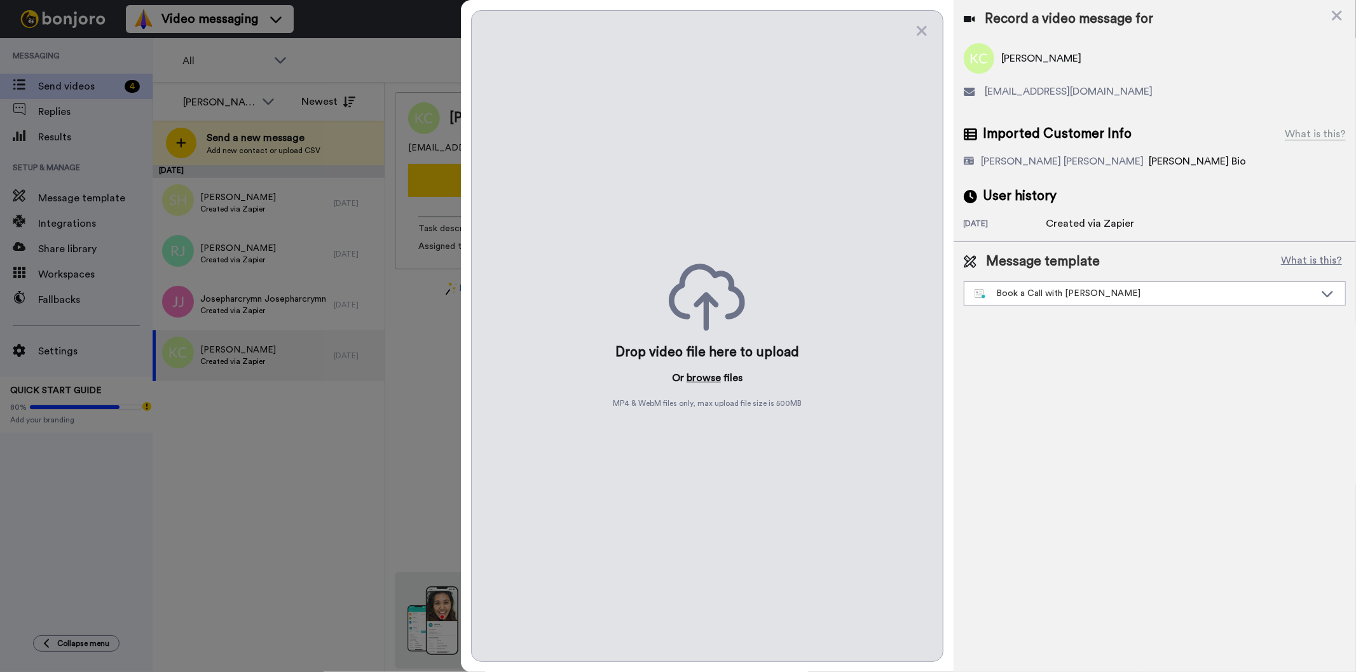
click at [702, 383] on button "browse" at bounding box center [703, 378] width 34 height 15
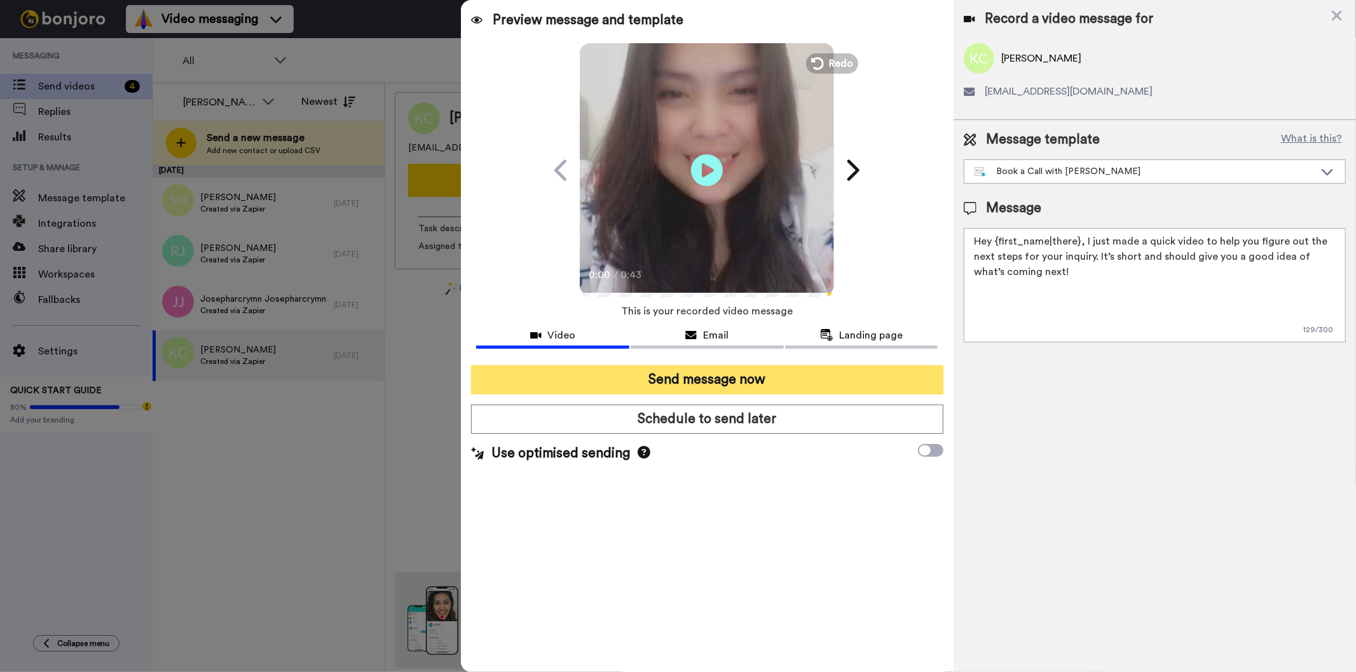
click at [779, 379] on button "Send message now" at bounding box center [707, 379] width 472 height 29
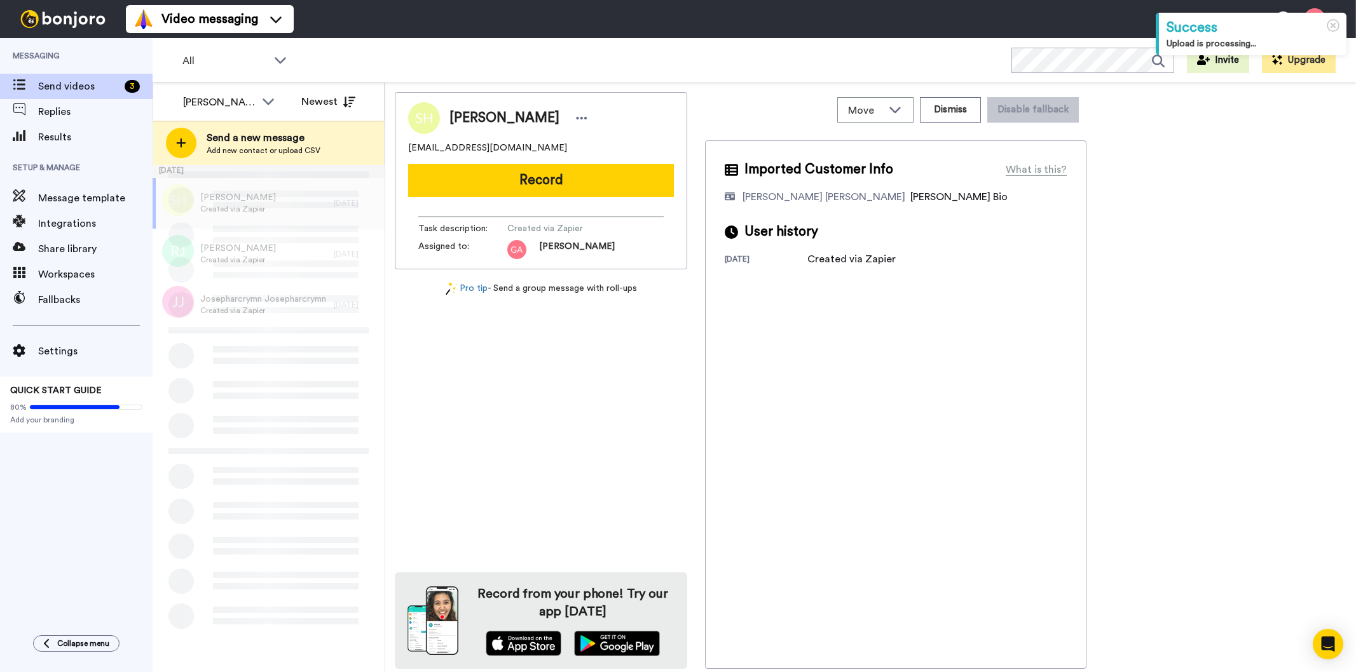
click at [583, 408] on div "[PERSON_NAME] [EMAIL_ADDRESS][DOMAIN_NAME] Record Task description : Created vi…" at bounding box center [541, 380] width 292 height 577
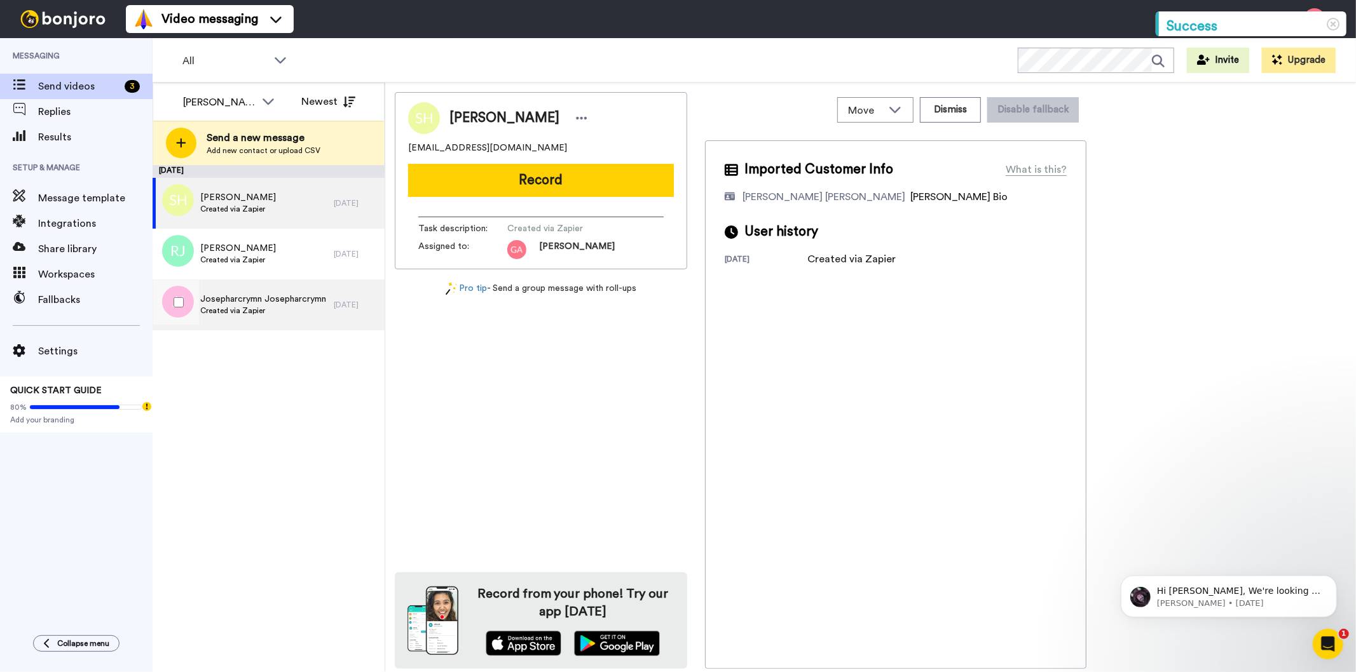
click at [285, 289] on div "Josepharcrymn Josepharcrymn Created via Zapier" at bounding box center [243, 305] width 181 height 51
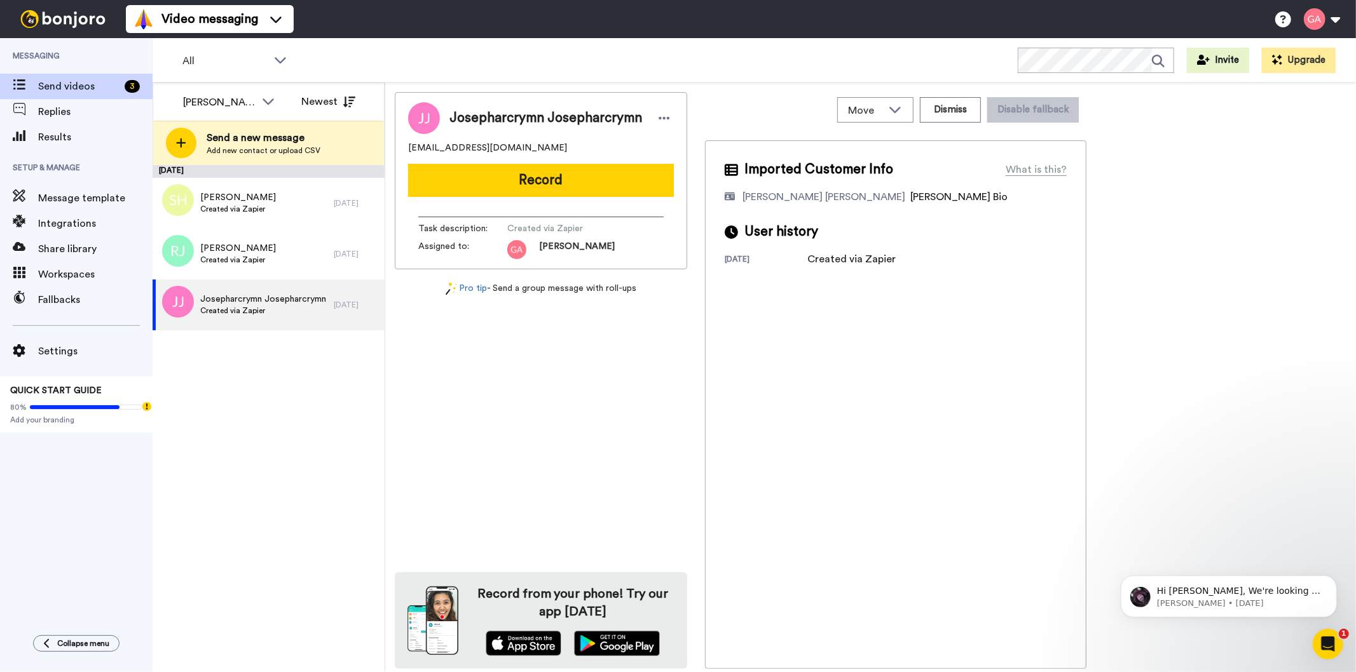
click at [555, 119] on span "Josepharcrymn Josepharcrymn" at bounding box center [545, 118] width 193 height 19
copy div "Josepharcrymn Josepharcrymn"
click at [942, 111] on button "Dismiss" at bounding box center [950, 109] width 61 height 25
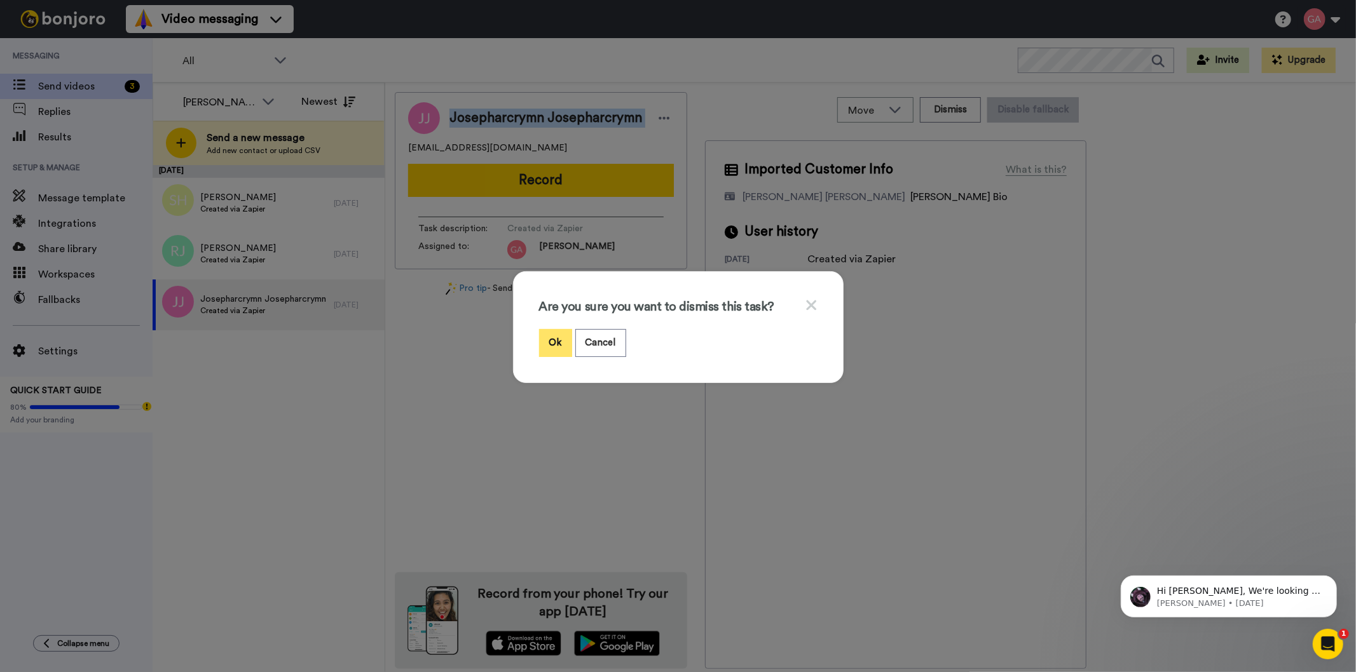
click at [544, 341] on button "Ok" at bounding box center [555, 342] width 33 height 27
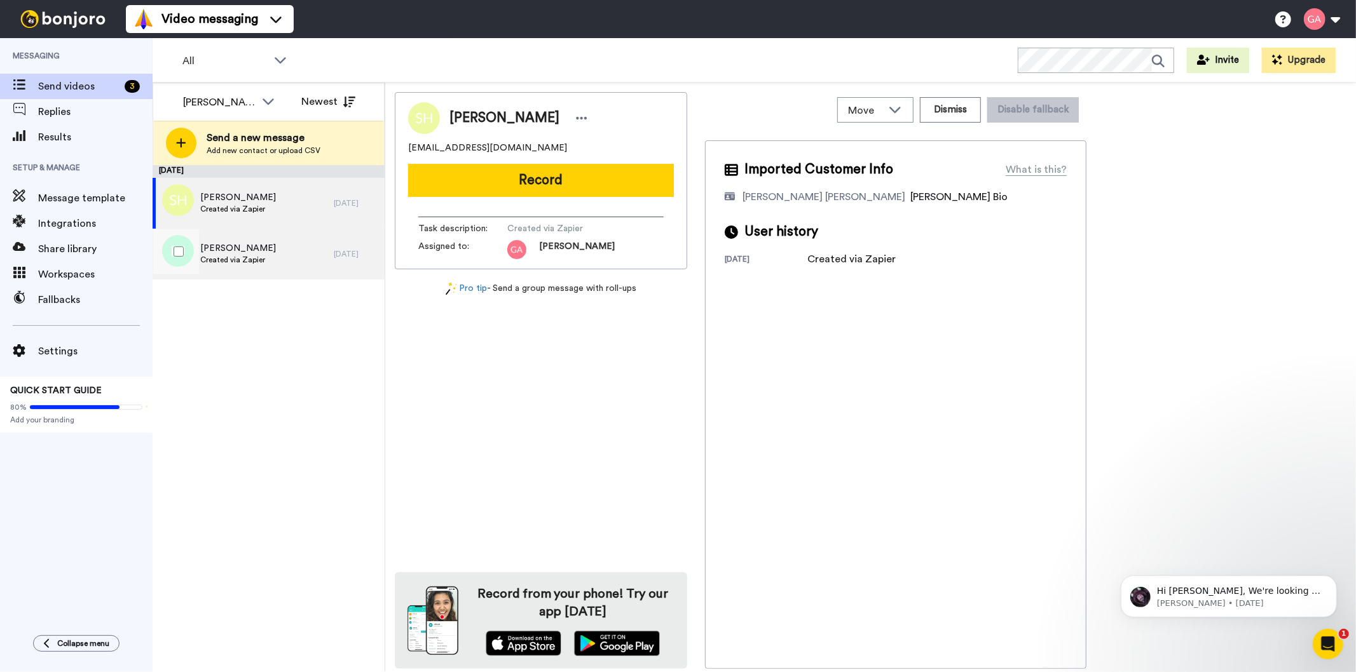
click at [267, 250] on div "Ronald Jones III Created via Zapier" at bounding box center [243, 254] width 181 height 51
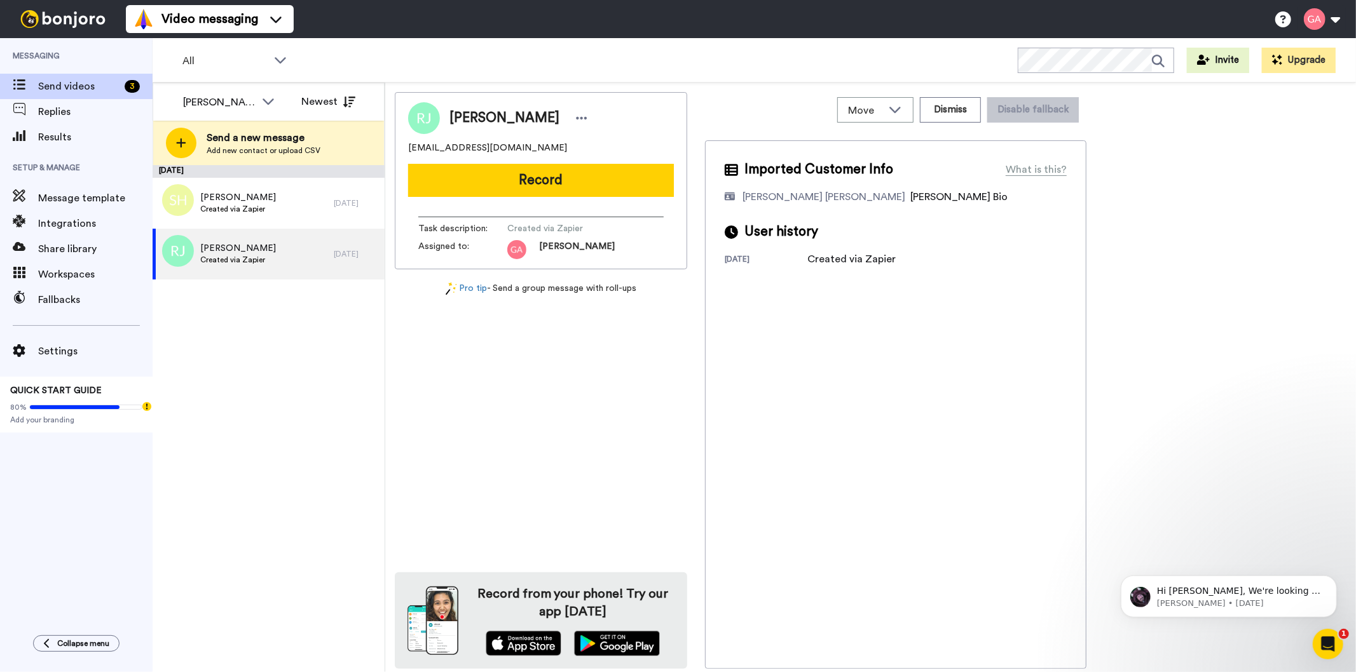
click at [496, 119] on span "Ronald Jones III" at bounding box center [504, 118] width 110 height 19
copy div "Ronald Jones III"
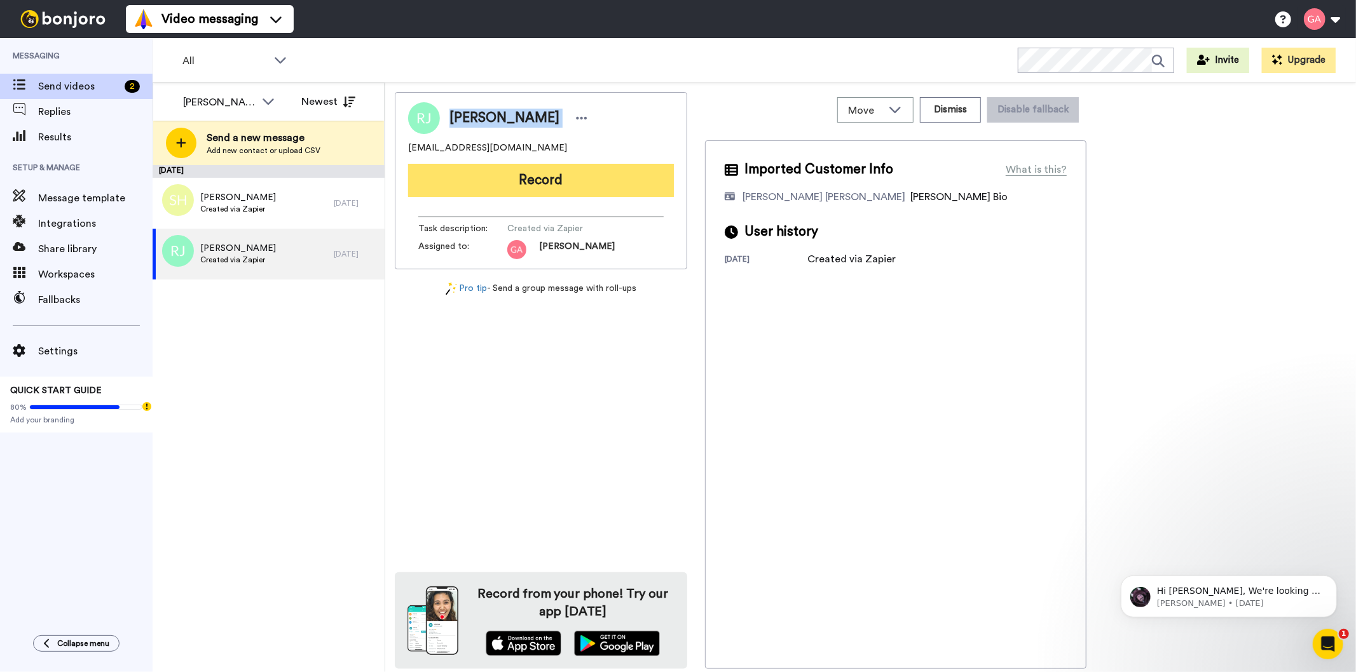
click at [594, 179] on button "Record" at bounding box center [541, 180] width 266 height 33
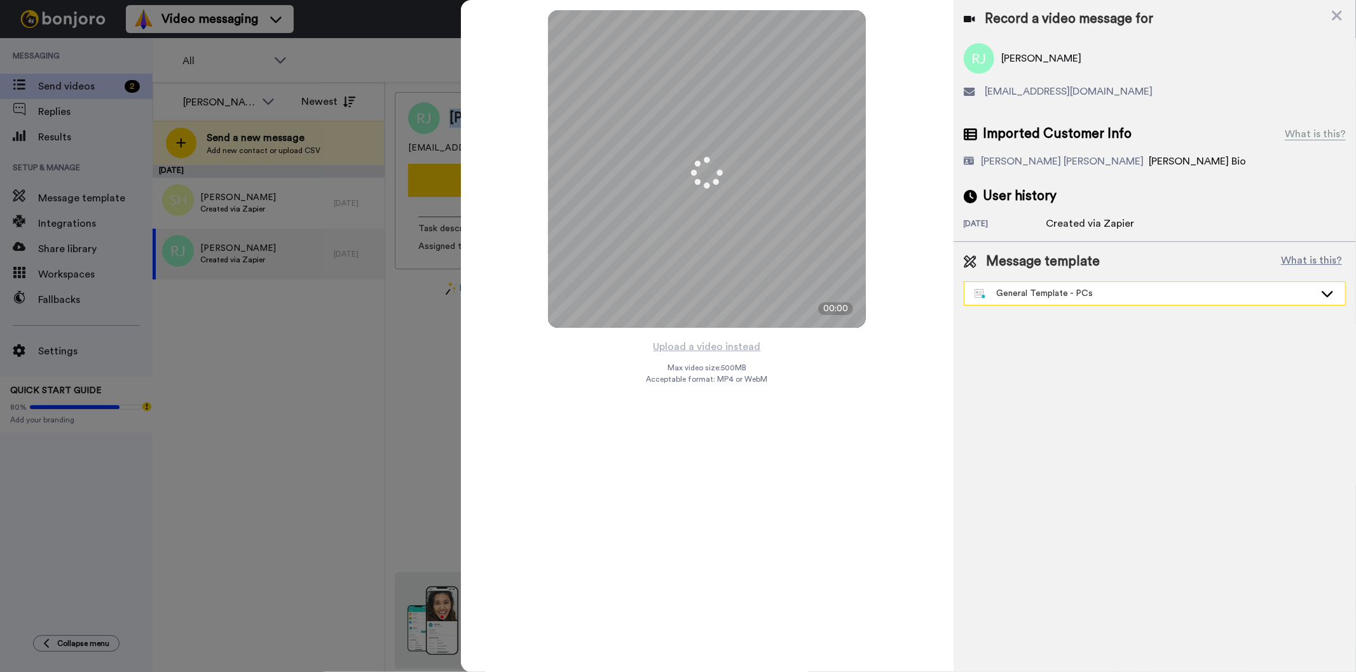
click at [1091, 290] on div "General Template - PCs" at bounding box center [1144, 293] width 340 height 13
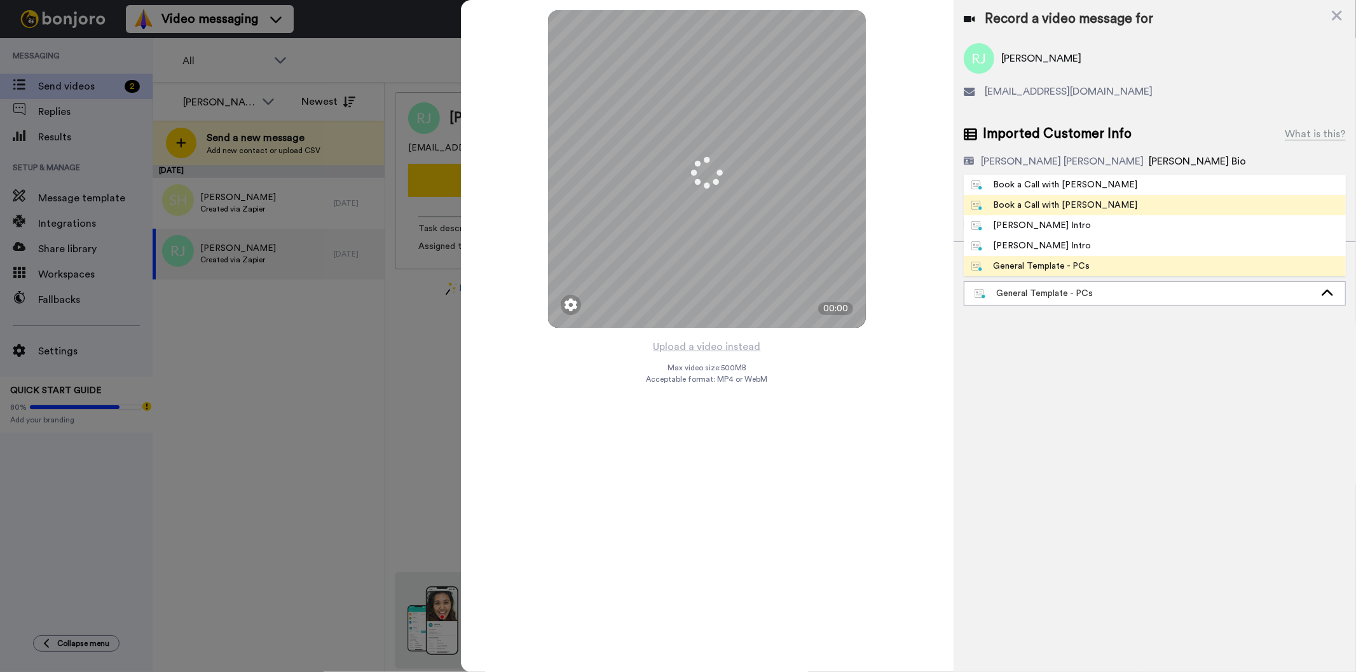
click at [1089, 206] on li "Book a Call with [PERSON_NAME]" at bounding box center [1155, 205] width 382 height 20
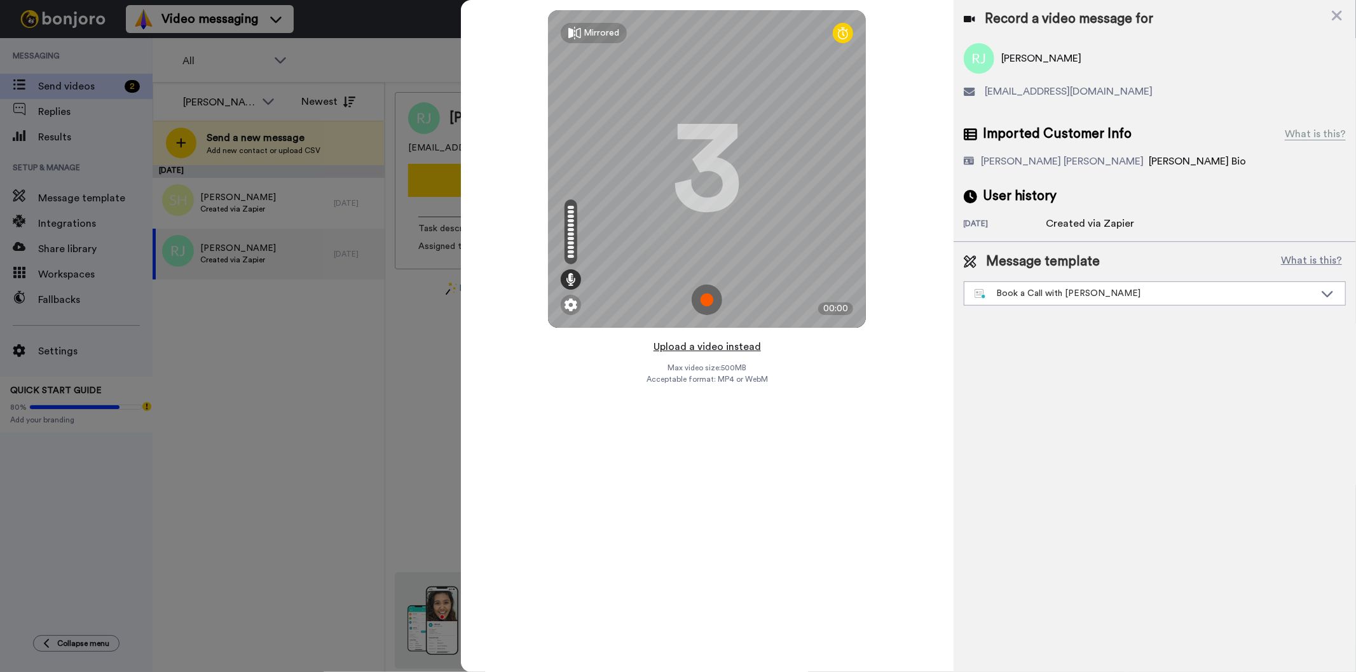
click at [706, 346] on button "Upload a video instead" at bounding box center [707, 347] width 115 height 17
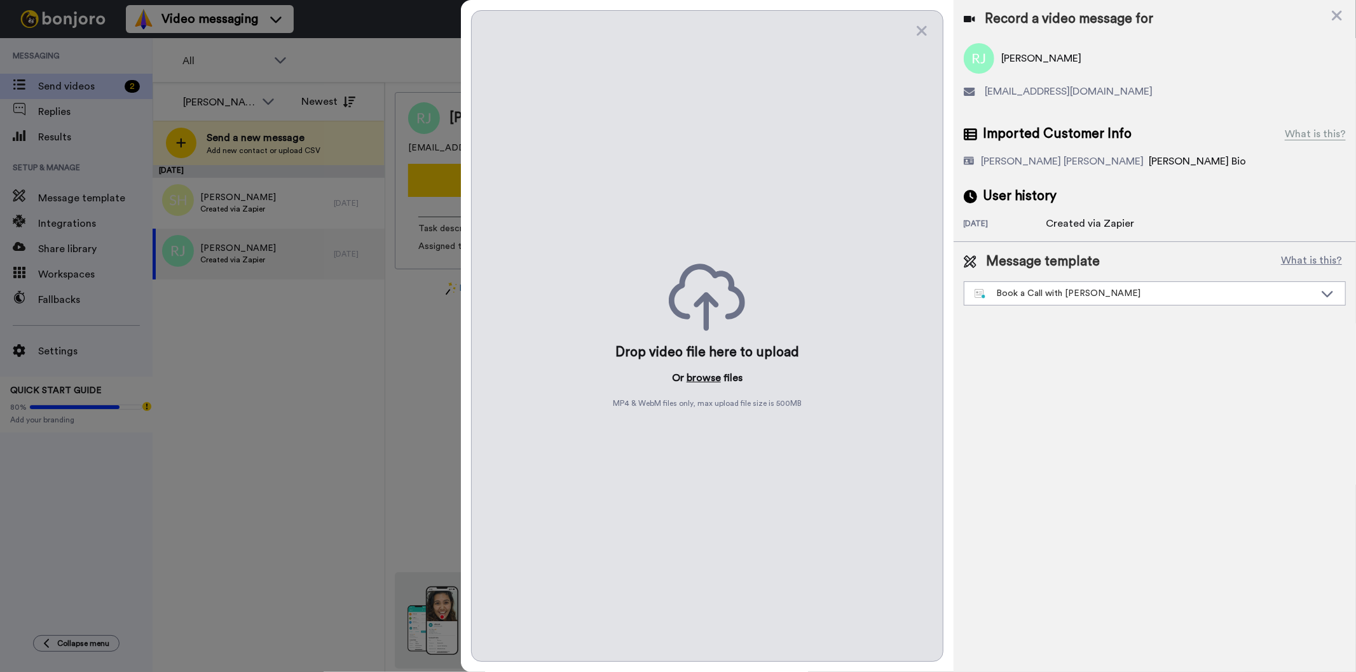
click at [704, 380] on button "browse" at bounding box center [703, 378] width 34 height 15
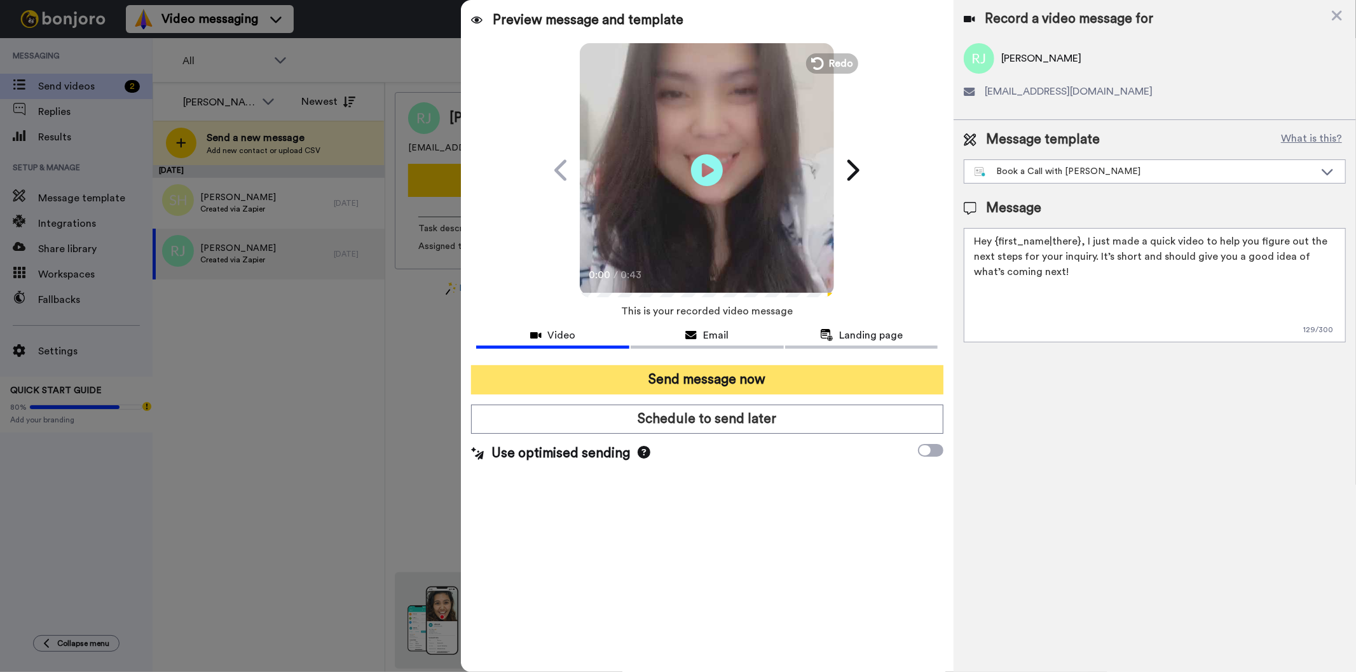
click at [713, 379] on button "Send message now" at bounding box center [707, 379] width 472 height 29
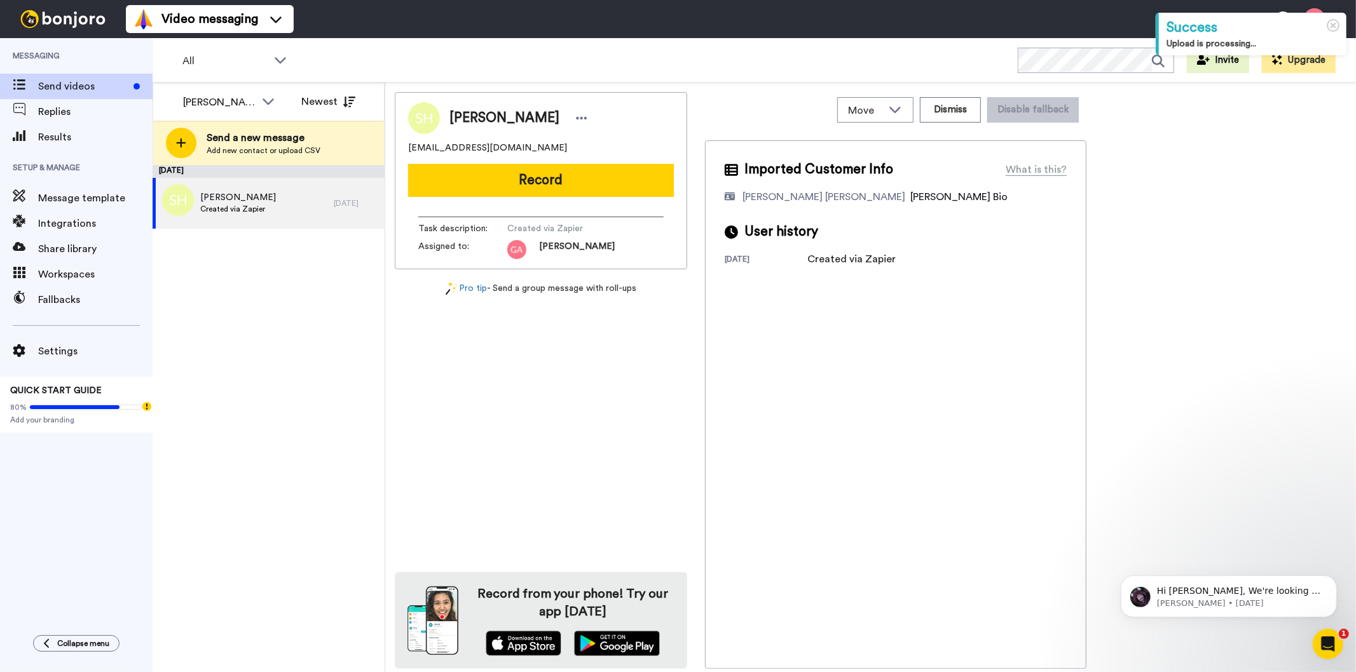
drag, startPoint x: 547, startPoint y: 112, endPoint x: 447, endPoint y: 111, distance: 99.2
click at [447, 111] on div "[PERSON_NAME]" at bounding box center [515, 118] width 151 height 19
copy span "[PERSON_NAME]"
drag, startPoint x: 662, startPoint y: 176, endPoint x: 572, endPoint y: 137, distance: 97.9
click at [662, 175] on button "Record" at bounding box center [541, 180] width 266 height 33
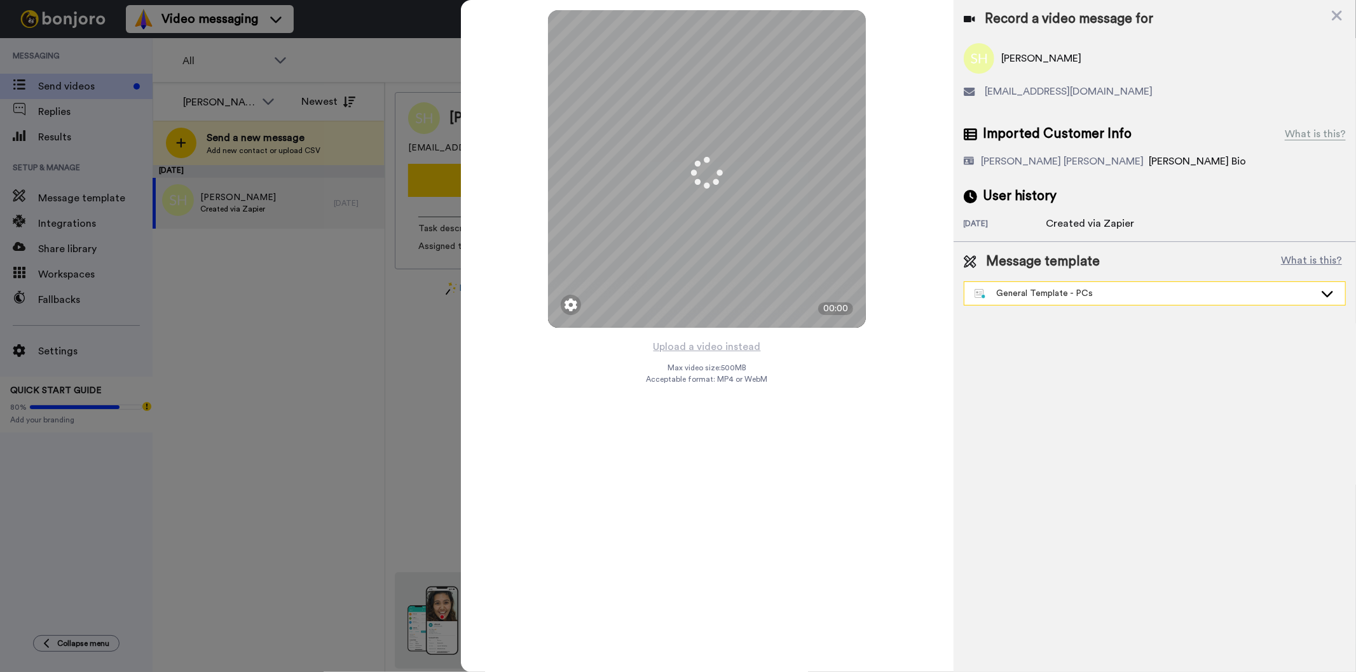
click at [1050, 296] on div "General Template - PCs" at bounding box center [1144, 293] width 340 height 13
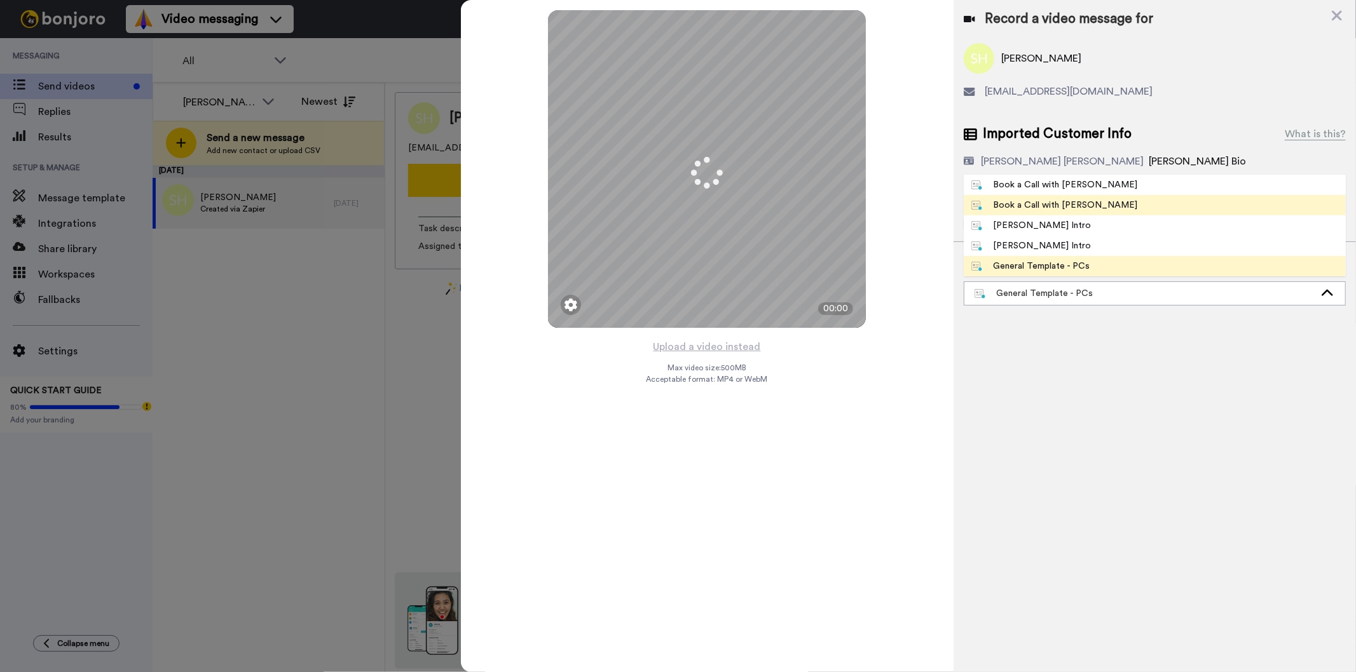
click at [1060, 206] on div "Book a Call with [PERSON_NAME]" at bounding box center [1054, 205] width 167 height 13
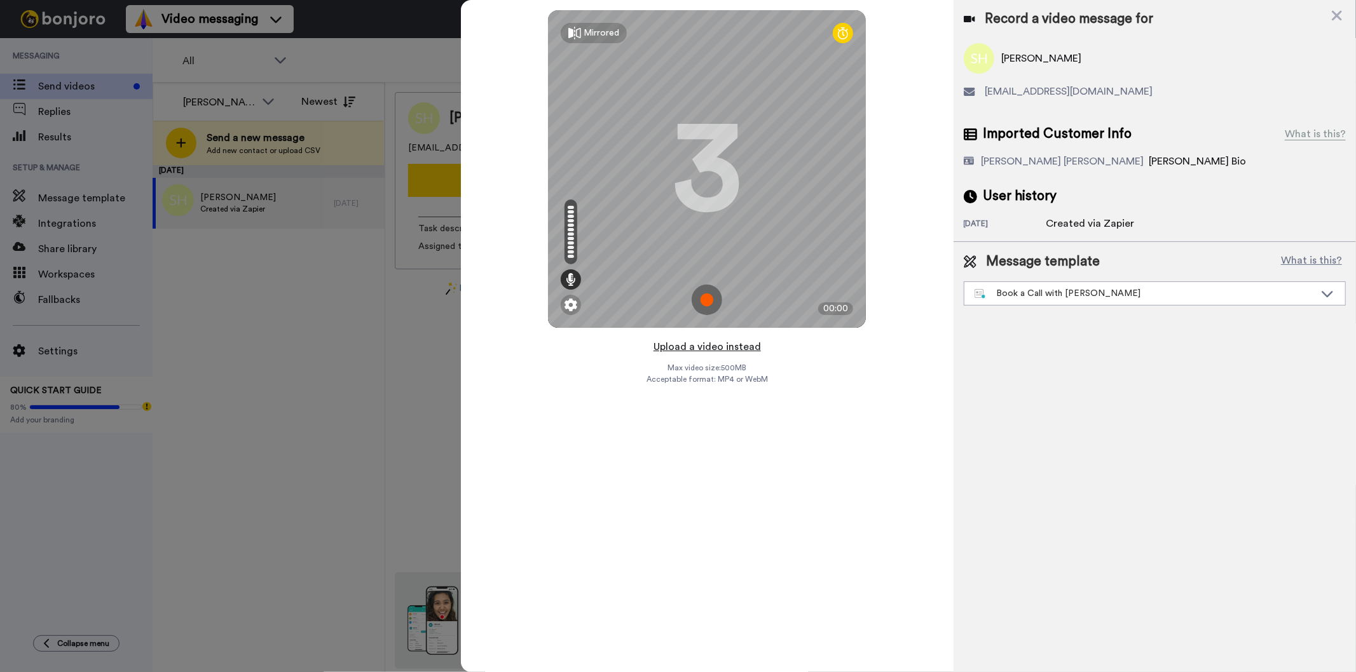
click at [742, 350] on button "Upload a video instead" at bounding box center [707, 347] width 115 height 17
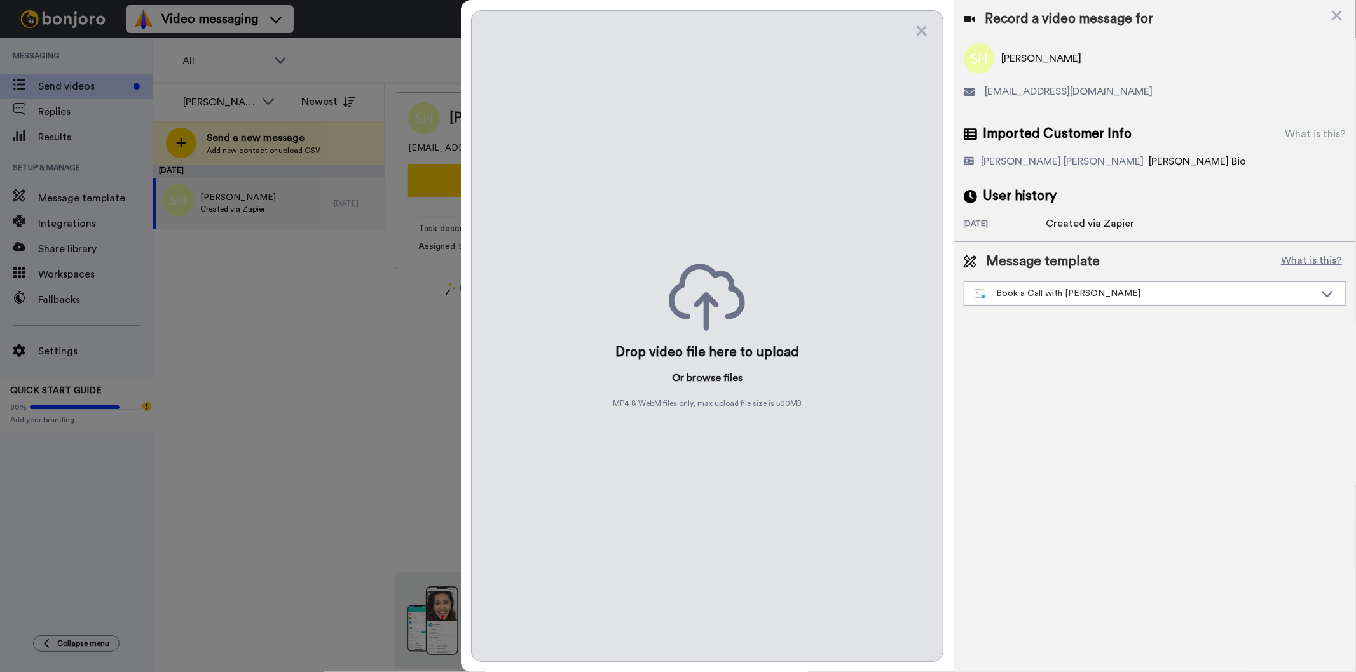
click at [692, 379] on button "browse" at bounding box center [703, 378] width 34 height 15
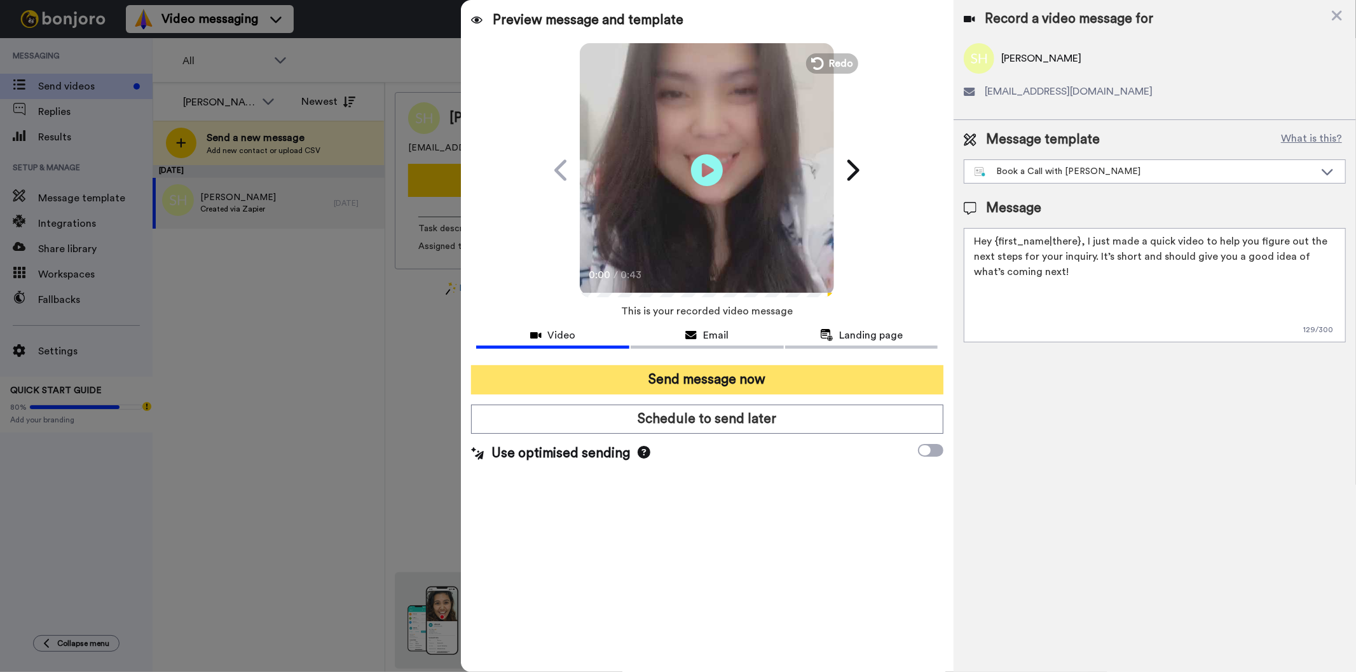
click at [722, 383] on button "Send message now" at bounding box center [707, 379] width 472 height 29
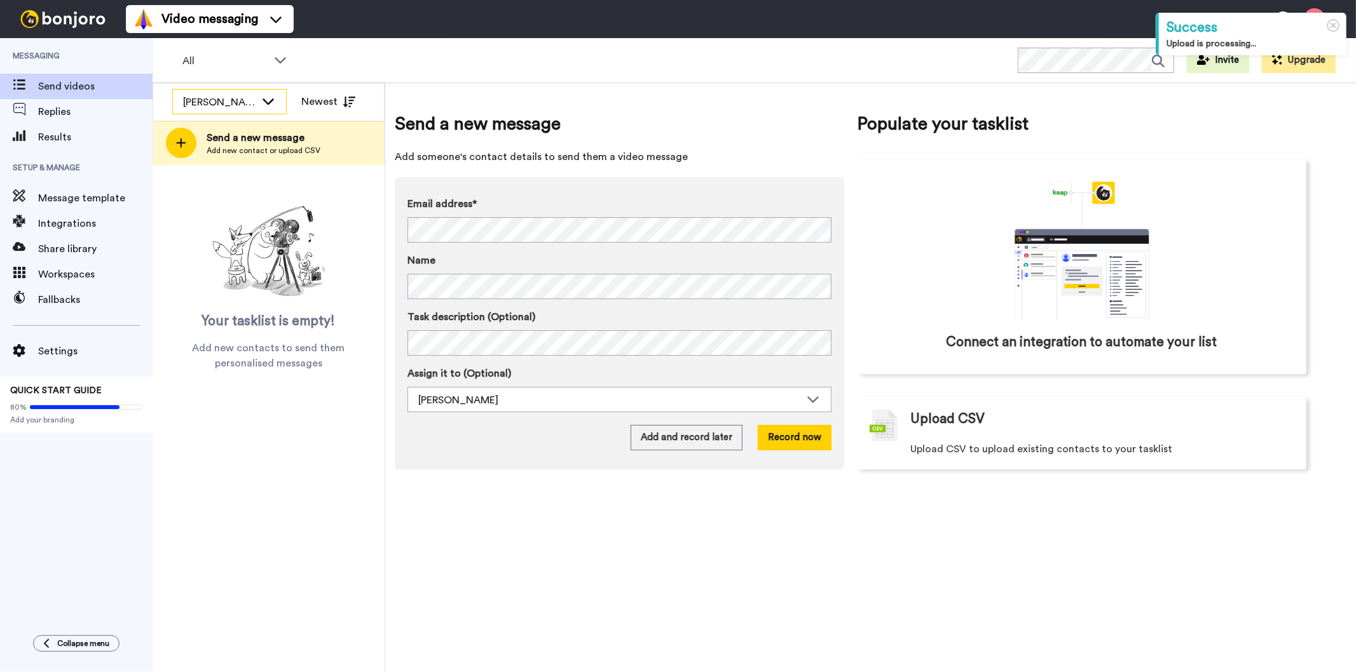
click at [257, 95] on div "[PERSON_NAME]" at bounding box center [229, 102] width 113 height 25
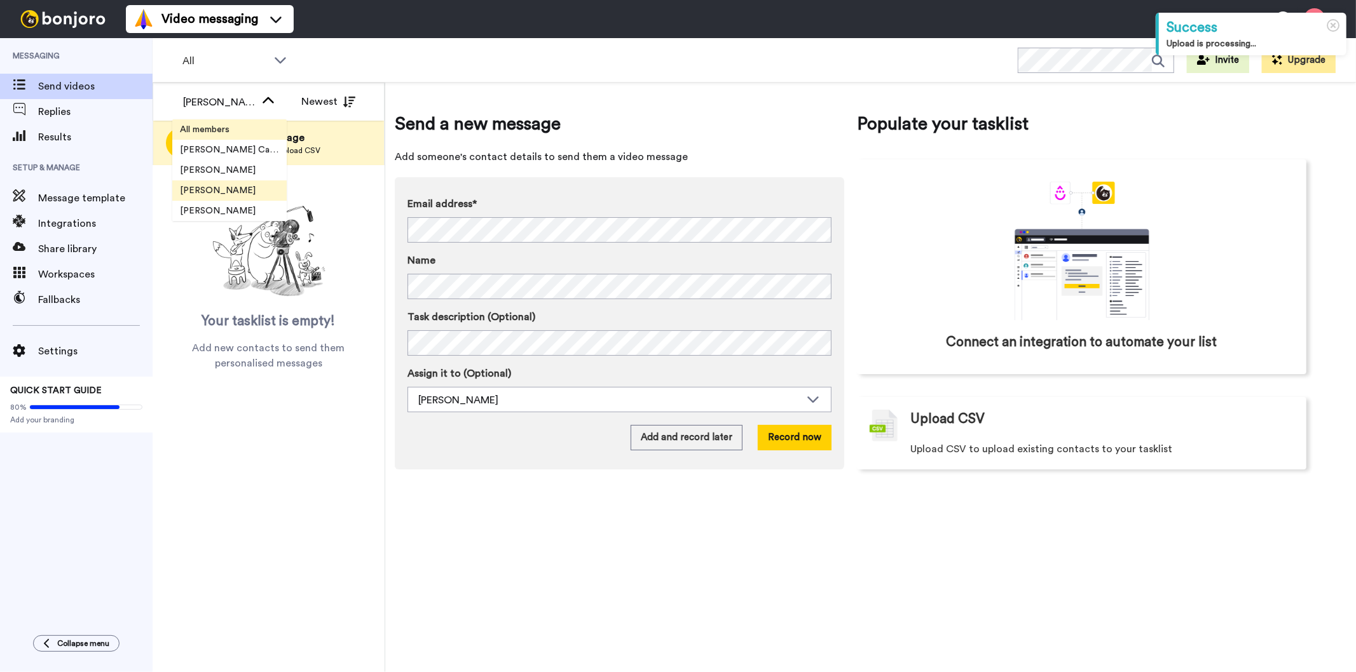
click at [248, 128] on li "All members" at bounding box center [229, 129] width 114 height 20
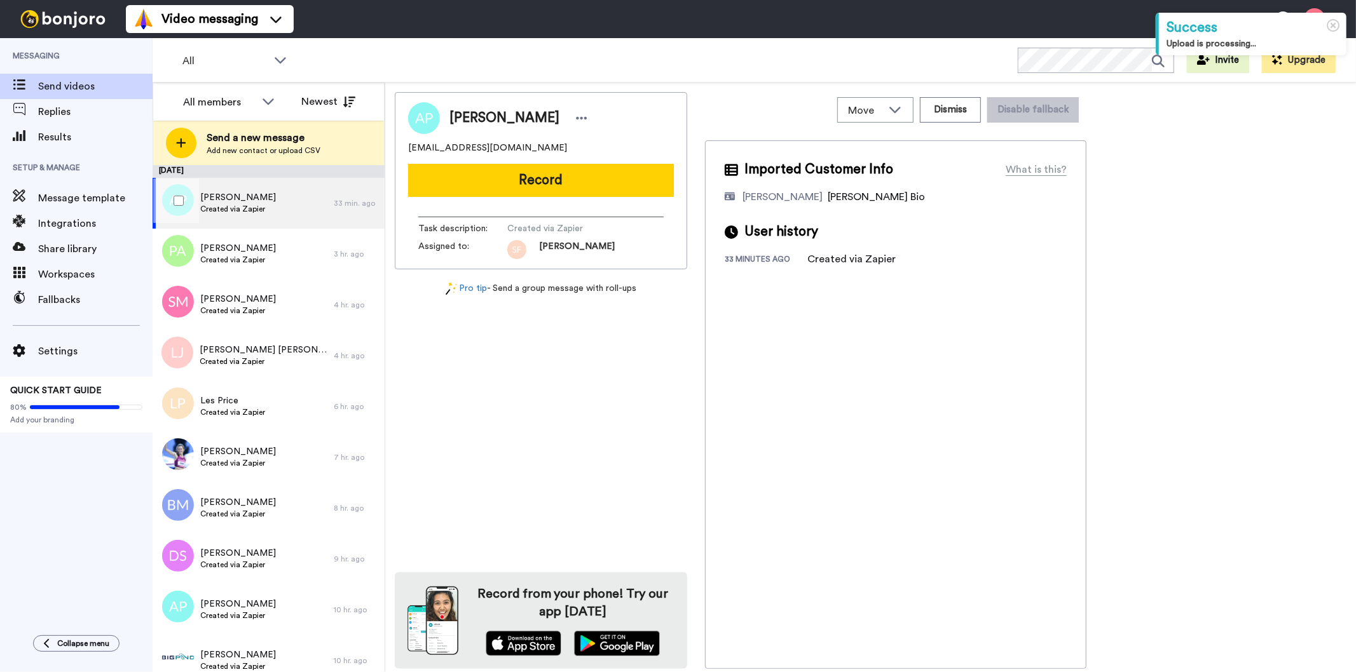
click at [275, 194] on div "Andreas Psaras Created via Zapier" at bounding box center [243, 203] width 181 height 51
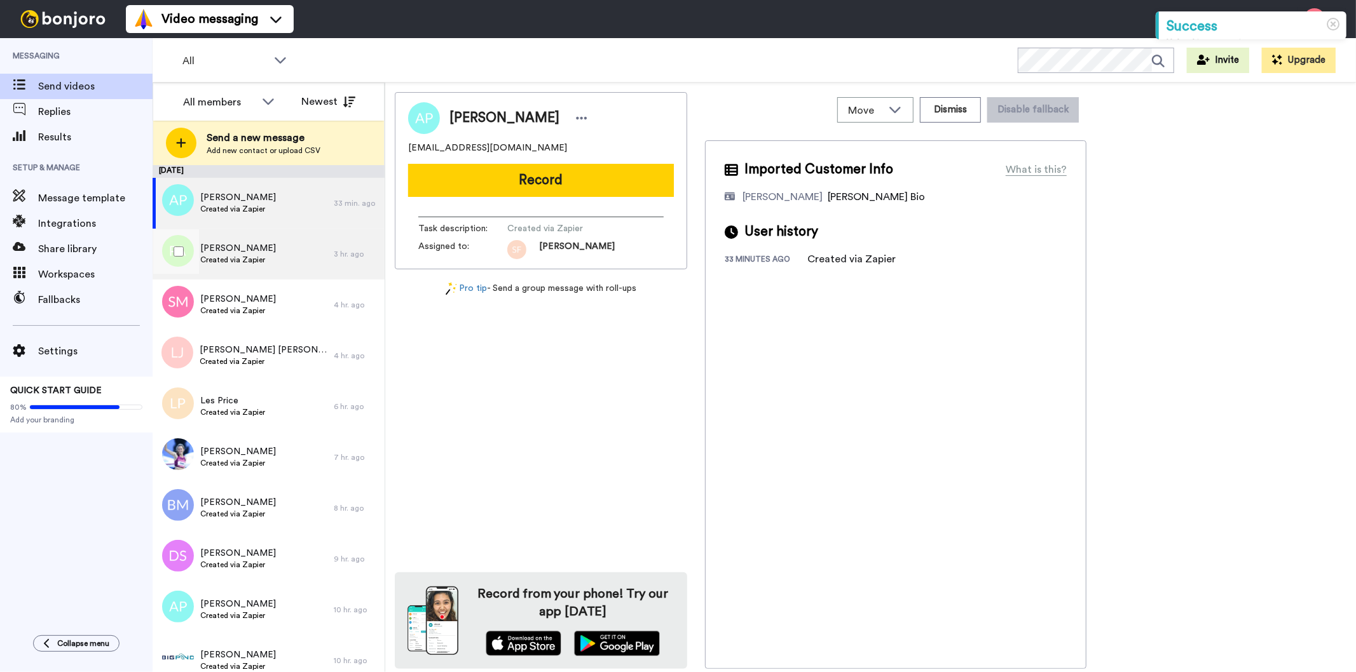
click at [271, 262] on span "Created via Zapier" at bounding box center [238, 260] width 76 height 10
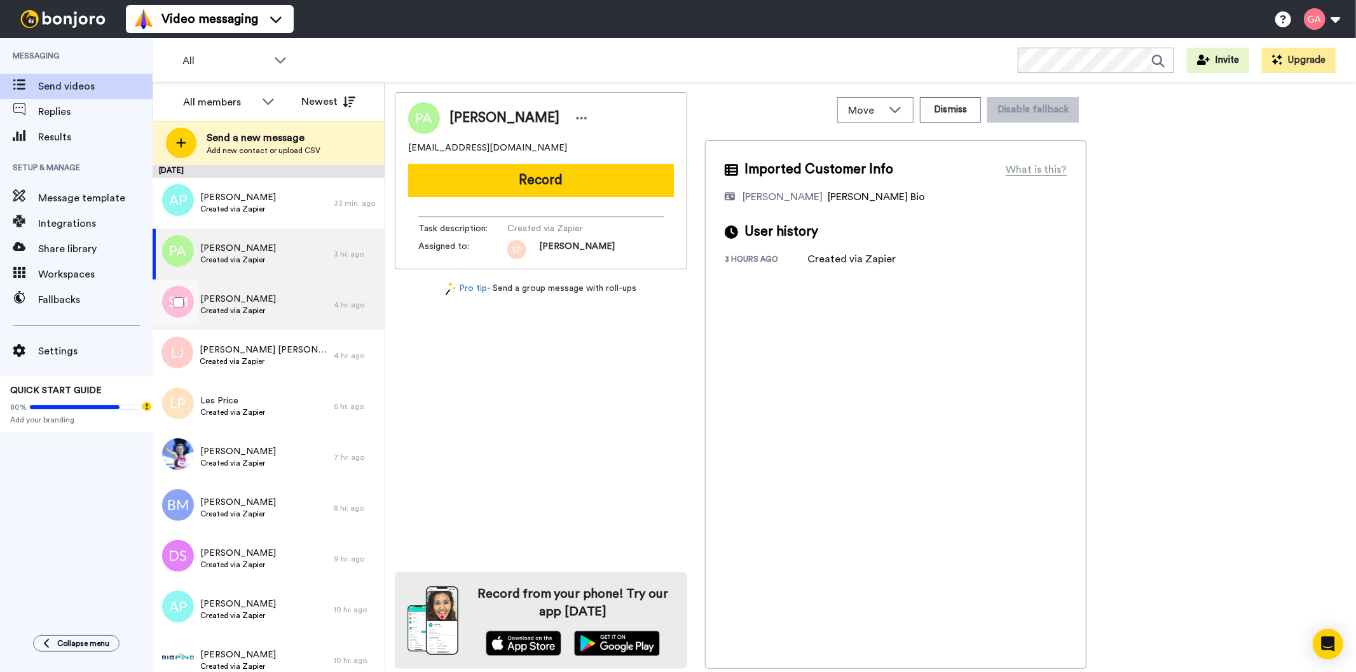
click at [268, 315] on div "Sue McLean Created via Zapier" at bounding box center [243, 305] width 181 height 51
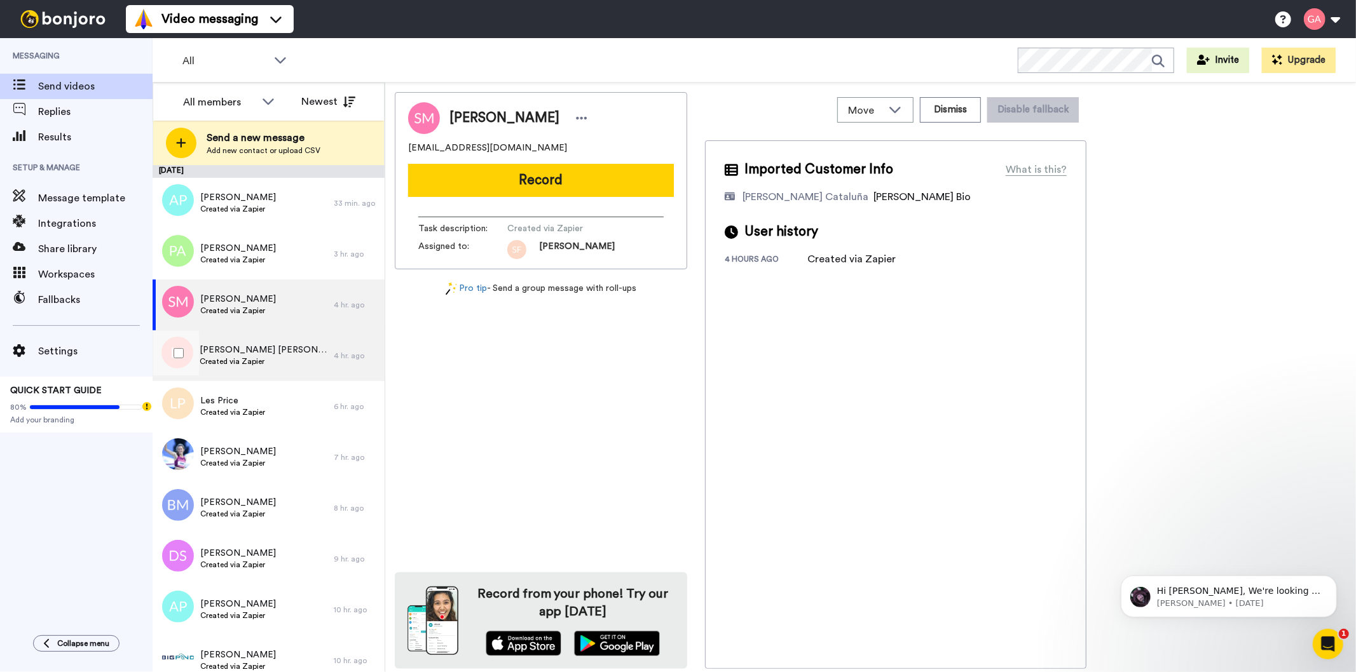
click at [263, 346] on span "[PERSON_NAME] [PERSON_NAME]" at bounding box center [264, 350] width 128 height 13
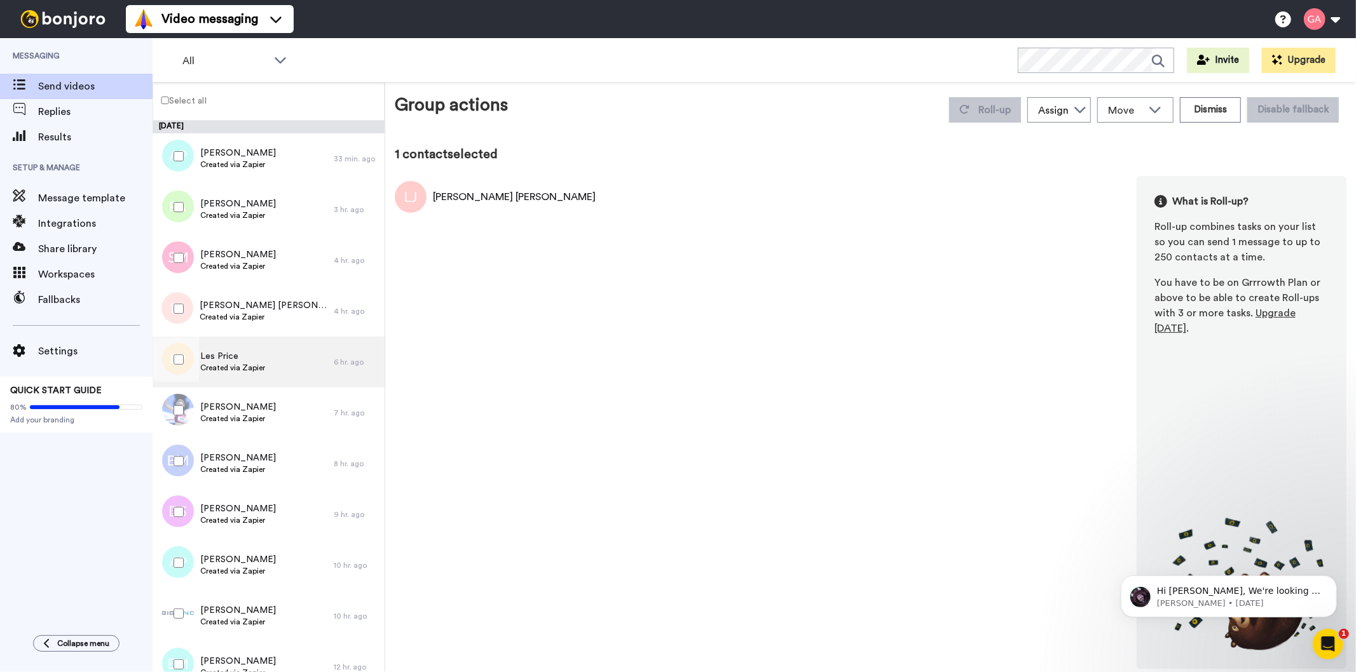
click at [240, 363] on span "Created via Zapier" at bounding box center [232, 368] width 65 height 10
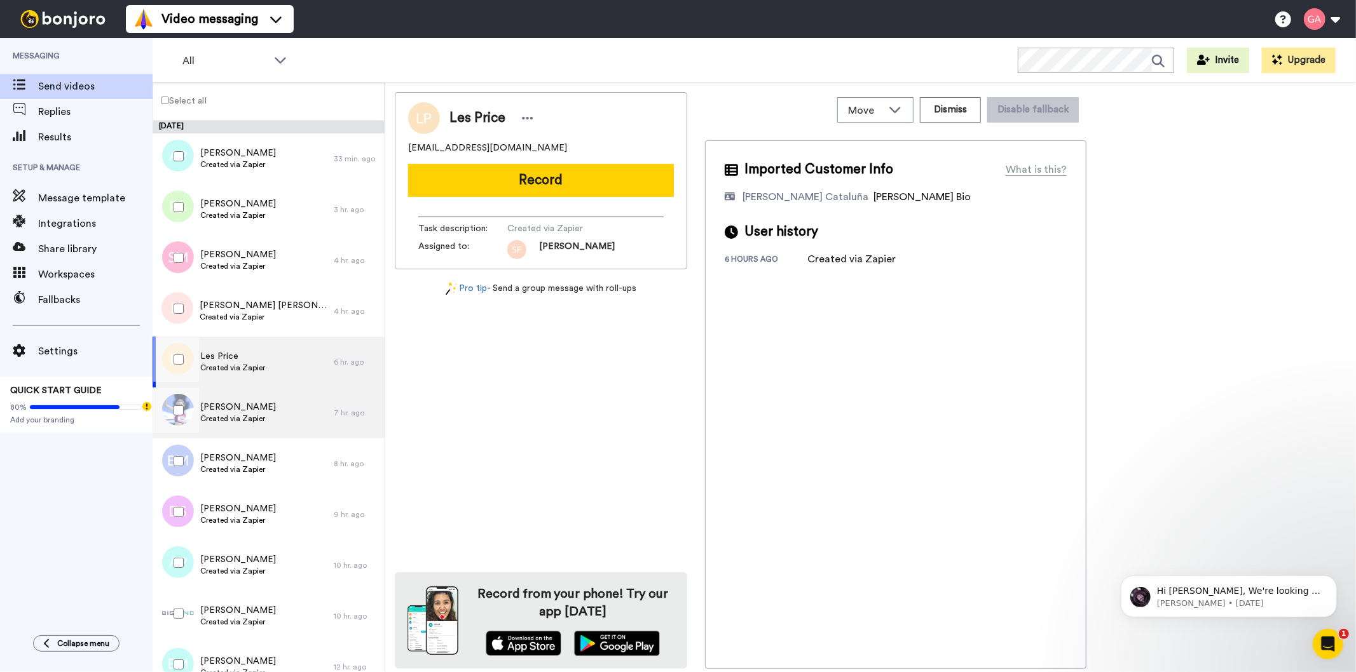
click at [242, 409] on span "Ann Simic" at bounding box center [238, 407] width 76 height 13
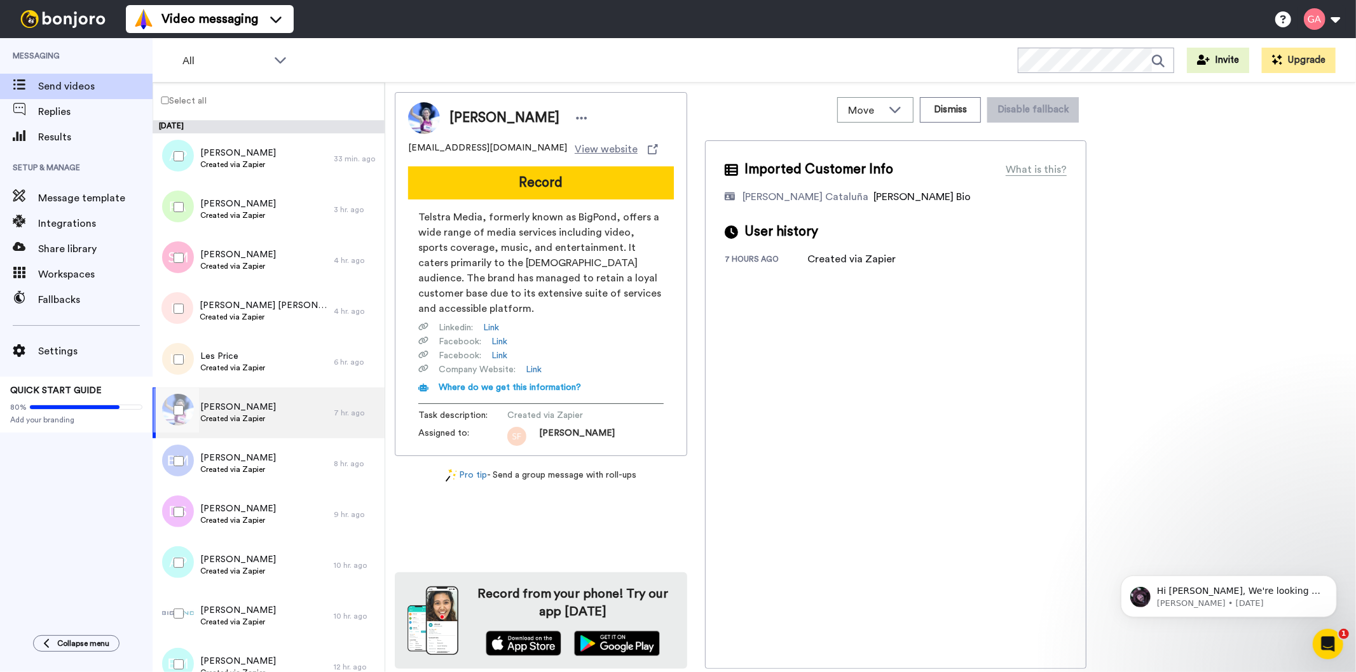
scroll to position [71, 0]
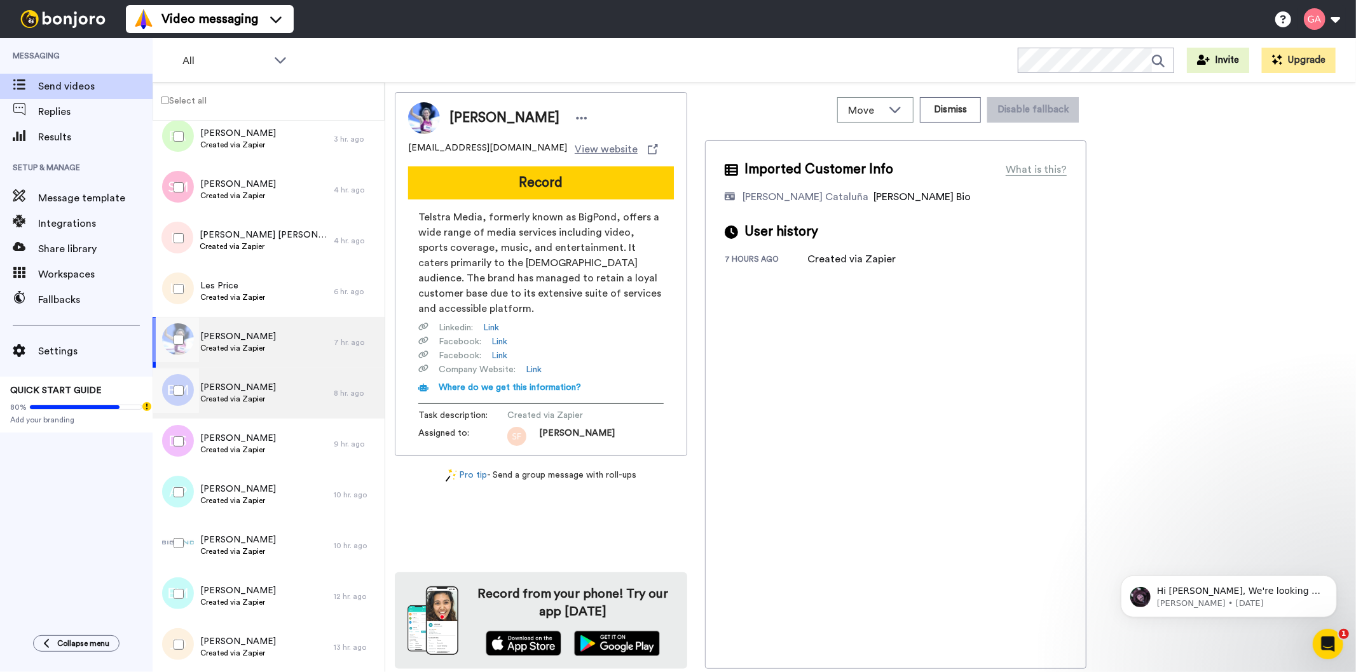
click at [256, 396] on span "Created via Zapier" at bounding box center [238, 399] width 76 height 10
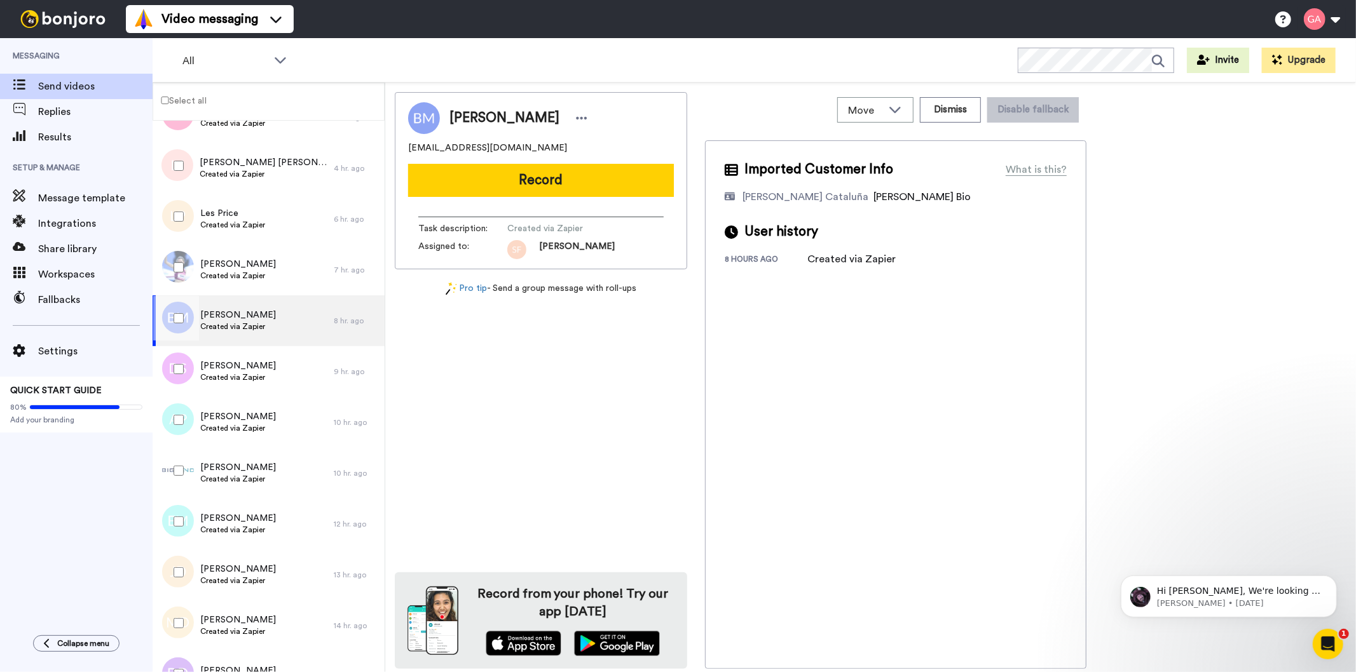
scroll to position [212, 0]
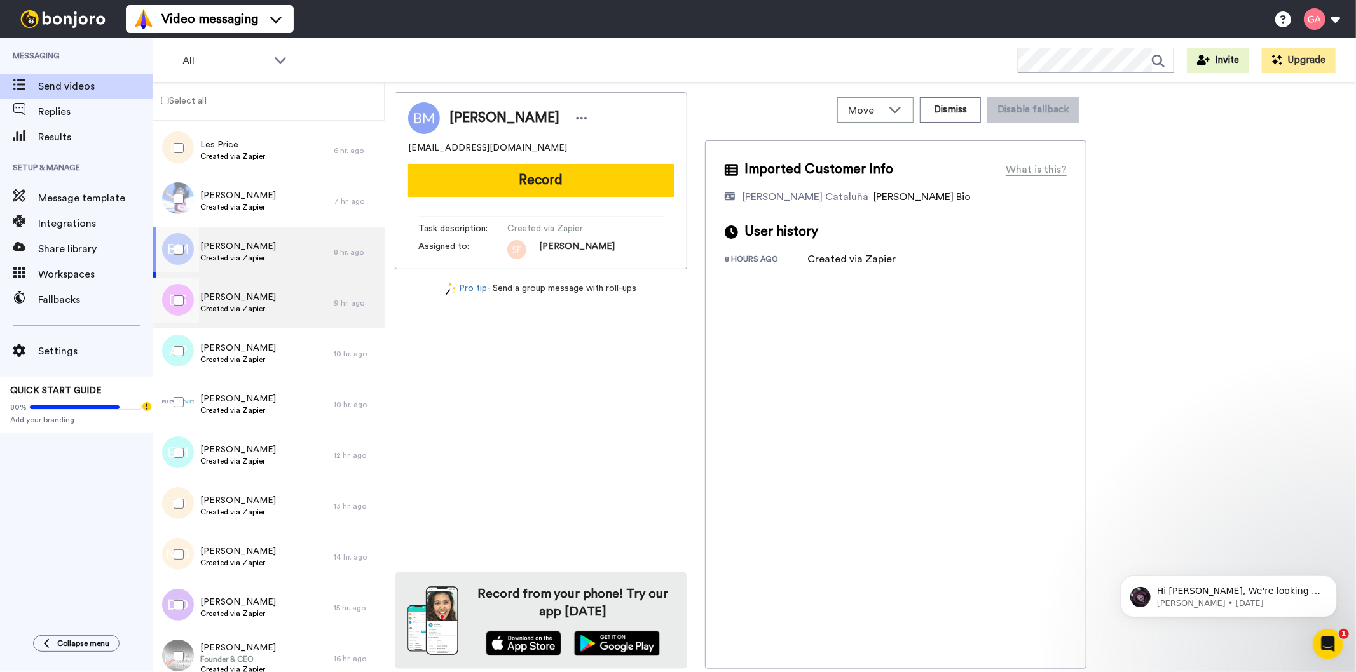
click at [255, 315] on div "Dusty SANDERSON Created via Zapier" at bounding box center [238, 303] width 76 height 24
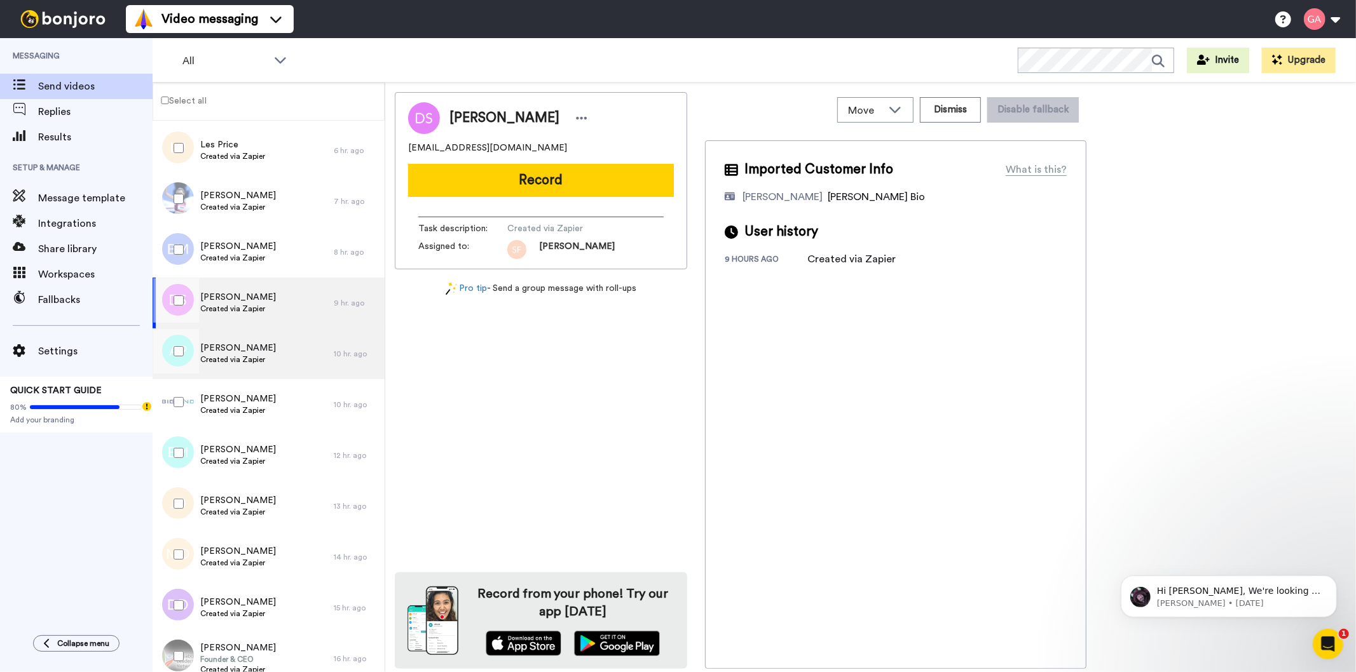
click at [253, 357] on span "Created via Zapier" at bounding box center [238, 360] width 76 height 10
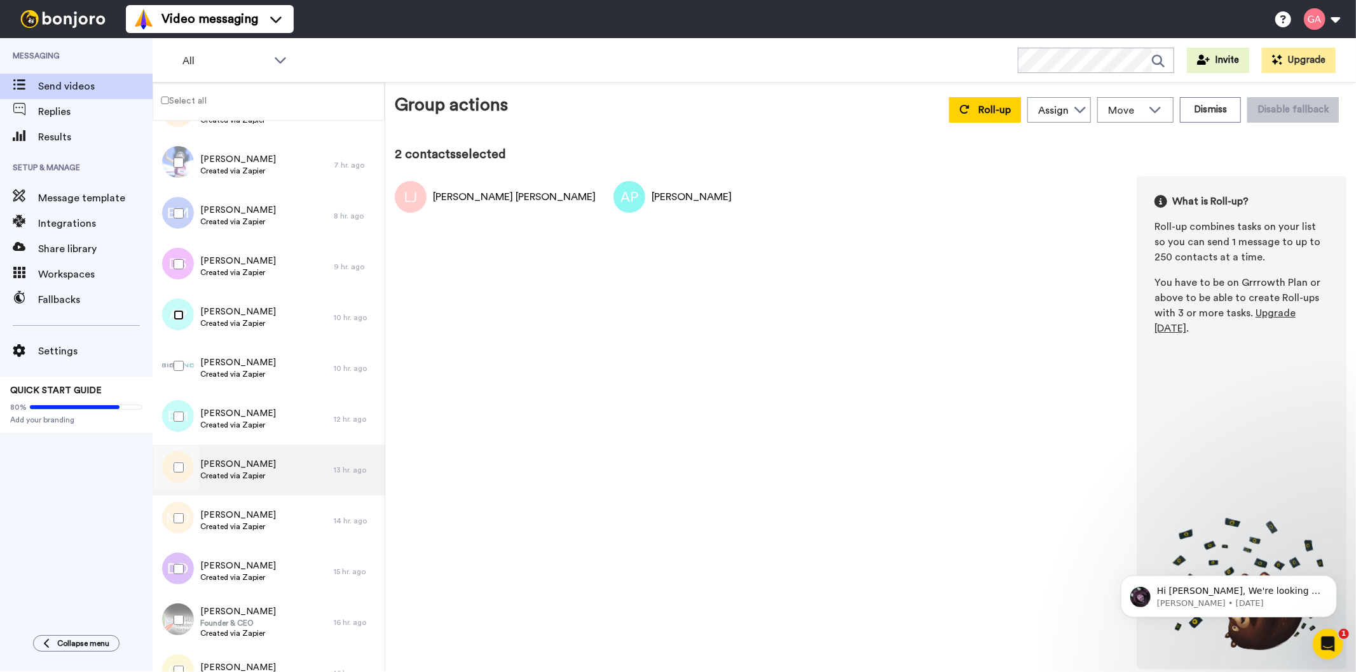
scroll to position [282, 0]
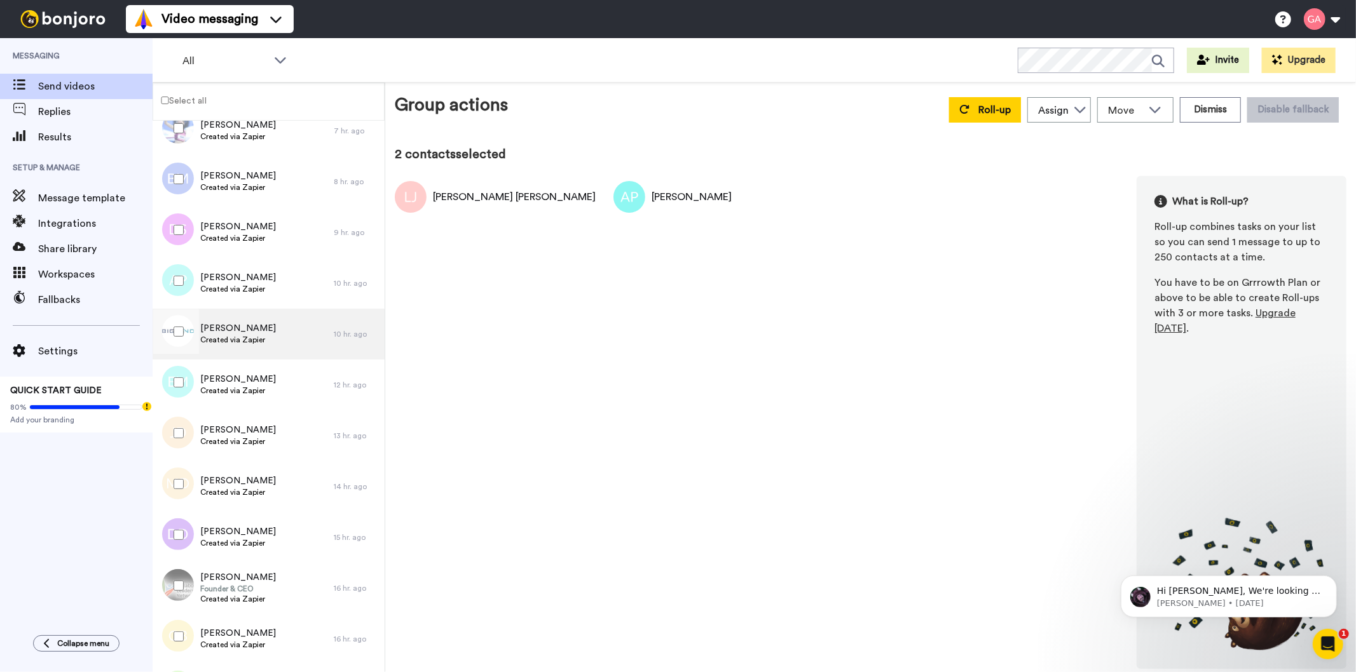
click at [256, 332] on span "[PERSON_NAME]" at bounding box center [238, 328] width 76 height 13
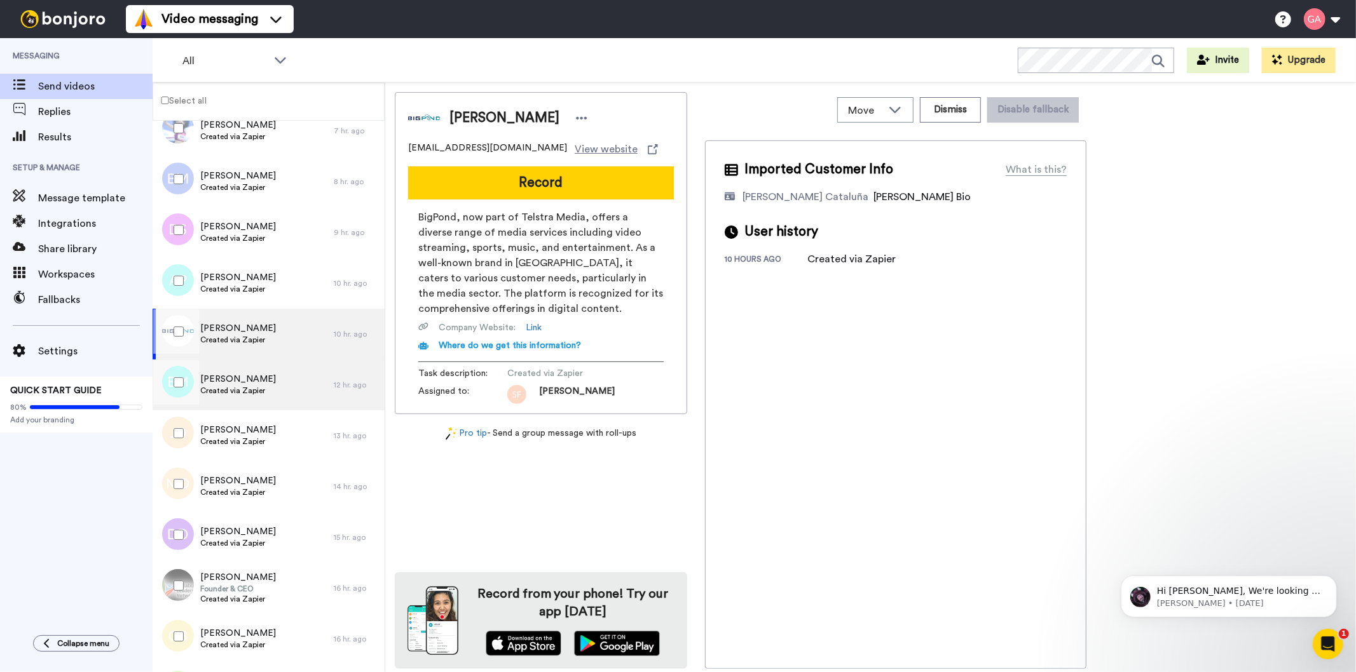
click at [256, 397] on div "Ella Mcanally Created via Zapier" at bounding box center [243, 385] width 181 height 51
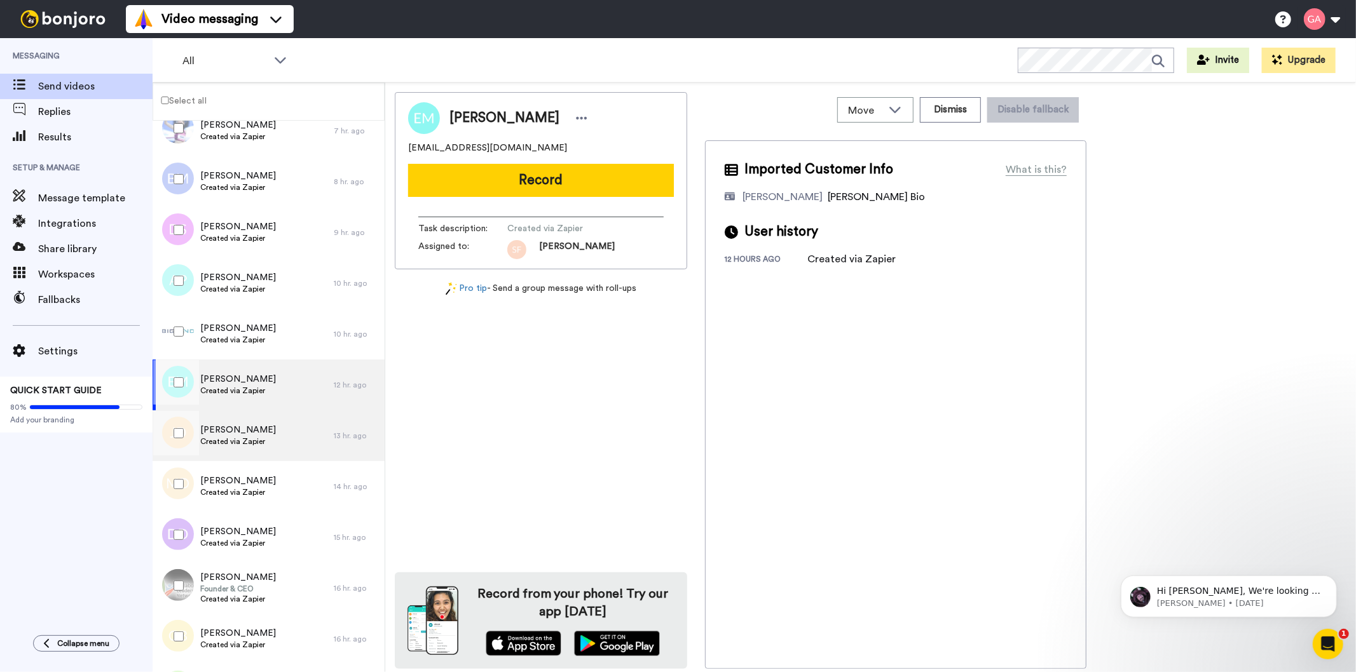
click at [268, 433] on div "Julie Darbey Created via Zapier" at bounding box center [243, 436] width 181 height 51
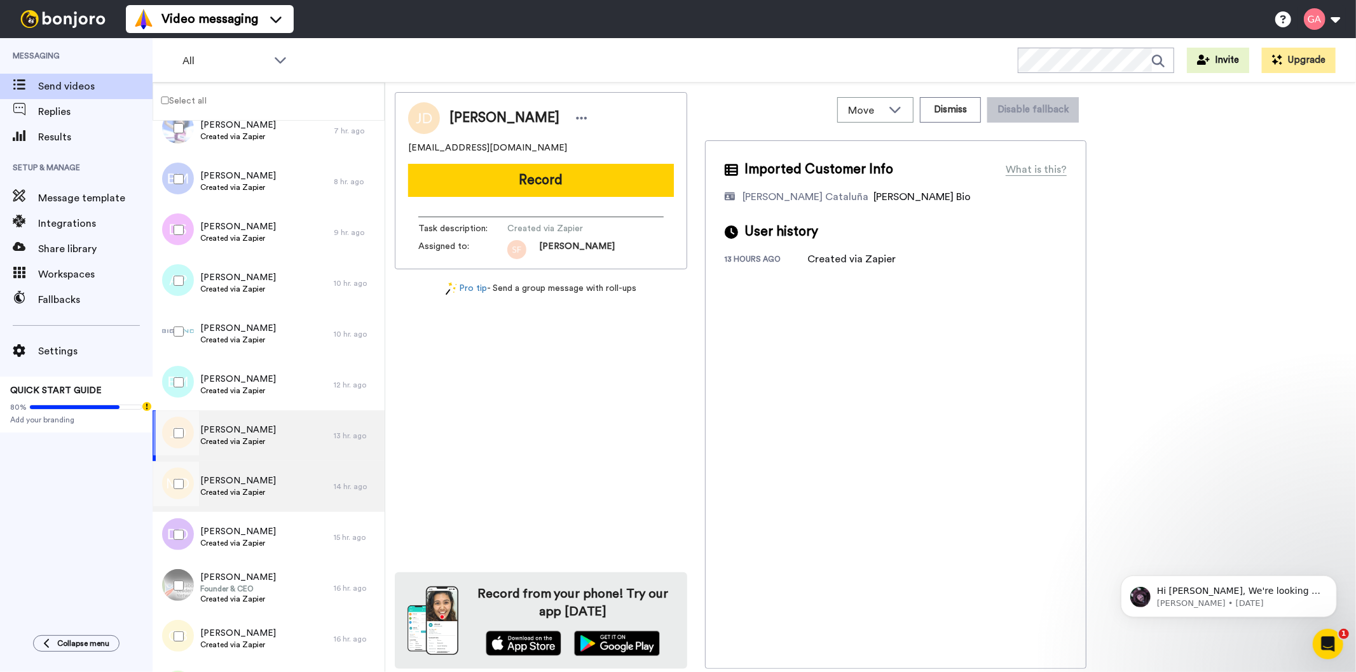
scroll to position [423, 0]
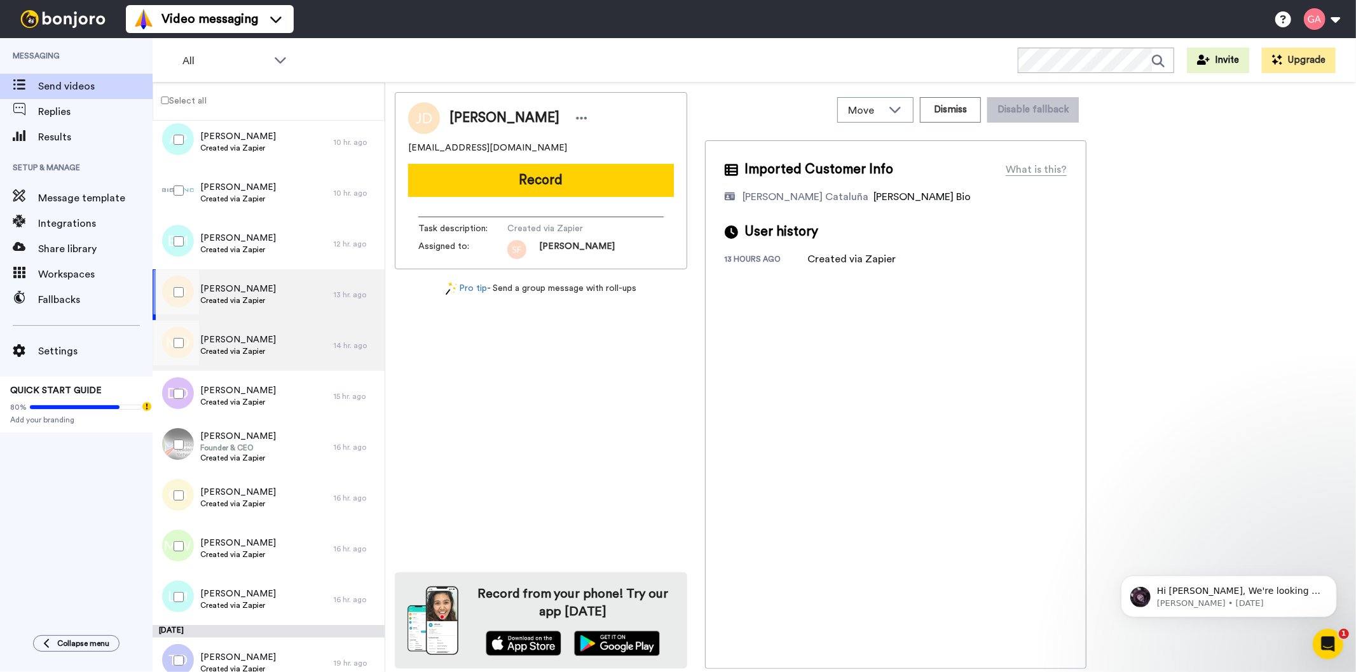
click at [261, 348] on span "Created via Zapier" at bounding box center [238, 351] width 76 height 10
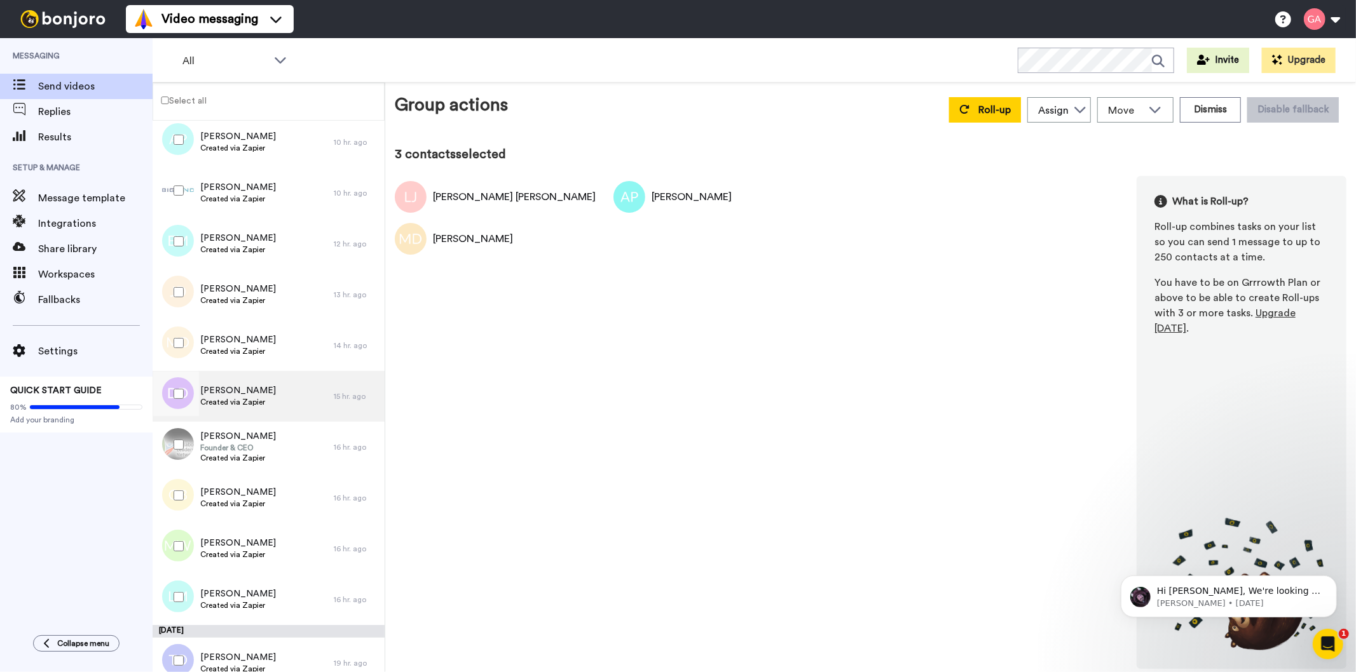
click at [252, 402] on span "Created via Zapier" at bounding box center [238, 402] width 76 height 10
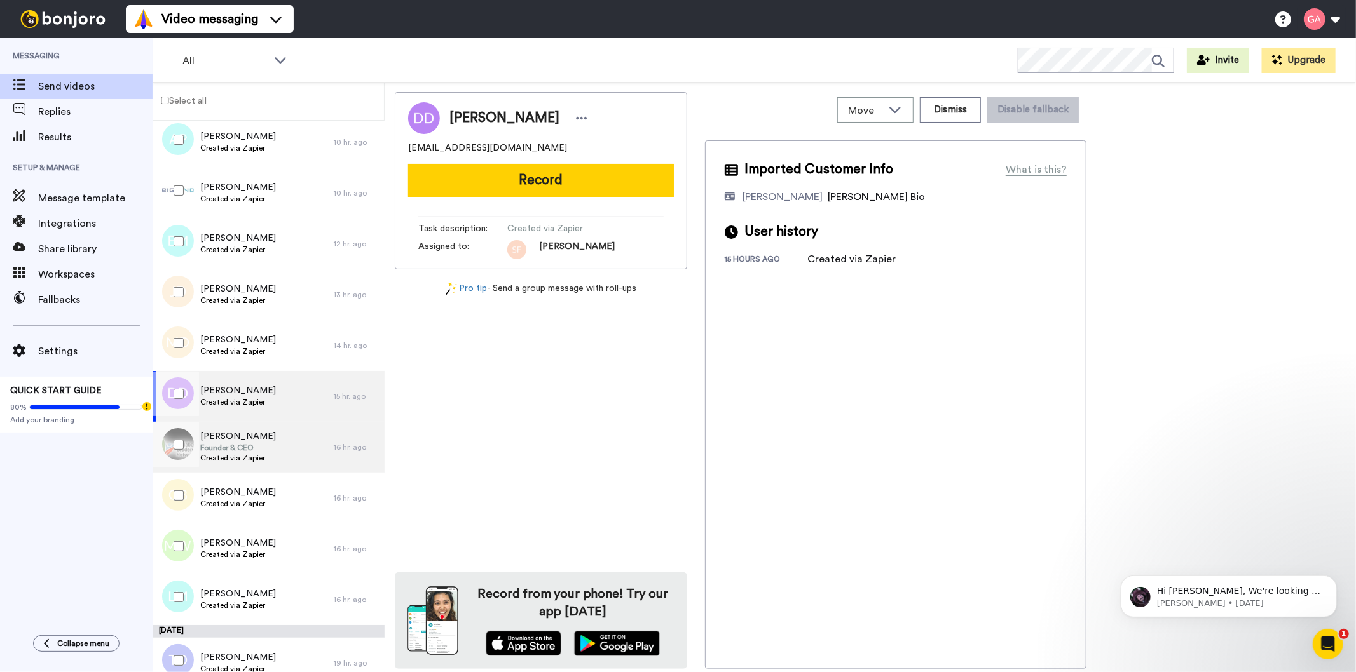
click at [243, 447] on span "Founder & CEO" at bounding box center [238, 448] width 76 height 10
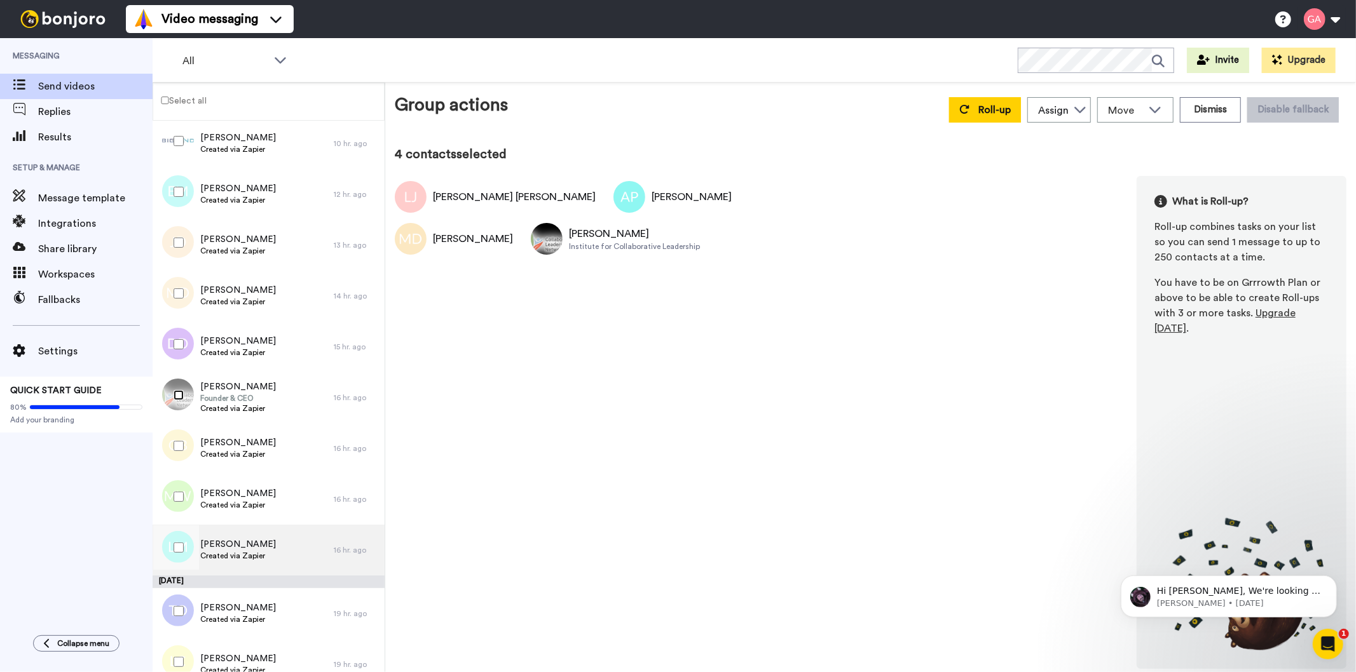
scroll to position [494, 0]
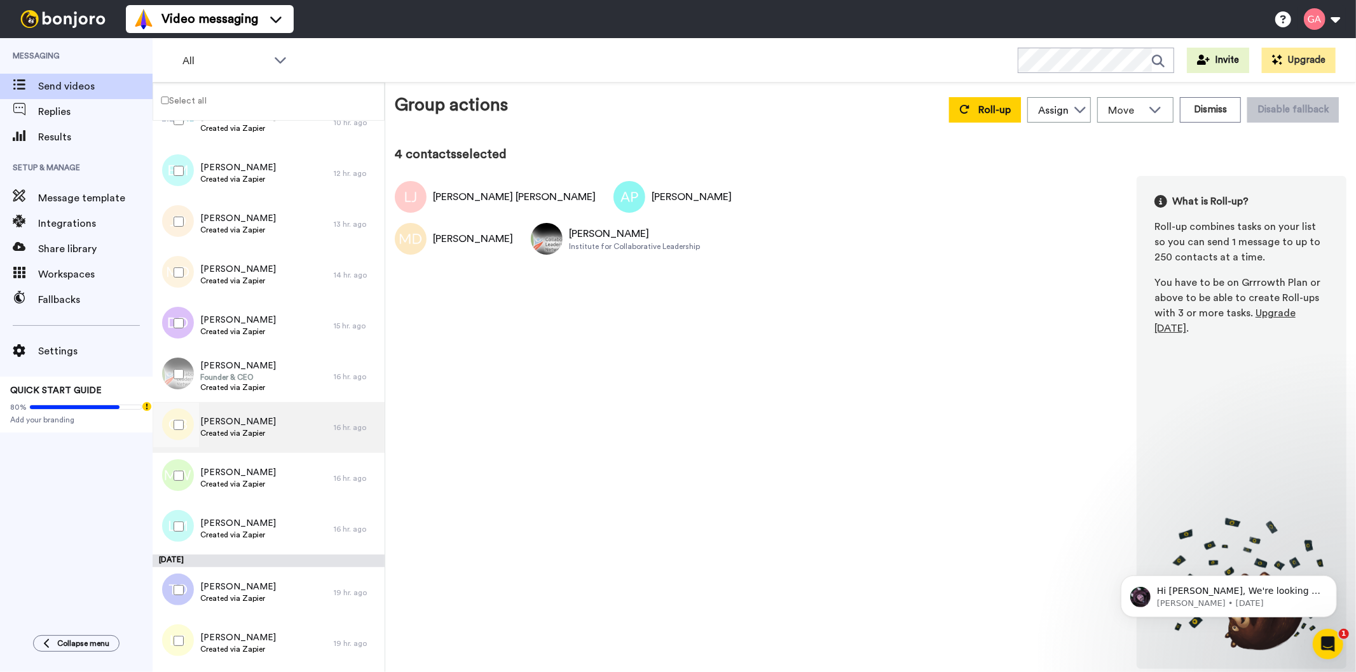
click at [252, 426] on span "Grace Buchanan" at bounding box center [238, 422] width 76 height 13
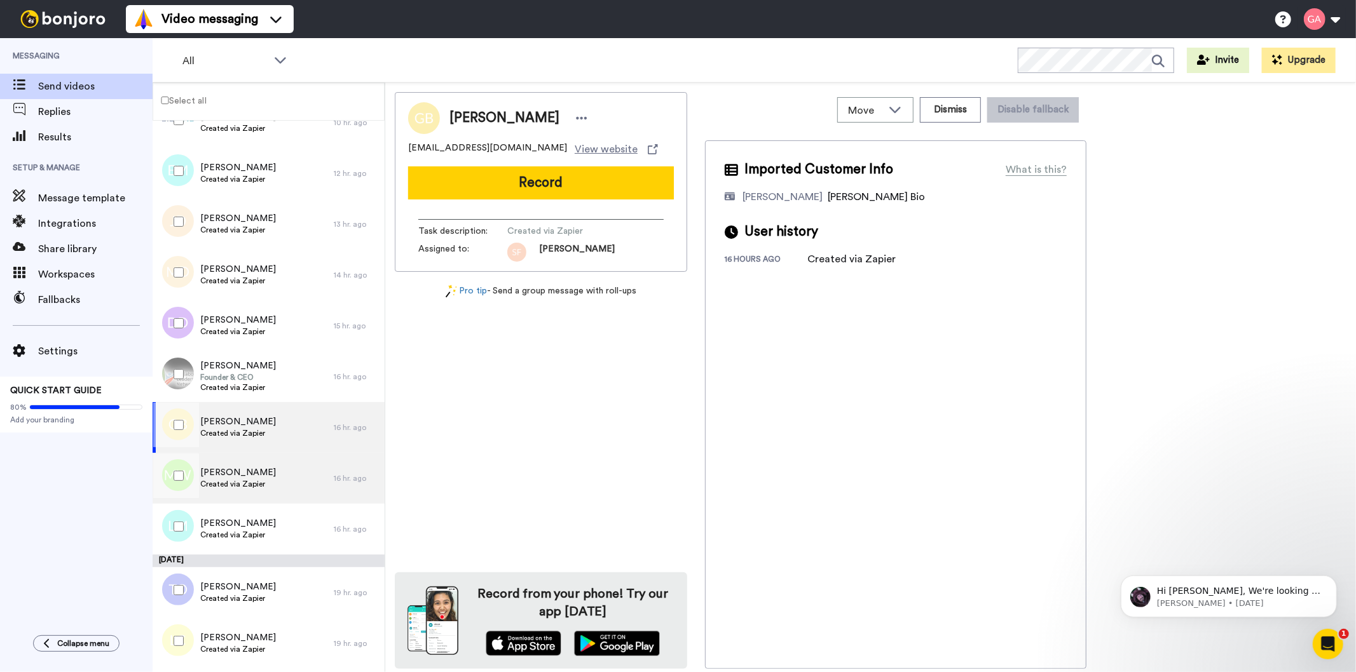
click at [249, 487] on span "Created via Zapier" at bounding box center [238, 484] width 76 height 10
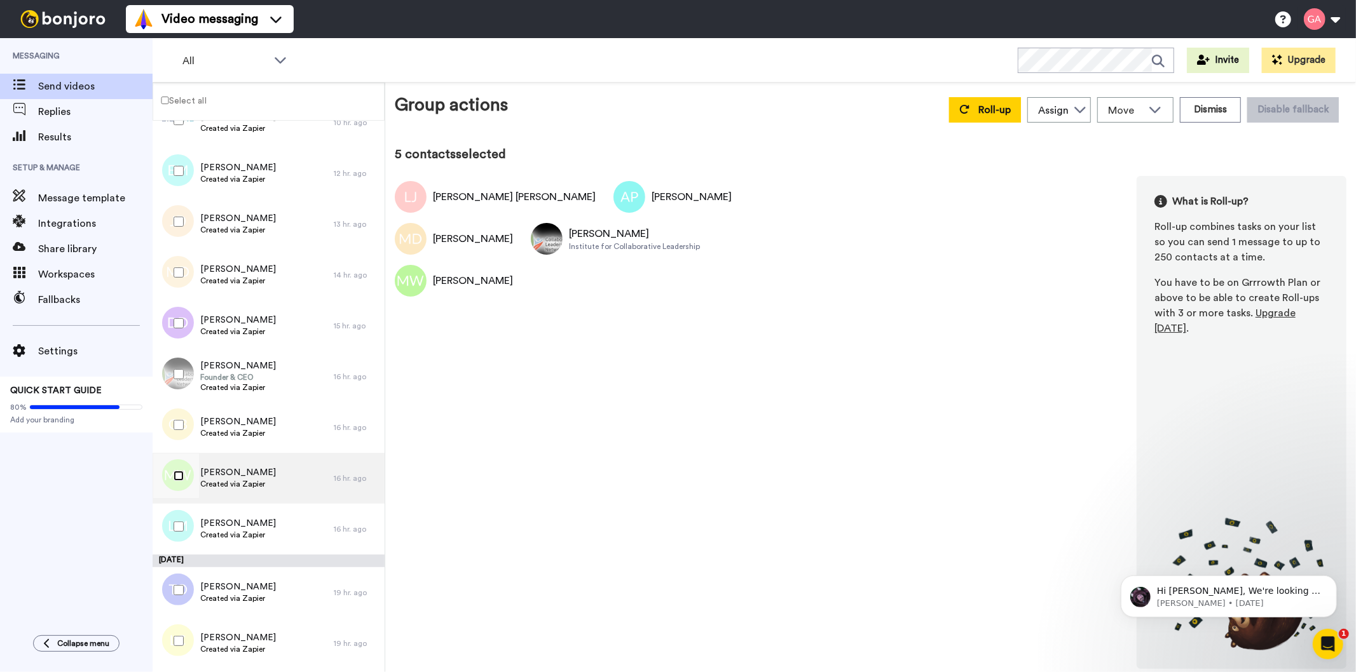
scroll to position [564, 0]
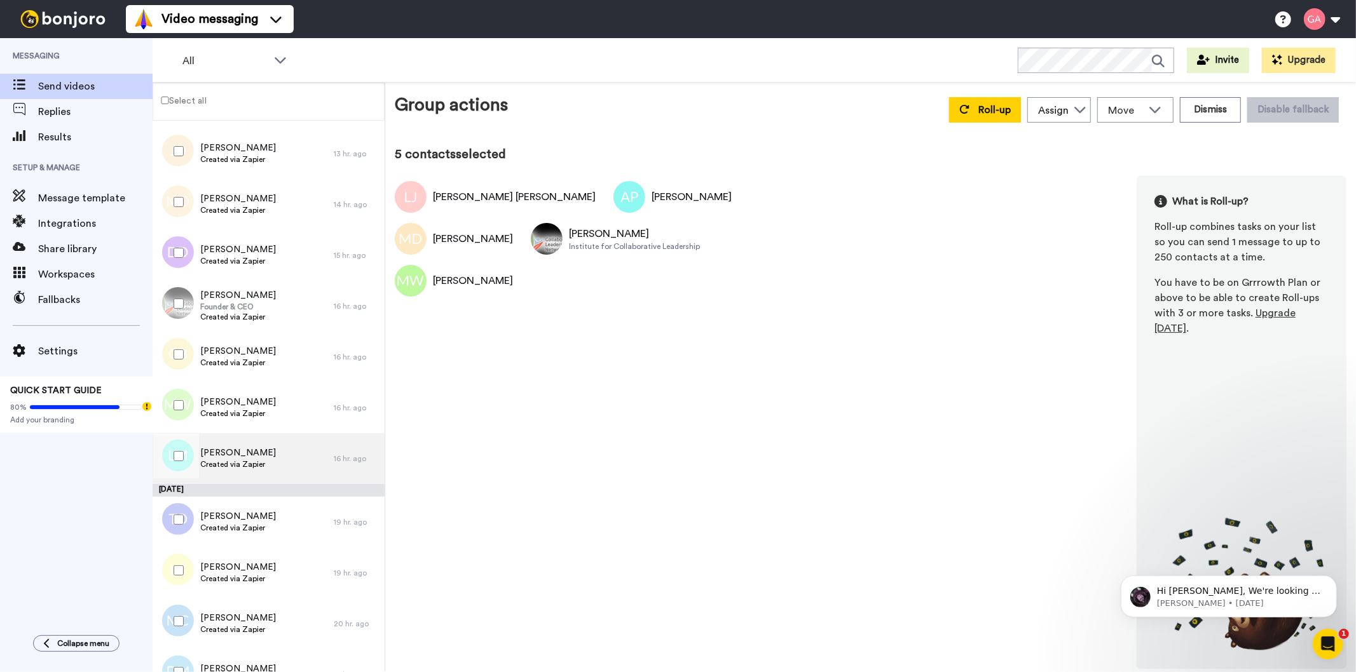
click at [249, 461] on span "Created via Zapier" at bounding box center [238, 465] width 76 height 10
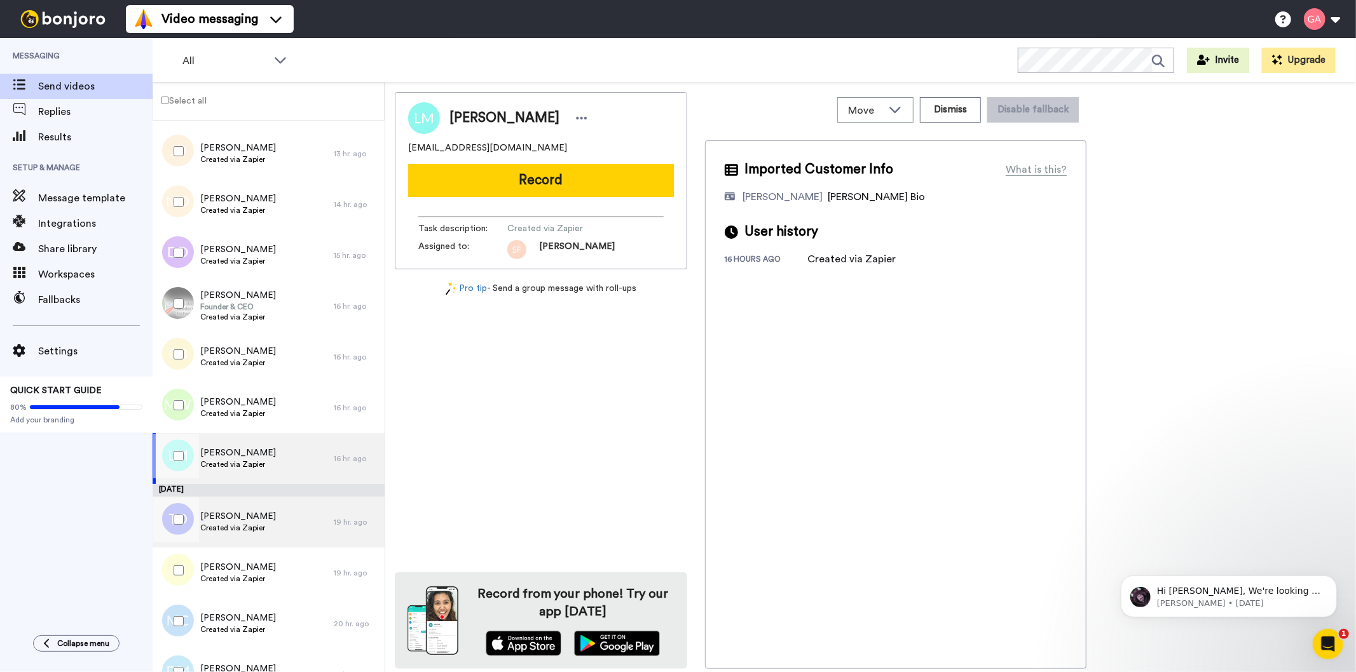
click at [262, 531] on span "Created via Zapier" at bounding box center [238, 528] width 76 height 10
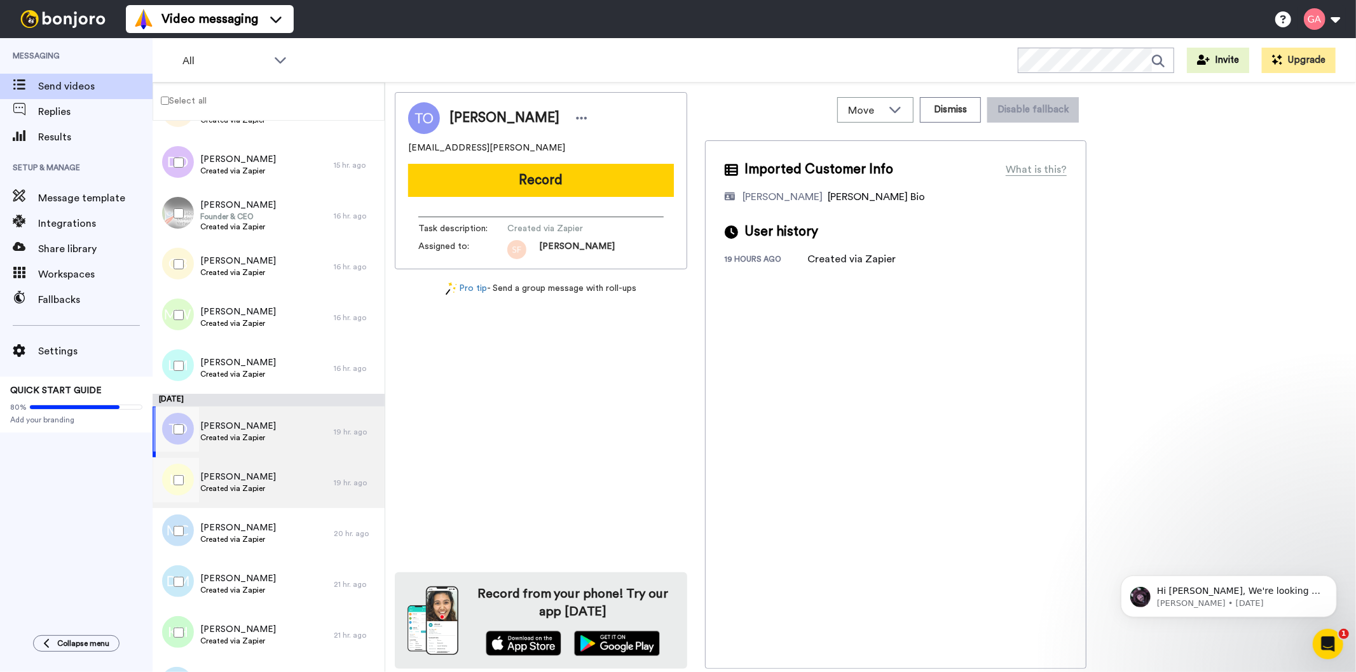
scroll to position [744, 0]
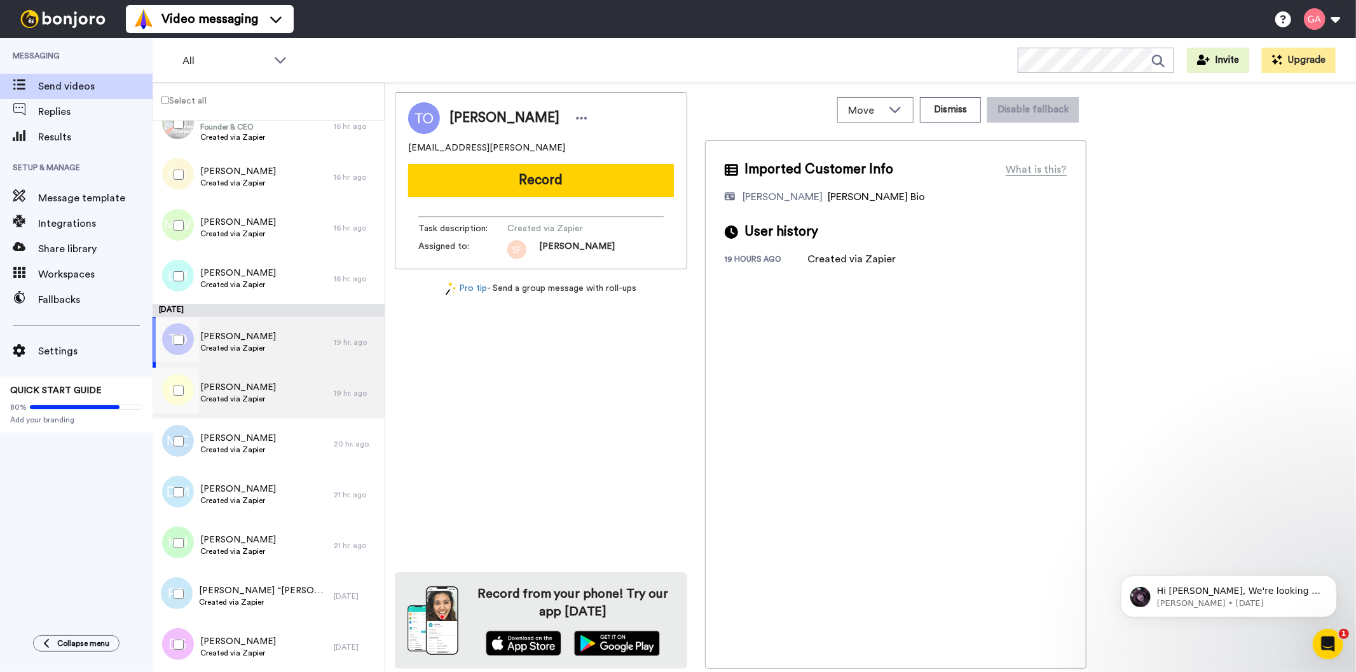
click at [243, 397] on span "Created via Zapier" at bounding box center [238, 399] width 76 height 10
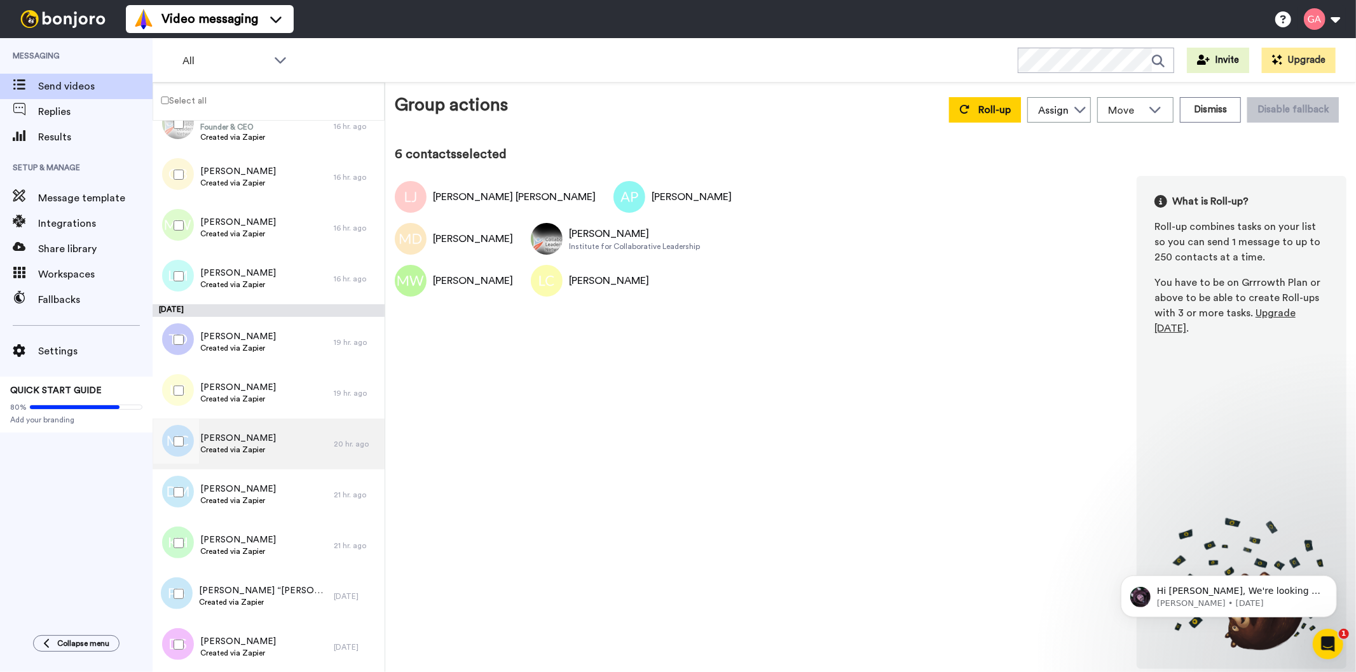
click at [246, 454] on span "Created via Zapier" at bounding box center [238, 450] width 76 height 10
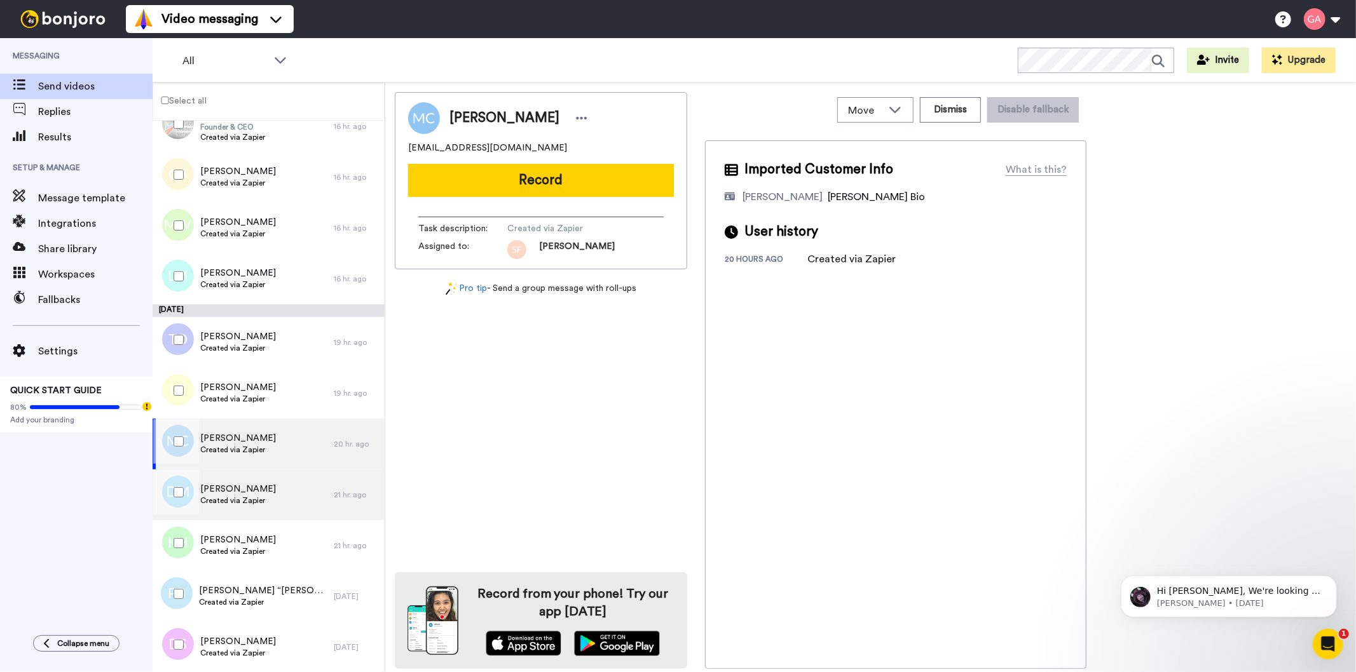
click at [244, 507] on div "Deni Martin Created via Zapier" at bounding box center [243, 495] width 181 height 51
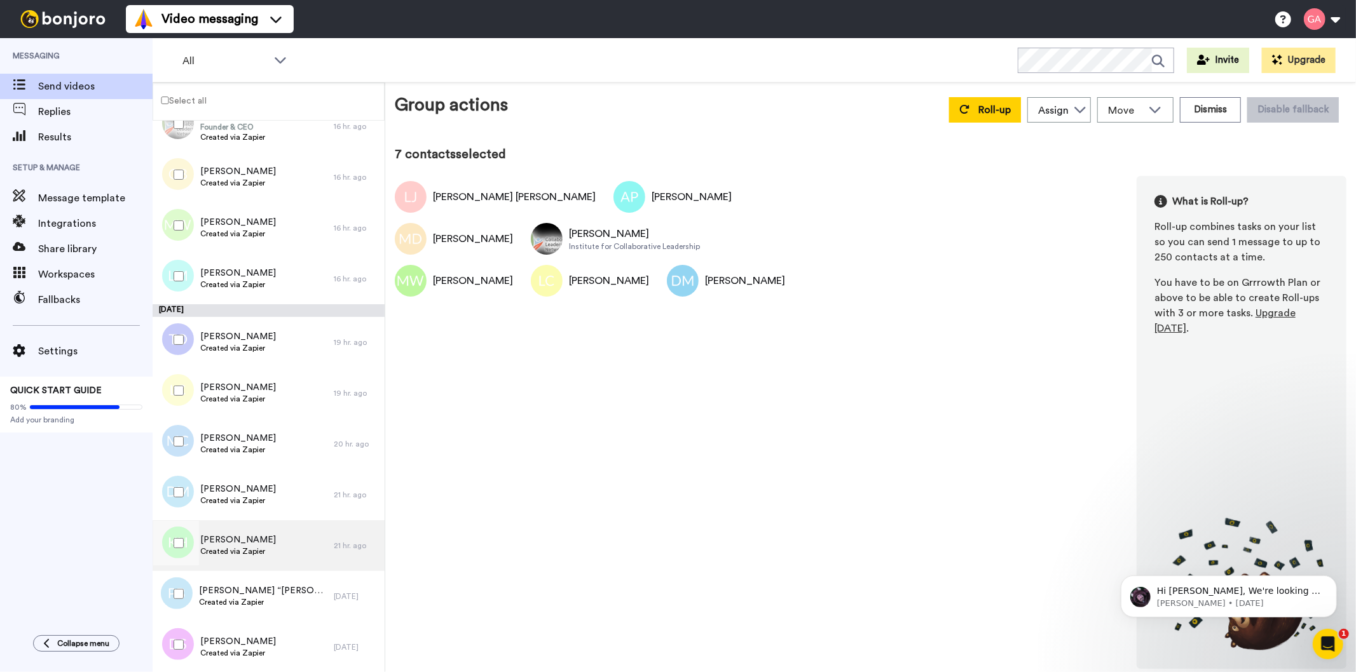
click at [229, 544] on span "Keith Humphreys" at bounding box center [238, 540] width 76 height 13
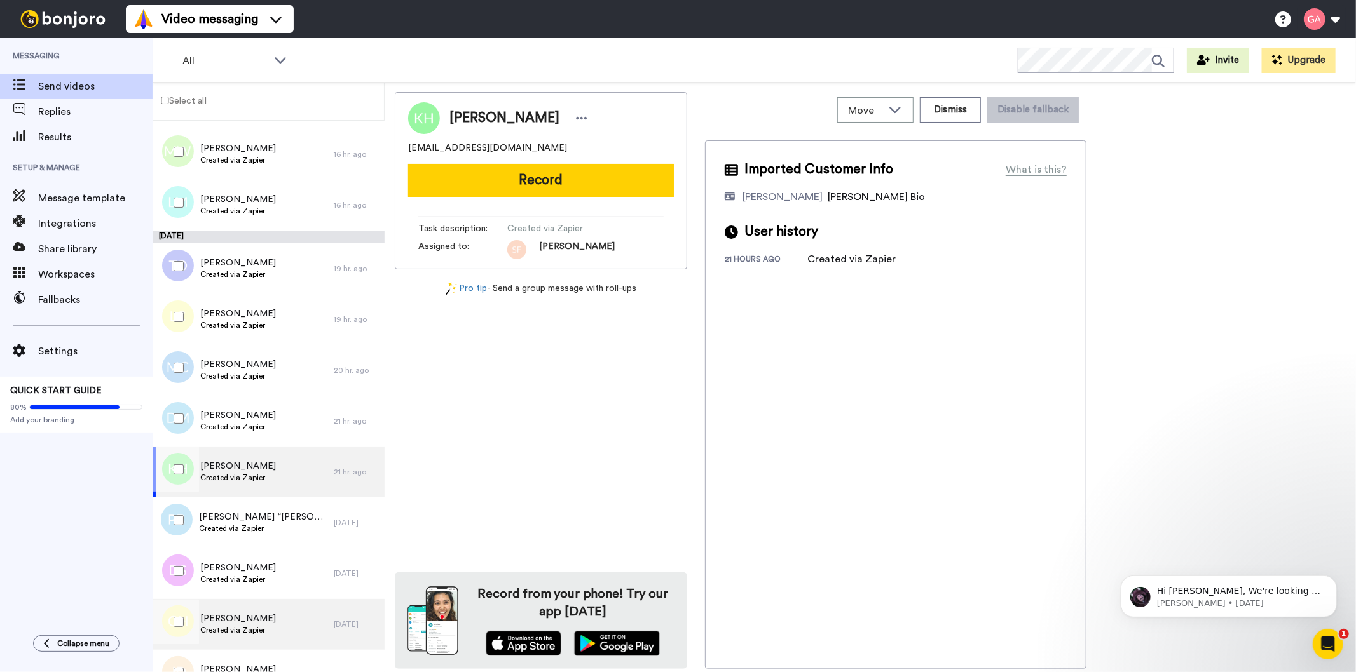
scroll to position [885, 0]
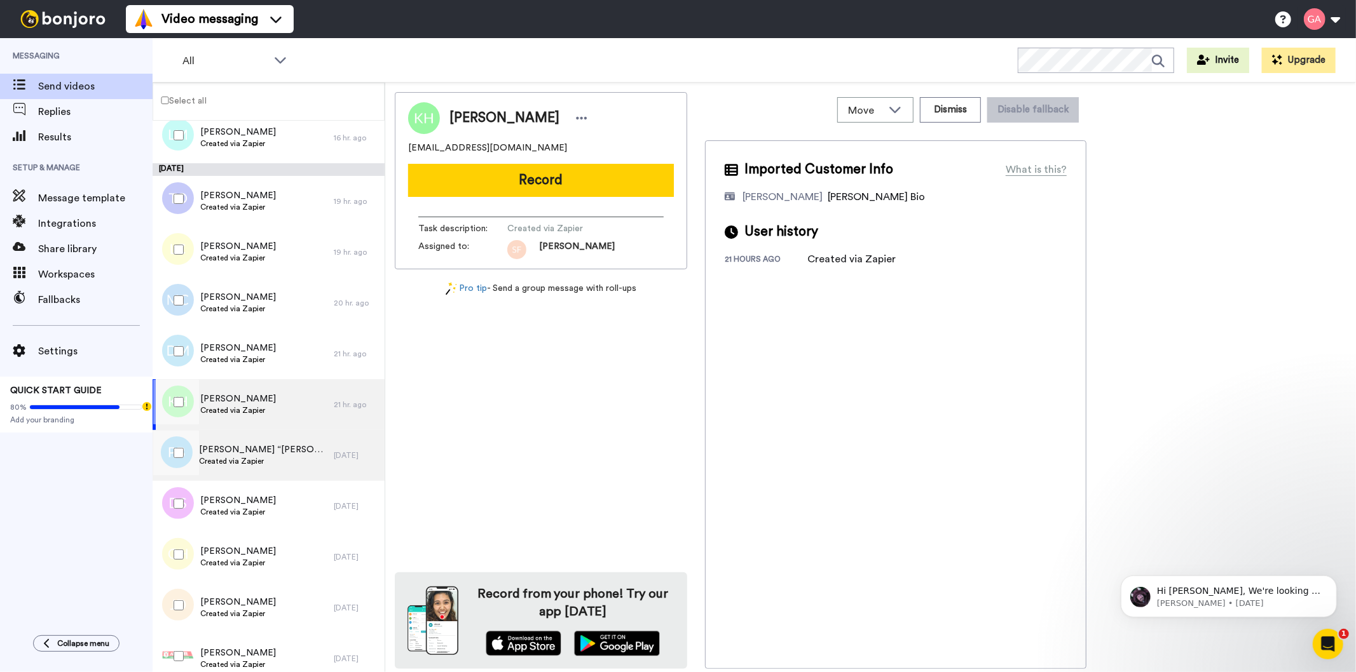
click at [237, 458] on span "Created via Zapier" at bounding box center [263, 461] width 128 height 10
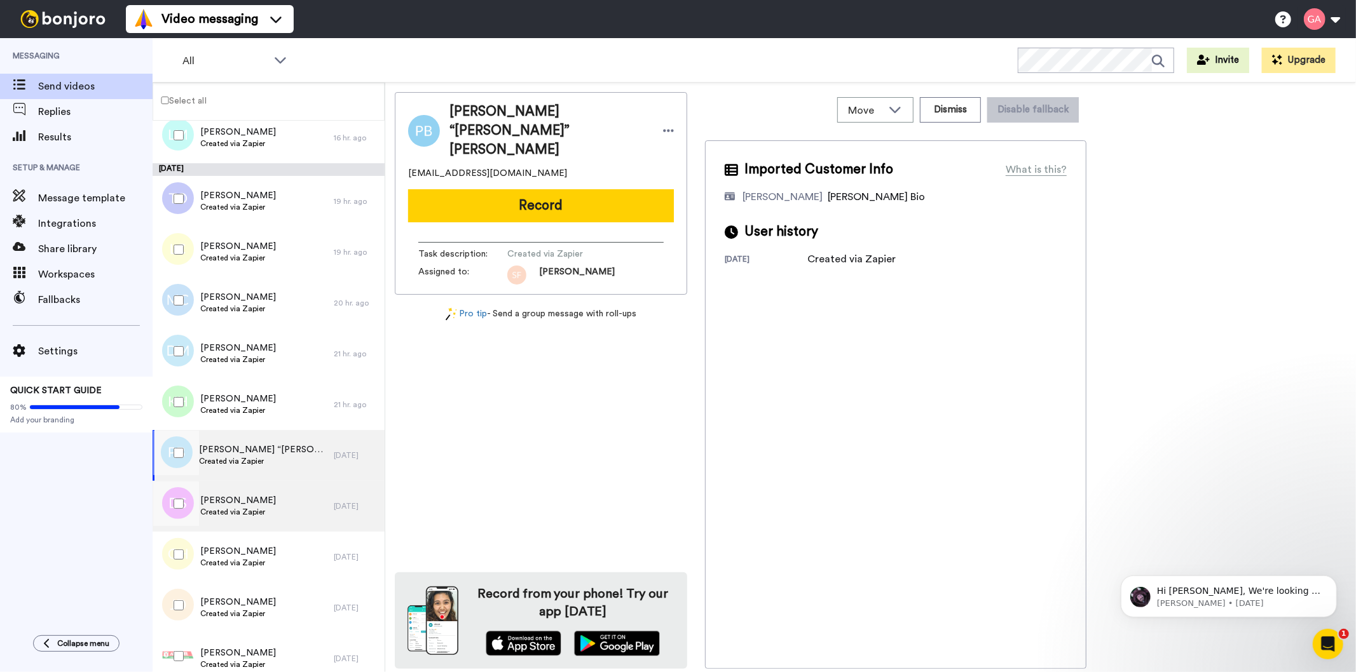
click at [233, 499] on span "Denise Smith" at bounding box center [238, 500] width 76 height 13
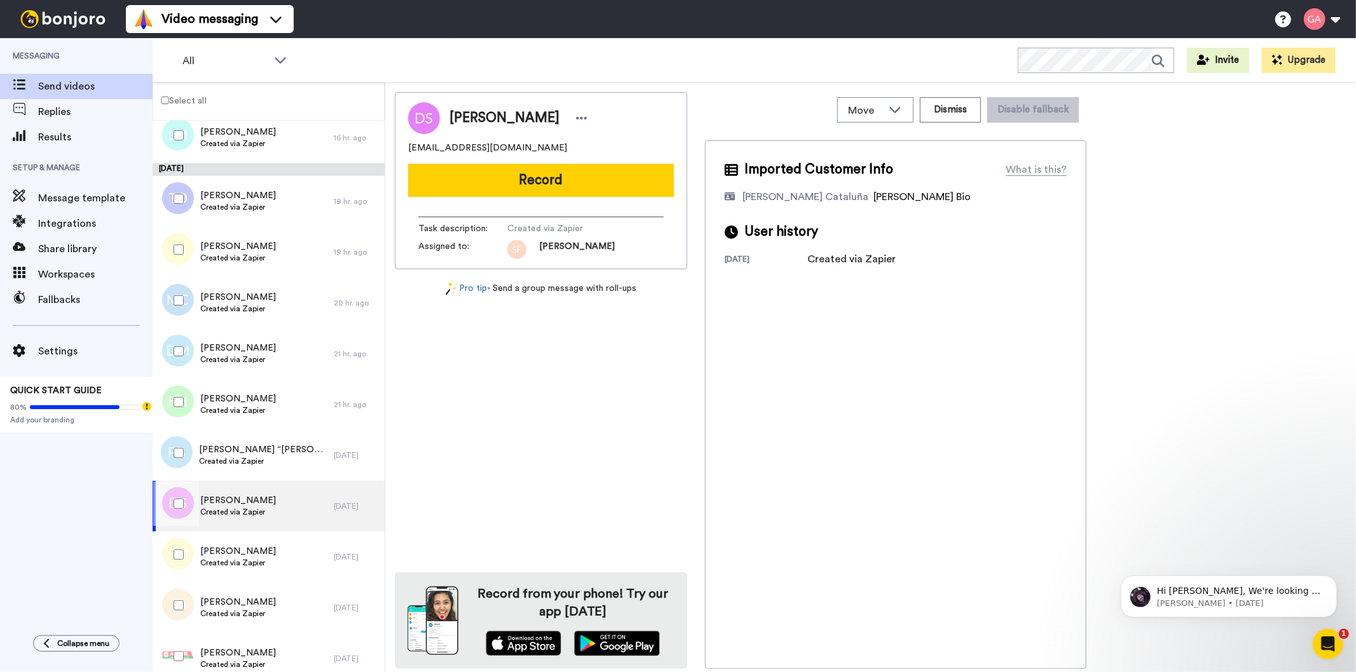
scroll to position [1097, 0]
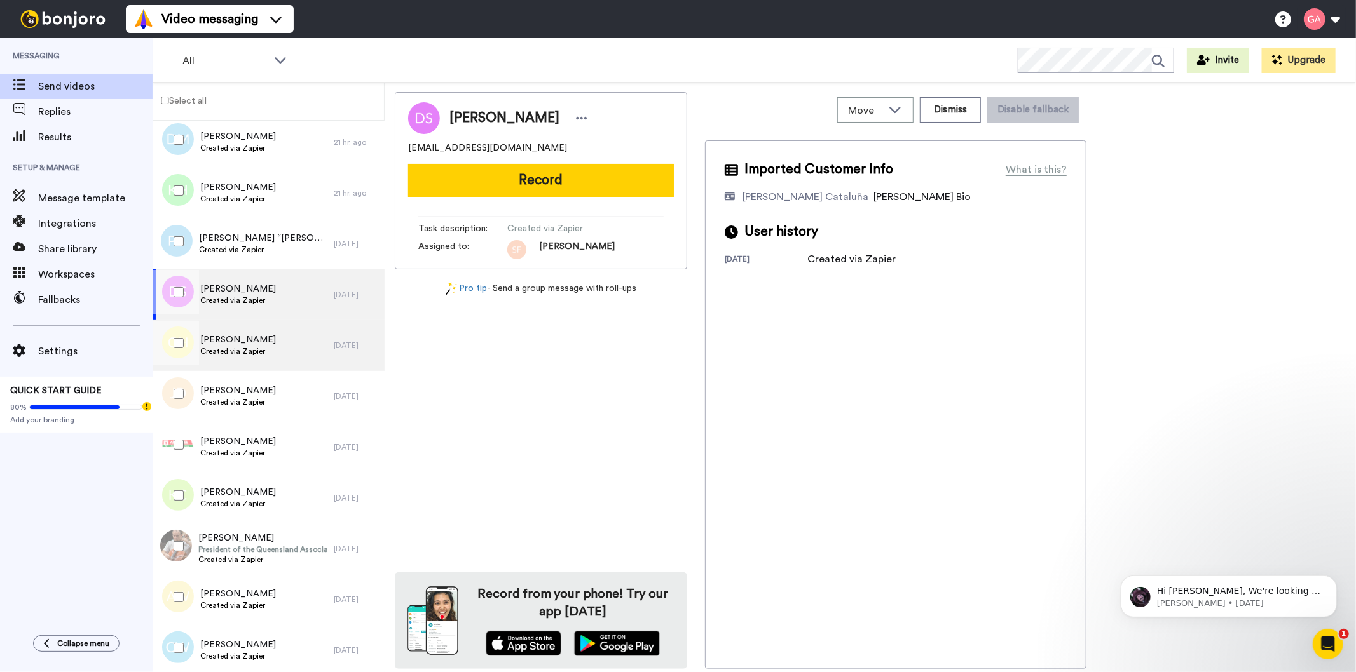
click at [246, 341] on span "Geena Henry-carroll" at bounding box center [238, 340] width 76 height 13
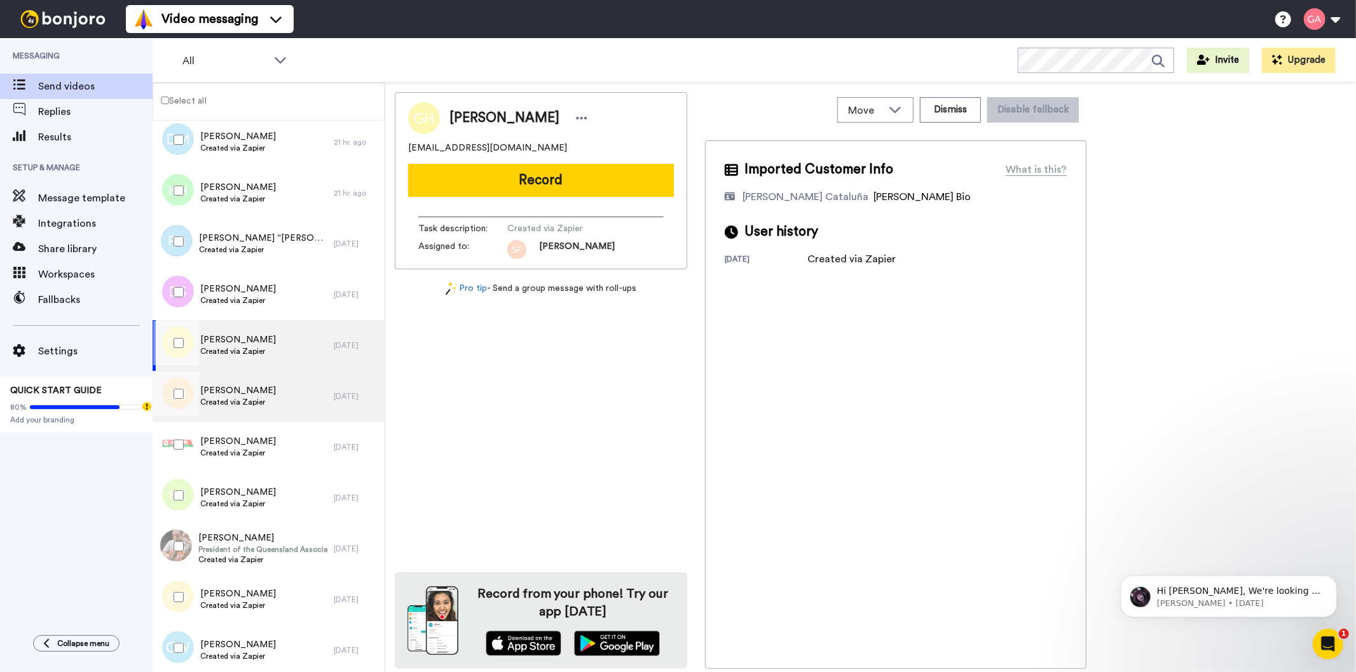
click at [252, 404] on span "Created via Zapier" at bounding box center [238, 402] width 76 height 10
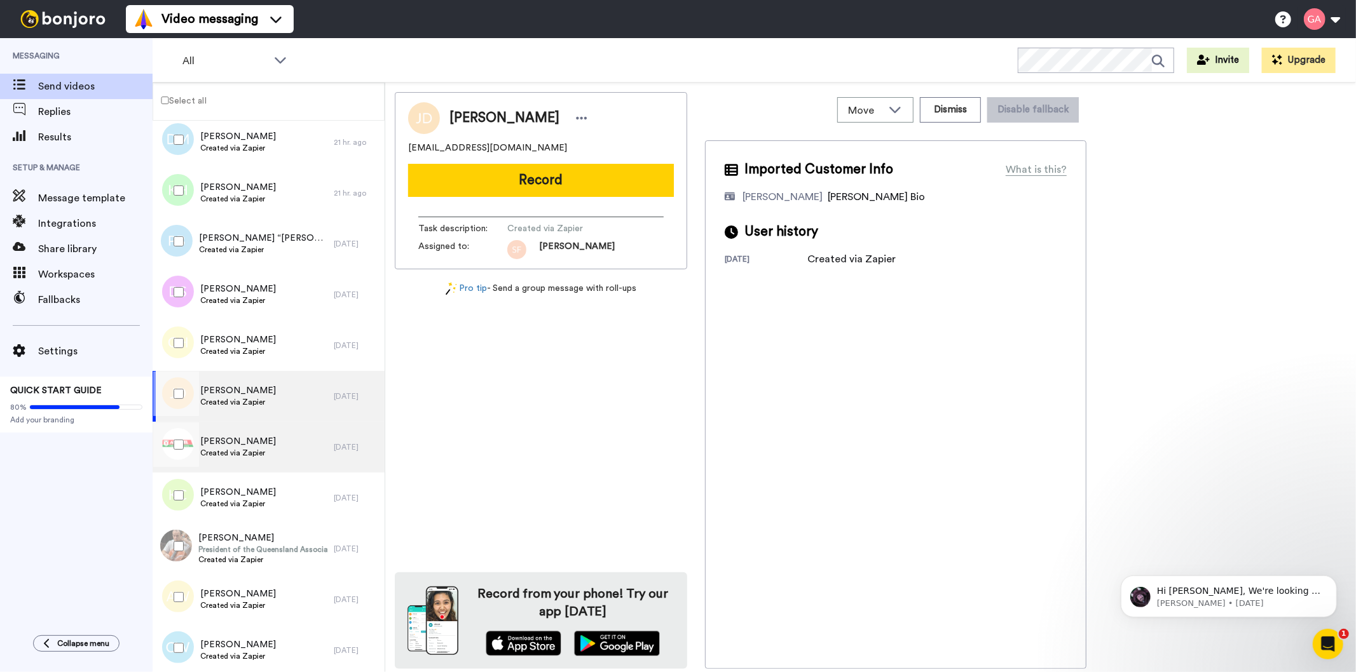
click at [242, 446] on span "Kate Greer" at bounding box center [238, 441] width 76 height 13
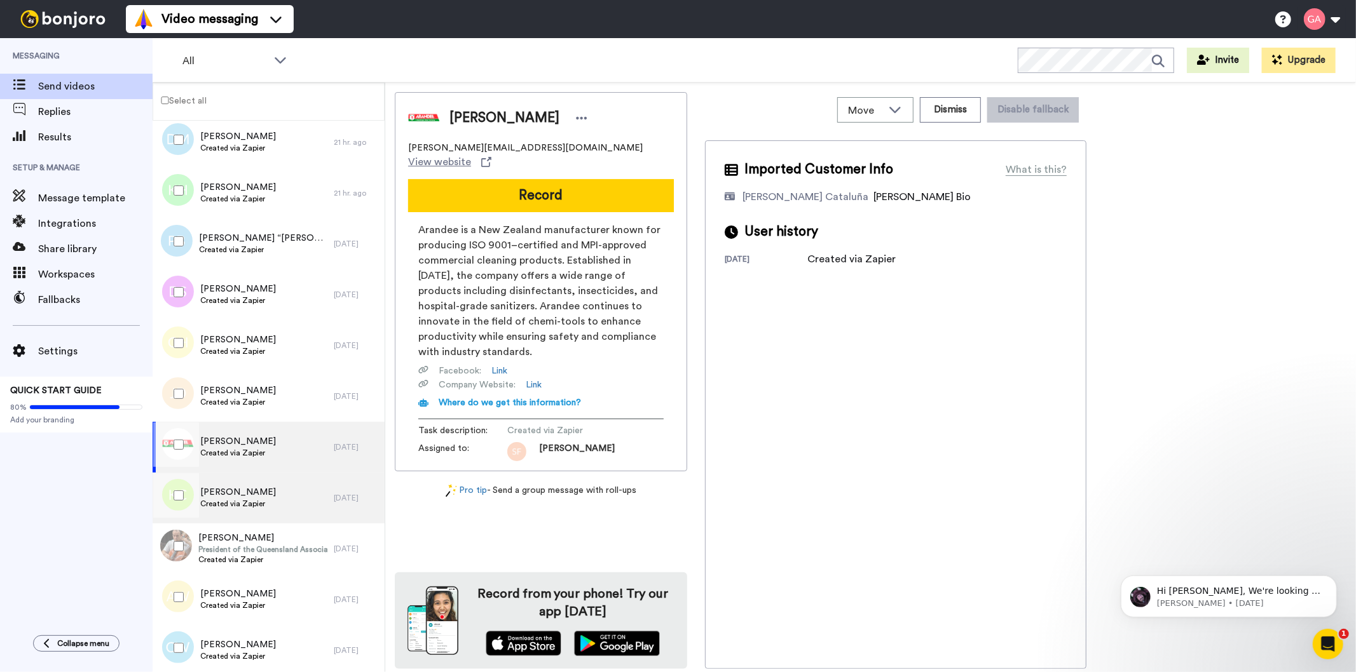
click at [253, 502] on span "Created via Zapier" at bounding box center [238, 504] width 76 height 10
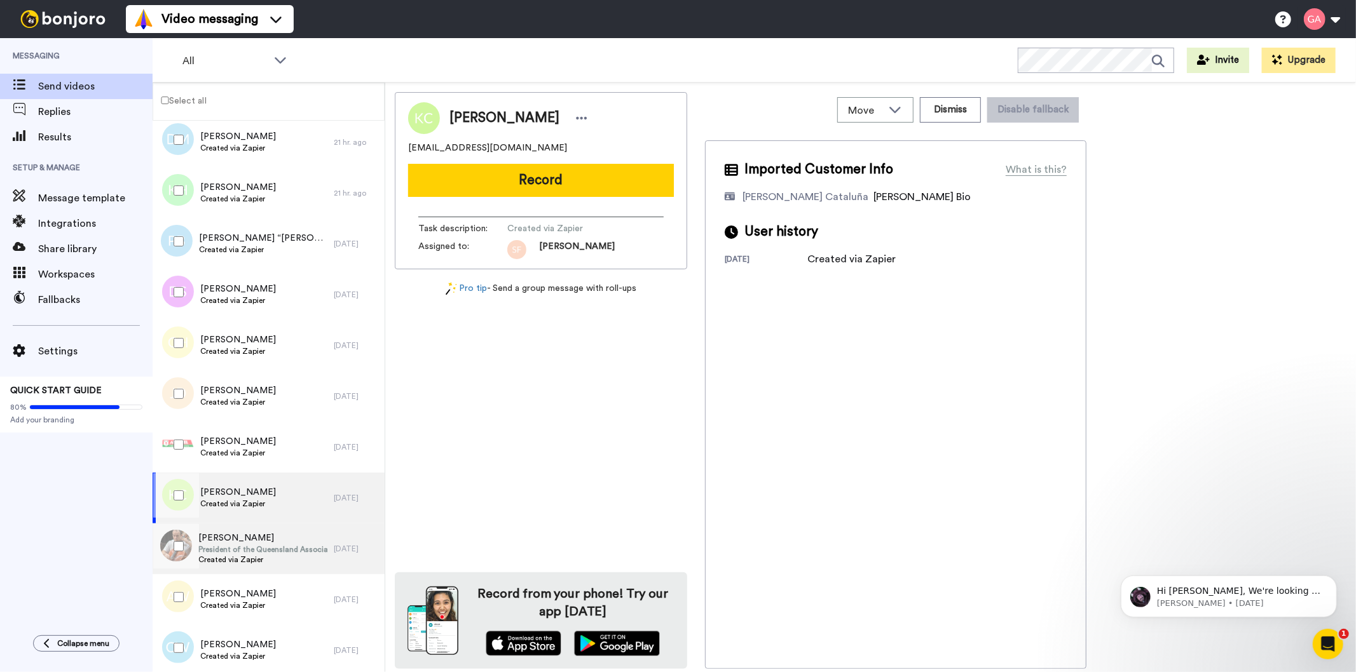
click at [252, 551] on span "President of the Queensland Association of State School Principals (QASSP)" at bounding box center [262, 550] width 129 height 10
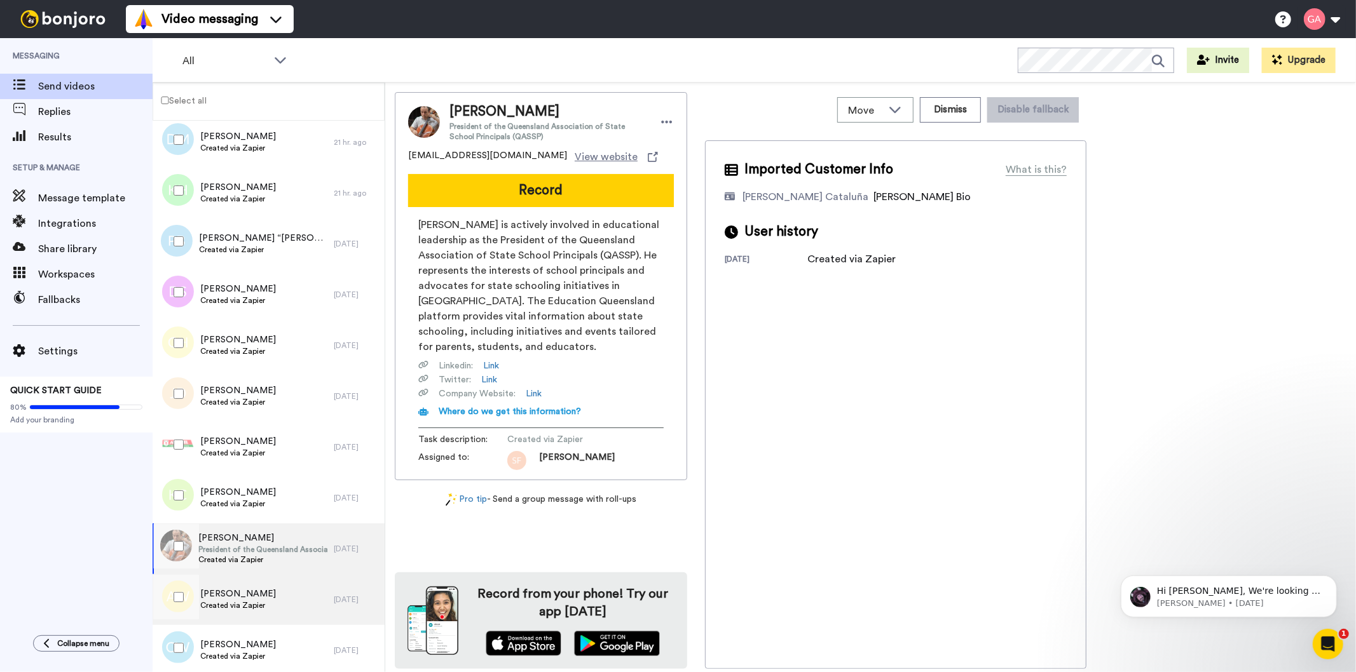
click at [249, 601] on span "Created via Zapier" at bounding box center [238, 606] width 76 height 10
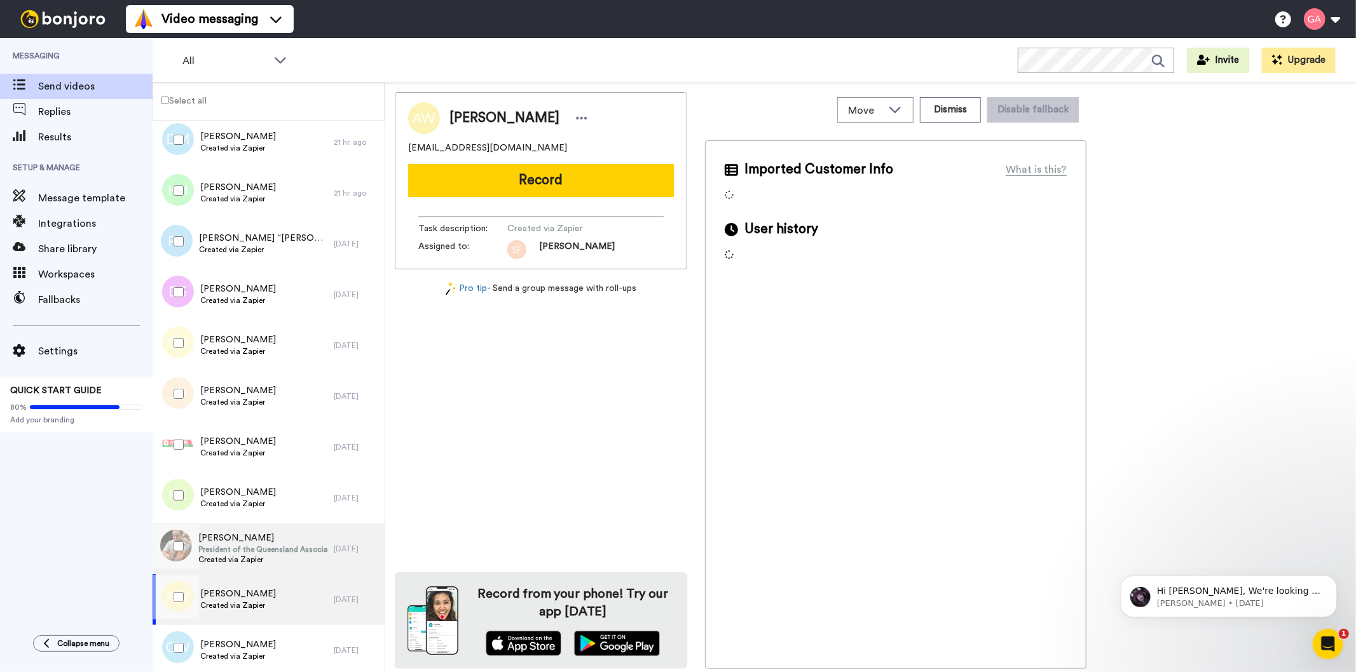
scroll to position [1309, 0]
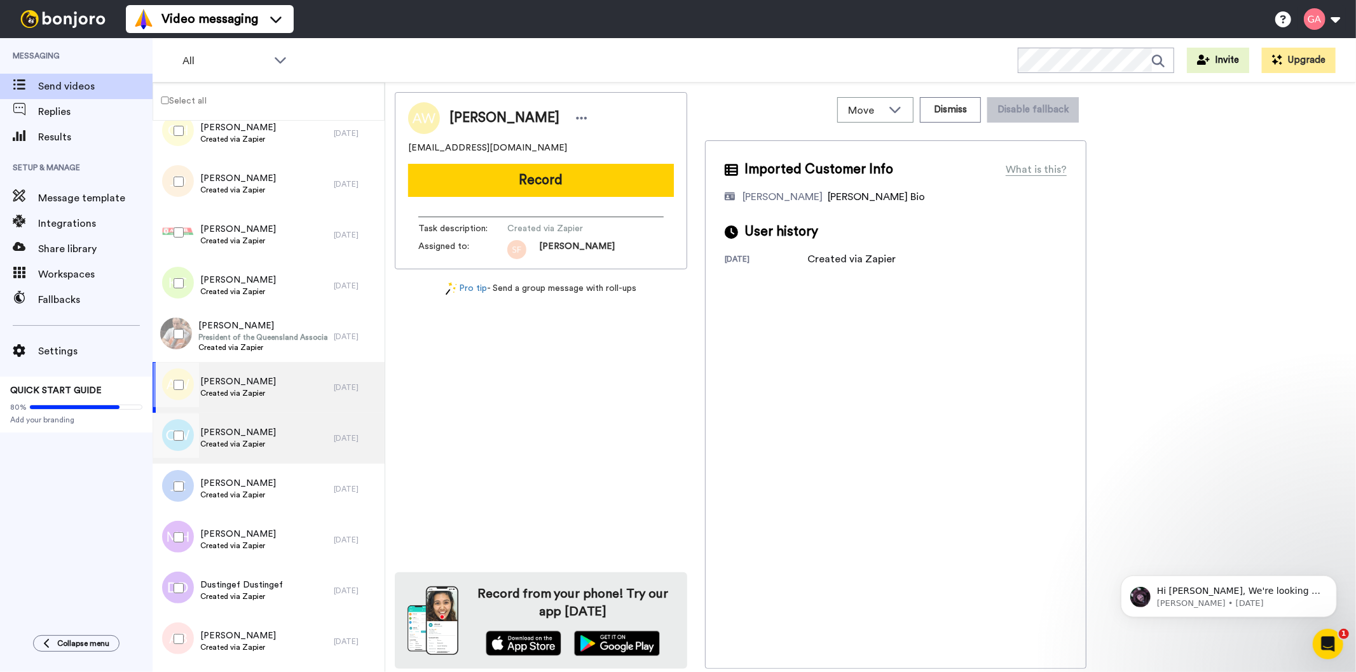
click at [249, 442] on span "Created via Zapier" at bounding box center [238, 444] width 76 height 10
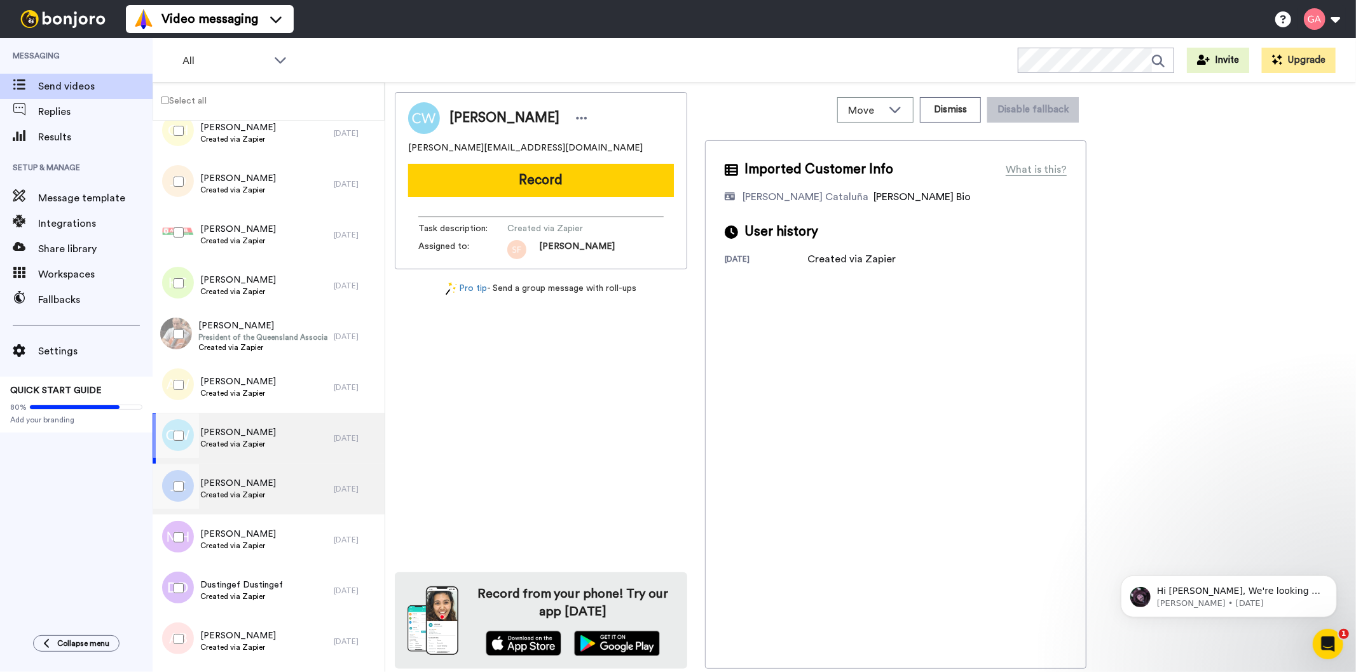
click at [256, 488] on span "Jerome Crowder" at bounding box center [238, 483] width 76 height 13
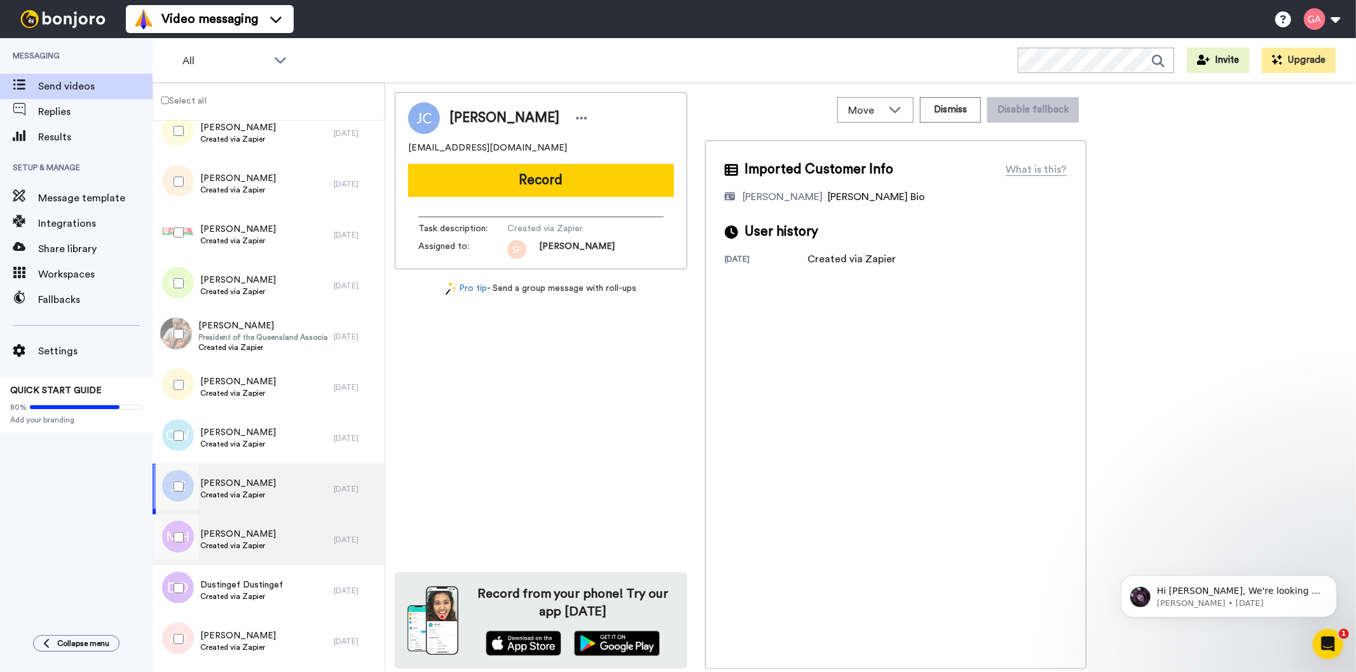
click at [252, 530] on span "Mohammed Hoque" at bounding box center [238, 534] width 76 height 13
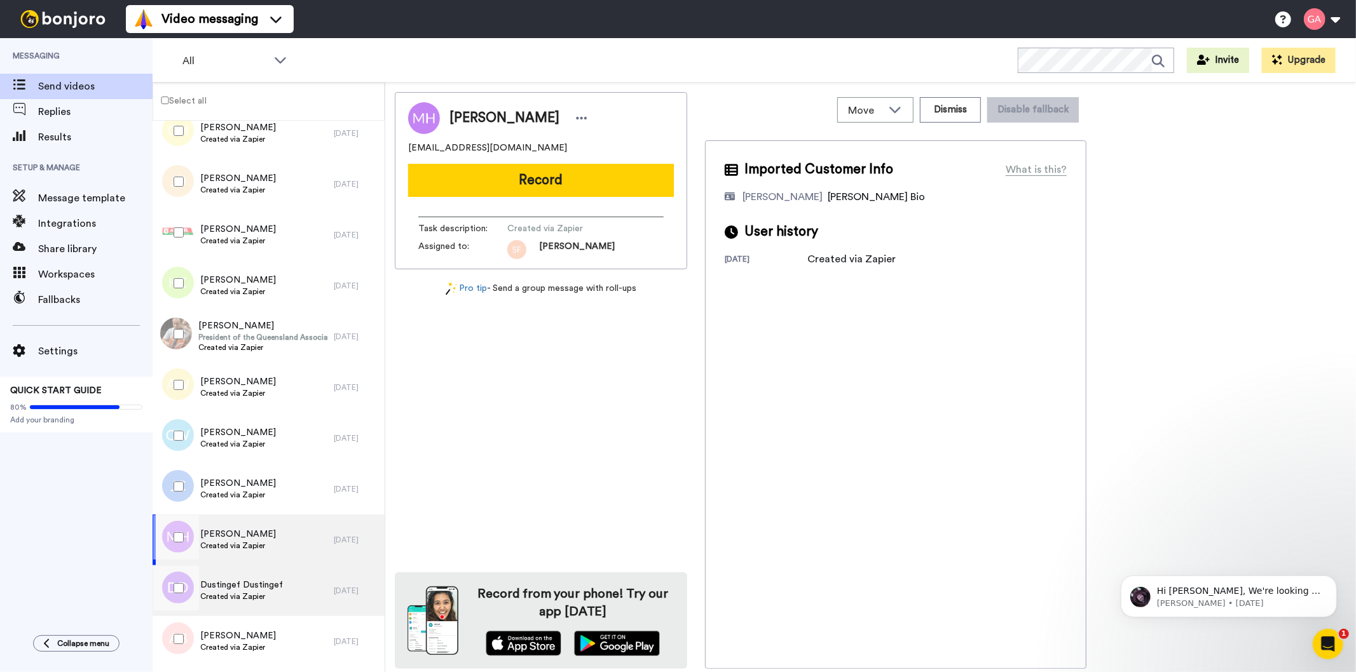
click at [252, 587] on span "Dustingef Dustingef" at bounding box center [241, 585] width 83 height 13
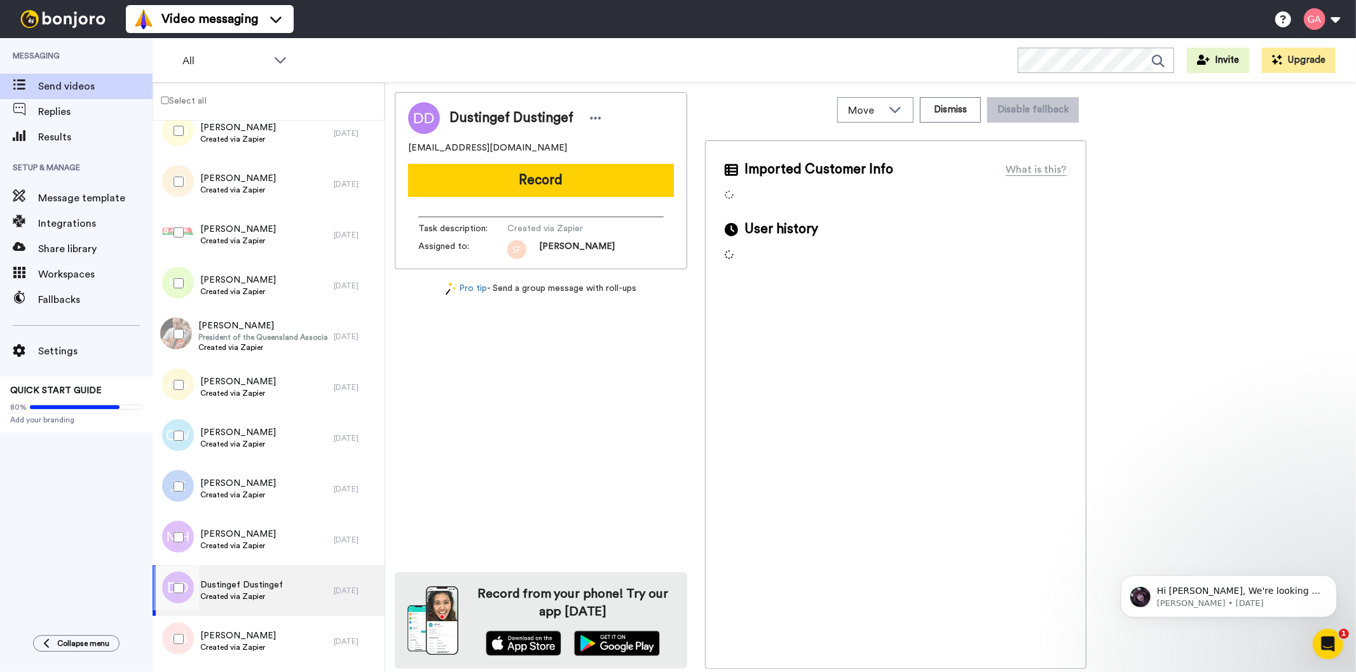
scroll to position [1521, 0]
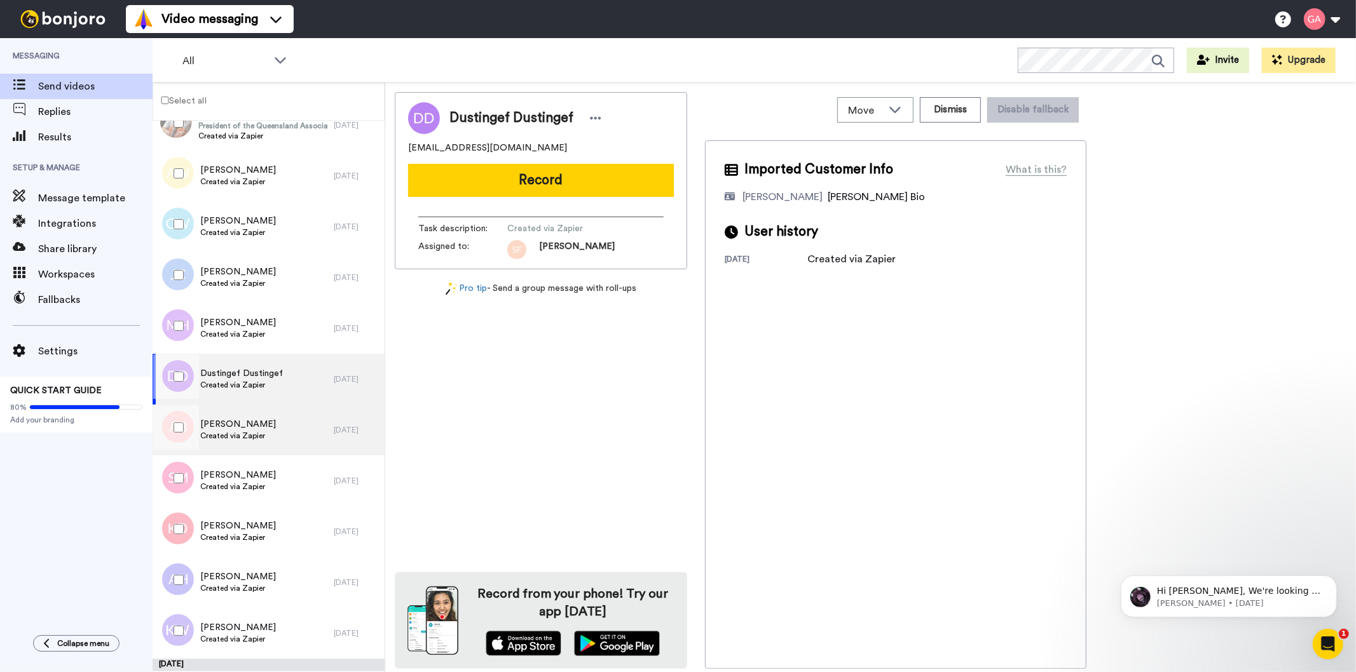
click at [245, 435] on span "Created via Zapier" at bounding box center [238, 436] width 76 height 10
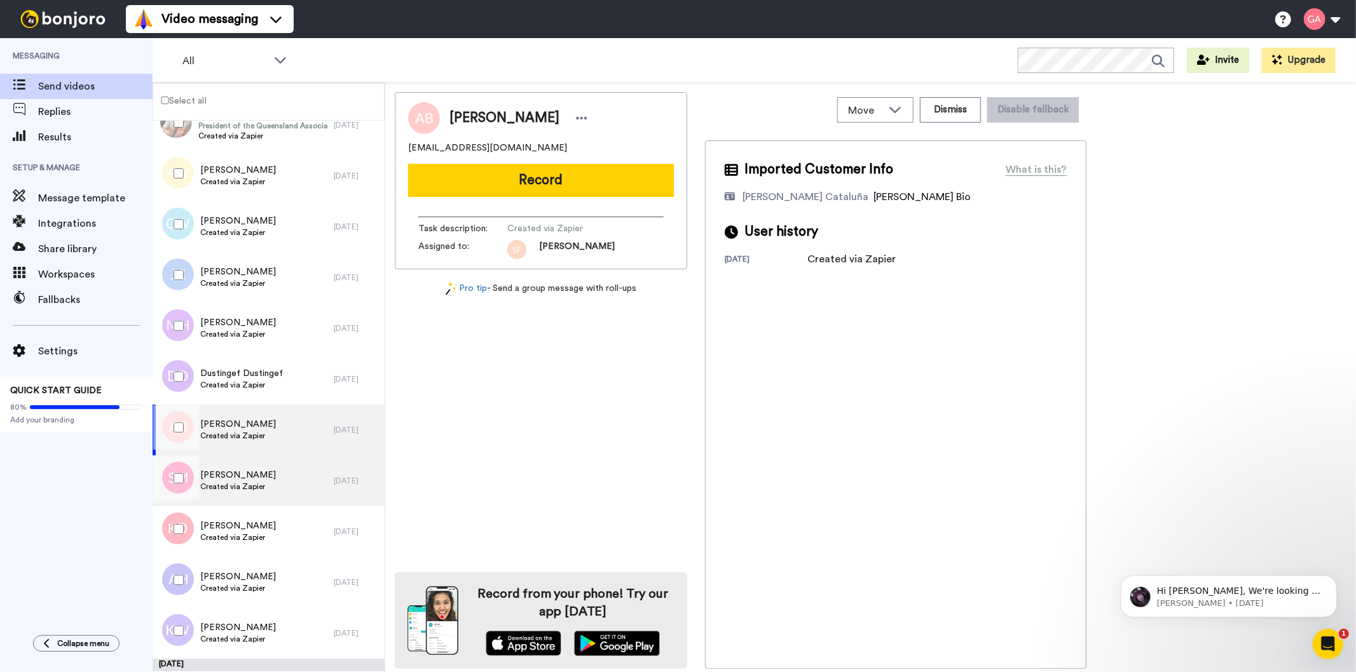
click at [243, 474] on span "Shvonne Munch" at bounding box center [238, 475] width 76 height 13
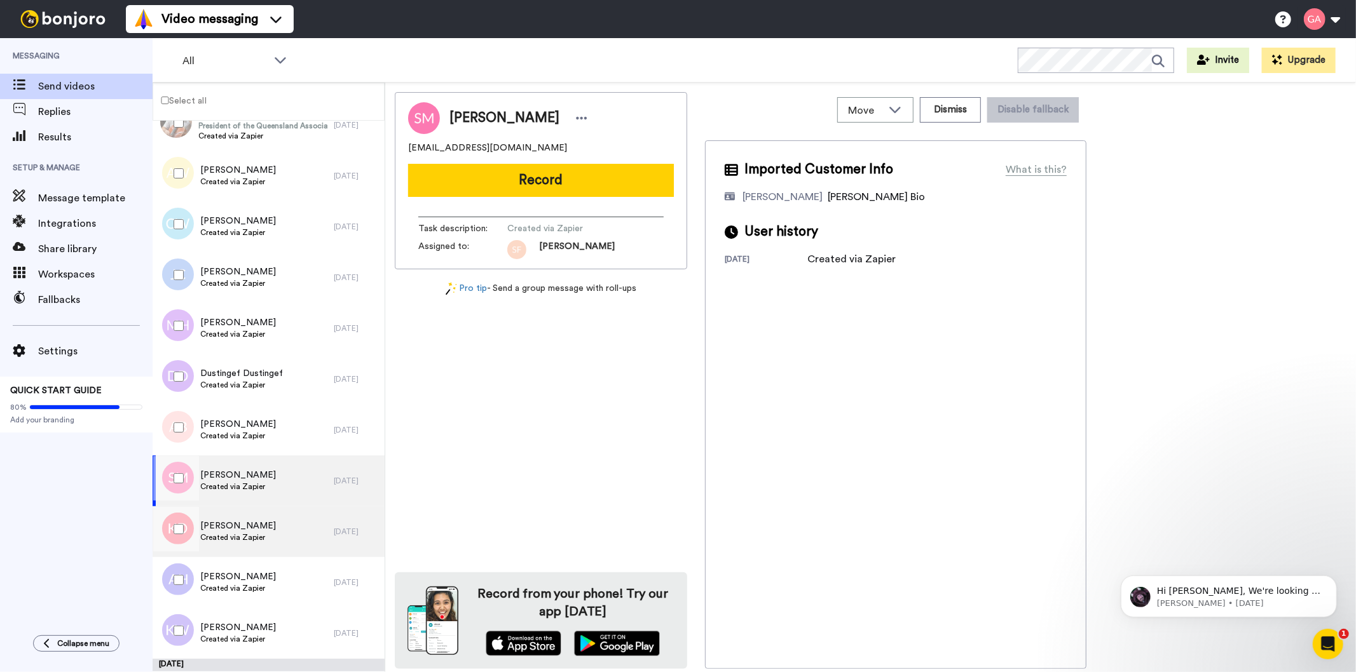
click at [245, 526] on span "Kelly Daley" at bounding box center [238, 526] width 76 height 13
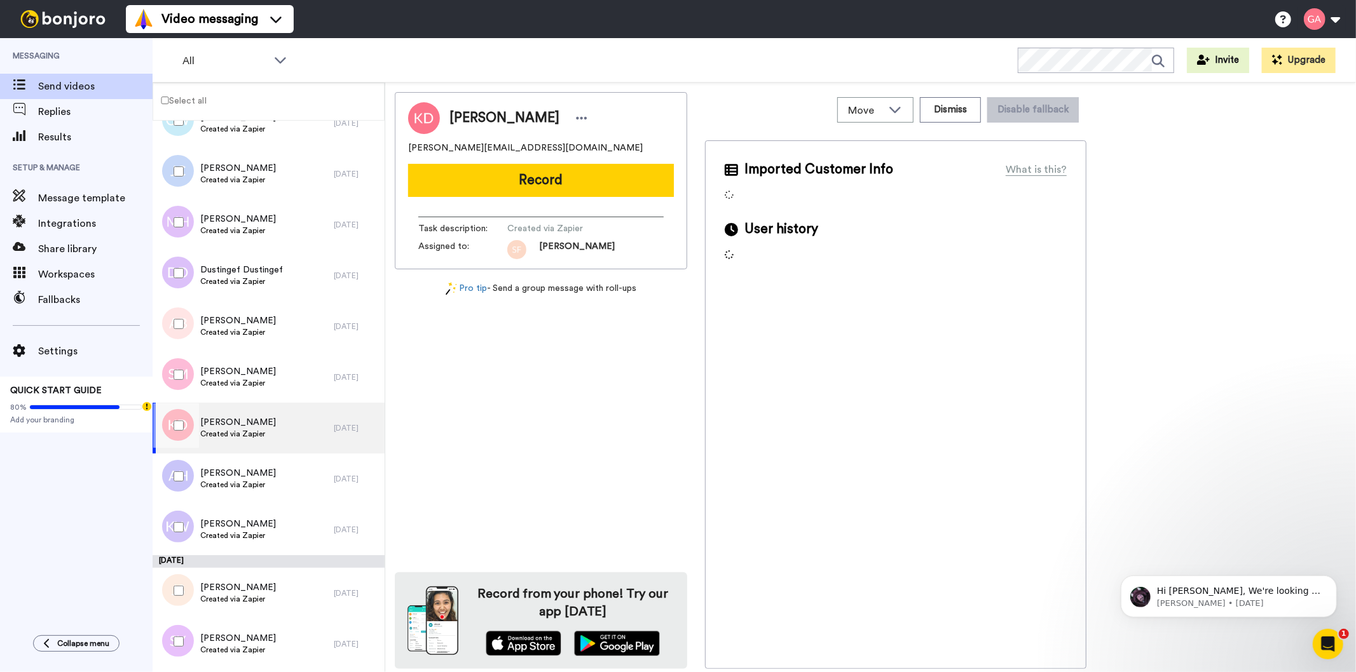
scroll to position [1662, 0]
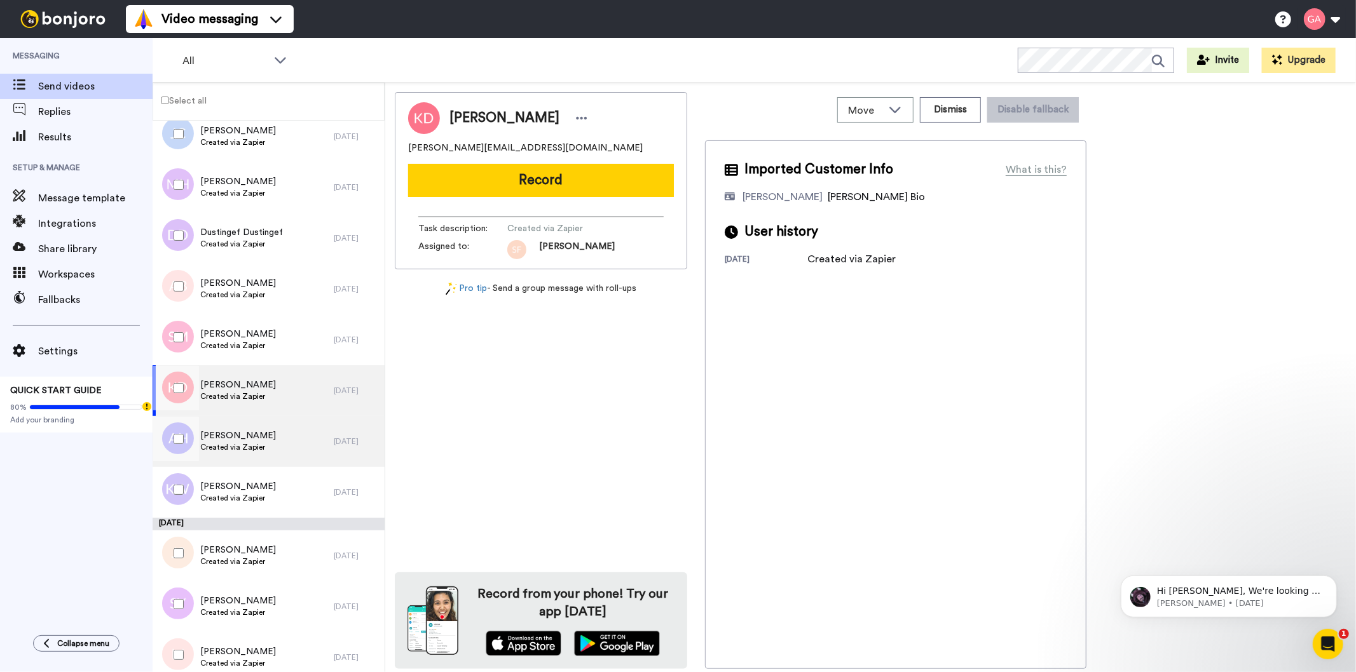
click at [246, 430] on span "Aaliyah Huntley" at bounding box center [238, 436] width 76 height 13
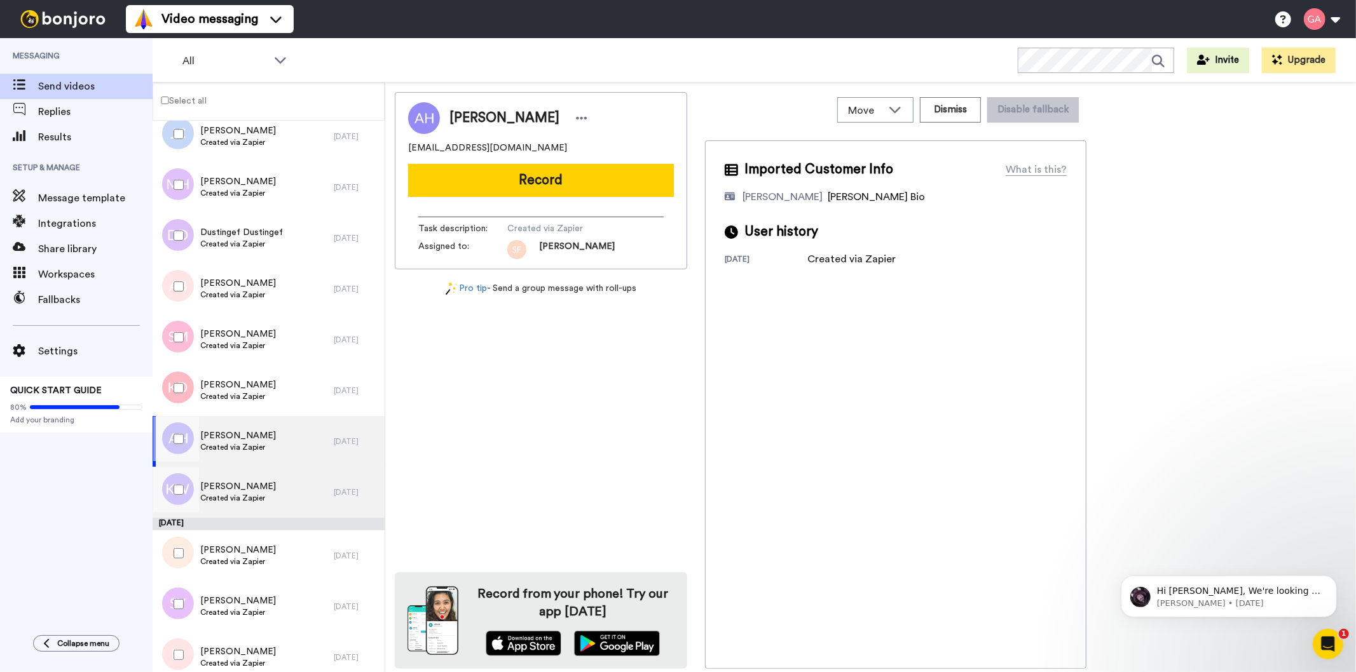
click at [250, 486] on span "Kadie Ann Whyte-Smith" at bounding box center [238, 487] width 76 height 13
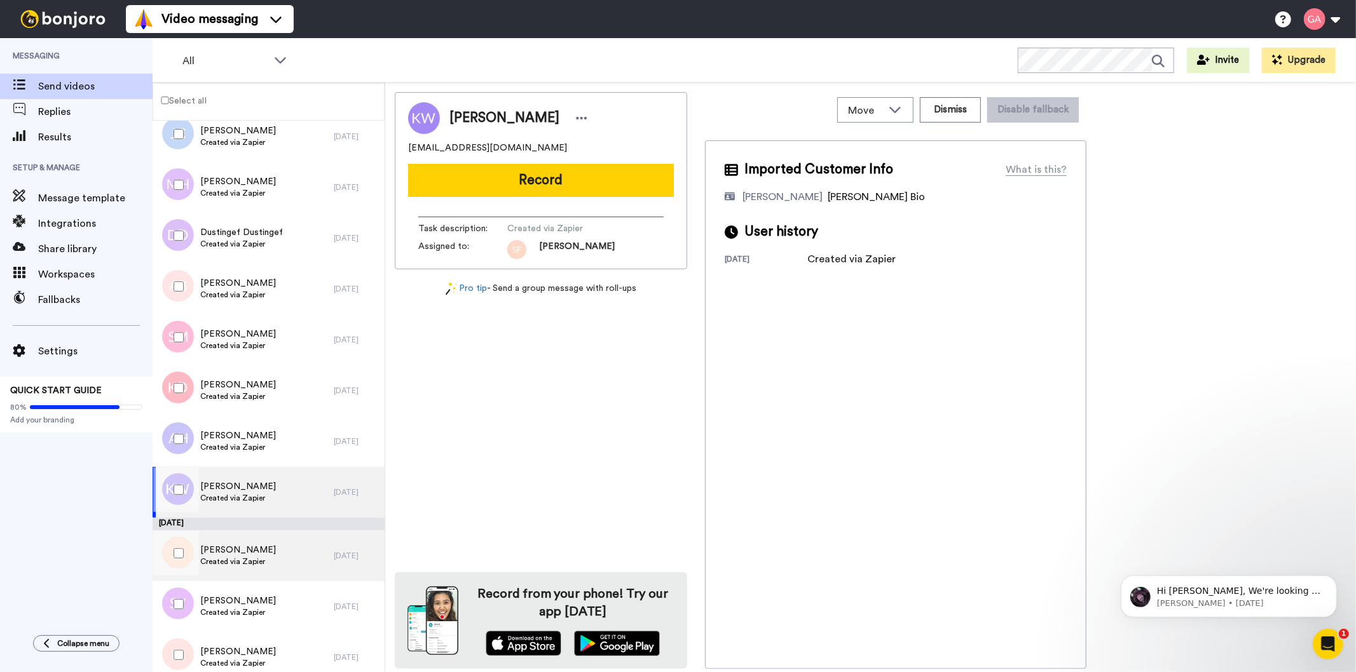
click at [249, 564] on span "Created via Zapier" at bounding box center [238, 562] width 76 height 10
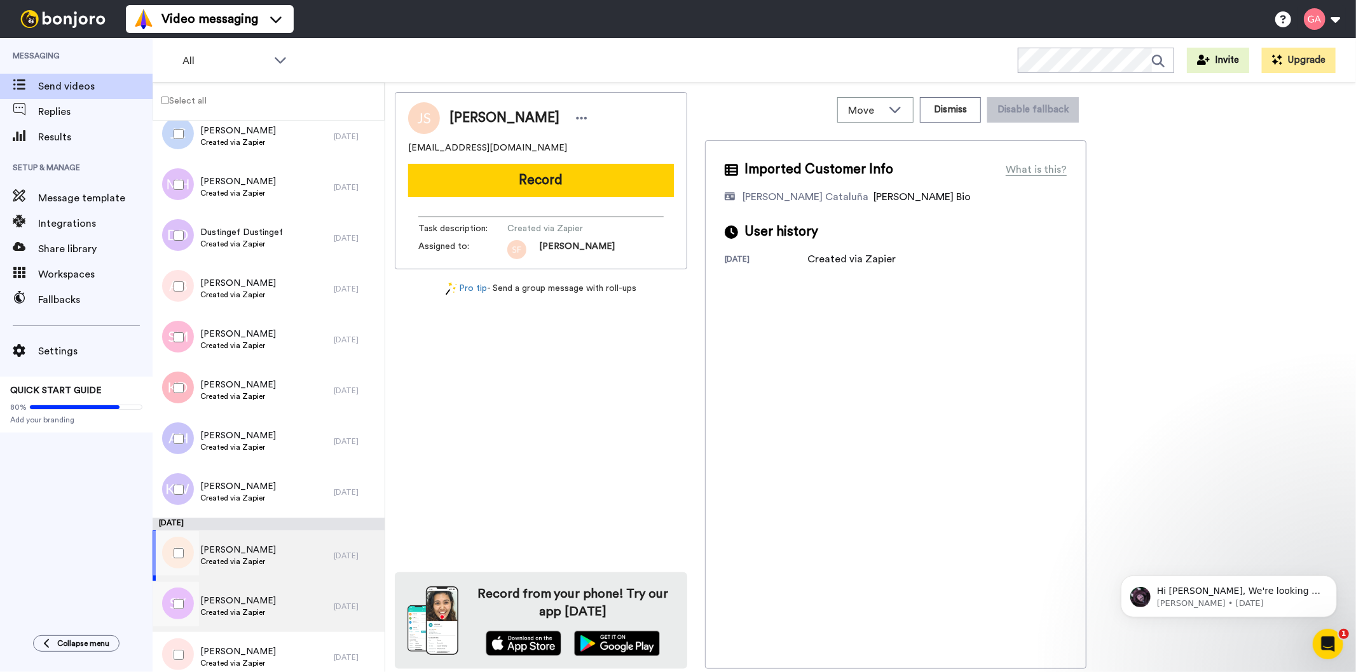
click at [249, 608] on span "Created via Zapier" at bounding box center [238, 613] width 76 height 10
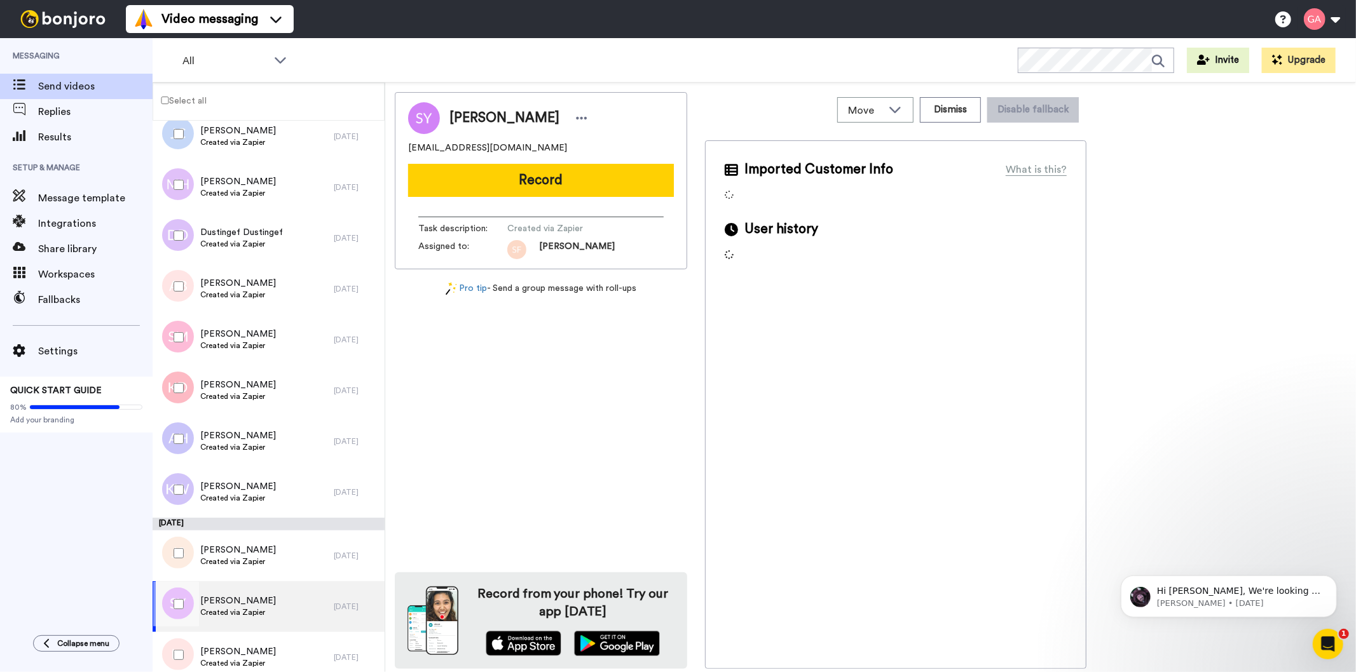
scroll to position [1874, 0]
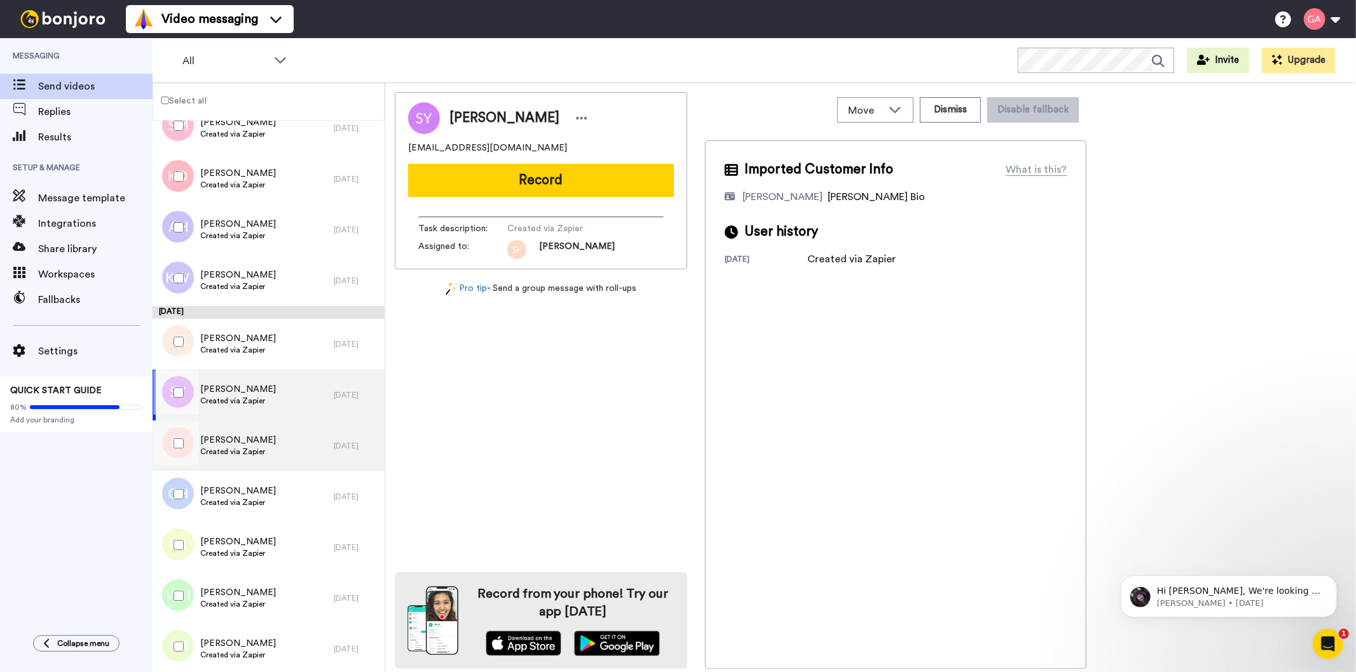
click at [238, 441] on span "Lachanna Johnson" at bounding box center [238, 440] width 76 height 13
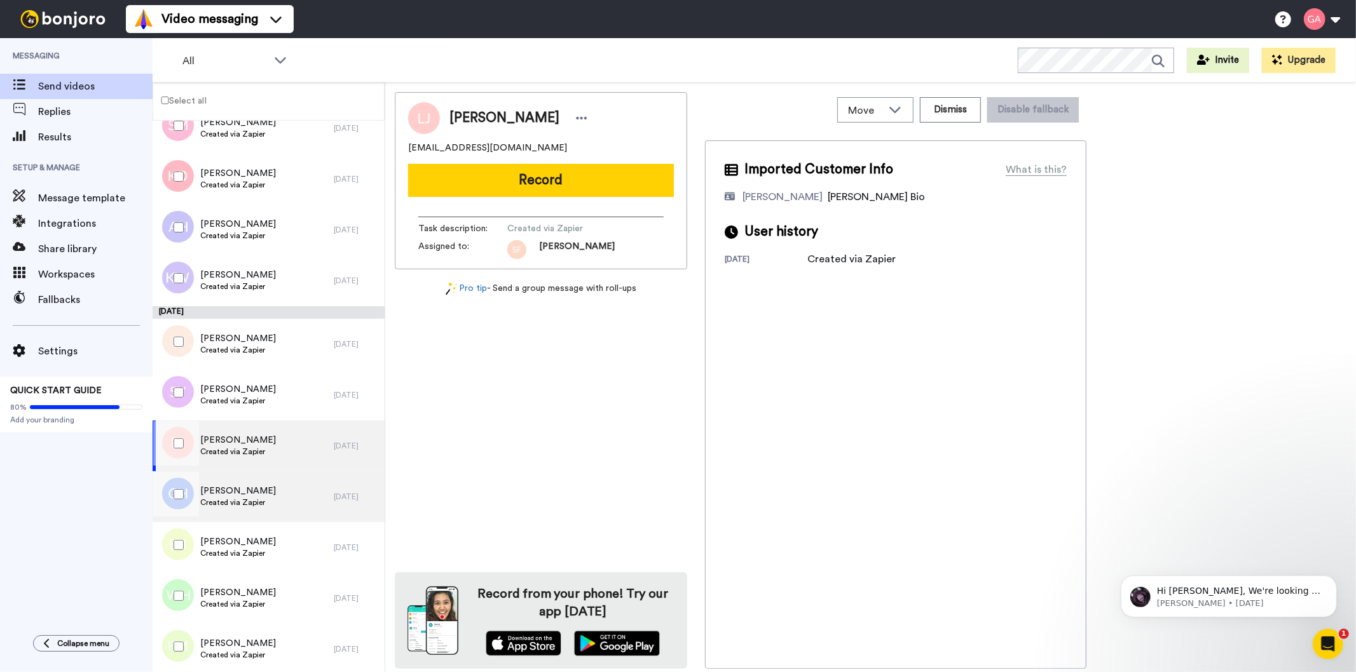
click at [259, 498] on span "Created via Zapier" at bounding box center [238, 503] width 76 height 10
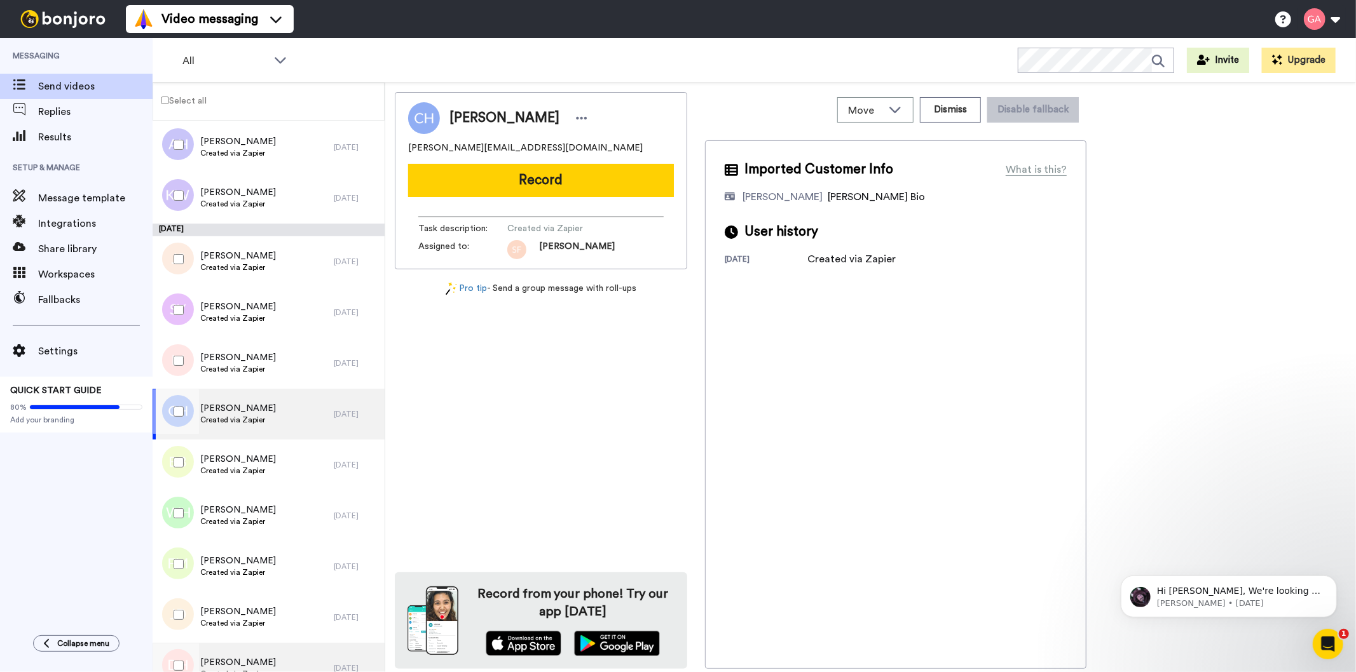
scroll to position [2086, 0]
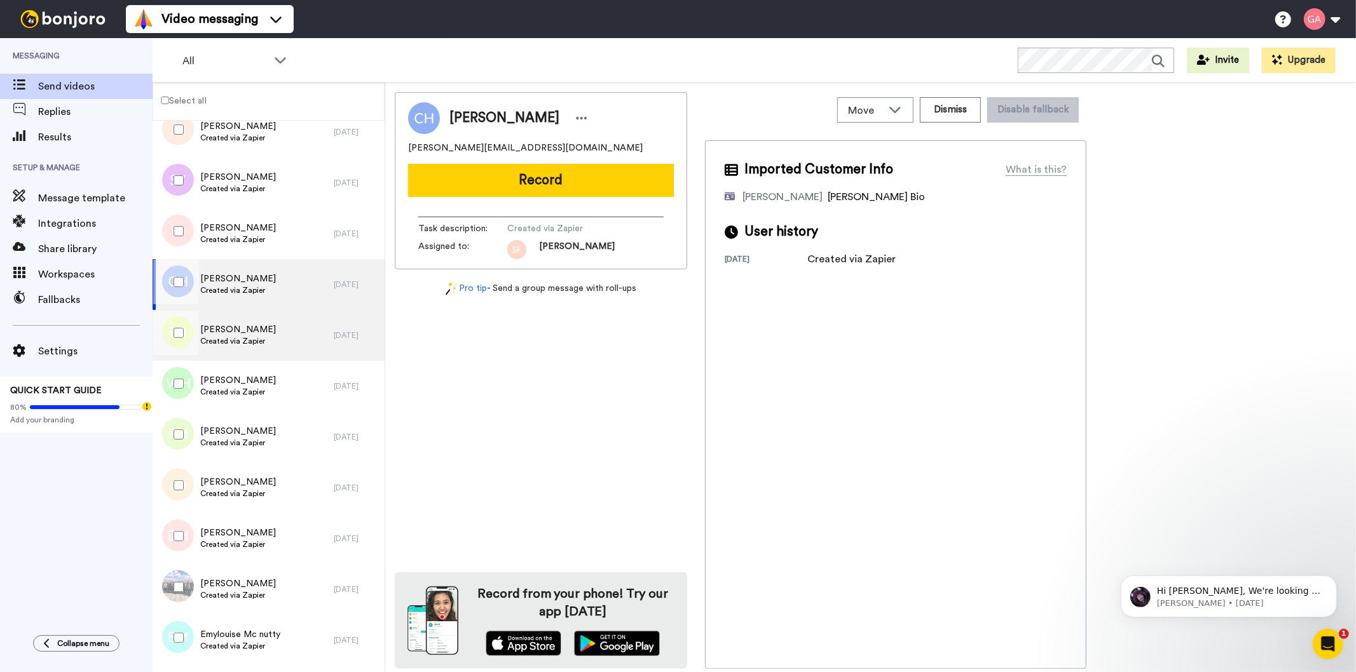
click at [256, 338] on span "Created via Zapier" at bounding box center [238, 341] width 76 height 10
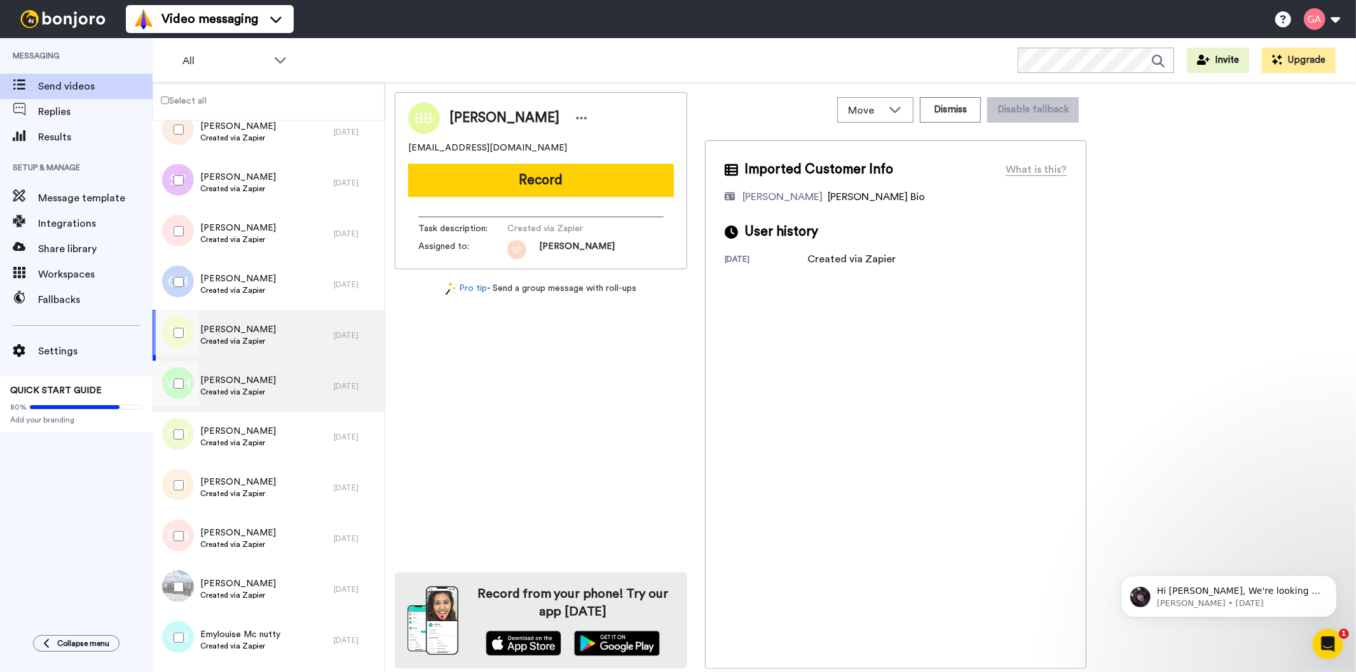
click at [257, 374] on span "Willow Holliday" at bounding box center [238, 380] width 76 height 13
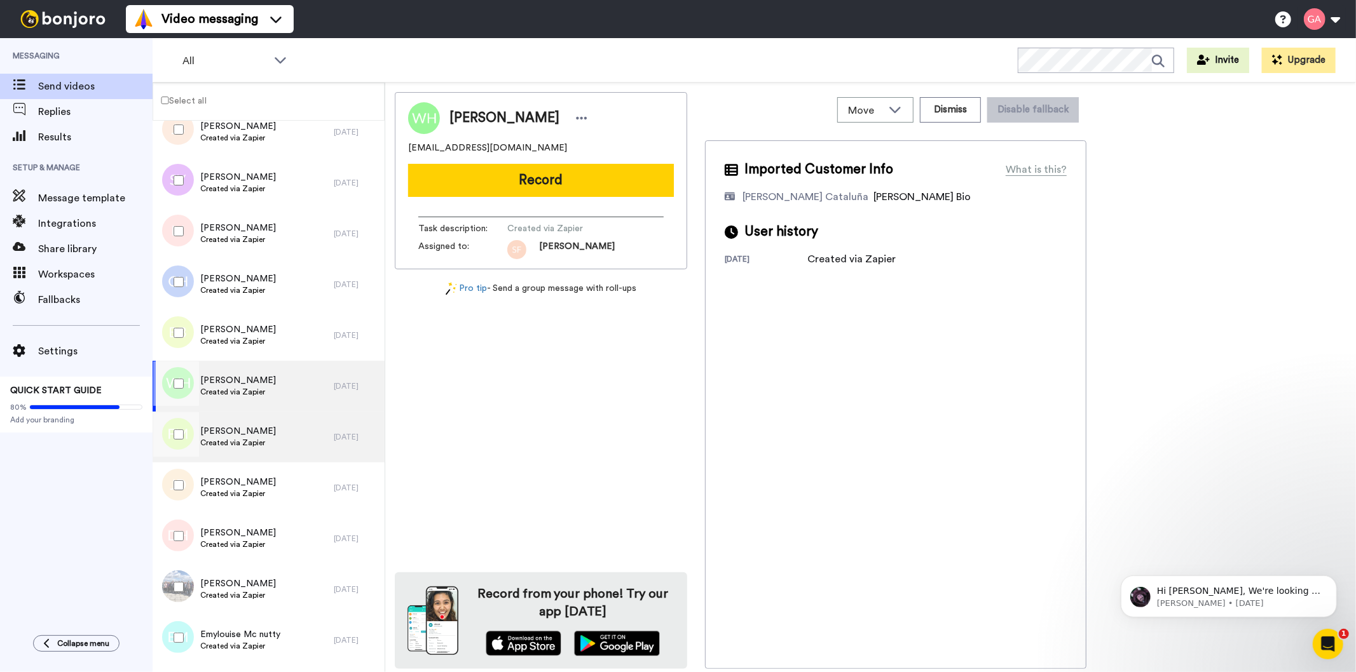
click at [269, 449] on div "Faridah Musiimire Created via Zapier" at bounding box center [243, 437] width 181 height 51
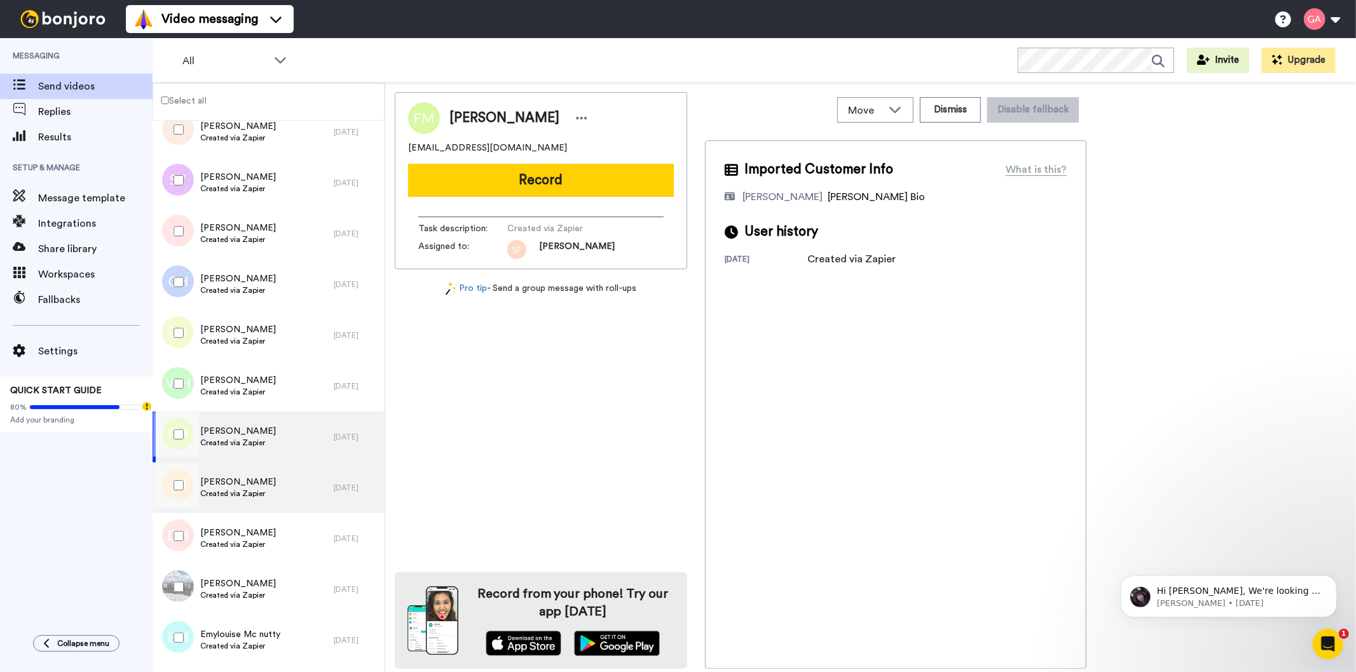
click at [269, 498] on div "James Davis Created via Zapier" at bounding box center [243, 488] width 181 height 51
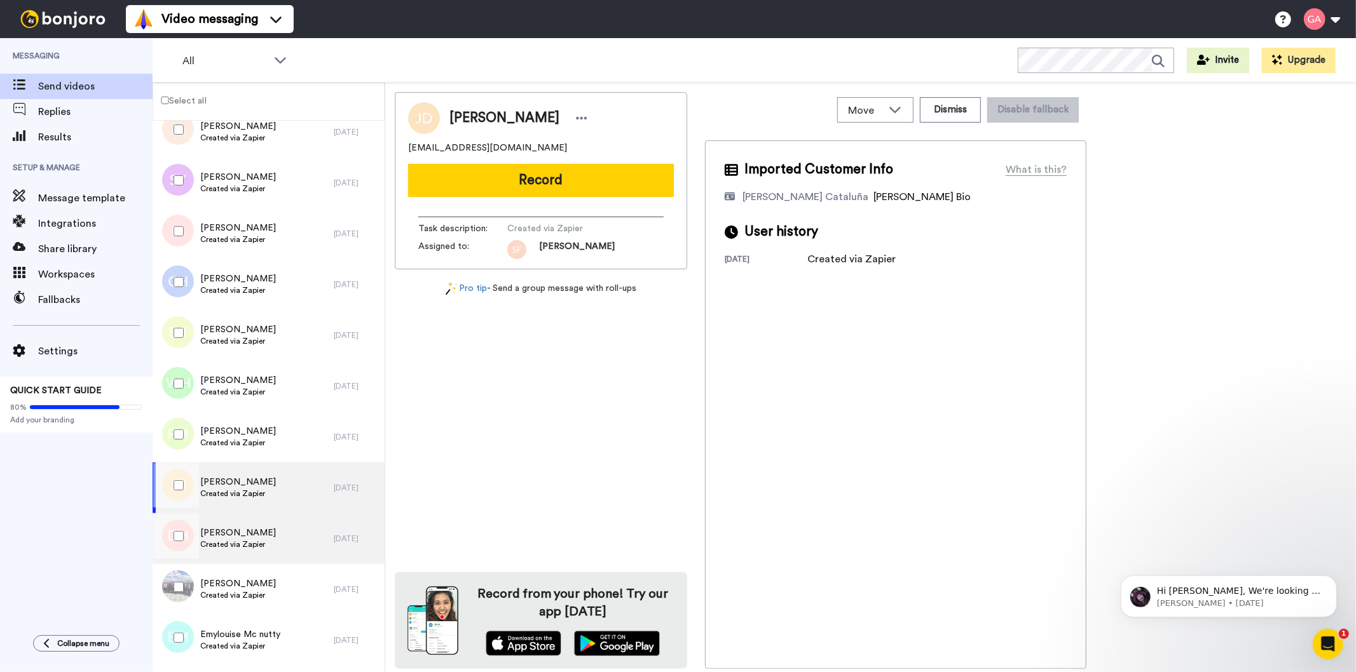
click at [261, 550] on div "Darranique Hobbs Created via Zapier" at bounding box center [238, 539] width 76 height 24
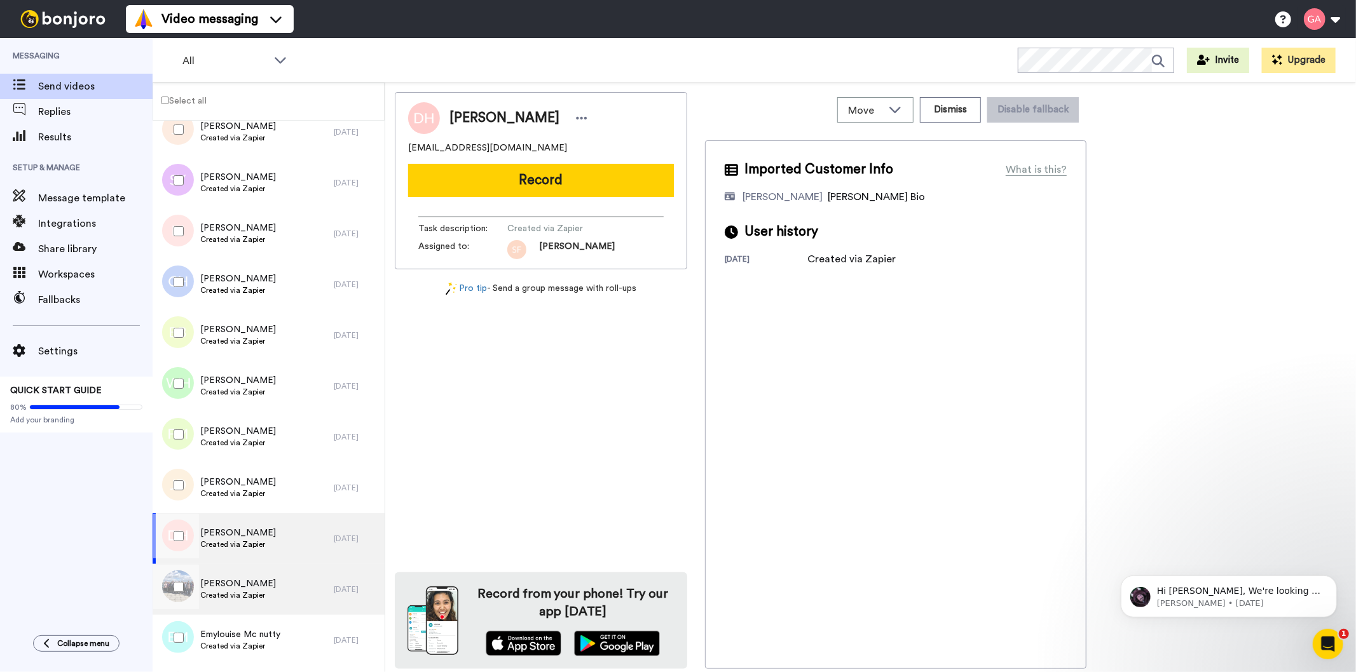
click at [245, 590] on span "Created via Zapier" at bounding box center [238, 595] width 76 height 10
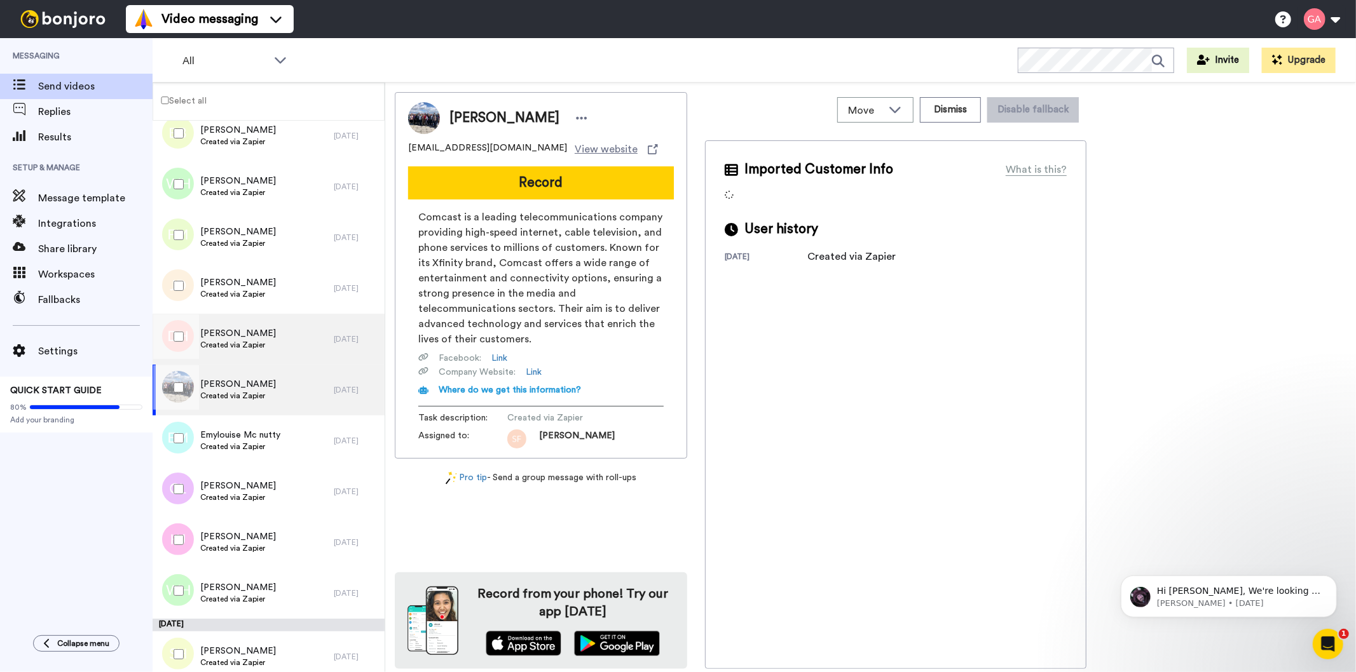
scroll to position [2298, 0]
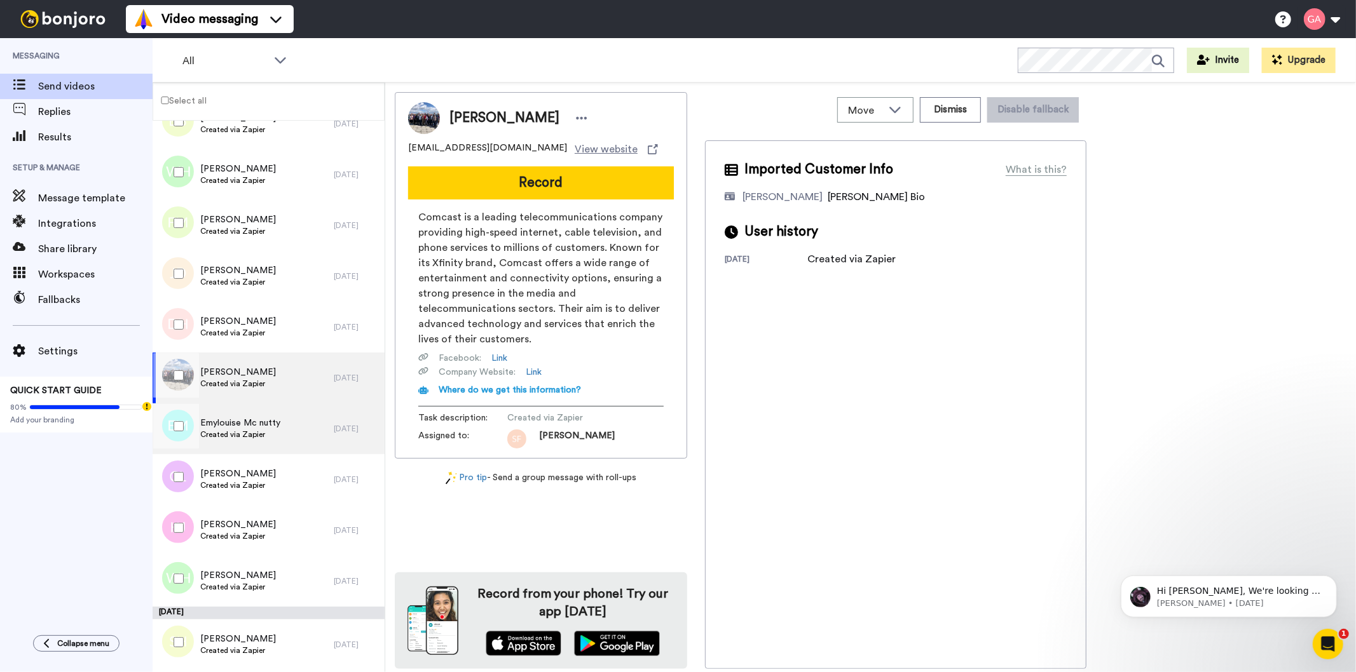
click at [269, 422] on span "Emylouise Mc nutty" at bounding box center [240, 423] width 80 height 13
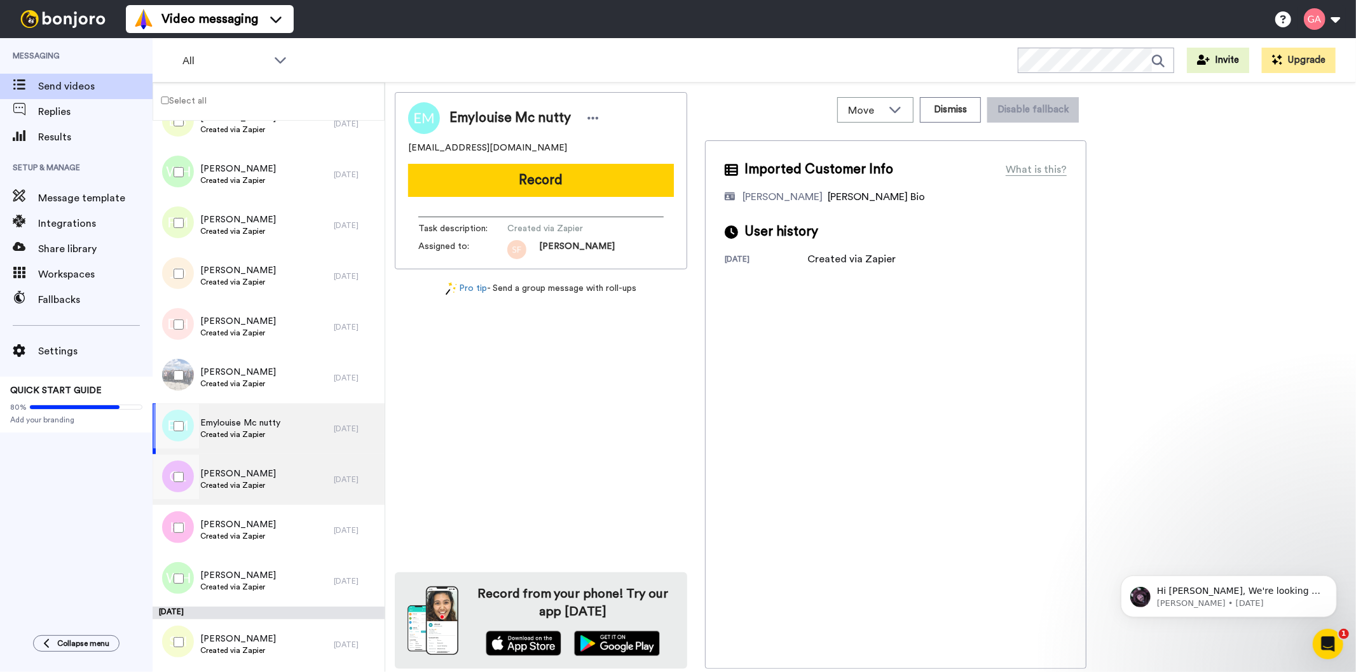
click at [268, 487] on span "Created via Zapier" at bounding box center [238, 486] width 76 height 10
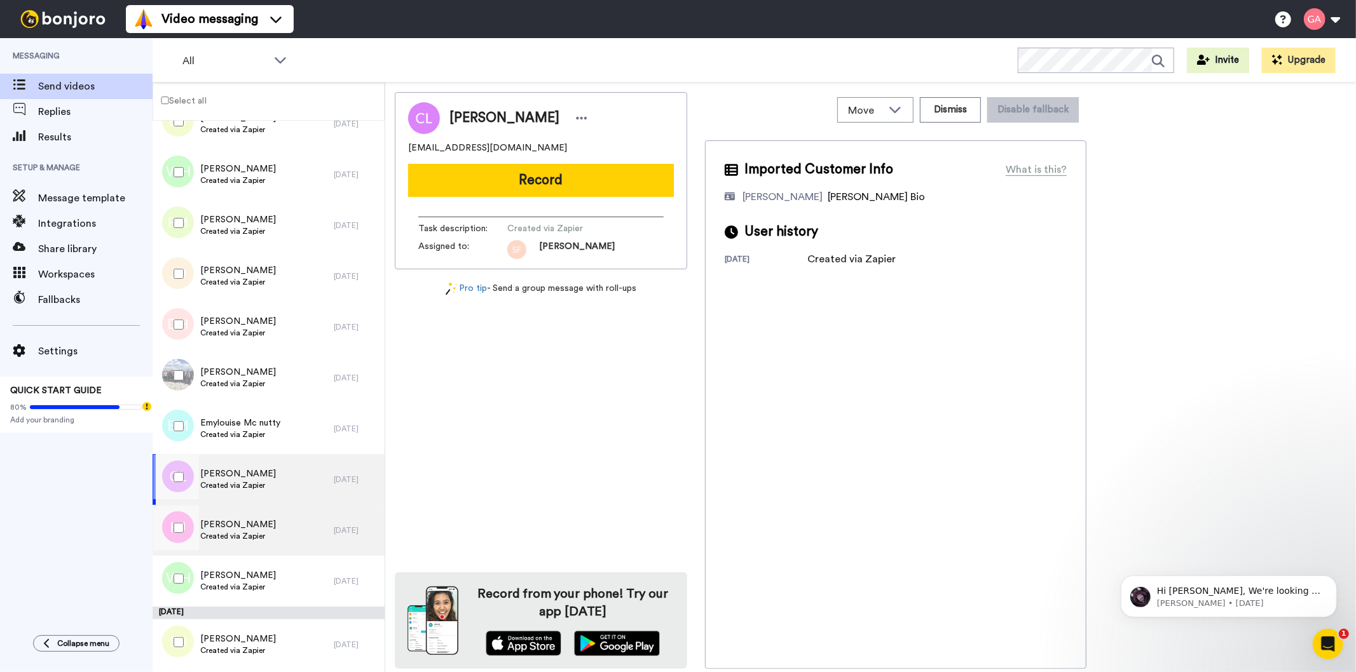
click at [240, 533] on span "Created via Zapier" at bounding box center [238, 536] width 76 height 10
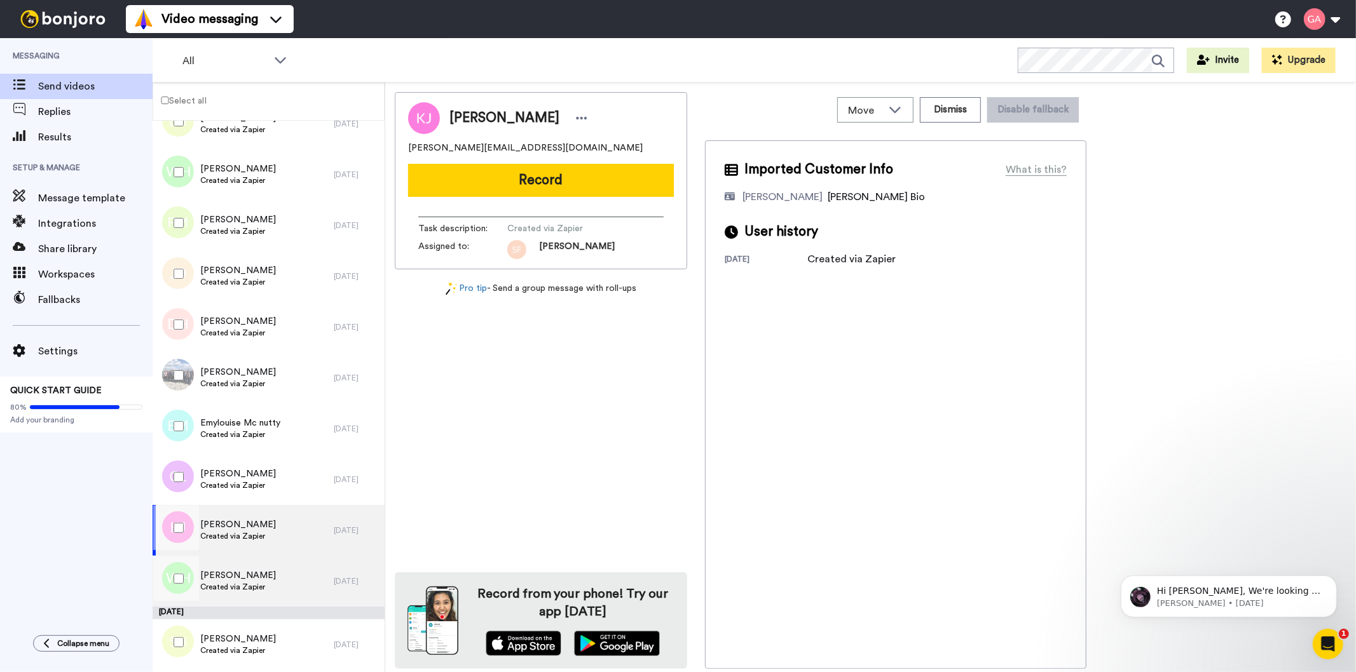
click at [231, 583] on span "Created via Zapier" at bounding box center [238, 587] width 76 height 10
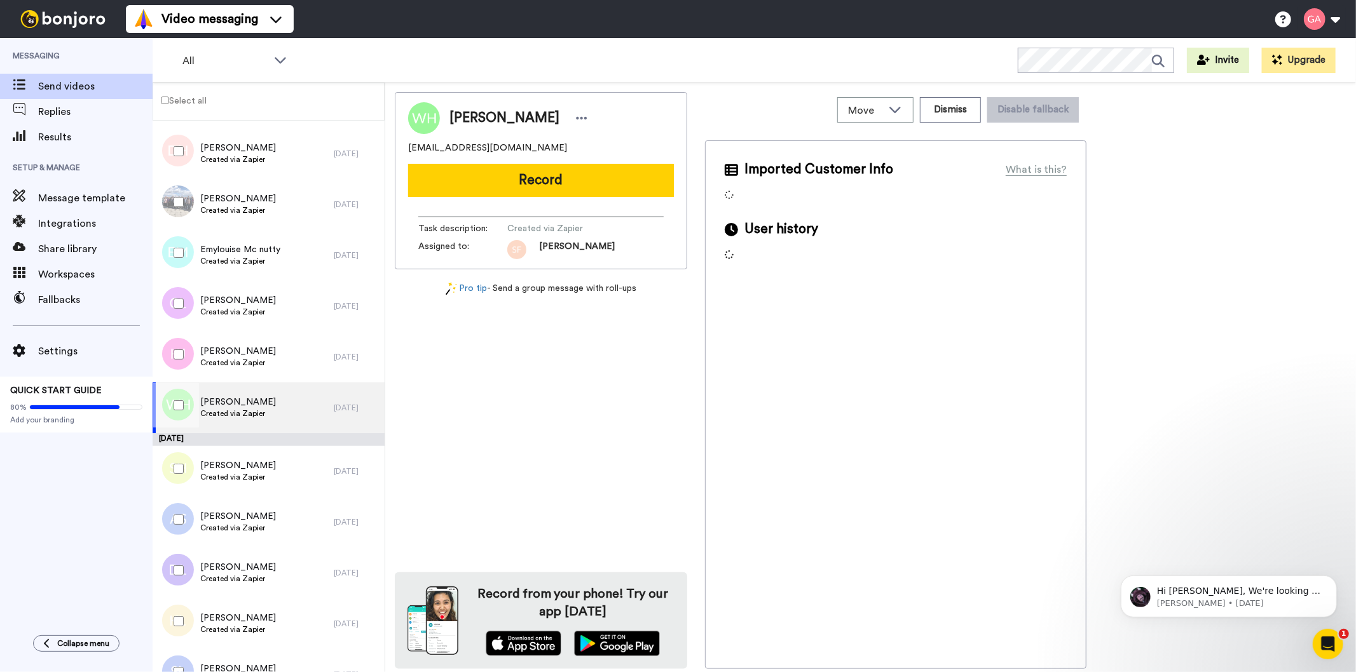
scroll to position [2509, 0]
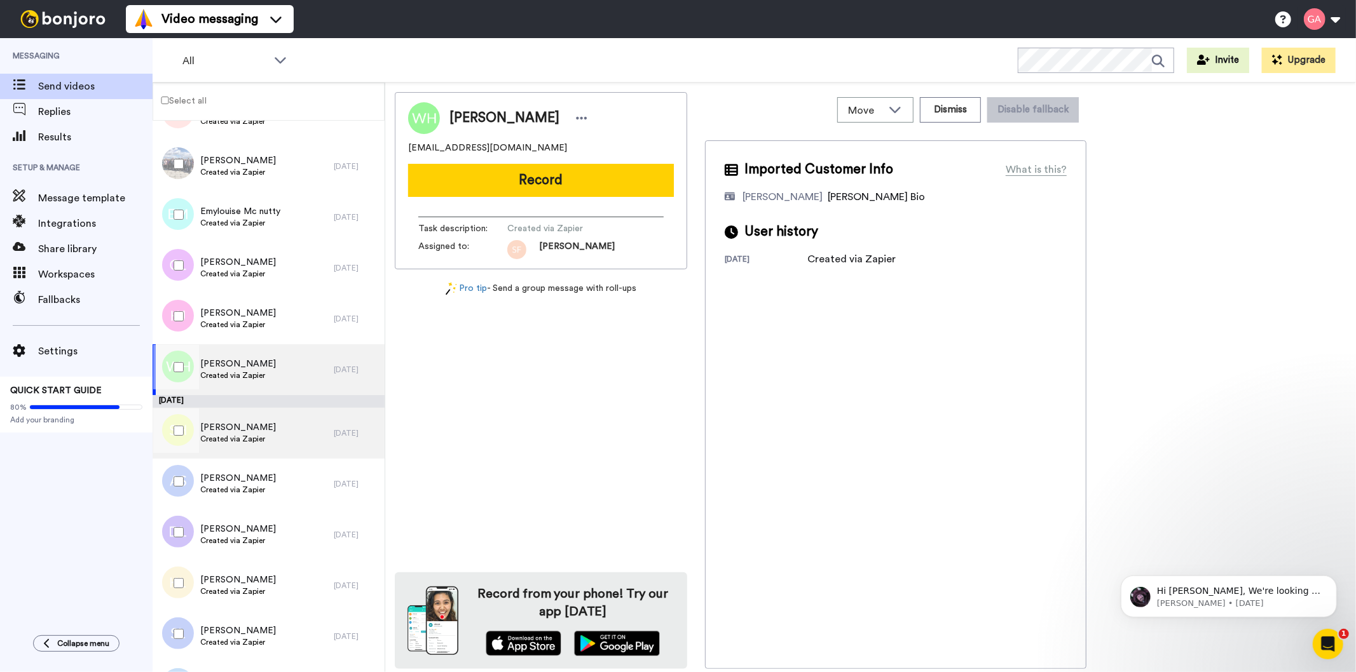
click at [262, 419] on div "Shareese Hamer Created via Zapier" at bounding box center [243, 433] width 181 height 51
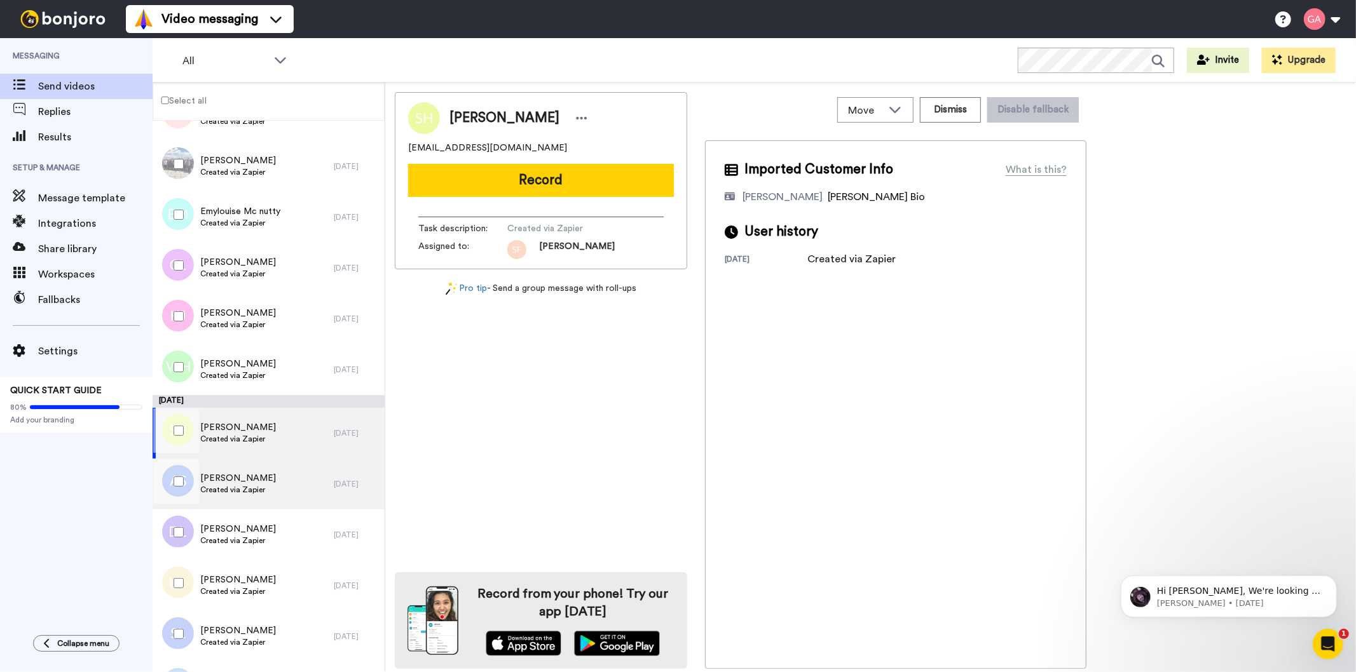
click at [271, 491] on div "Angela Sullivan Created via Zapier" at bounding box center [243, 484] width 181 height 51
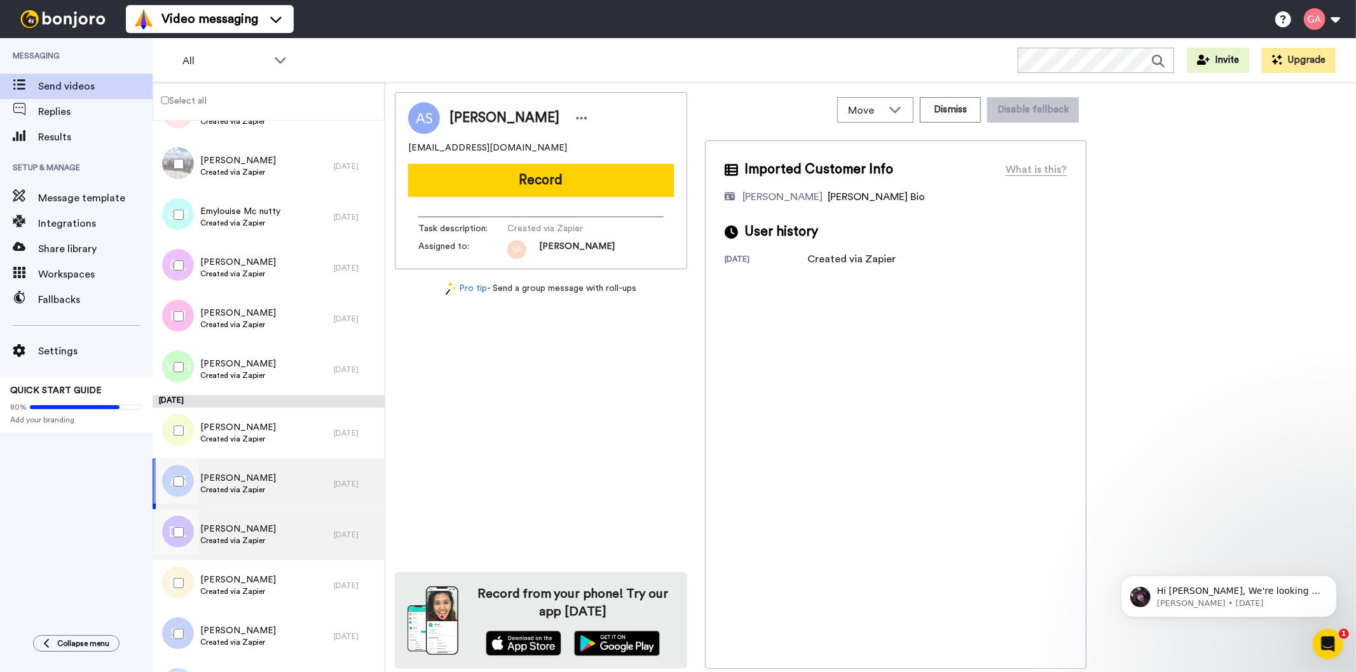
click at [269, 538] on div "Daniel Lakin Created via Zapier" at bounding box center [243, 535] width 181 height 51
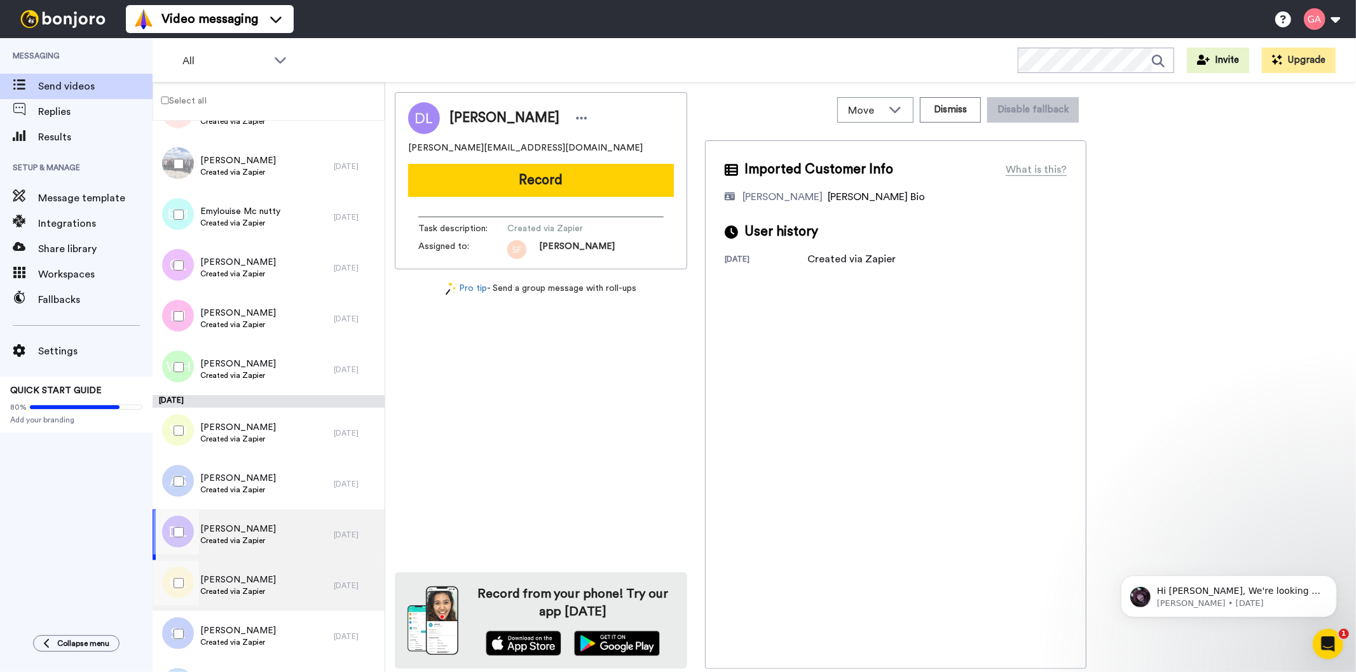
click at [261, 585] on span "Karen Logan" at bounding box center [238, 580] width 76 height 13
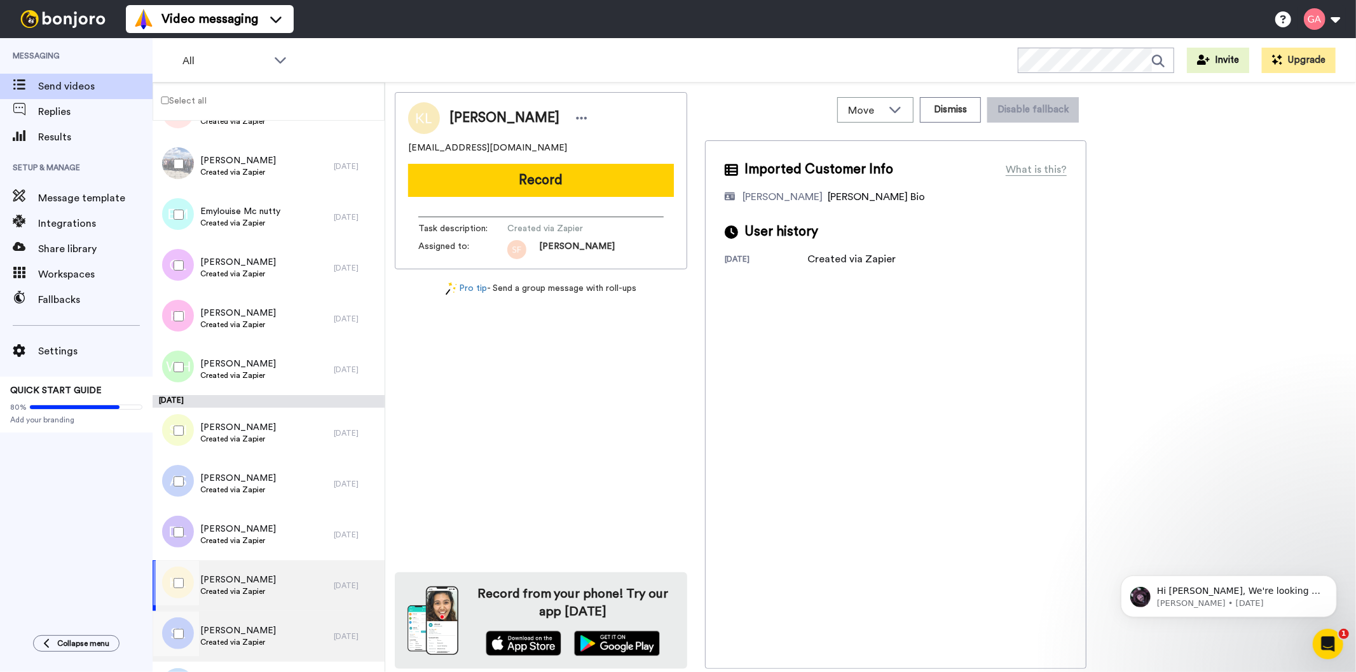
click at [251, 627] on span "Stephanie Lee" at bounding box center [238, 631] width 76 height 13
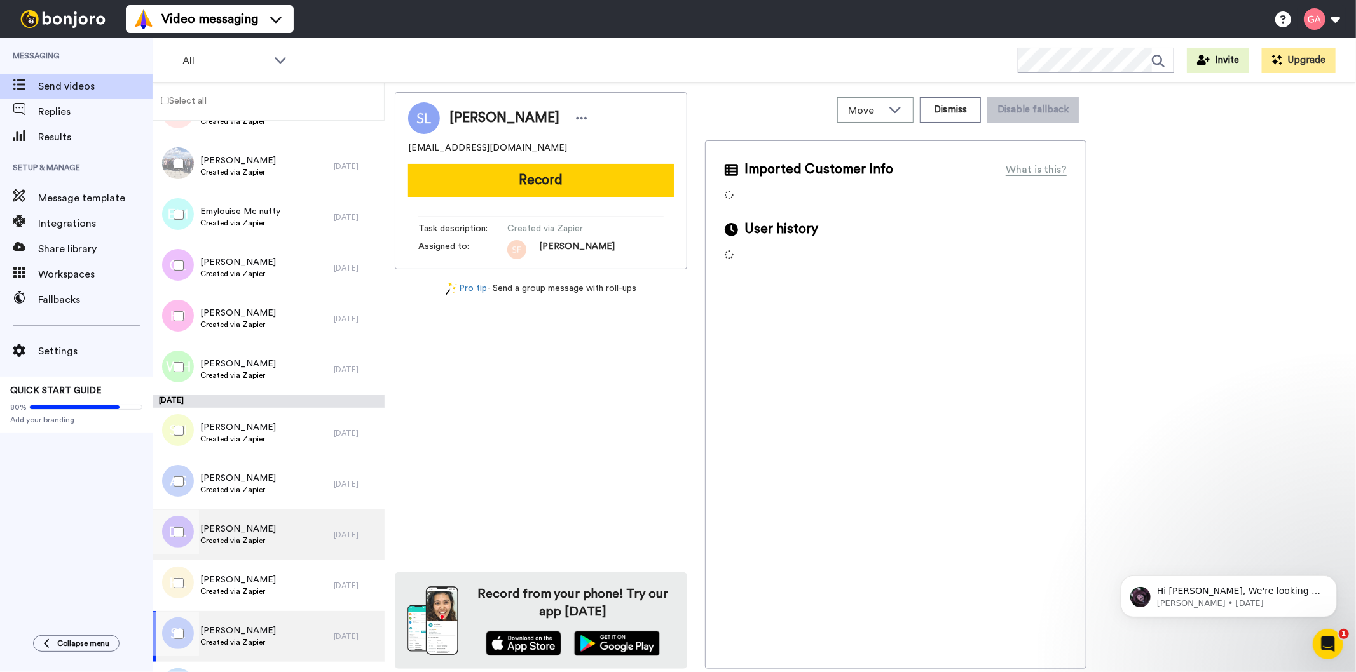
scroll to position [2722, 0]
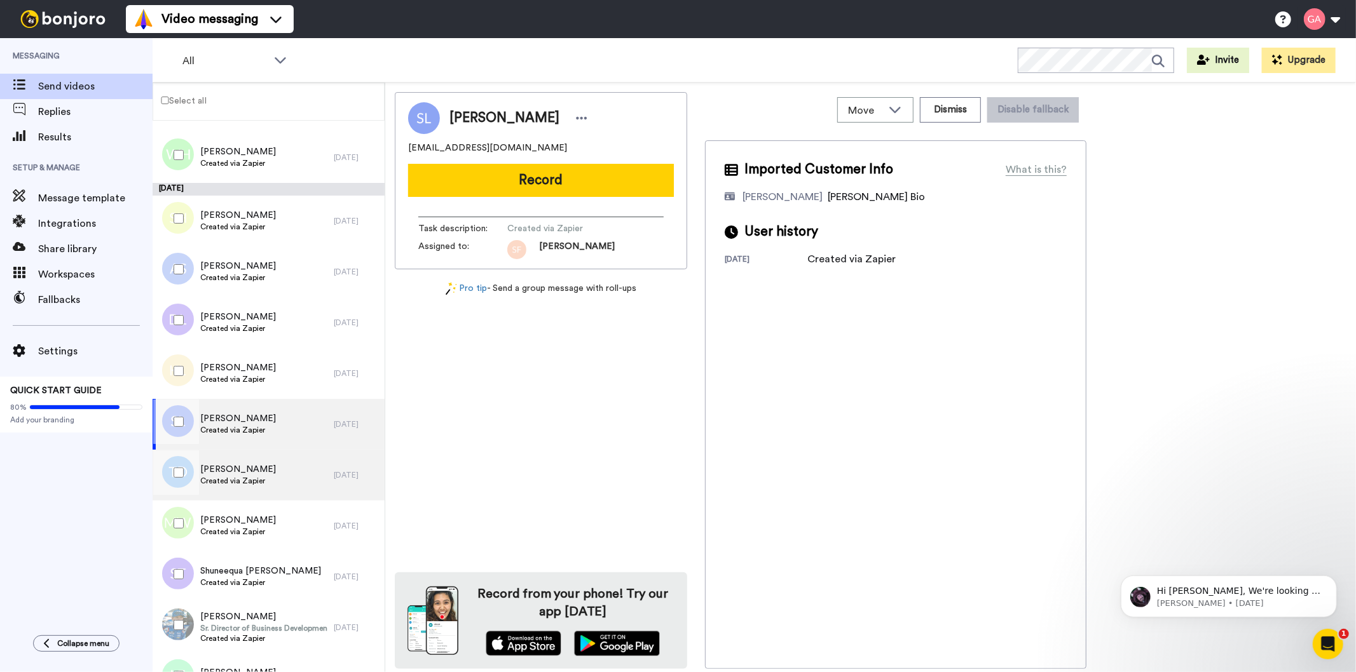
click at [252, 465] on span "Tamika Durham" at bounding box center [238, 469] width 76 height 13
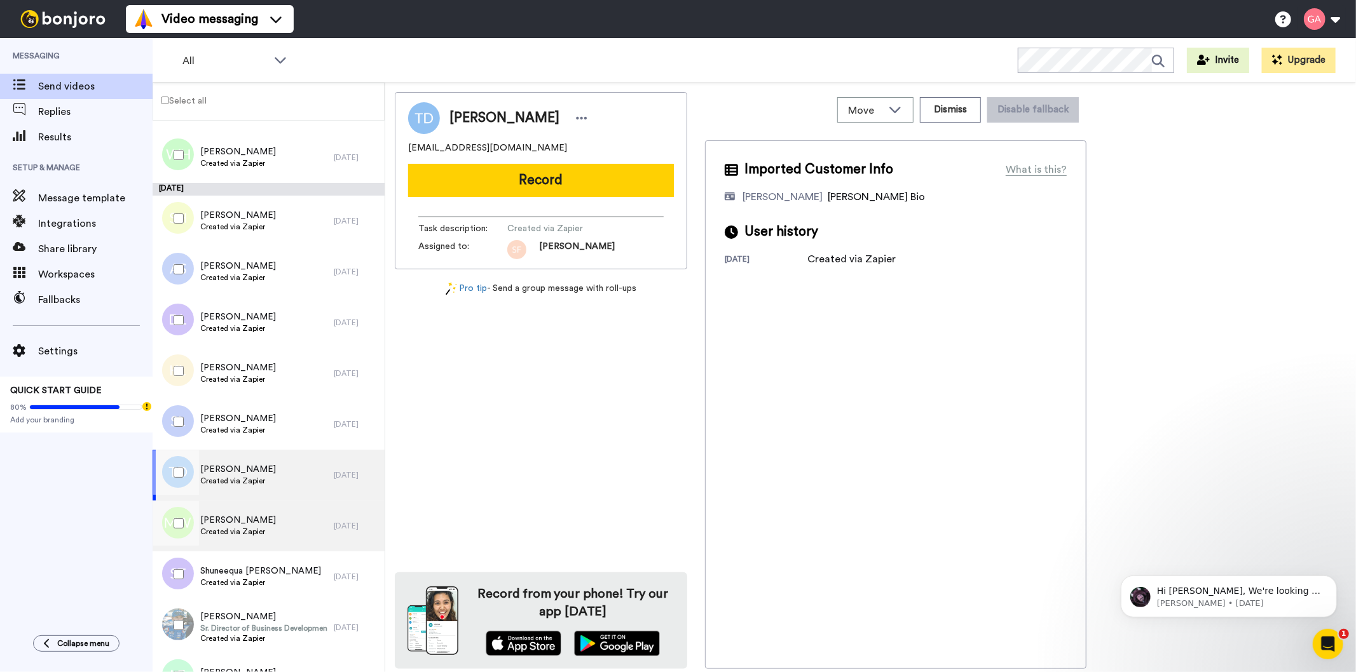
click at [264, 520] on span "Marlon Williams" at bounding box center [238, 520] width 76 height 13
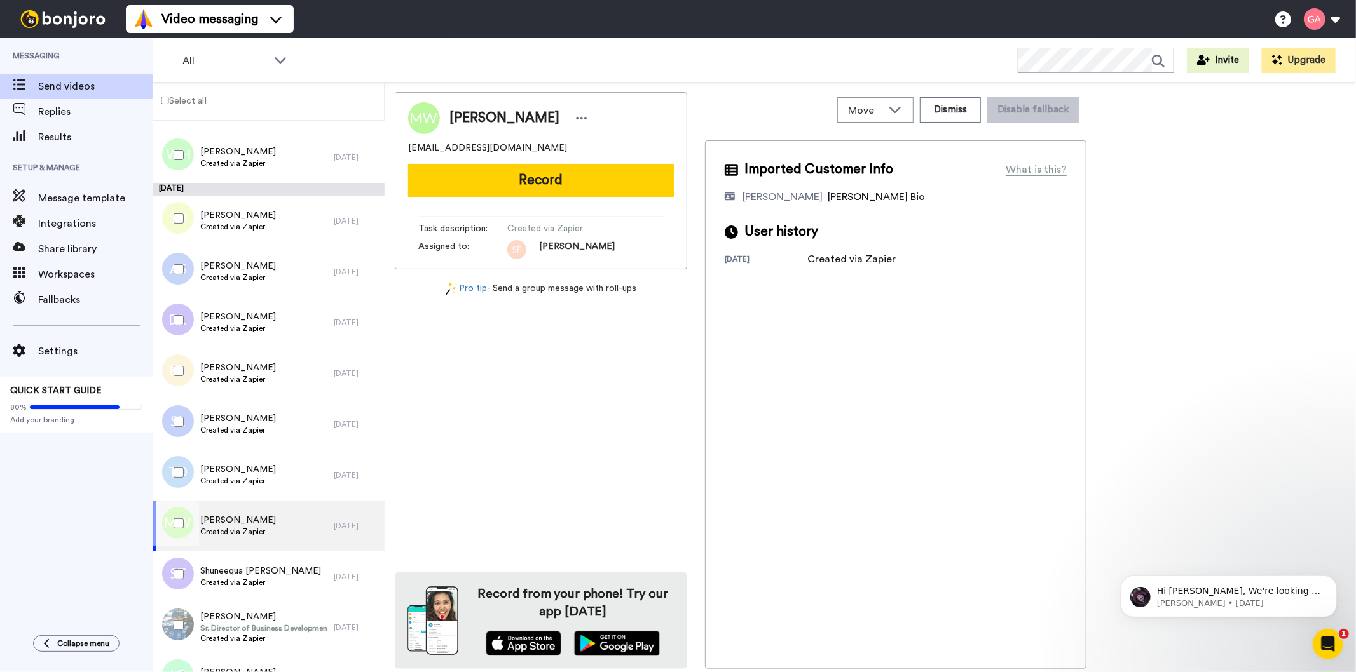
scroll to position [2933, 0]
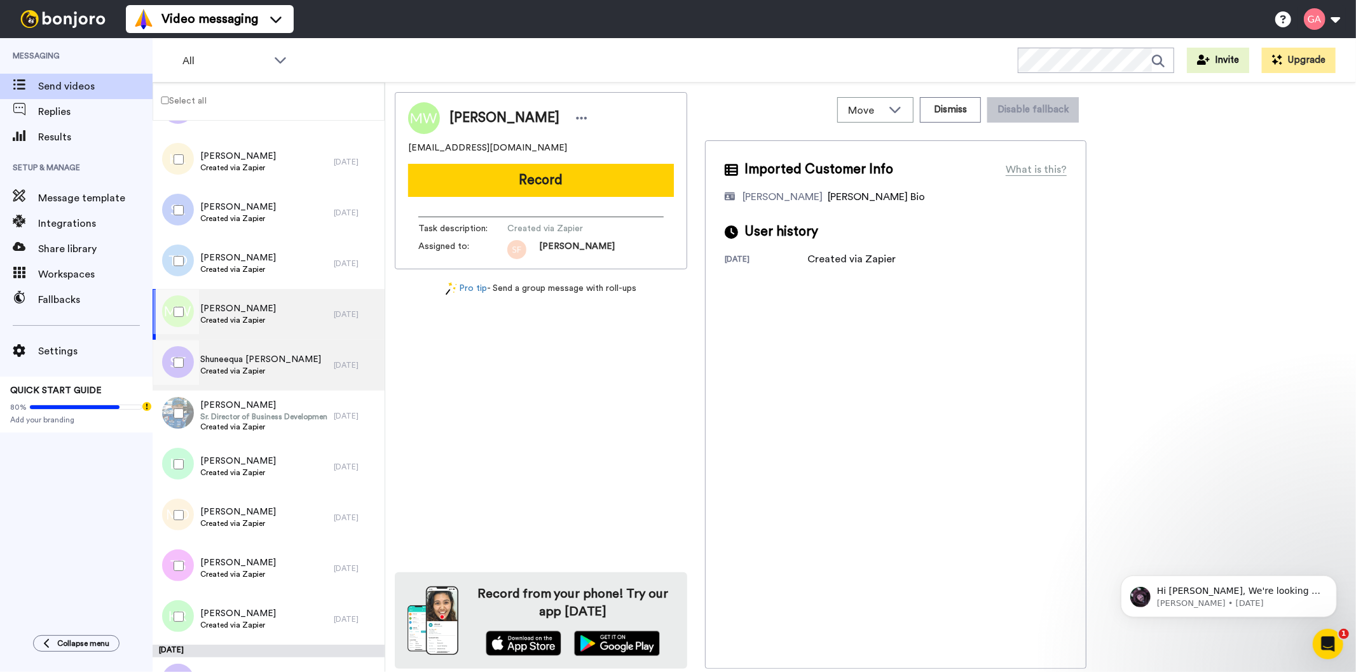
click at [259, 372] on span "Created via Zapier" at bounding box center [260, 371] width 121 height 10
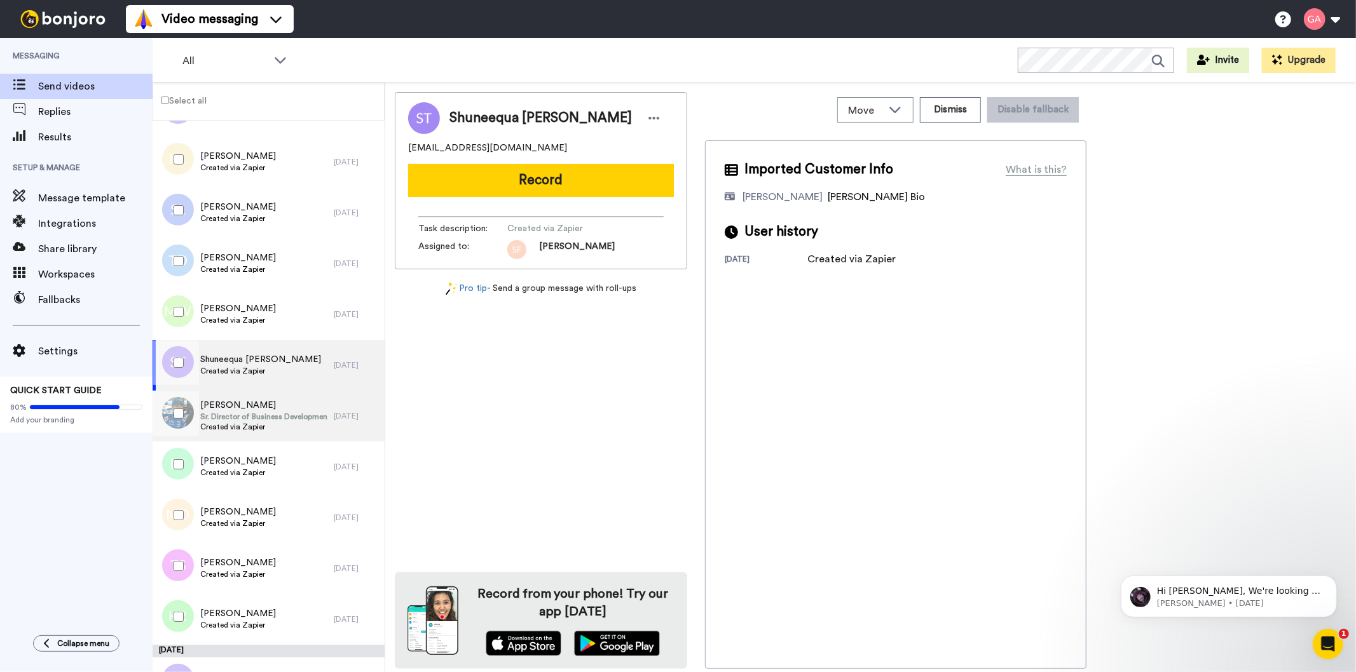
click at [261, 414] on span "Sr. Director of Business Development" at bounding box center [263, 417] width 127 height 10
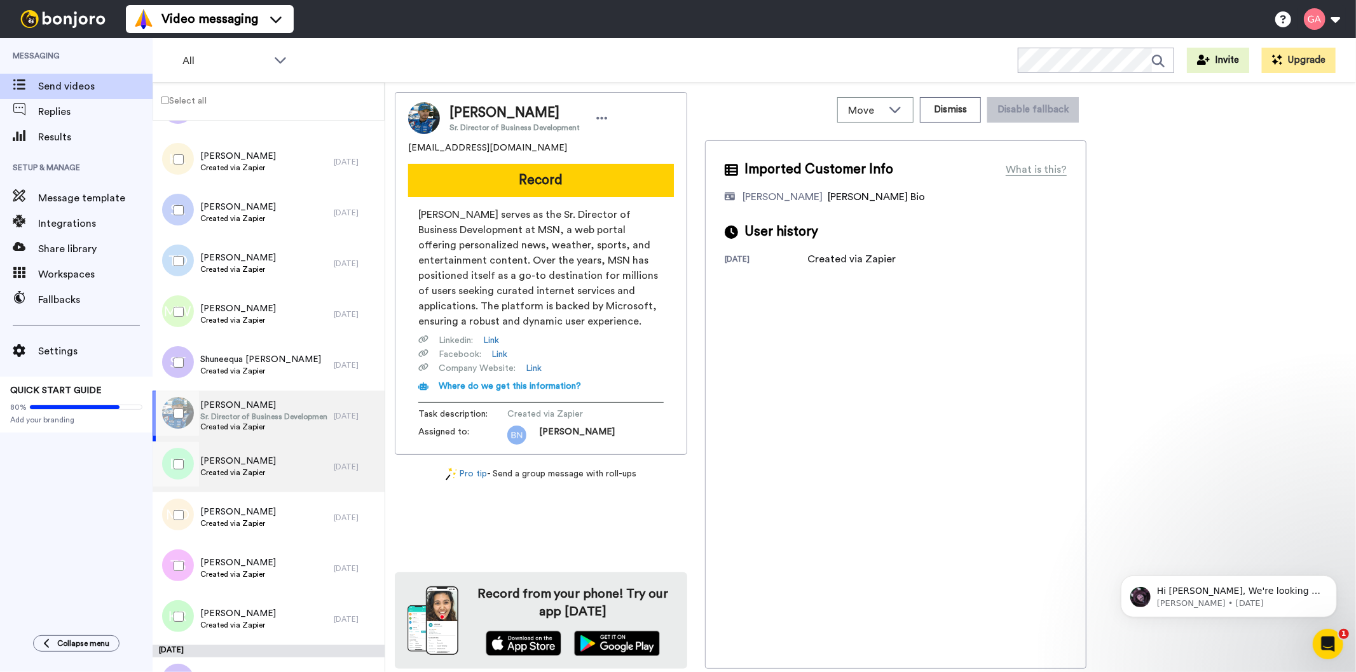
click at [263, 468] on span "Created via Zapier" at bounding box center [238, 473] width 76 height 10
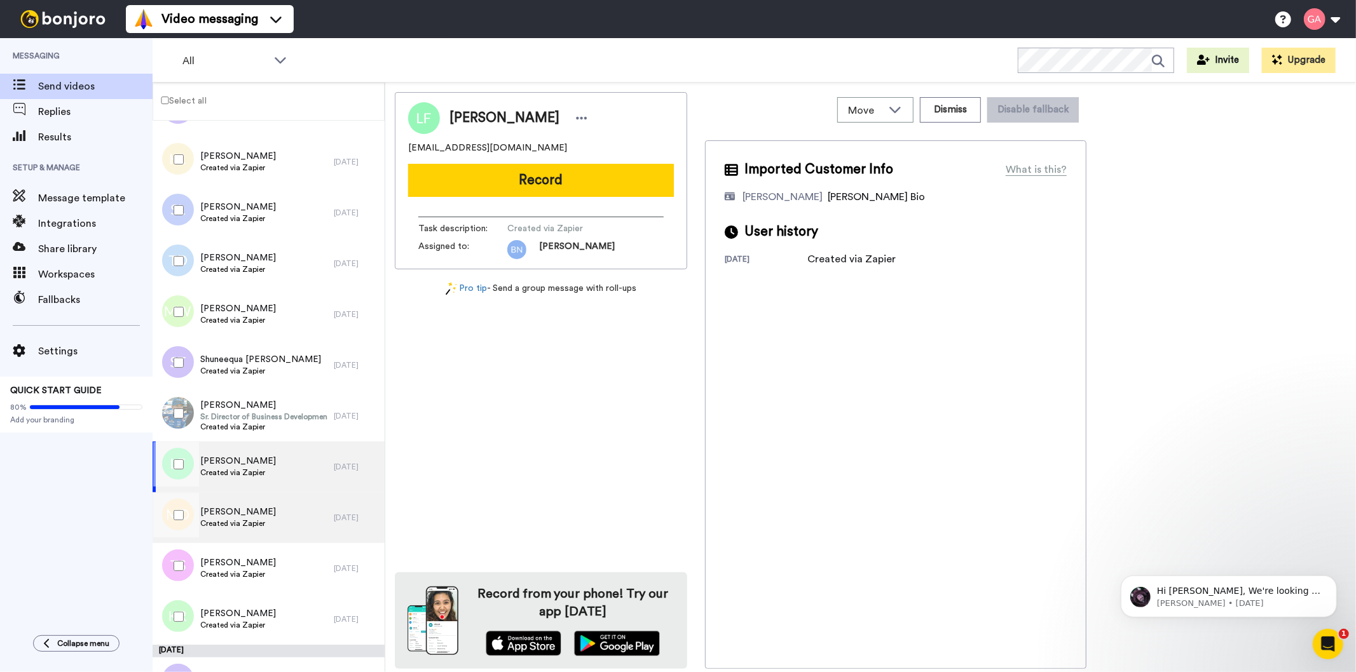
click at [252, 521] on span "Created via Zapier" at bounding box center [238, 524] width 76 height 10
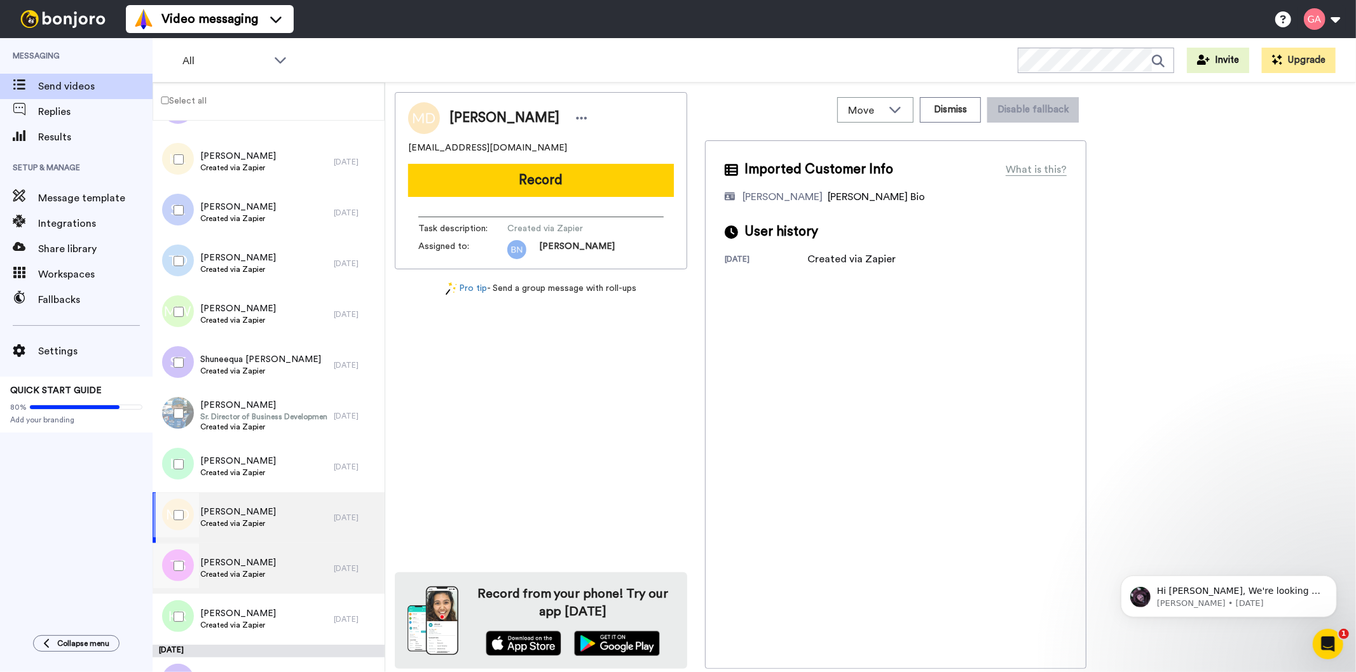
click at [246, 557] on span "Tara Smith" at bounding box center [238, 563] width 76 height 13
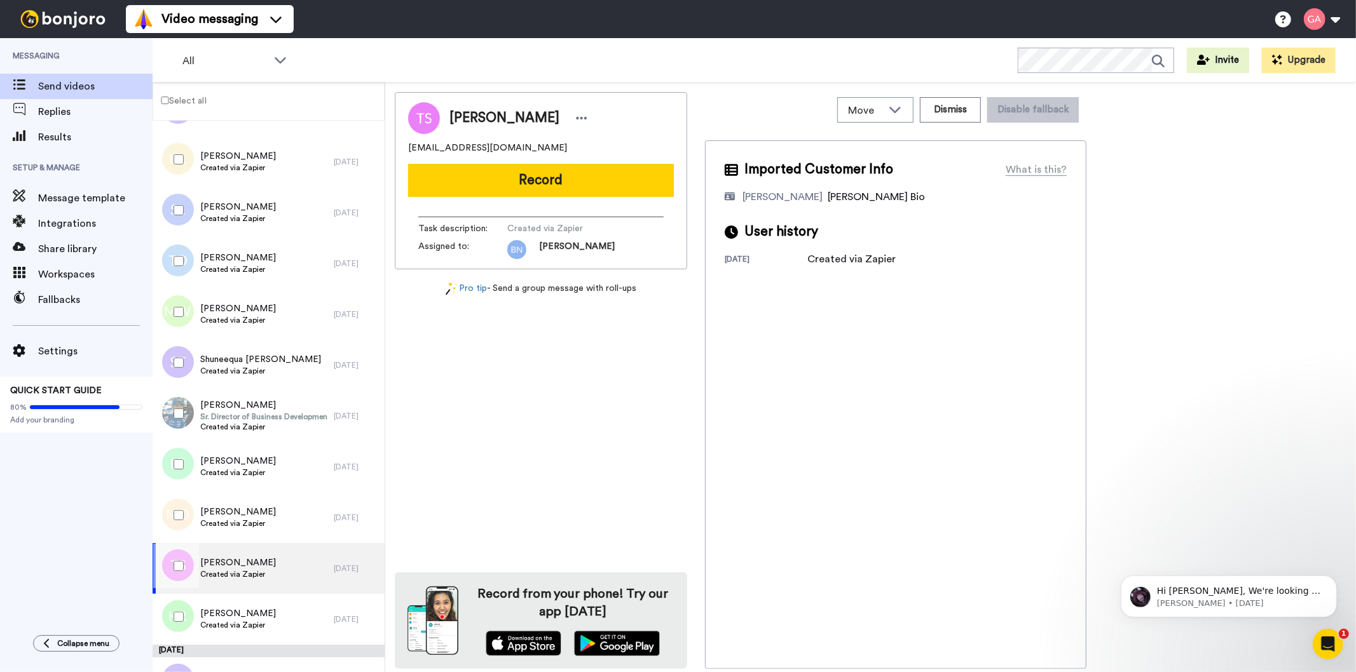
scroll to position [3074, 0]
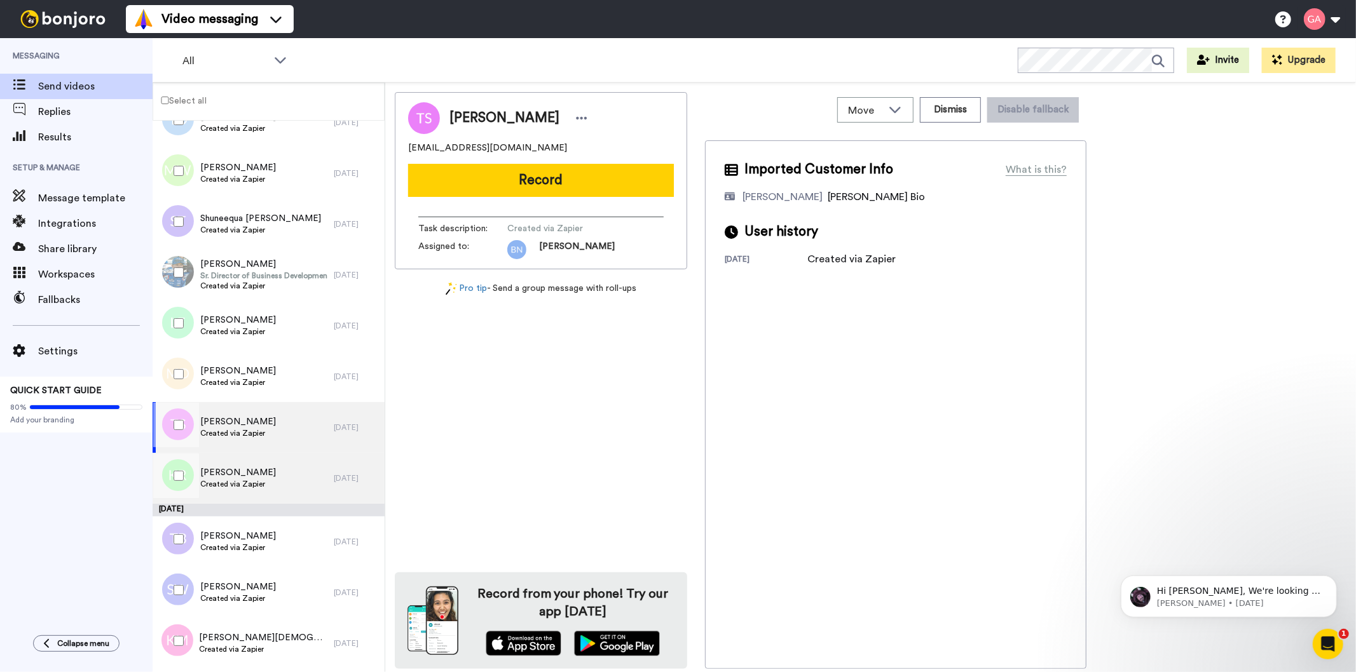
click at [243, 465] on div "Kimberlee Reid Created via Zapier" at bounding box center [243, 478] width 181 height 51
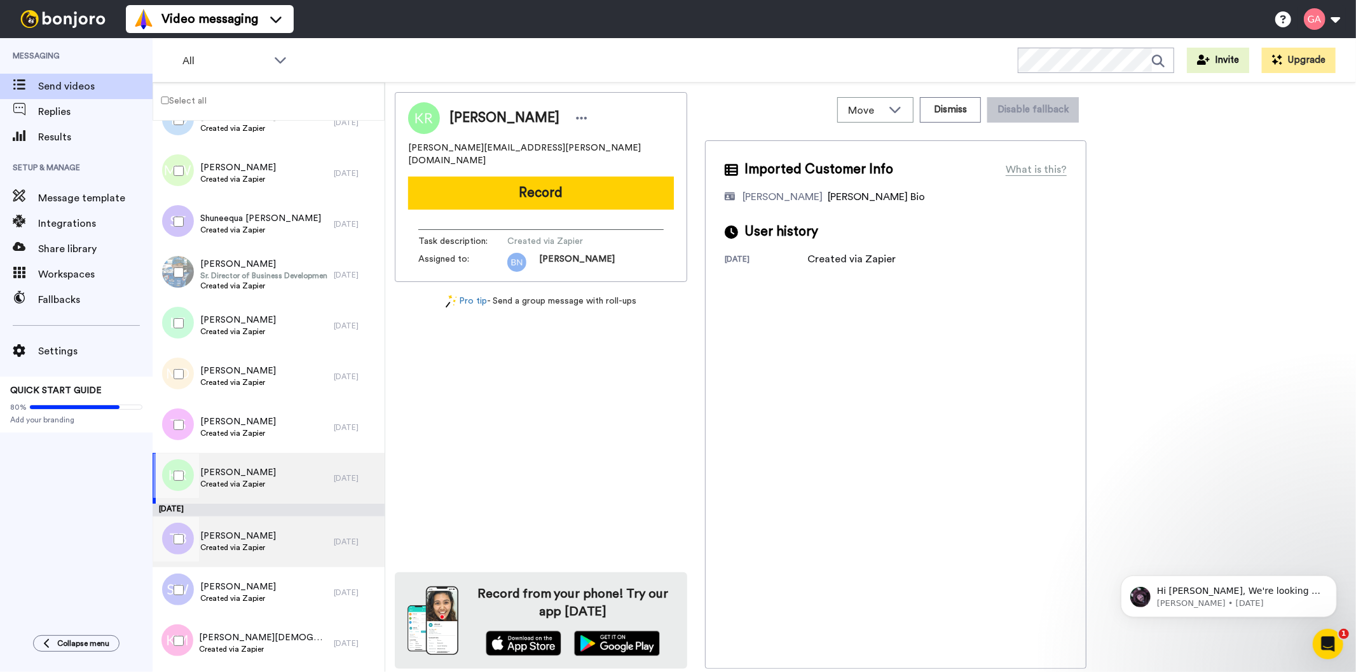
click at [264, 545] on div "Treshia Burch Created via Zapier" at bounding box center [243, 542] width 181 height 51
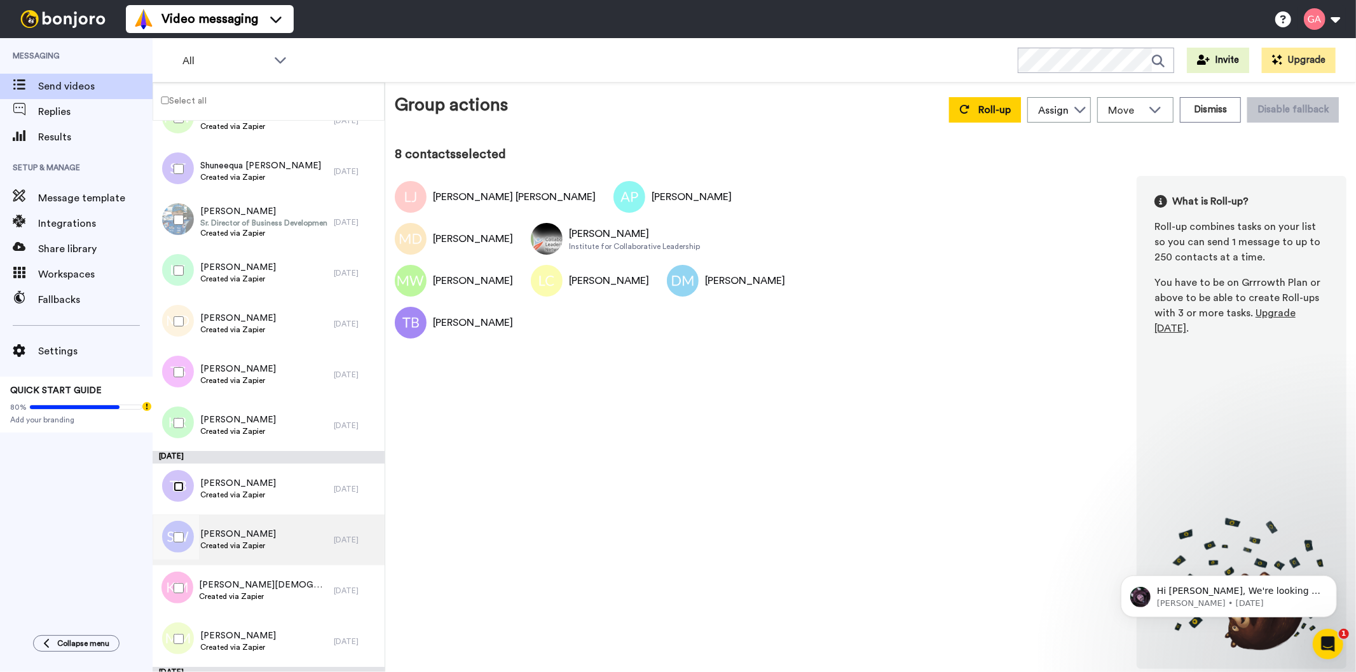
scroll to position [3216, 0]
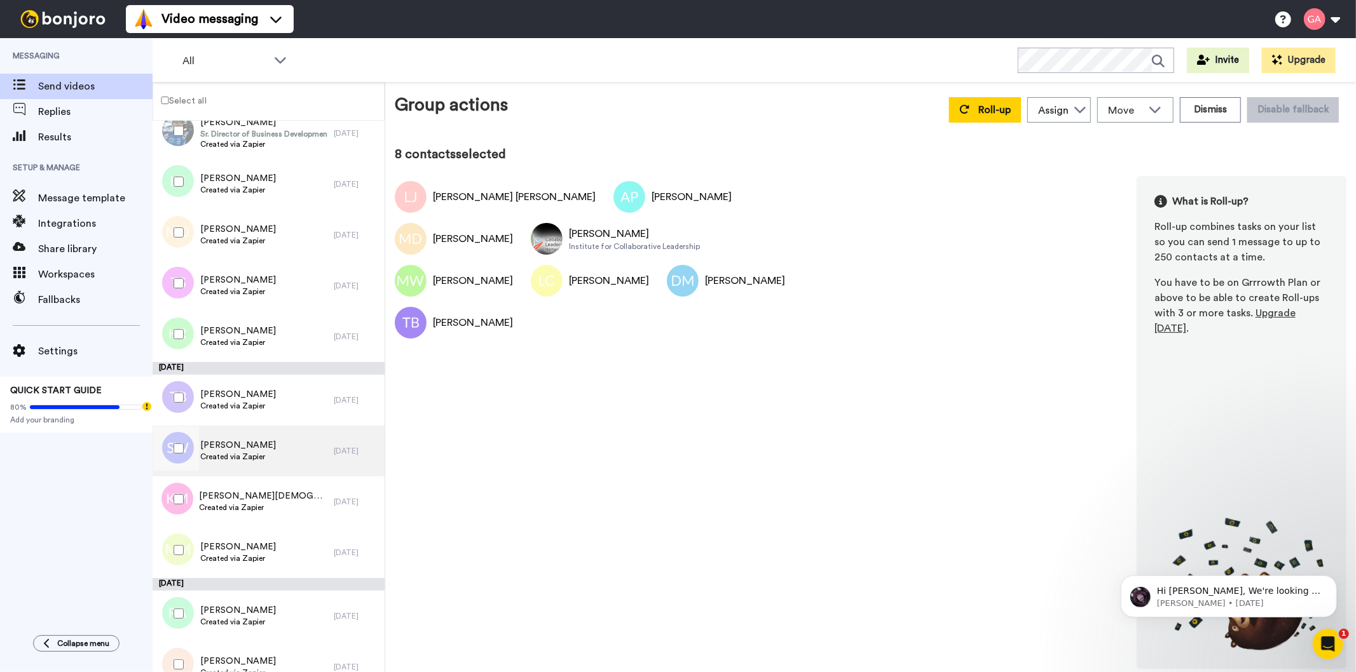
click at [249, 447] on span "Selina Wright" at bounding box center [238, 445] width 76 height 13
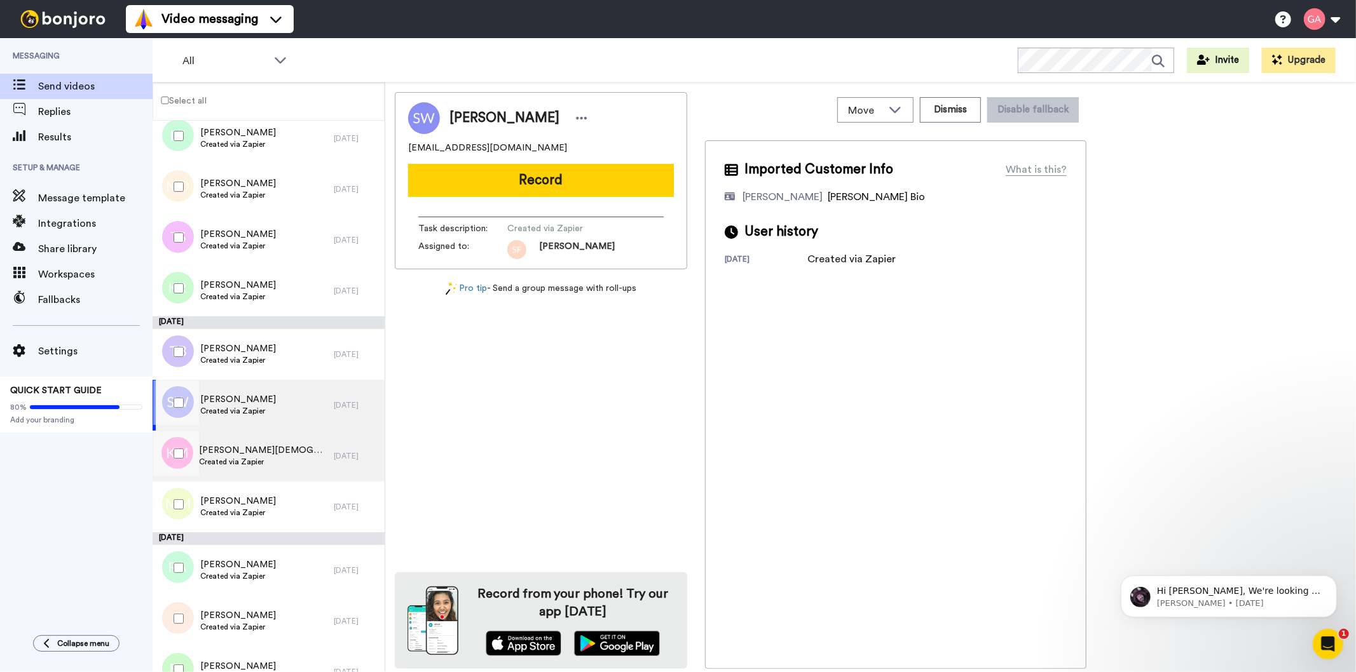
scroll to position [3287, 0]
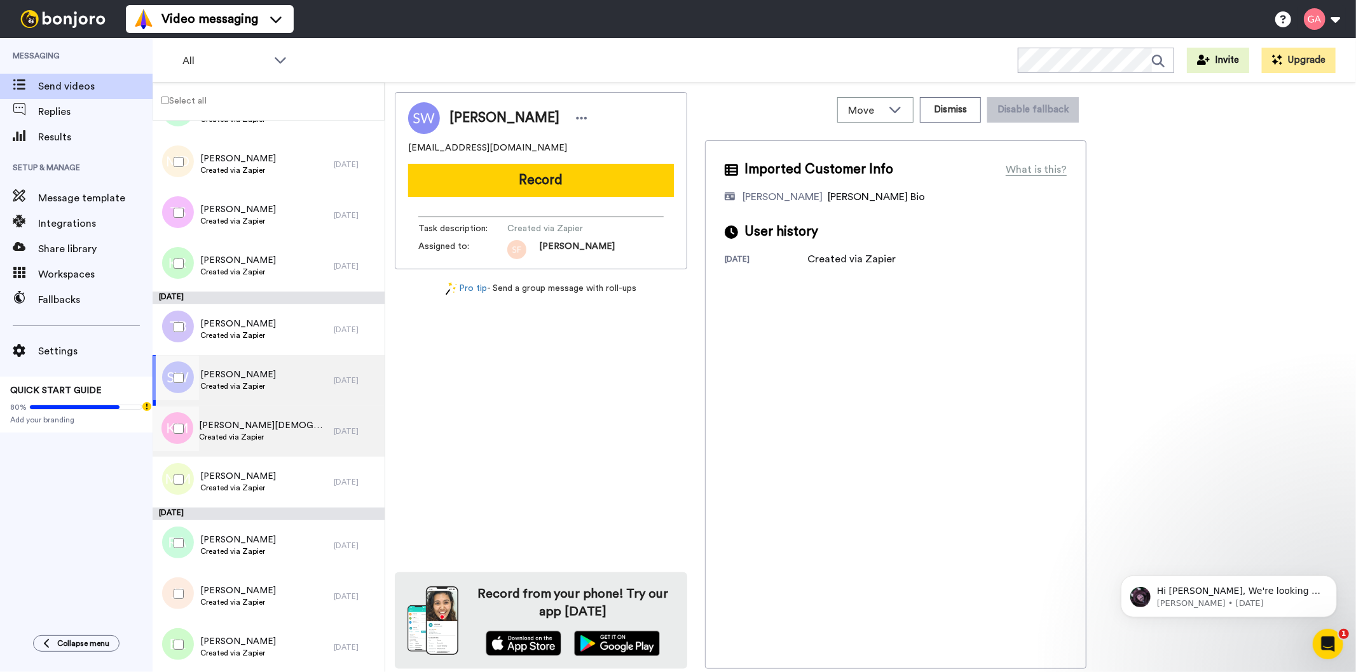
click at [275, 426] on span "Khadijat Muhammed" at bounding box center [264, 425] width 128 height 13
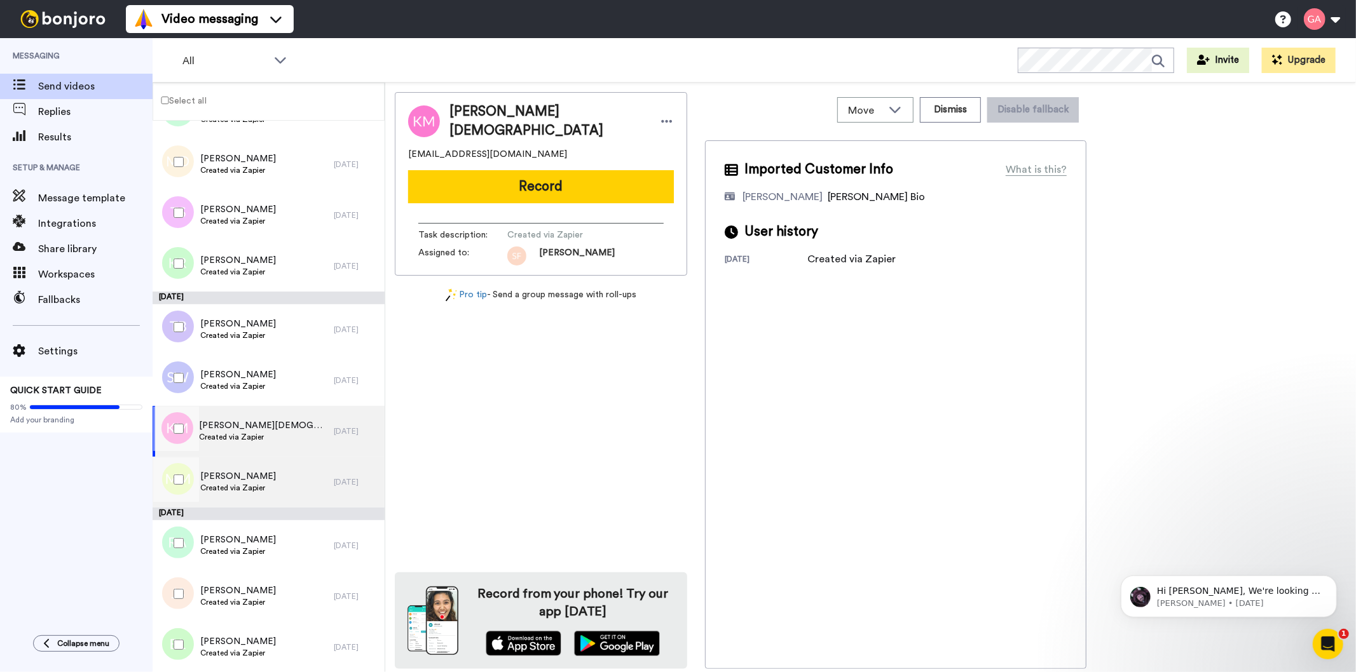
click at [252, 478] on span "Michael Mitchell" at bounding box center [238, 476] width 76 height 13
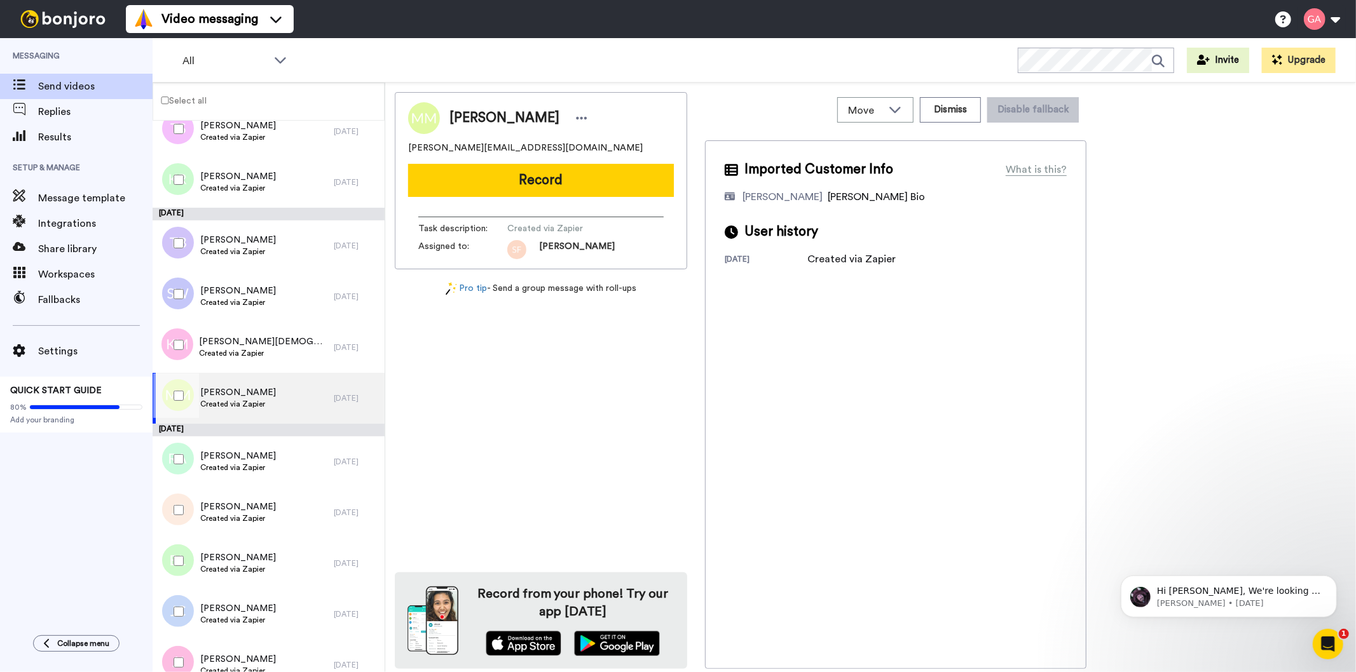
scroll to position [3498, 0]
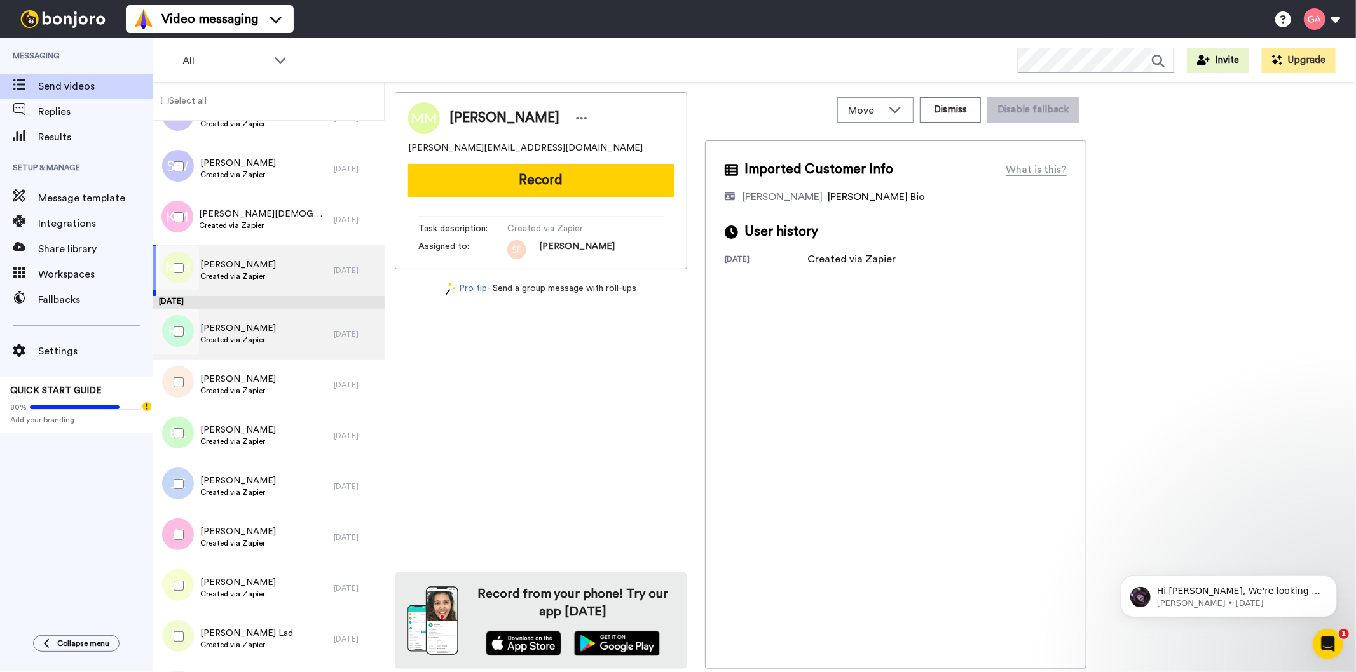
click at [240, 331] on span "Rodney Altizer" at bounding box center [238, 328] width 76 height 13
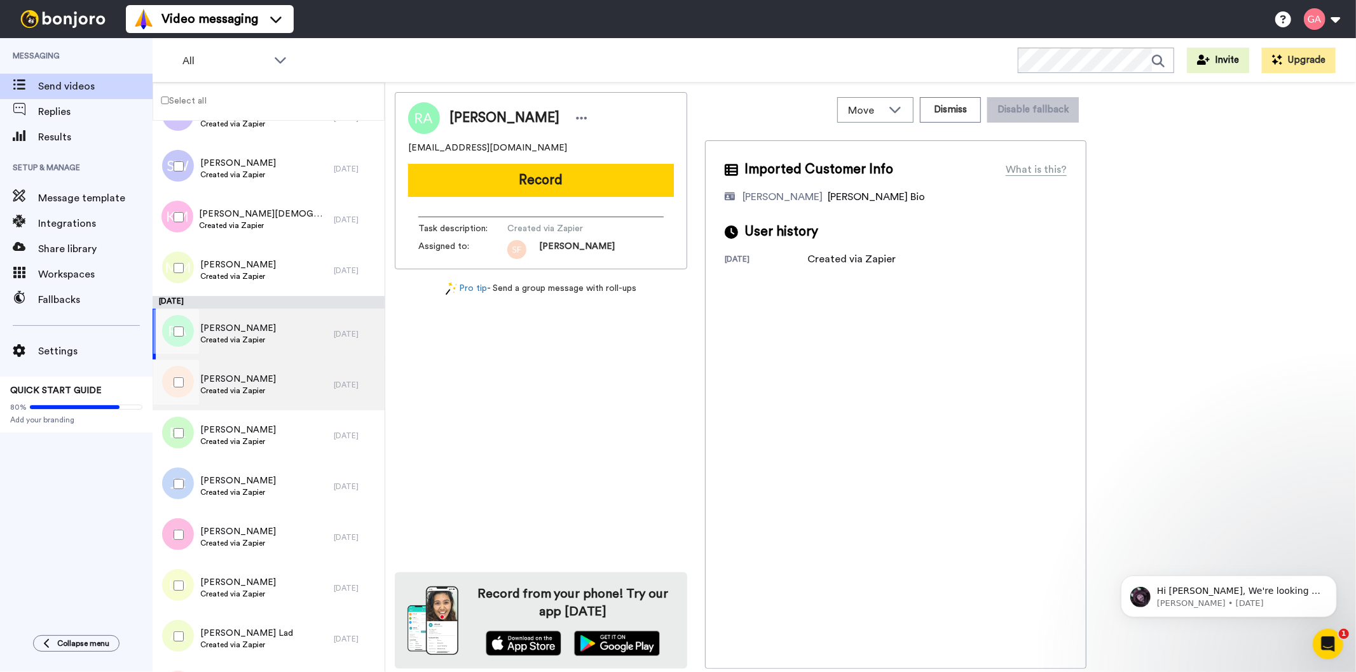
click at [247, 379] on span "Jan Spencer" at bounding box center [238, 379] width 76 height 13
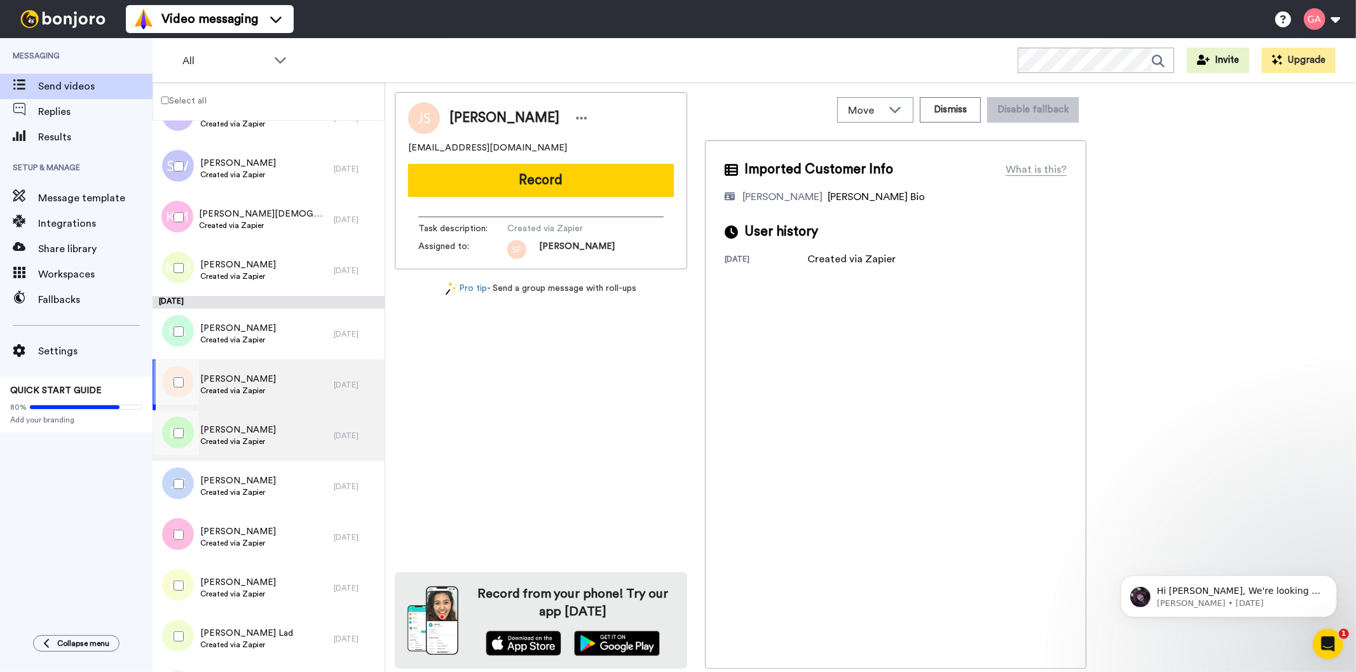
click at [247, 426] on span "Bronagh Lynch" at bounding box center [238, 430] width 76 height 13
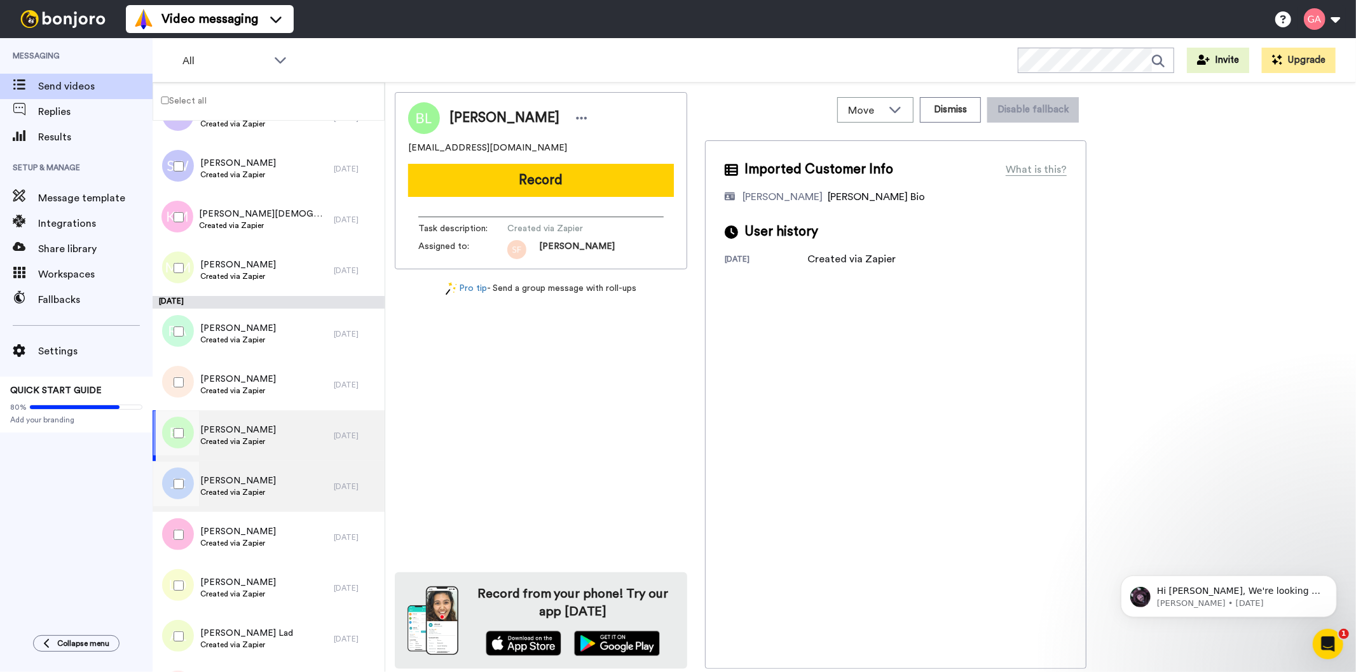
click at [256, 489] on span "Created via Zapier" at bounding box center [238, 492] width 76 height 10
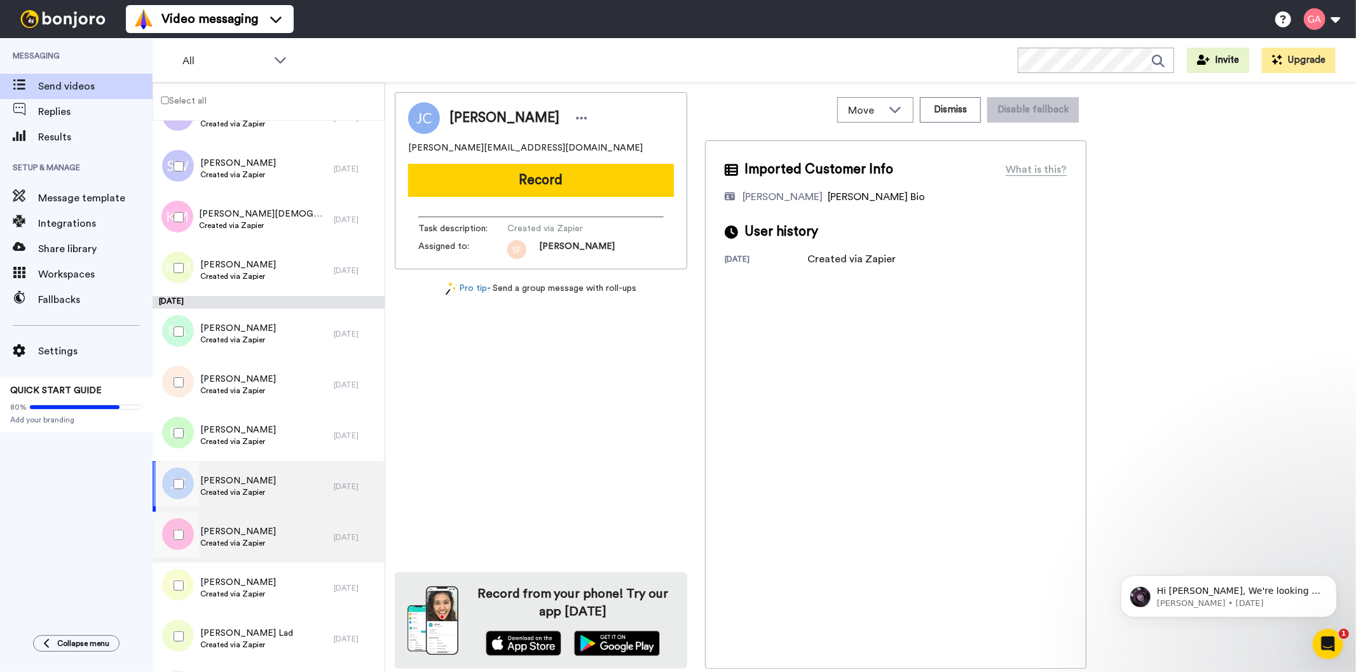
click at [256, 539] on span "Created via Zapier" at bounding box center [238, 543] width 76 height 10
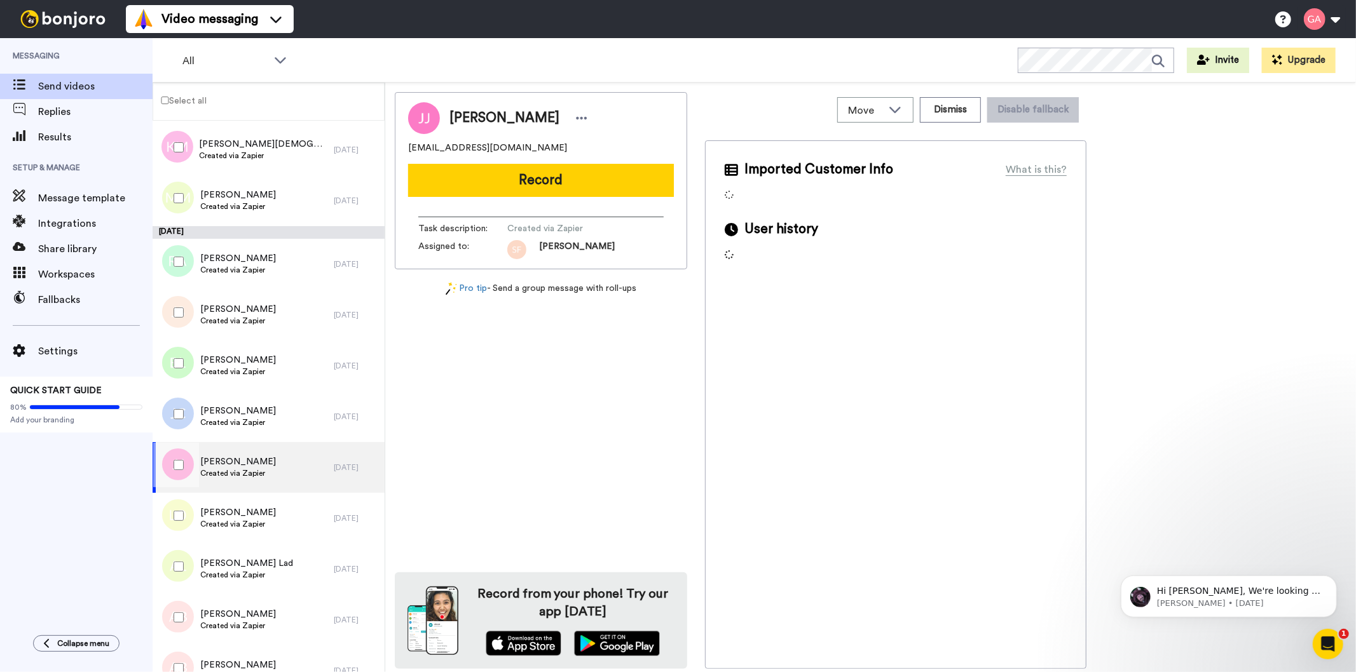
scroll to position [3639, 0]
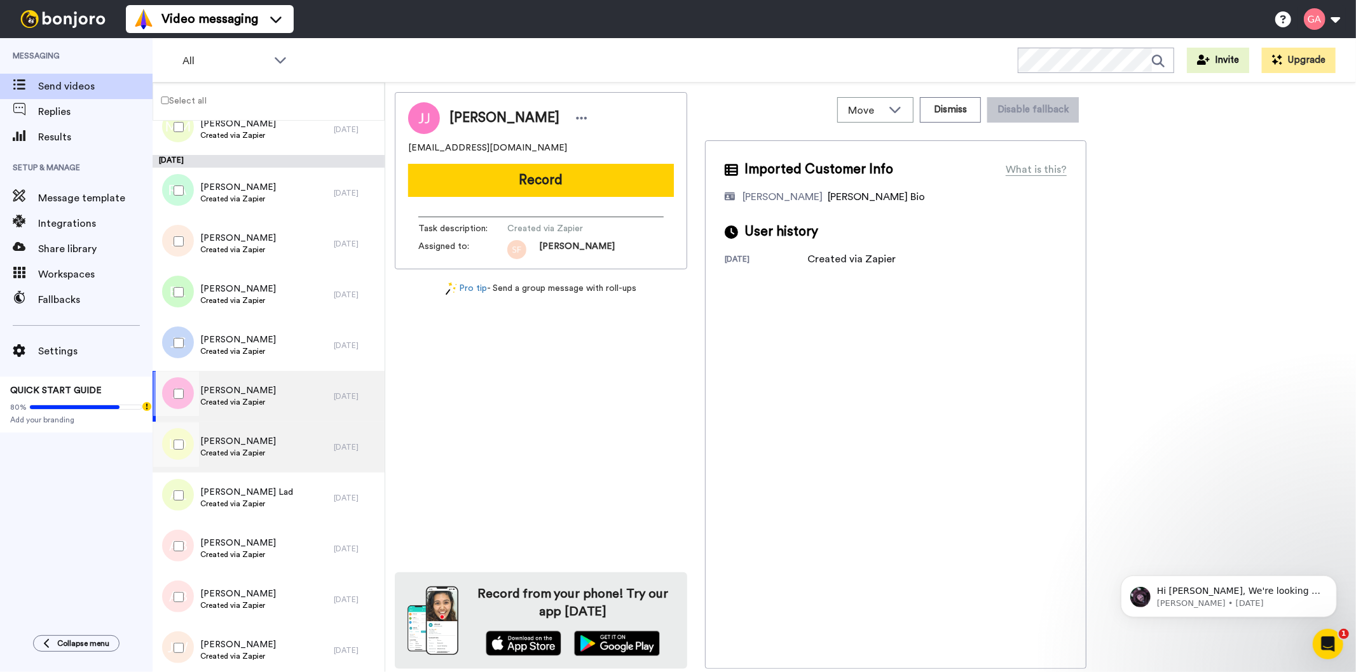
click at [249, 448] on span "Created via Zapier" at bounding box center [238, 453] width 76 height 10
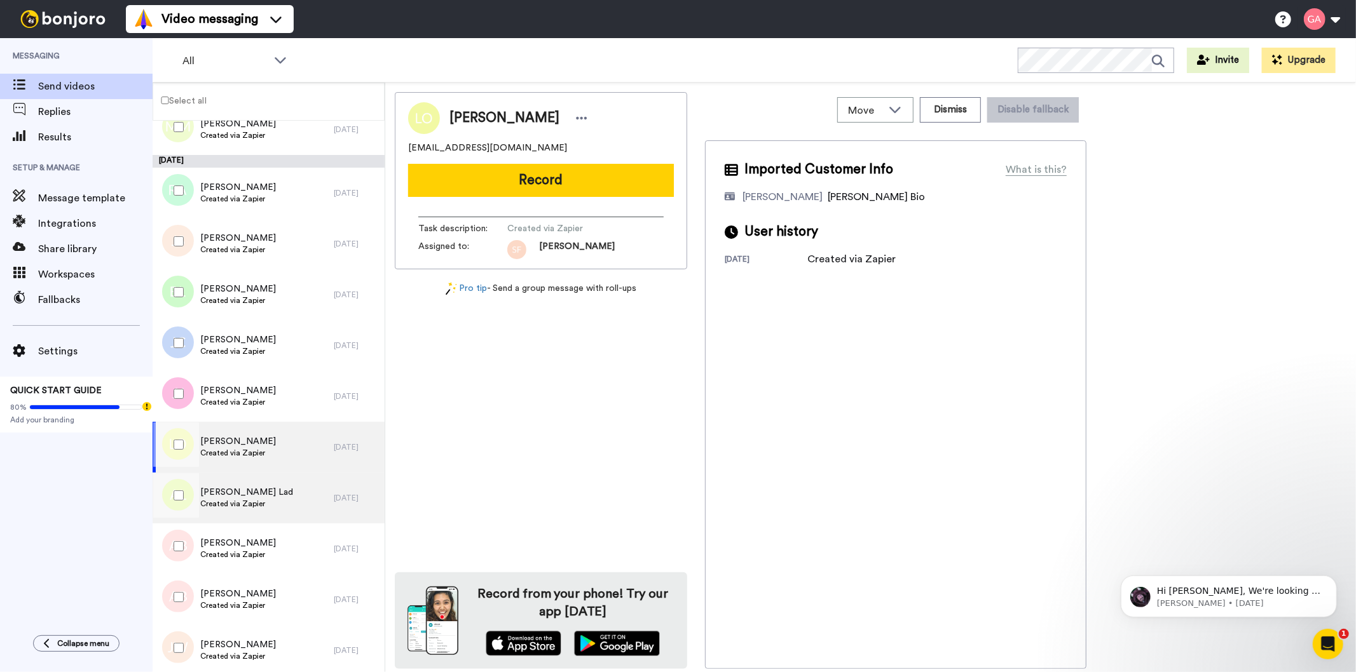
click at [261, 484] on div "Asmita Lad Created via Zapier" at bounding box center [243, 498] width 181 height 51
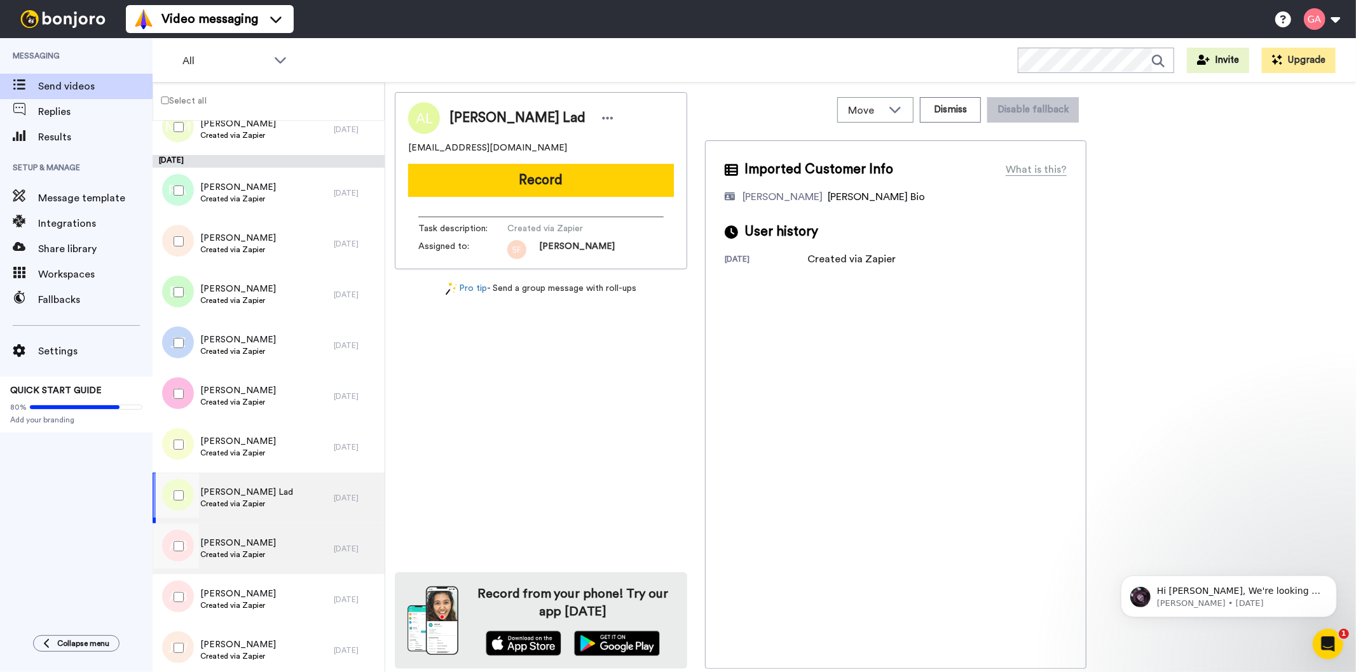
click at [243, 547] on span "Antoinette Bryant" at bounding box center [238, 543] width 76 height 13
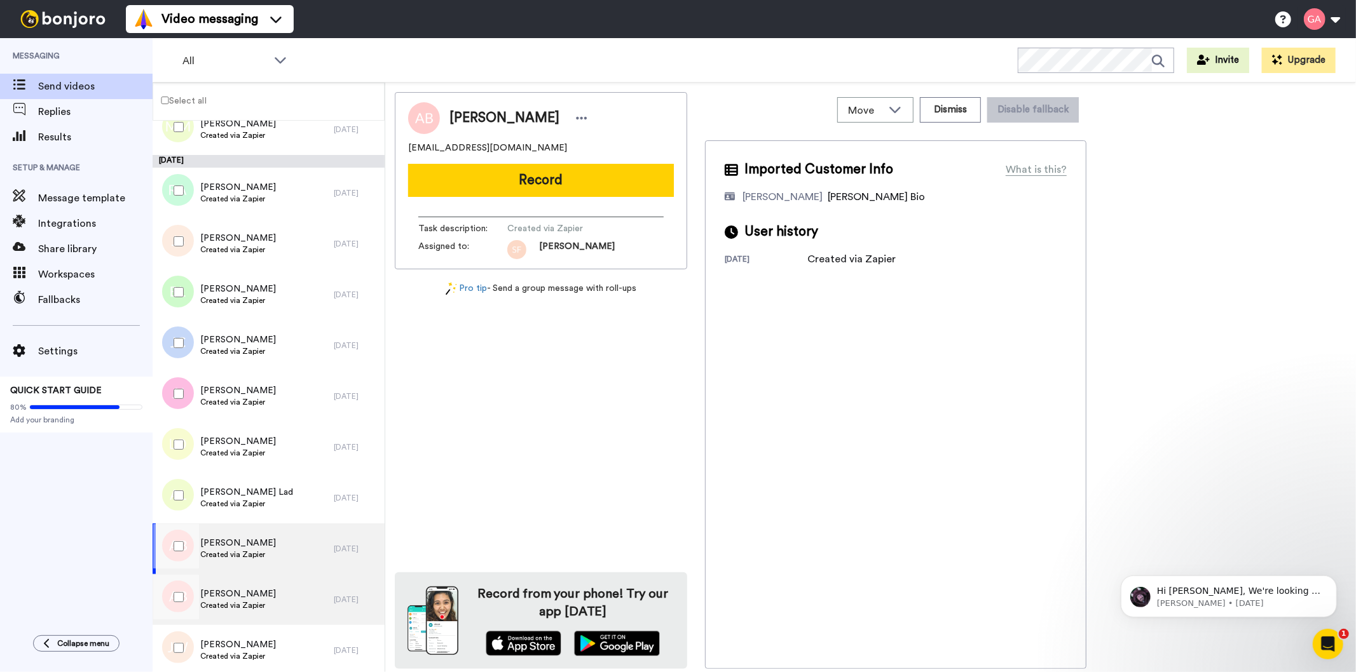
click at [245, 603] on span "Created via Zapier" at bounding box center [238, 606] width 76 height 10
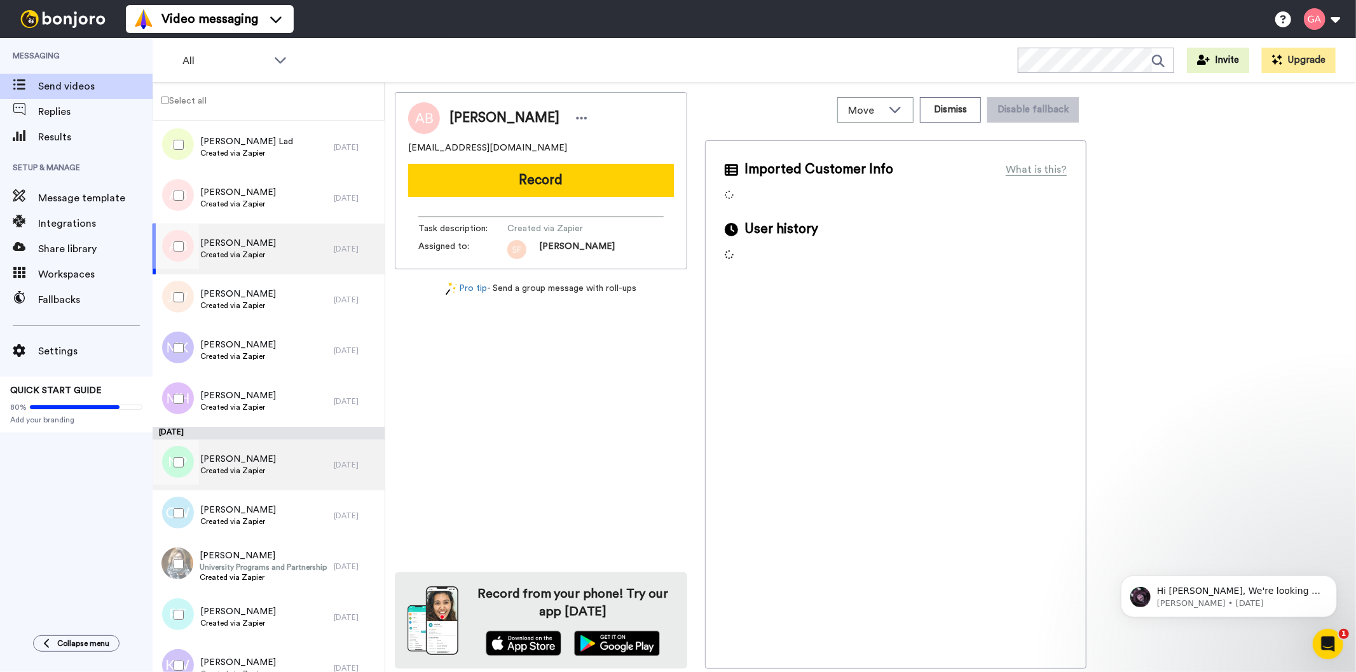
scroll to position [3993, 0]
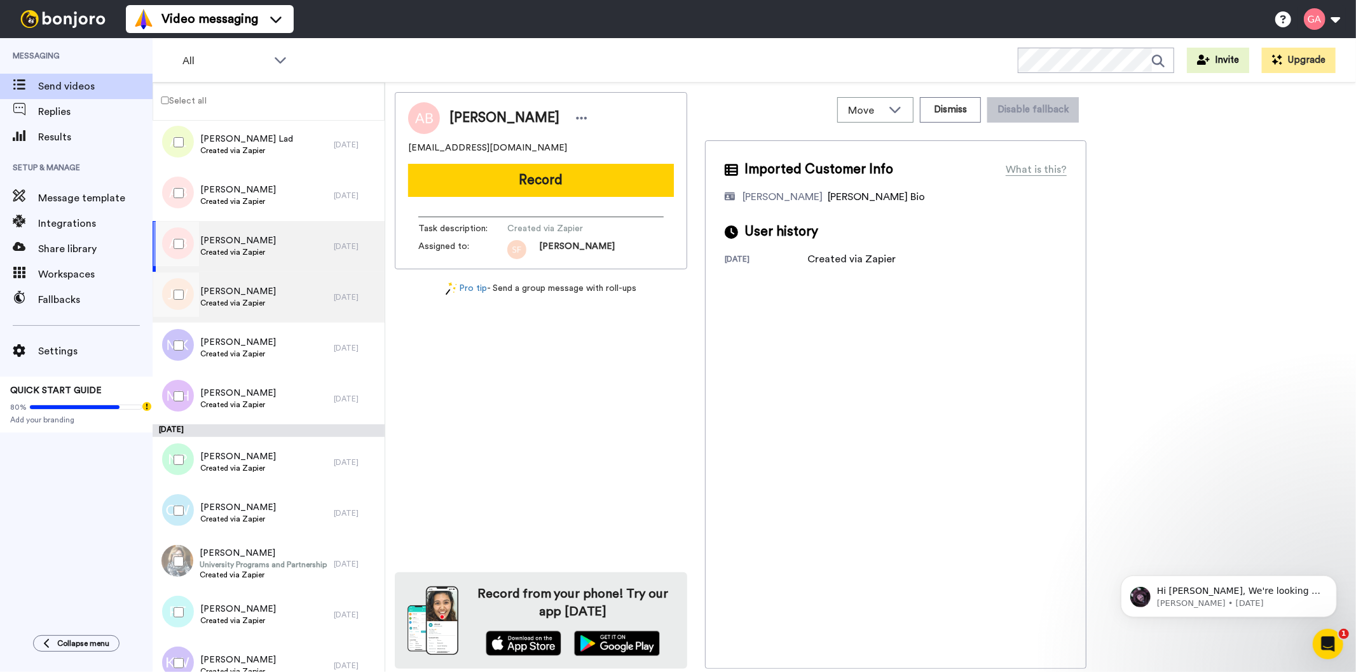
click at [283, 293] on div "Jashiya Williams Created via Zapier" at bounding box center [243, 297] width 181 height 51
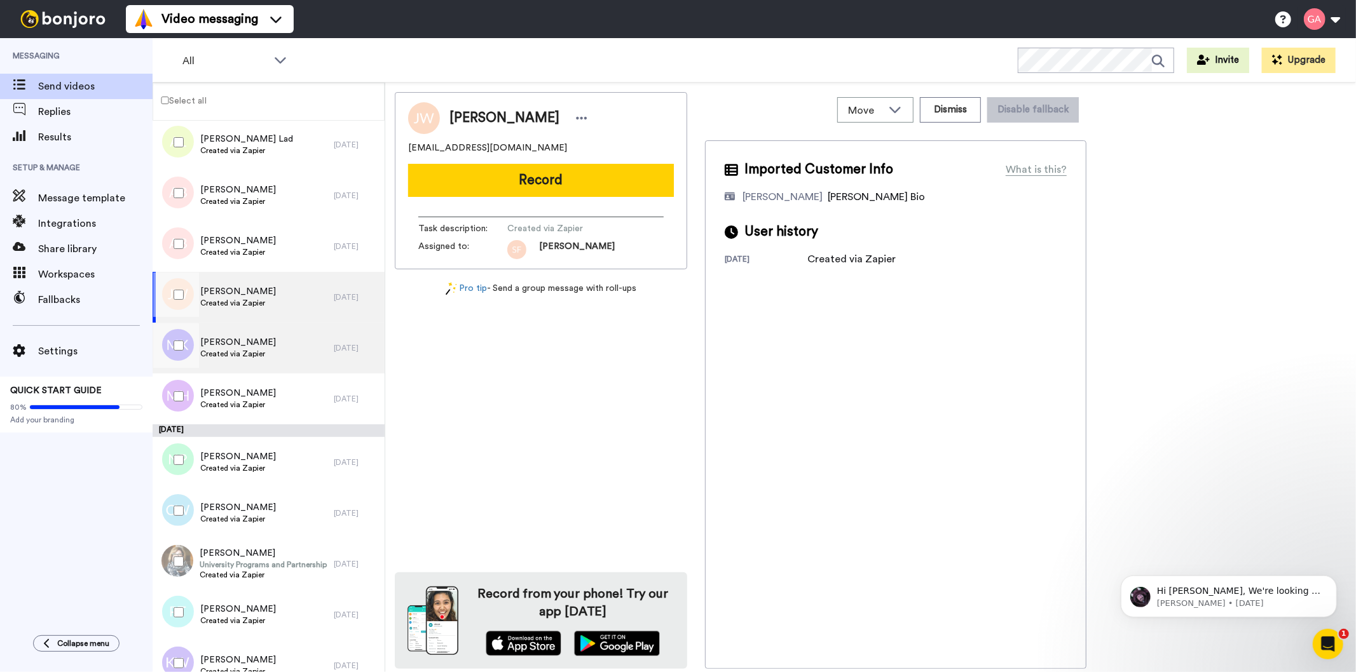
click at [259, 354] on span "Created via Zapier" at bounding box center [238, 354] width 76 height 10
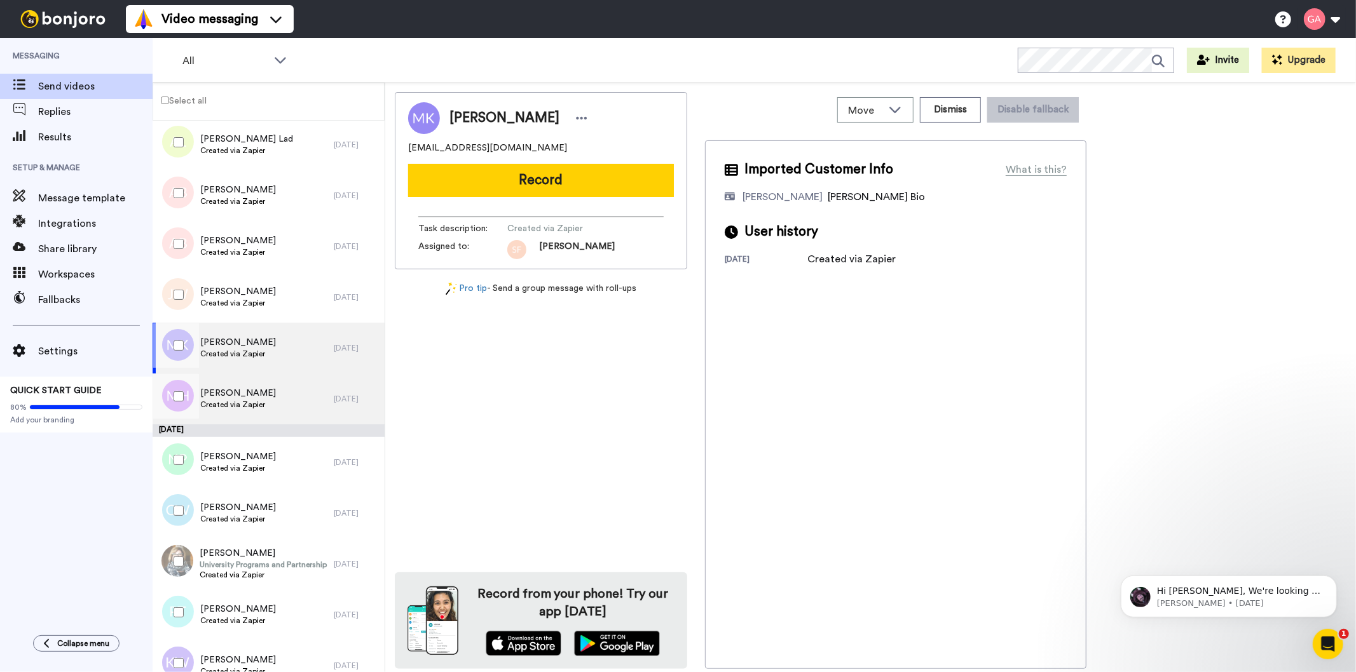
click at [262, 401] on span "Created via Zapier" at bounding box center [238, 405] width 76 height 10
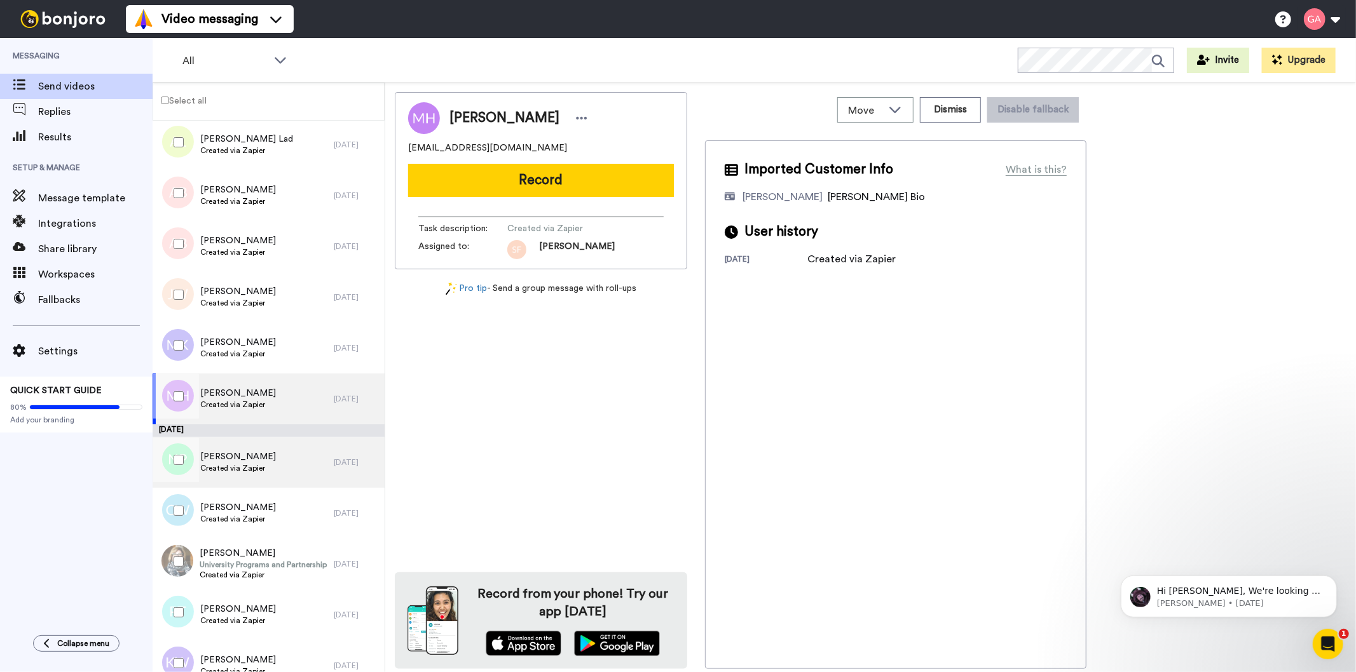
click at [265, 465] on div "Nereida Perez Created via Zapier" at bounding box center [243, 462] width 181 height 51
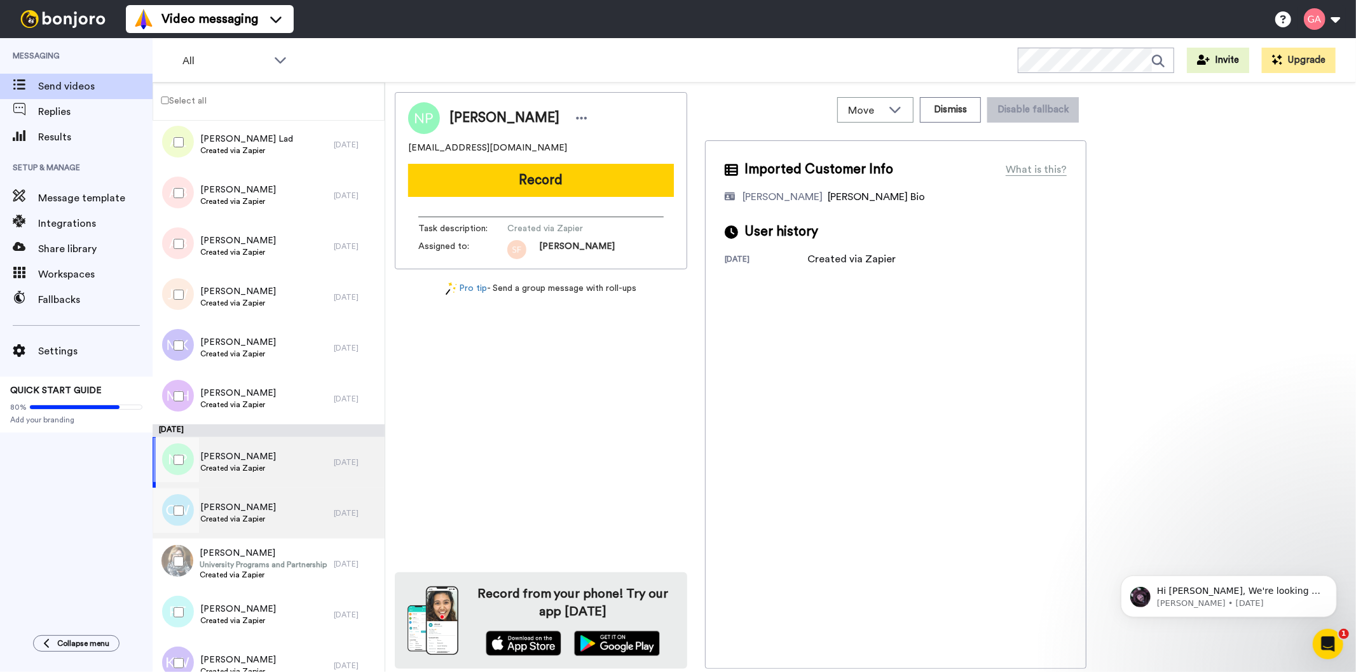
click at [255, 522] on span "Created via Zapier" at bounding box center [238, 519] width 76 height 10
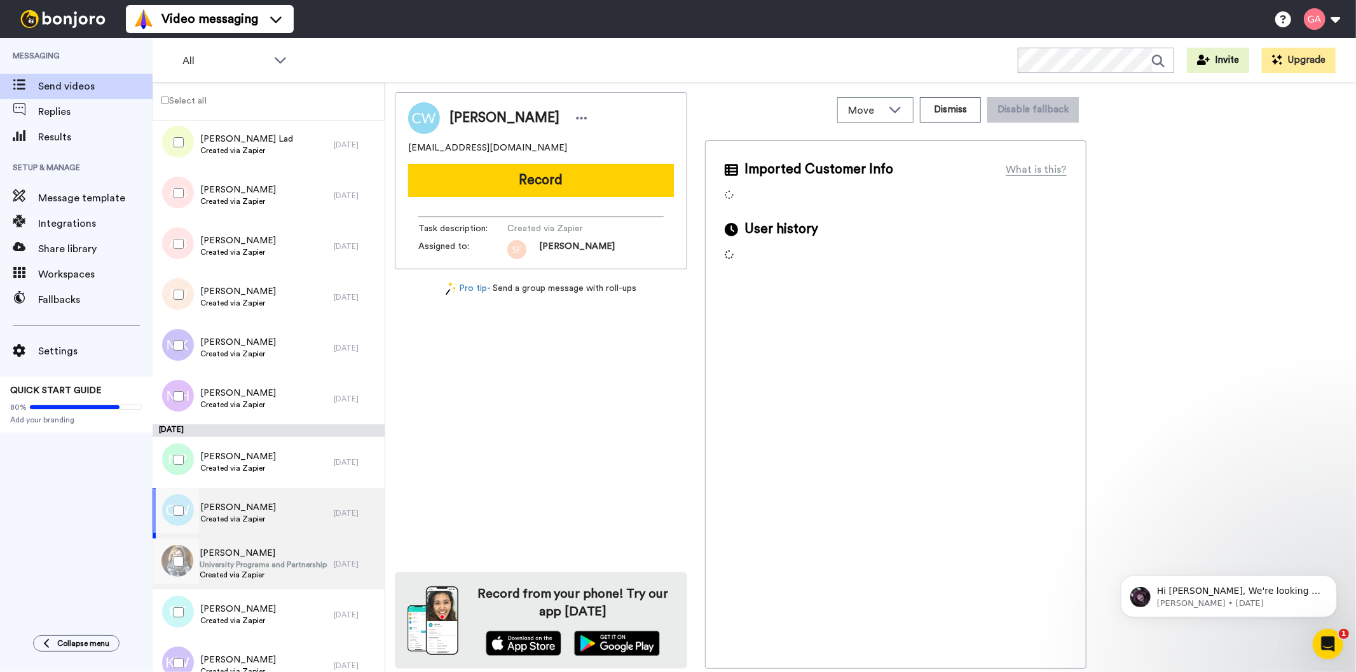
click at [252, 549] on span "Dana Ginnett" at bounding box center [264, 553] width 128 height 13
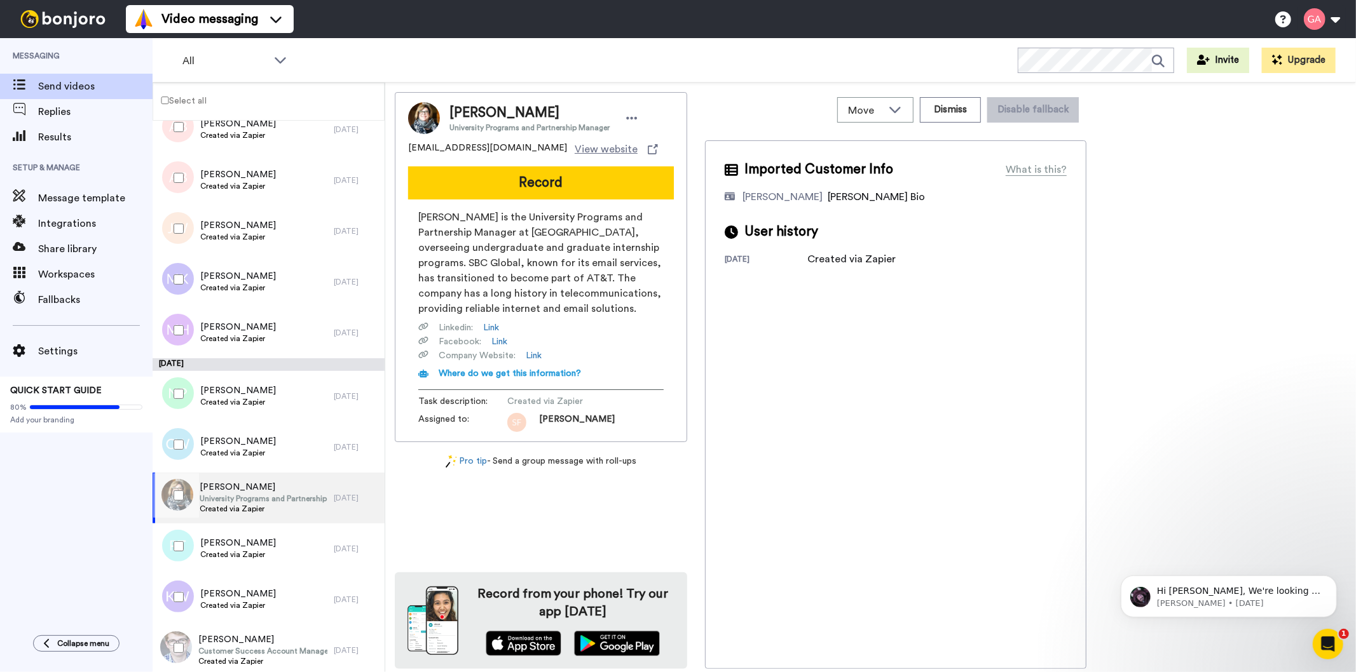
scroll to position [4134, 0]
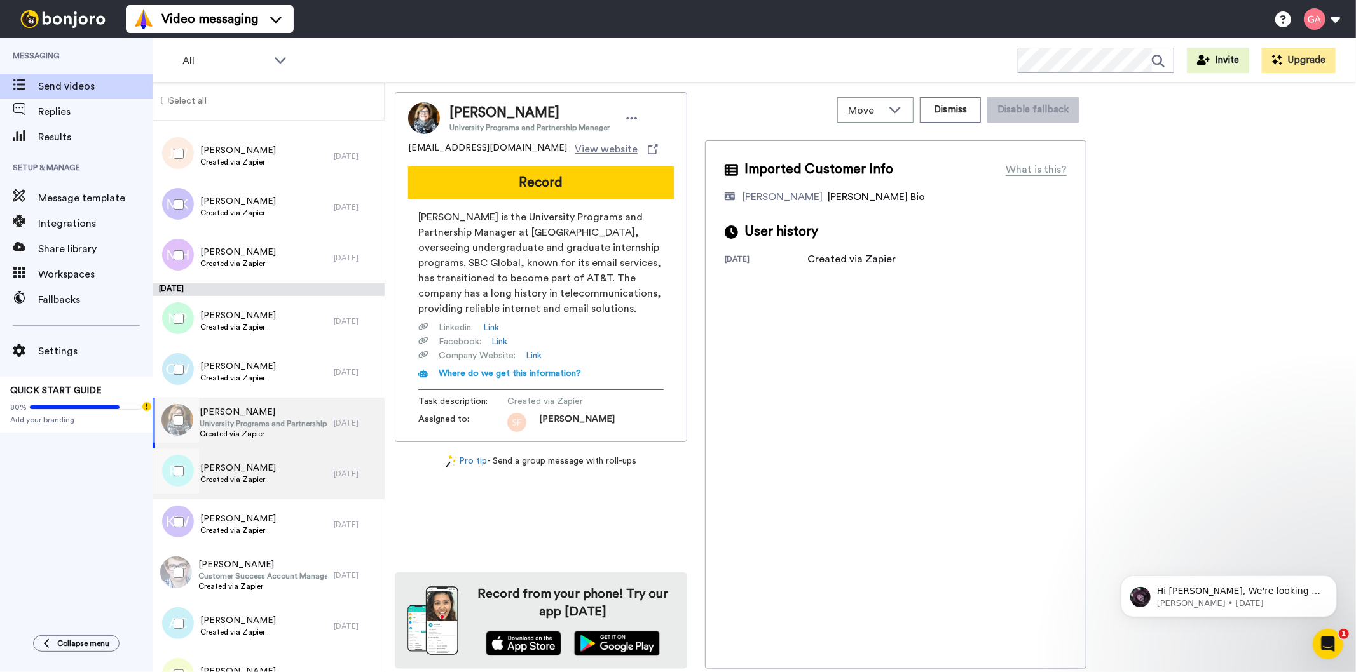
click at [238, 463] on span "Prashant Tulsidas" at bounding box center [238, 468] width 76 height 13
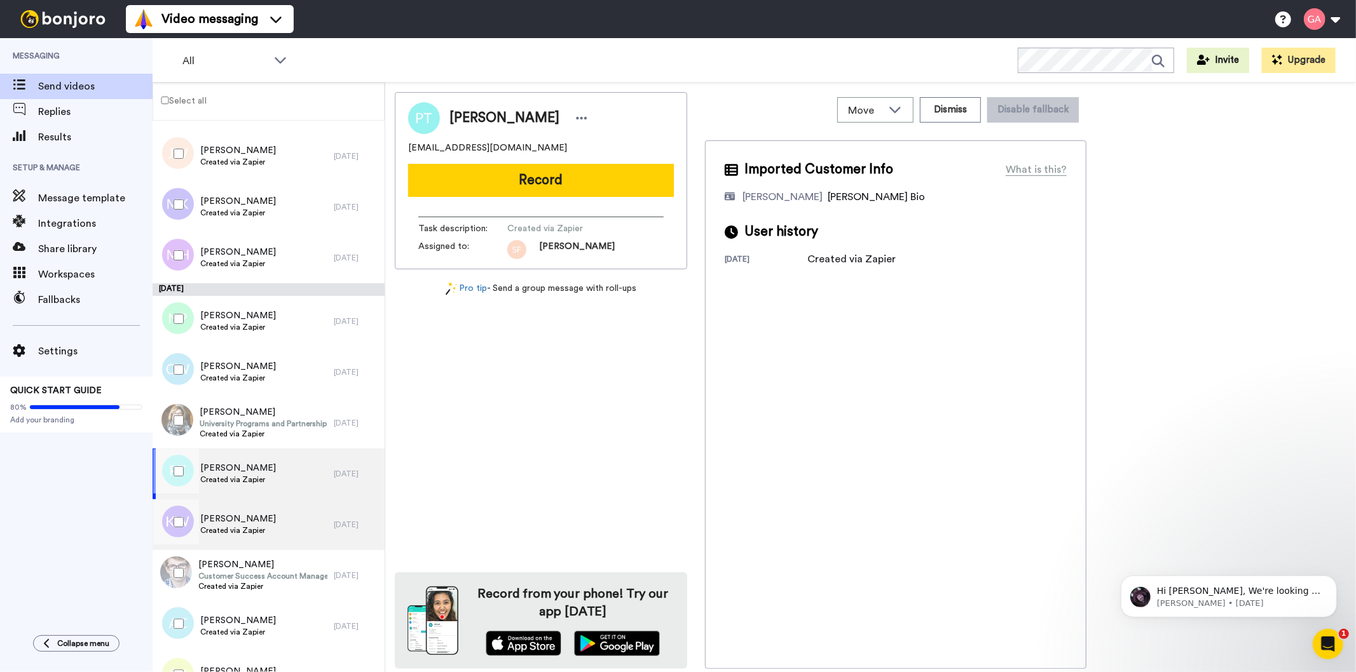
click at [226, 523] on span "Karen Wilson" at bounding box center [238, 519] width 76 height 13
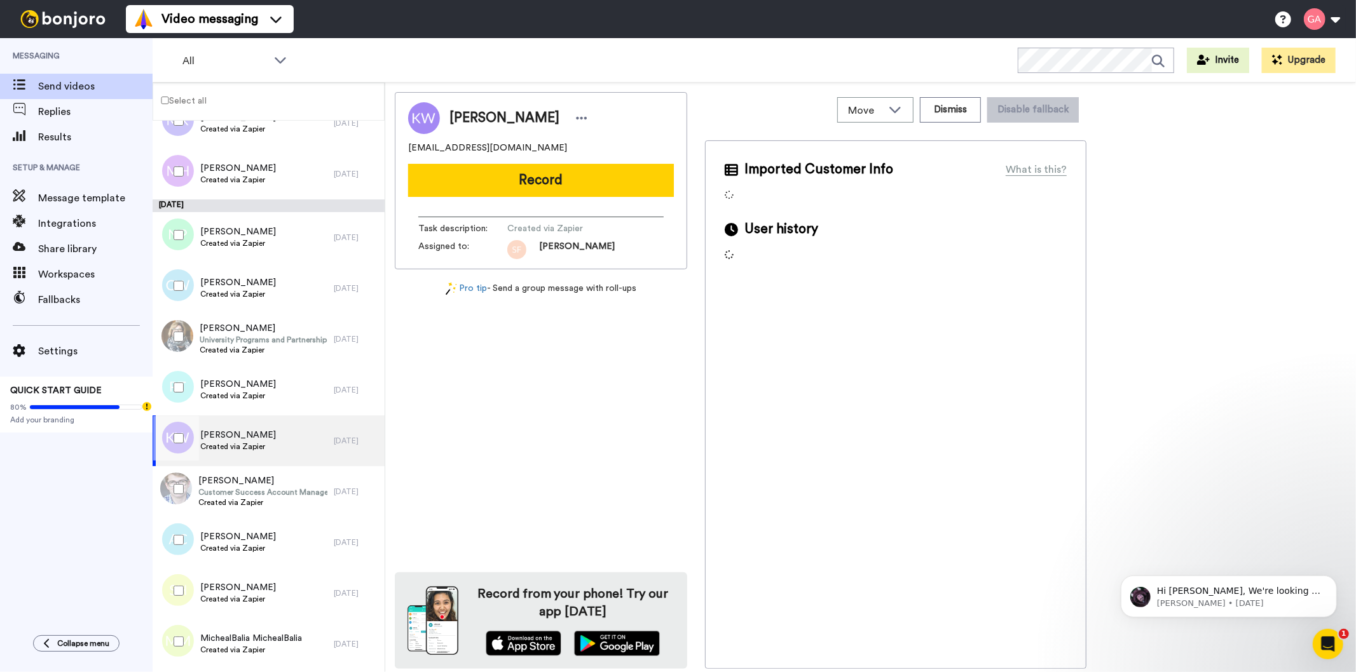
scroll to position [4275, 0]
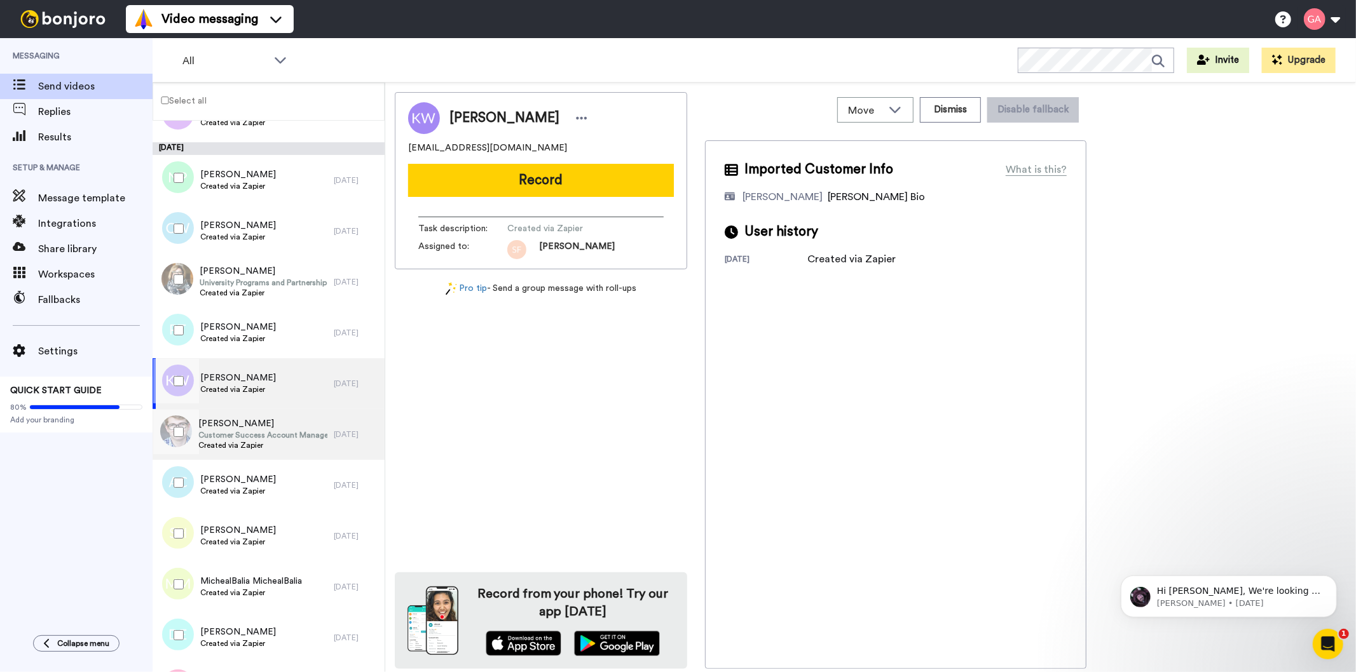
click at [245, 433] on span "Customer Success Account Management Director, Retail and Consumer Goods, West R…" at bounding box center [262, 435] width 129 height 10
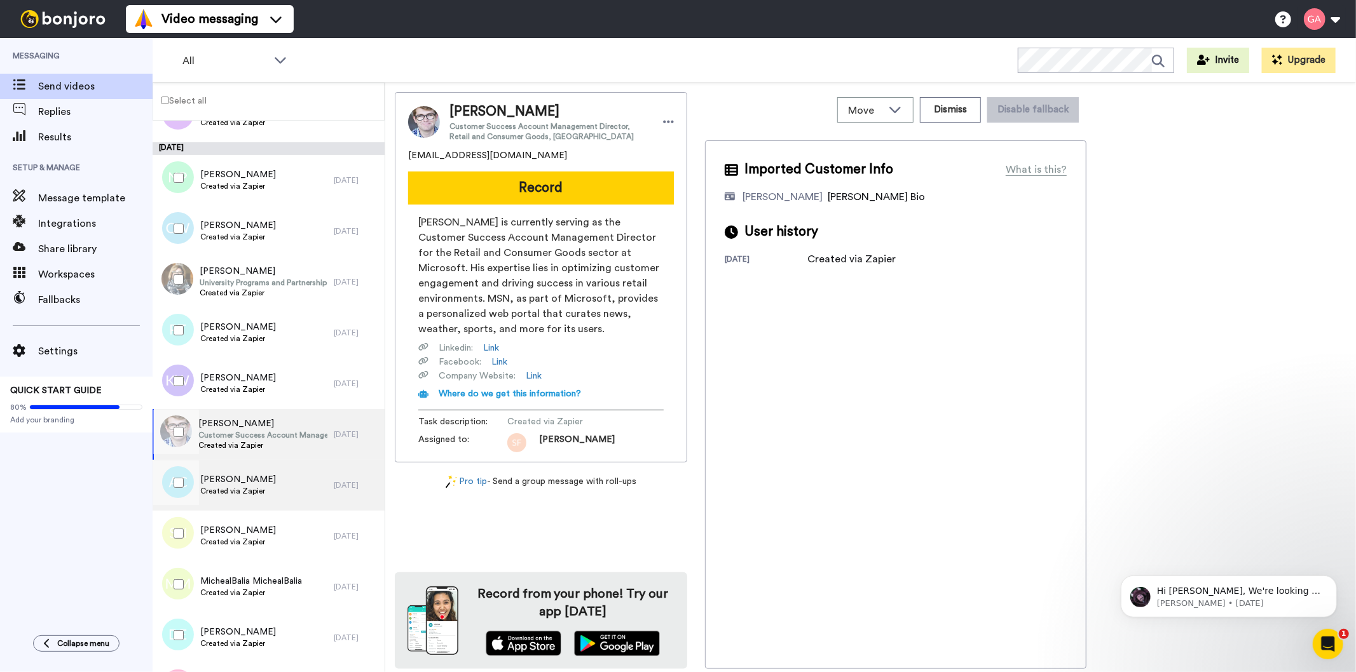
click at [254, 498] on div "Adrienne Carnero Created via Zapier" at bounding box center [243, 485] width 181 height 51
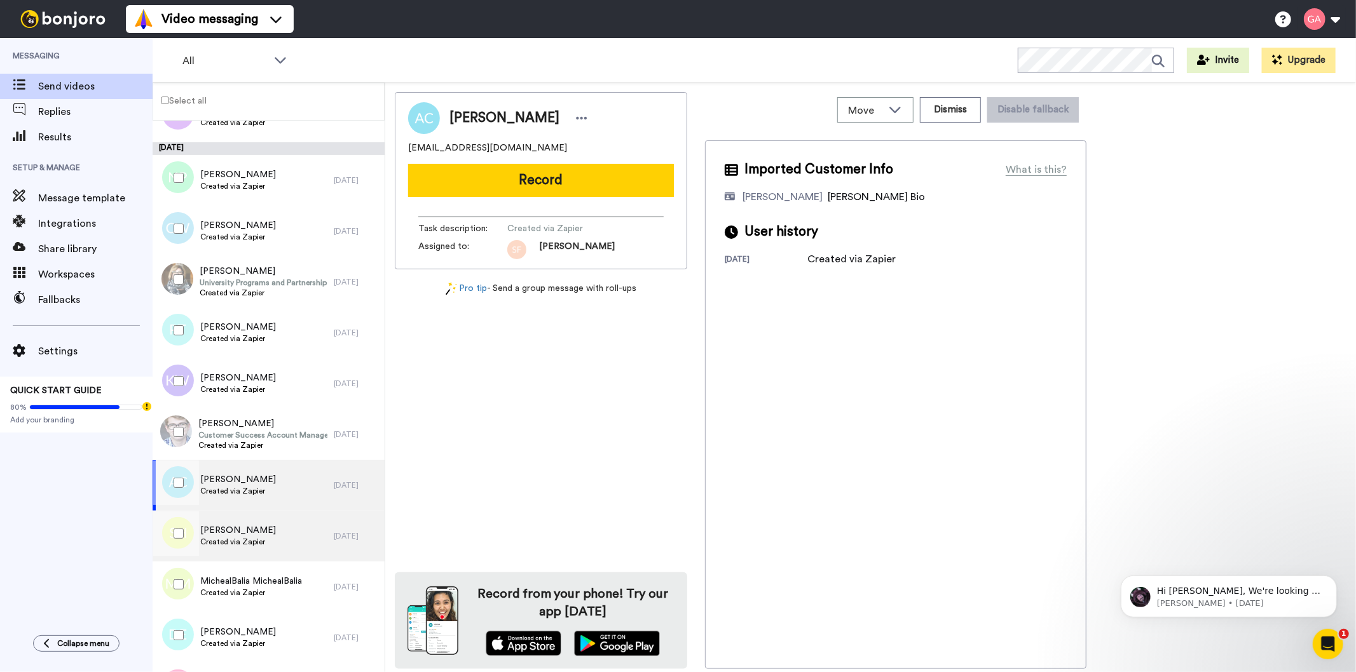
click at [243, 540] on span "Created via Zapier" at bounding box center [238, 542] width 76 height 10
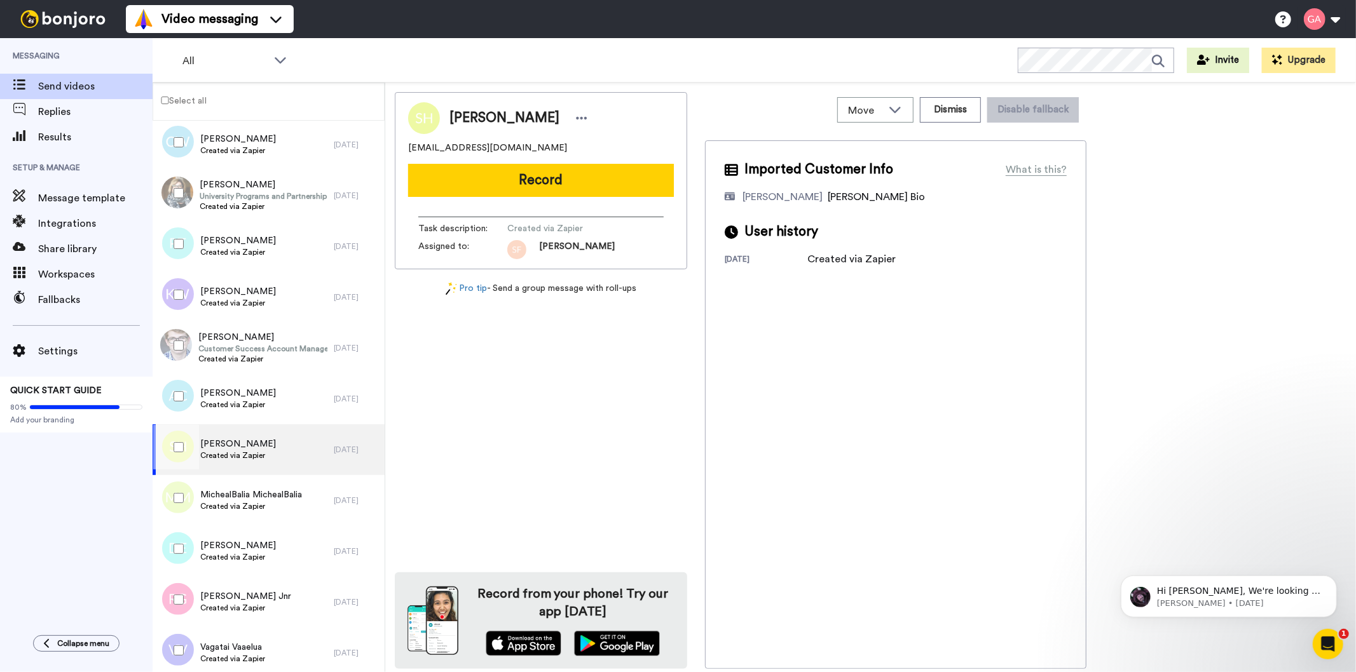
scroll to position [4487, 0]
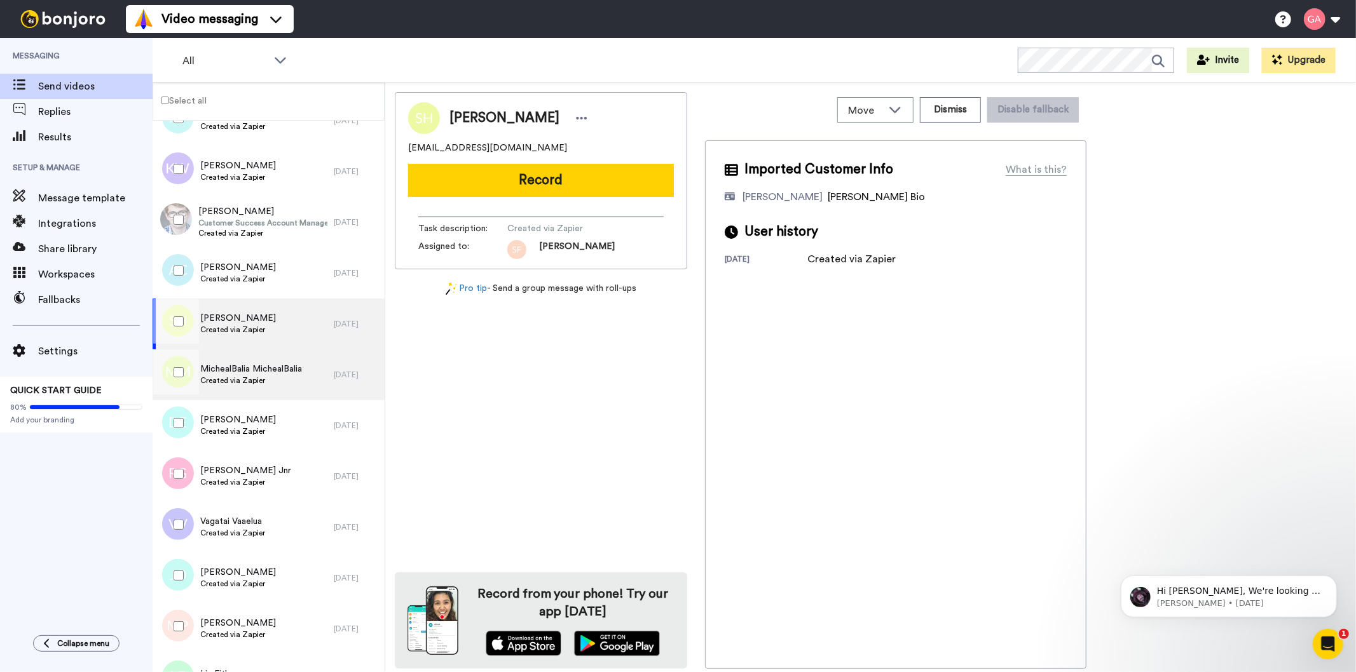
click at [262, 383] on span "Created via Zapier" at bounding box center [251, 381] width 102 height 10
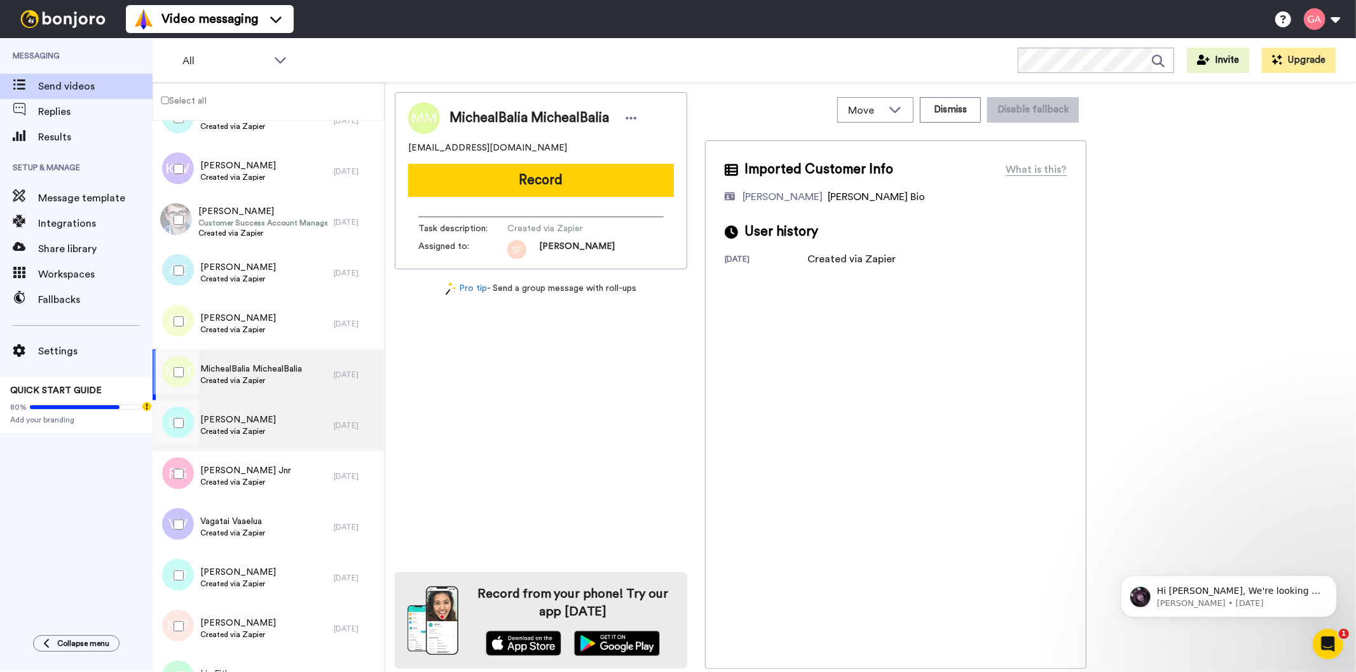
click at [269, 433] on div "Dollie Eaglin Created via Zapier" at bounding box center [243, 425] width 181 height 51
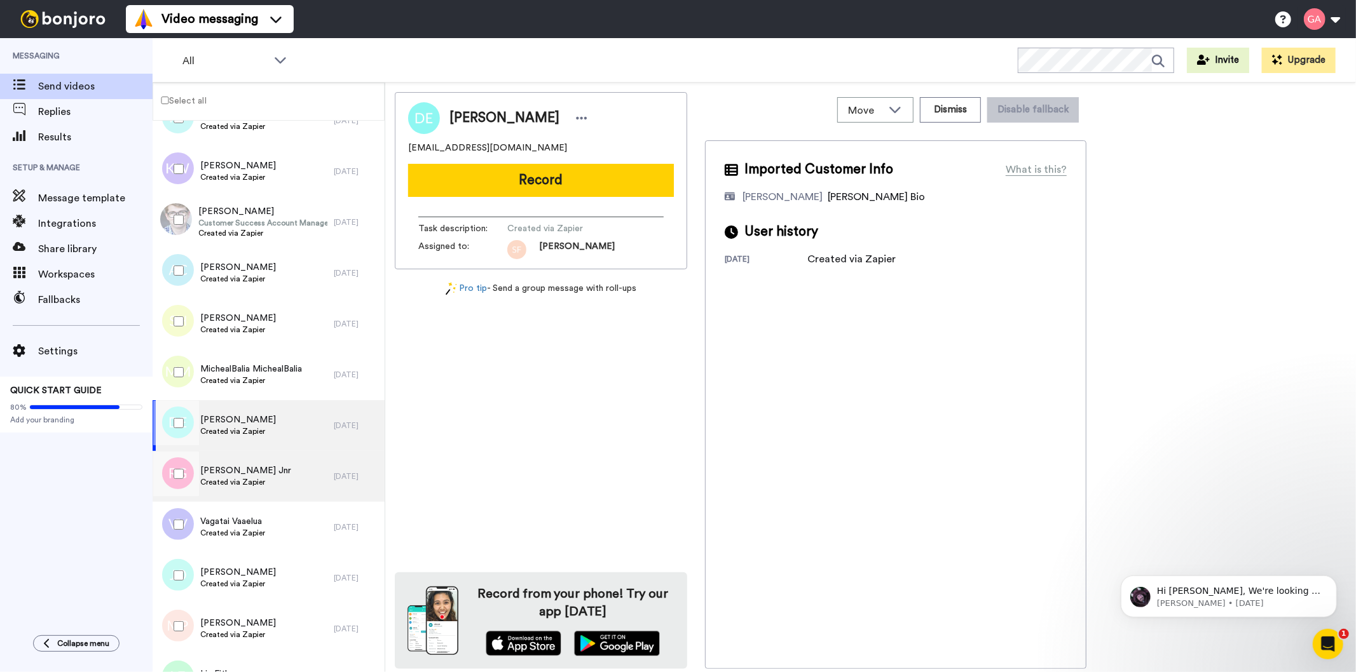
click at [243, 481] on span "Created via Zapier" at bounding box center [245, 482] width 91 height 10
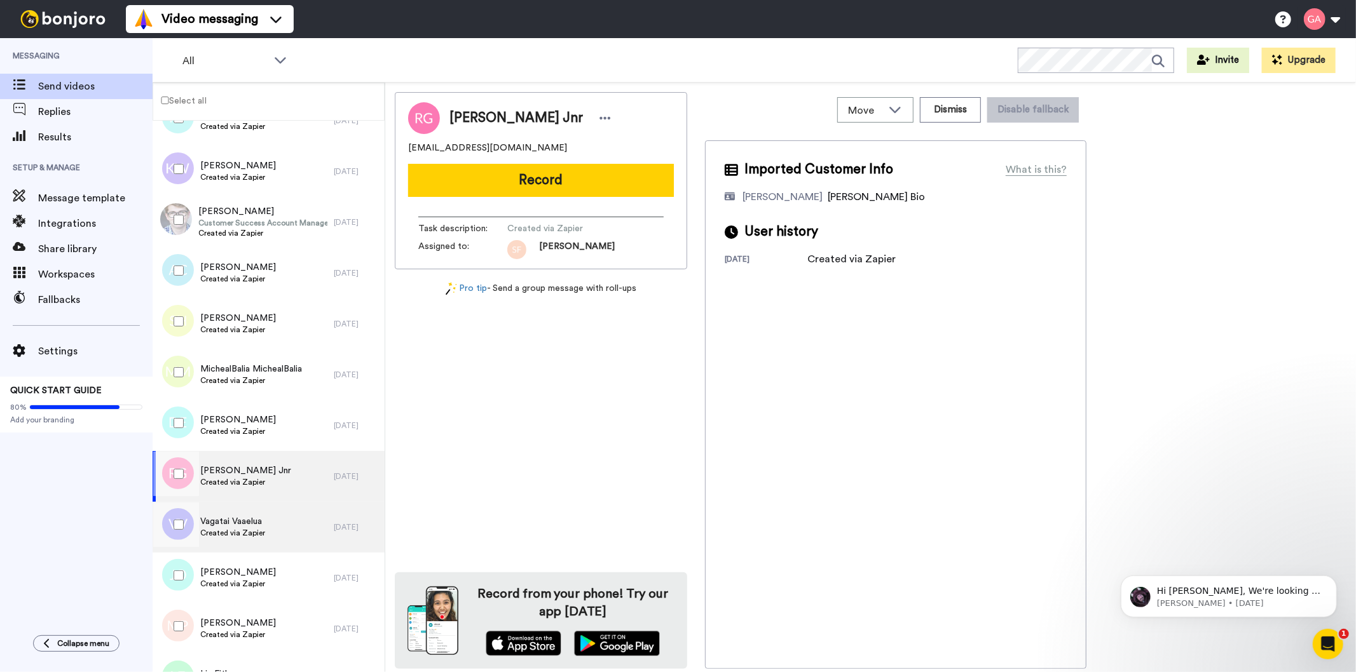
click at [243, 532] on span "Created via Zapier" at bounding box center [232, 533] width 65 height 10
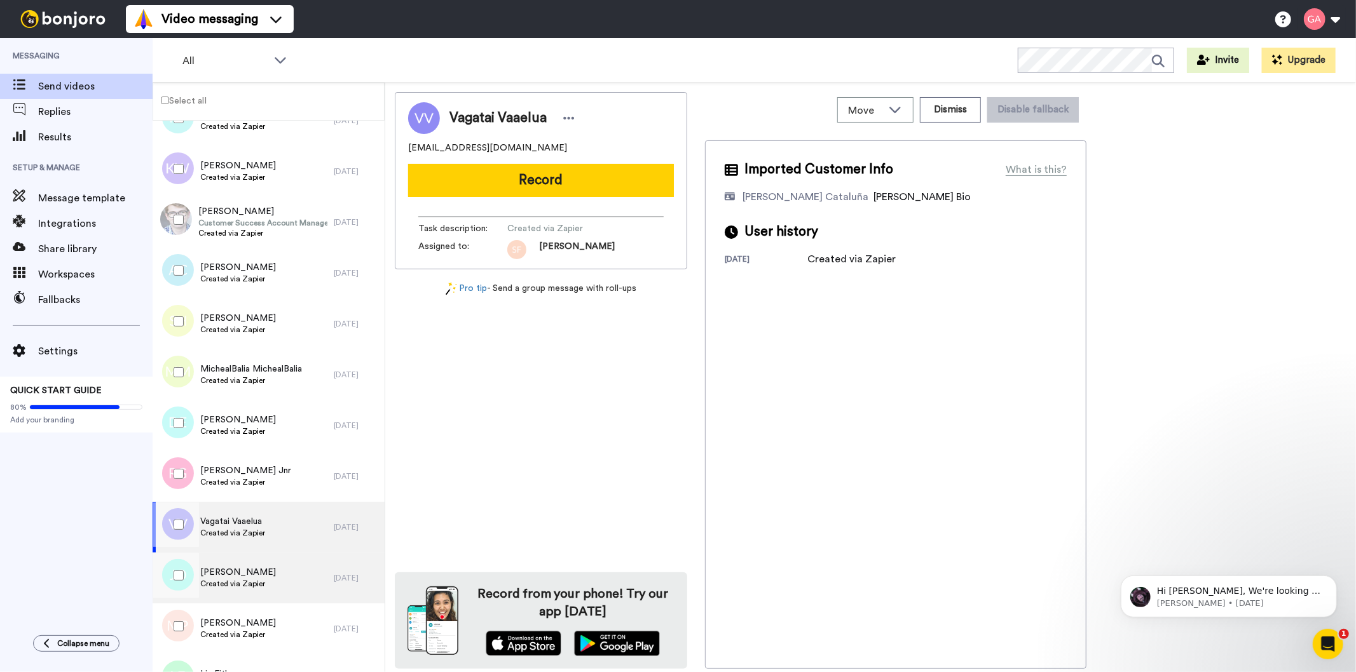
click at [249, 580] on span "Created via Zapier" at bounding box center [238, 584] width 76 height 10
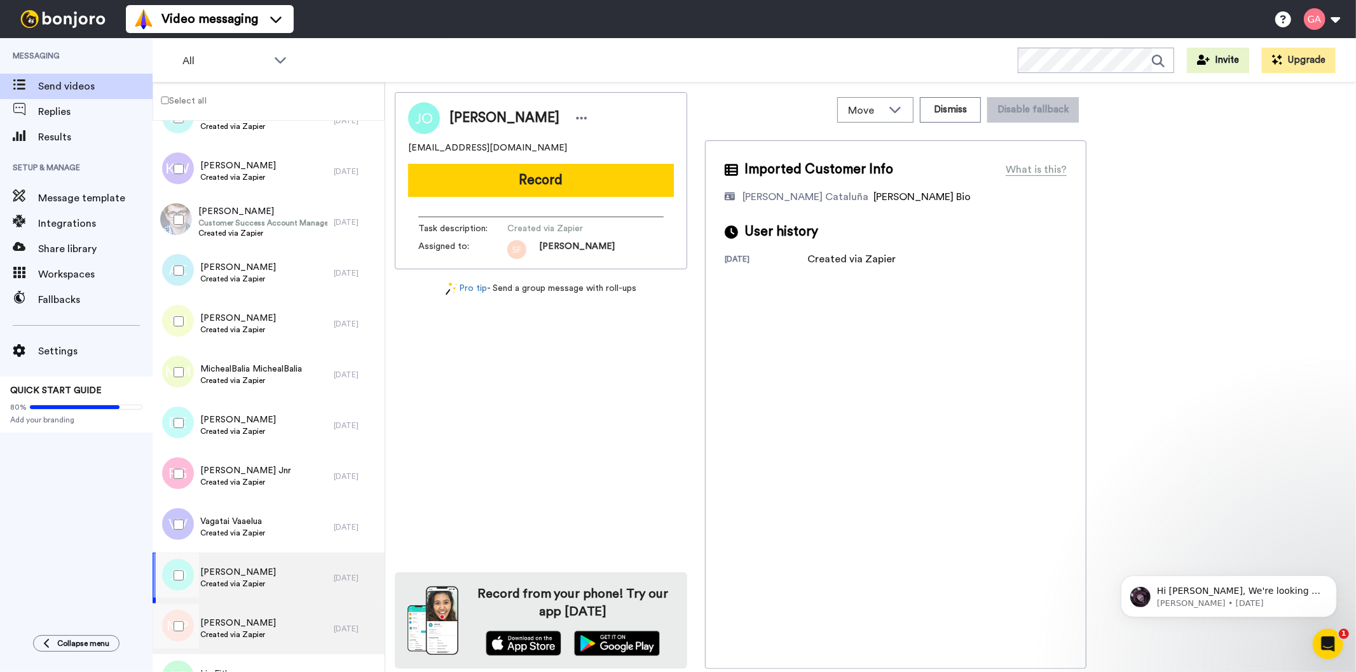
click at [249, 624] on span "Mae Padilla" at bounding box center [238, 623] width 76 height 13
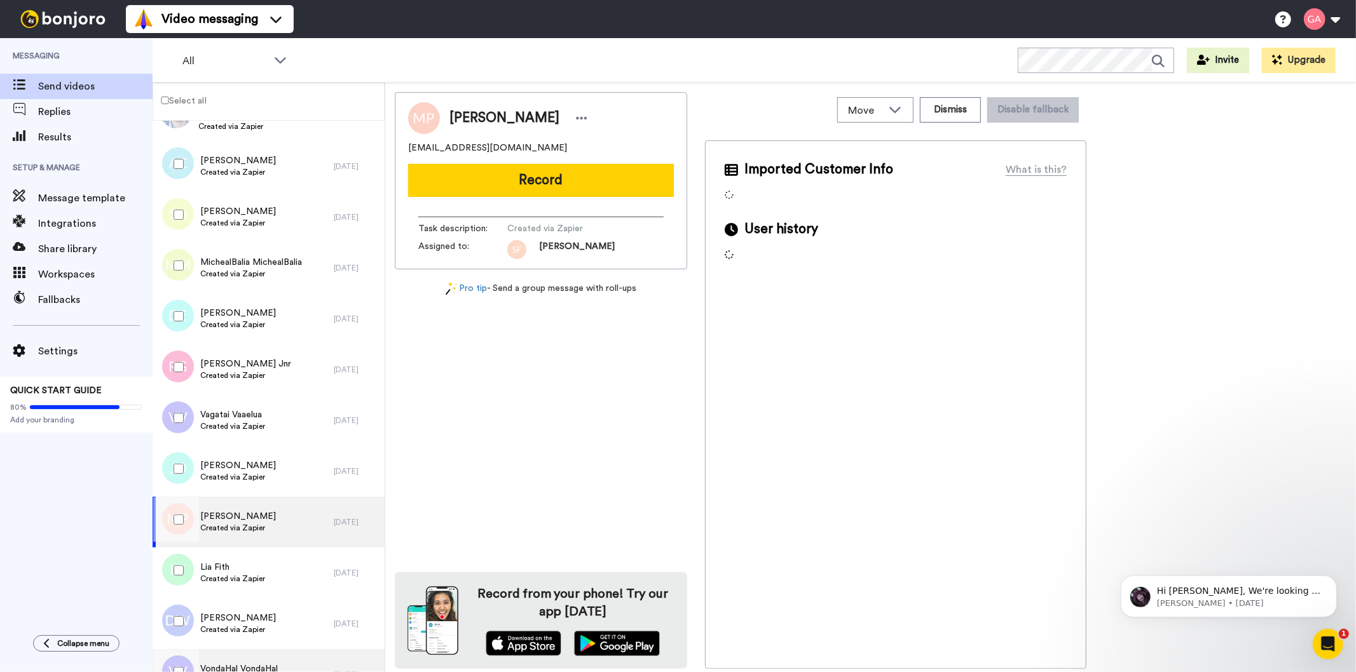
scroll to position [4769, 0]
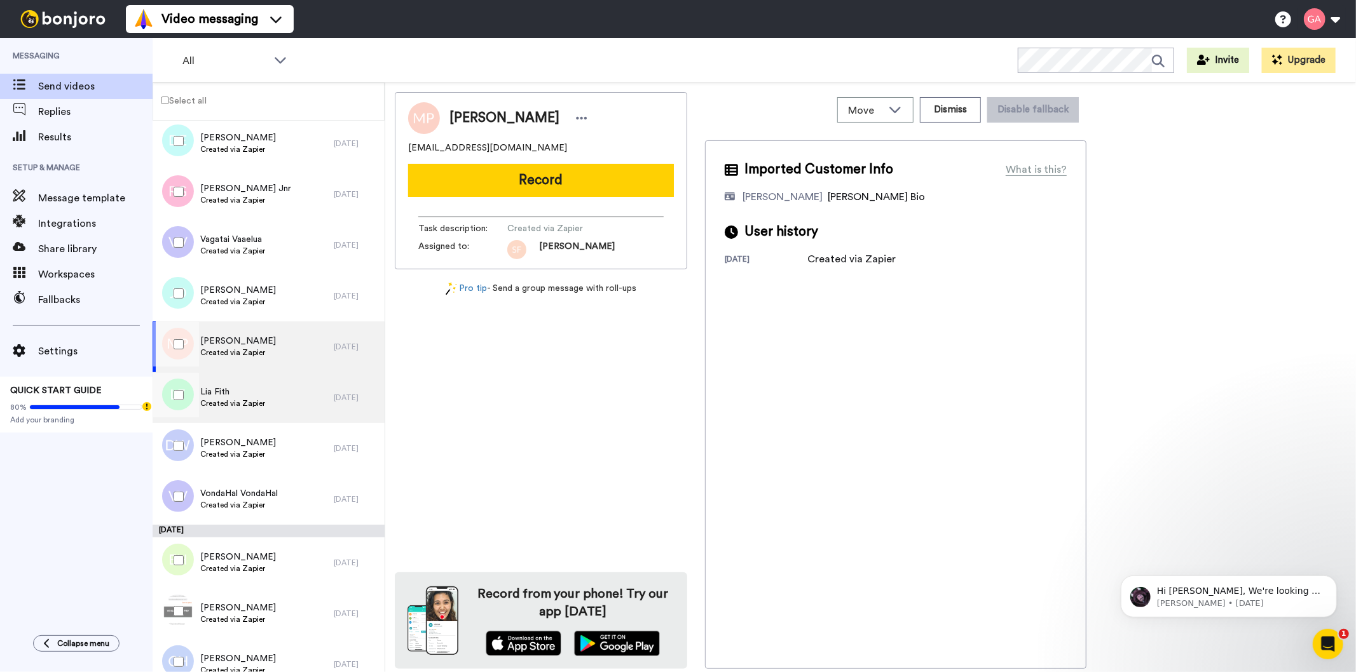
click at [256, 407] on span "Created via Zapier" at bounding box center [232, 404] width 65 height 10
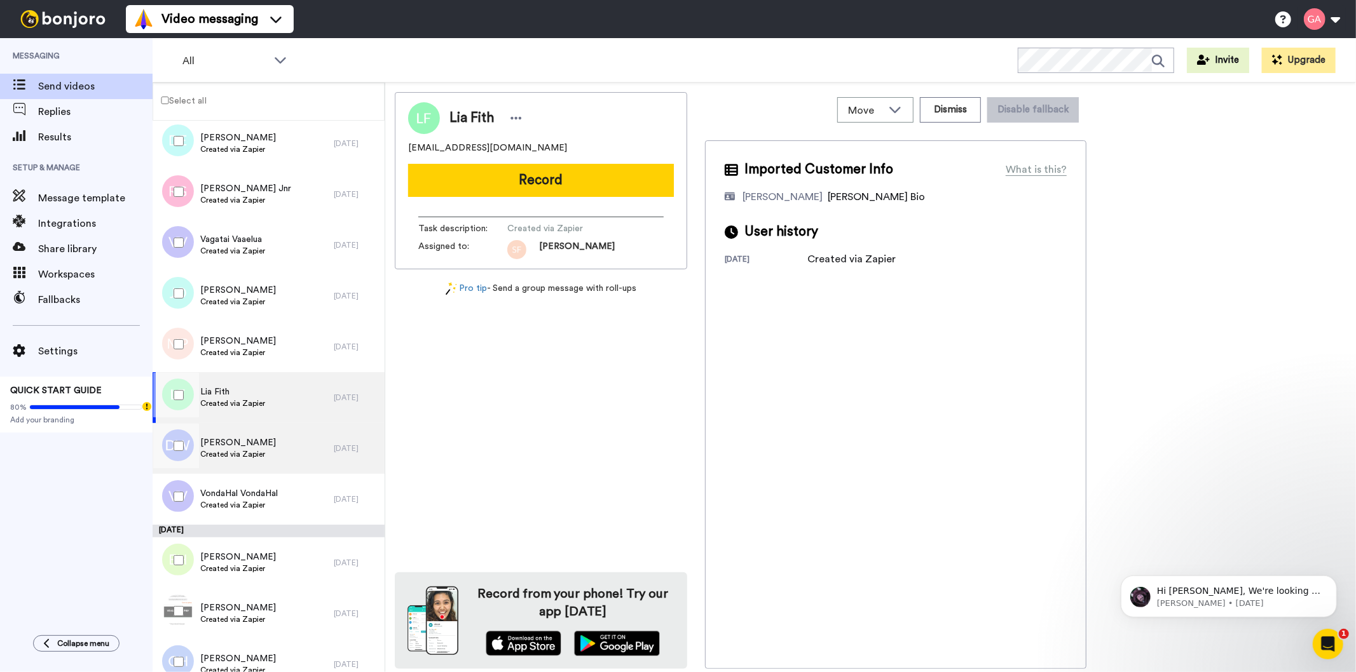
click at [281, 446] on div "Daville Williams Created via Zapier" at bounding box center [243, 448] width 181 height 51
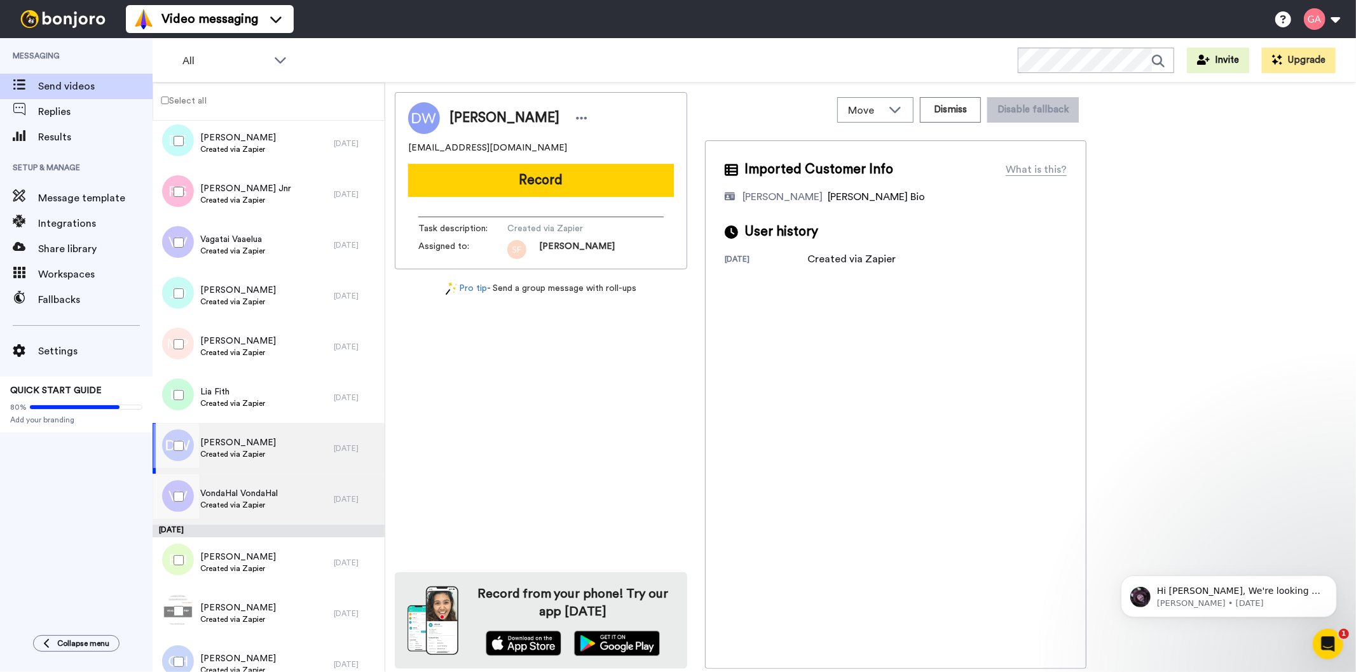
click at [259, 487] on span "VondaHal VondaHal" at bounding box center [239, 493] width 78 height 13
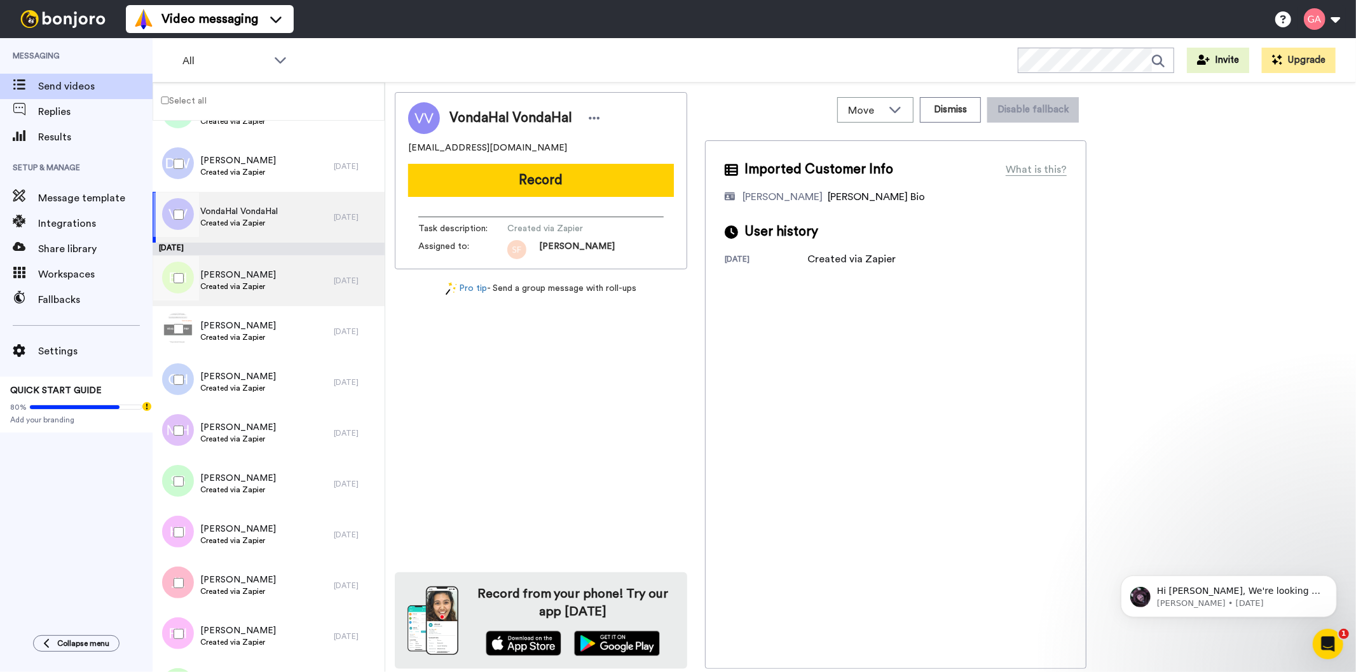
click at [266, 286] on div "Eunice Harris Created via Zapier" at bounding box center [243, 281] width 181 height 51
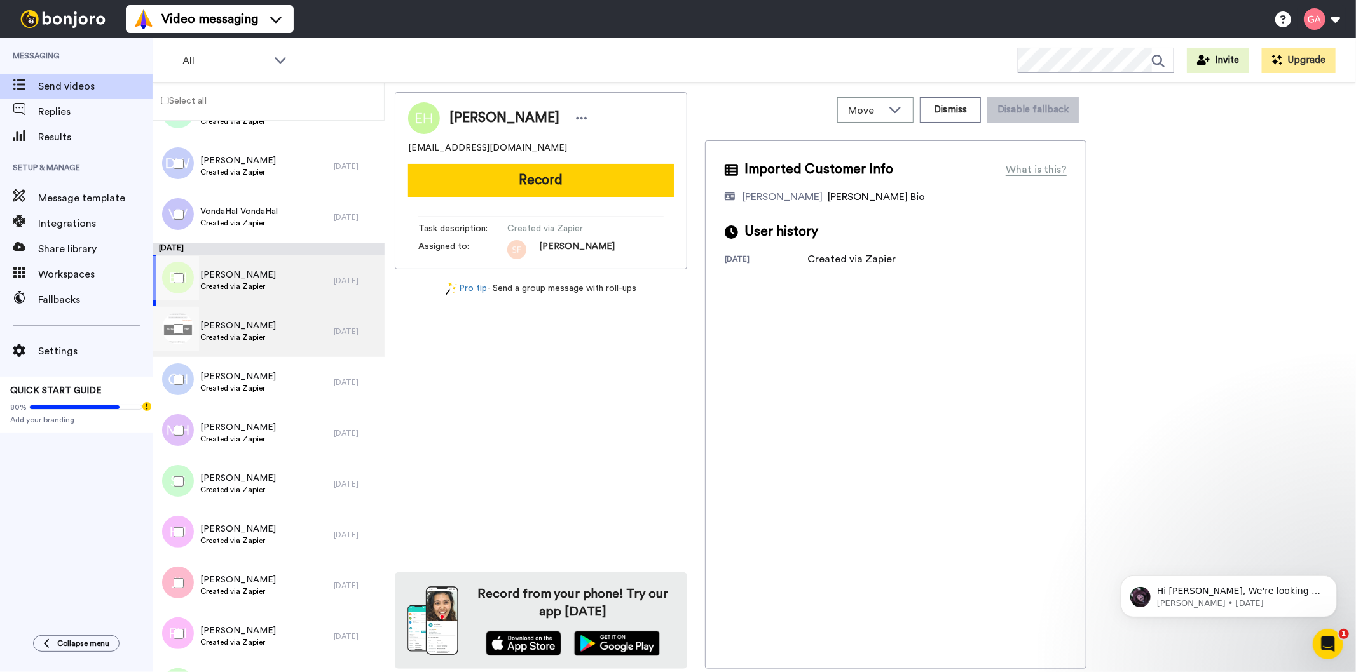
click at [267, 332] on div "Mo McDonald Created via Zapier" at bounding box center [243, 331] width 181 height 51
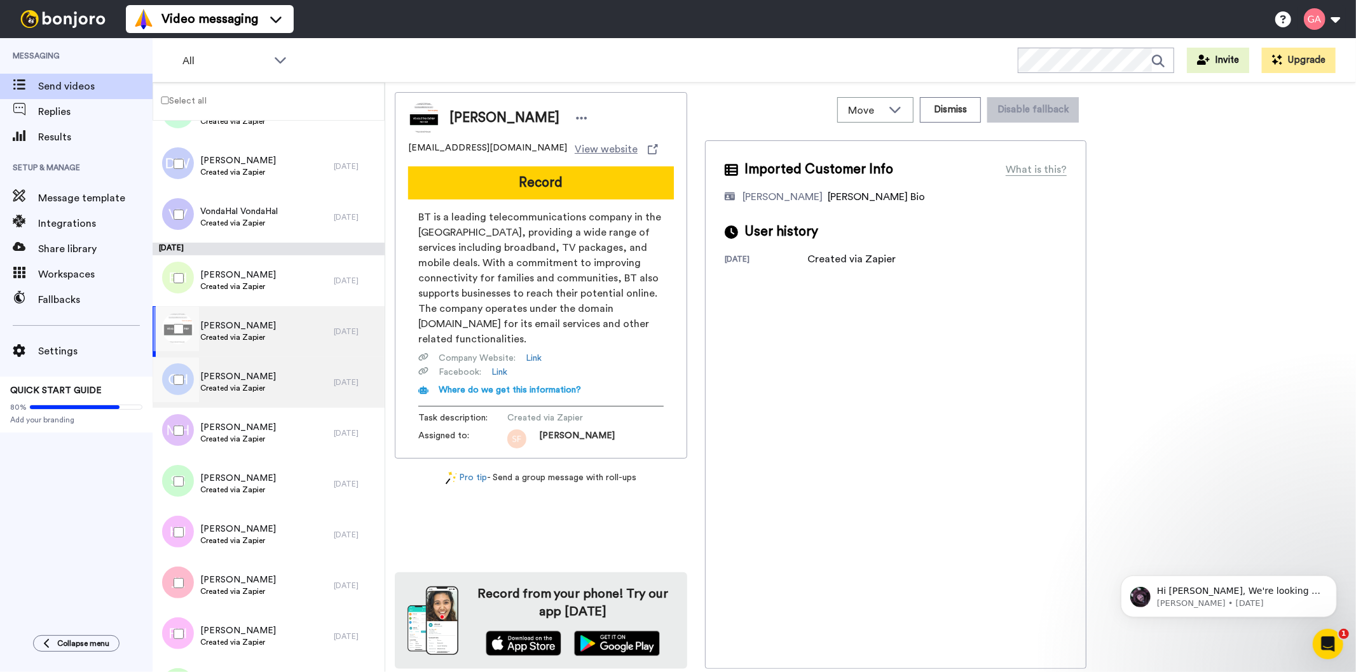
click at [266, 386] on div "Carrie Hart Created via Zapier" at bounding box center [243, 382] width 181 height 51
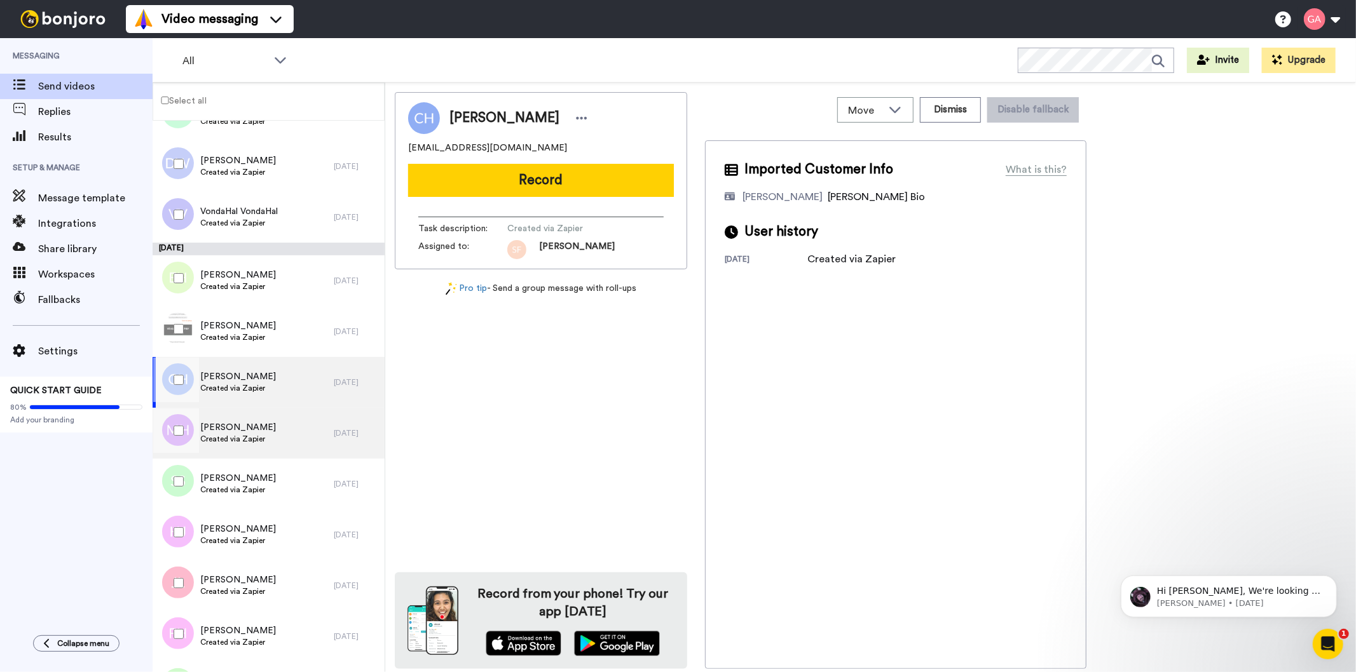
click at [249, 437] on span "Created via Zapier" at bounding box center [238, 439] width 76 height 10
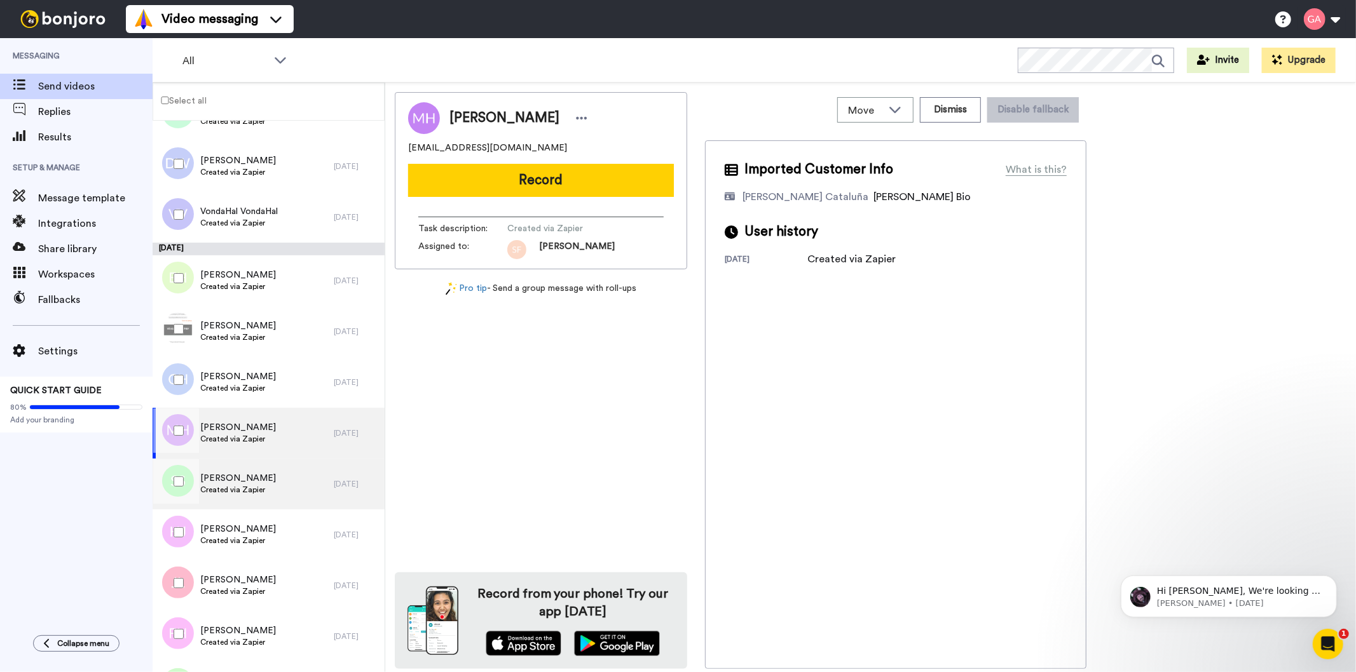
click at [255, 491] on span "Created via Zapier" at bounding box center [238, 490] width 76 height 10
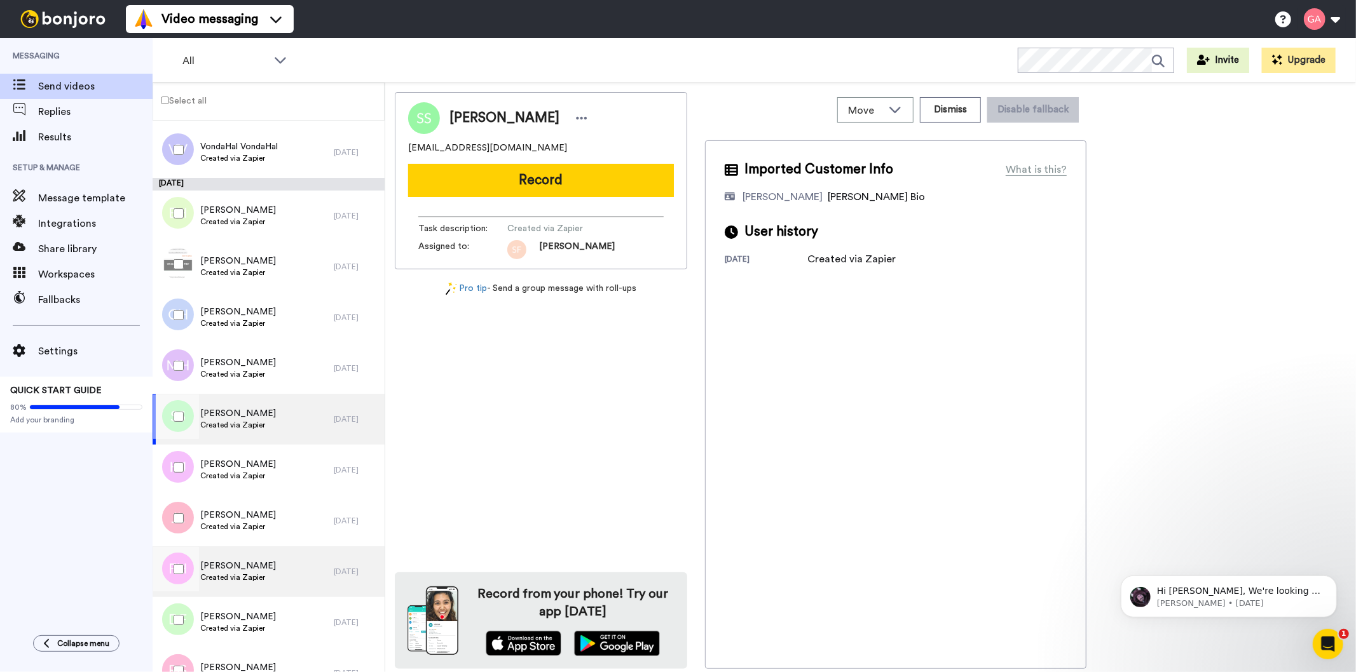
scroll to position [5193, 0]
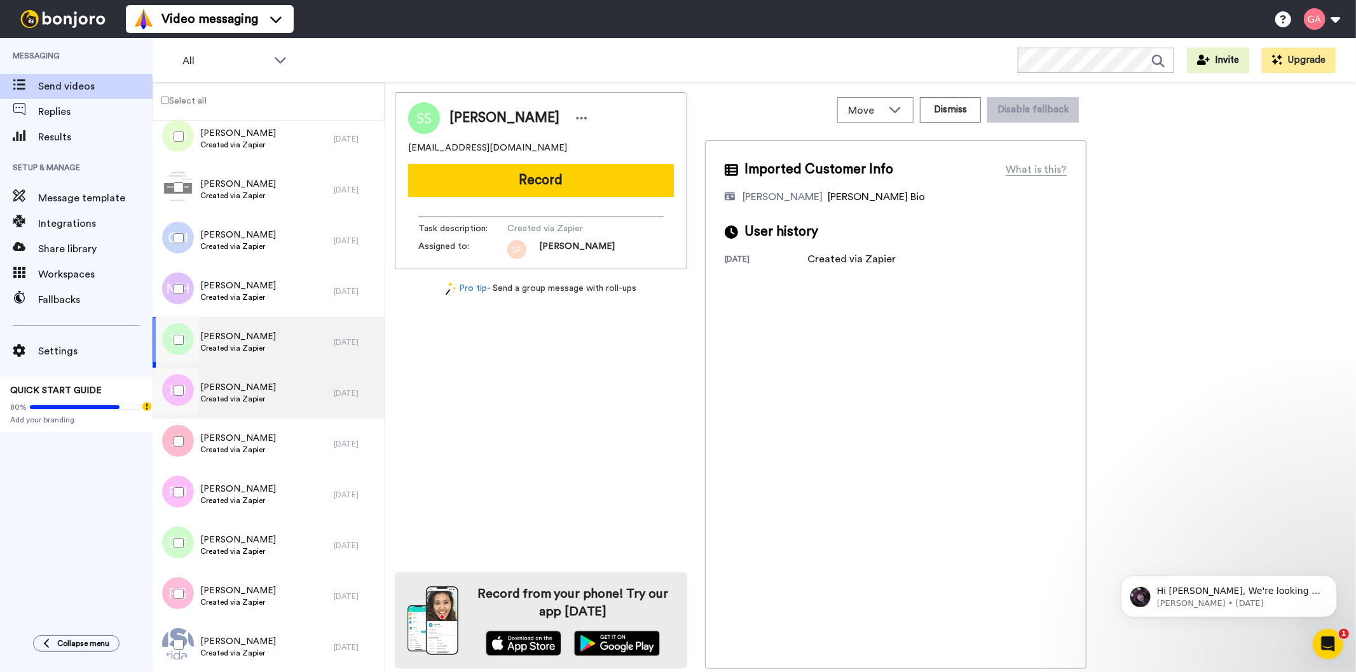
click at [256, 390] on span "Hu Jk" at bounding box center [238, 387] width 76 height 13
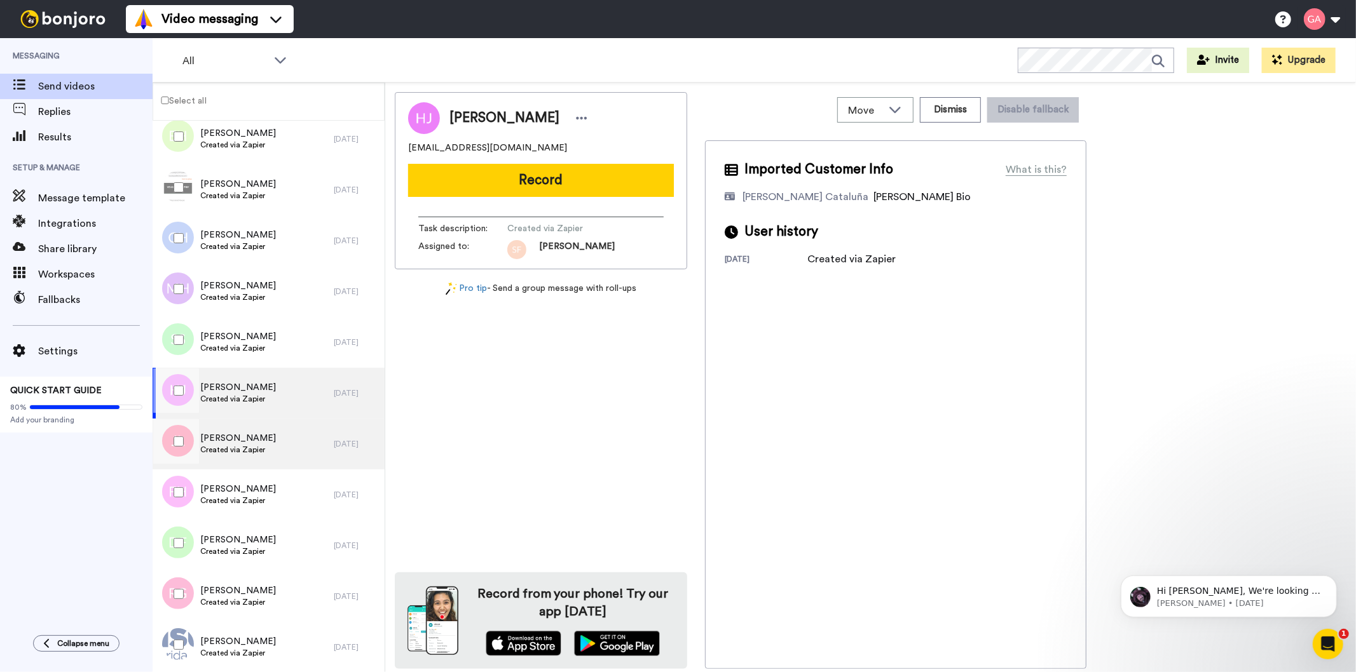
click at [249, 442] on span "James Langton" at bounding box center [238, 438] width 76 height 13
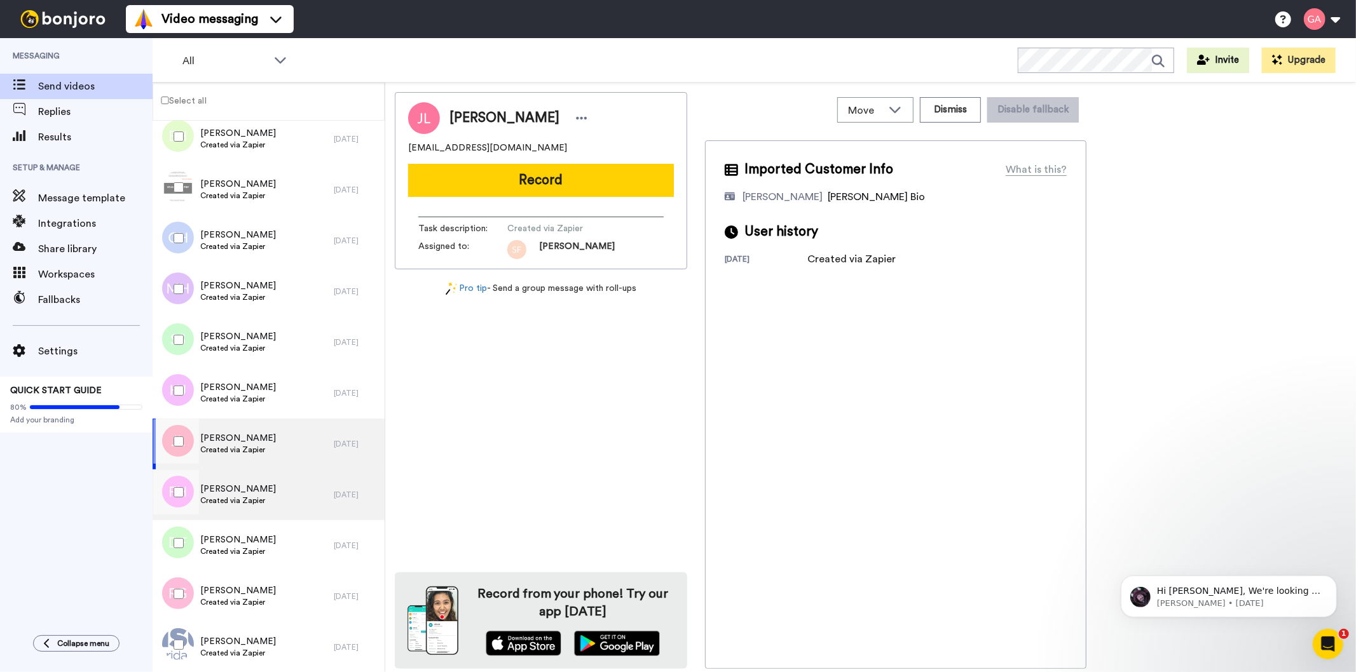
click at [254, 493] on span "Fatima Hyland" at bounding box center [238, 489] width 76 height 13
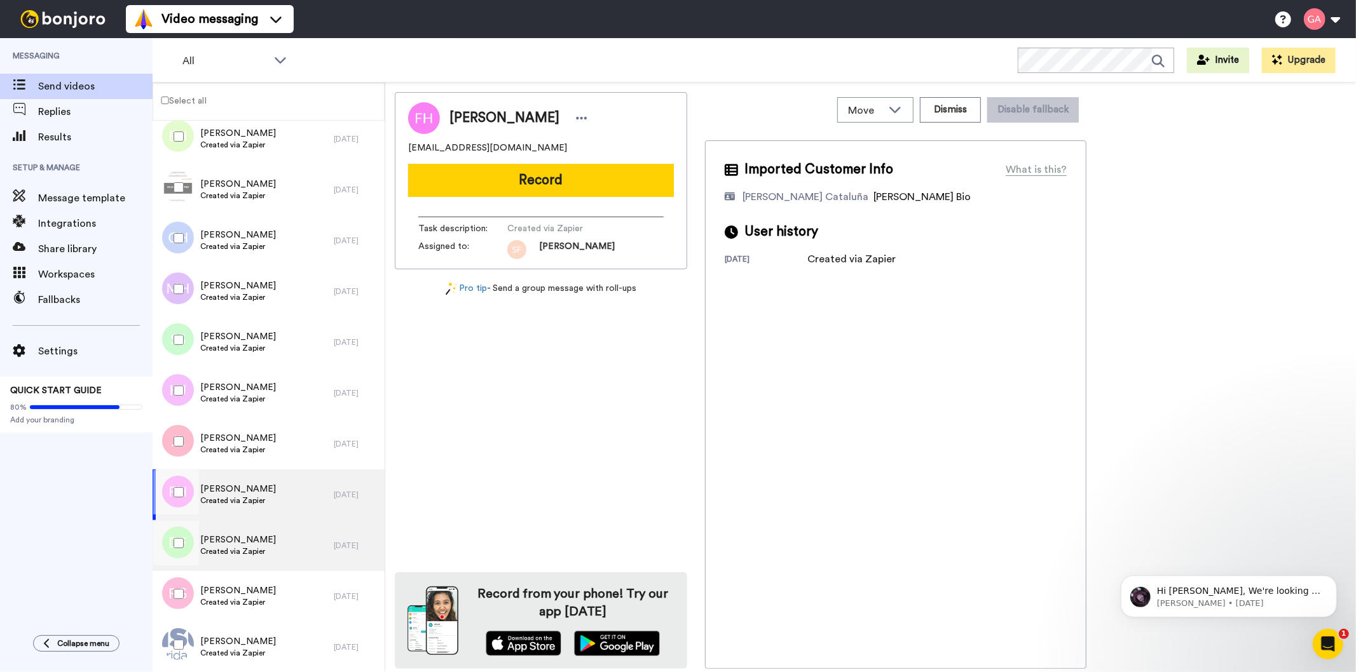
click at [250, 530] on div "Dan Falcon Created via Zapier" at bounding box center [243, 546] width 181 height 51
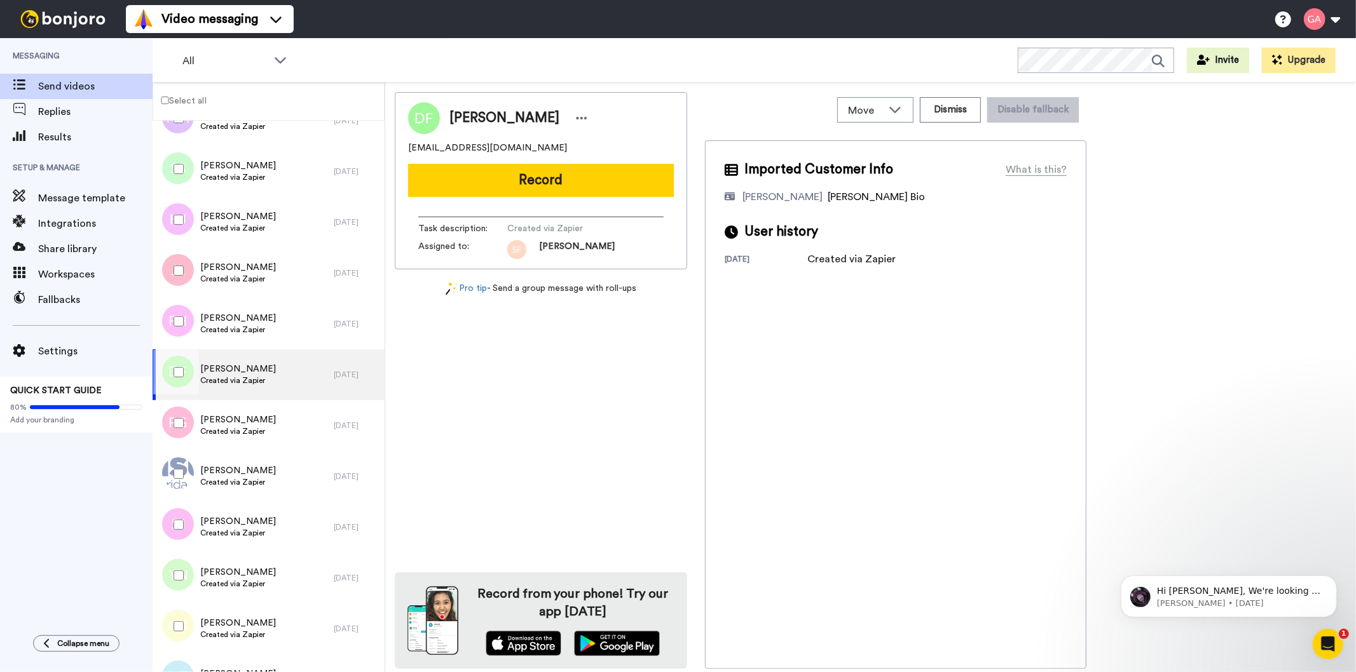
scroll to position [5405, 0]
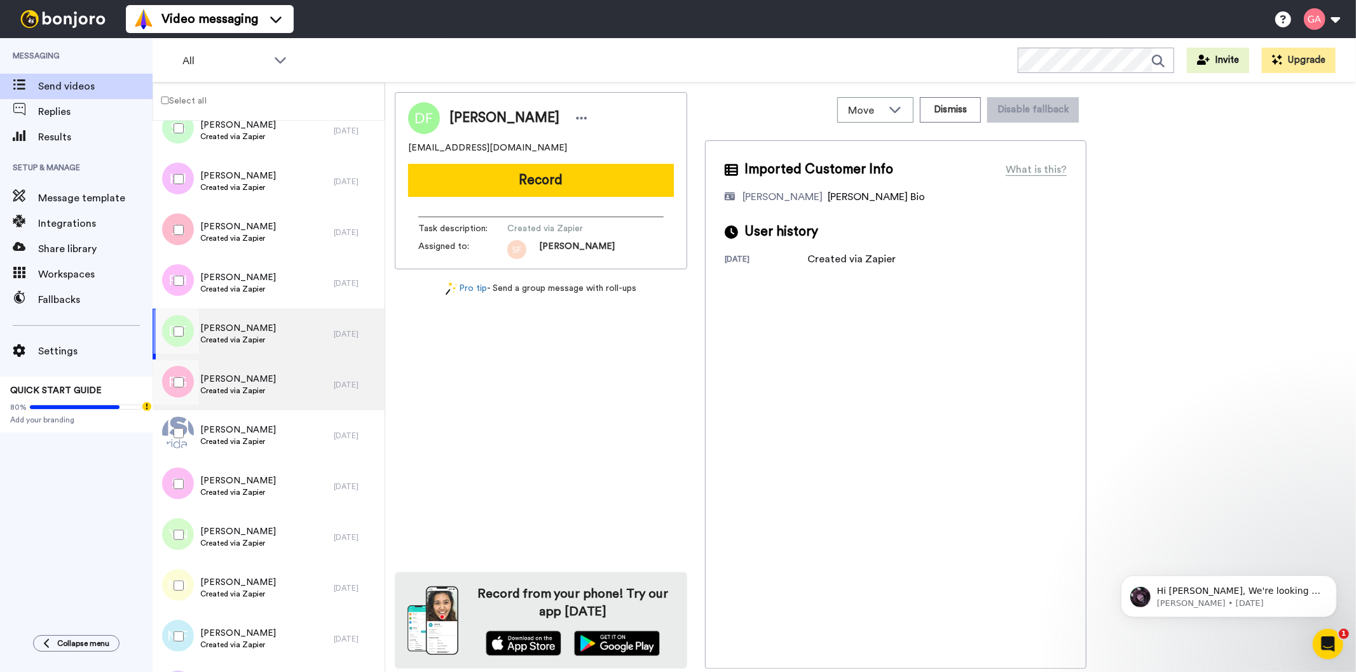
click at [256, 382] on span "Rhiannon Griffiths" at bounding box center [238, 379] width 76 height 13
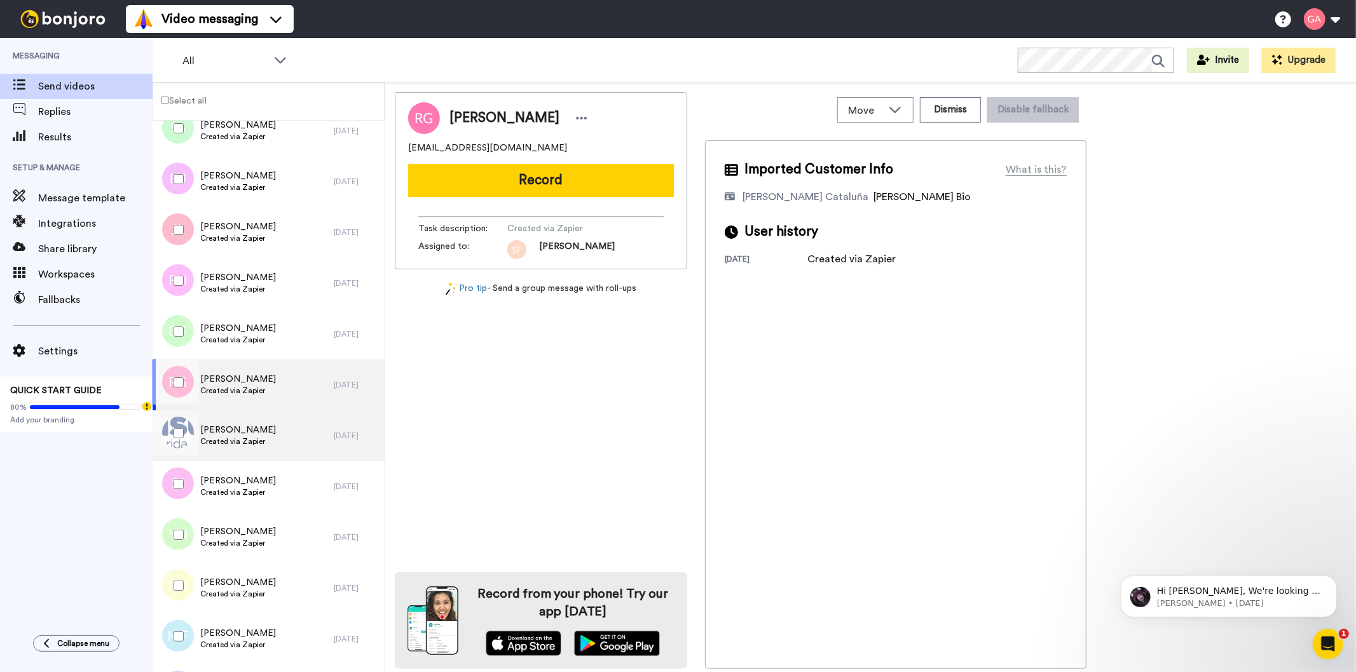
click at [257, 439] on span "Created via Zapier" at bounding box center [238, 442] width 76 height 10
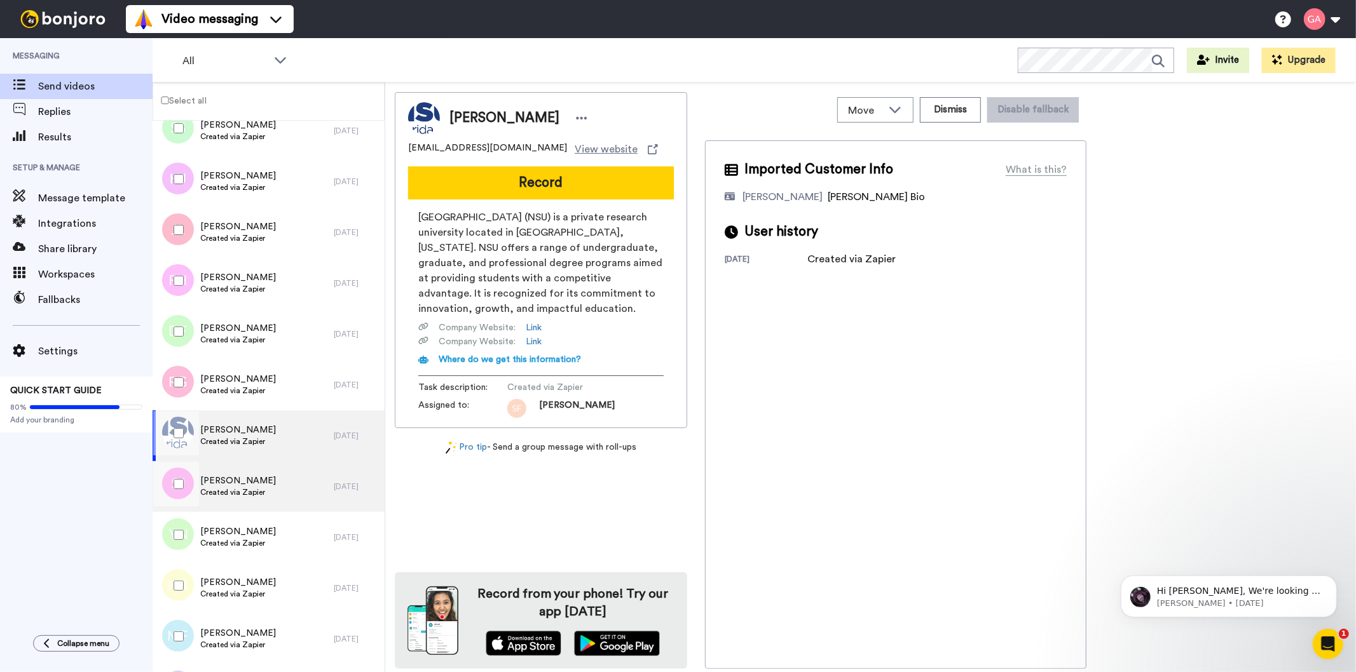
click at [257, 493] on span "Created via Zapier" at bounding box center [238, 492] width 76 height 10
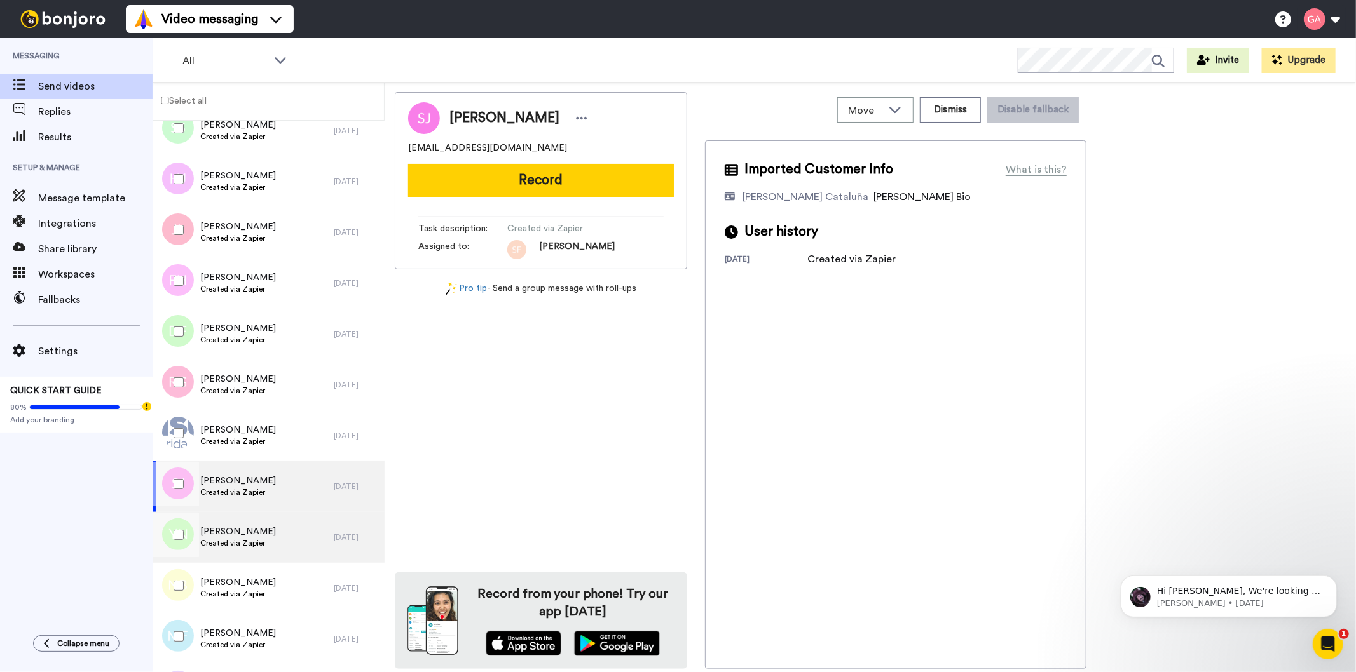
click at [244, 536] on span "Yaye Ngom" at bounding box center [238, 532] width 76 height 13
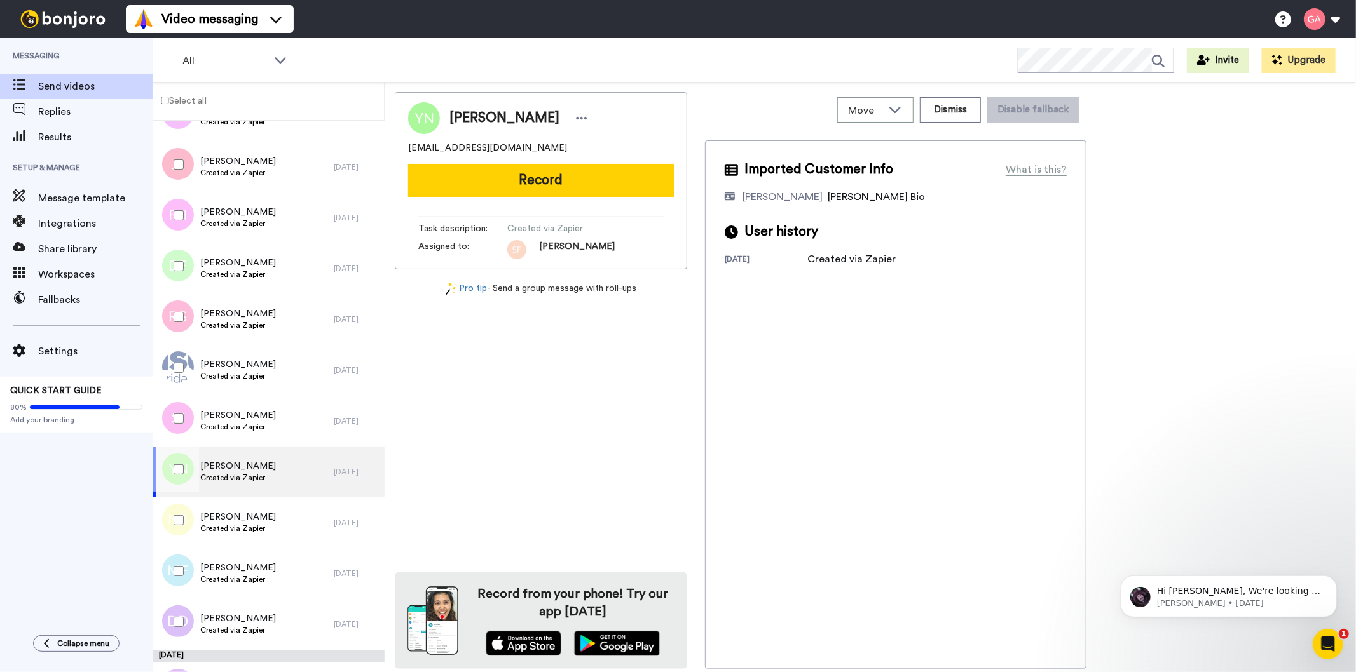
scroll to position [5546, 0]
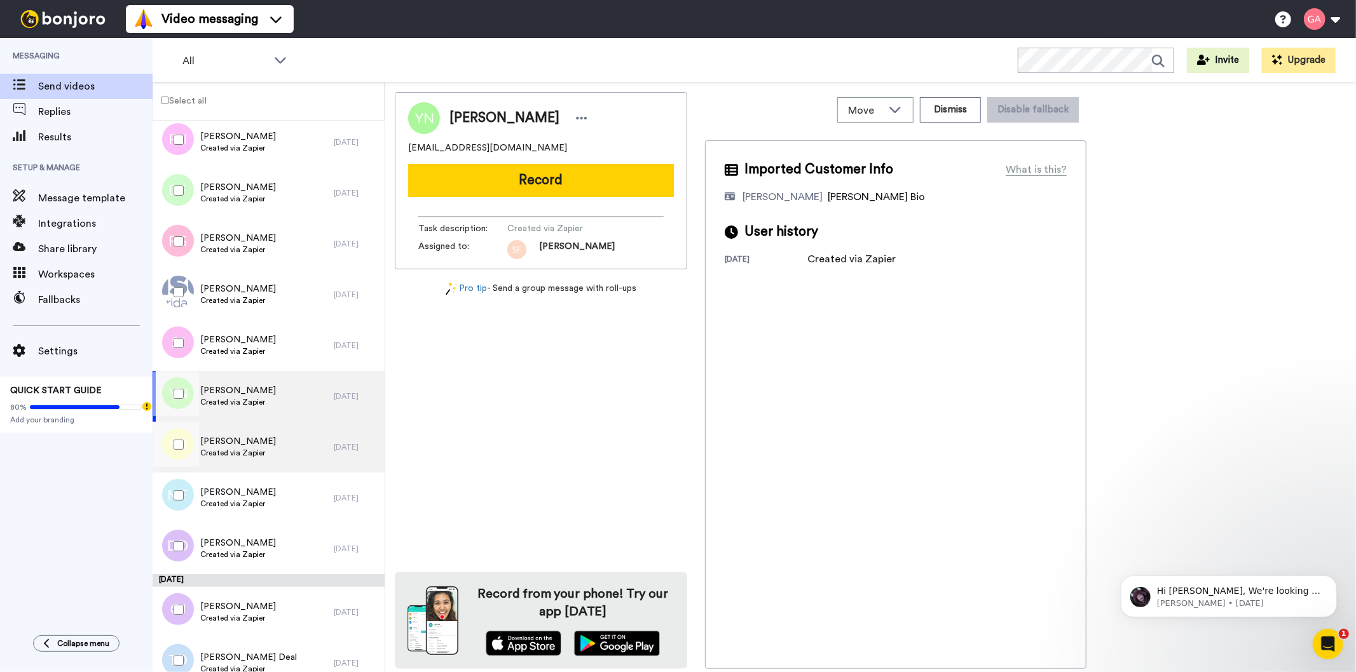
click at [240, 440] on span "Ned Byrne" at bounding box center [238, 441] width 76 height 13
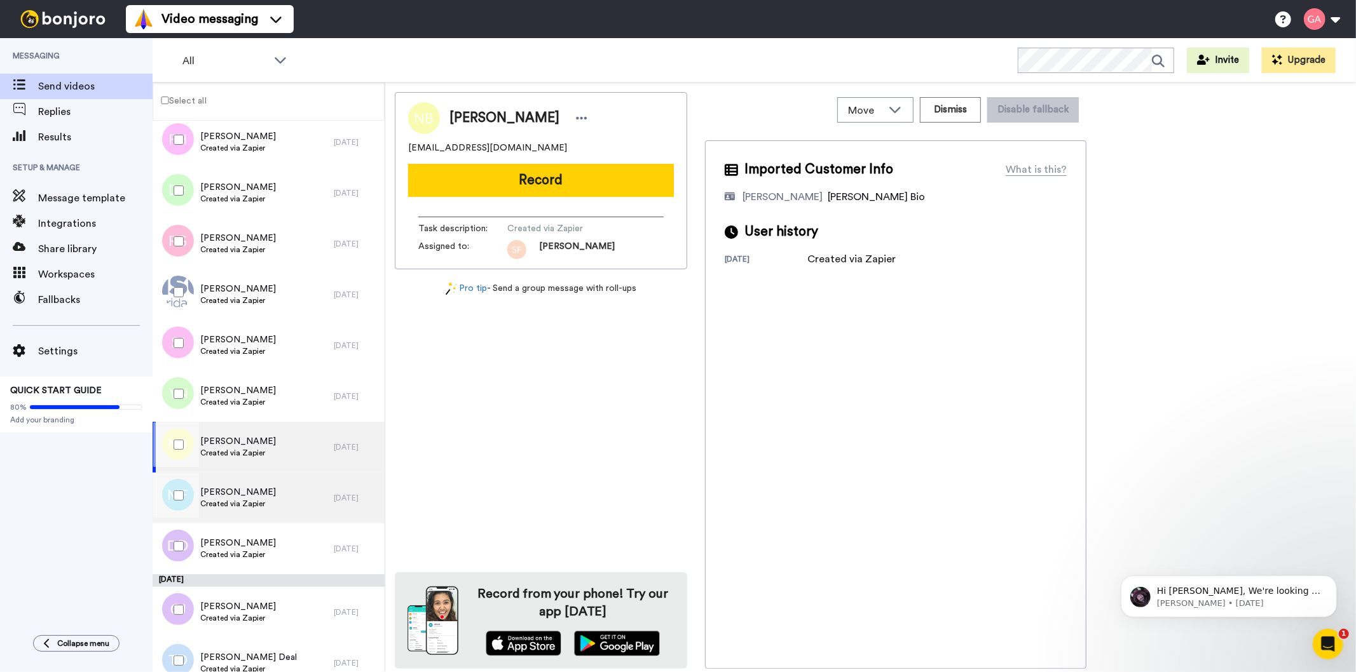
click at [252, 506] on span "Created via Zapier" at bounding box center [238, 504] width 76 height 10
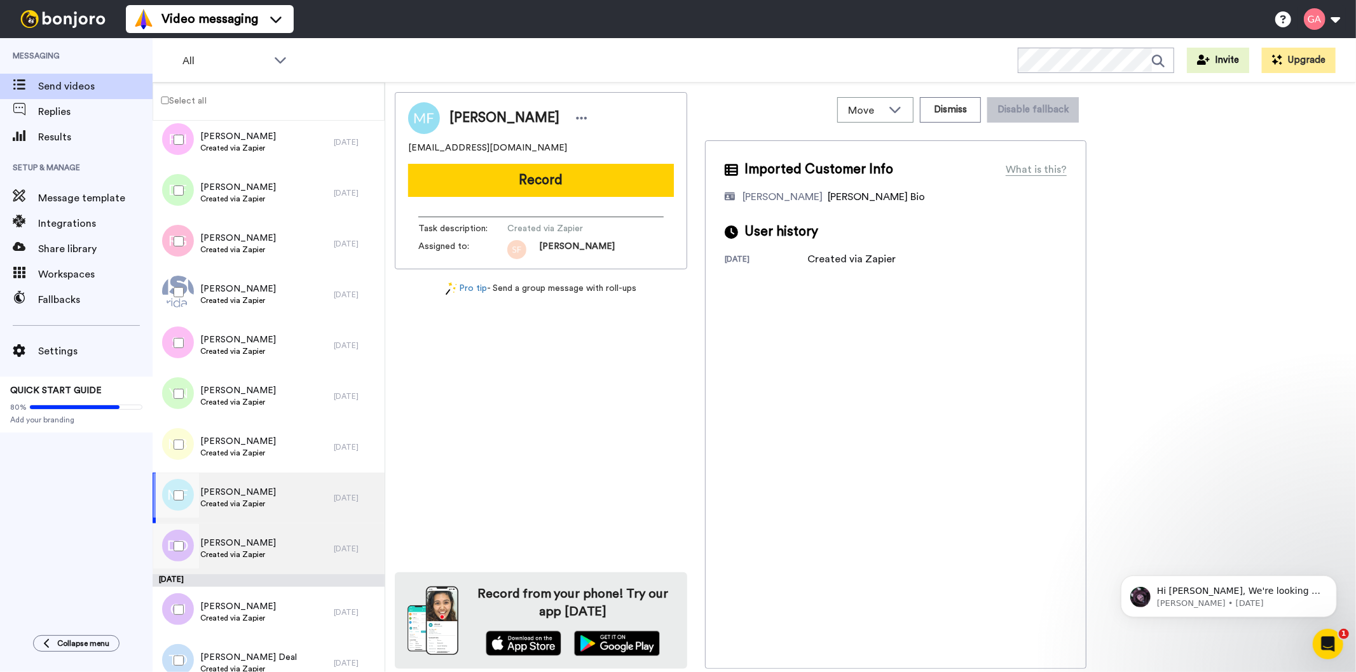
click at [251, 541] on span "David David" at bounding box center [238, 543] width 76 height 13
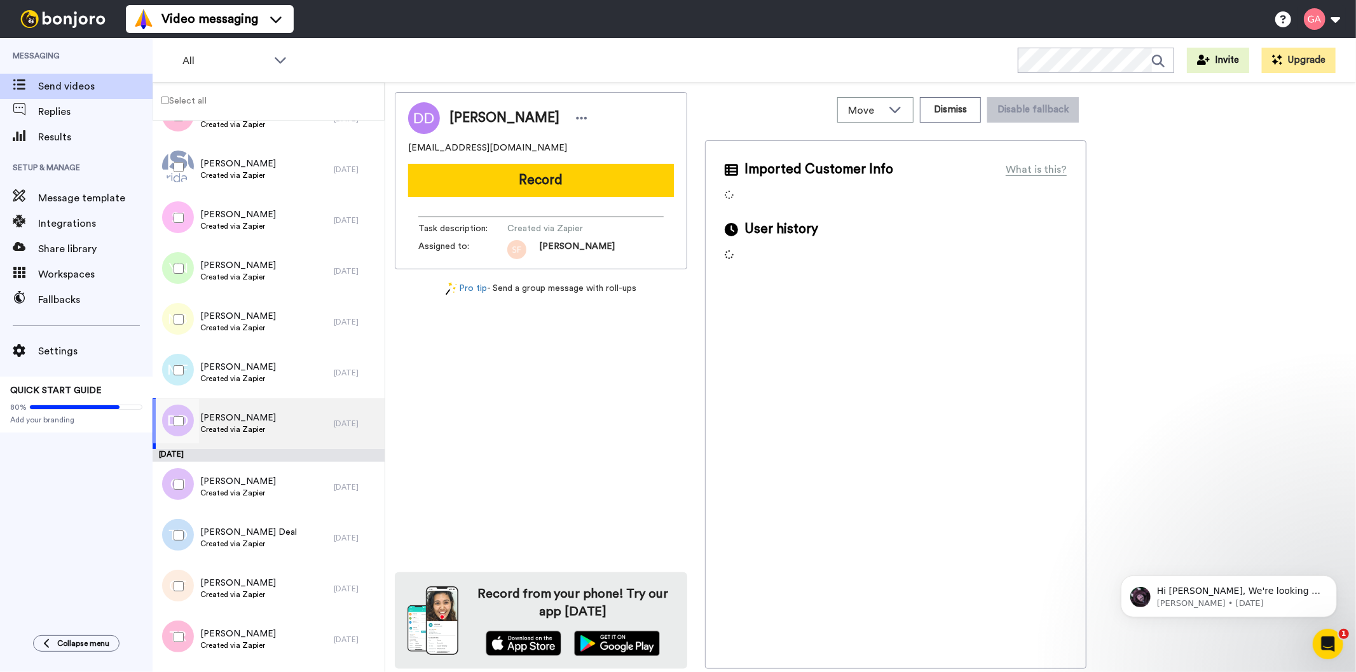
scroll to position [5687, 0]
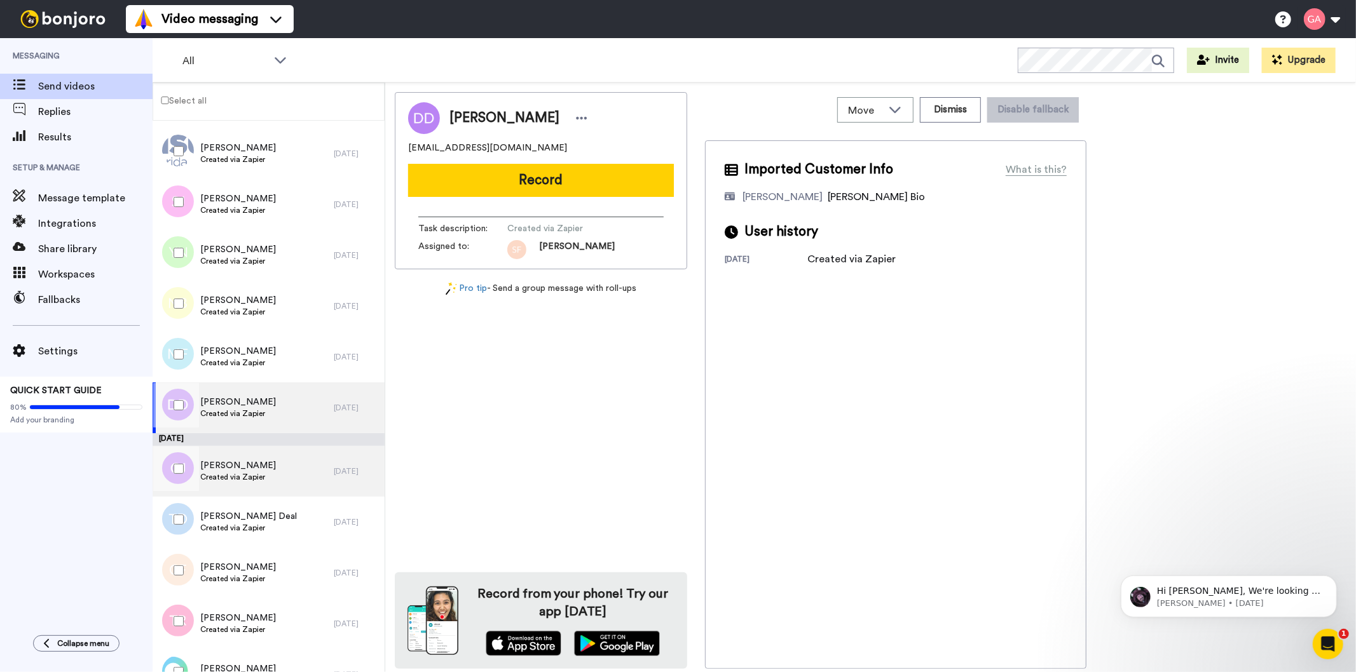
click at [249, 469] on span "Caz Jones" at bounding box center [238, 466] width 76 height 13
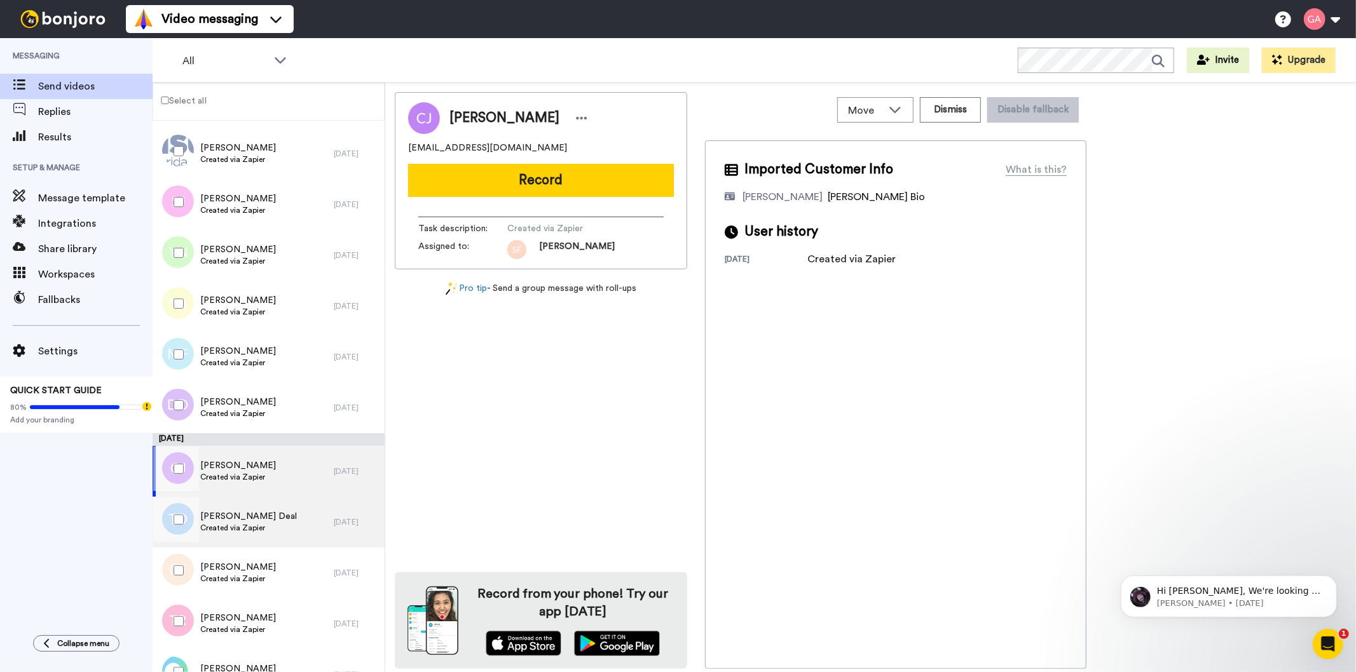
click at [257, 530] on span "Created via Zapier" at bounding box center [248, 528] width 97 height 10
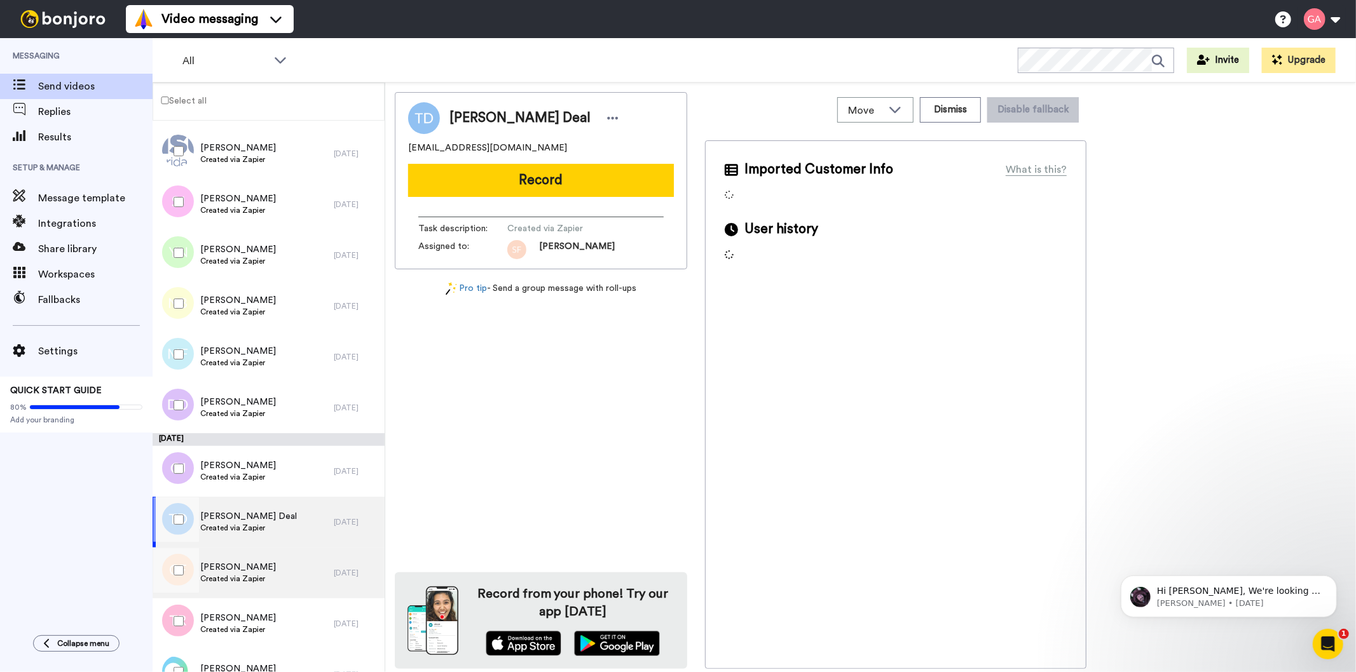
click at [259, 574] on span "Created via Zapier" at bounding box center [238, 579] width 76 height 10
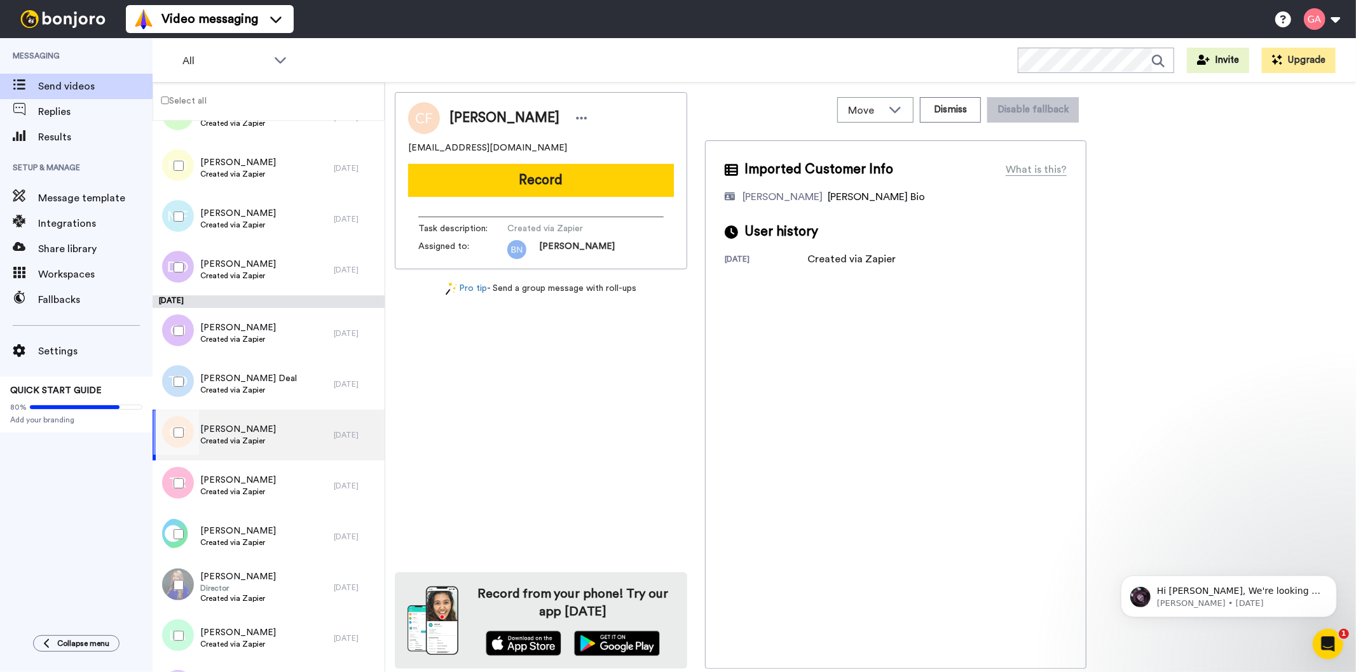
scroll to position [5900, 0]
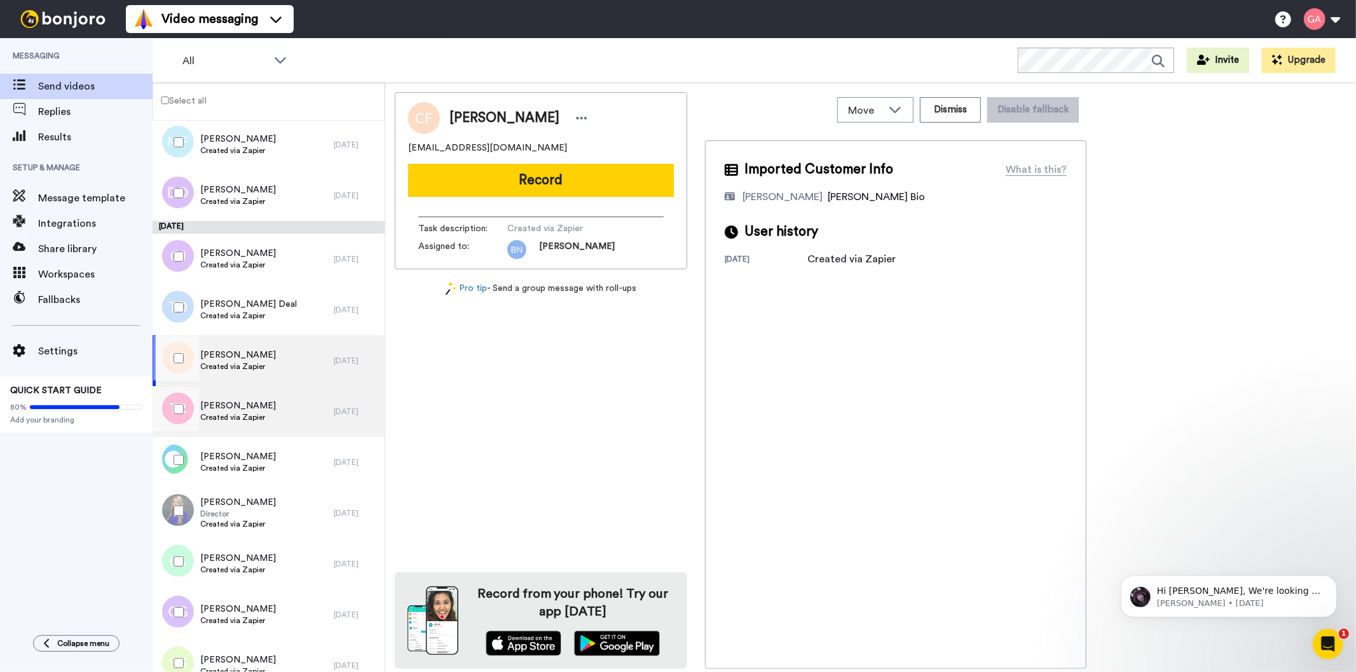
click at [271, 408] on span "Tammie Roundtree" at bounding box center [238, 406] width 76 height 13
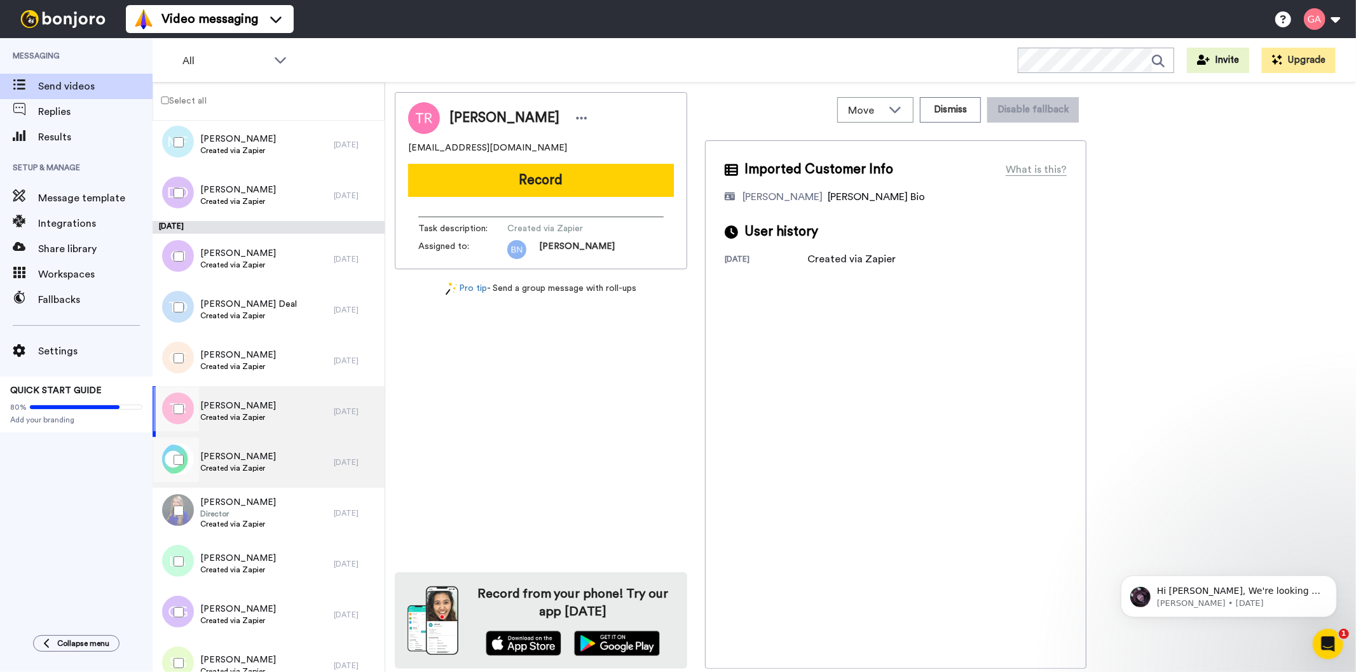
click at [248, 464] on span "Created via Zapier" at bounding box center [238, 468] width 76 height 10
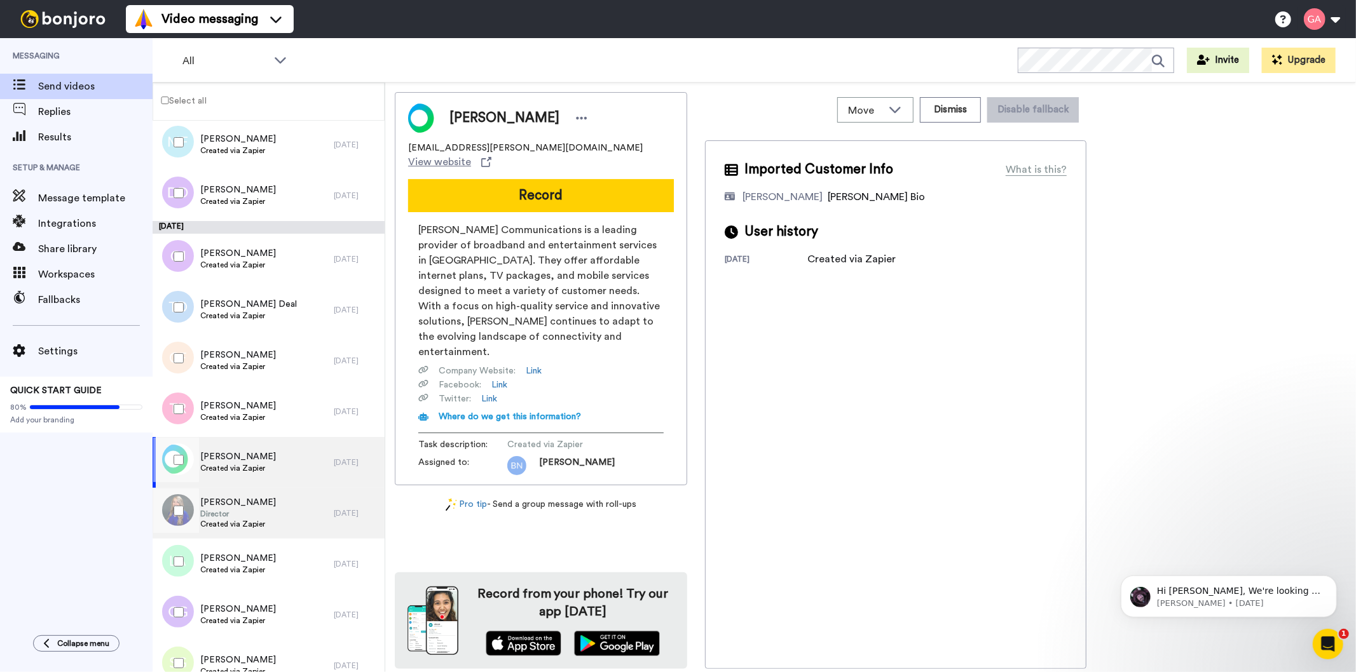
click at [248, 521] on span "Created via Zapier" at bounding box center [238, 524] width 76 height 10
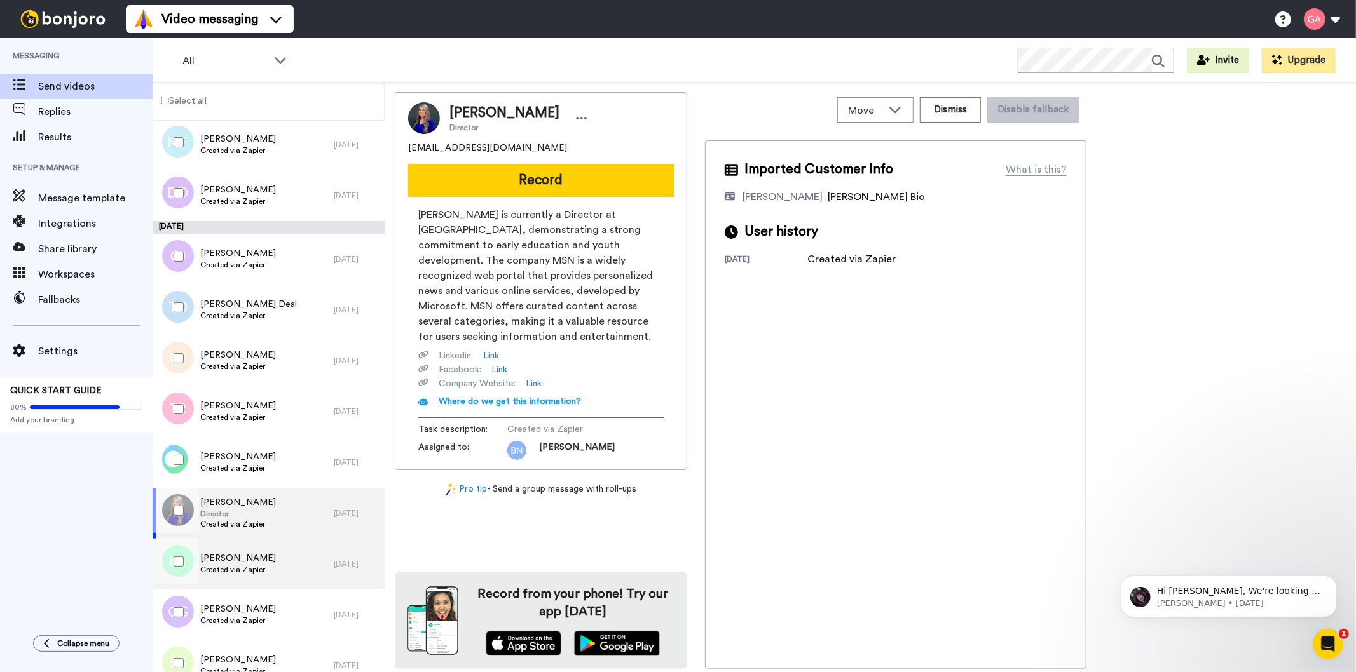
click at [258, 565] on span "Created via Zapier" at bounding box center [238, 570] width 76 height 10
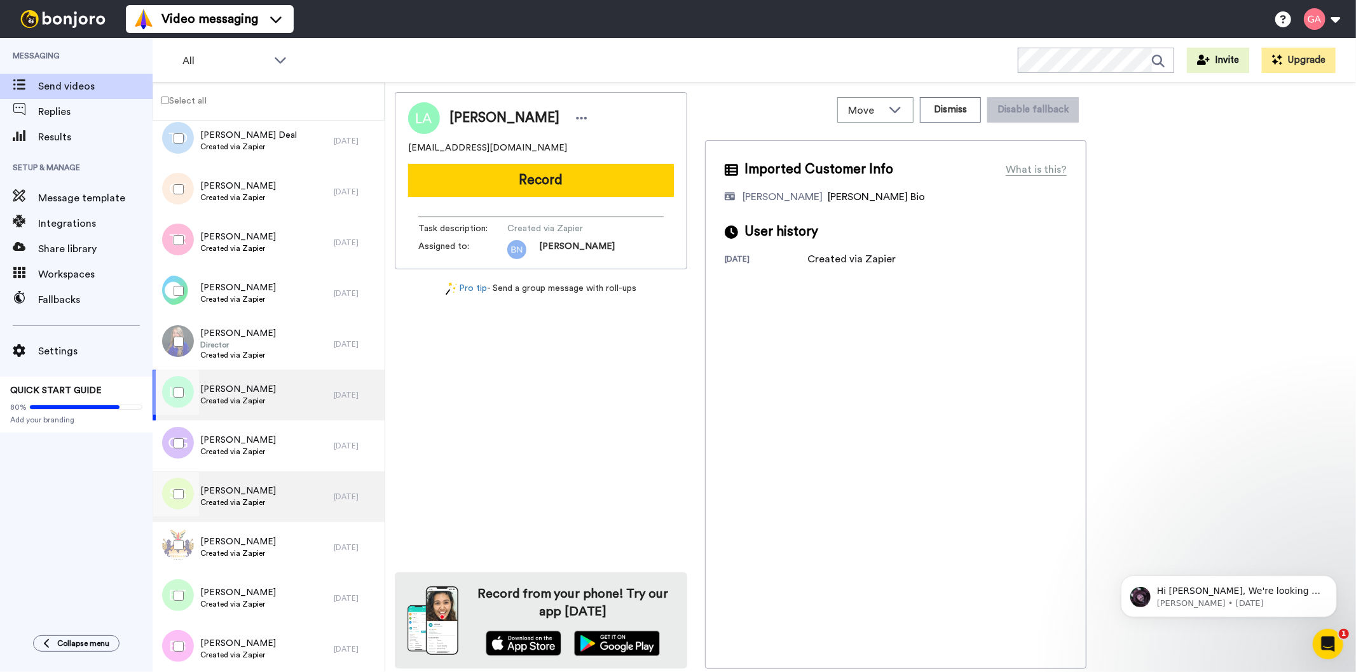
scroll to position [6070, 0]
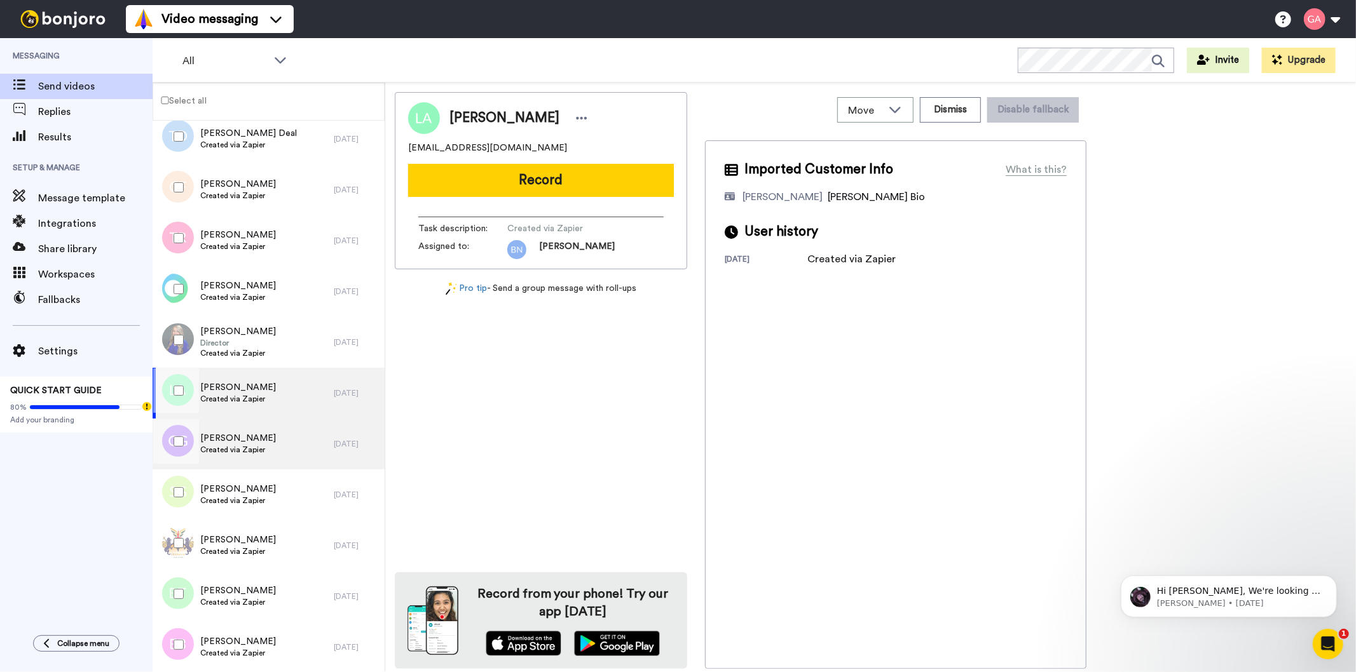
click at [249, 449] on span "Created via Zapier" at bounding box center [238, 450] width 76 height 10
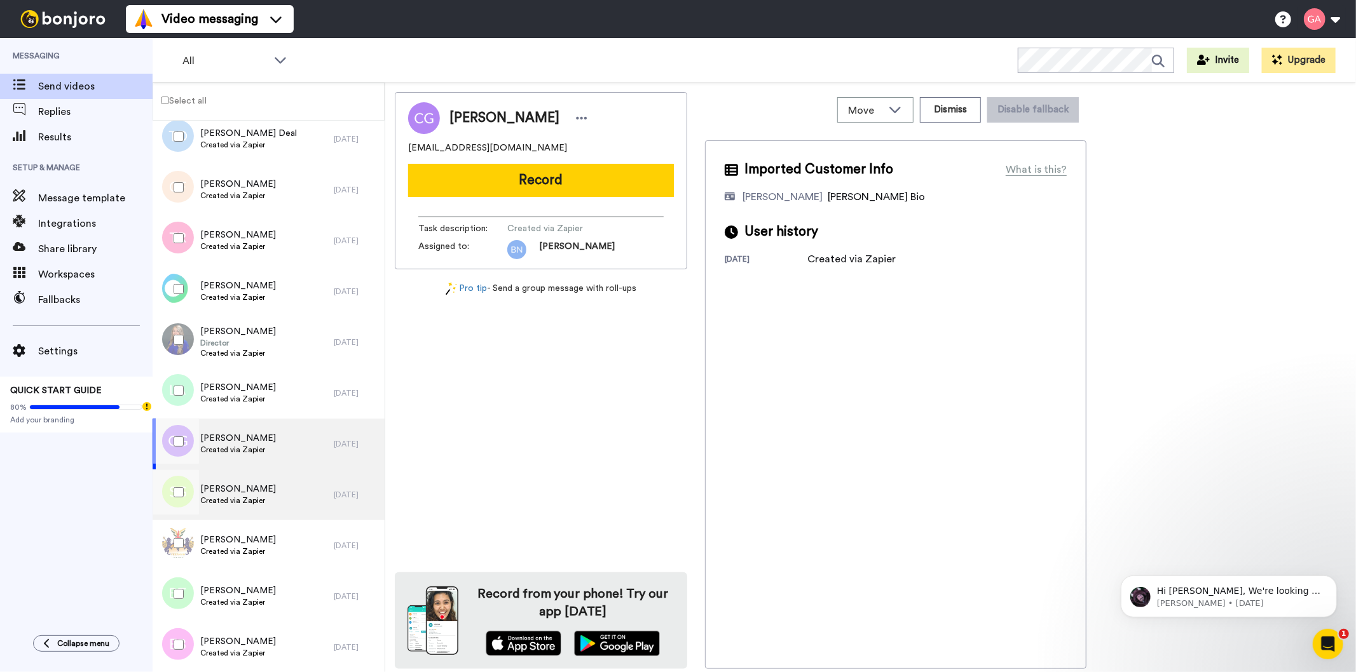
click at [268, 500] on div "Shavon Graham Created via Zapier" at bounding box center [243, 495] width 181 height 51
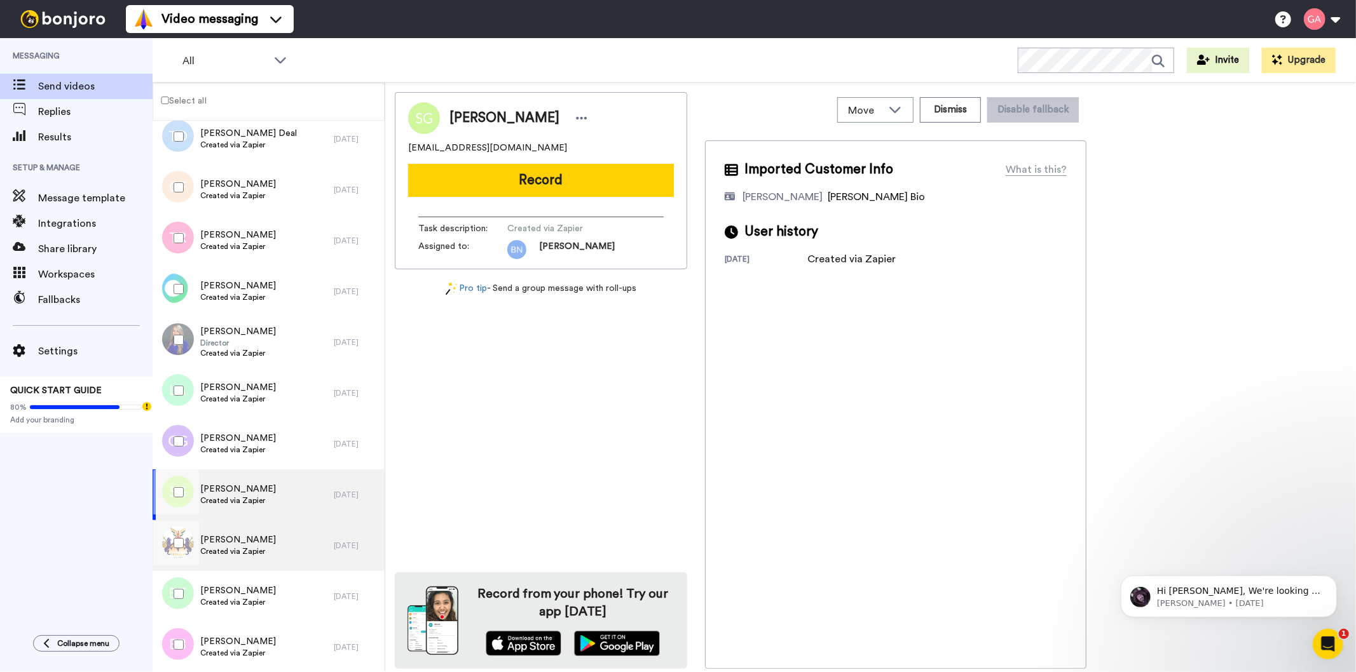
click at [252, 541] on span "Paul Veerman" at bounding box center [238, 540] width 76 height 13
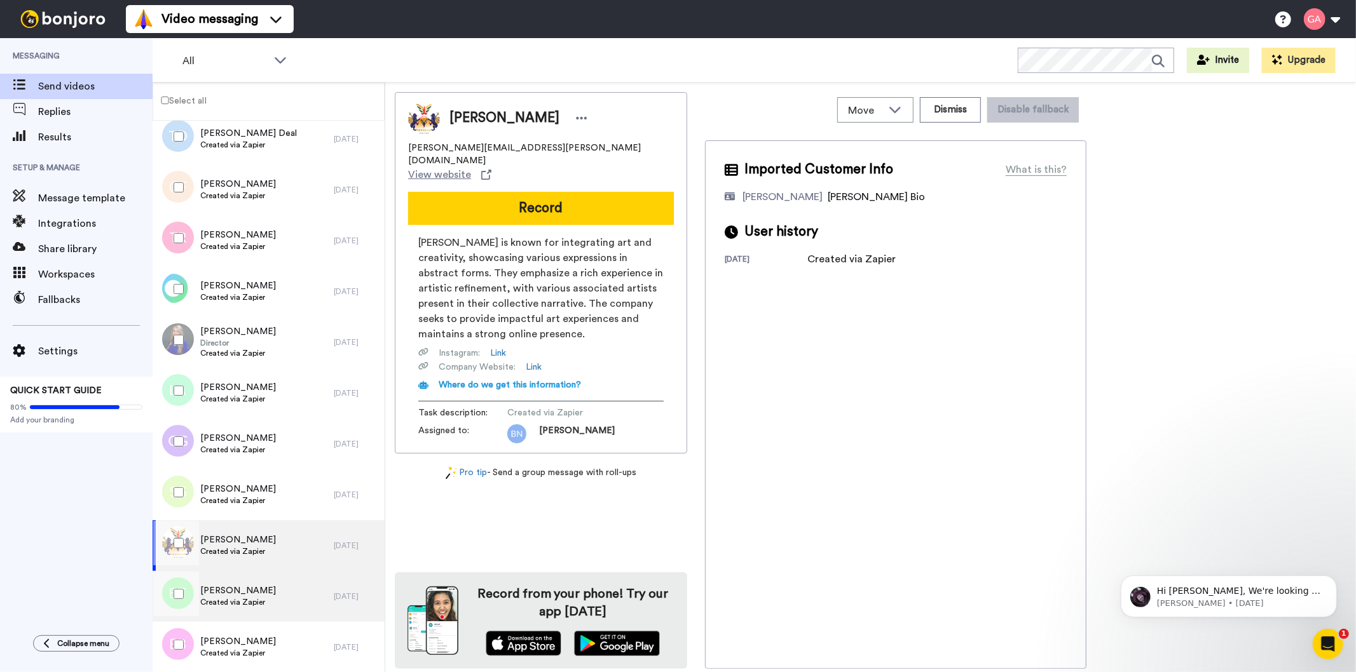
click at [256, 582] on div "Betty Taylor Created via Zapier" at bounding box center [243, 596] width 181 height 51
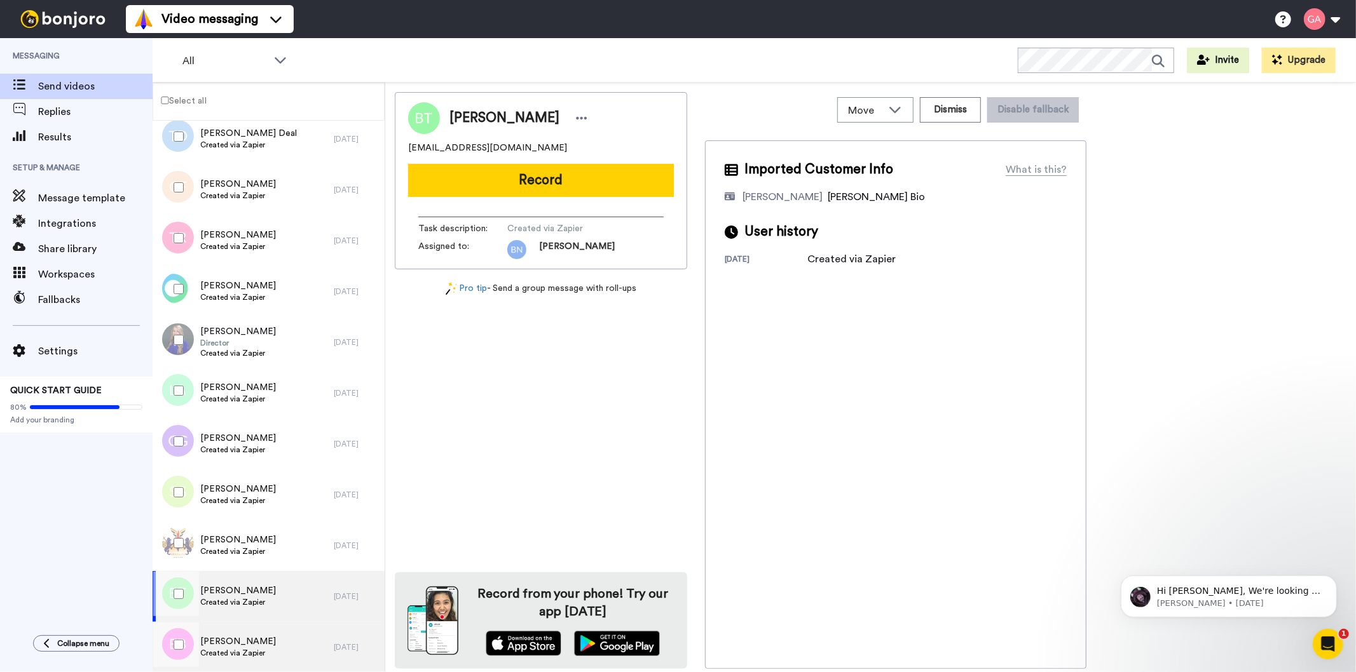
click at [239, 637] on span "Elizabeth Brooks" at bounding box center [238, 642] width 76 height 13
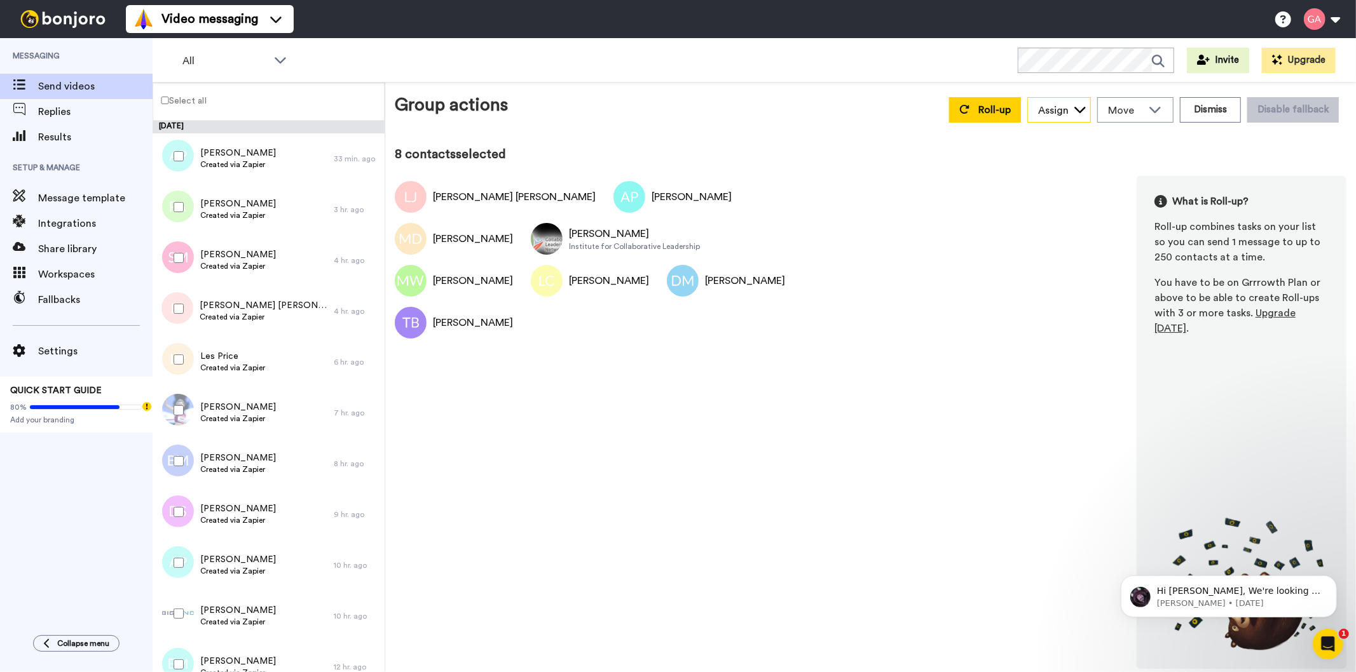
click at [1068, 109] on div "Assign" at bounding box center [1053, 110] width 31 height 15
click at [1090, 179] on span "[PERSON_NAME]" at bounding box center [1072, 178] width 91 height 13
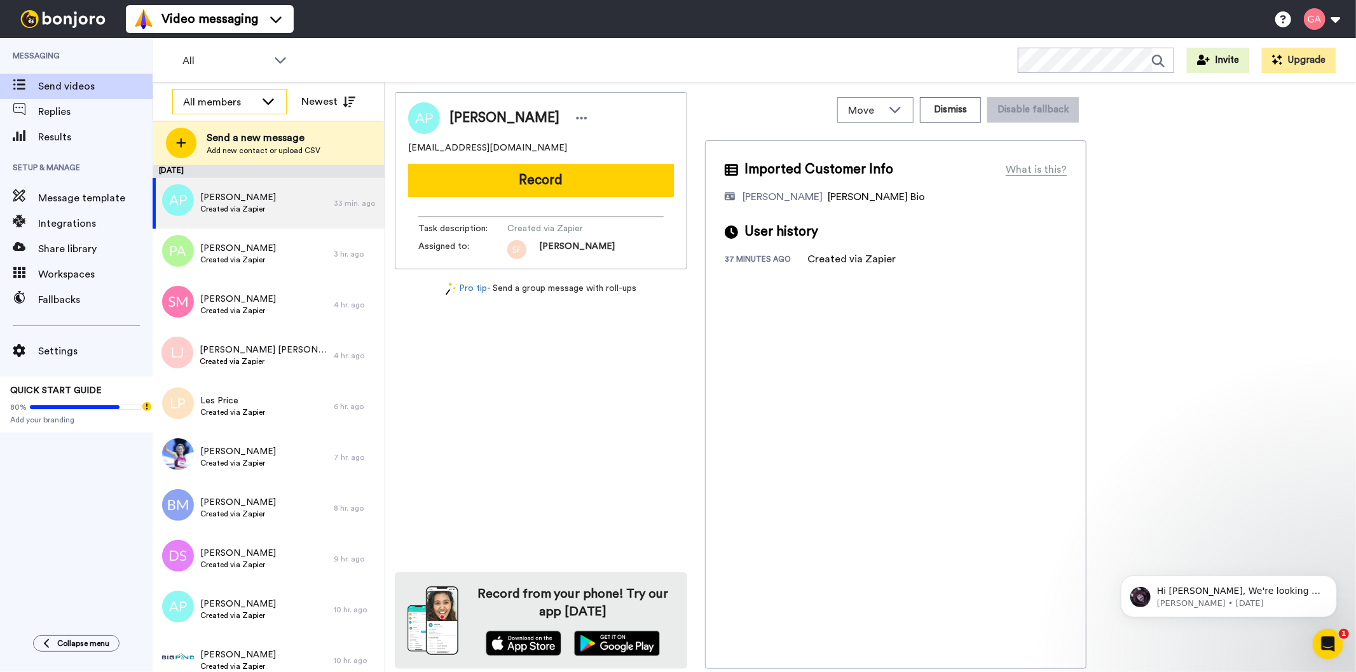
click at [212, 99] on div "All members" at bounding box center [219, 102] width 72 height 15
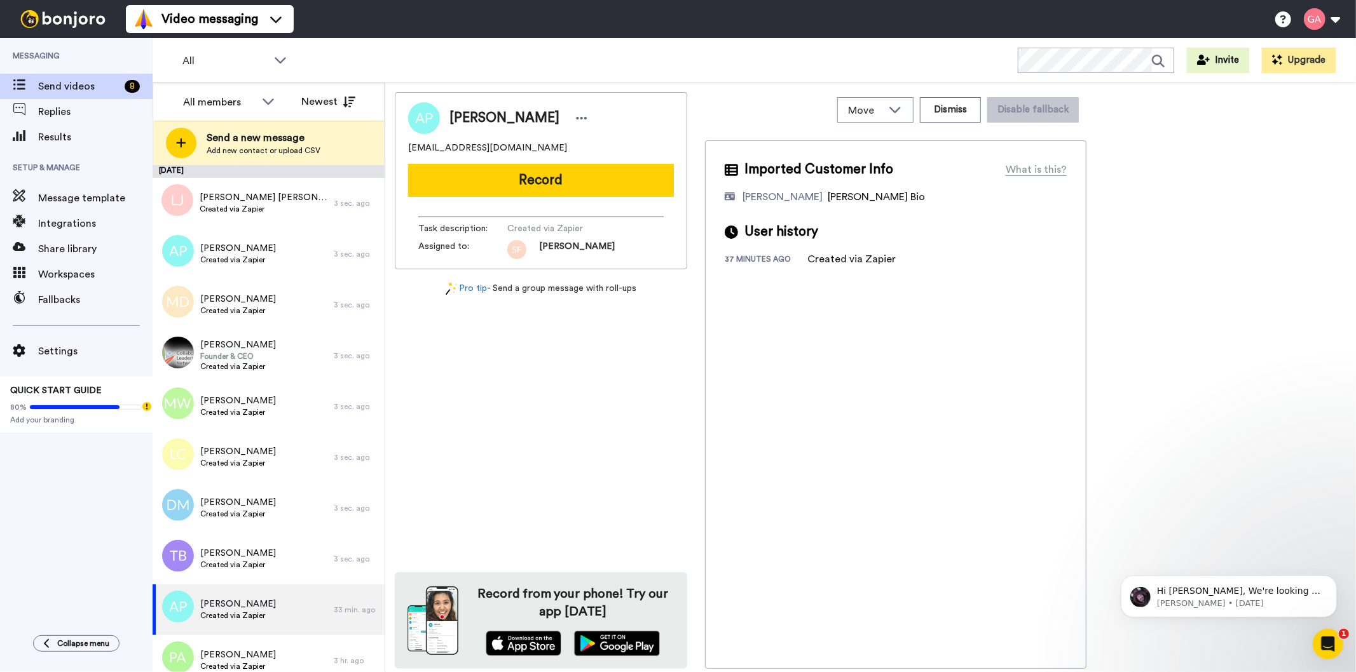
click at [536, 418] on div "Andreas Psaras andreas.psara@gmail.com Record Task description : Created via Za…" at bounding box center [541, 380] width 292 height 577
click at [213, 95] on div "All members" at bounding box center [219, 102] width 72 height 15
click at [233, 191] on span "[PERSON_NAME]" at bounding box center [217, 190] width 91 height 13
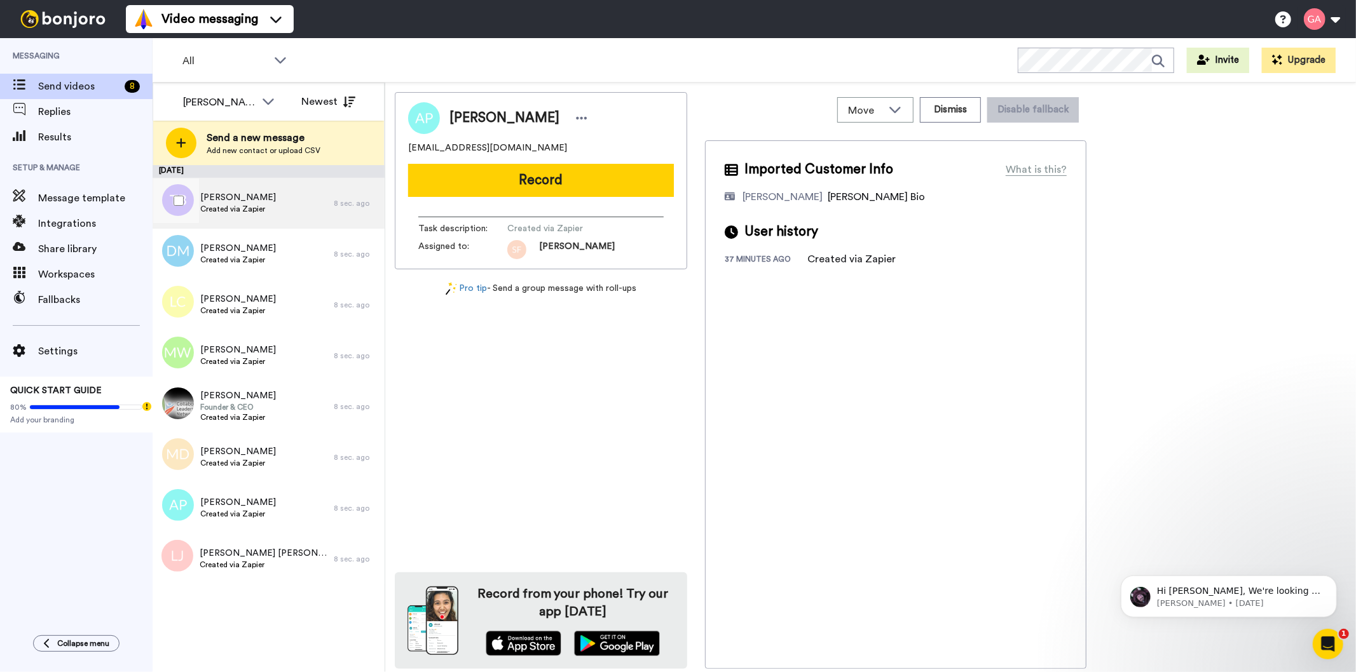
click at [245, 217] on div "Treshia Burch Created via Zapier" at bounding box center [243, 203] width 181 height 51
click at [483, 124] on span "Treshia Burch" at bounding box center [504, 118] width 110 height 19
click at [482, 123] on span "Treshia Burch" at bounding box center [504, 118] width 110 height 19
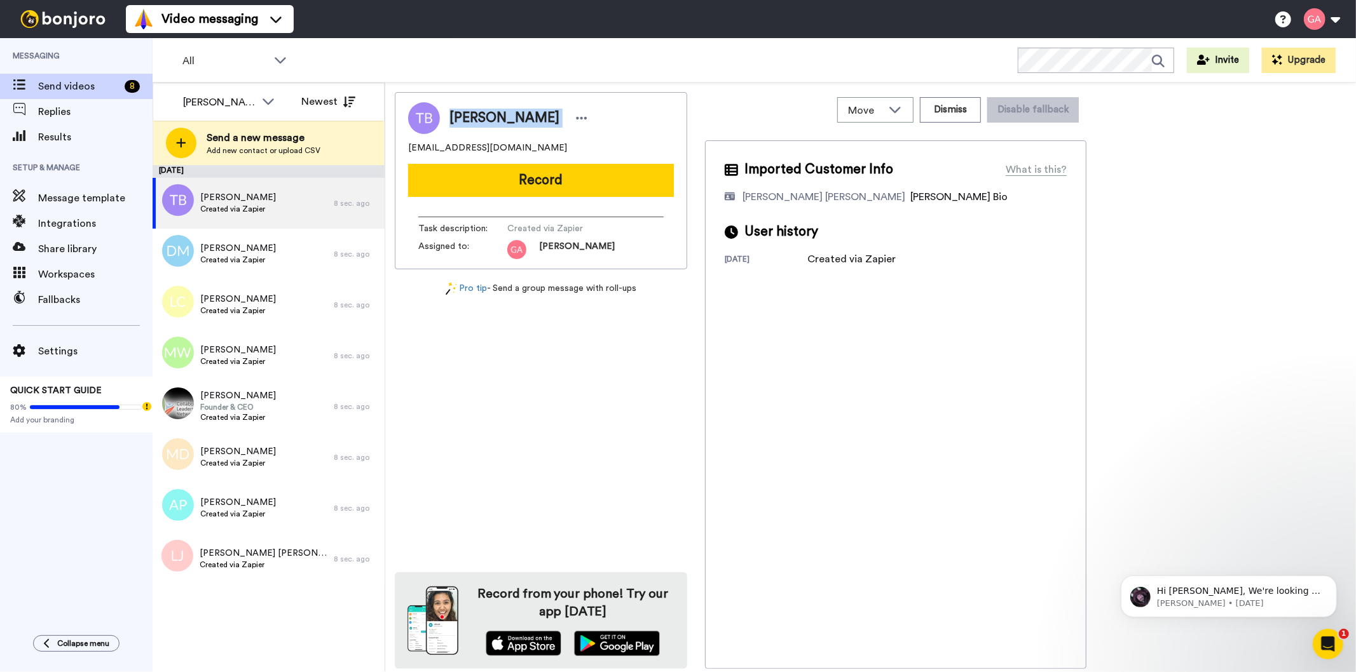
click at [482, 123] on span "Treshia Burch" at bounding box center [504, 118] width 110 height 19
copy div "Treshia Burch"
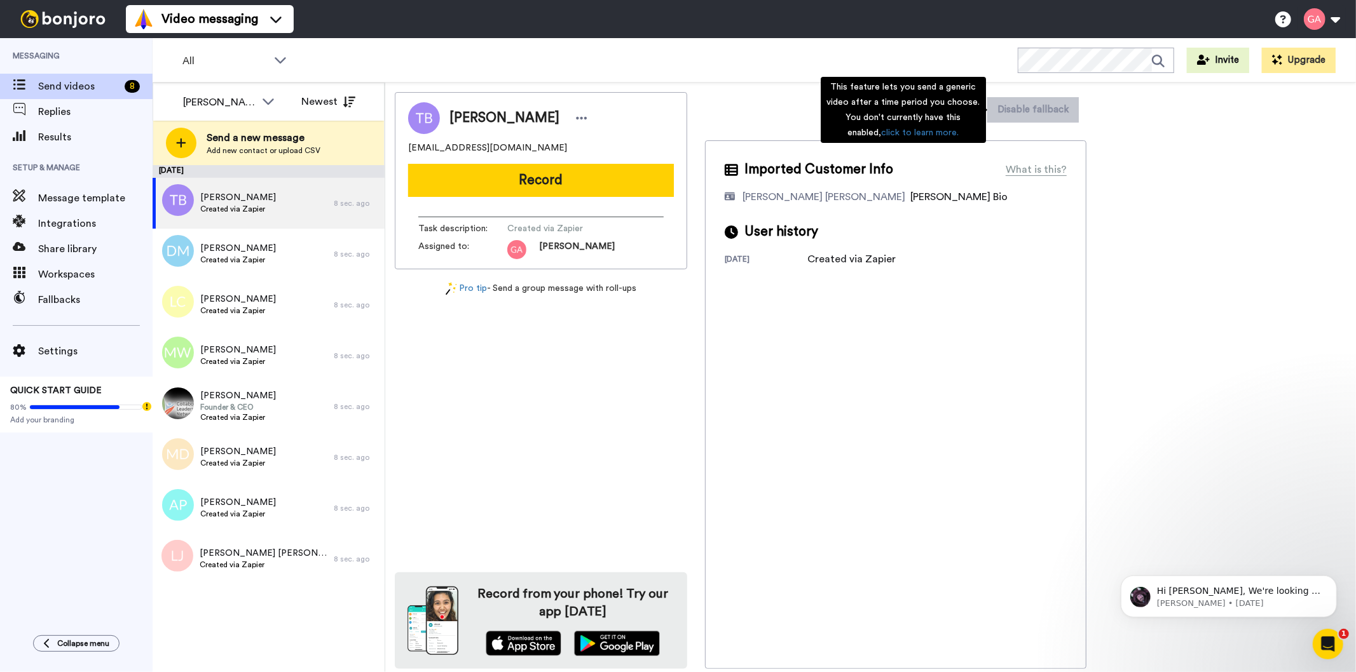
click at [943, 450] on div "Imported Customer Info What is this? Gilda De Varon Amante Bonjoro Assignee Bio…" at bounding box center [895, 404] width 381 height 529
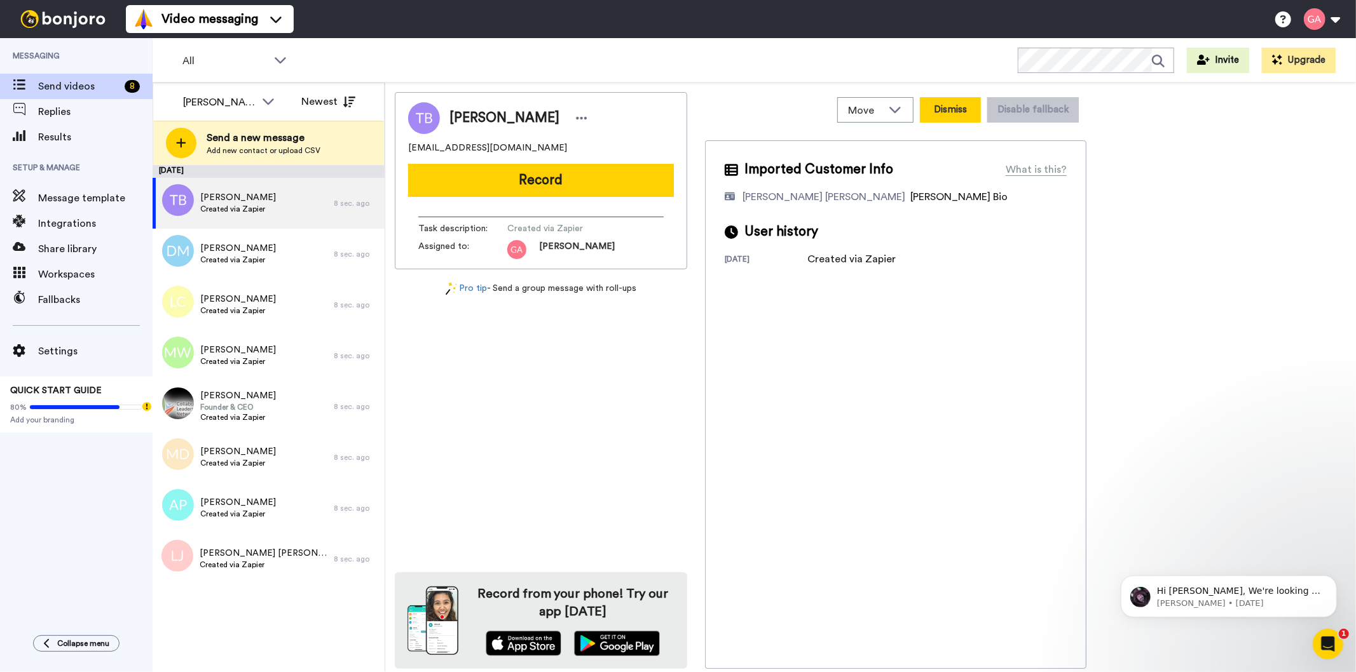
click at [953, 107] on button "Dismiss" at bounding box center [950, 109] width 61 height 25
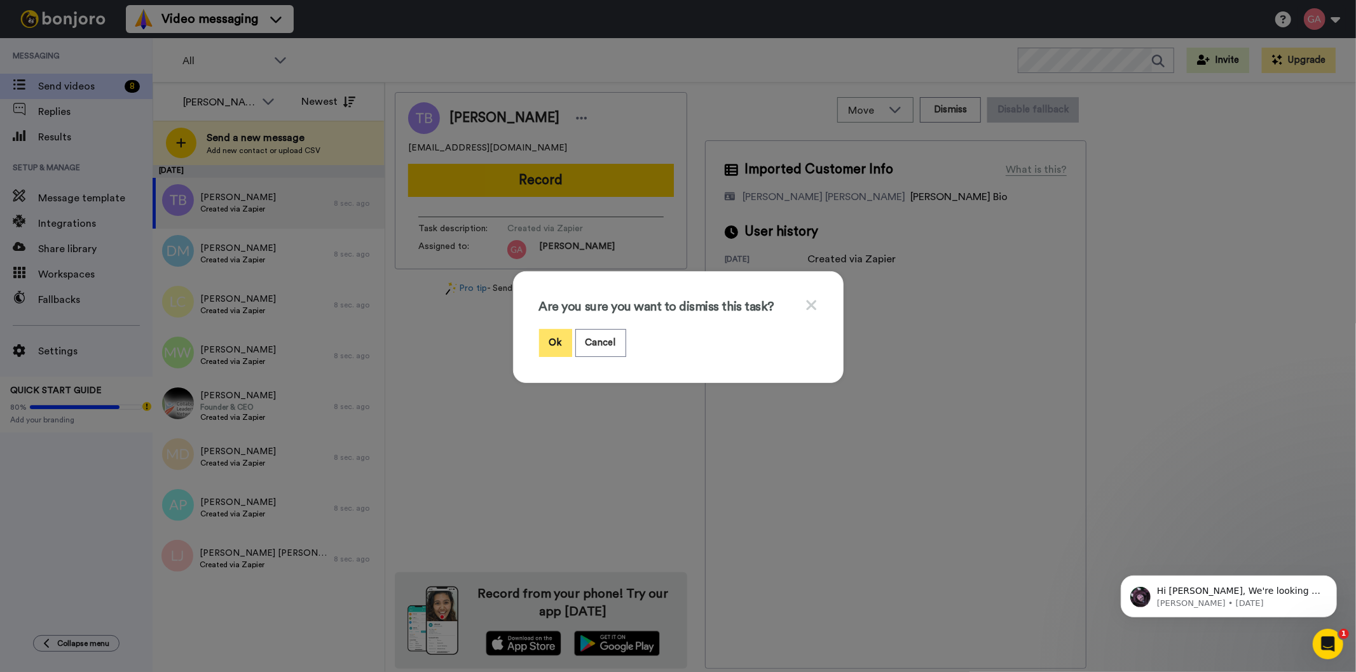
click at [543, 338] on button "Ok" at bounding box center [555, 342] width 33 height 27
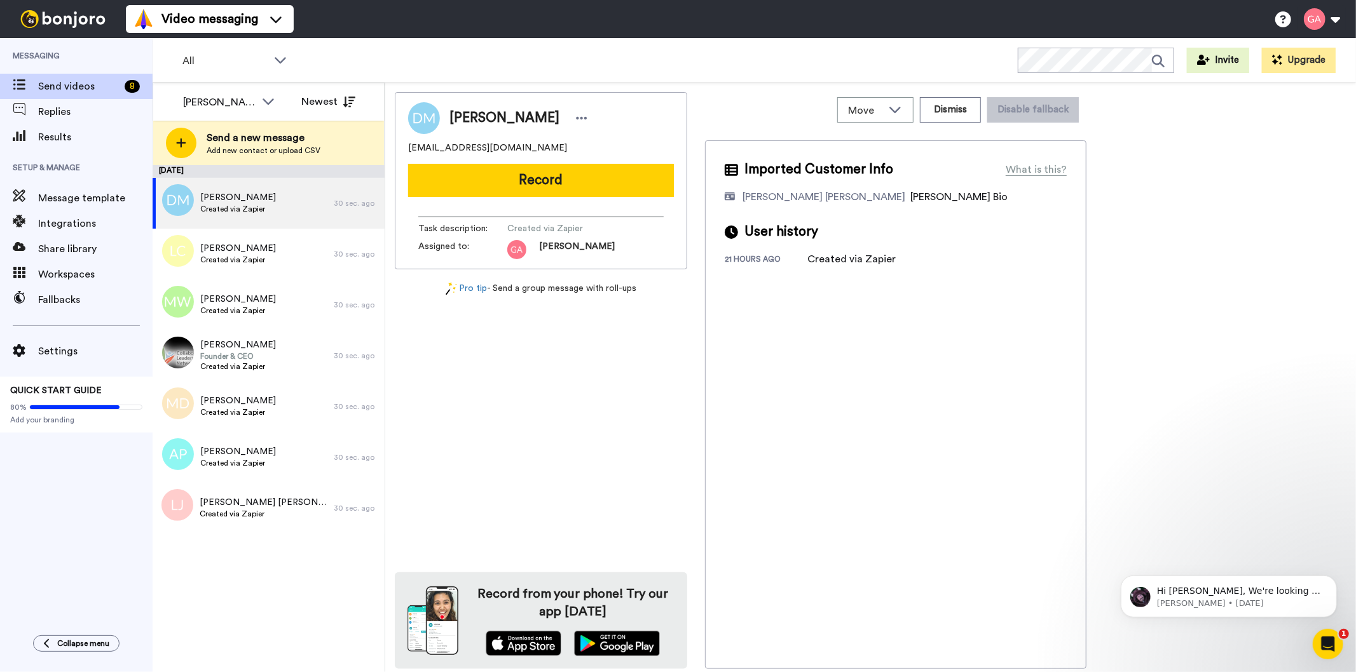
click at [509, 121] on span "Deni Martin" at bounding box center [504, 118] width 110 height 19
copy div "Deni Martin"
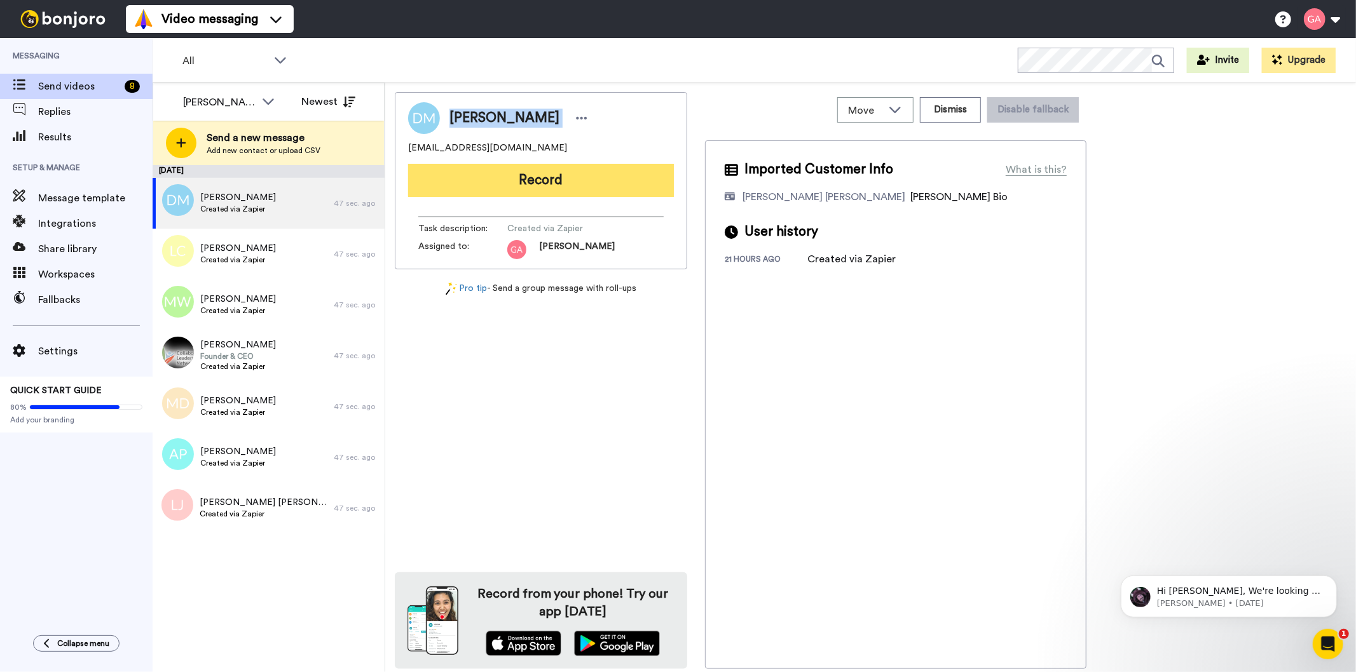
click at [617, 189] on button "Record" at bounding box center [541, 180] width 266 height 33
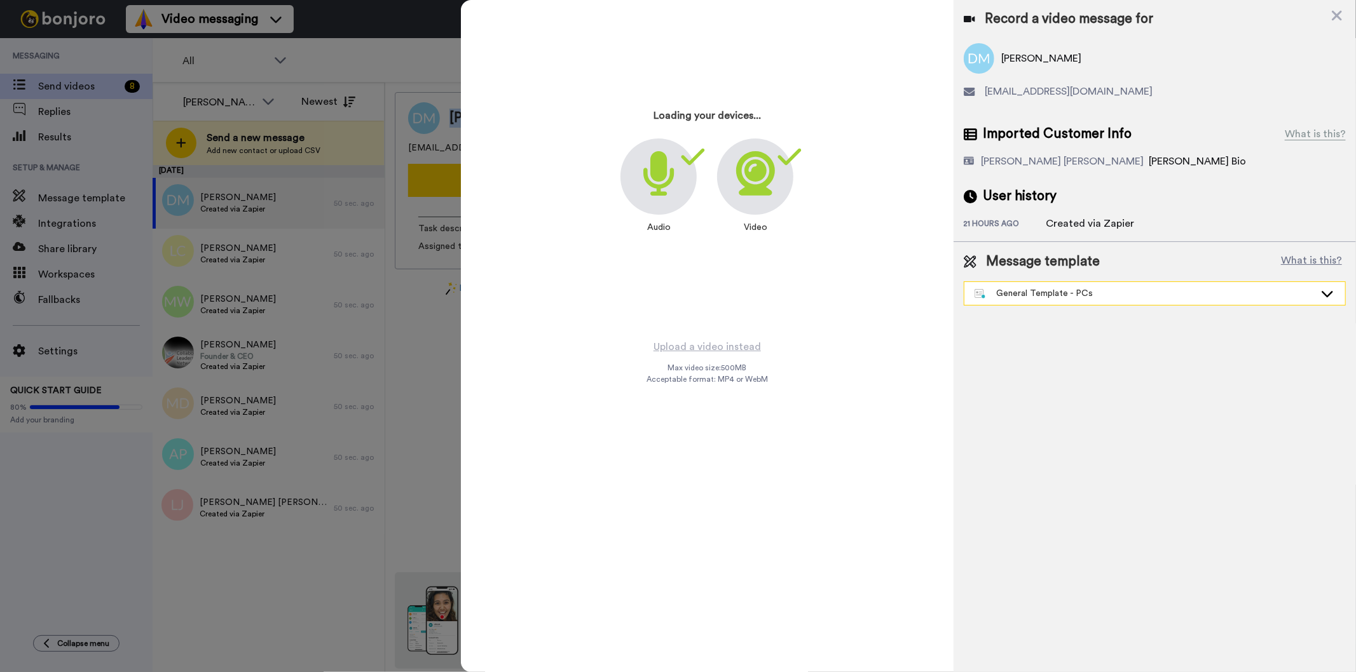
click at [1108, 294] on div "General Template - PCs" at bounding box center [1144, 293] width 340 height 13
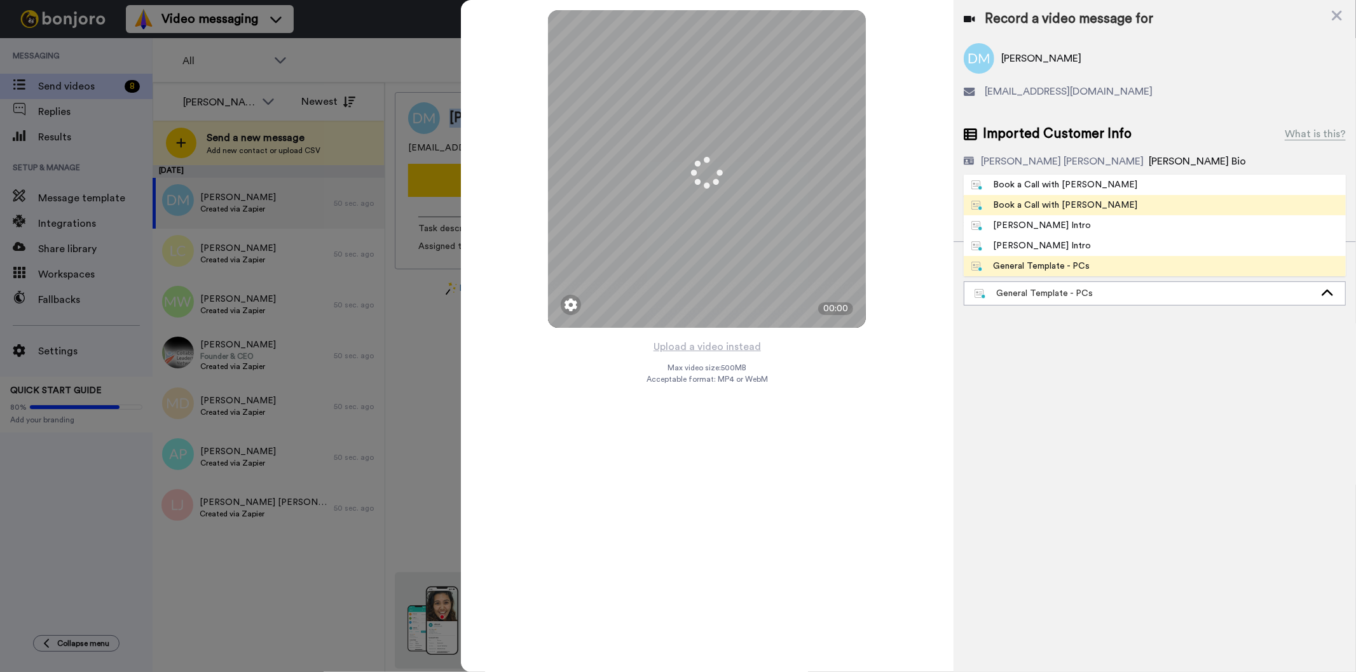
click at [1083, 206] on span "Book a Call with Gilda" at bounding box center [1055, 205] width 182 height 13
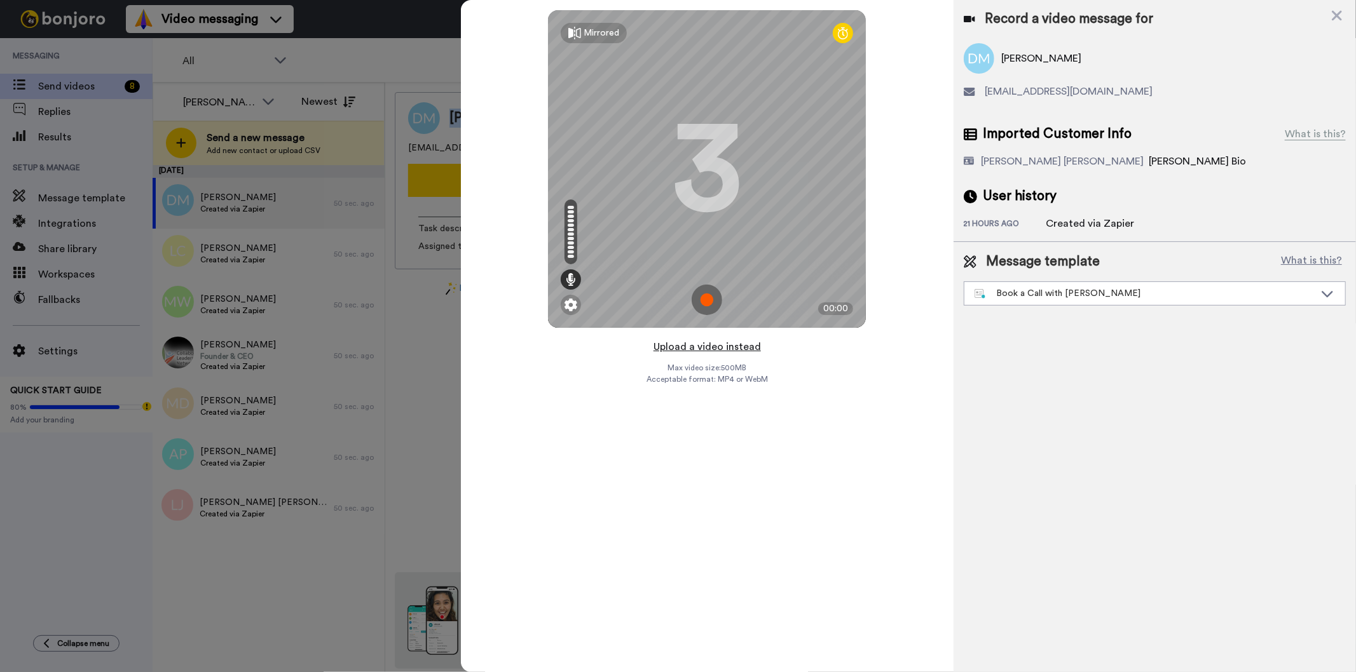
click at [739, 346] on button "Upload a video instead" at bounding box center [707, 347] width 115 height 17
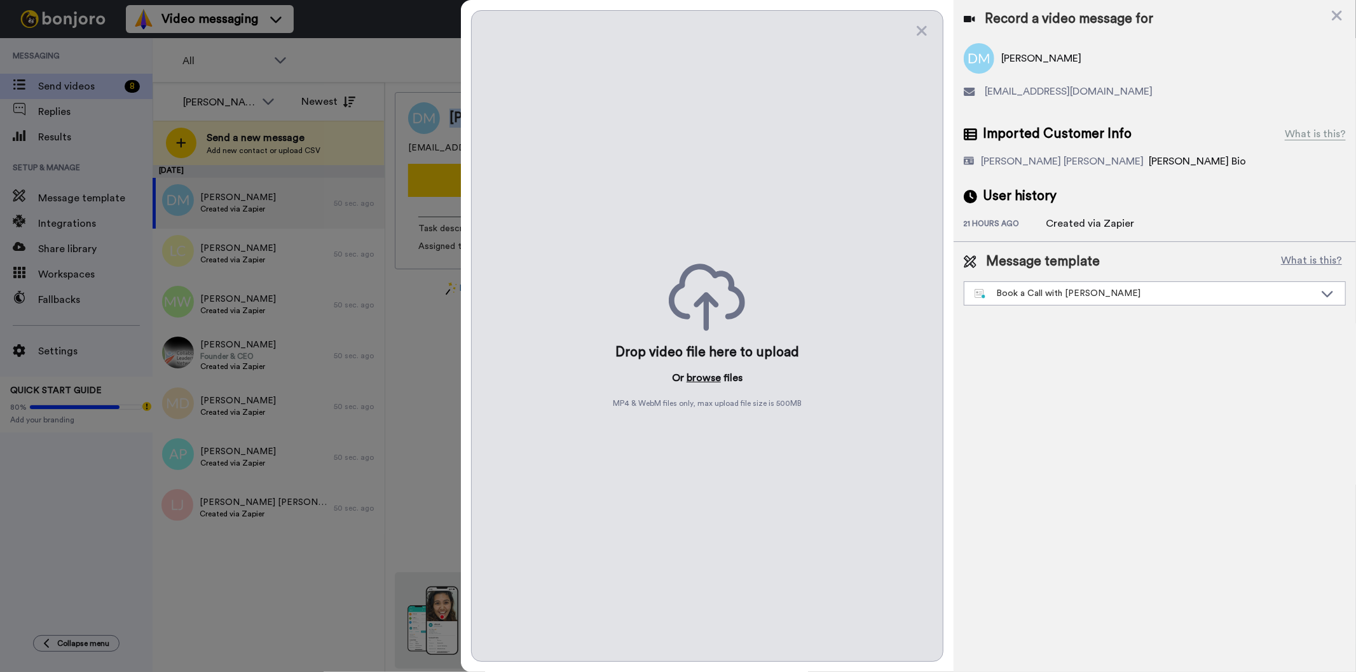
click at [710, 382] on button "browse" at bounding box center [703, 378] width 34 height 15
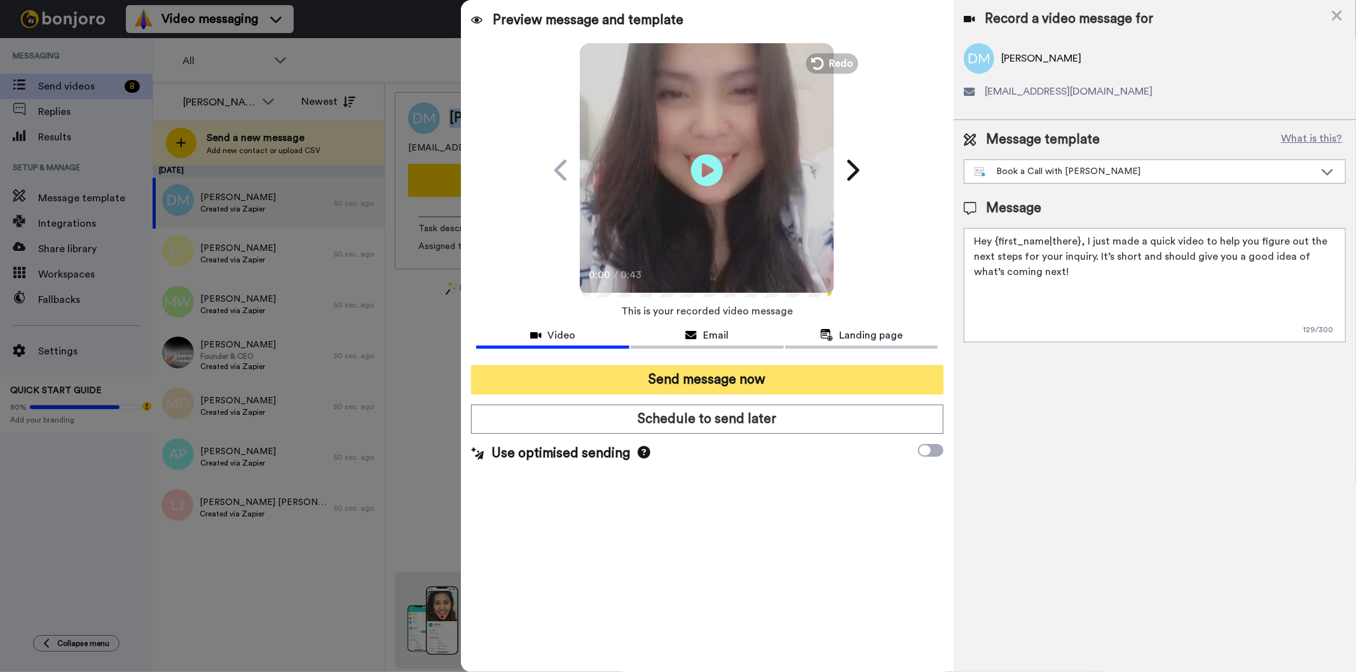
click at [785, 378] on button "Send message now" at bounding box center [707, 379] width 472 height 29
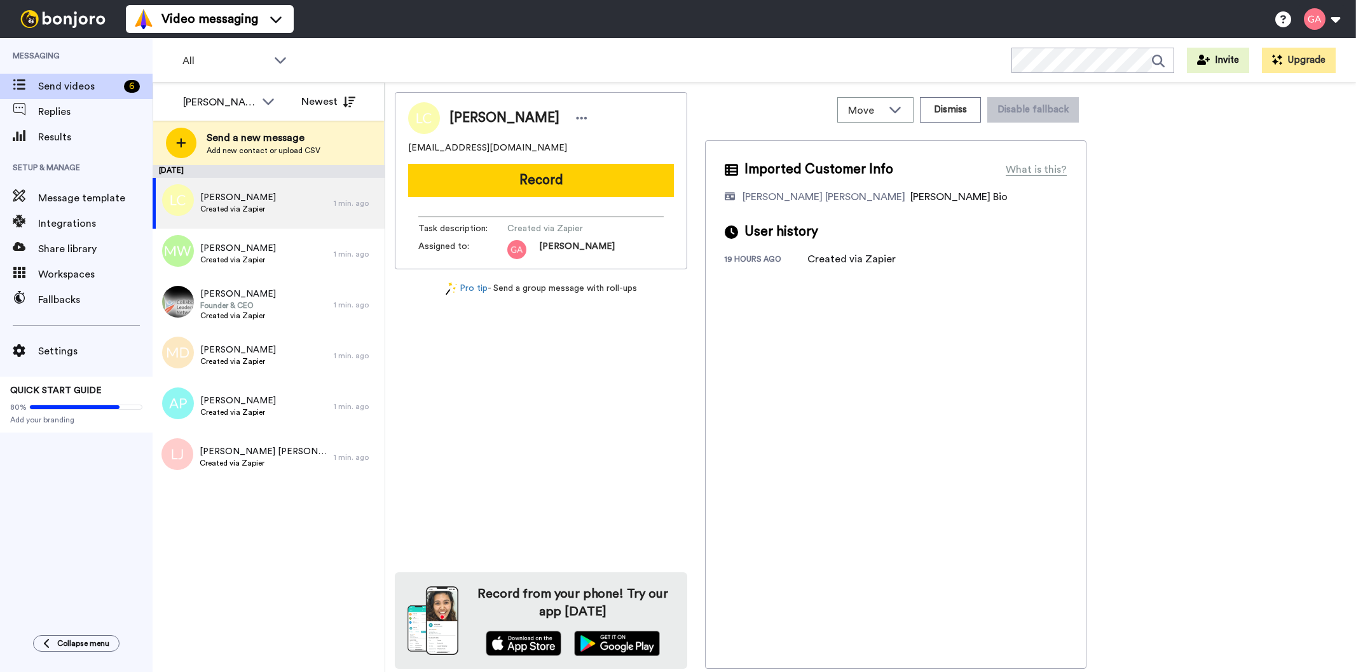
click at [469, 106] on div "[PERSON_NAME]" at bounding box center [541, 118] width 266 height 32
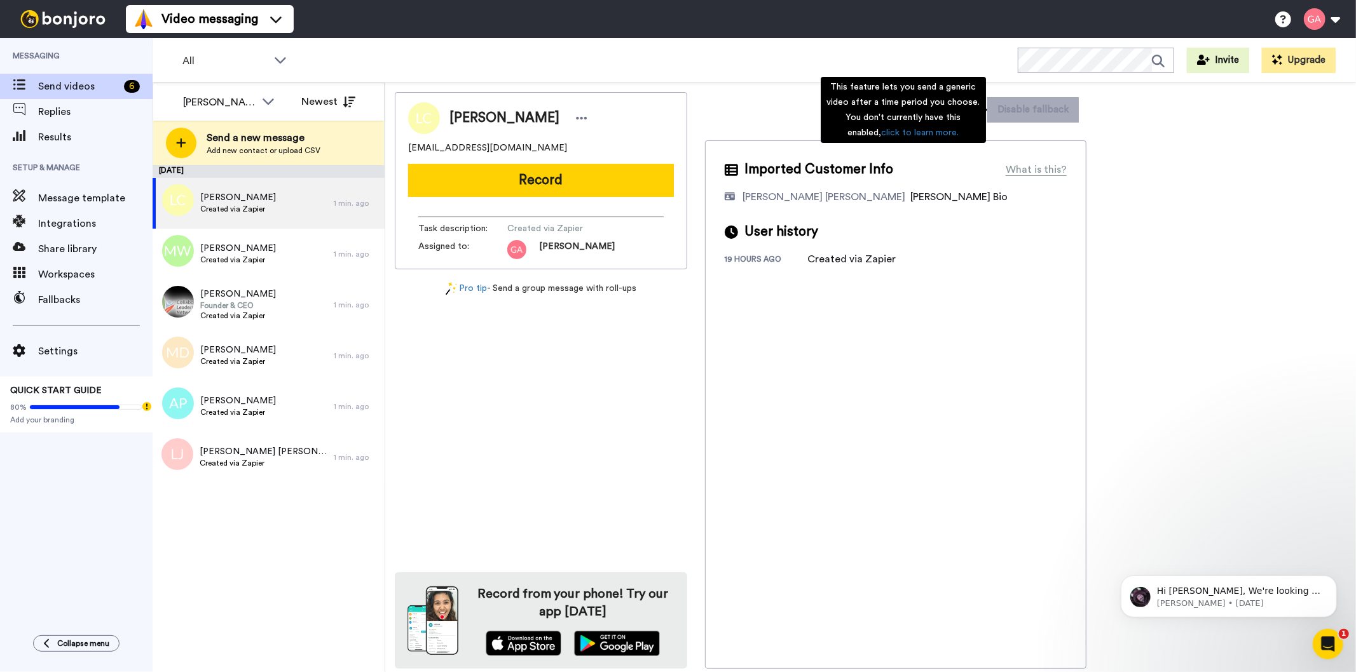
click at [963, 100] on div "This feature lets you send a generic video after a time period you choose. You …" at bounding box center [903, 110] width 165 height 66
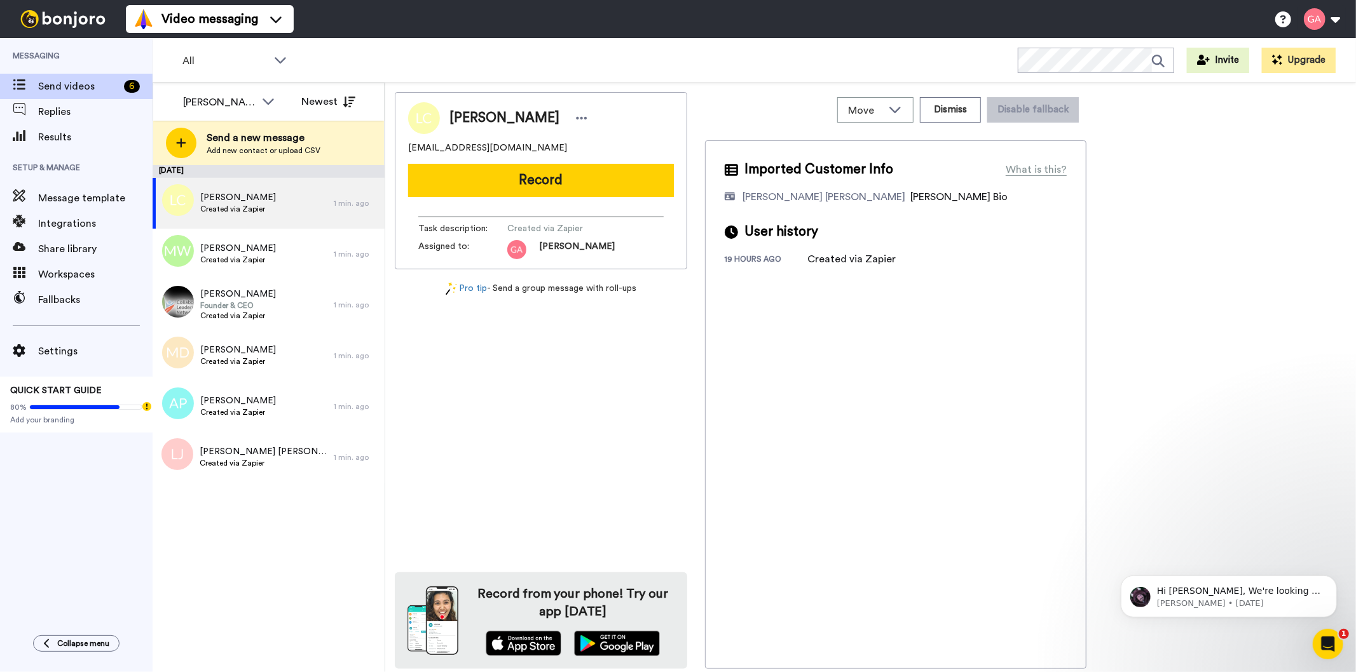
click at [971, 532] on div "Imported Customer Info What is this? [PERSON_NAME] [PERSON_NAME] Bonjoro Assign…" at bounding box center [895, 404] width 381 height 529
click at [958, 106] on button "Dismiss" at bounding box center [950, 109] width 61 height 25
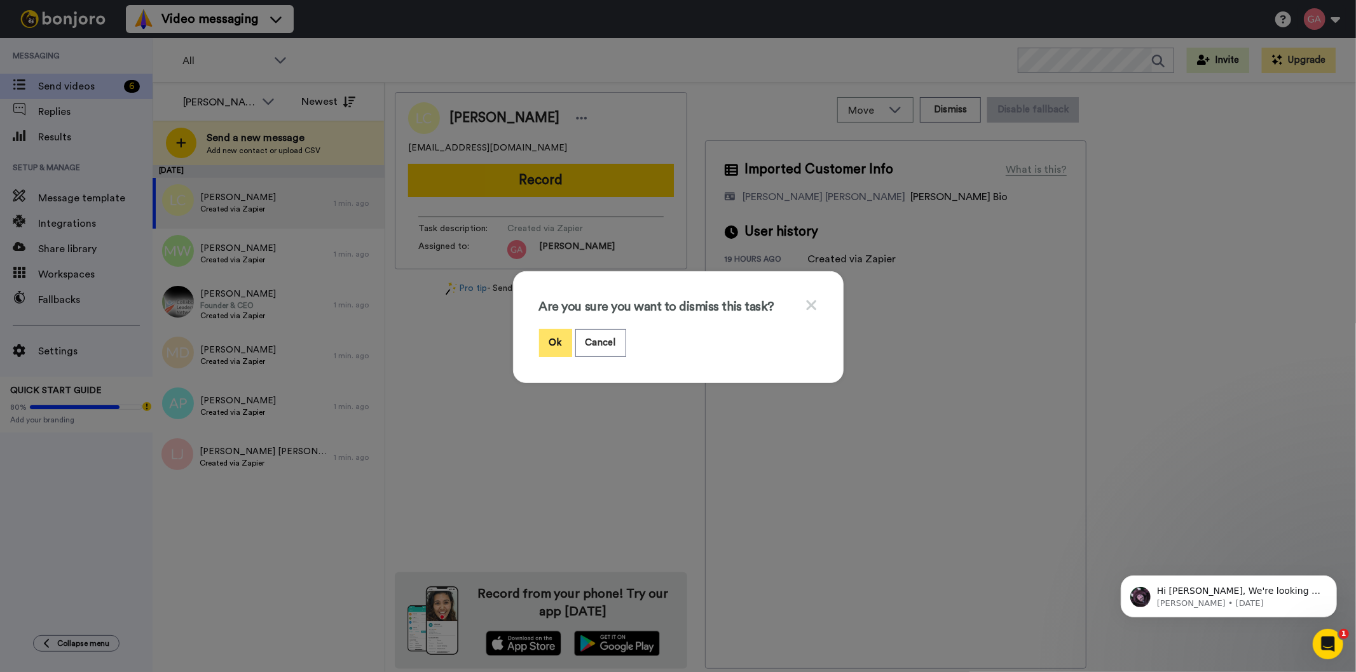
click at [549, 348] on button "Ok" at bounding box center [555, 342] width 33 height 27
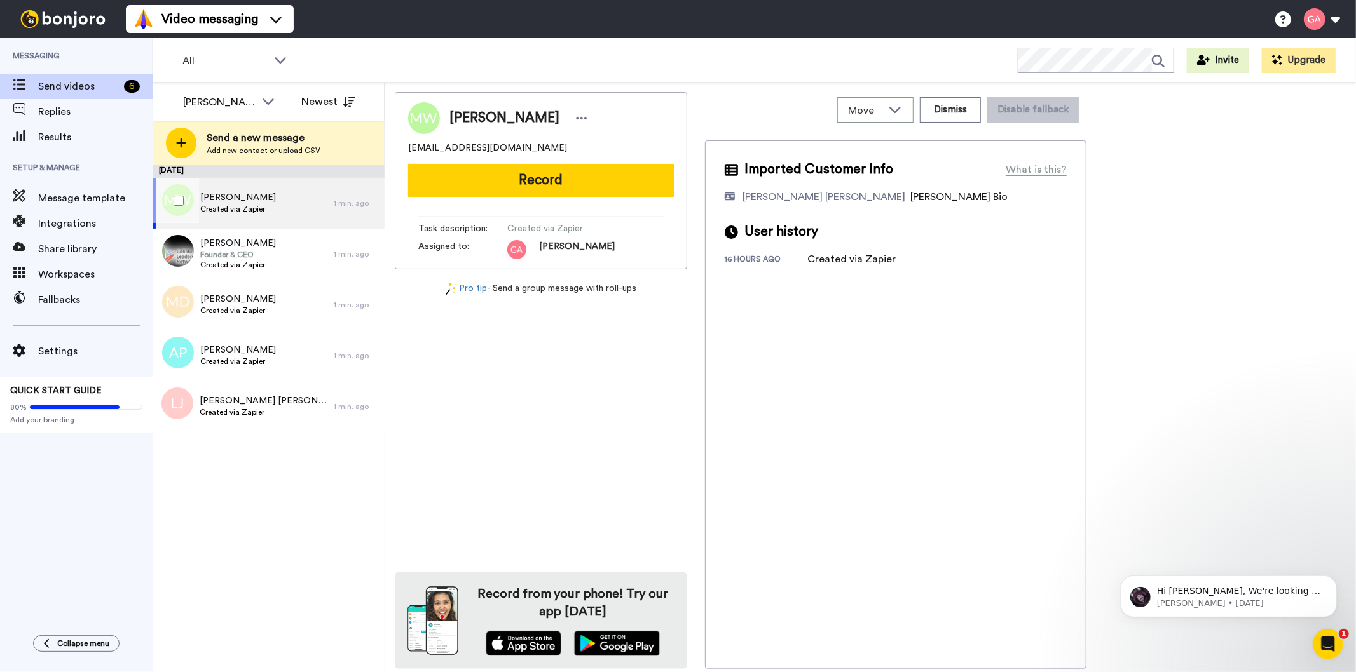
click at [218, 202] on span "Melissa Wash" at bounding box center [238, 197] width 76 height 13
click at [465, 125] on span "Melissa Wash" at bounding box center [504, 118] width 110 height 19
copy div "Melissa Wash"
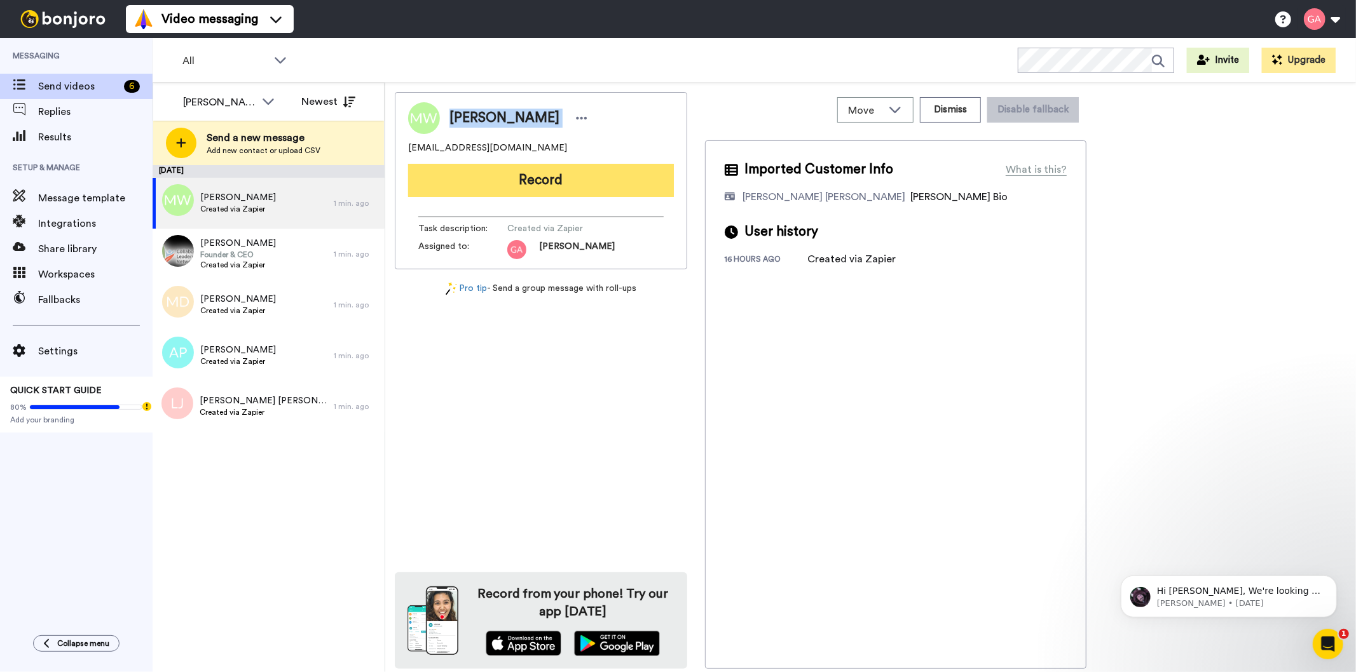
click at [615, 177] on button "Record" at bounding box center [541, 180] width 266 height 33
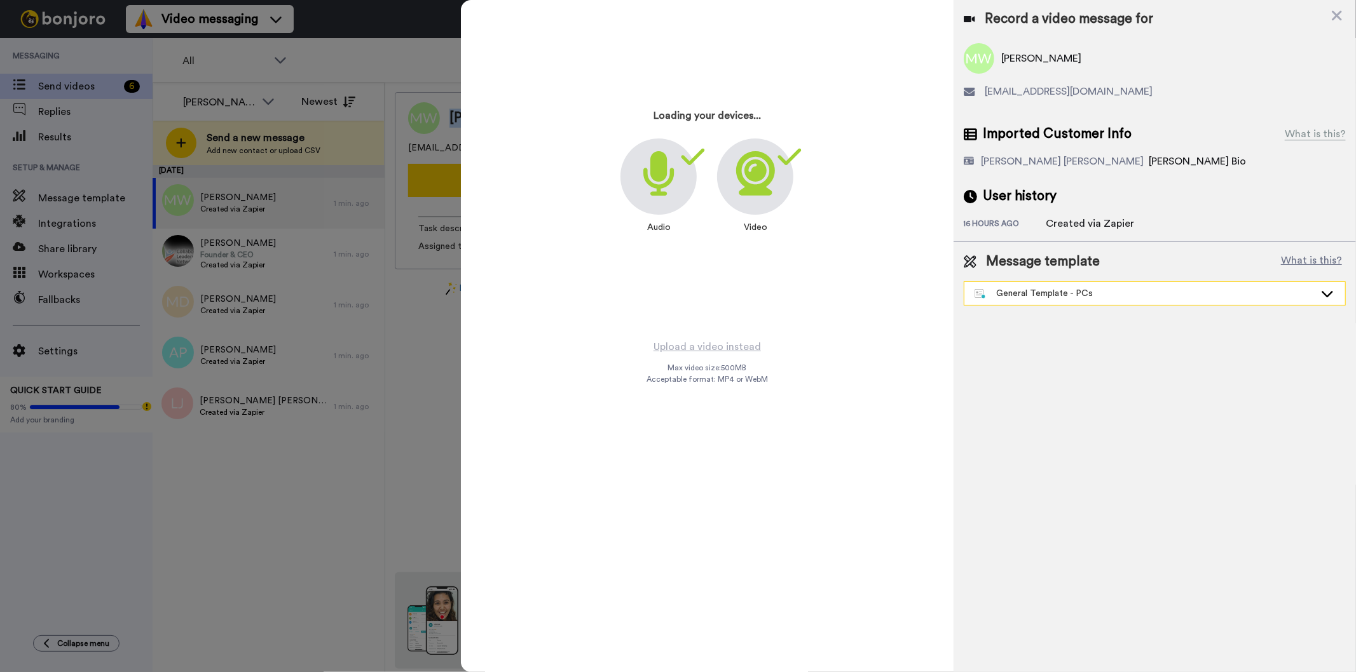
click at [1078, 297] on div "General Template - PCs" at bounding box center [1144, 293] width 340 height 13
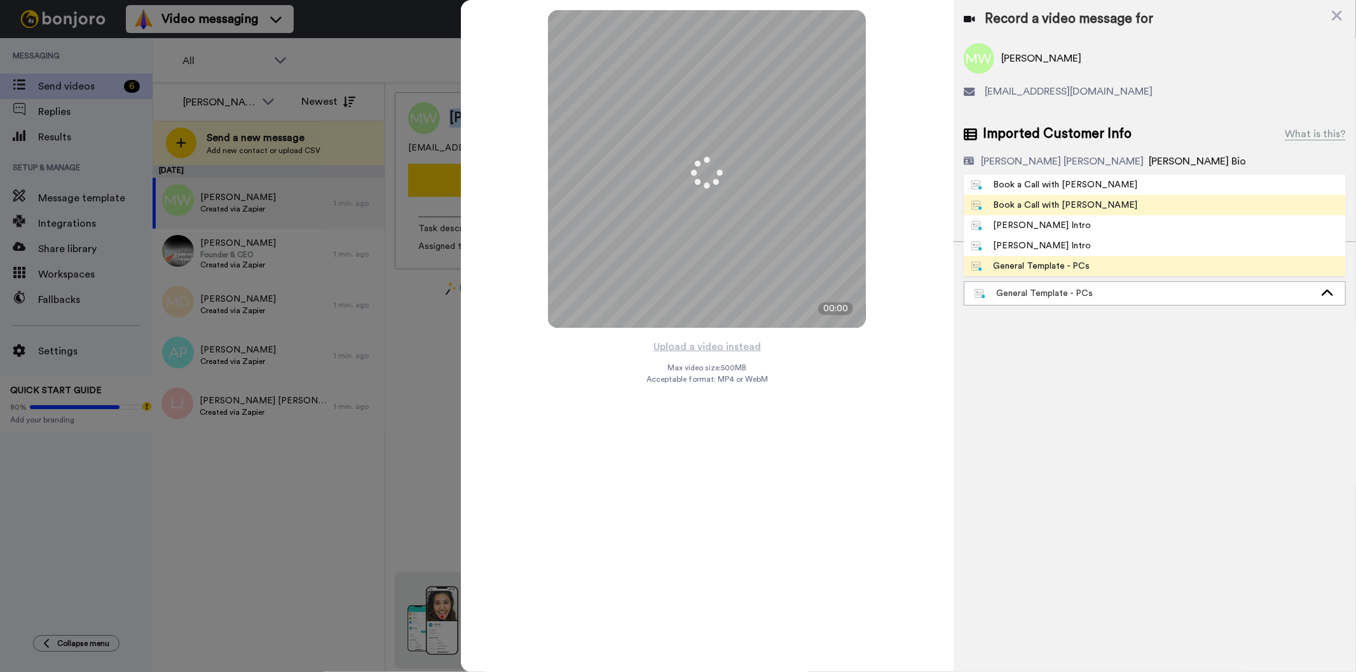
click at [1074, 208] on div "Book a Call with [PERSON_NAME]" at bounding box center [1054, 205] width 167 height 13
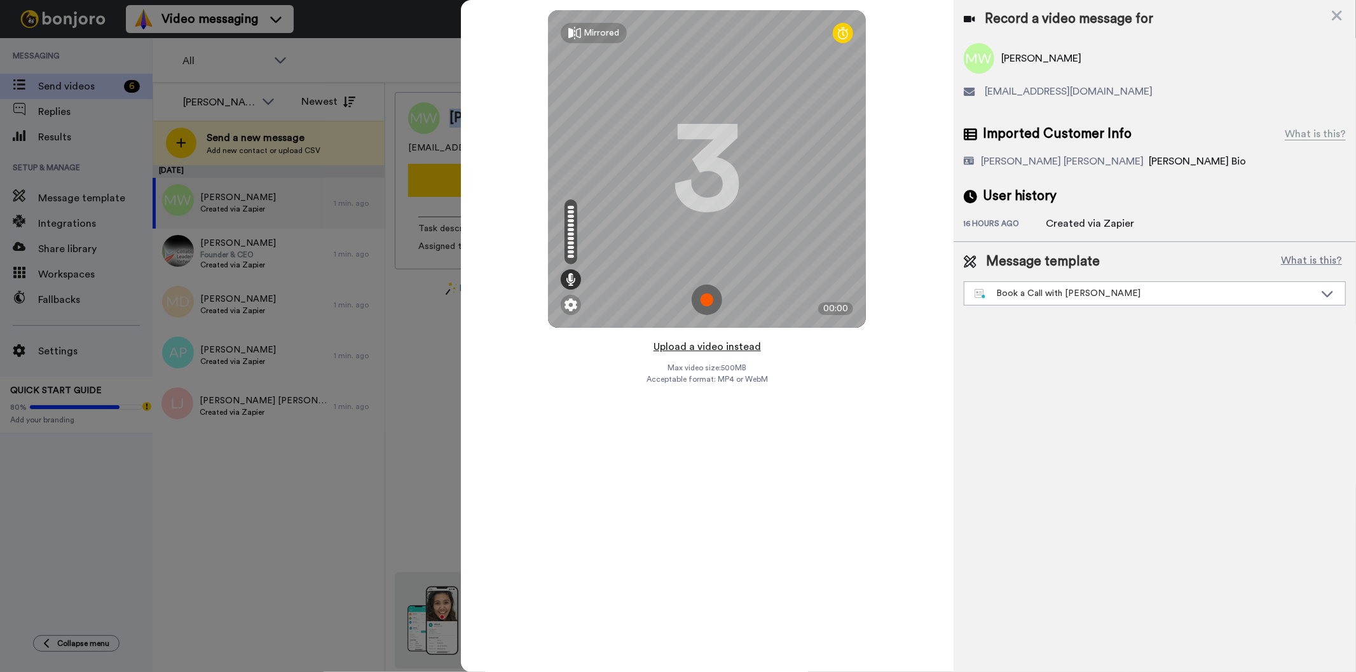
click at [719, 345] on button "Upload a video instead" at bounding box center [707, 347] width 115 height 17
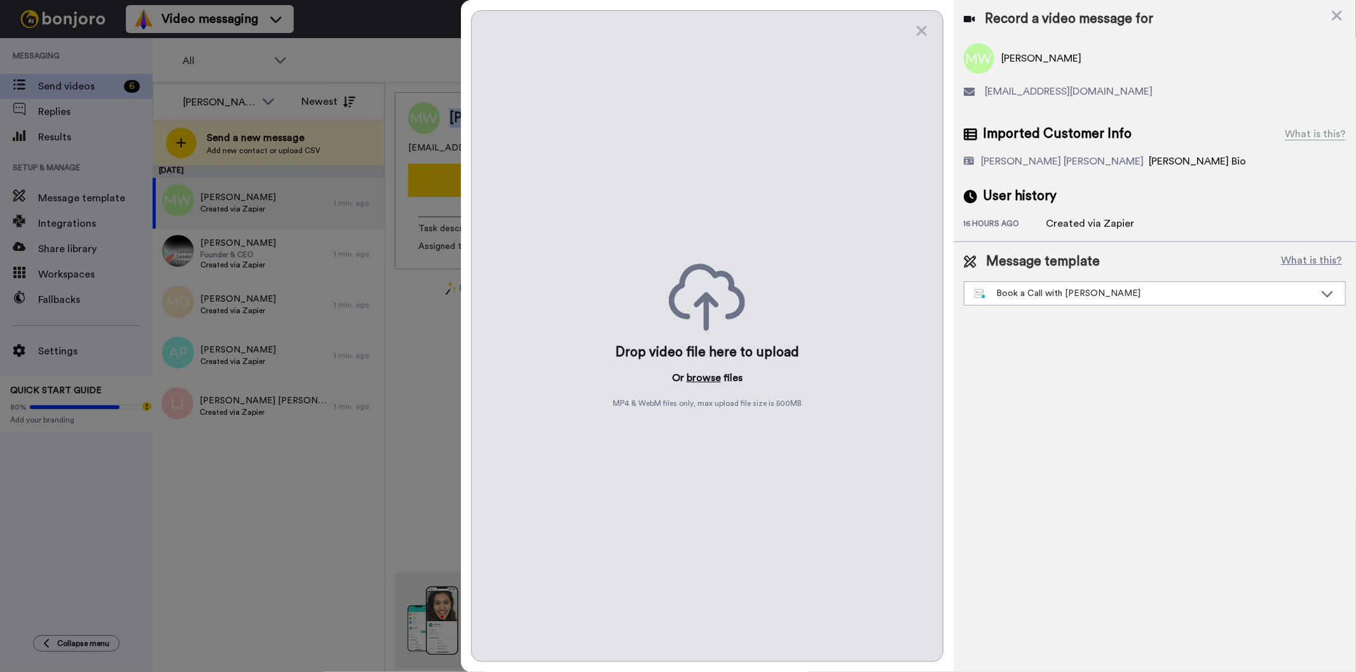
click at [696, 376] on button "browse" at bounding box center [703, 378] width 34 height 15
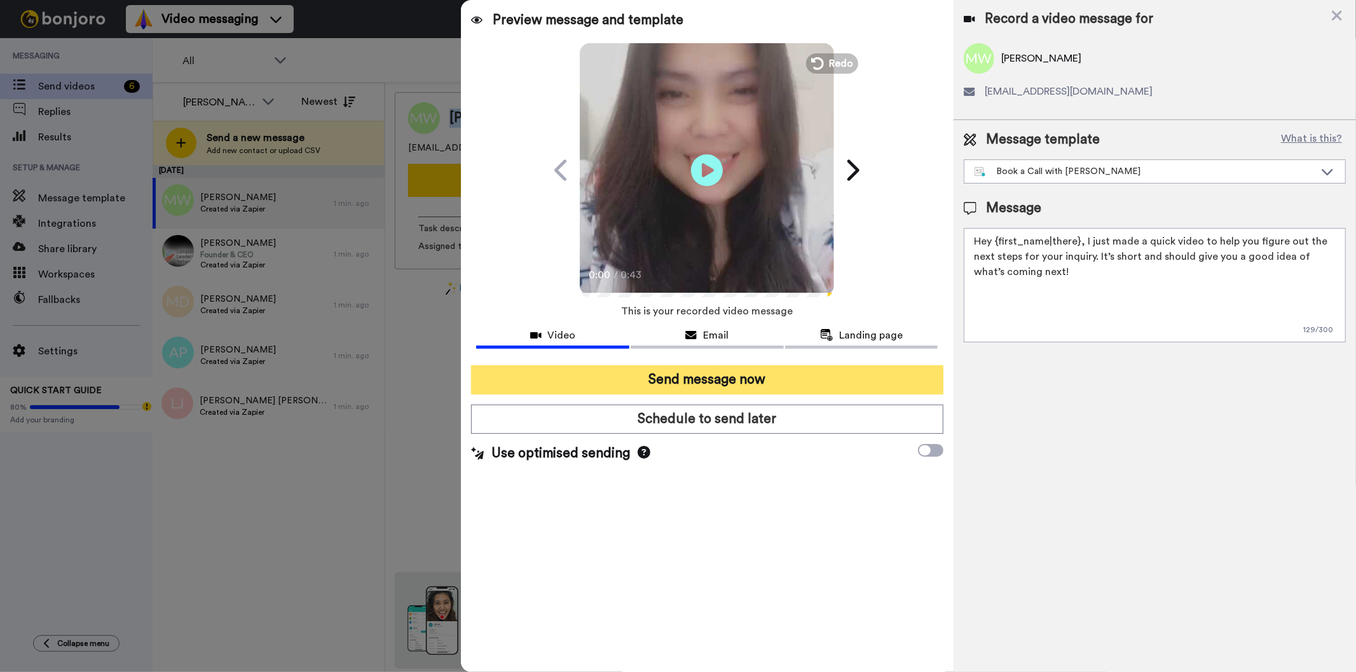
click at [898, 377] on button "Send message now" at bounding box center [707, 379] width 472 height 29
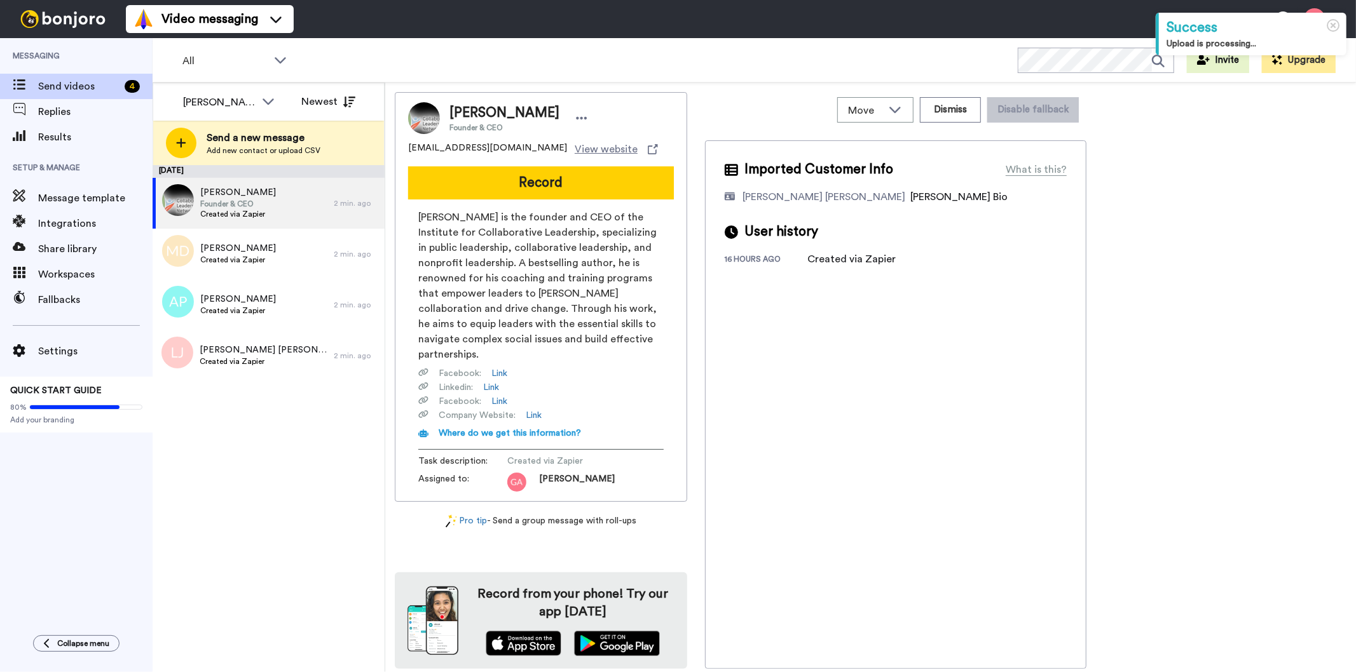
click at [478, 102] on div "[PERSON_NAME] Founder & CEO" at bounding box center [541, 118] width 266 height 32
copy span "[PERSON_NAME]"
click at [958, 109] on button "Dismiss" at bounding box center [950, 109] width 61 height 25
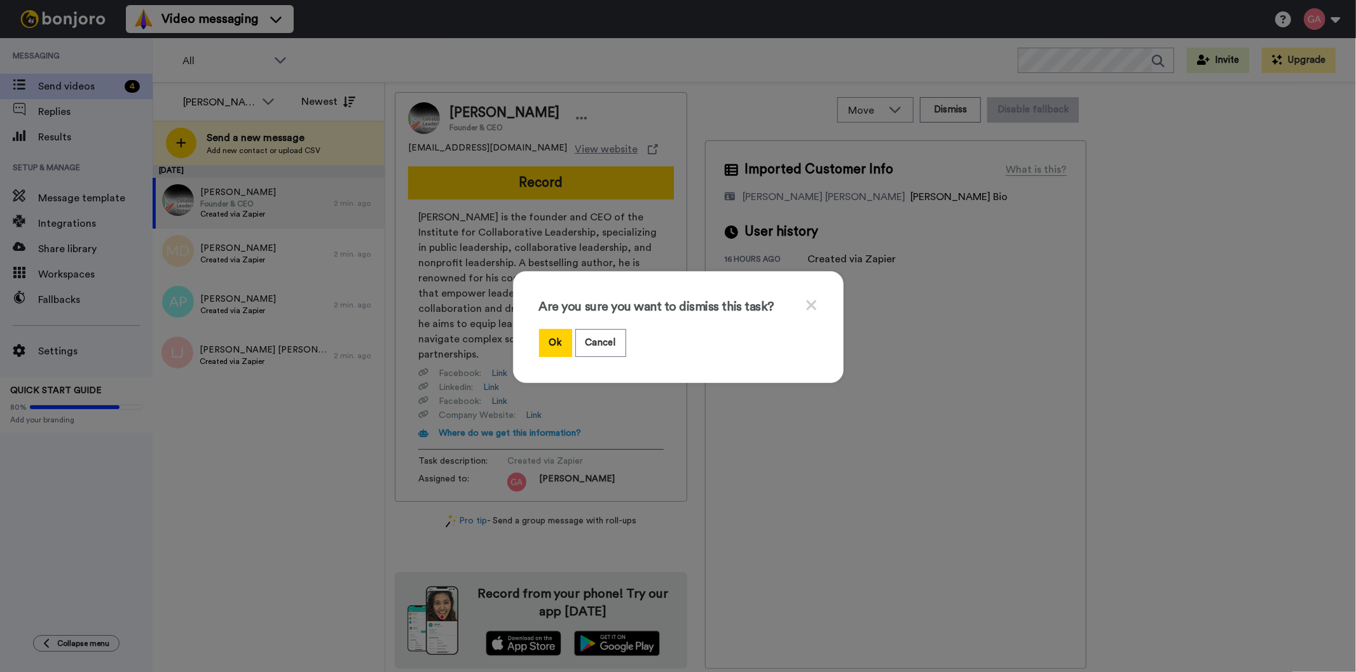
click at [805, 308] on icon at bounding box center [811, 305] width 12 height 16
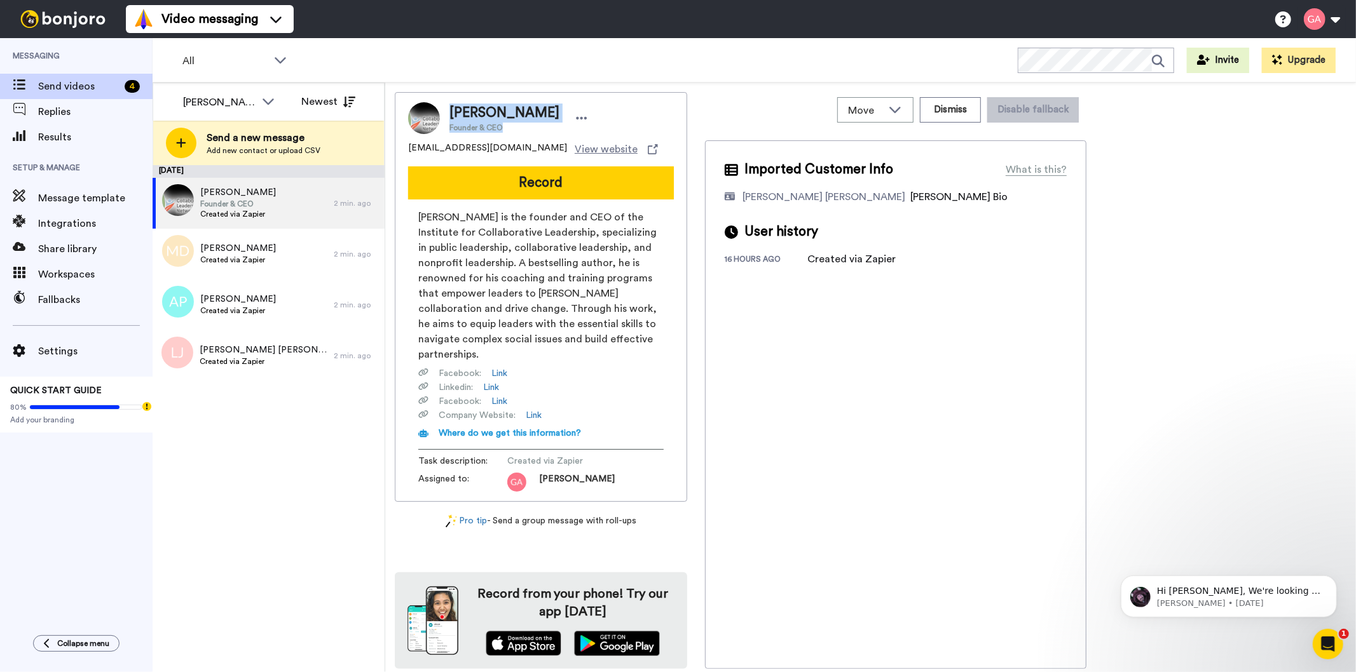
drag, startPoint x: 460, startPoint y: 110, endPoint x: 503, endPoint y: 122, distance: 45.5
click at [503, 122] on div "[PERSON_NAME] Founder & CEO" at bounding box center [504, 118] width 110 height 29
copy div "[PERSON_NAME] Founder & CEO"
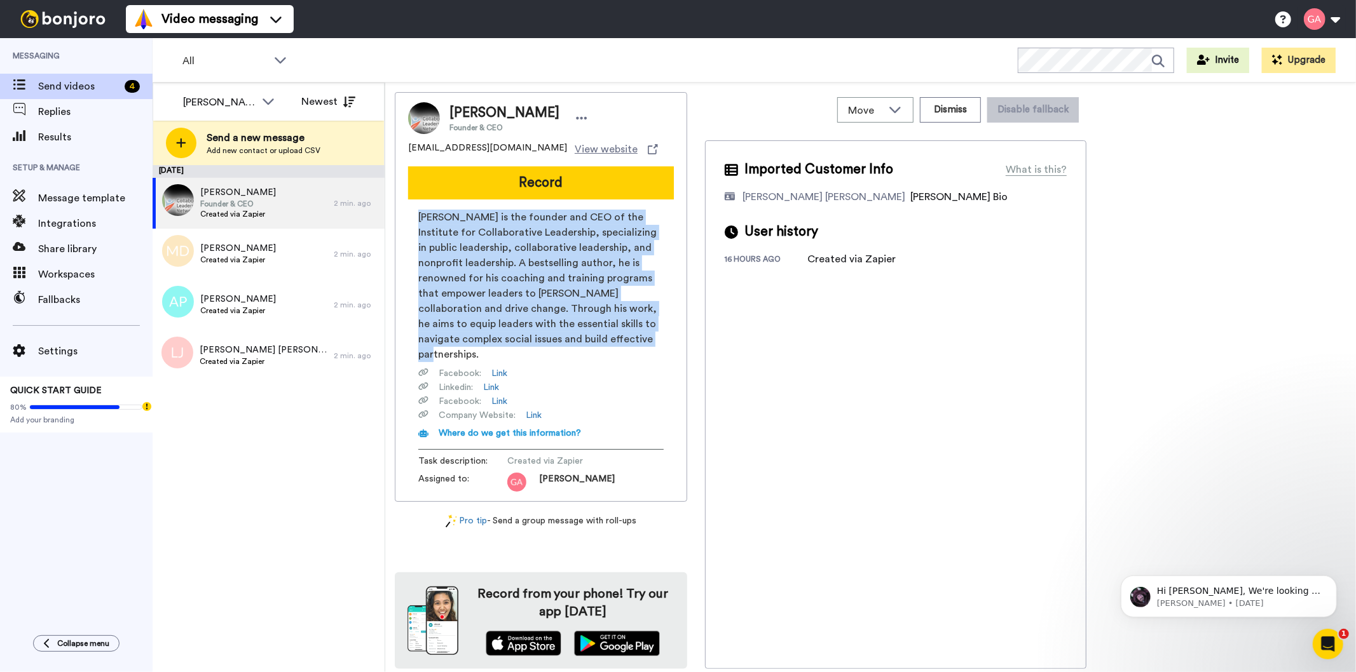
drag, startPoint x: 452, startPoint y: 221, endPoint x: 611, endPoint y: 346, distance: 201.9
click at [611, 346] on div "[PERSON_NAME] is the founder and CEO of the Institute for Collaborative Leaders…" at bounding box center [541, 351] width 266 height 282
copy span "[PERSON_NAME] is the founder and CEO of the Institute for Collaborative Leaders…"
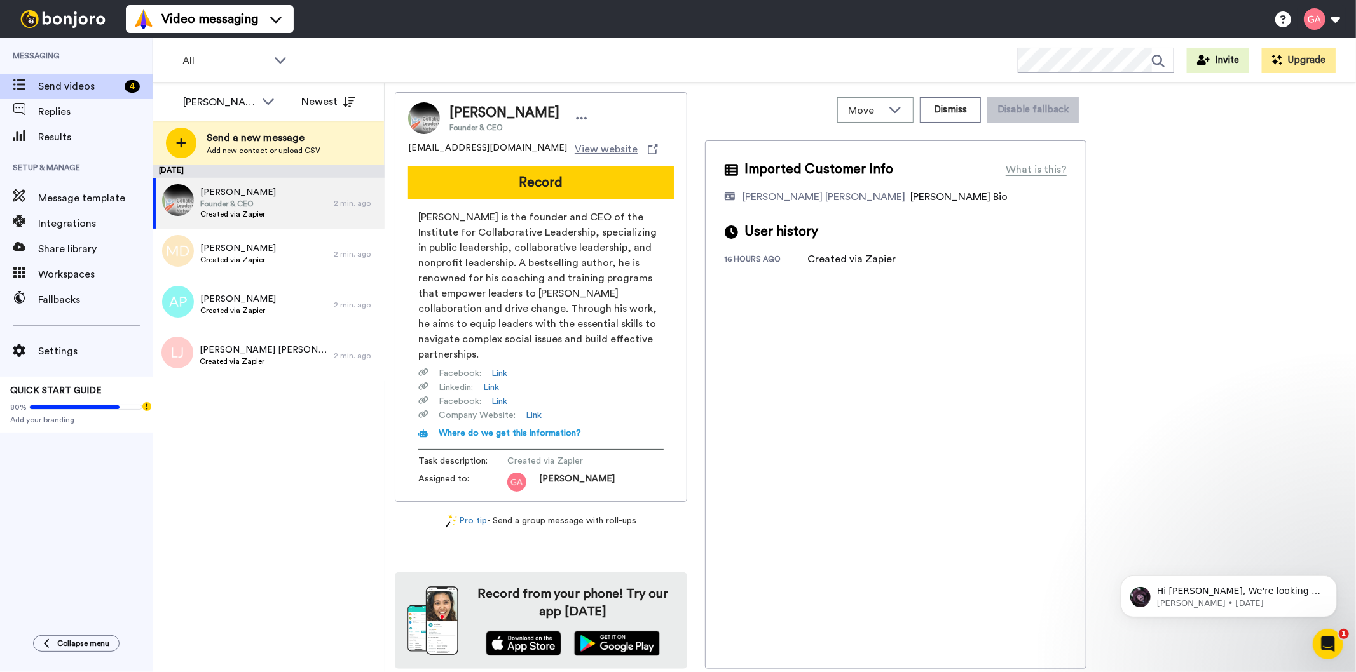
click at [920, 491] on div "Imported Customer Info What is this? Gilda De Varon Amante Bonjoro Assignee Bio…" at bounding box center [895, 404] width 381 height 529
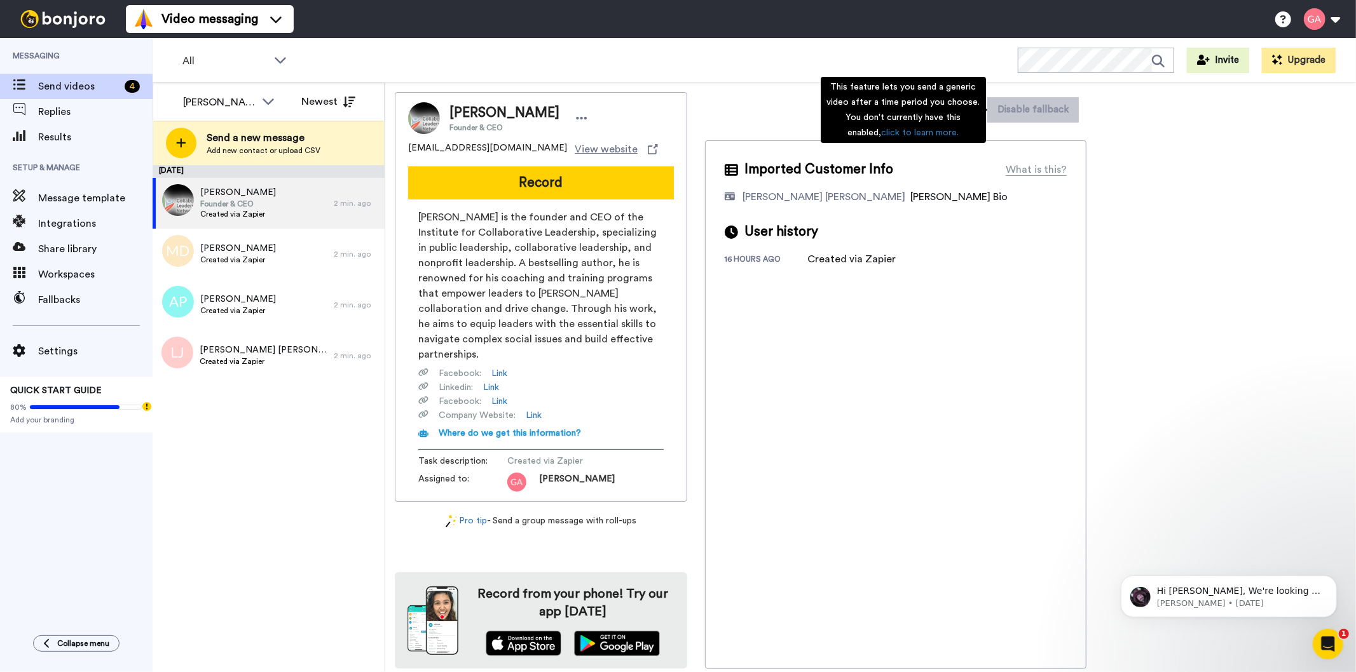
click at [974, 404] on div "Imported Customer Info What is this? Gilda De Varon Amante Bonjoro Assignee Bio…" at bounding box center [895, 404] width 381 height 529
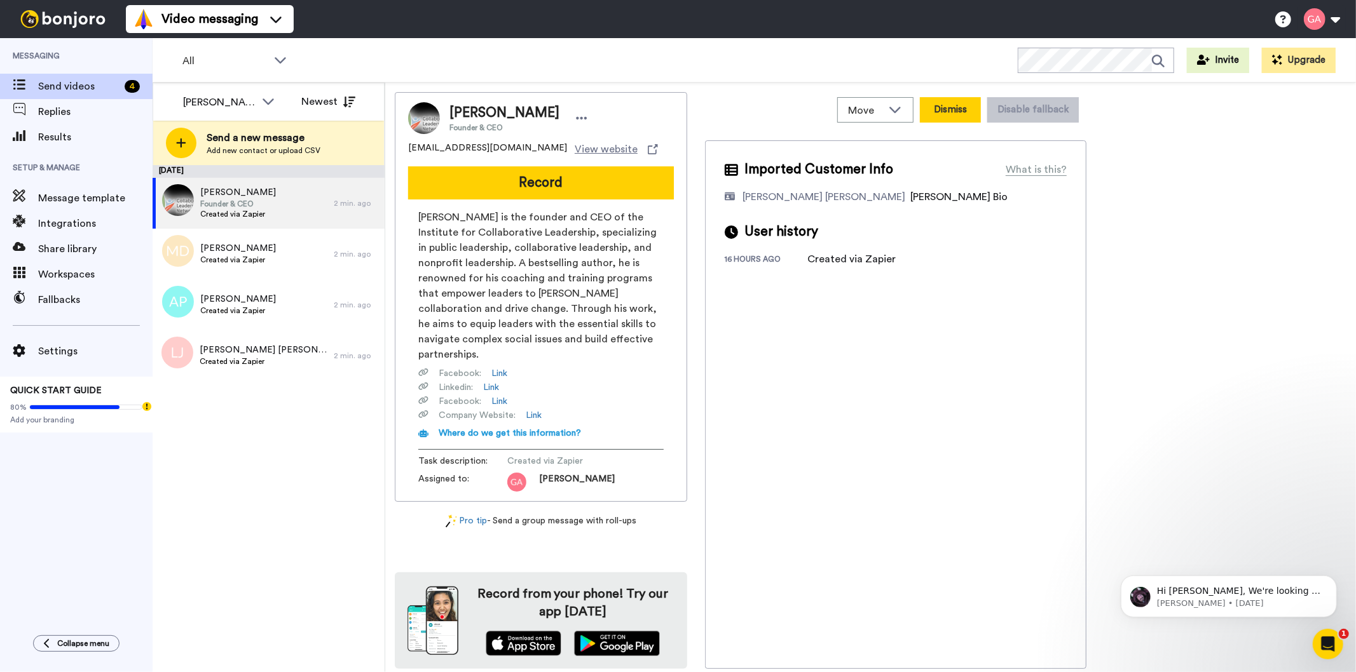
click at [957, 109] on button "Dismiss" at bounding box center [950, 109] width 61 height 25
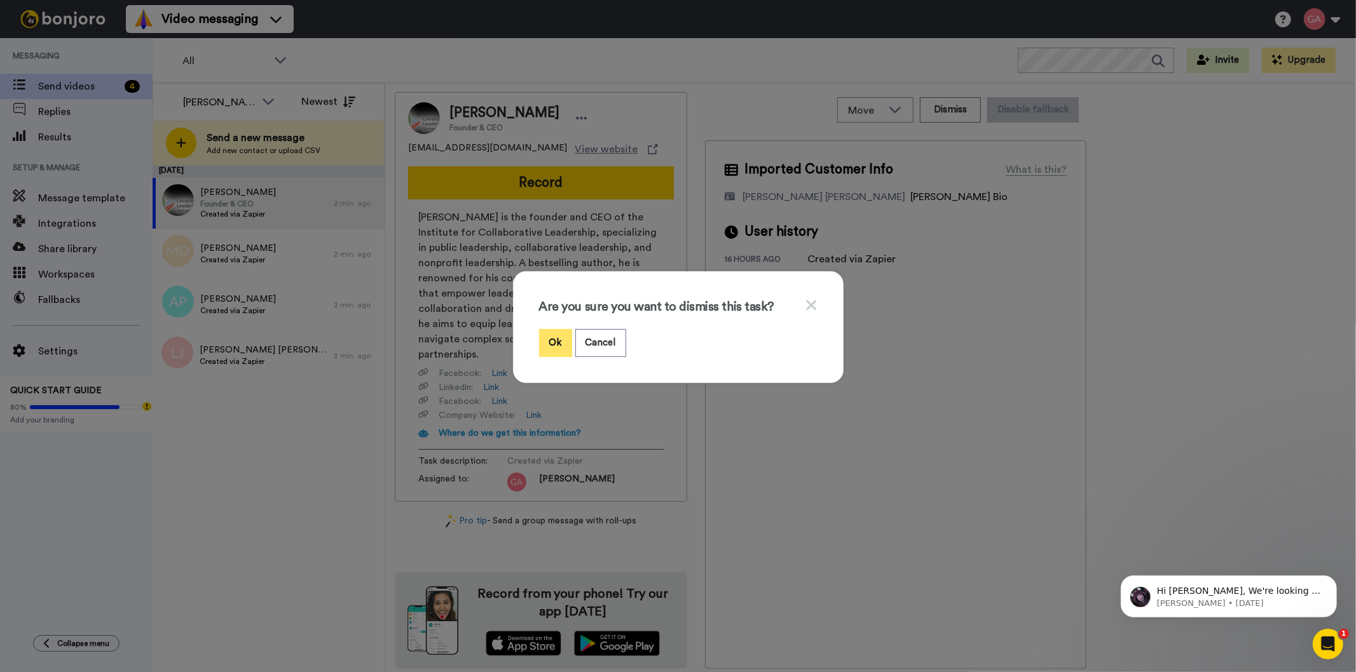
click at [550, 346] on button "Ok" at bounding box center [555, 342] width 33 height 27
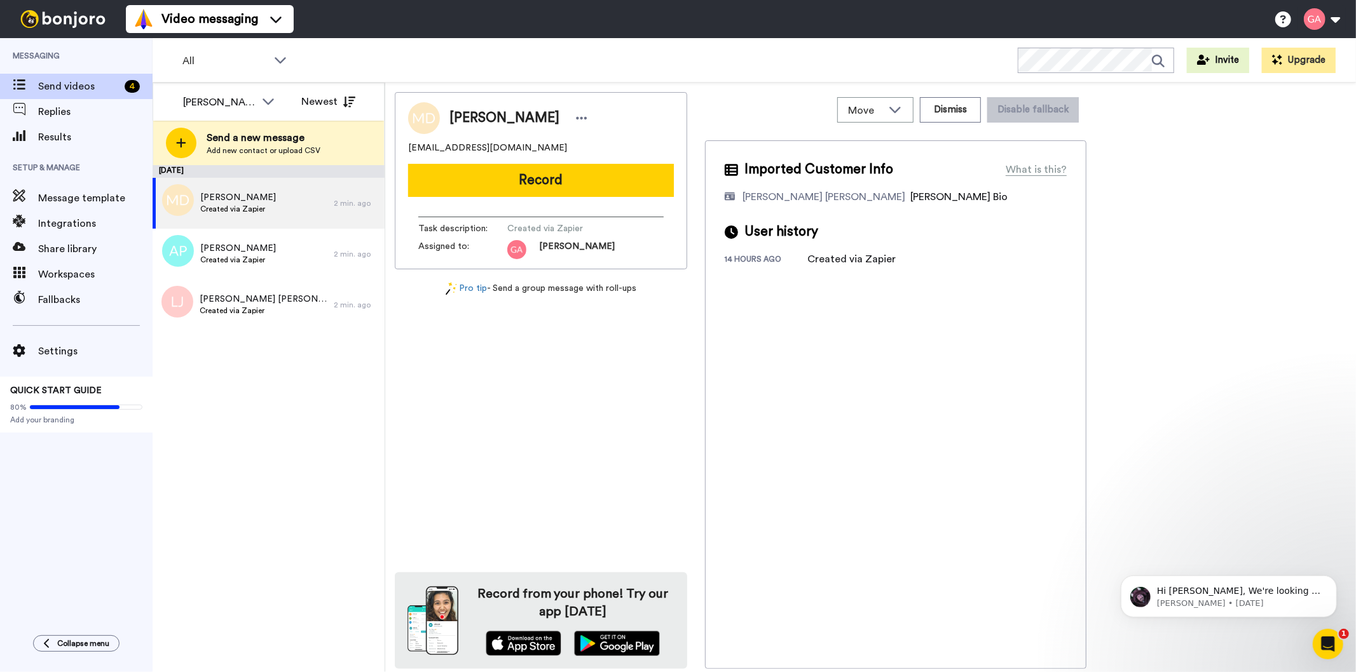
click at [491, 114] on span "Mona Dunham" at bounding box center [504, 118] width 110 height 19
copy div "Mona Dunham"
click at [672, 385] on div "Mona Dunham mona_dunham@yahoo.com Record Task description : Created via Zapier …" at bounding box center [541, 380] width 292 height 577
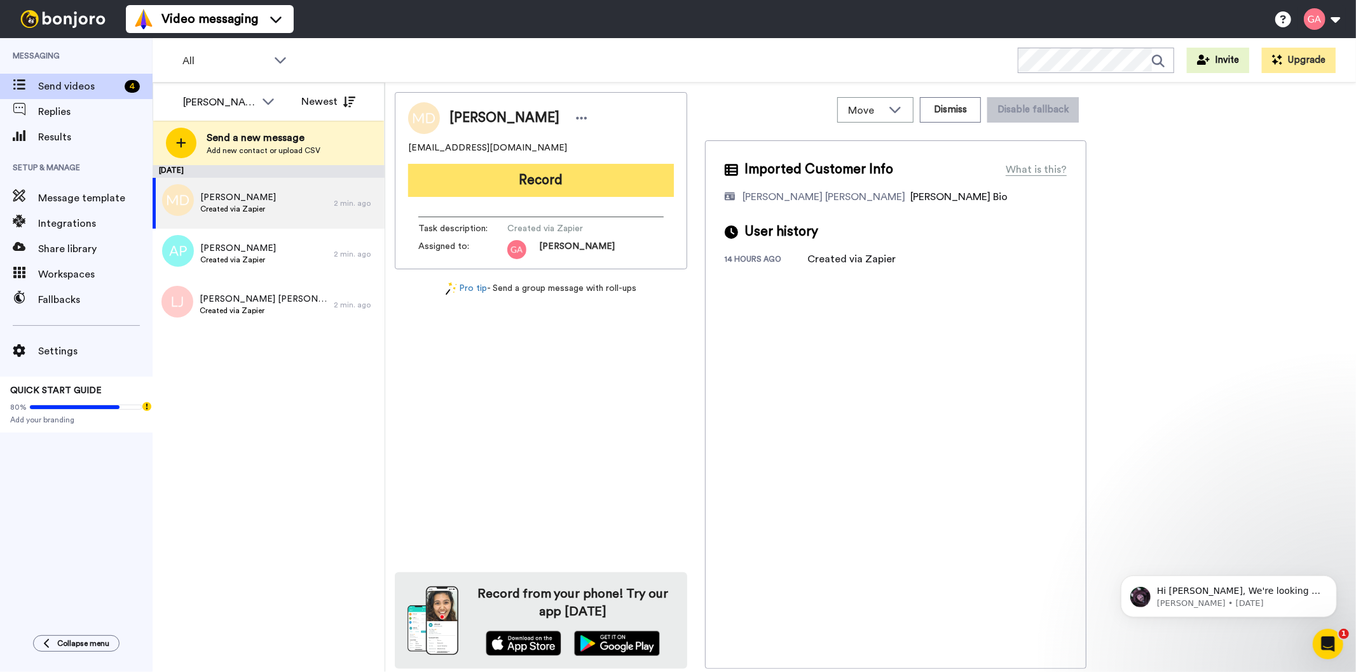
click at [585, 183] on button "Record" at bounding box center [541, 180] width 266 height 33
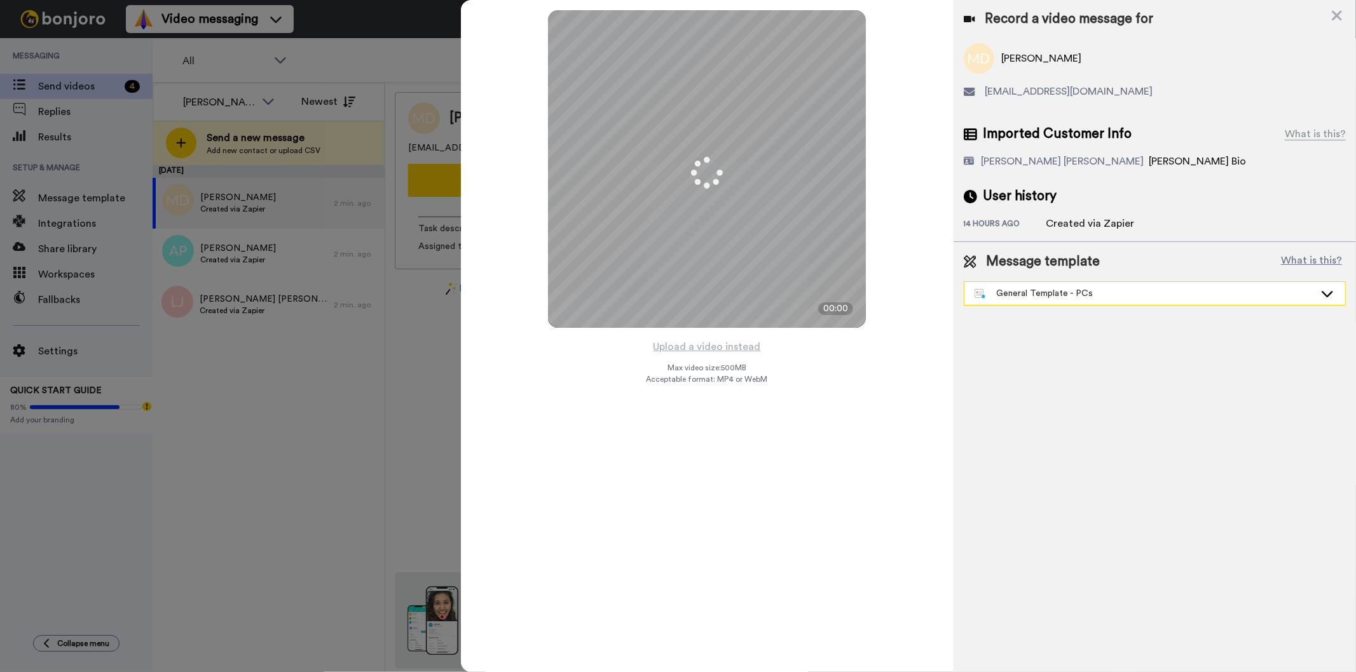
click at [1115, 289] on div "General Template - PCs" at bounding box center [1144, 293] width 340 height 13
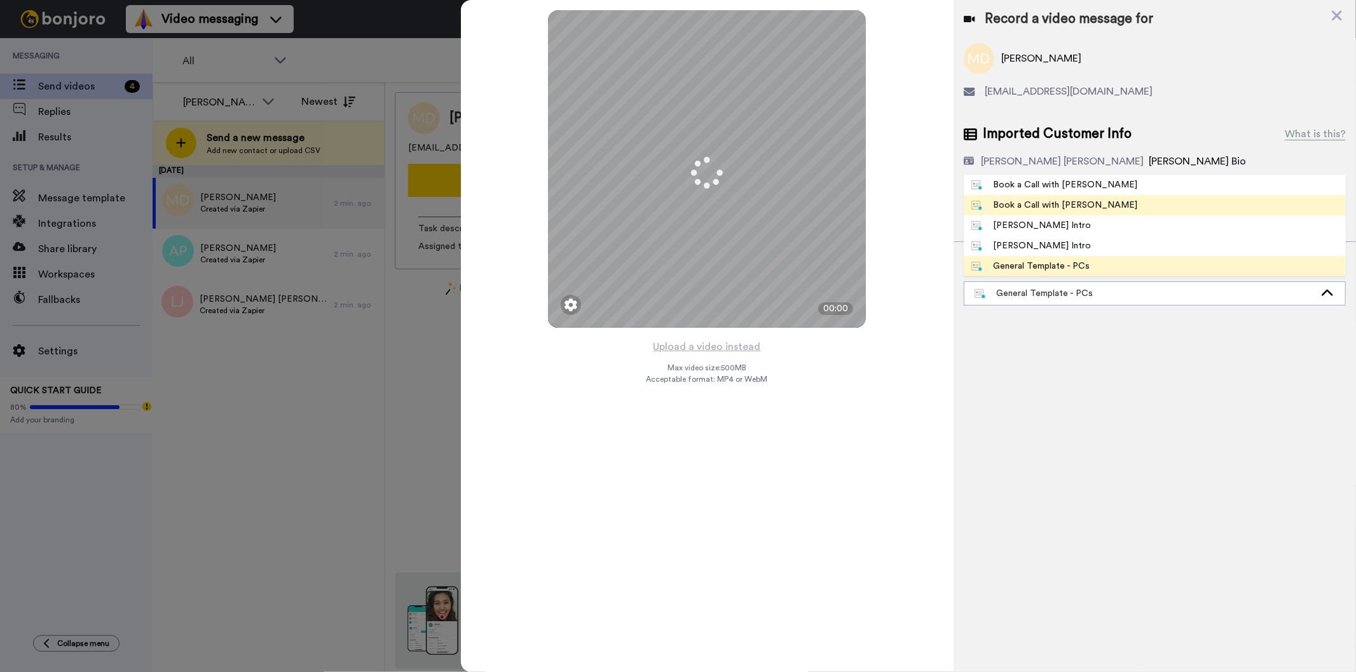
click at [1107, 205] on li "Book a Call with Gilda" at bounding box center [1155, 205] width 382 height 20
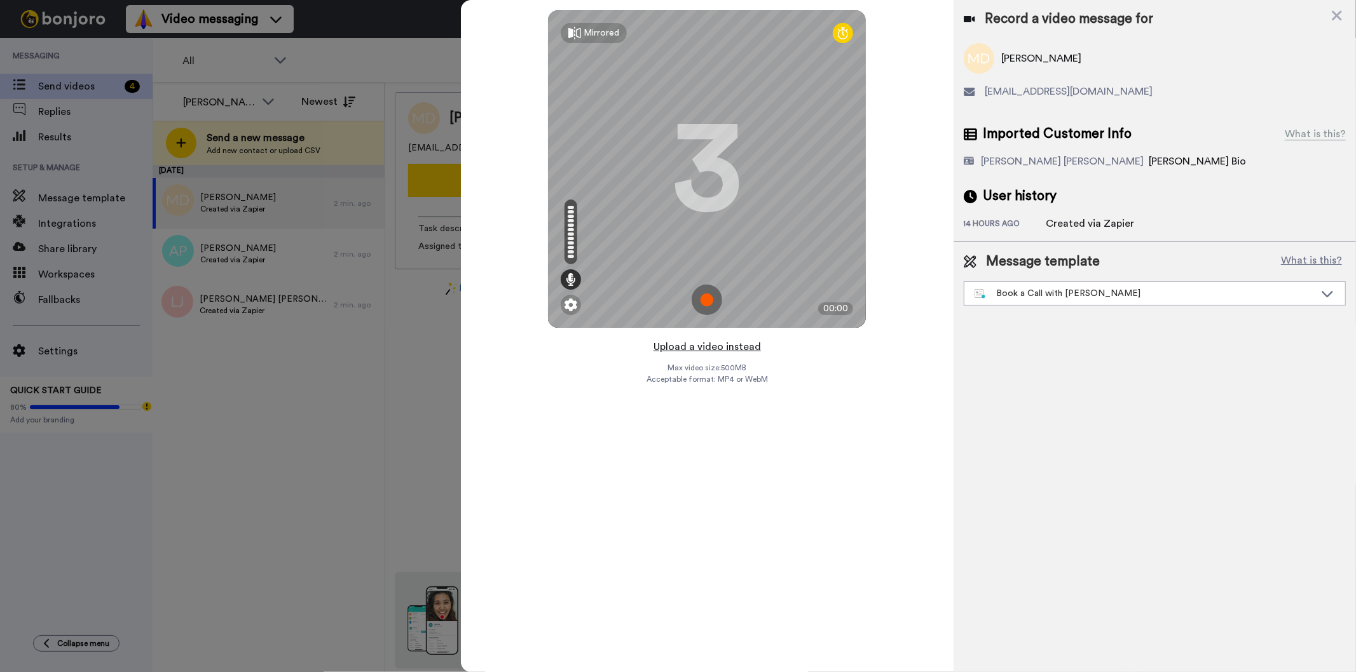
click at [711, 347] on button "Upload a video instead" at bounding box center [707, 347] width 115 height 17
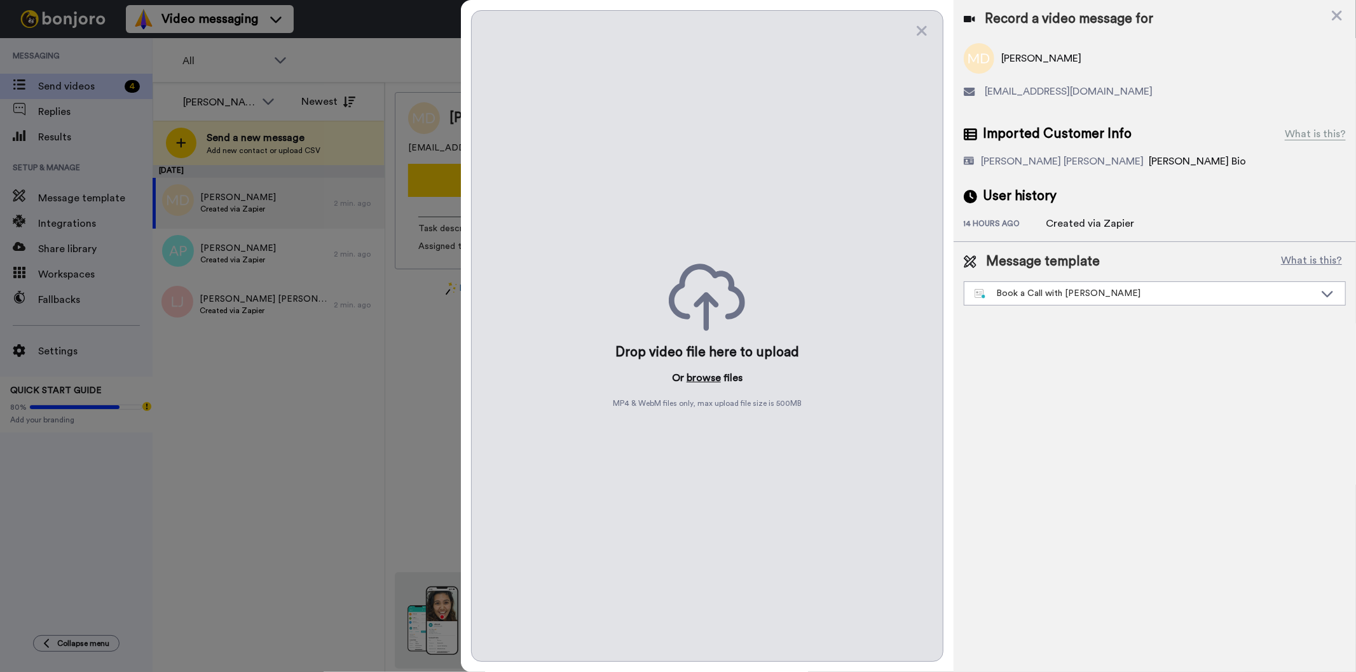
click at [702, 378] on button "browse" at bounding box center [703, 378] width 34 height 15
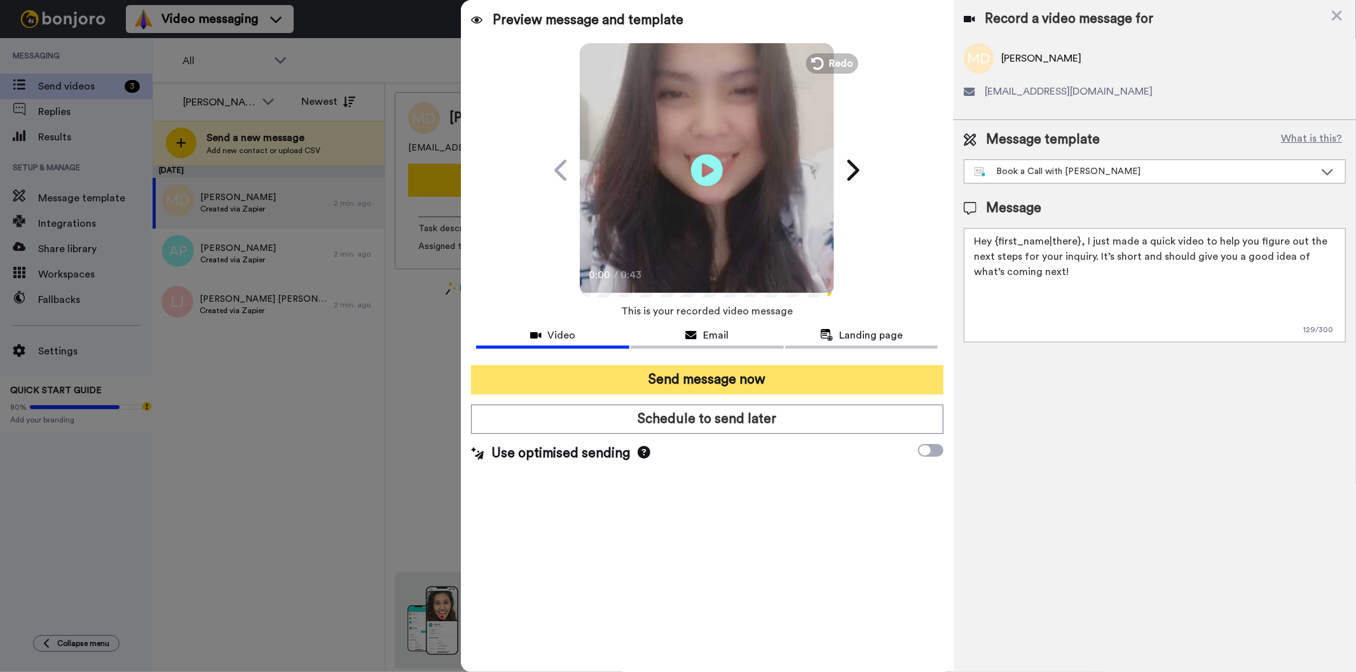
click at [723, 379] on button "Send message now" at bounding box center [707, 379] width 472 height 29
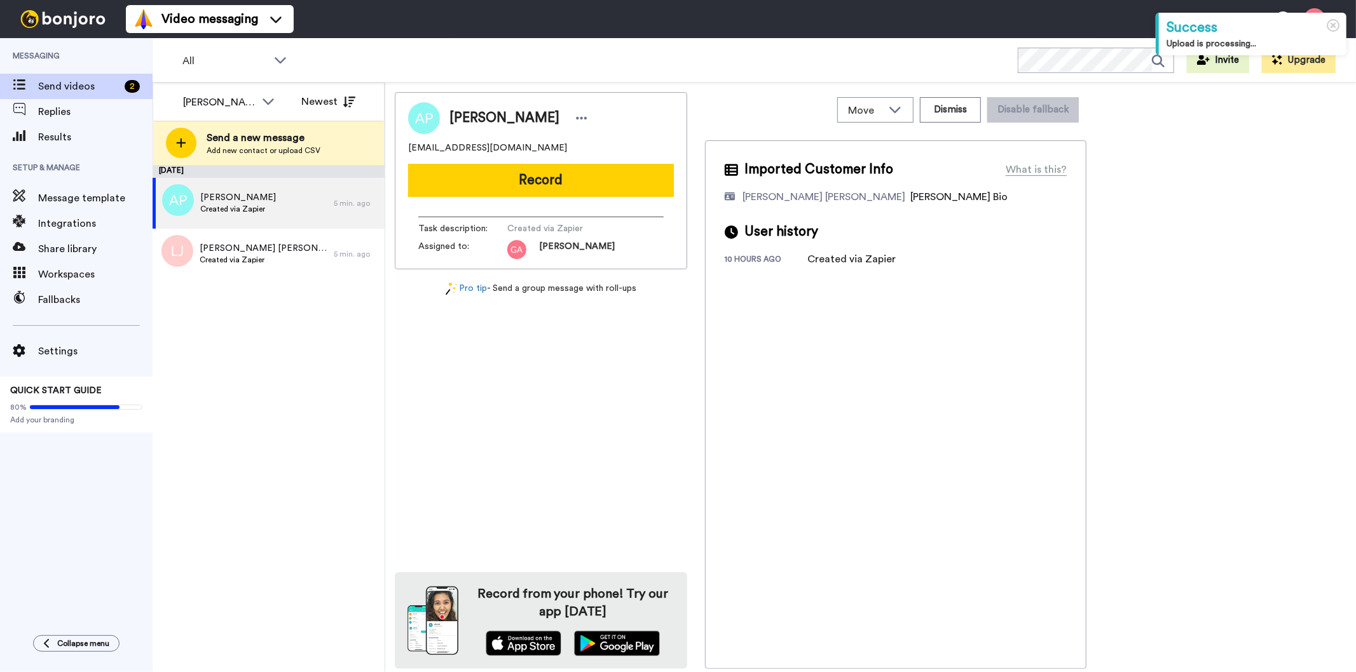
click at [665, 391] on div "Annette Parrish Mrjohnlee57@gmail.com Record Task description : Created via Zap…" at bounding box center [541, 380] width 292 height 577
click at [484, 119] on span "[PERSON_NAME]" at bounding box center [504, 118] width 110 height 19
copy div "[PERSON_NAME]"
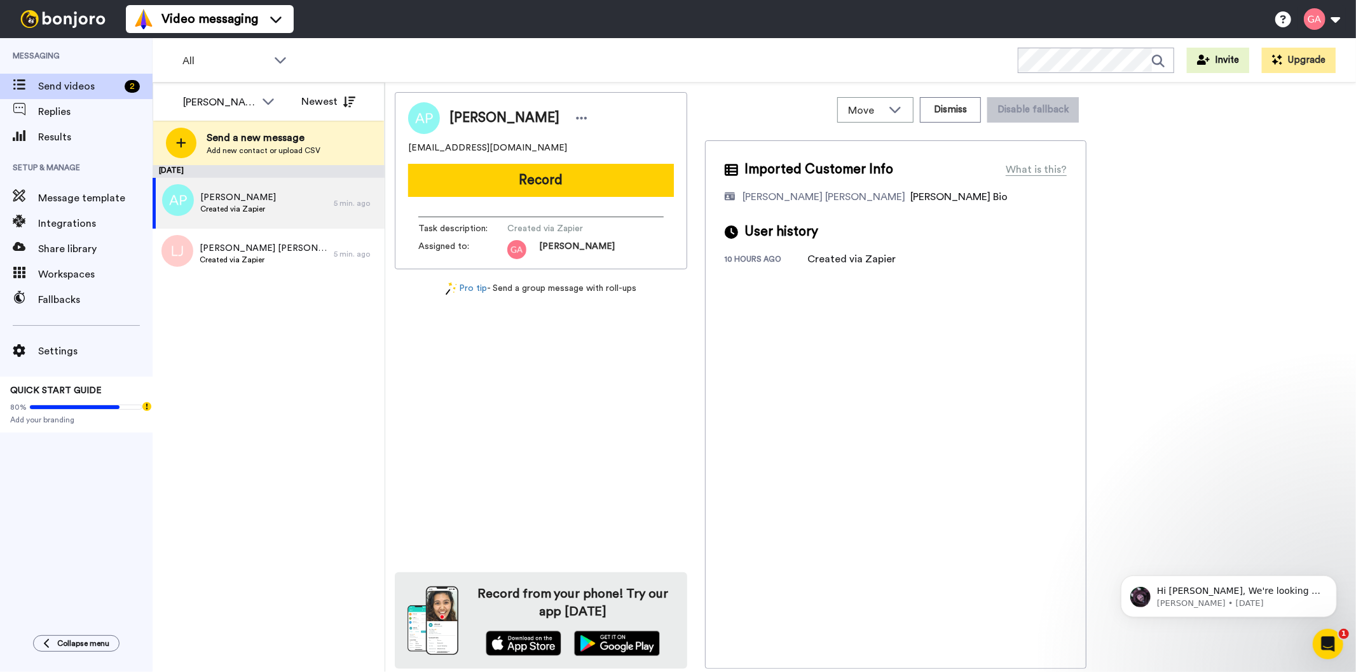
click at [466, 156] on div "Annette Parrish Mrjohnlee57@gmail.com Record Task description : Created via Zap…" at bounding box center [541, 180] width 292 height 177
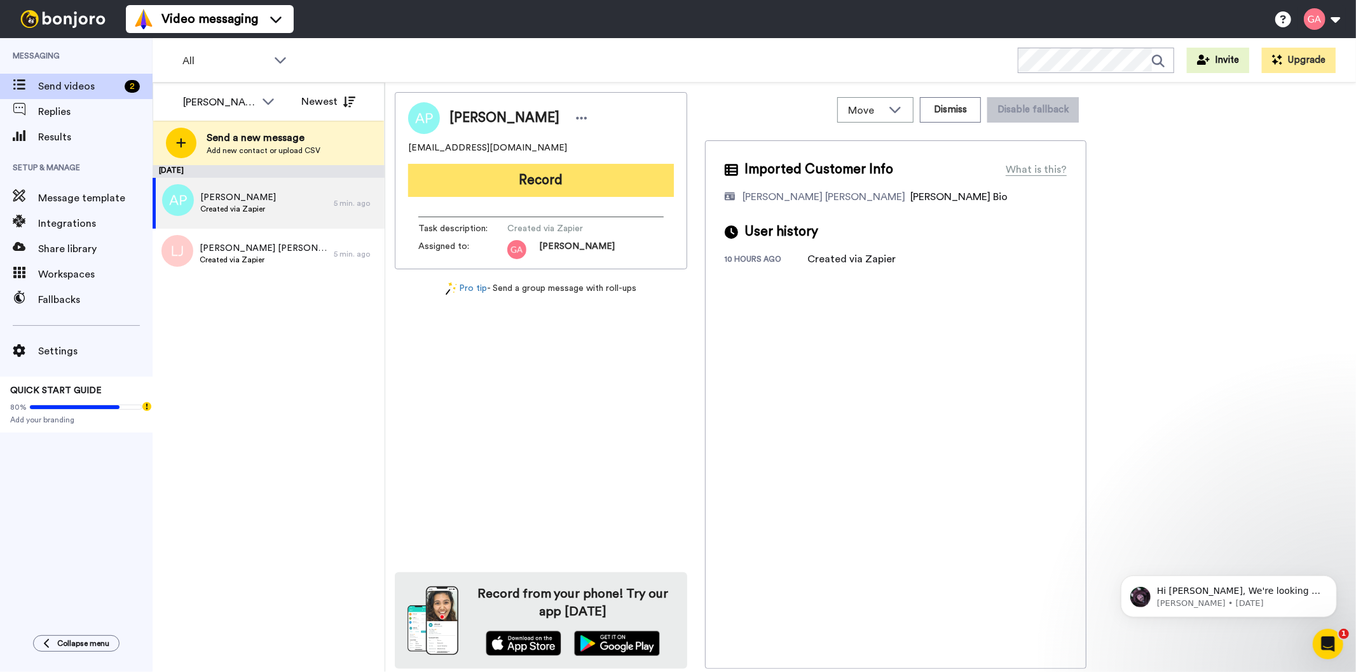
click at [467, 175] on button "Record" at bounding box center [541, 180] width 266 height 33
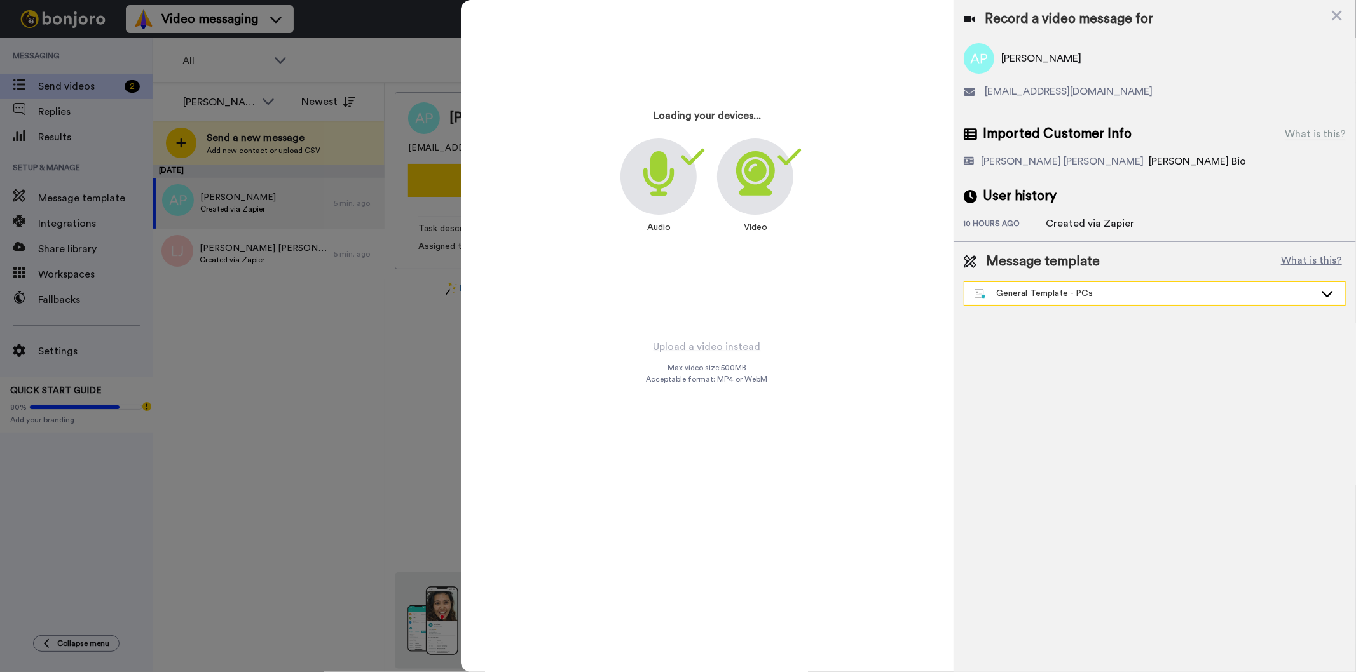
click at [1075, 299] on div "General Template - PCs" at bounding box center [1144, 293] width 340 height 13
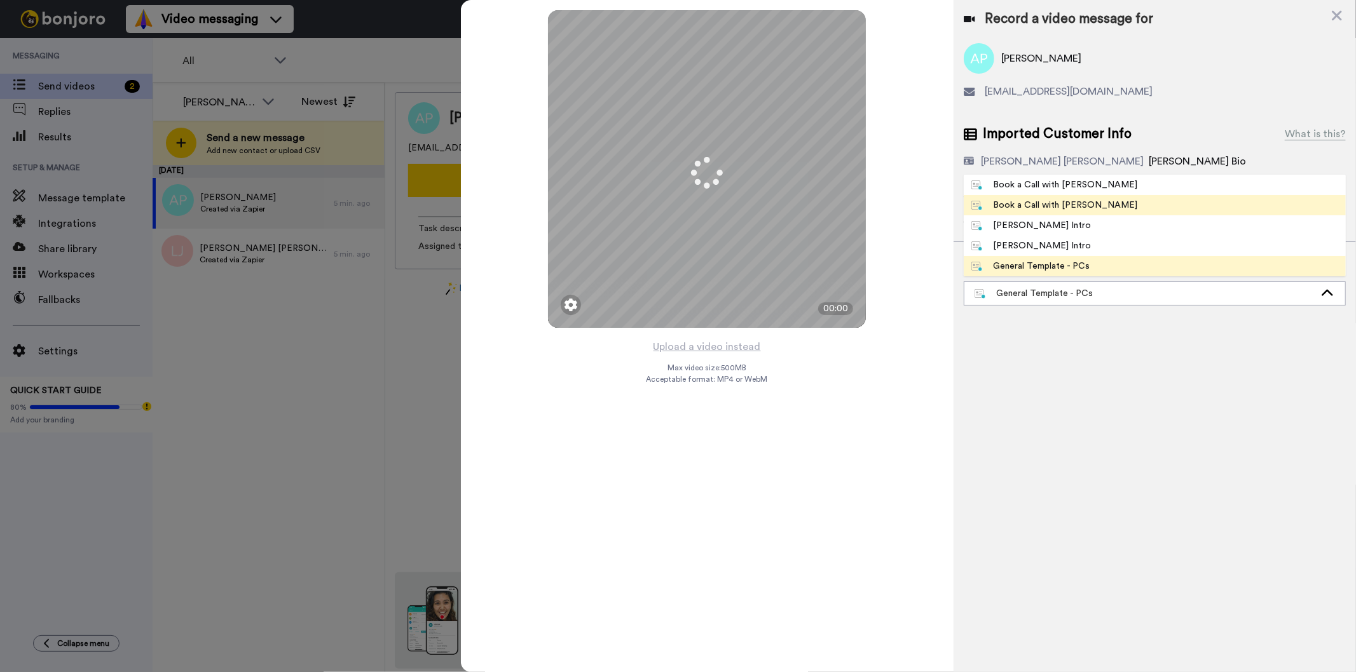
click at [1096, 201] on li "Book a Call with Gilda" at bounding box center [1155, 205] width 382 height 20
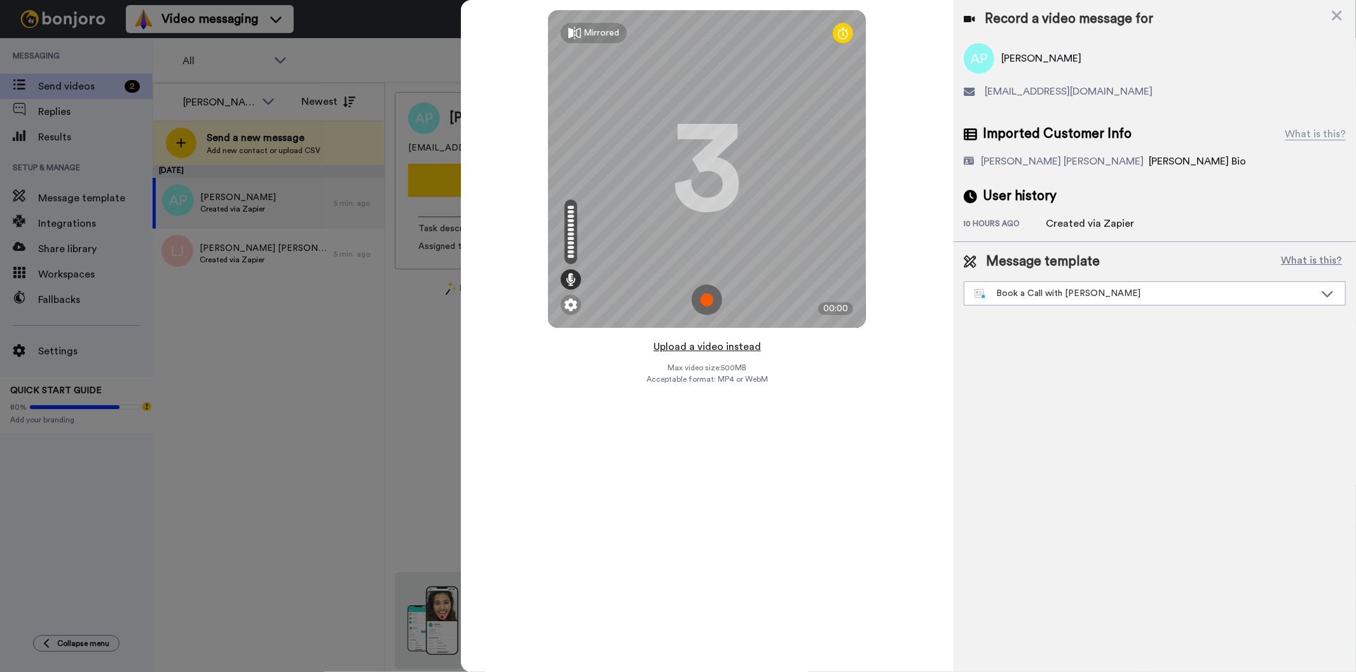
click at [712, 353] on button "Upload a video instead" at bounding box center [707, 347] width 115 height 17
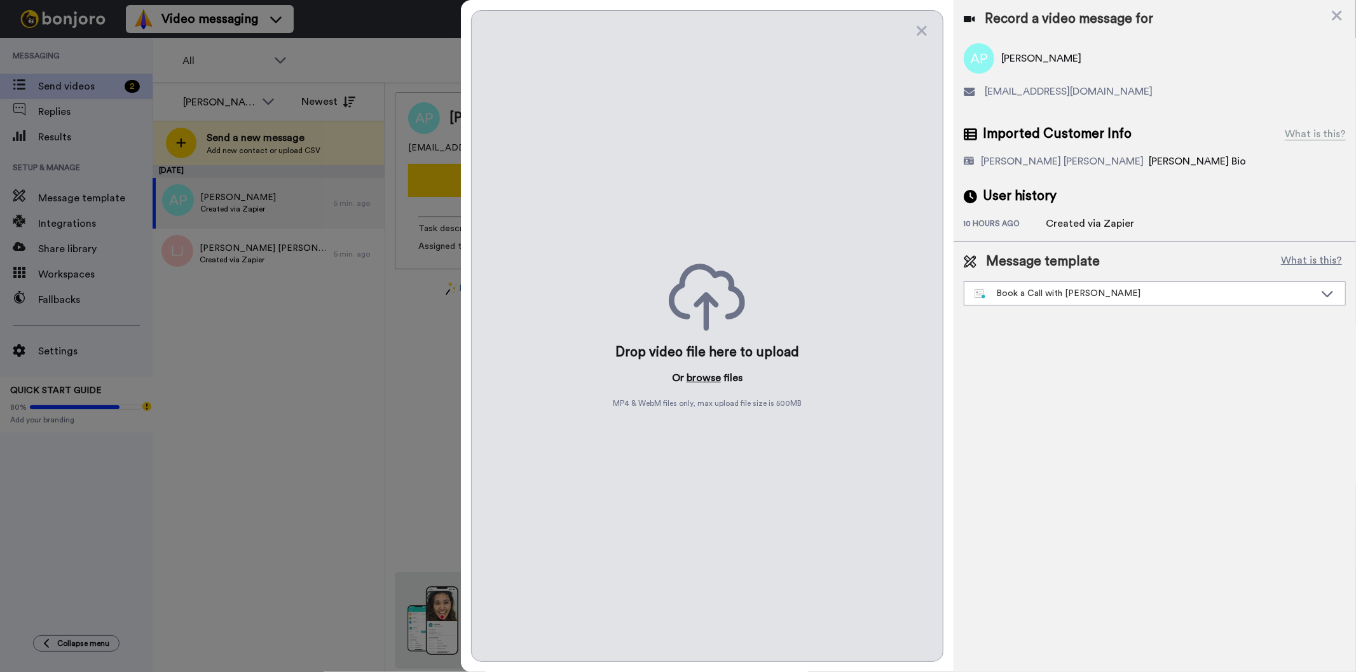
click at [701, 383] on button "browse" at bounding box center [703, 378] width 34 height 15
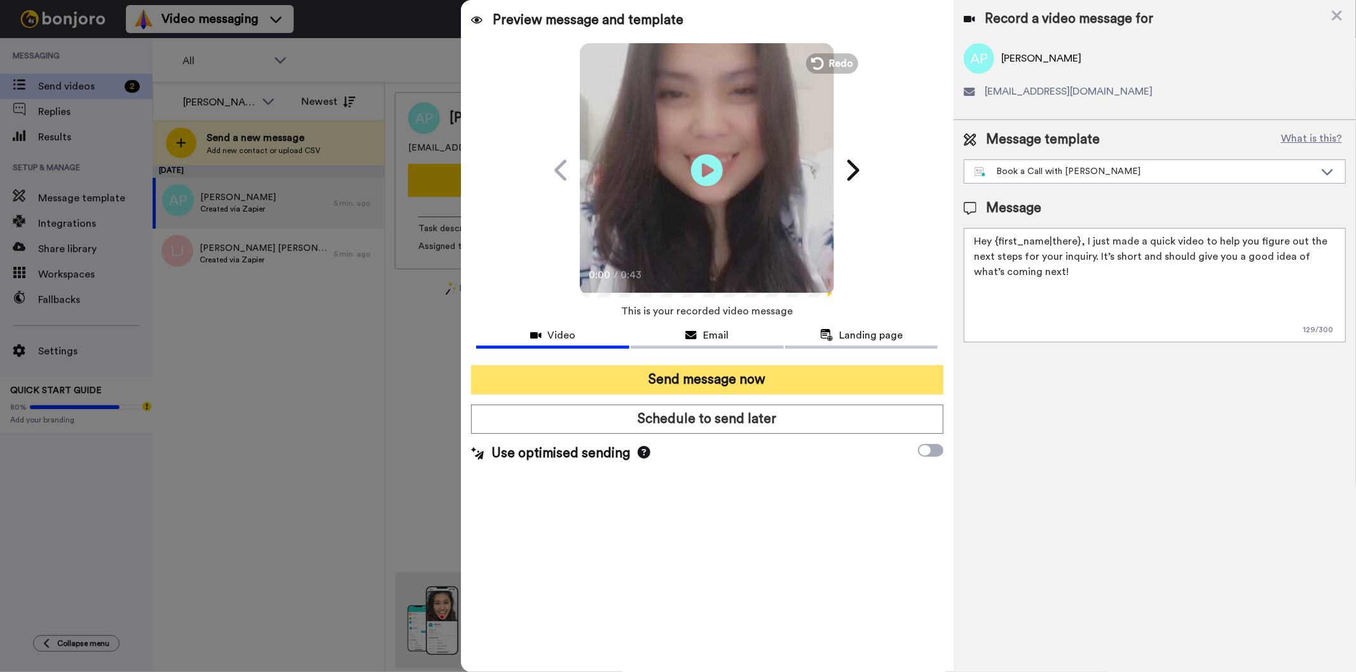
click at [789, 373] on button "Send message now" at bounding box center [707, 379] width 472 height 29
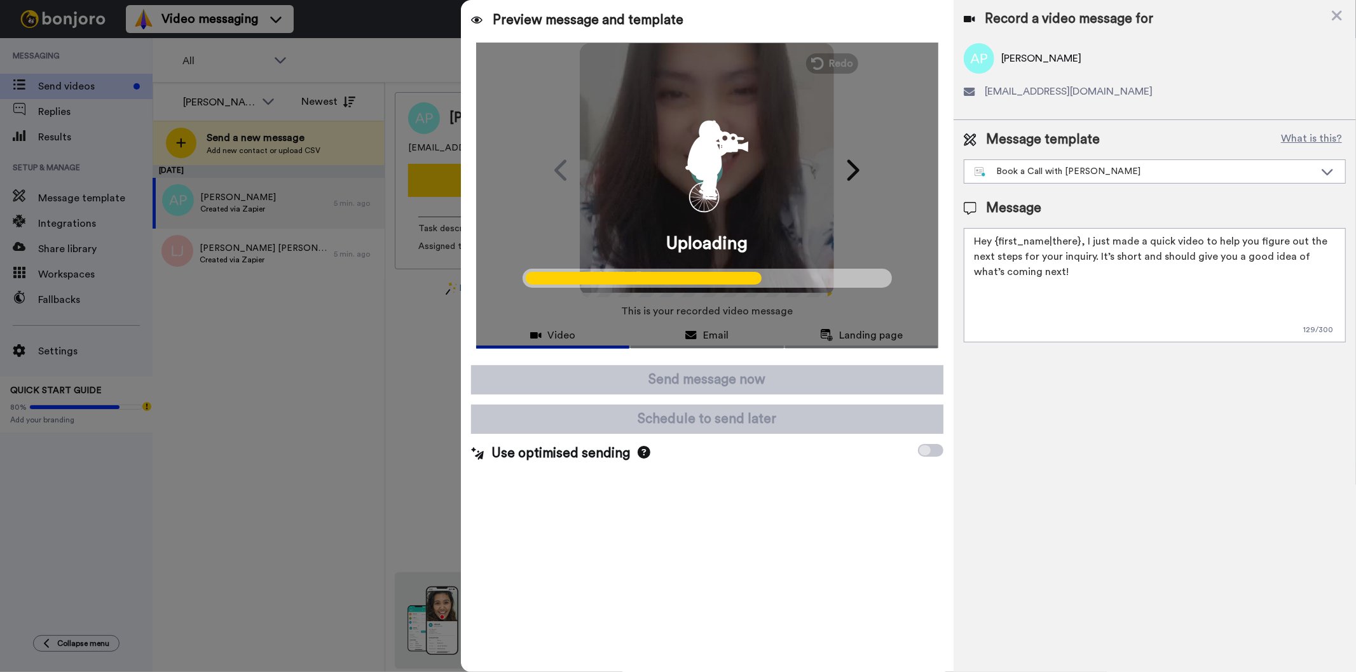
click at [273, 440] on div at bounding box center [678, 336] width 1356 height 672
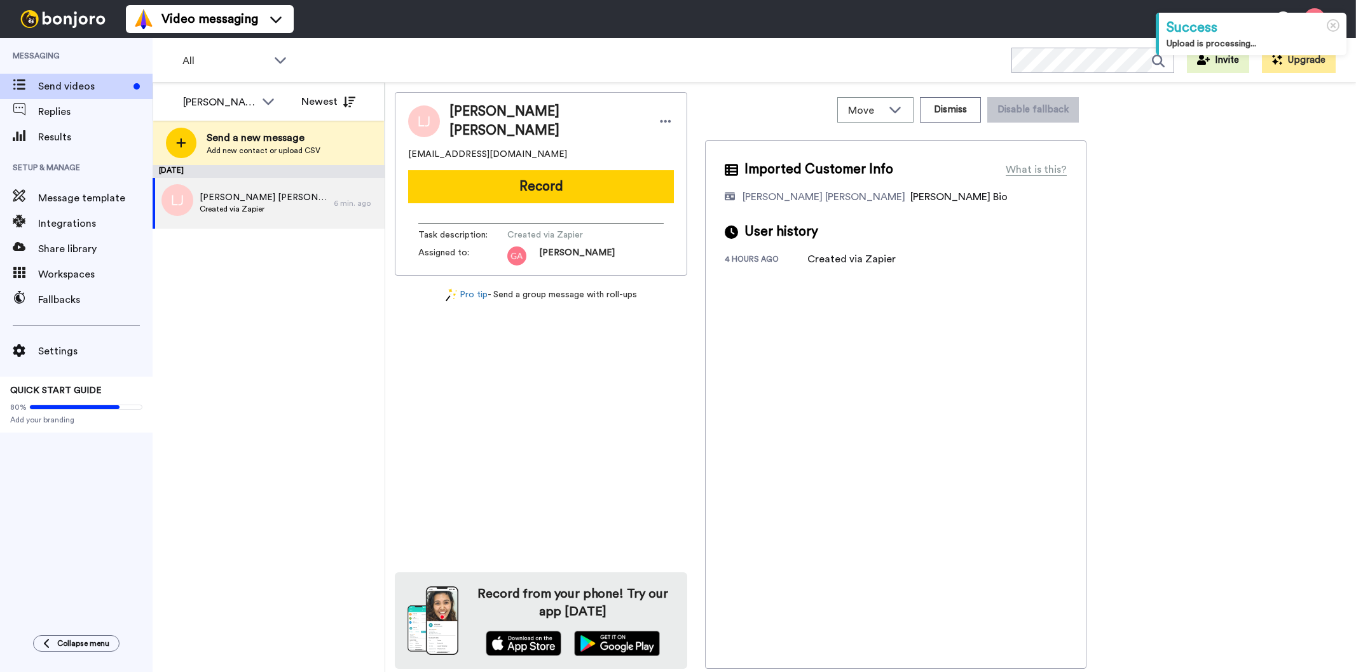
click at [496, 119] on span "[PERSON_NAME] [PERSON_NAME]" at bounding box center [546, 121] width 195 height 38
copy div "[PERSON_NAME] [PERSON_NAME]"
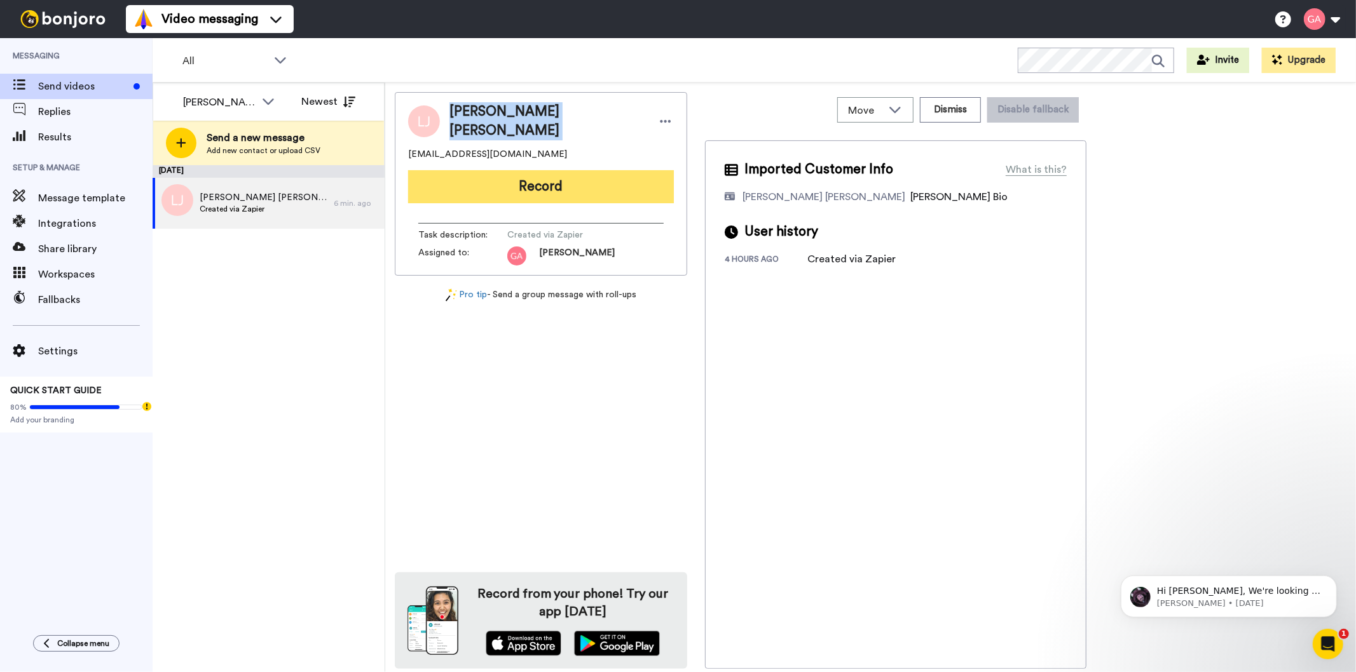
click at [615, 183] on button "Record" at bounding box center [541, 186] width 266 height 33
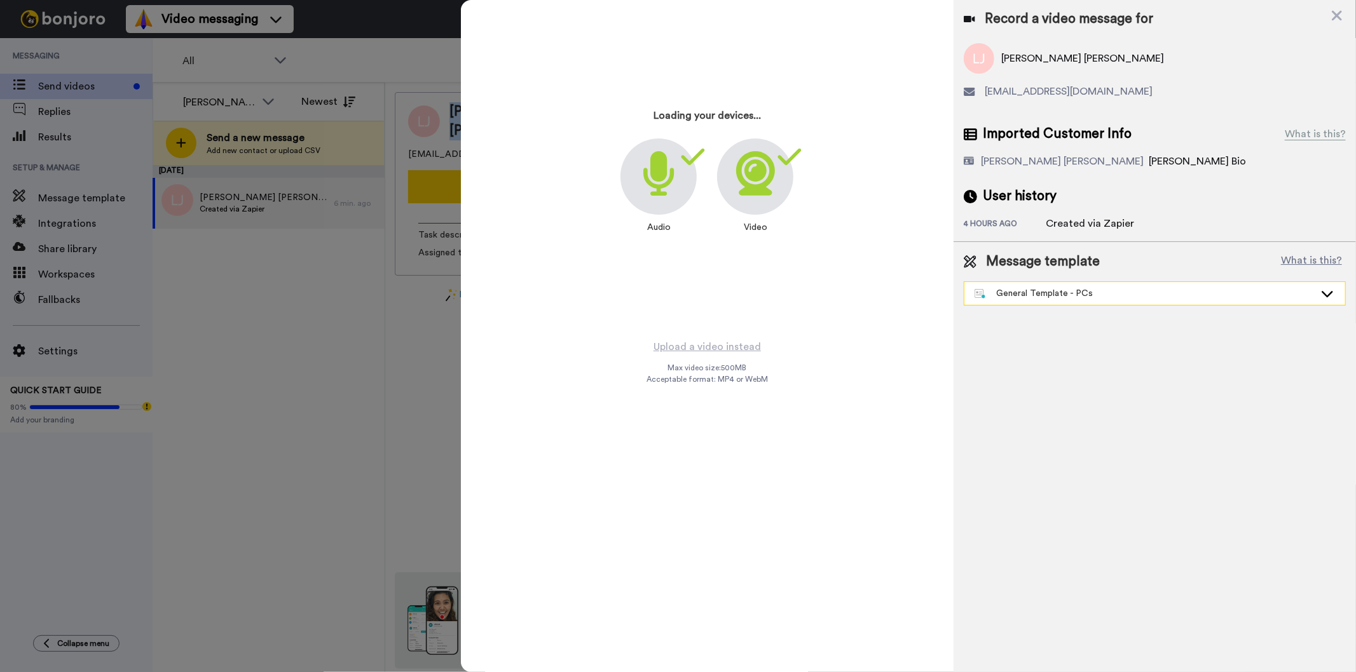
click at [1070, 290] on div "General Template - PCs" at bounding box center [1144, 293] width 340 height 13
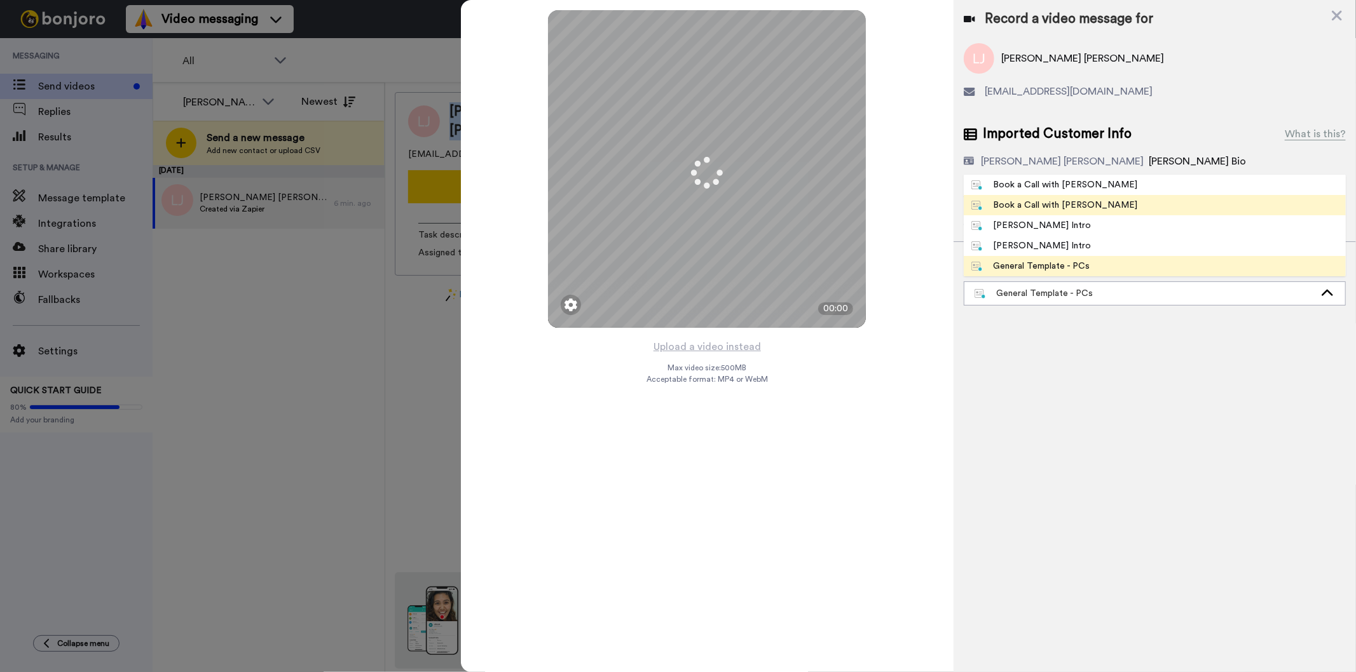
click at [1081, 204] on div "Book a Call with [PERSON_NAME]" at bounding box center [1054, 205] width 167 height 13
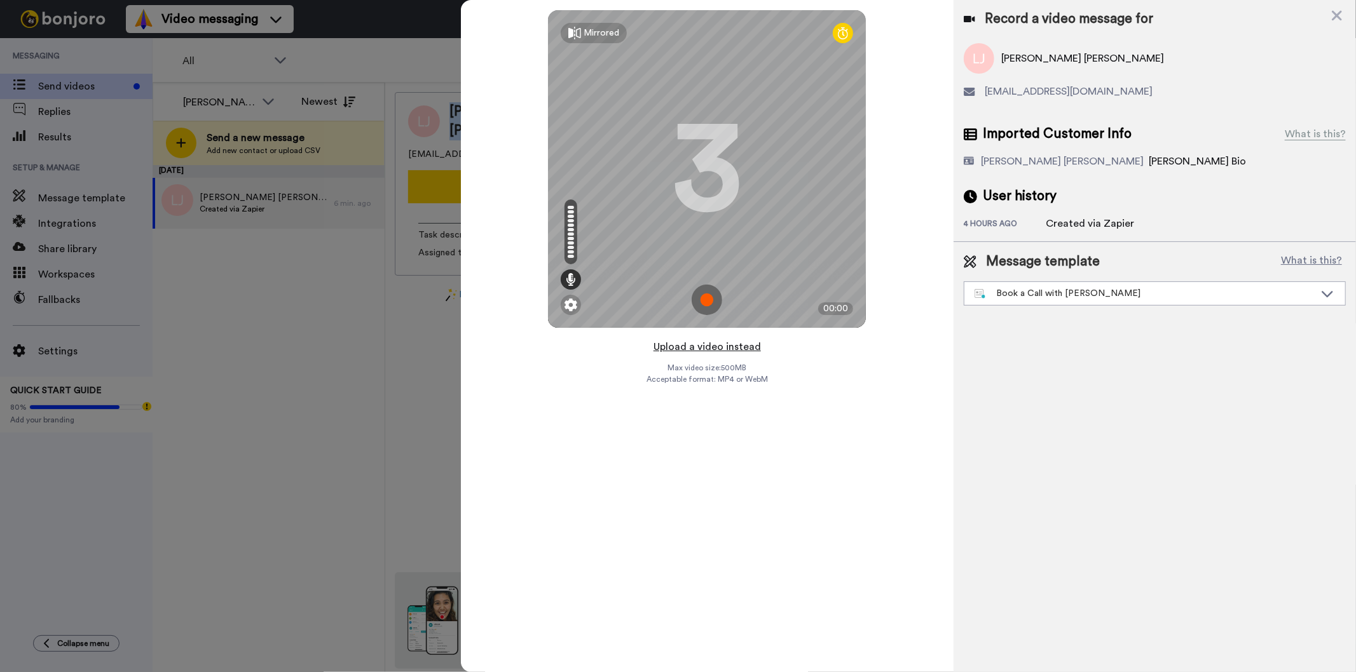
click at [702, 350] on button "Upload a video instead" at bounding box center [707, 347] width 115 height 17
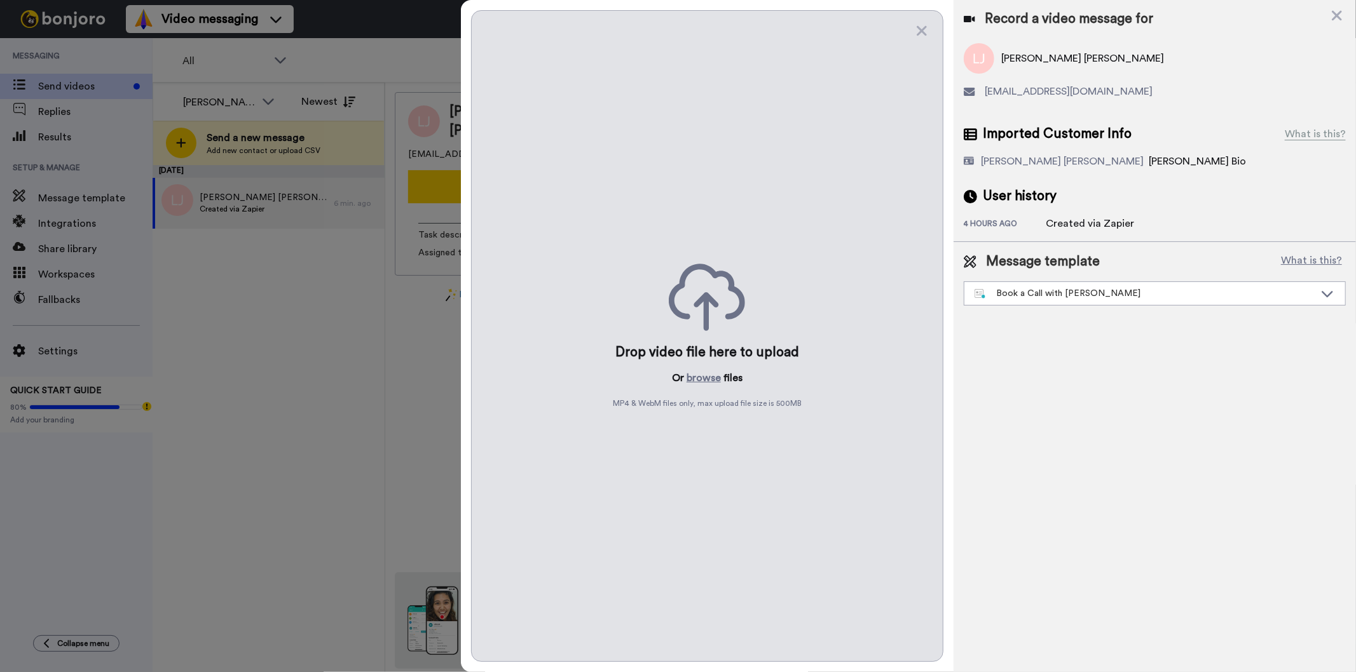
click at [718, 386] on div "Drop video file here to upload Or browse files MP4 & WebM files only, max uploa…" at bounding box center [707, 336] width 472 height 652
click at [707, 378] on button "browse" at bounding box center [703, 378] width 34 height 15
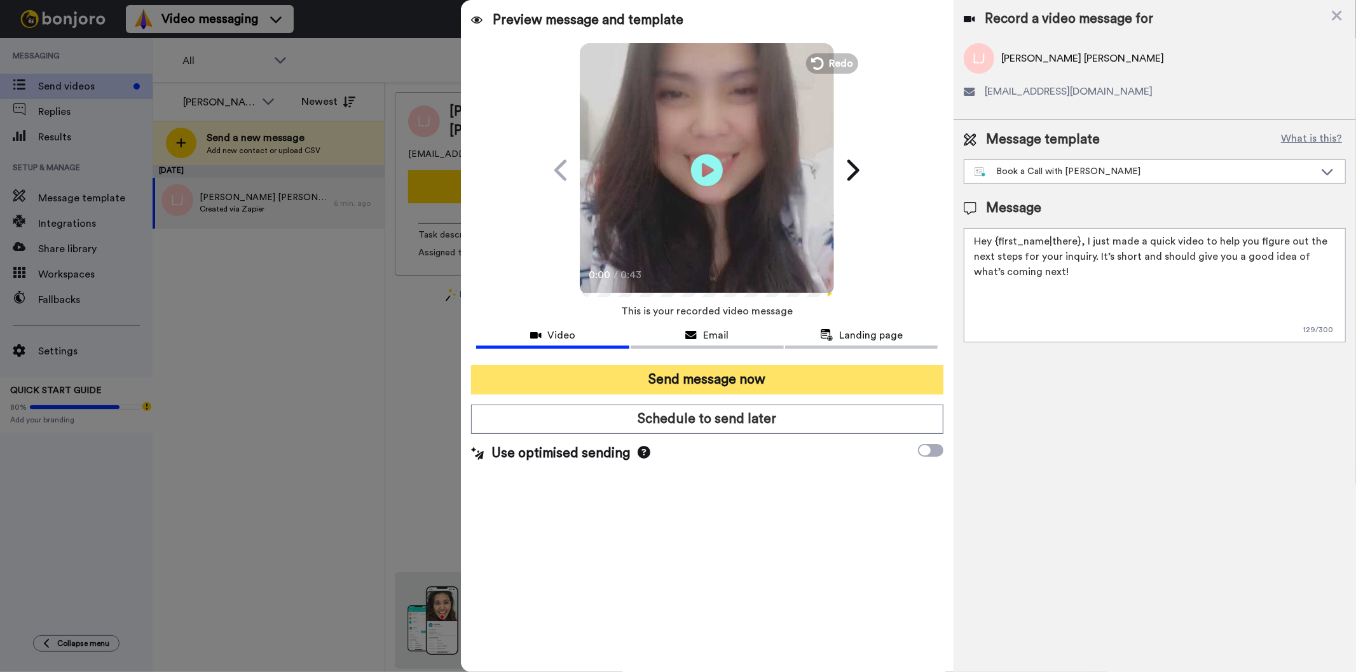
click at [636, 384] on button "Send message now" at bounding box center [707, 379] width 472 height 29
